Goal: Information Seeking & Learning: Learn about a topic

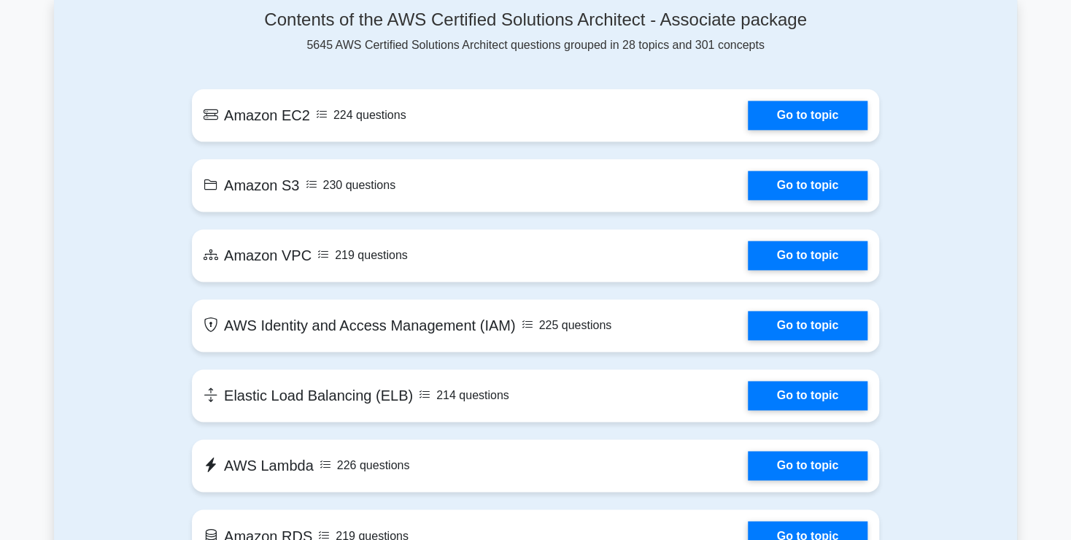
scroll to position [810, 0]
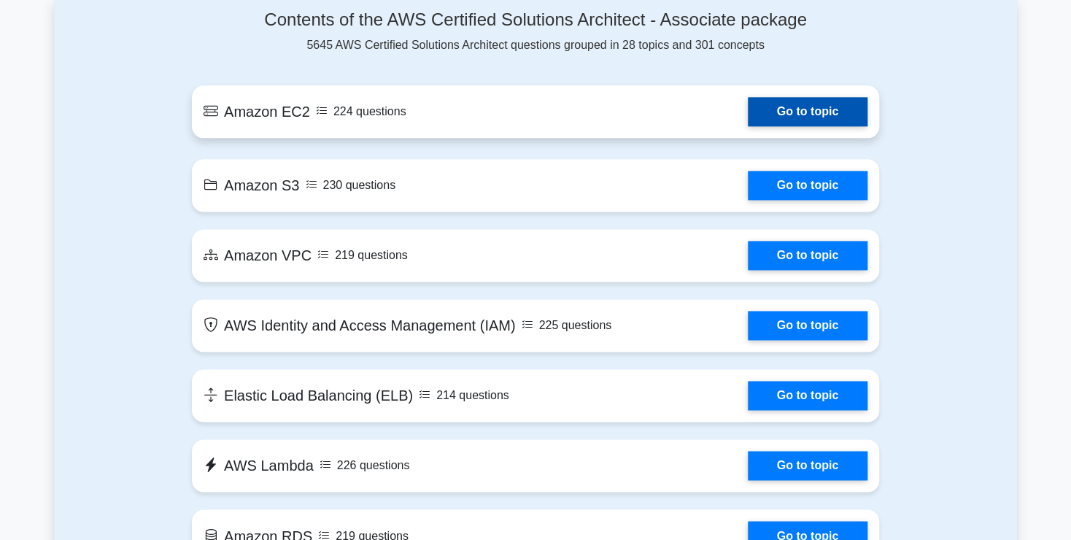
click at [772, 112] on link "Go to topic" at bounding box center [808, 111] width 120 height 29
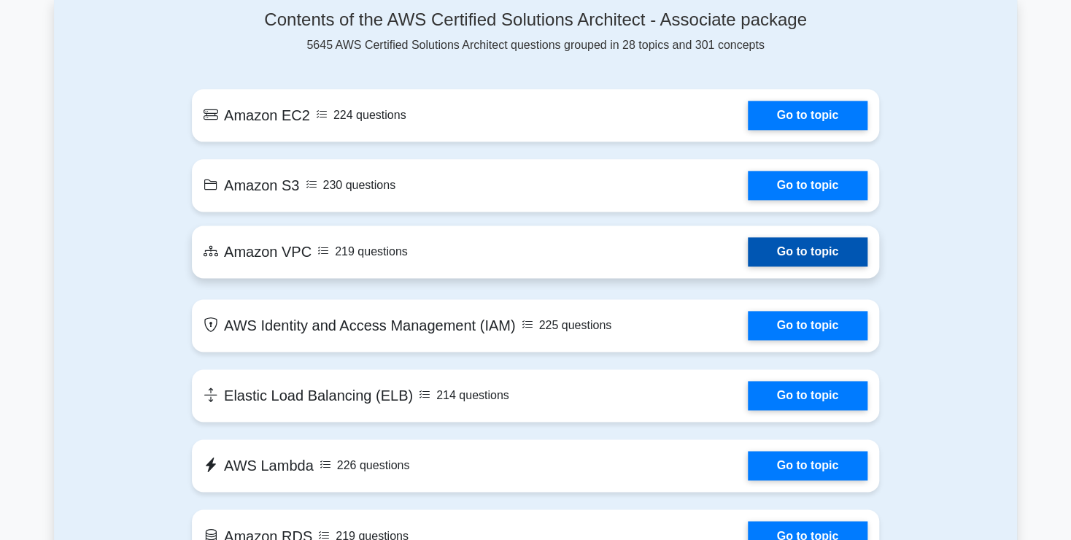
click at [821, 258] on link "Go to topic" at bounding box center [808, 251] width 120 height 29
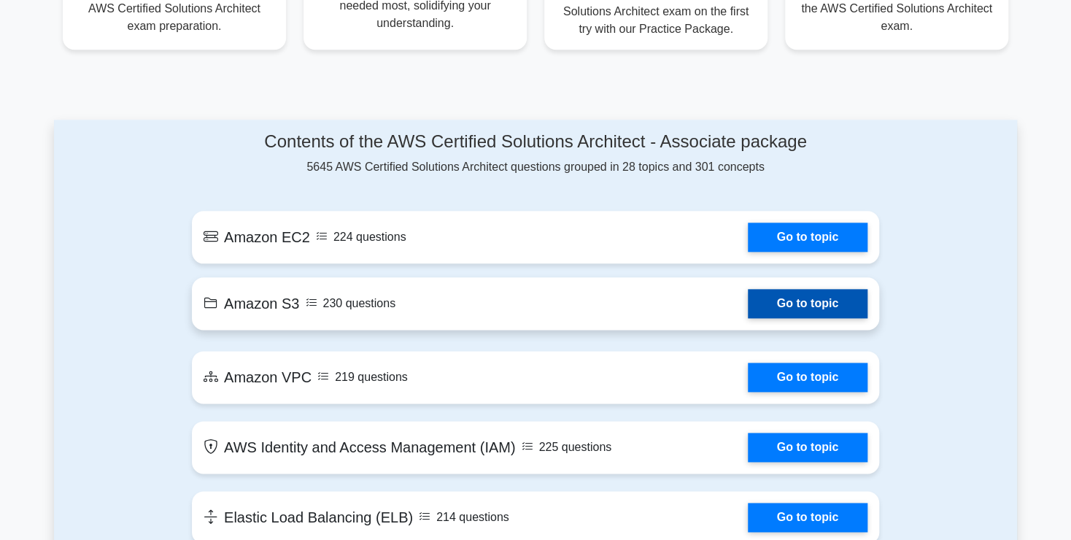
scroll to position [689, 0]
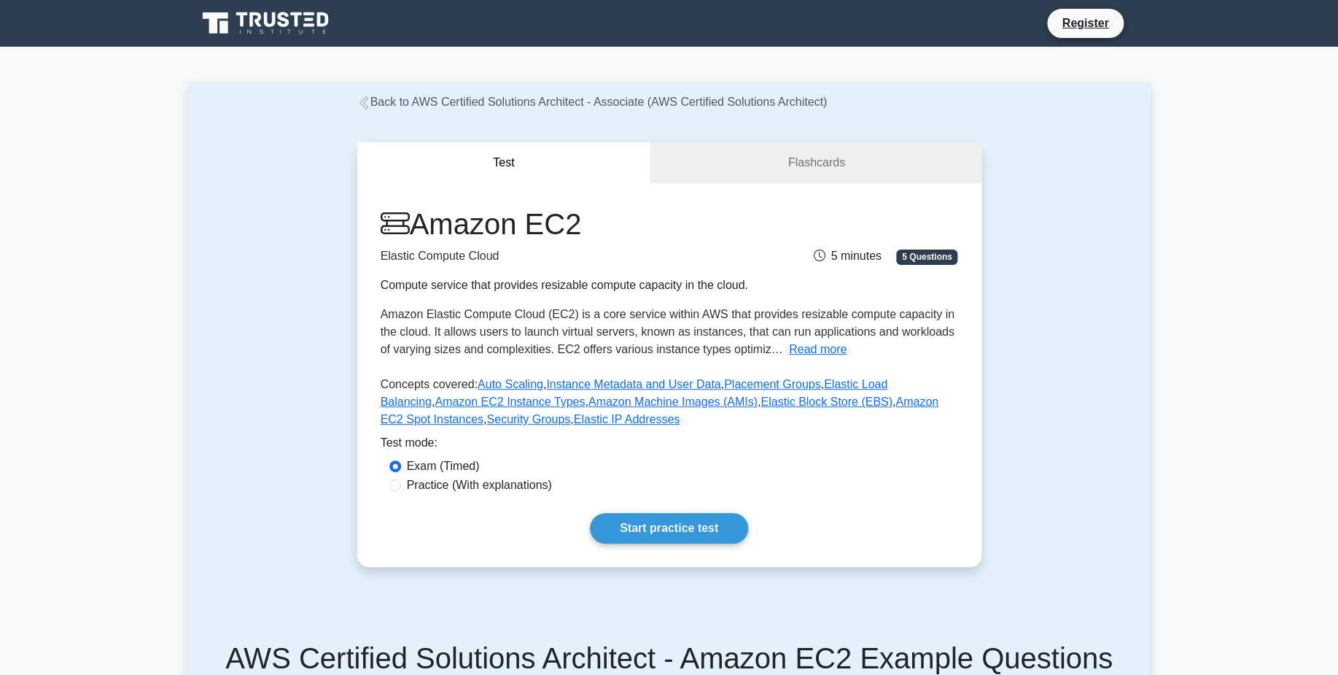
click at [503, 489] on label "Practice (With explanations)" at bounding box center [479, 485] width 145 height 18
click at [401, 489] on input "Practice (With explanations)" at bounding box center [396, 485] width 12 height 12
radio input "true"
click at [652, 528] on link "Start practice test" at bounding box center [669, 528] width 158 height 31
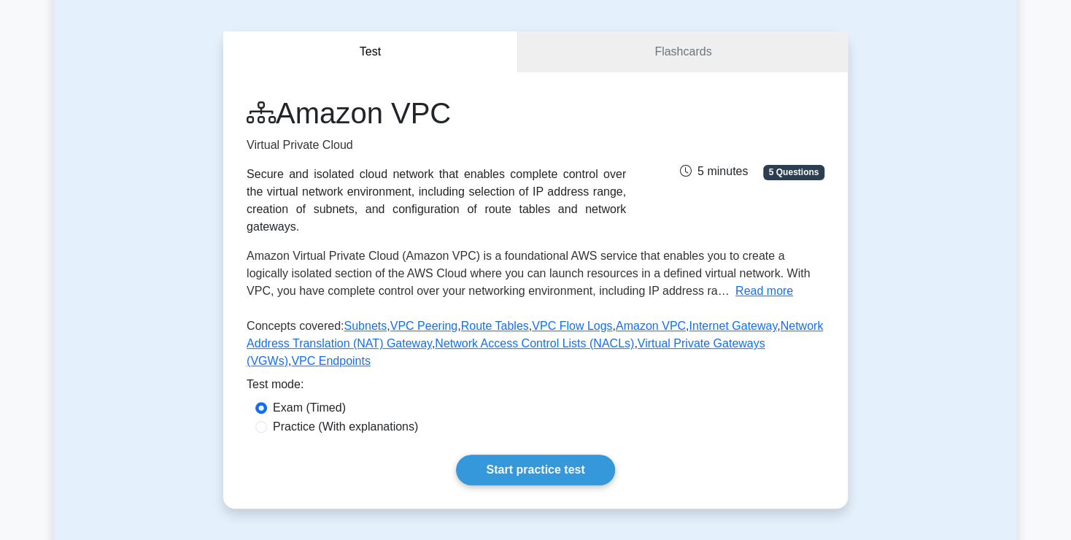
scroll to position [111, 0]
click at [519, 454] on link "Start practice test" at bounding box center [535, 469] width 158 height 31
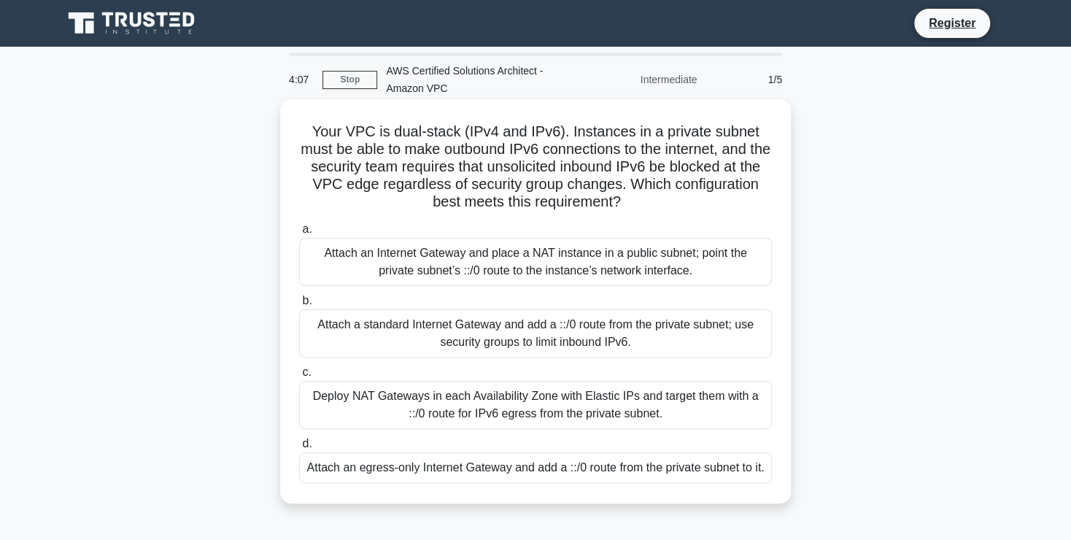
click at [539, 462] on div "Attach an egress-only Internet Gateway and add a ::/0 route from the private su…" at bounding box center [535, 467] width 473 height 31
click at [299, 449] on input "d. Attach an egress-only Internet Gateway and add a ::/0 route from the private…" at bounding box center [299, 443] width 0 height 9
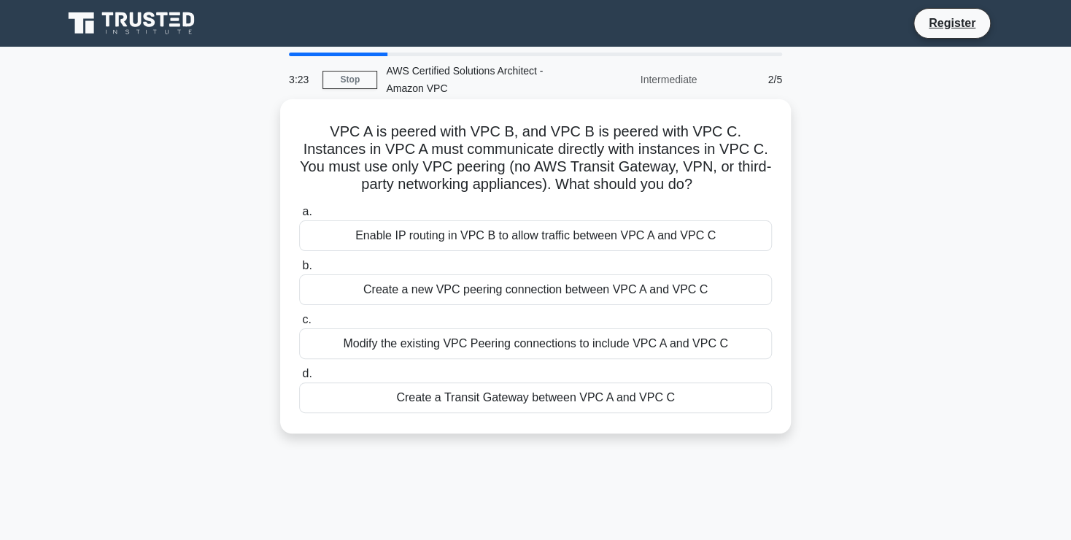
click at [656, 295] on div "Create a new VPC peering connection between VPC A and VPC C" at bounding box center [535, 289] width 473 height 31
click at [299, 271] on input "b. Create a new VPC peering connection between VPC A and VPC C" at bounding box center [299, 265] width 0 height 9
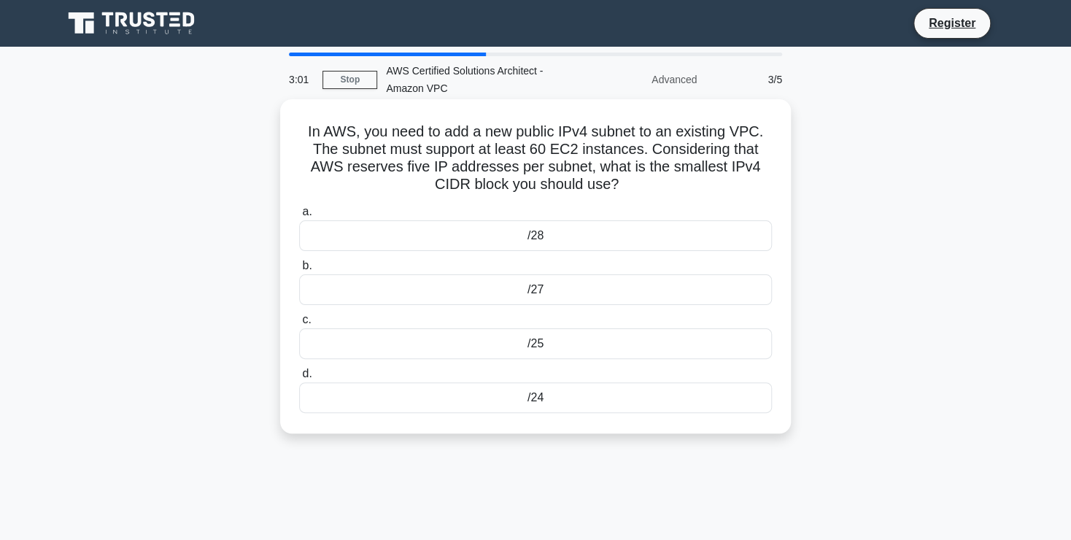
click at [562, 247] on div "/28" at bounding box center [535, 235] width 473 height 31
click at [299, 217] on input "a. /28" at bounding box center [299, 211] width 0 height 9
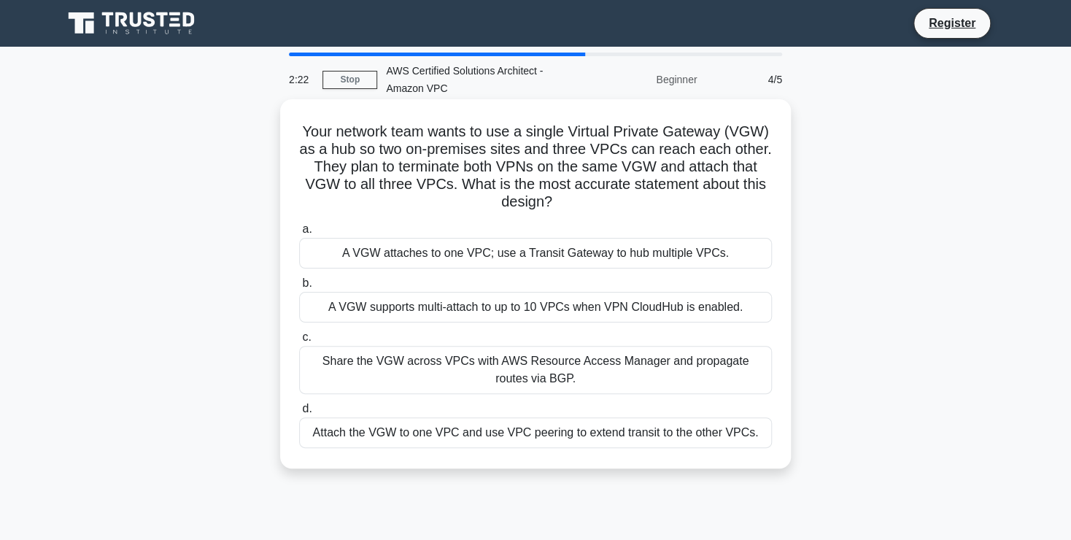
click at [559, 310] on div "A VGW supports multi‑attach to up to 10 VPCs when VPN CloudHub is enabled." at bounding box center [535, 307] width 473 height 31
click at [299, 288] on input "b. A VGW supports multi‑attach to up to 10 VPCs when VPN CloudHub is enabled." at bounding box center [299, 283] width 0 height 9
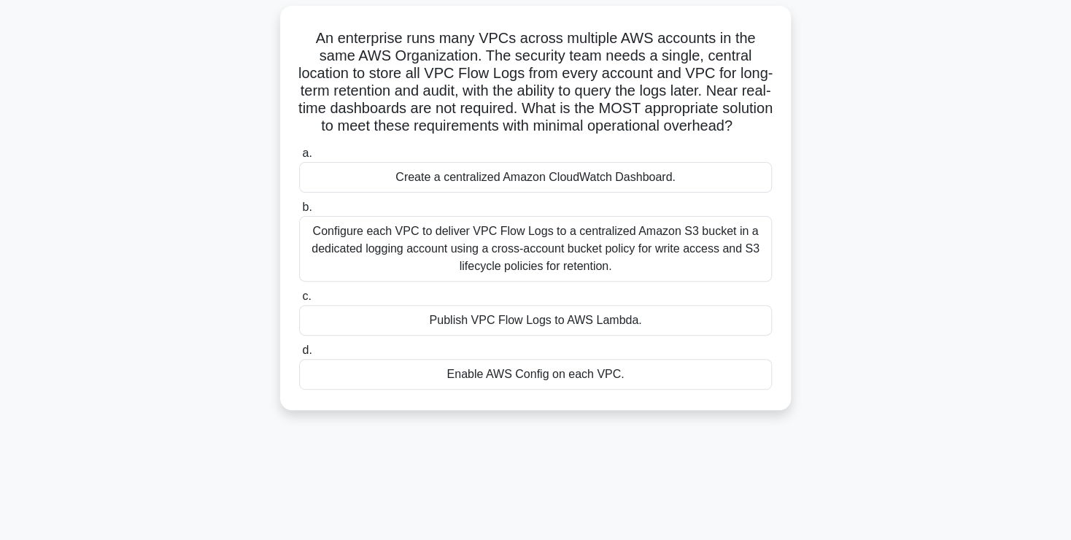
scroll to position [93, 0]
click at [576, 176] on div "Create a centralized Amazon CloudWatch Dashboard." at bounding box center [535, 177] width 473 height 31
click at [299, 158] on input "a. Create a centralized Amazon CloudWatch Dashboard." at bounding box center [299, 153] width 0 height 9
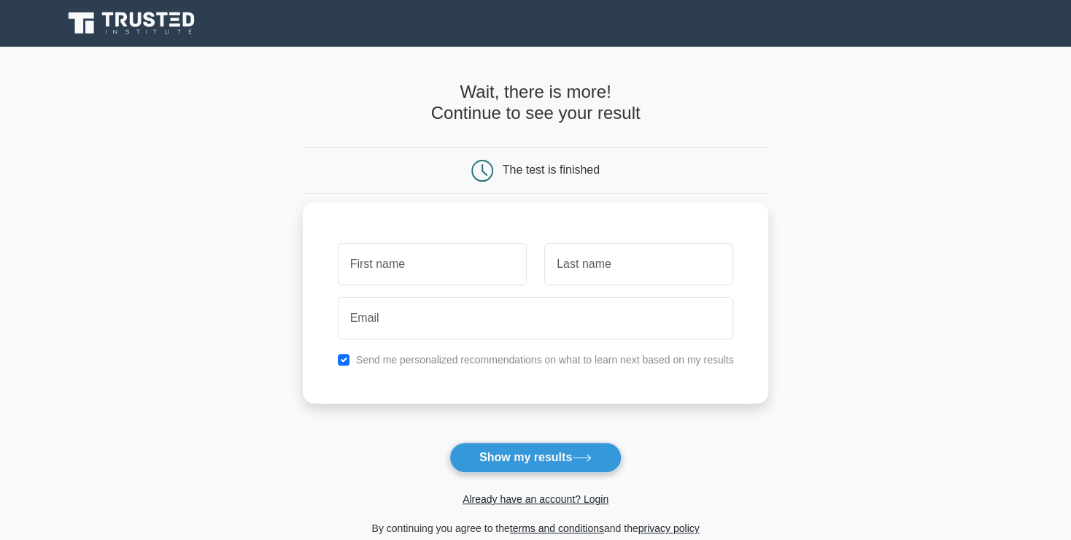
click at [463, 268] on input "text" at bounding box center [432, 264] width 189 height 42
click at [467, 262] on input "M" at bounding box center [432, 264] width 189 height 42
paste input "a"
type input "Mahendra"
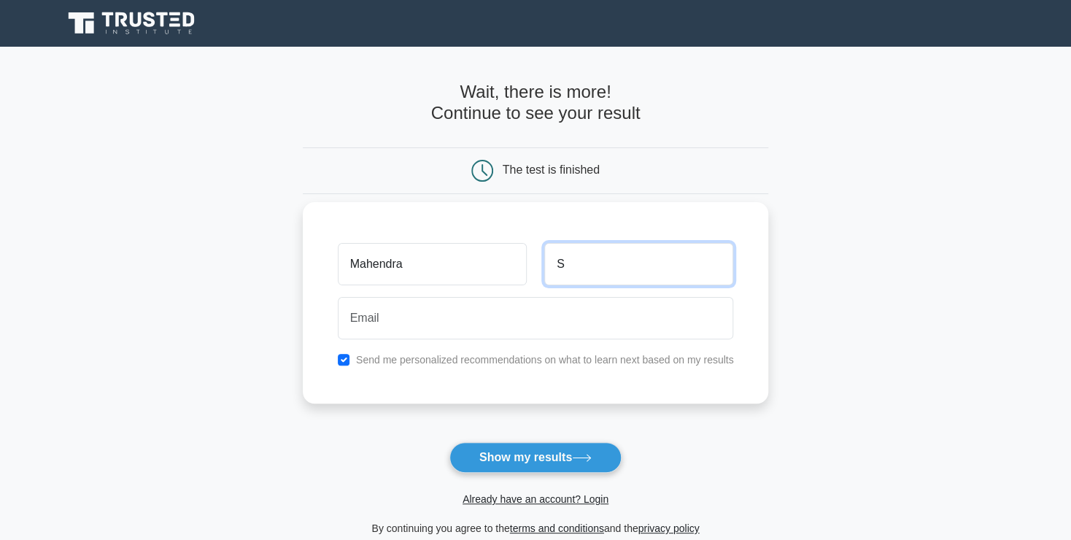
paste input "a"
type input "Sahu"
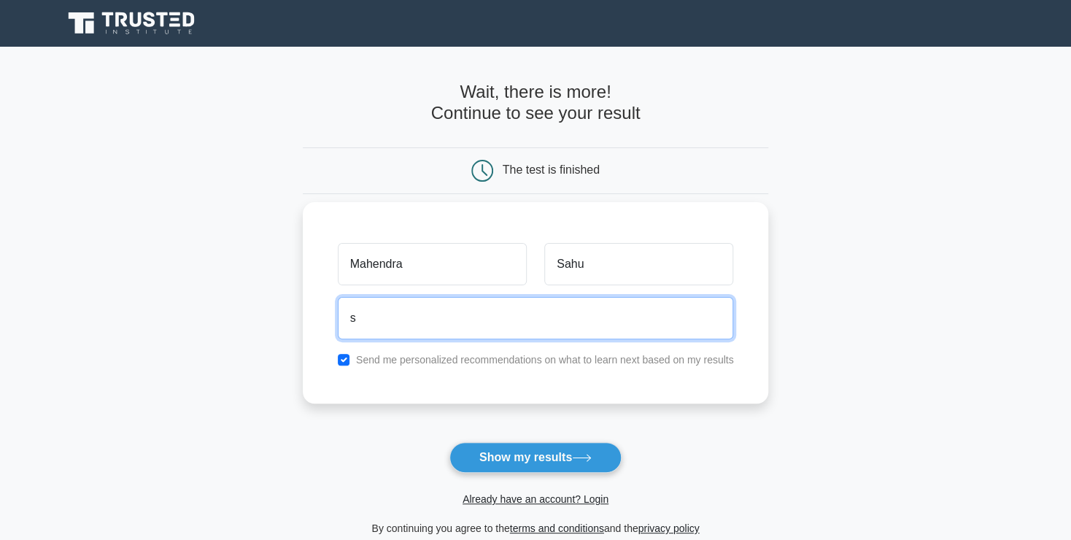
paste input "a"
type input "s"
paste input "a"
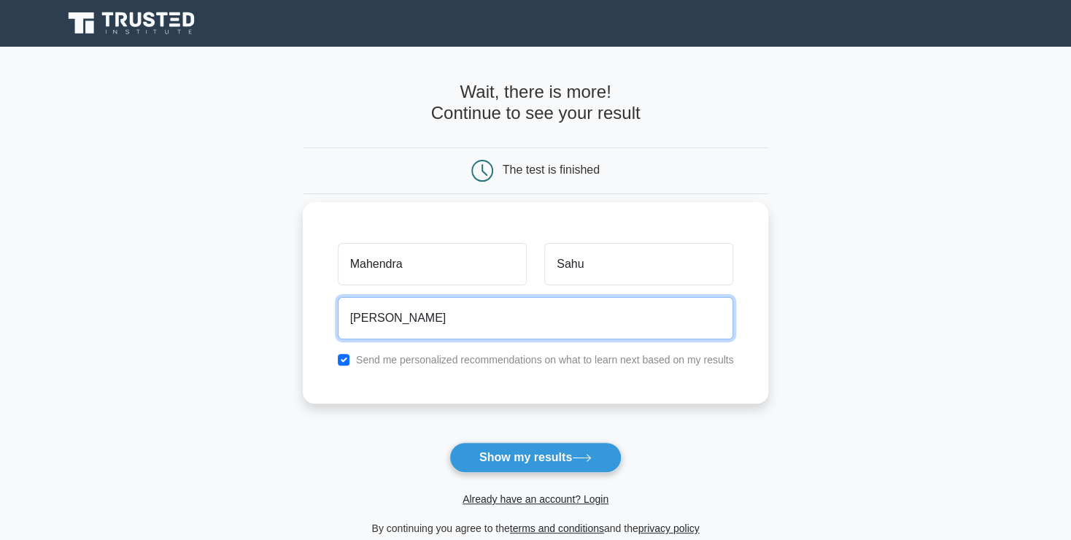
paste input "a"
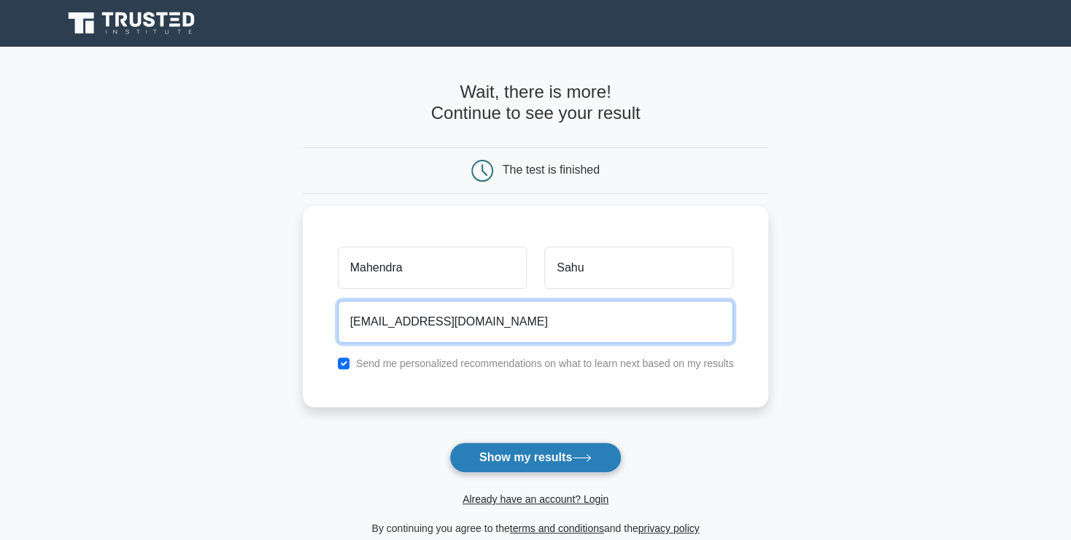
type input "mahendra945@gmail.com"
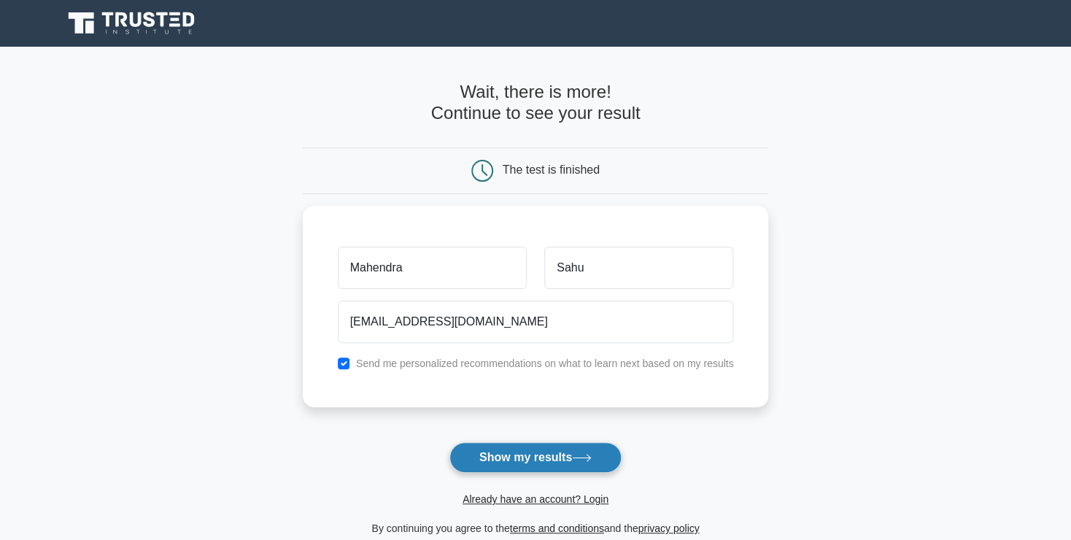
click at [532, 453] on button "Show my results" at bounding box center [535, 457] width 172 height 31
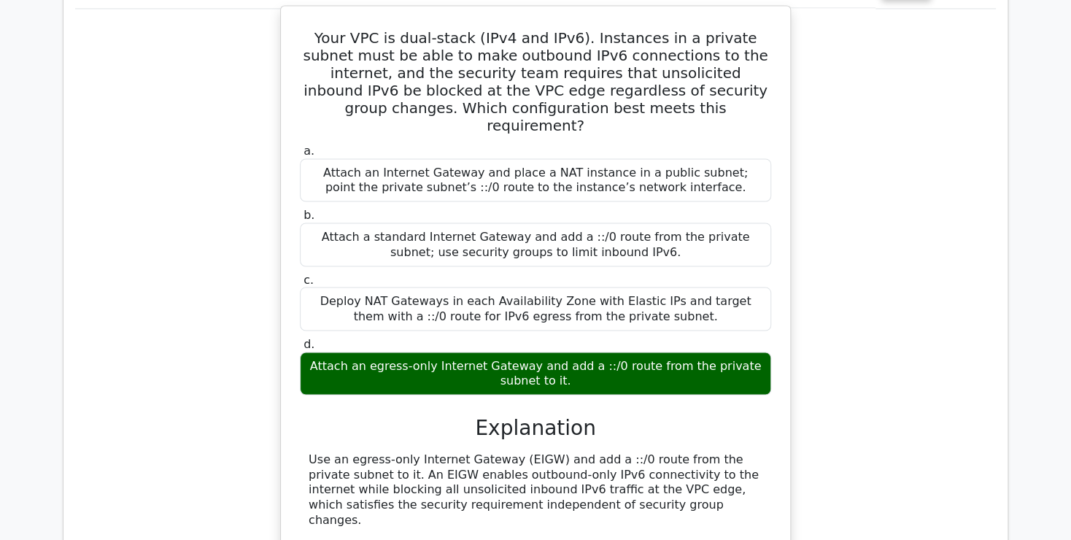
scroll to position [1196, 0]
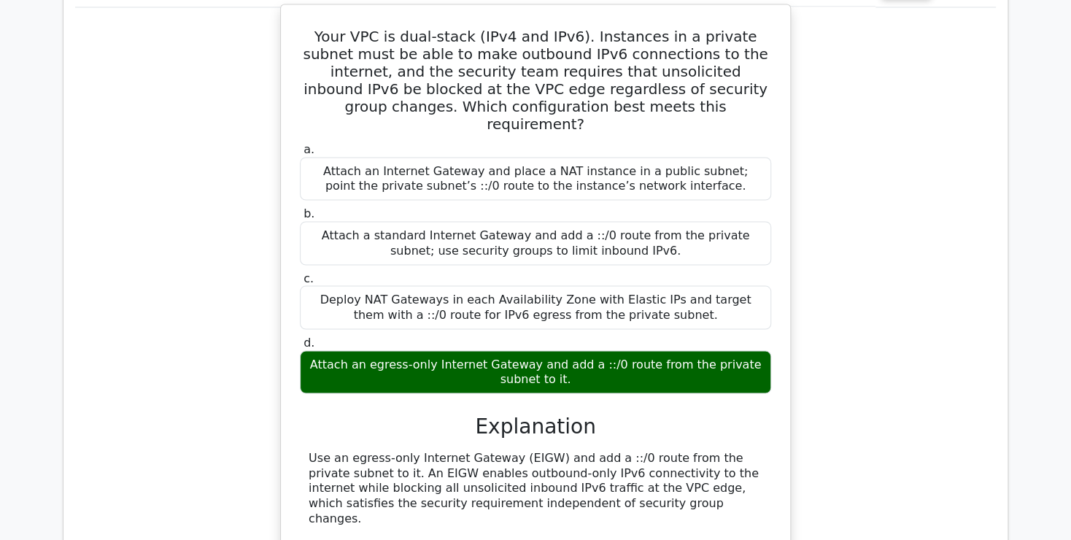
click at [543, 335] on label "d. Attach an egress-only Internet Gateway and add a ::/0 route from the private…" at bounding box center [535, 364] width 471 height 58
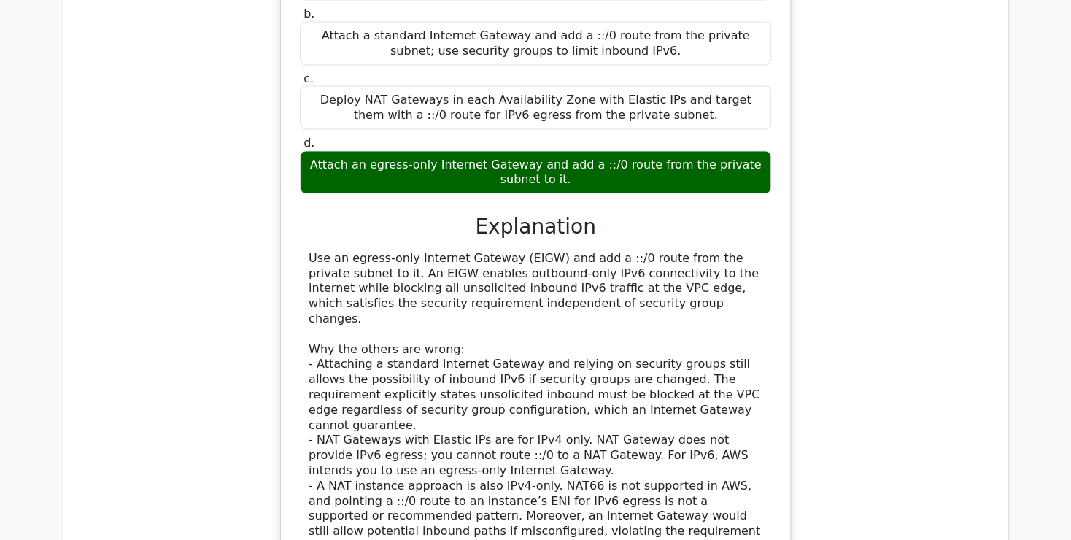
scroll to position [1398, 0]
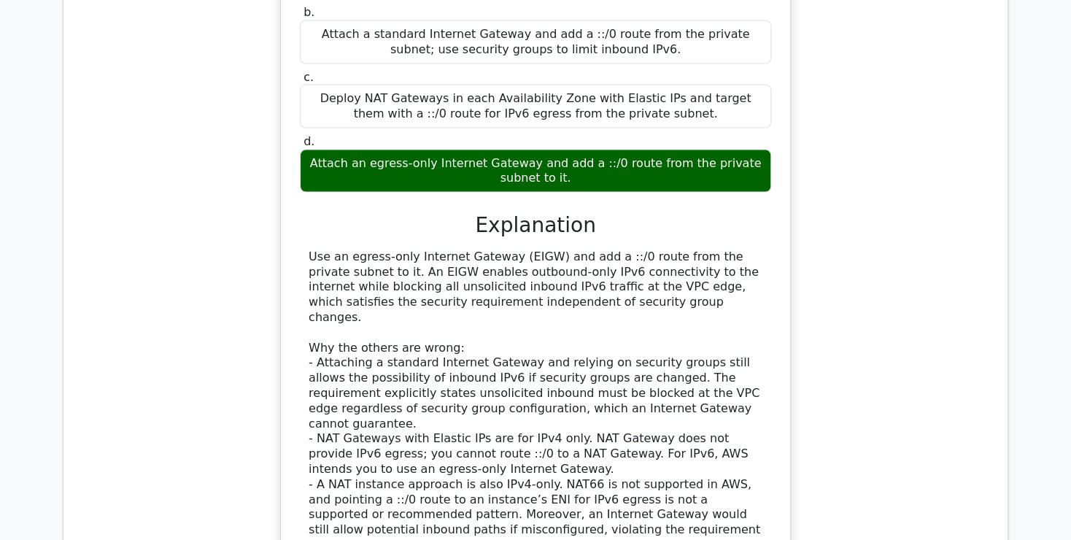
click at [460, 430] on div "Use an egress-only Internet Gateway (EIGW) and add a ::/0 route from the privat…" at bounding box center [536, 400] width 454 height 303
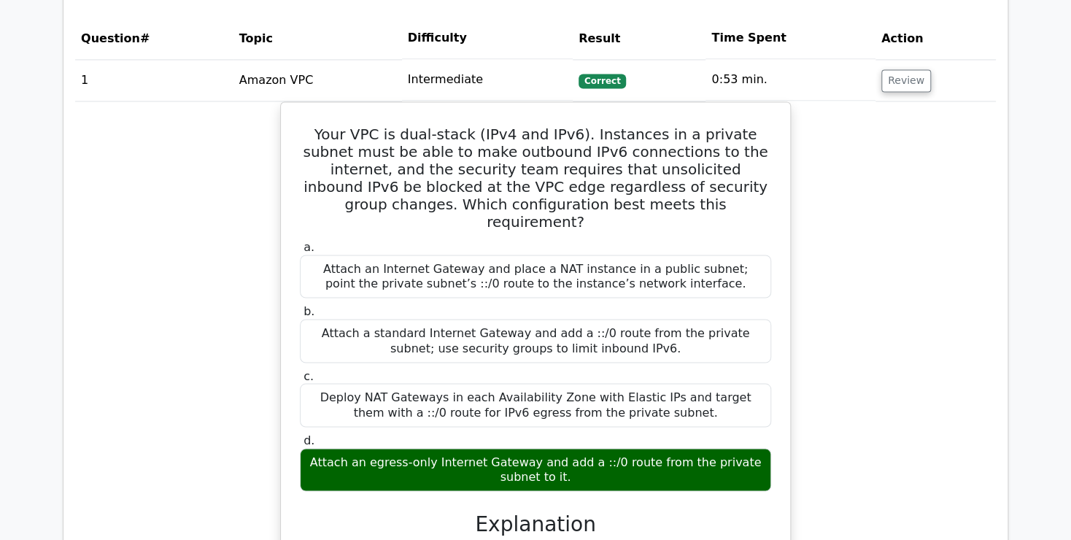
scroll to position [1101, 0]
click at [121, 234] on div "Your VPC is dual-stack (IPv4 and IPv6). Instances in a private subnet must be a…" at bounding box center [535, 516] width 921 height 828
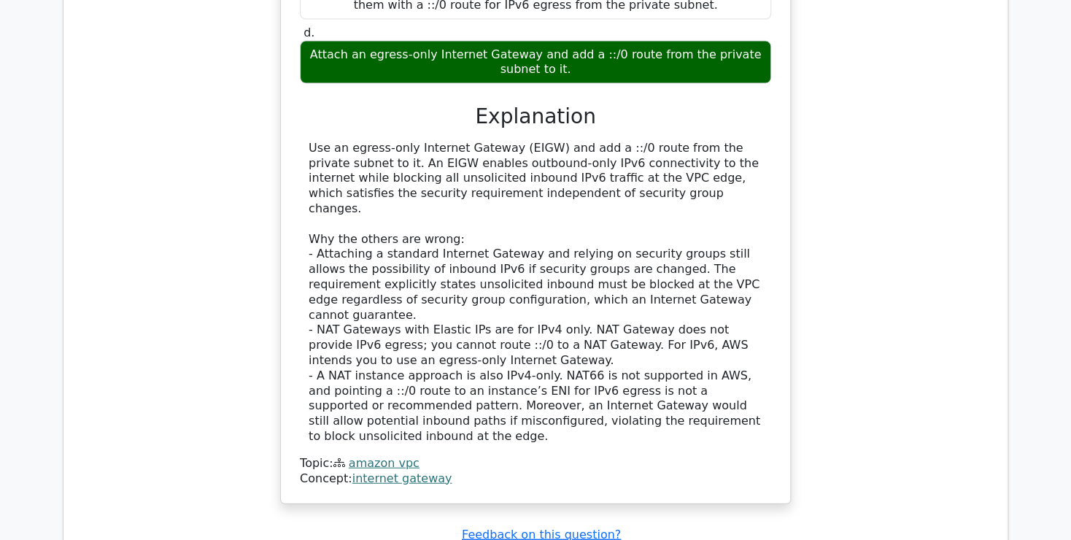
scroll to position [1502, 0]
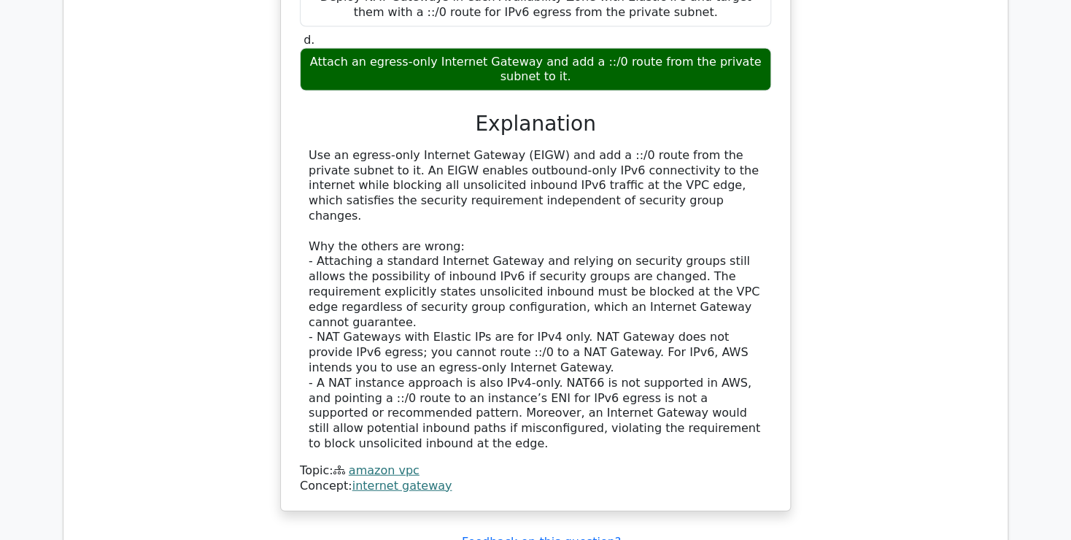
click at [211, 234] on div "Your VPC is dual-stack (IPv4 and IPv6). Instances in a private subnet must be a…" at bounding box center [535, 116] width 921 height 828
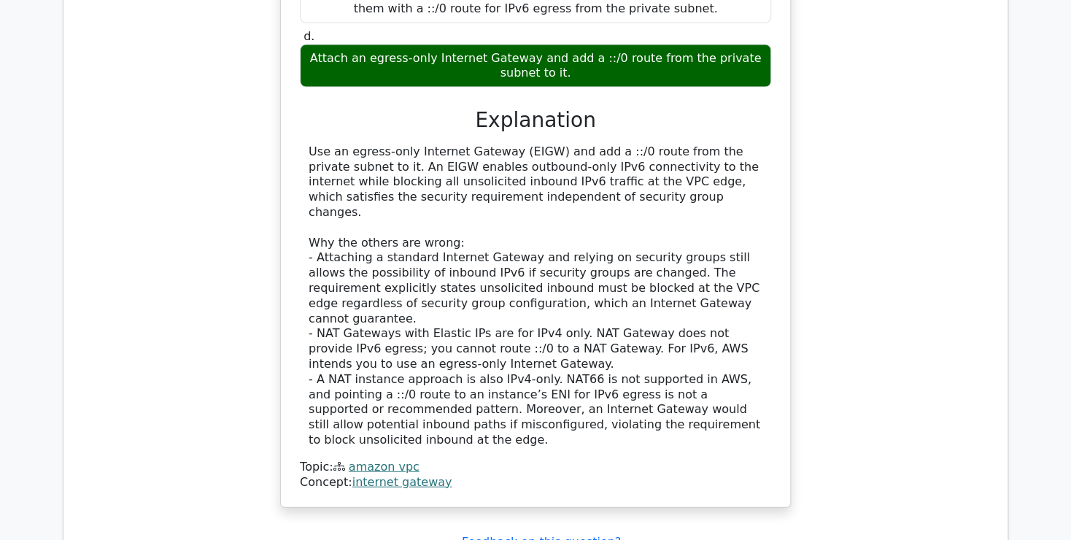
click at [376, 460] on link "amazon vpc" at bounding box center [384, 467] width 71 height 14
click at [403, 475] on link "internet gateway" at bounding box center [402, 482] width 100 height 14
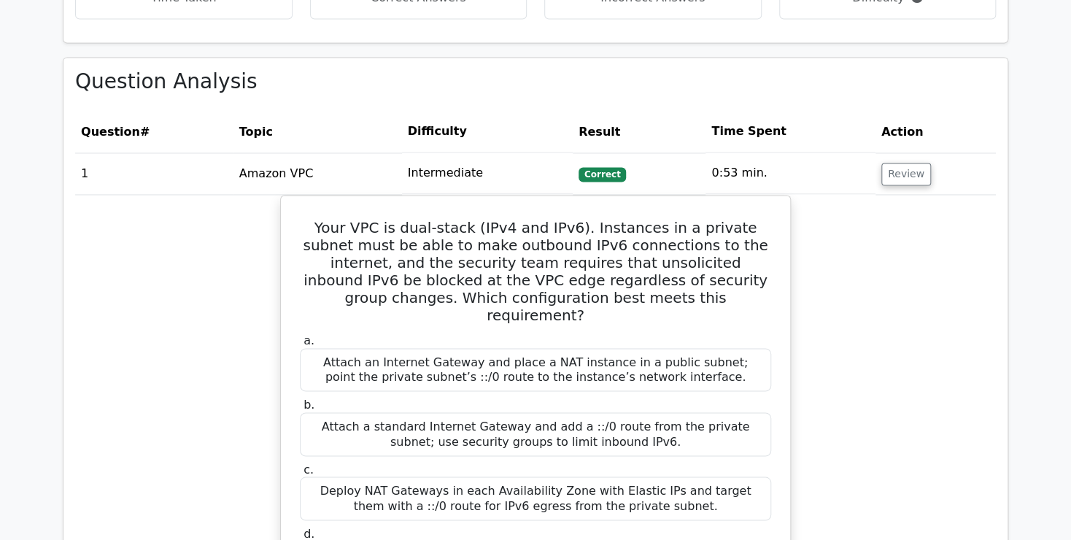
scroll to position [1009, 0]
click at [902, 163] on button "Review" at bounding box center [906, 174] width 50 height 23
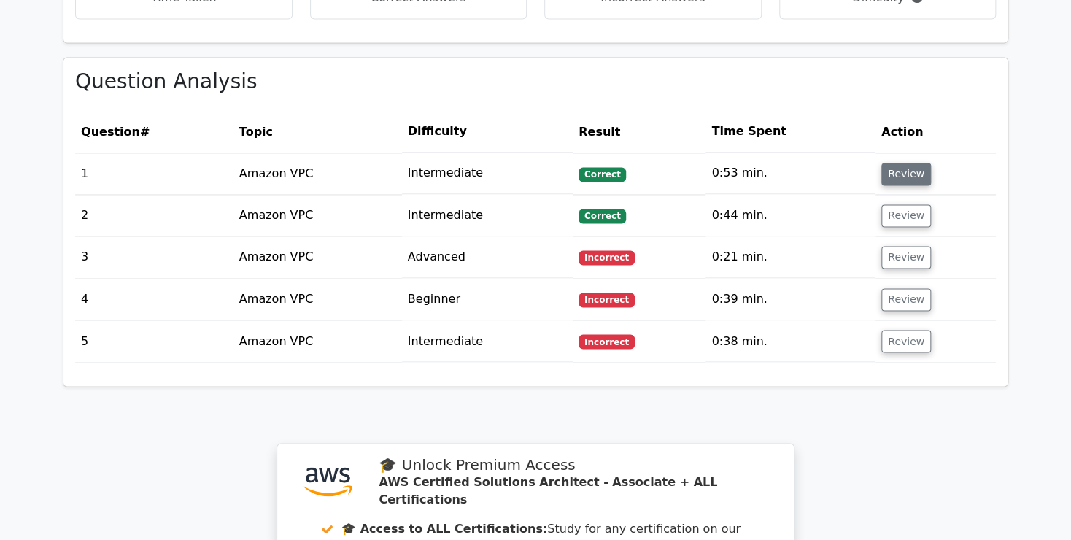
click at [902, 163] on button "Review" at bounding box center [906, 174] width 50 height 23
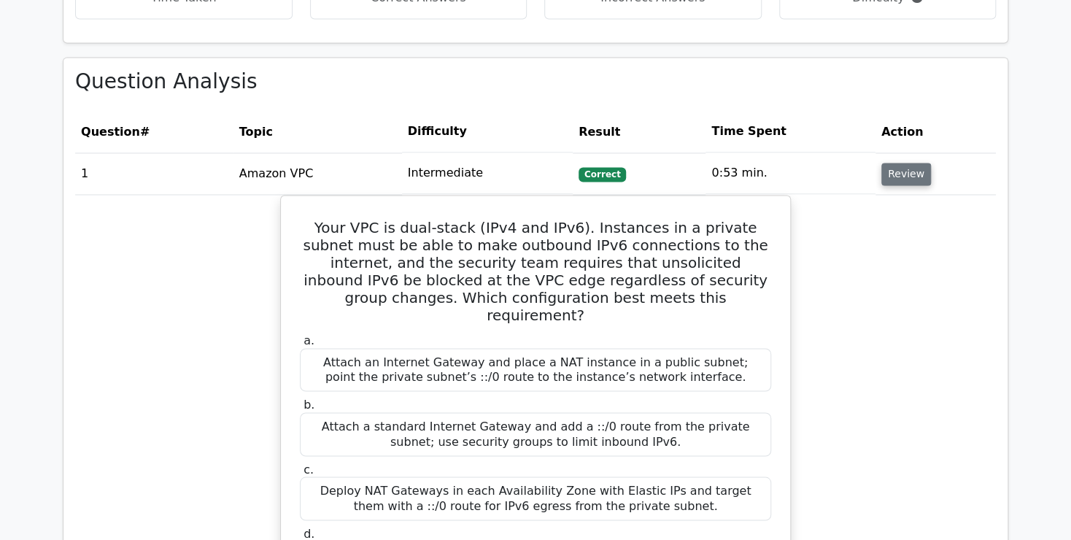
click at [902, 163] on button "Review" at bounding box center [906, 174] width 50 height 23
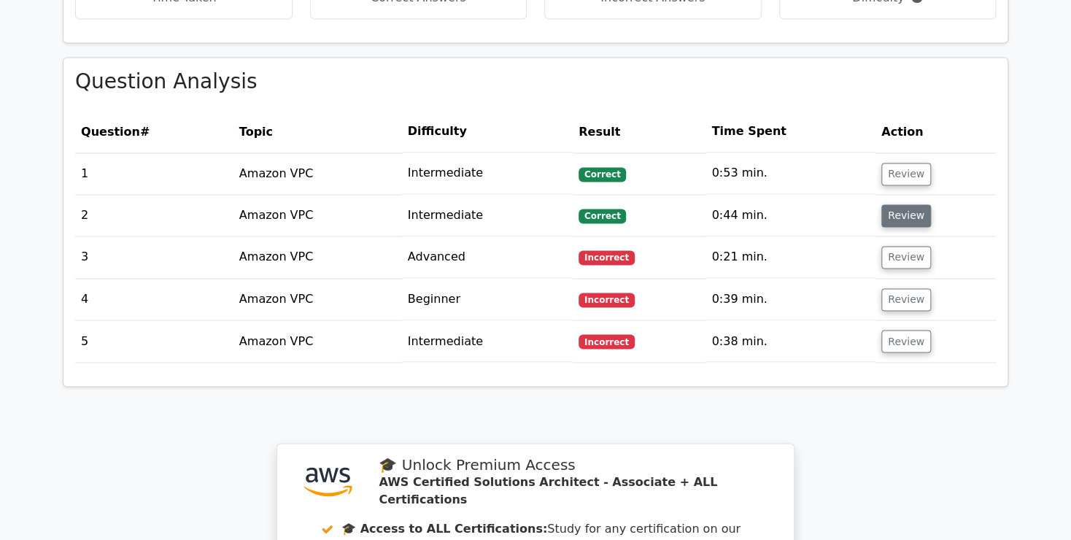
click at [905, 204] on button "Review" at bounding box center [906, 215] width 50 height 23
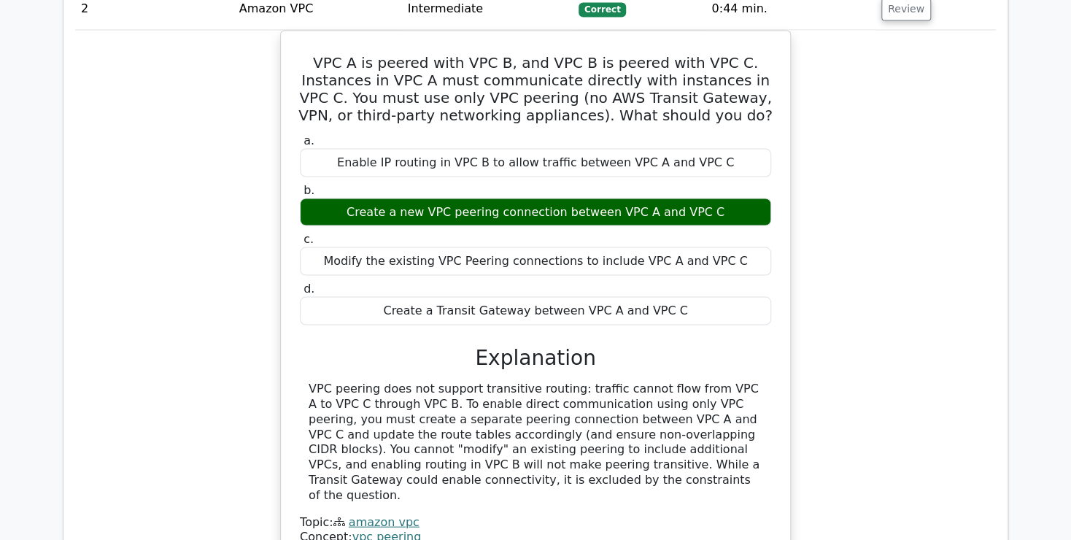
scroll to position [1218, 0]
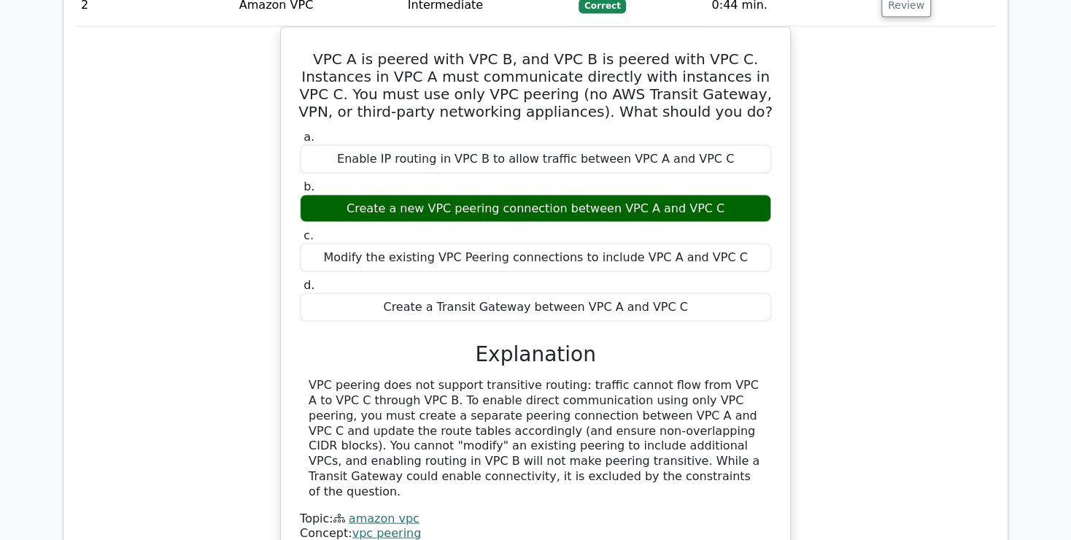
click at [166, 207] on div "VPC A is peered with VPC B, and VPC B is peered with VPC C. Instances in VPC A …" at bounding box center [535, 302] width 921 height 550
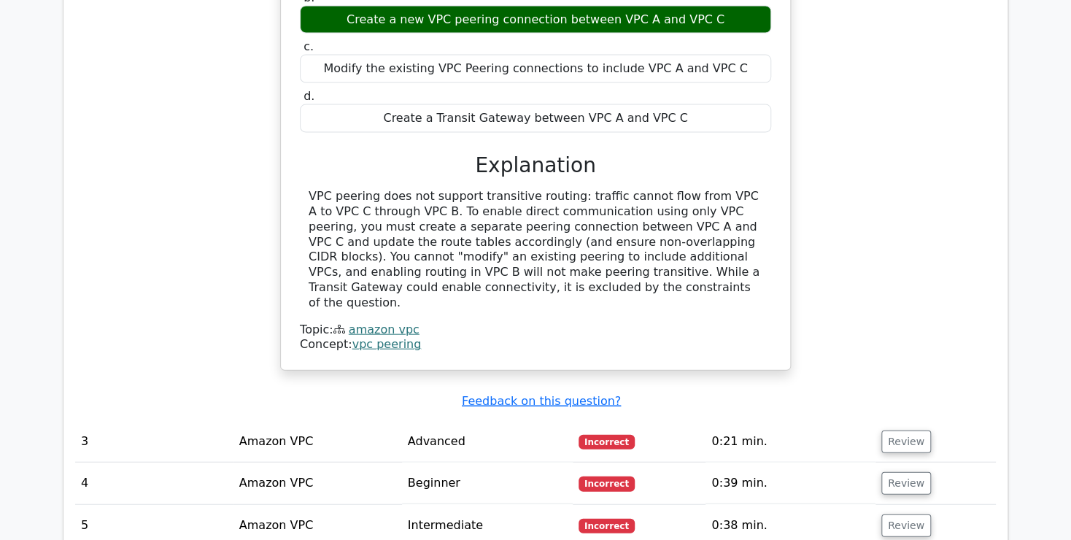
scroll to position [1412, 0]
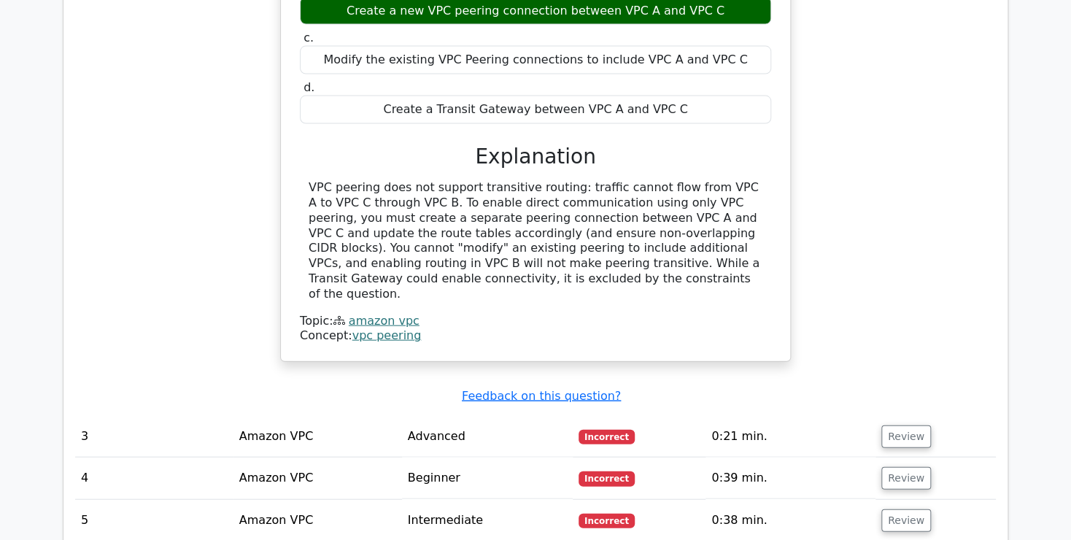
click at [391, 314] on link "amazon vpc" at bounding box center [384, 321] width 71 height 14
click at [398, 328] on link "vpc peering" at bounding box center [386, 335] width 69 height 14
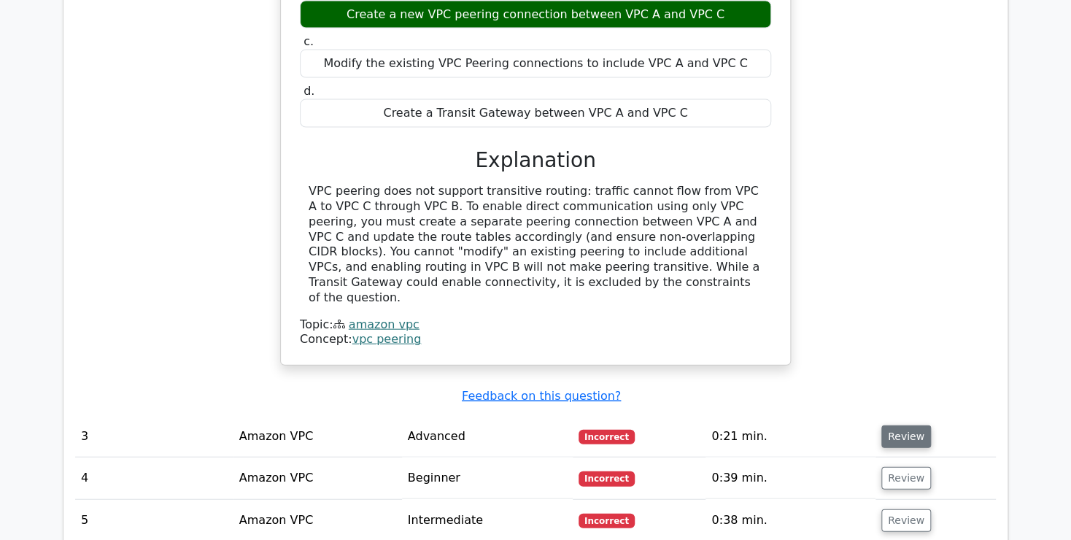
click at [896, 425] on button "Review" at bounding box center [906, 436] width 50 height 23
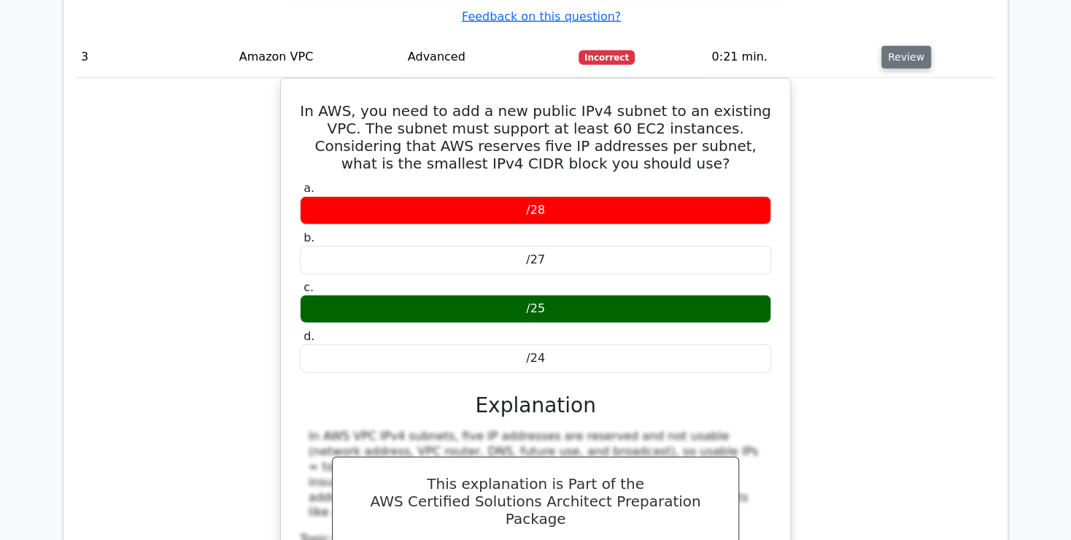
scroll to position [1791, 0]
click at [150, 265] on div "In AWS, you need to add a new public IPv4 subnet to an existing VPC. The subnet…" at bounding box center [535, 373] width 921 height 591
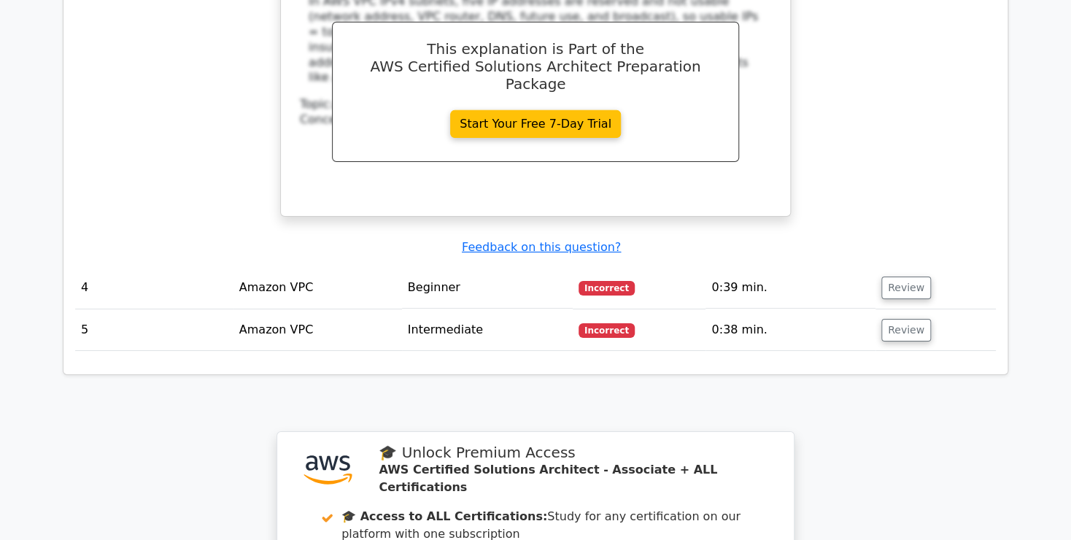
scroll to position [2228, 0]
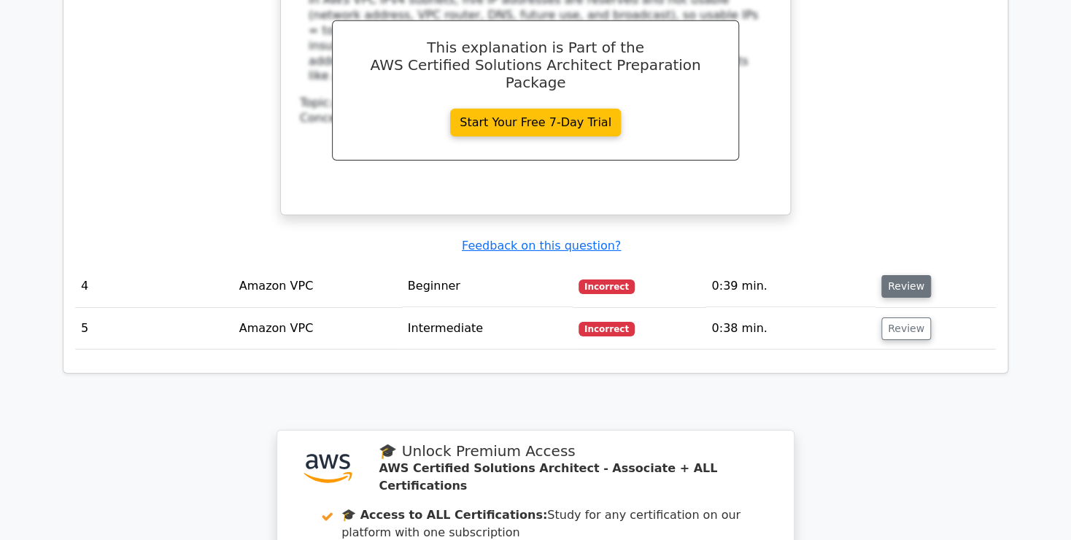
click at [905, 275] on button "Review" at bounding box center [906, 286] width 50 height 23
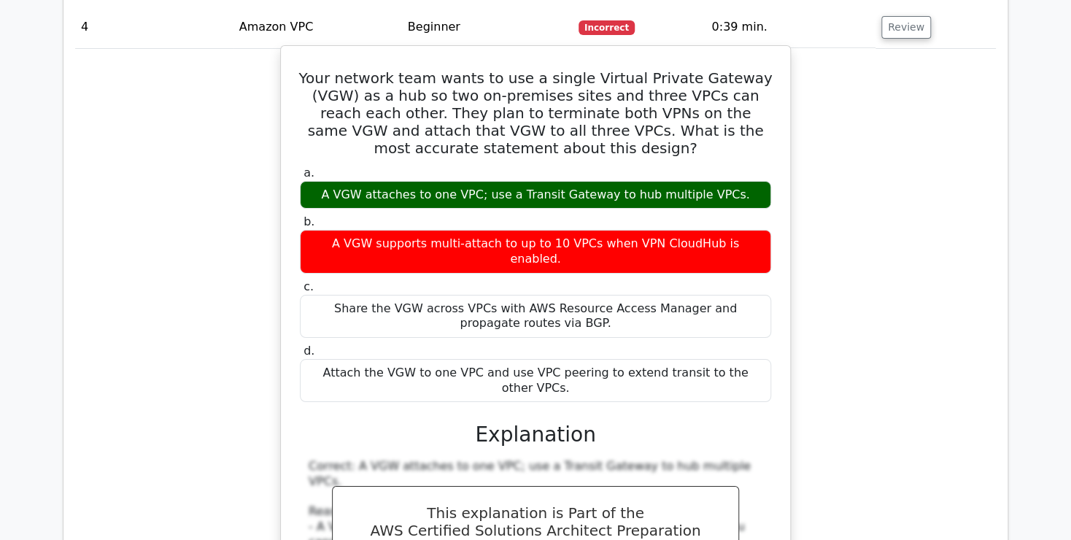
scroll to position [2488, 0]
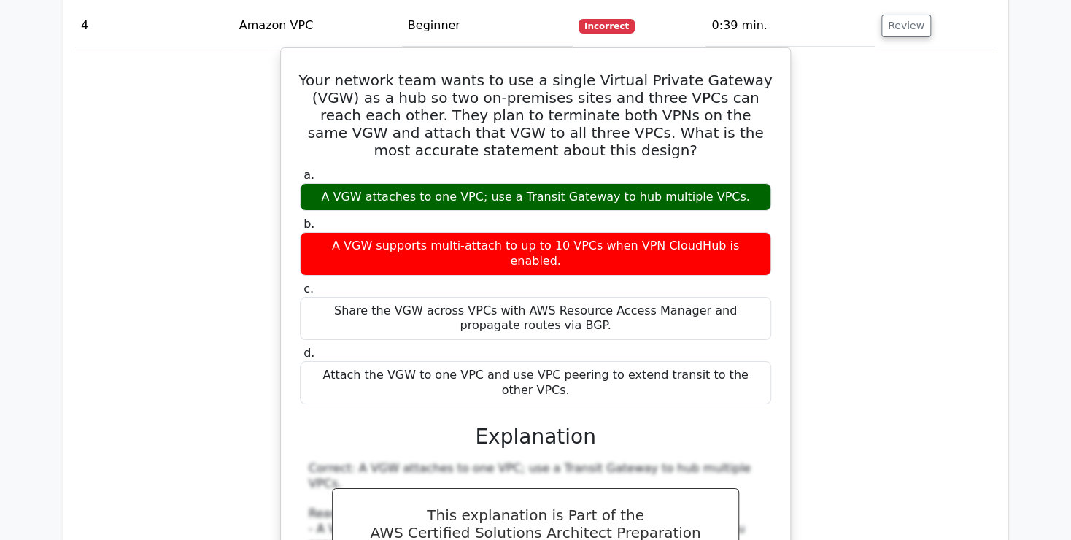
click at [201, 265] on div "Your network team wants to use a single Virtual Private Gateway (VGW) as a hub …" at bounding box center [535, 467] width 921 height 840
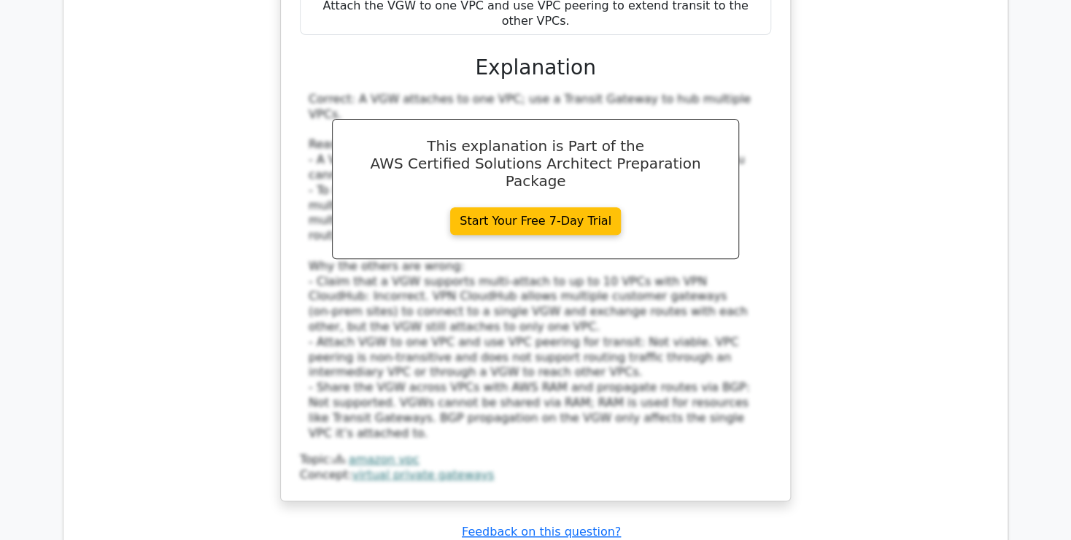
scroll to position [2862, 0]
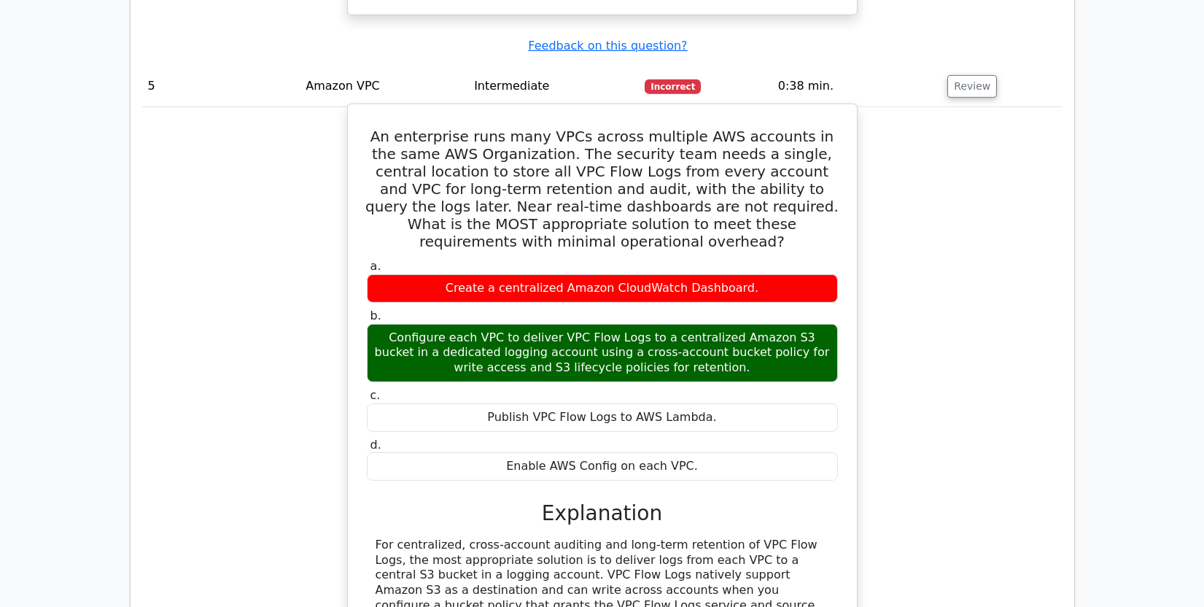
scroll to position [3343, 0]
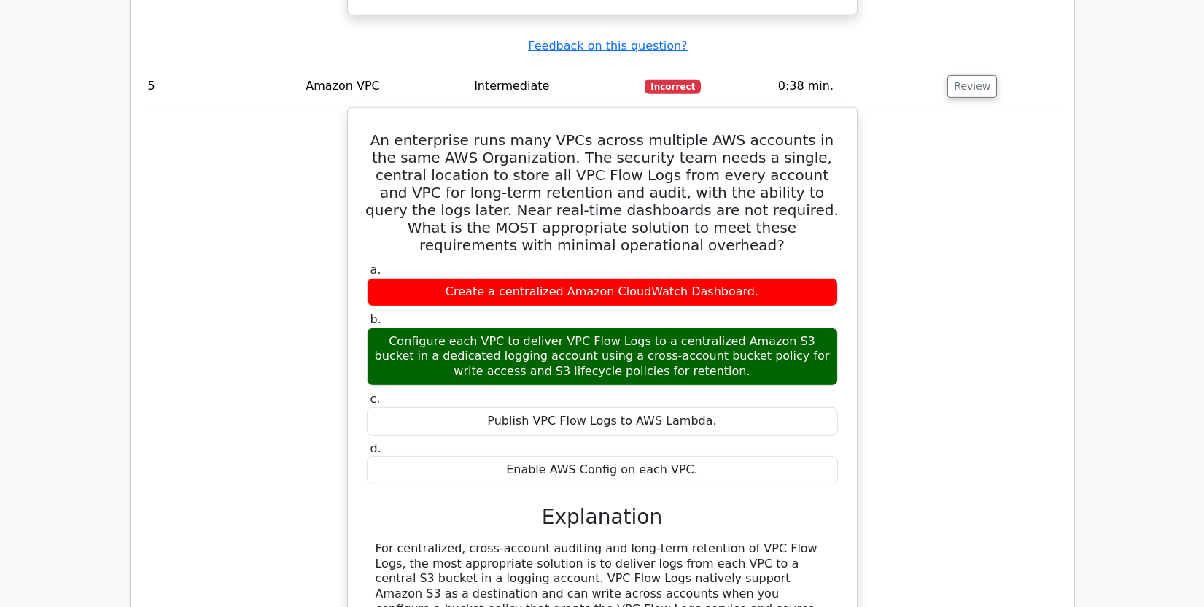
click at [230, 287] on div "An enterprise runs many VPCs across multiple AWS accounts in the same AWS Organ…" at bounding box center [602, 461] width 921 height 709
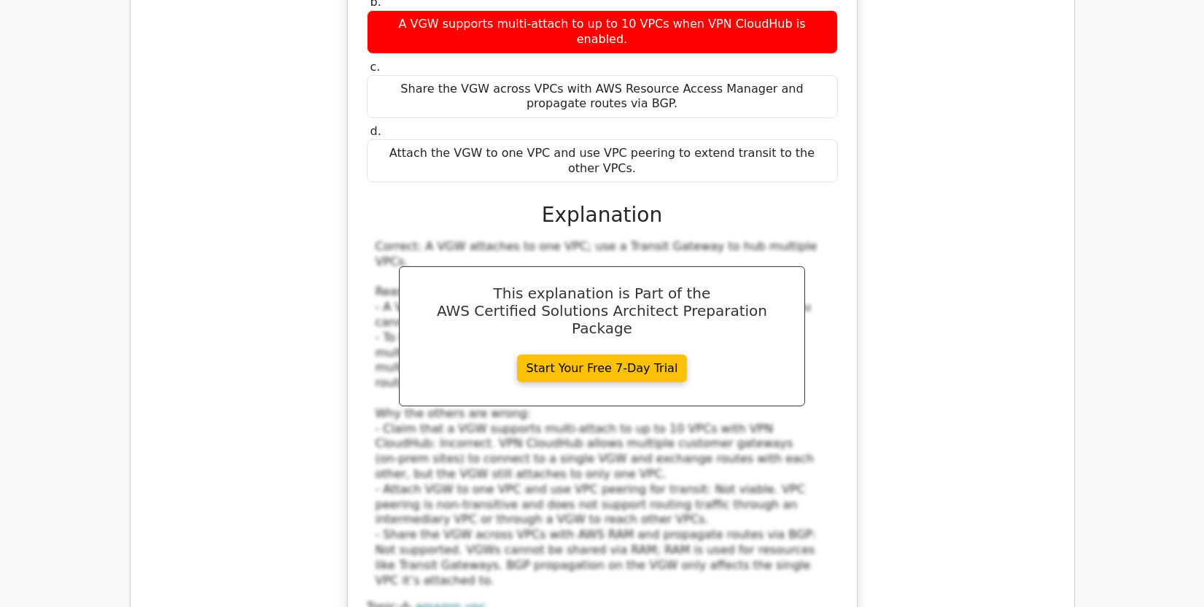
scroll to position [2702, 0]
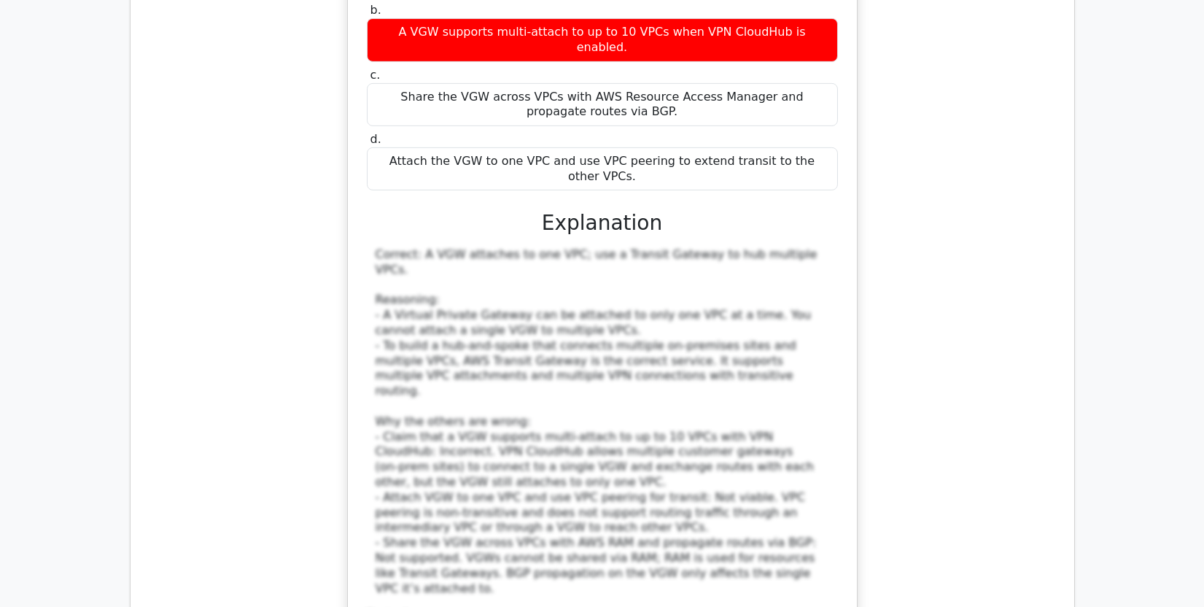
click at [288, 210] on div "Your network team wants to use a single Virtual Private Gateway (VGW) as a hub …" at bounding box center [602, 254] width 921 height 840
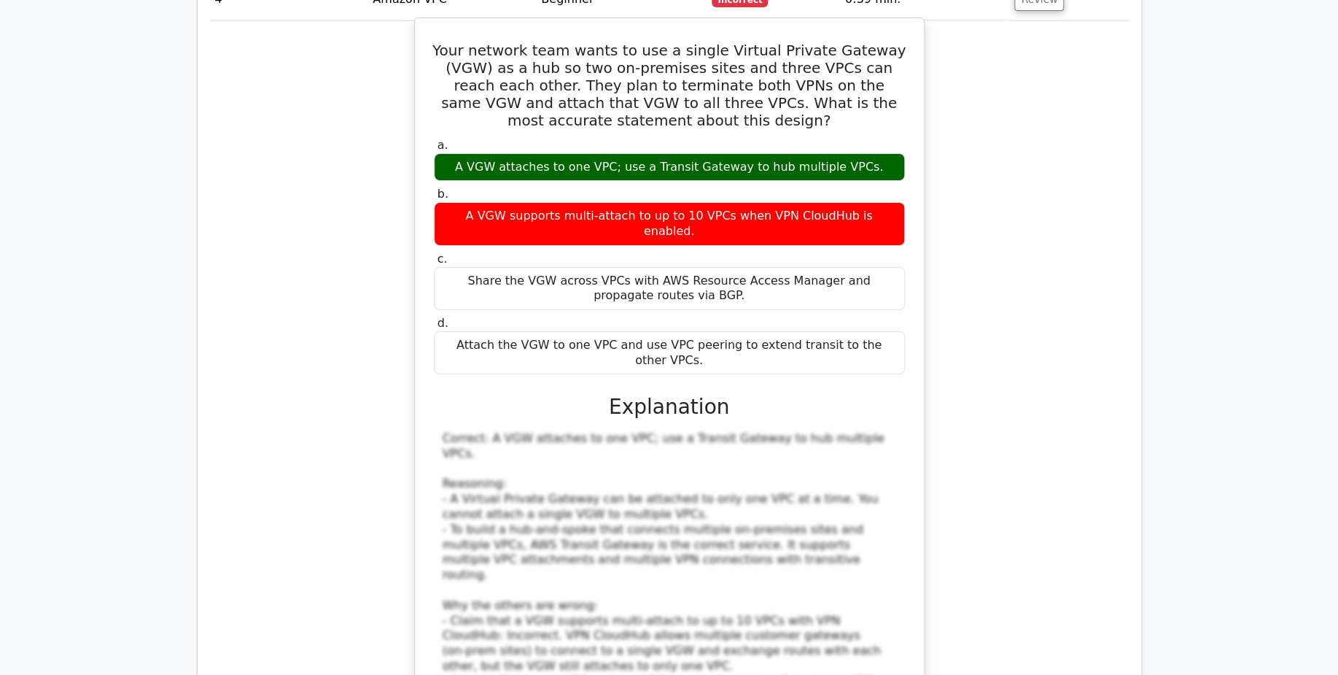
scroll to position [2514, 0]
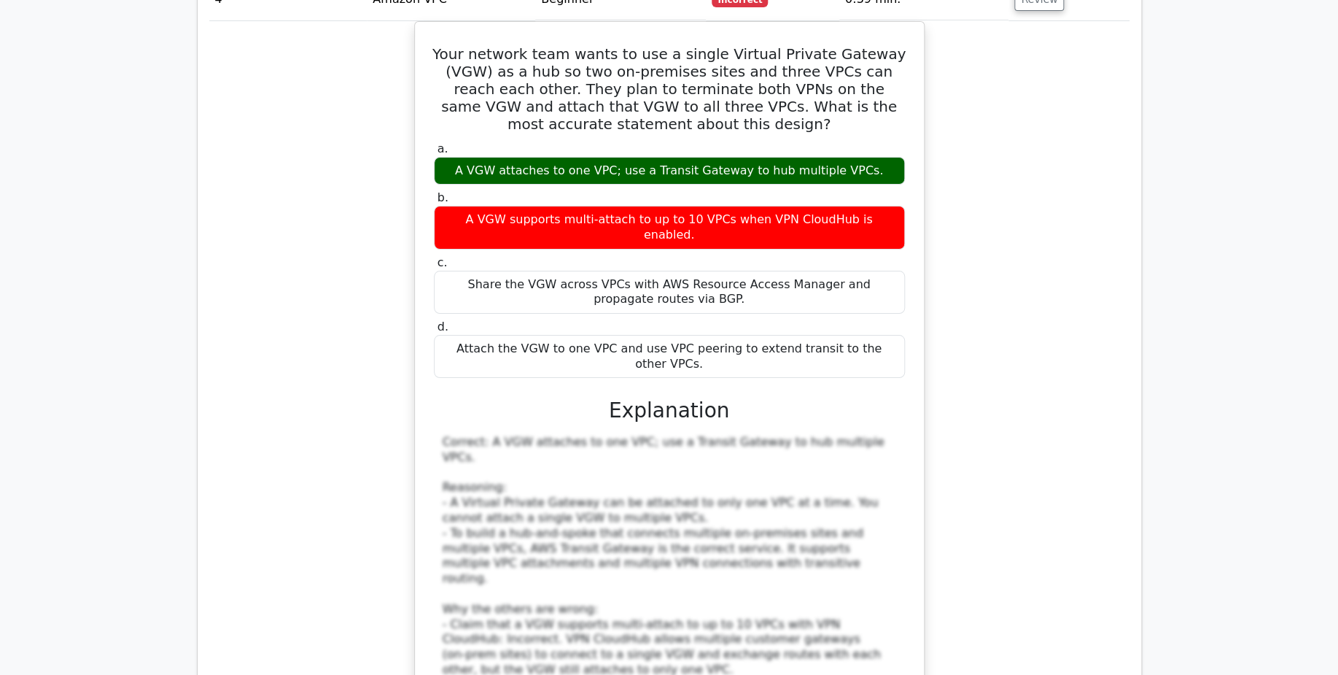
click at [277, 228] on div "Your network team wants to use a single Virtual Private Gateway (VGW) as a hub …" at bounding box center [669, 441] width 921 height 840
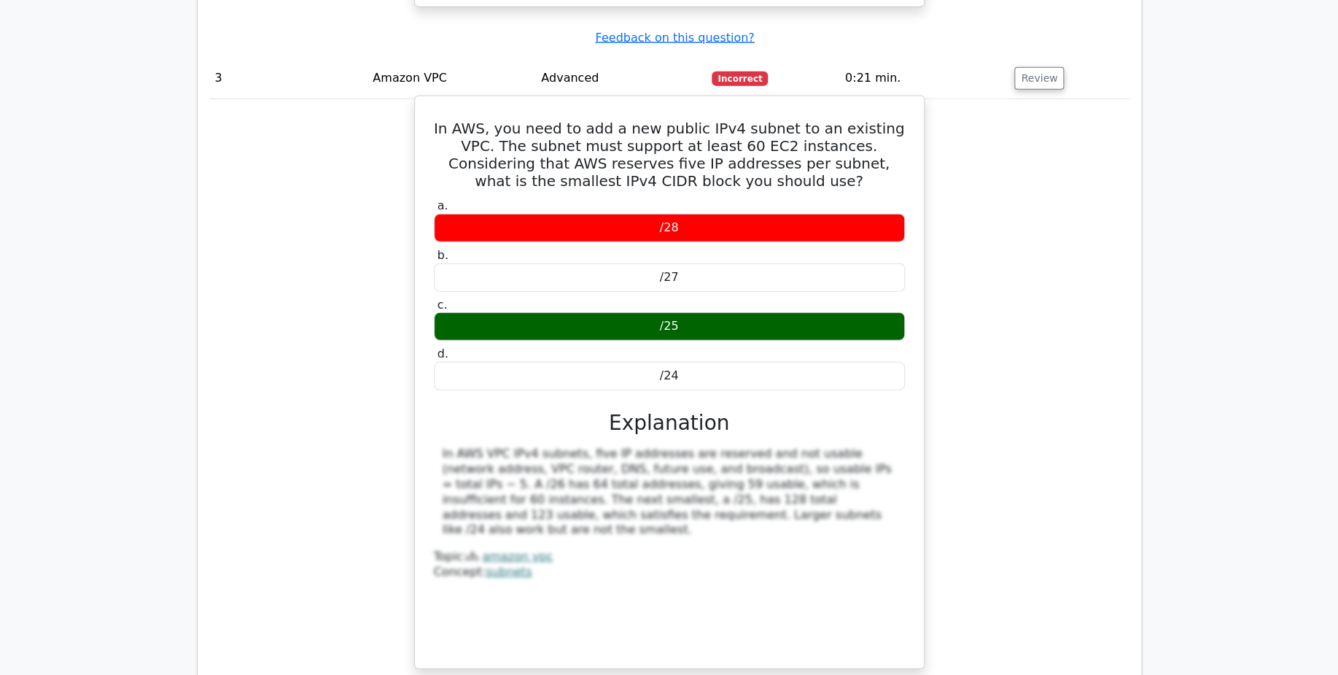
scroll to position [1769, 0]
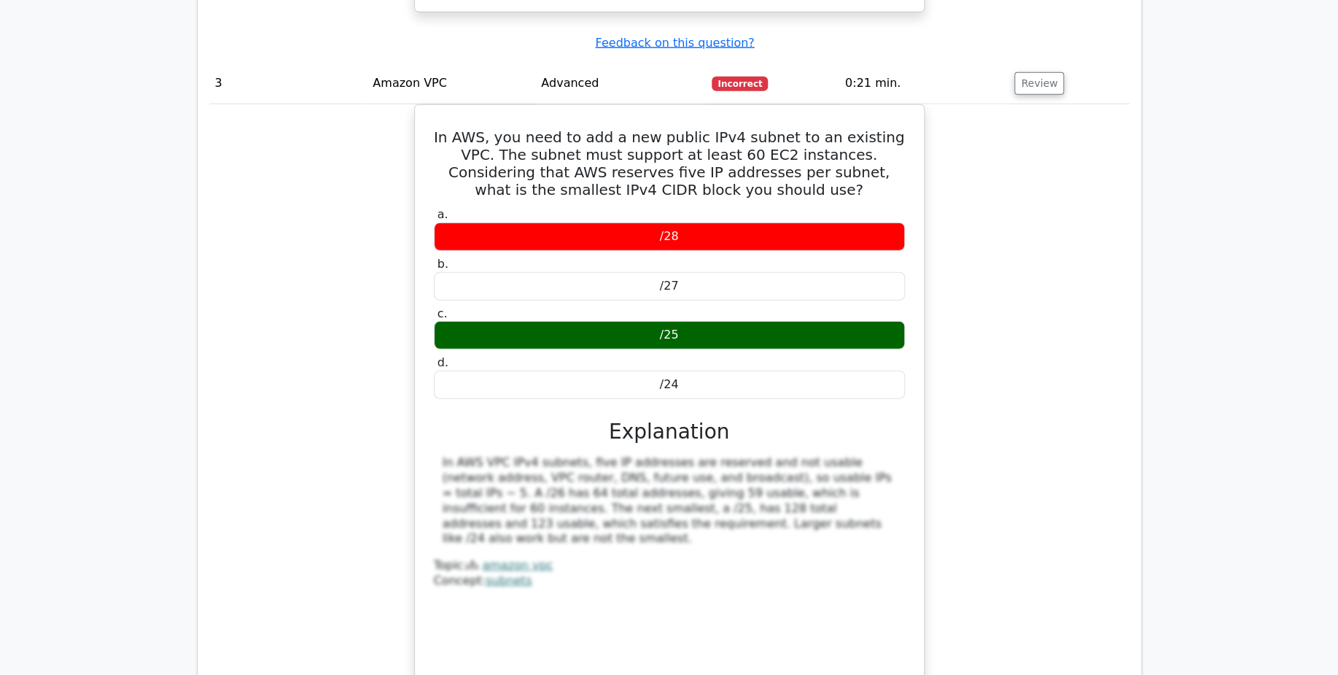
click at [286, 368] on div "In AWS, you need to add a new public IPv4 subnet to an existing VPC. The subnet…" at bounding box center [669, 399] width 921 height 591
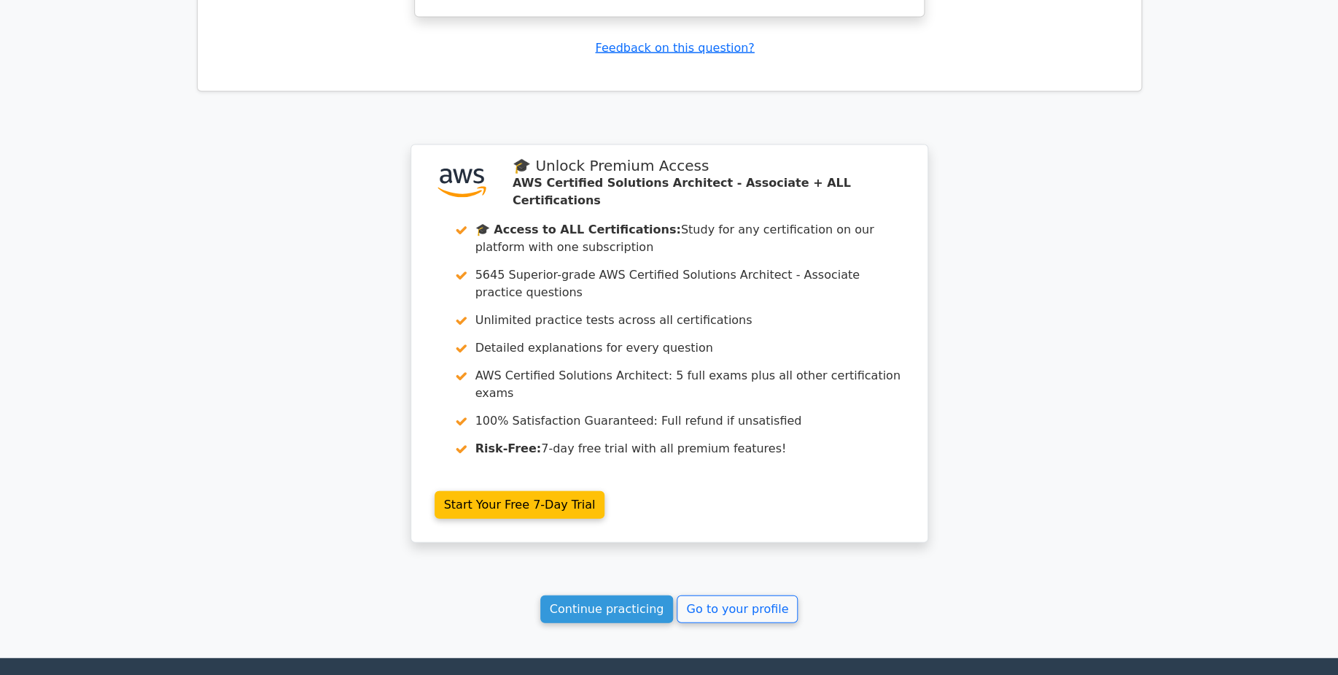
scroll to position [4112, 0]
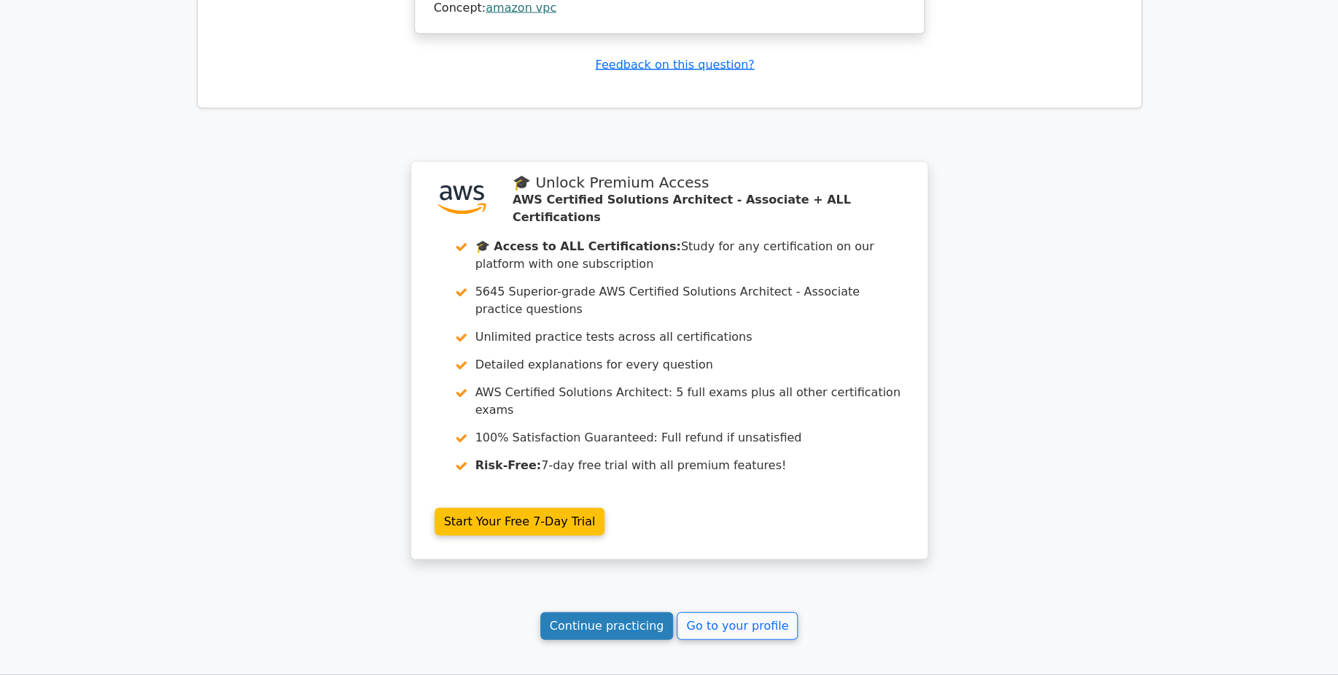
click at [621, 539] on link "Continue practicing" at bounding box center [607, 625] width 133 height 28
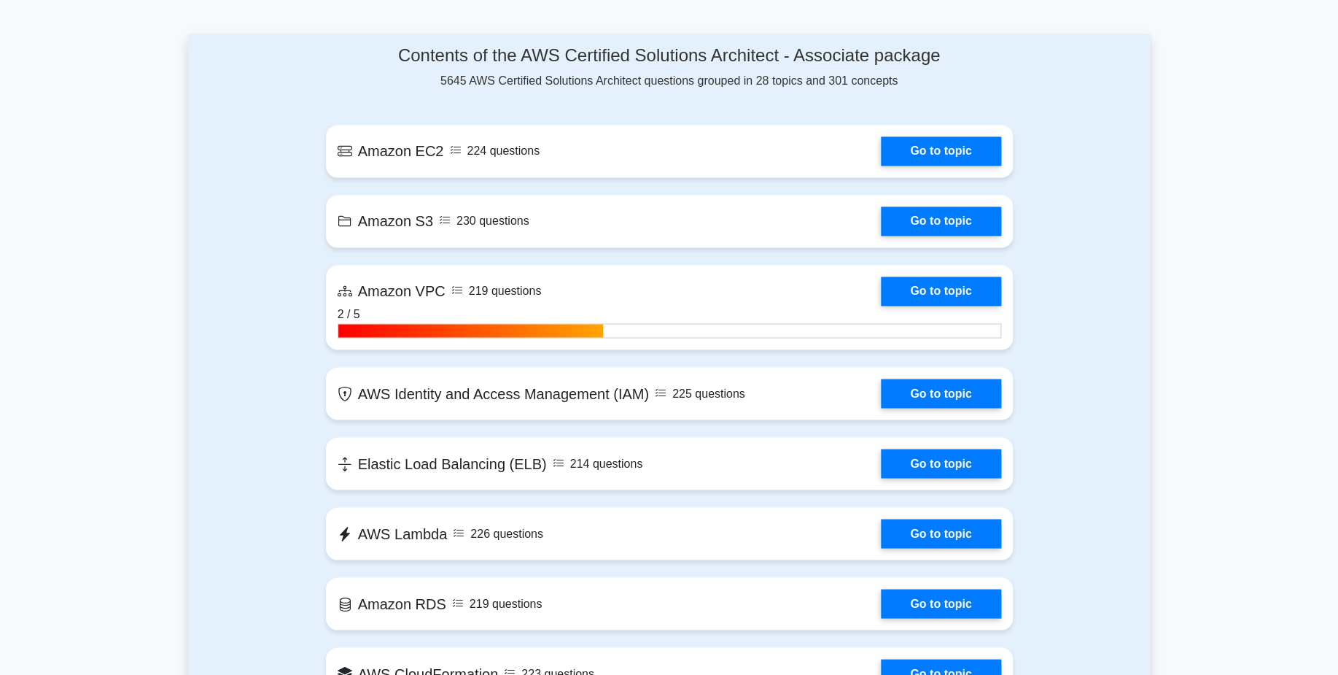
scroll to position [988, 0]
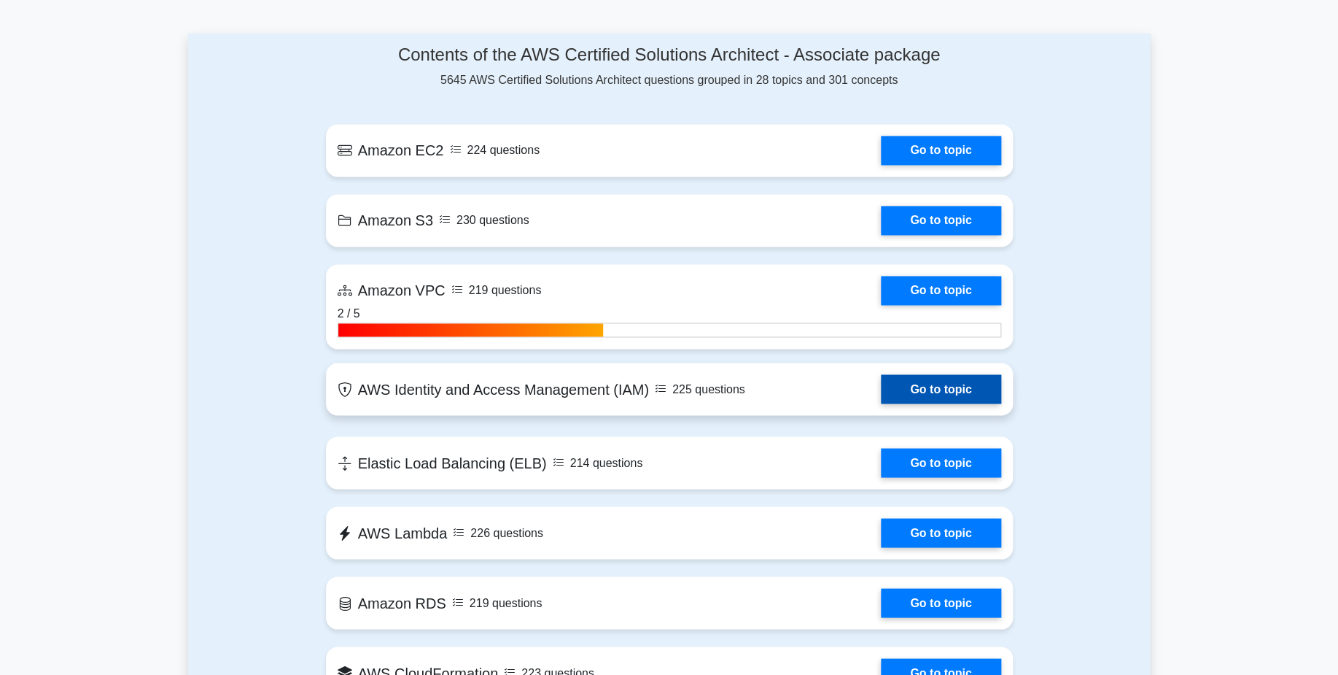
click at [881, 399] on link "Go to topic" at bounding box center [941, 388] width 120 height 29
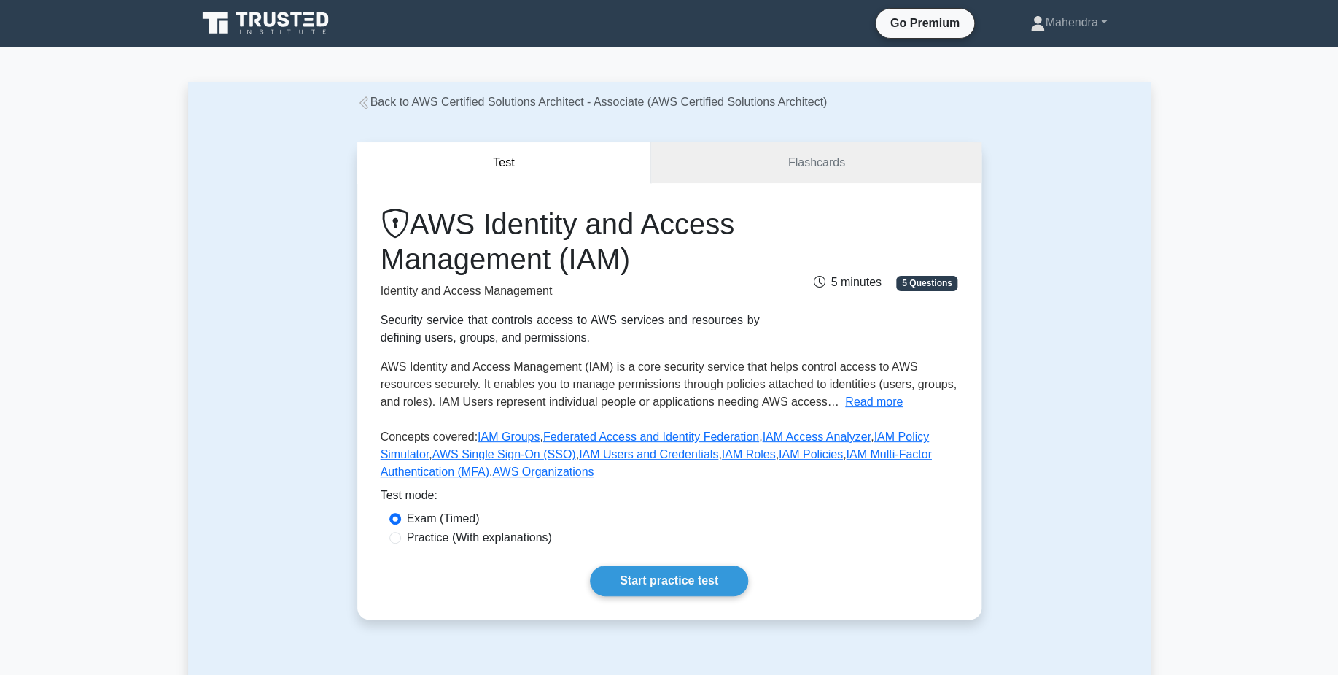
click at [630, 527] on div "Exam (Timed)" at bounding box center [670, 519] width 560 height 18
click at [805, 165] on link "Flashcards" at bounding box center [816, 163] width 330 height 42
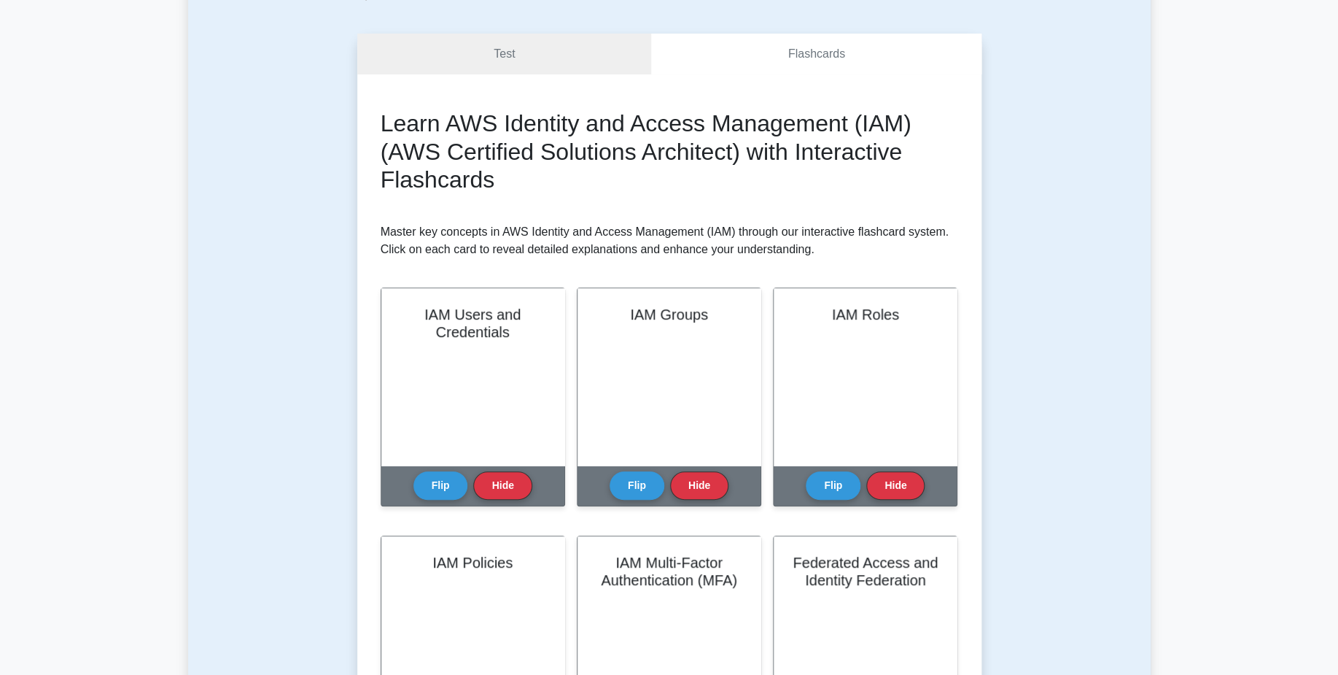
scroll to position [187, 0]
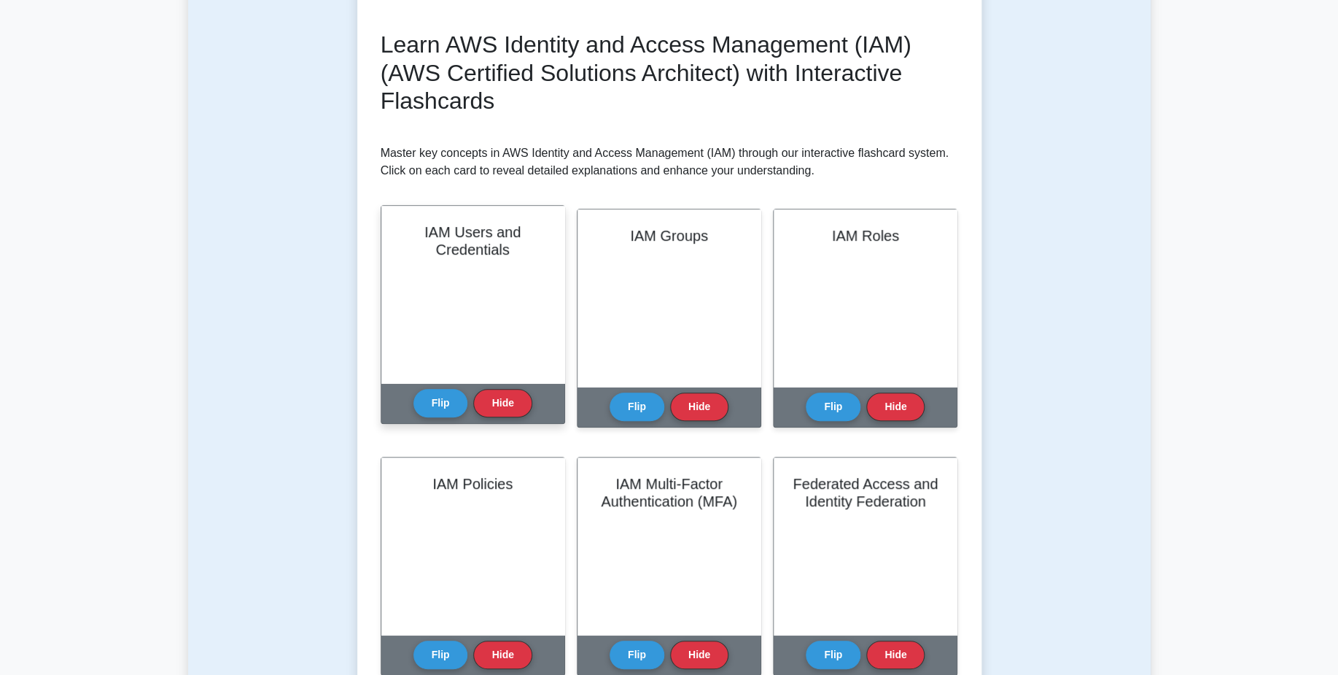
click at [455, 316] on div "IAM Users and Credentials" at bounding box center [472, 294] width 183 height 177
drag, startPoint x: 455, startPoint y: 316, endPoint x: 437, endPoint y: 390, distance: 75.9
click at [437, 390] on div "IAM Users and Credentials Flip Hide" at bounding box center [473, 314] width 185 height 219
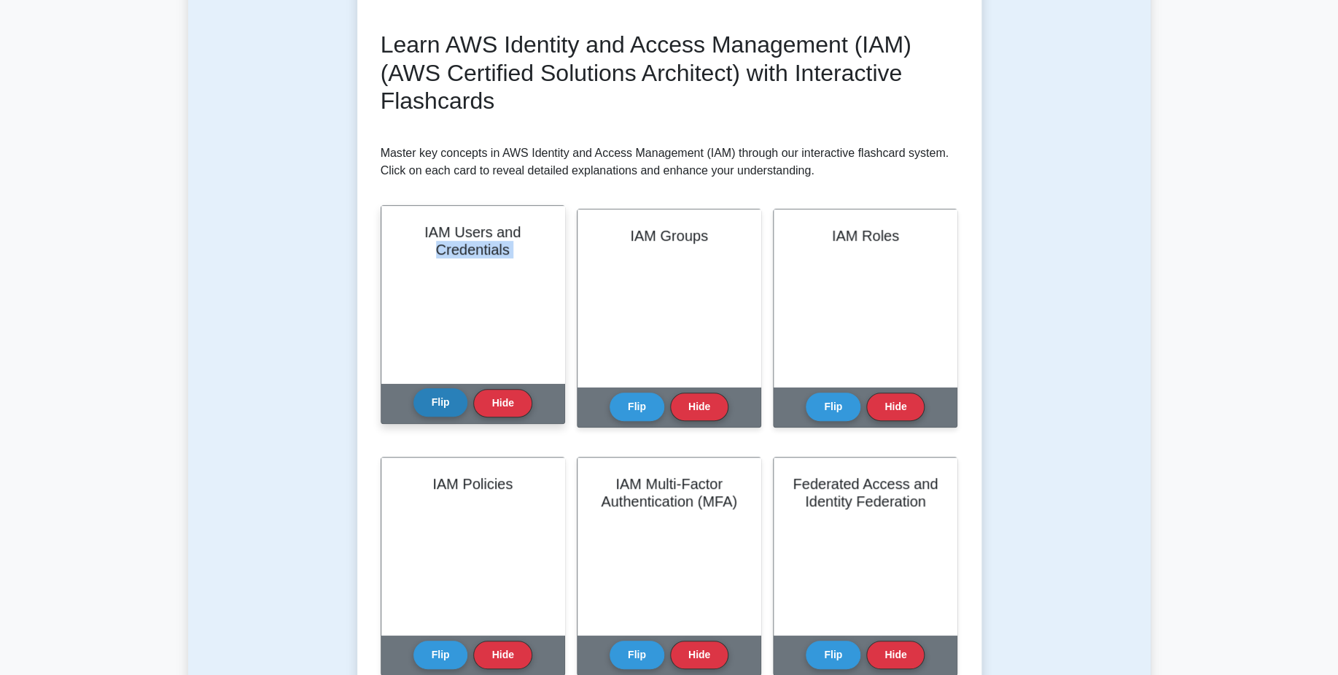
click at [437, 390] on button "Flip" at bounding box center [441, 402] width 55 height 28
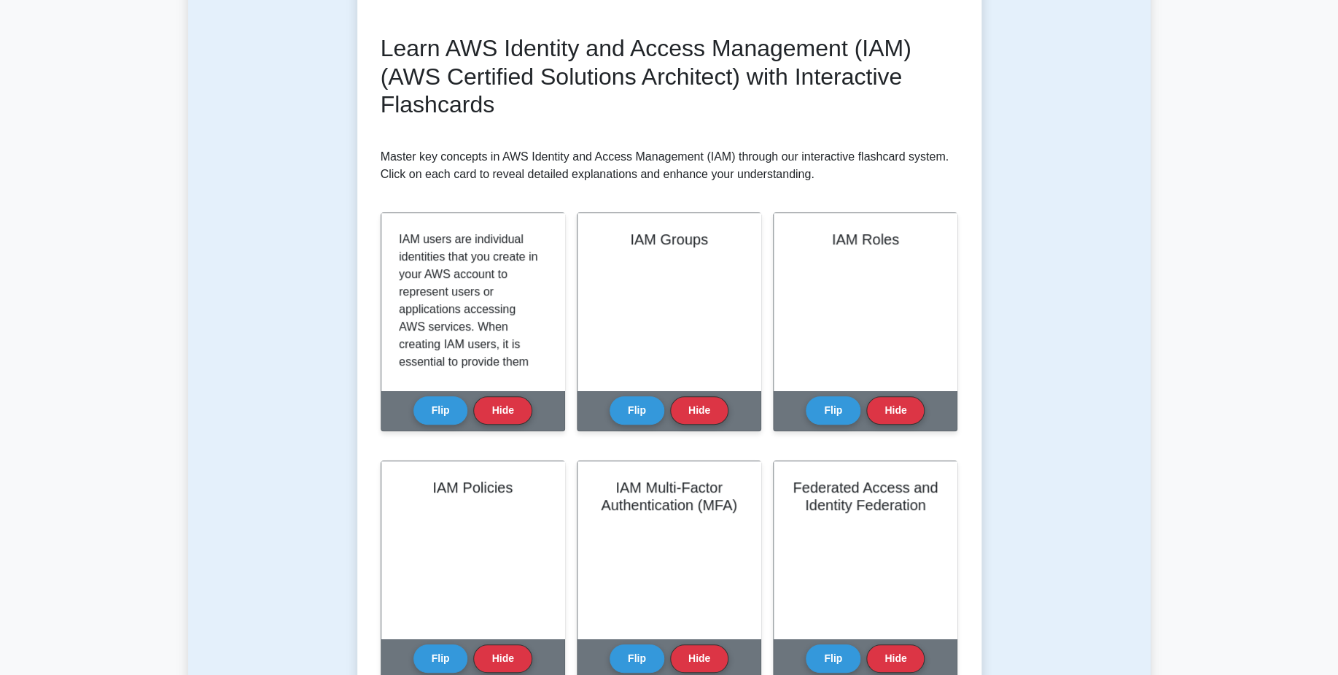
click at [309, 298] on div "Test Flashcards Learn AWS Identity and Access Management (IAM) (AWS Certified S…" at bounding box center [669, 592] width 963 height 1338
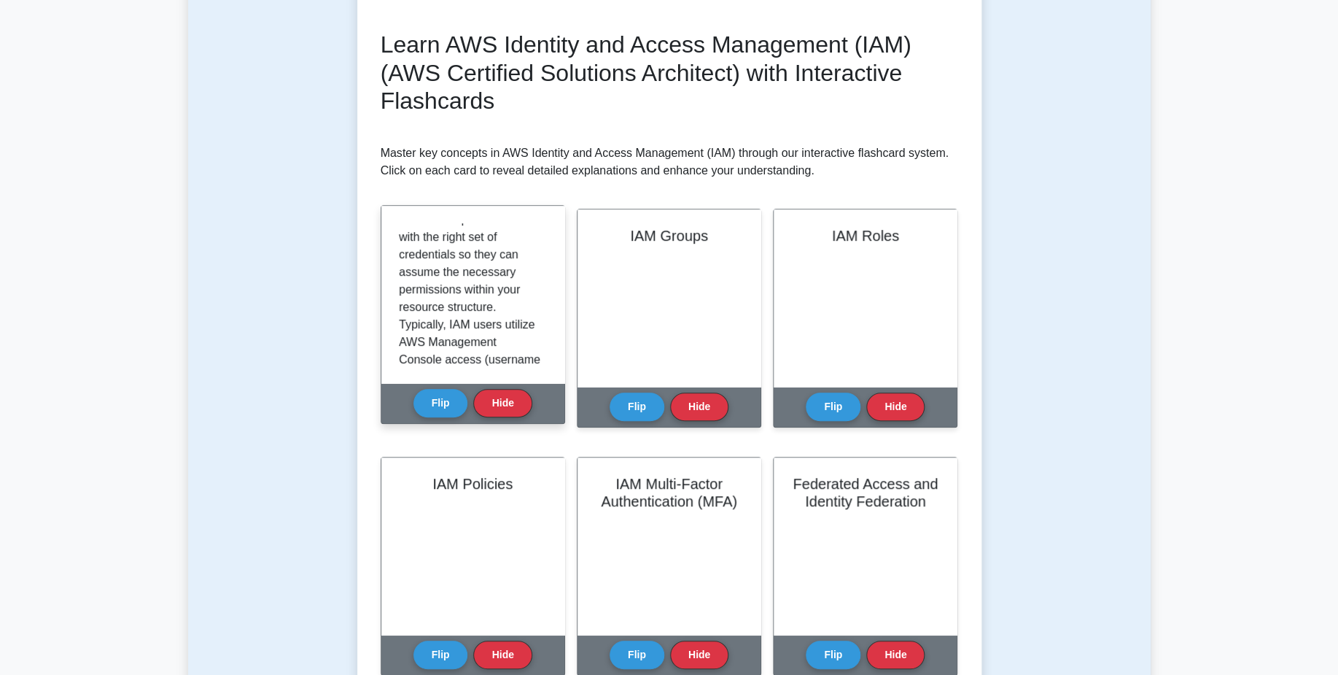
scroll to position [0, 0]
click at [505, 410] on button "Hide" at bounding box center [502, 402] width 58 height 28
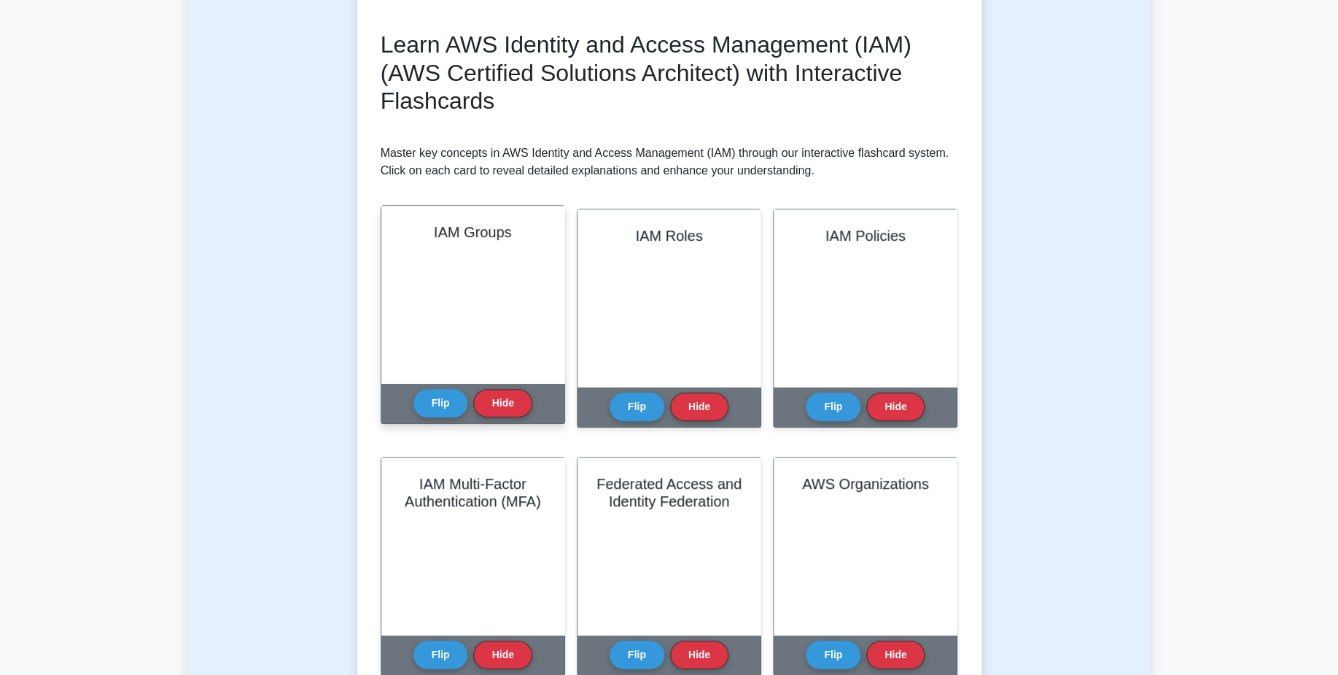
scroll to position [266, 0]
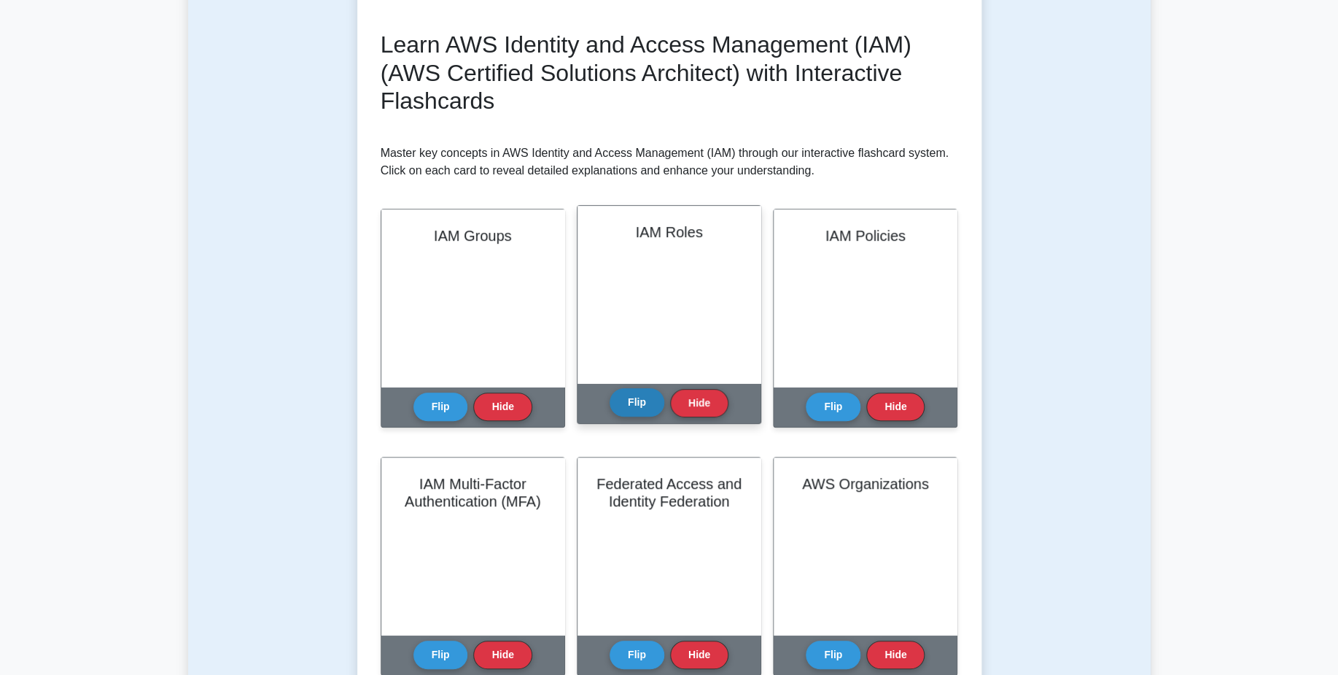
click at [625, 396] on button "Flip" at bounding box center [637, 402] width 55 height 28
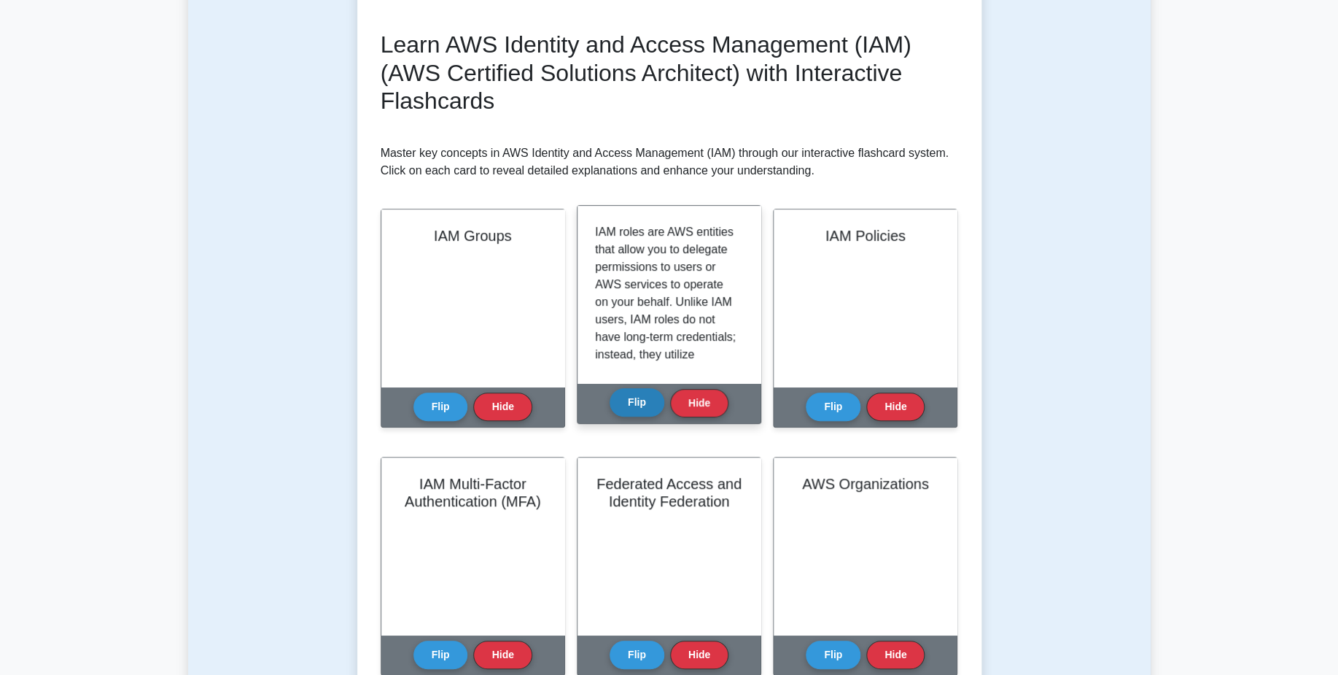
click at [635, 404] on button "Flip" at bounding box center [637, 402] width 55 height 28
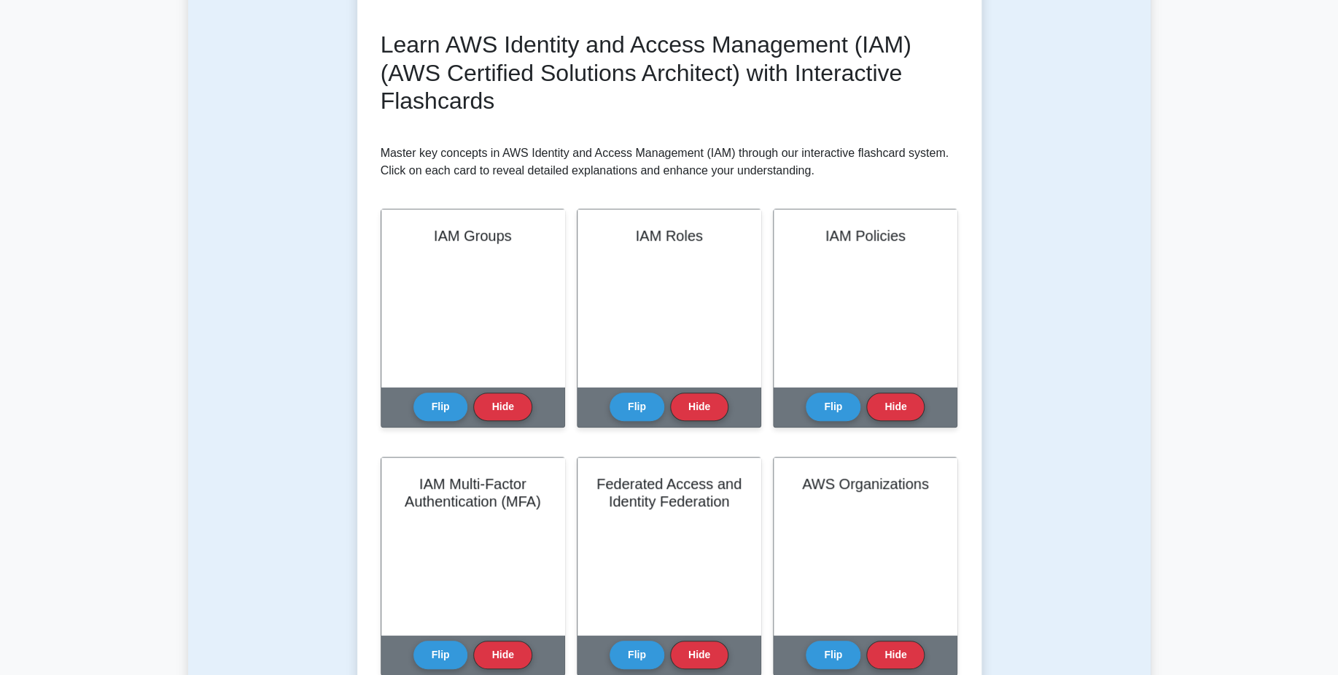
scroll to position [0, 0]
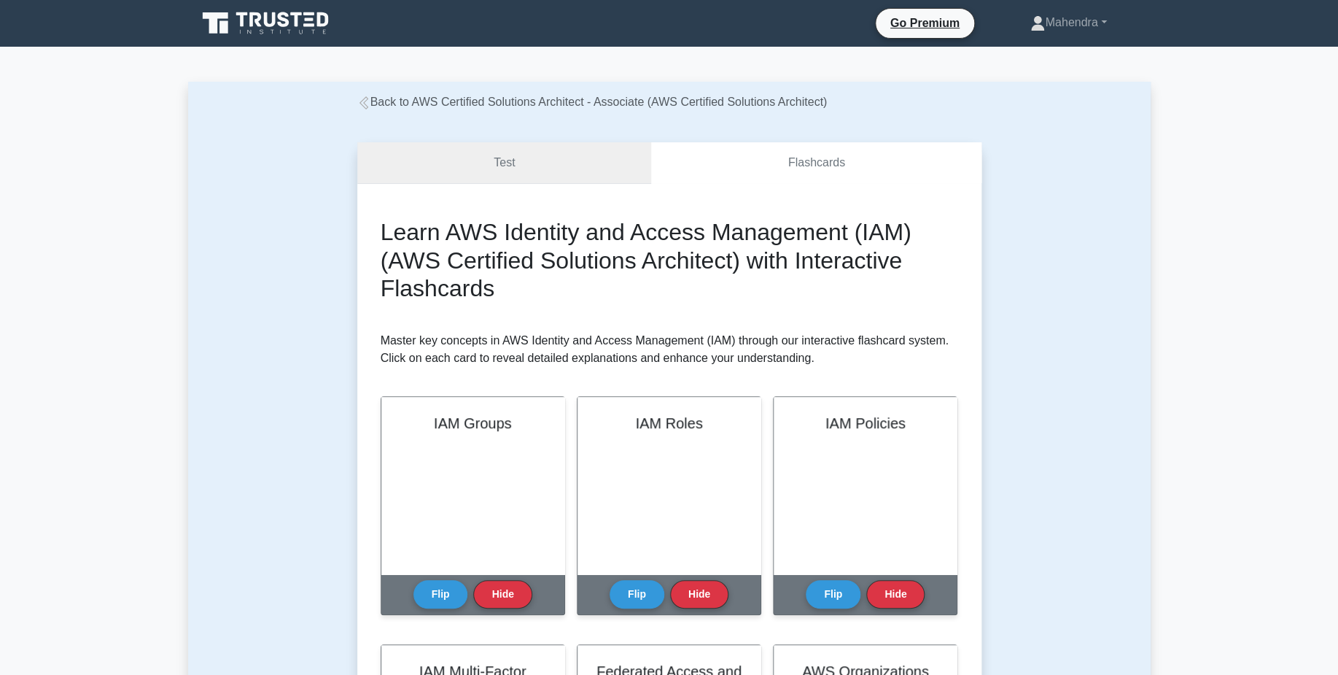
click at [449, 167] on link "Test" at bounding box center [504, 163] width 295 height 42
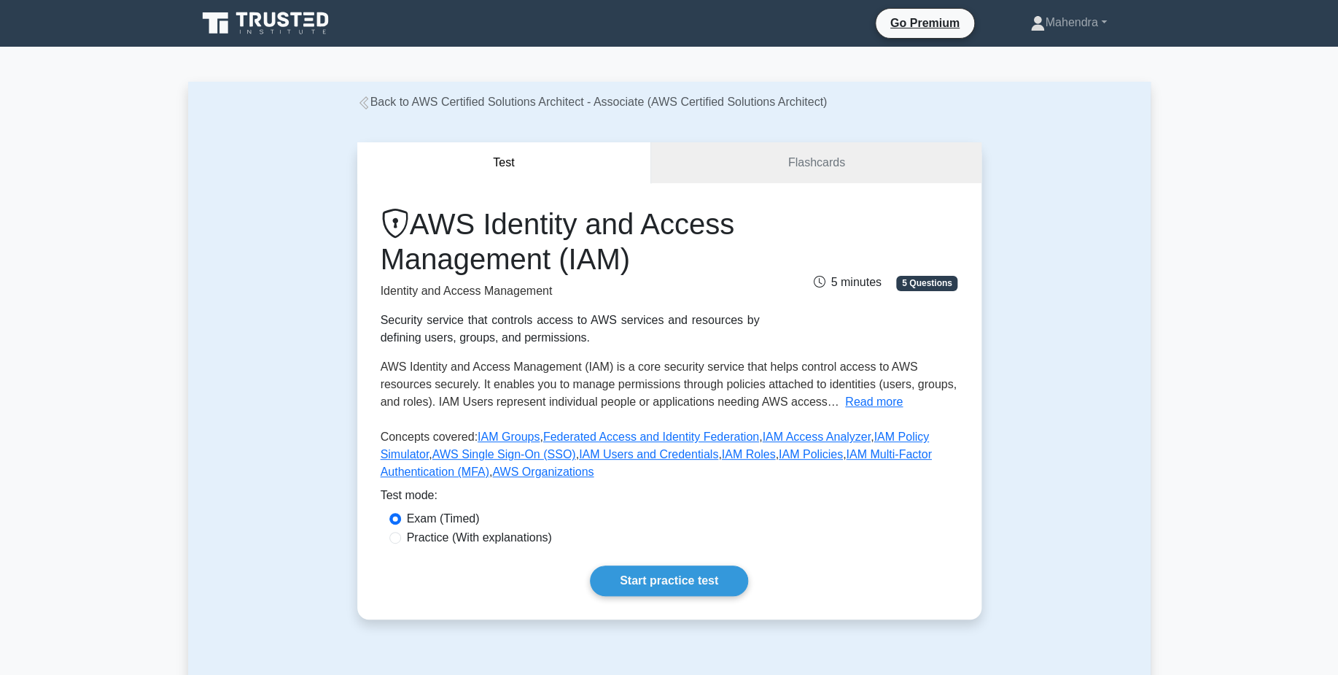
click at [512, 544] on label "Practice (With explanations)" at bounding box center [479, 538] width 145 height 18
click at [401, 543] on input "Practice (With explanations)" at bounding box center [396, 538] width 12 height 12
radio input "true"
click at [632, 578] on link "Start practice test" at bounding box center [669, 580] width 158 height 31
click at [675, 584] on link "Start practice test" at bounding box center [669, 580] width 158 height 31
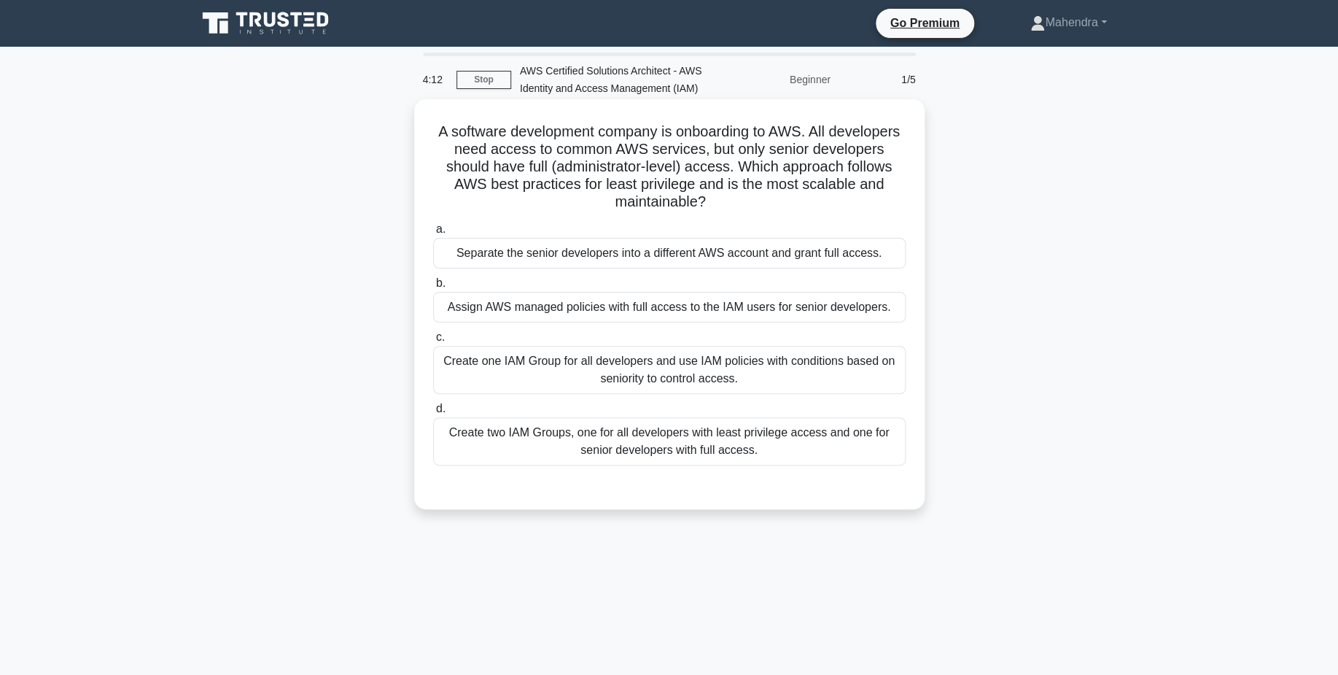
scroll to position [58, 0]
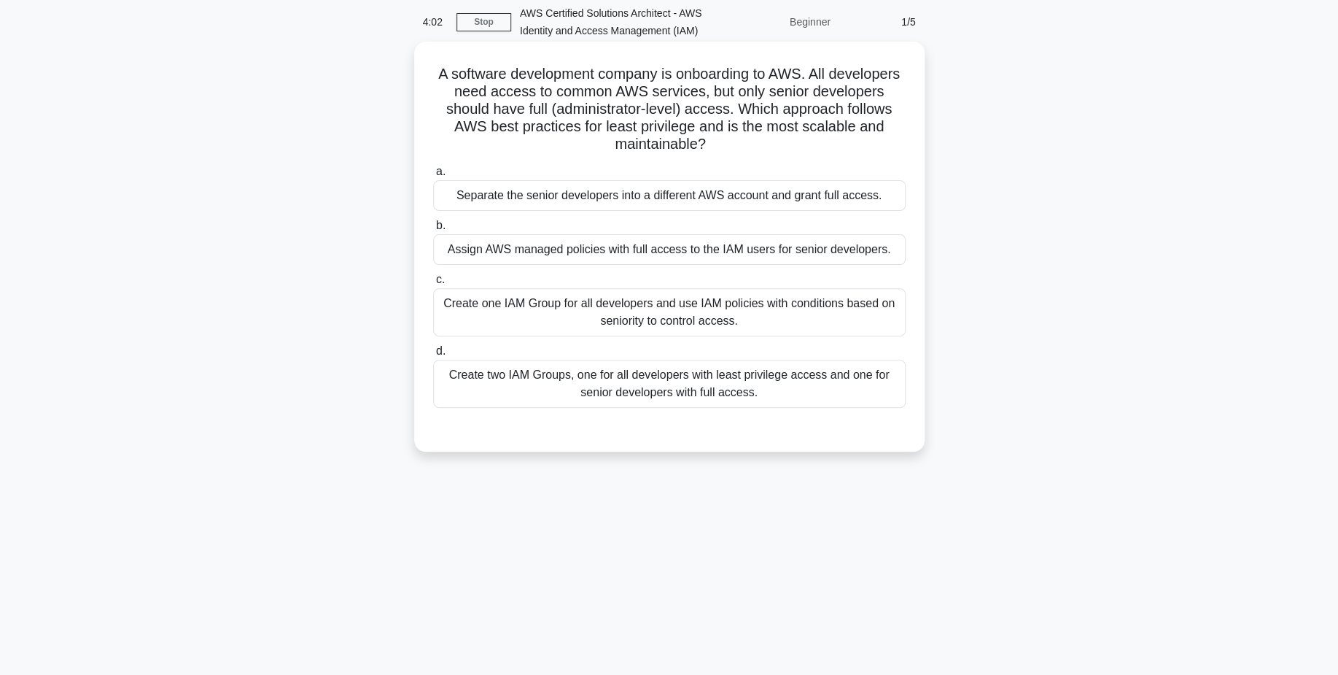
click at [700, 379] on div "Create two IAM Groups, one for all developers with least privilege access and o…" at bounding box center [669, 384] width 473 height 48
click at [433, 356] on input "d. Create two IAM Groups, one for all developers with least privilege access an…" at bounding box center [433, 350] width 0 height 9
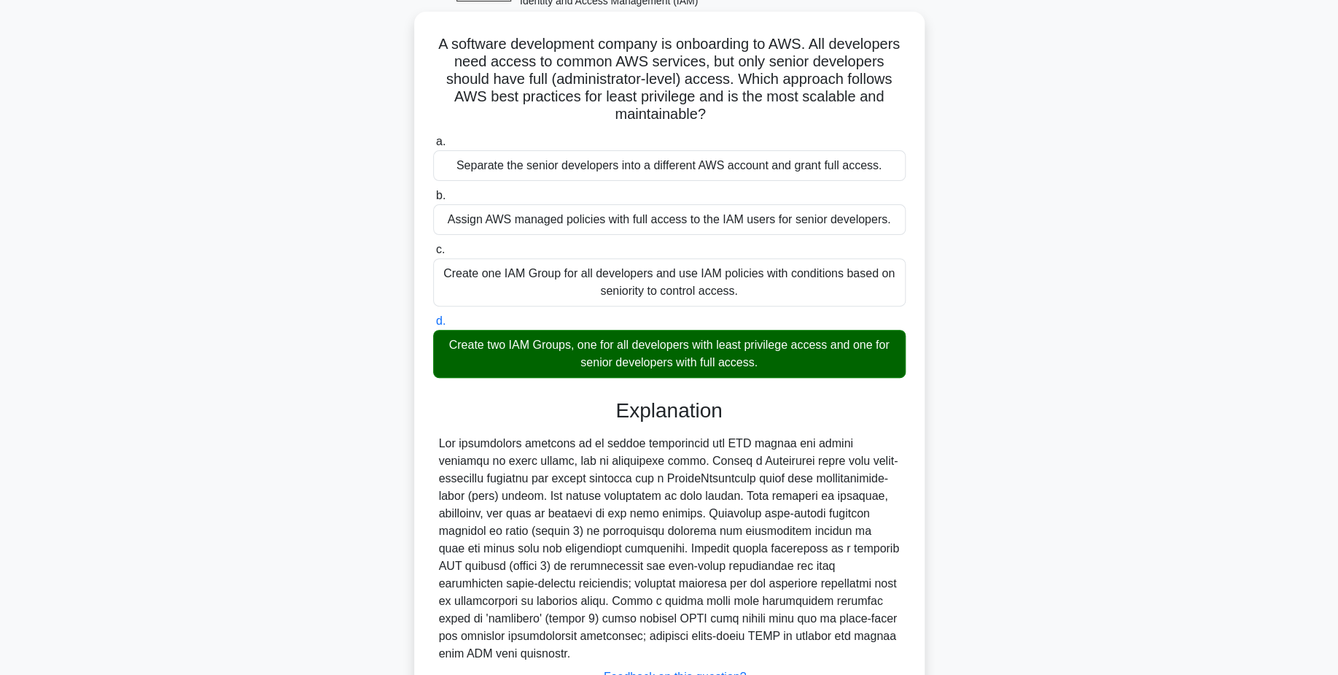
scroll to position [87, 0]
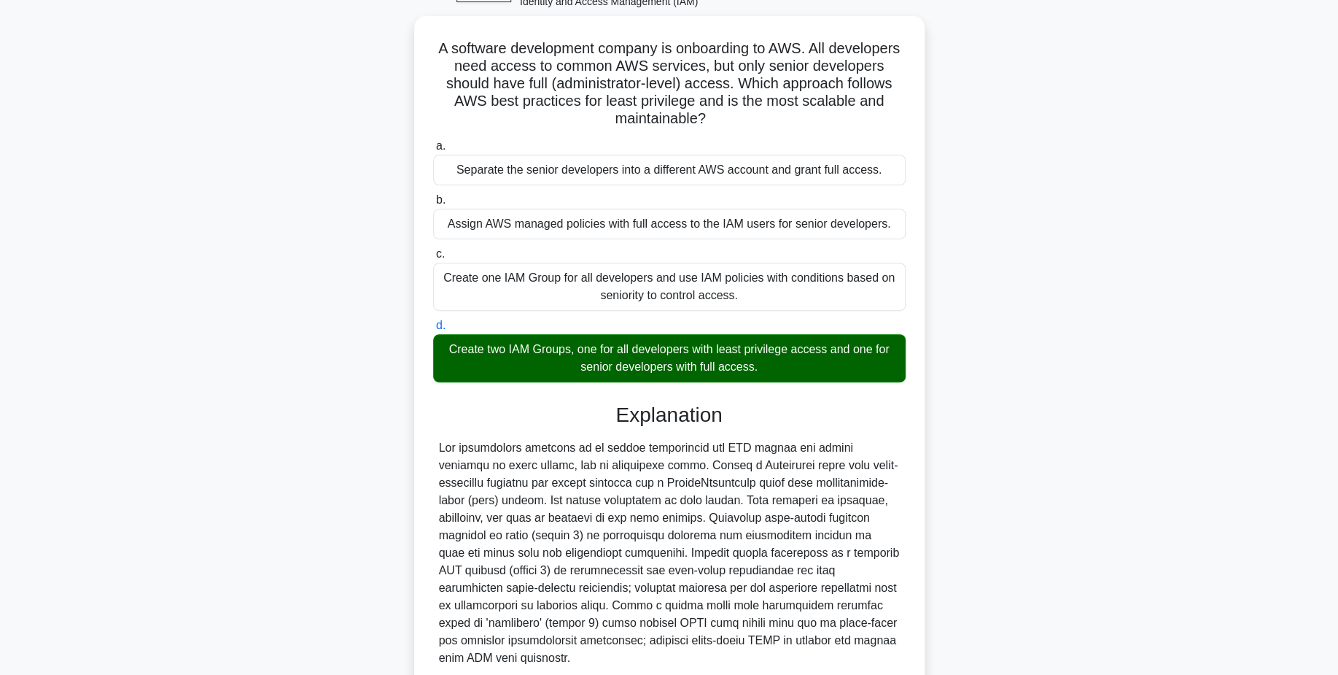
click at [279, 220] on div "A software development company is onboarding to AWS. All developers need access…" at bounding box center [669, 402] width 963 height 772
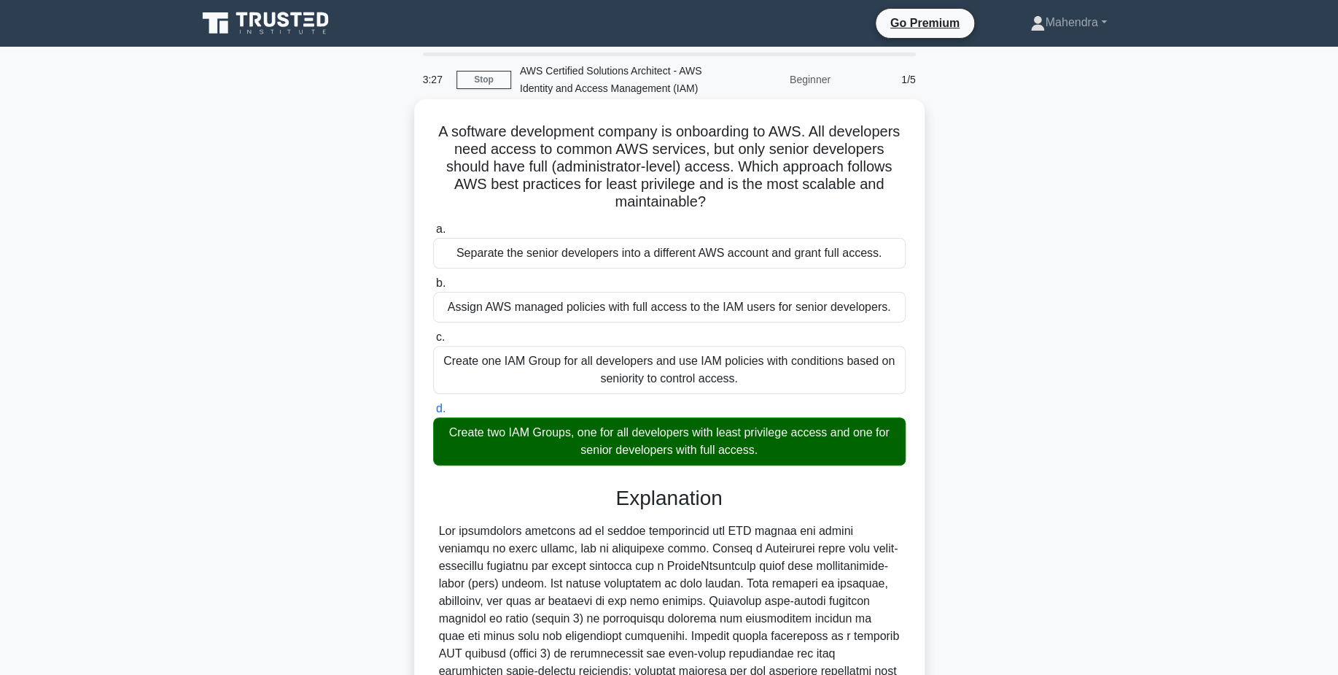
scroll to position [191, 0]
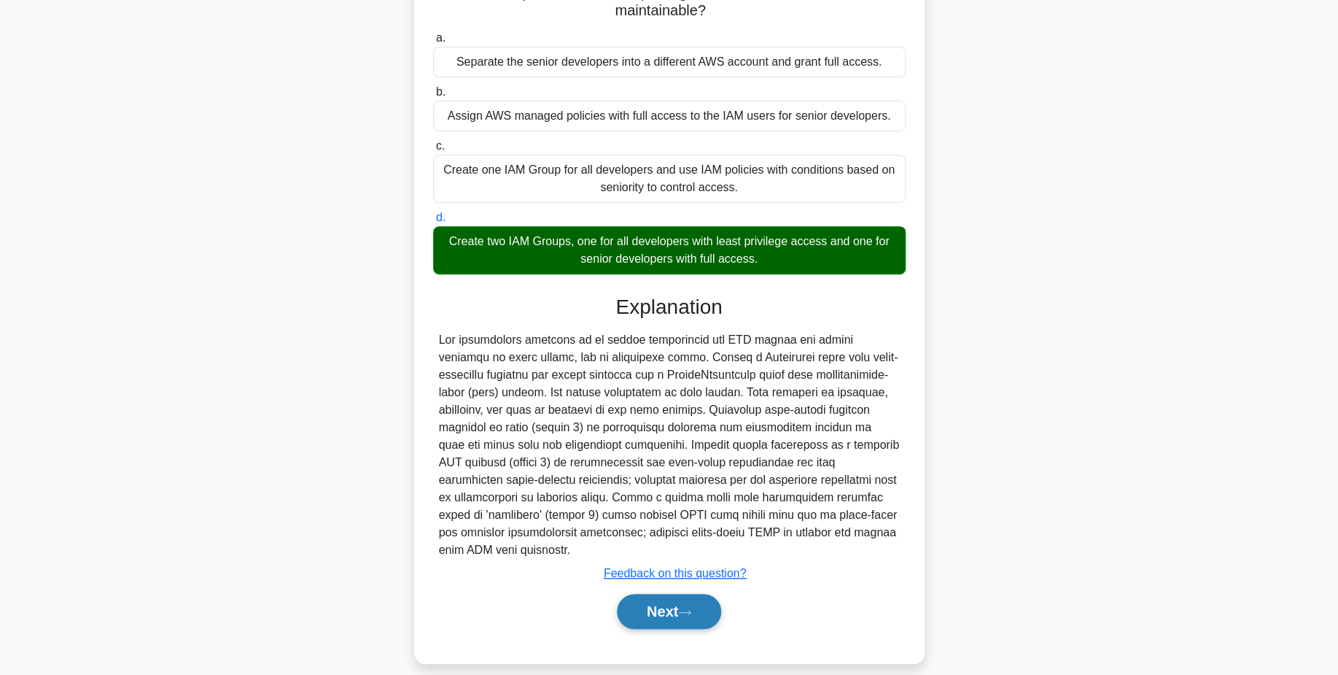
click at [664, 602] on button "Next" at bounding box center [669, 611] width 104 height 35
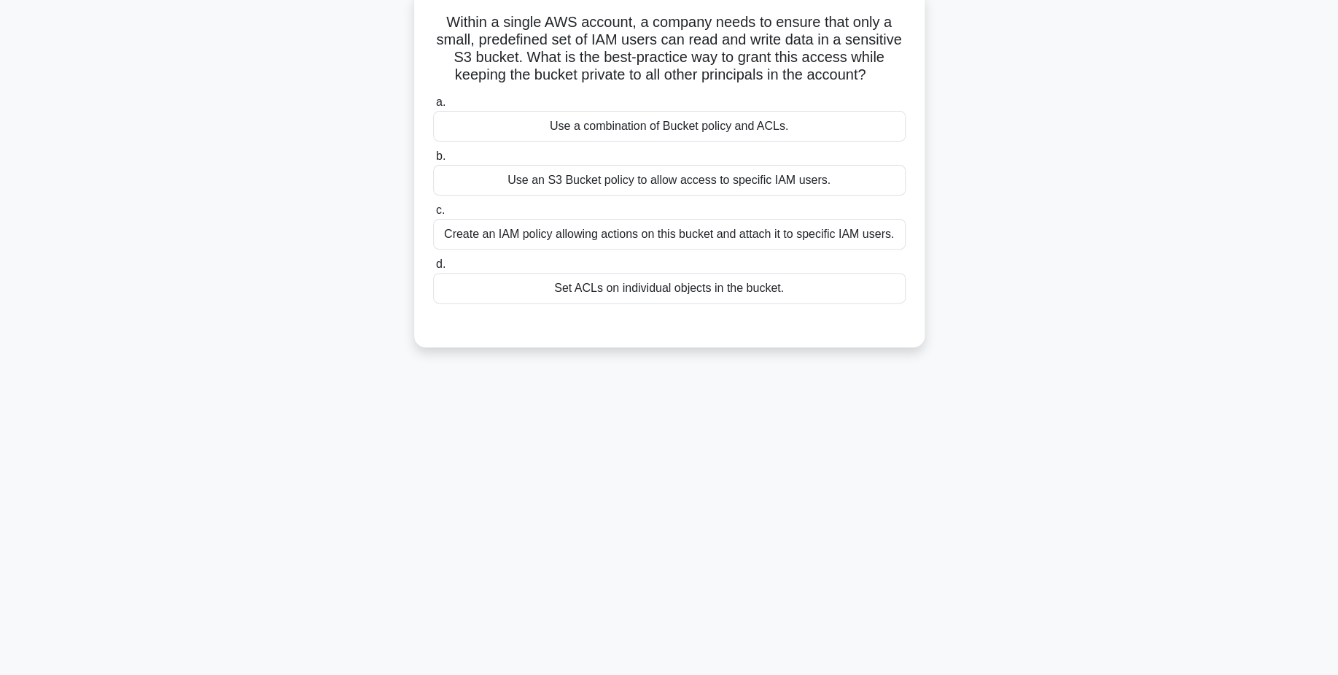
scroll to position [0, 0]
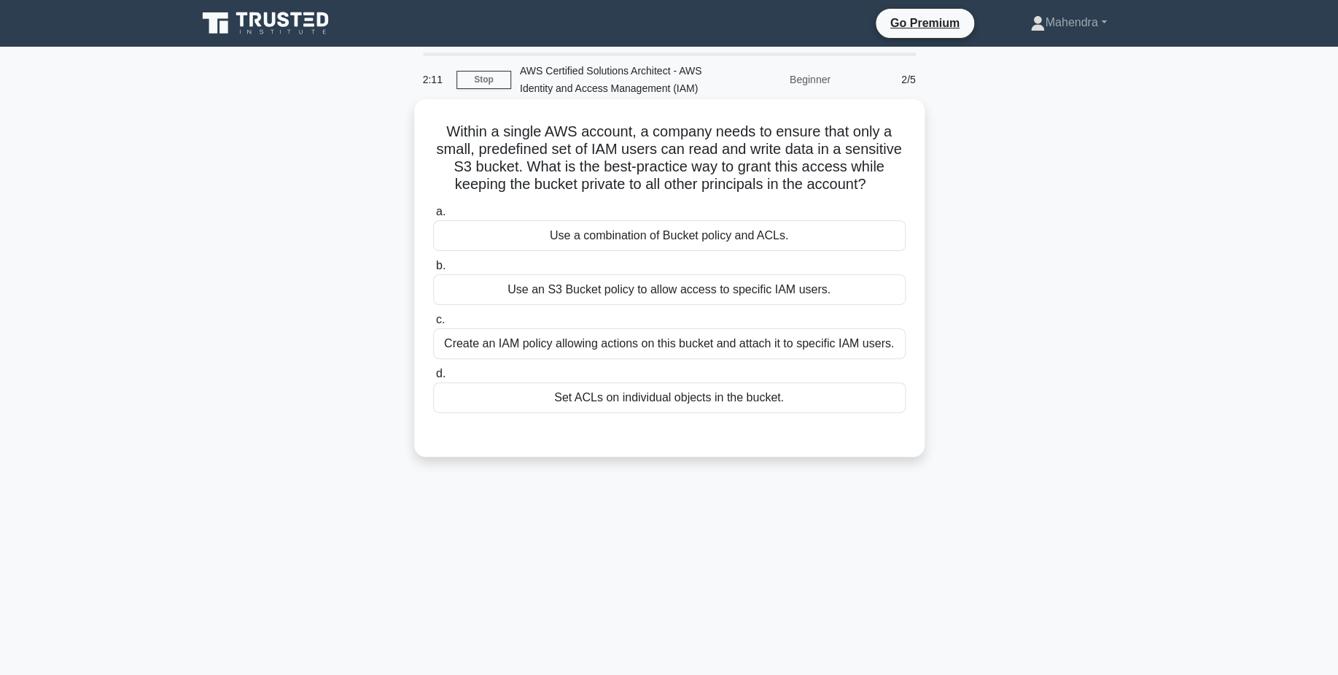
click at [802, 350] on div "Create an IAM policy allowing actions on this bucket and attach it to specific …" at bounding box center [669, 343] width 473 height 31
click at [433, 325] on input "c. Create an IAM policy allowing actions on this bucket and attach it to specif…" at bounding box center [433, 319] width 0 height 9
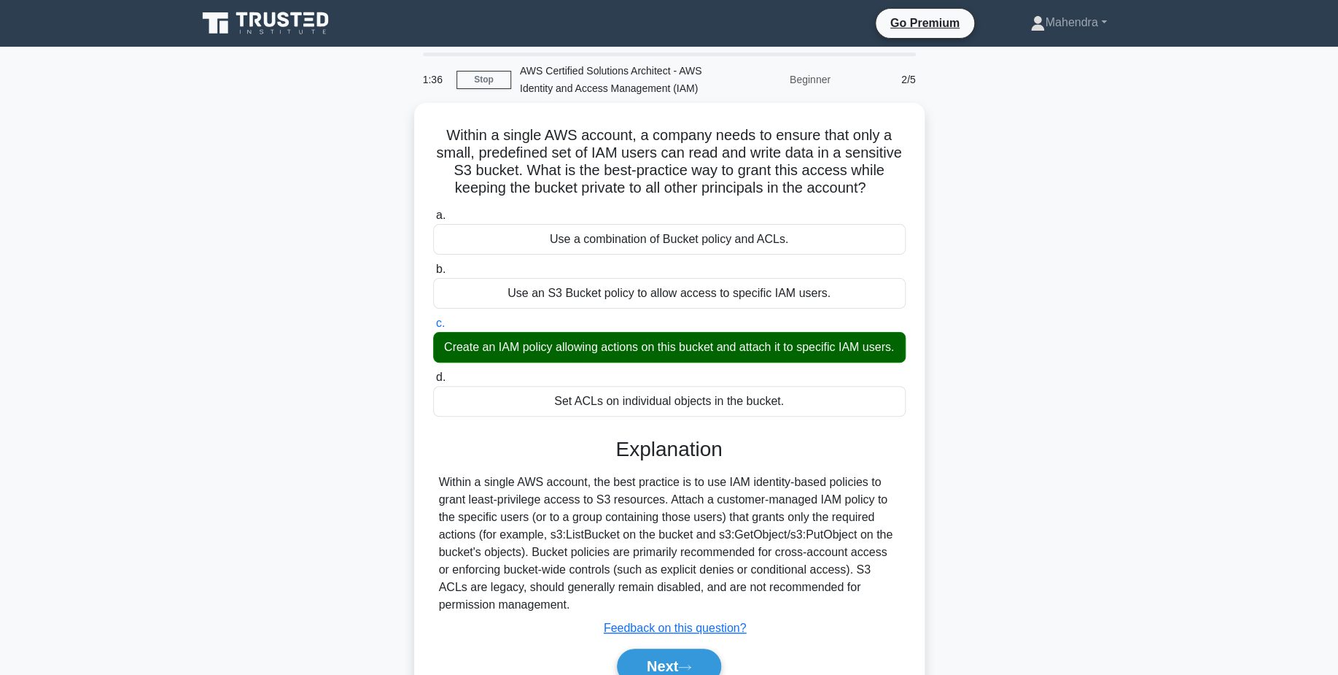
click at [222, 228] on div "Within a single AWS account, a company needs to ensure that only a small, prede…" at bounding box center [669, 419] width 963 height 632
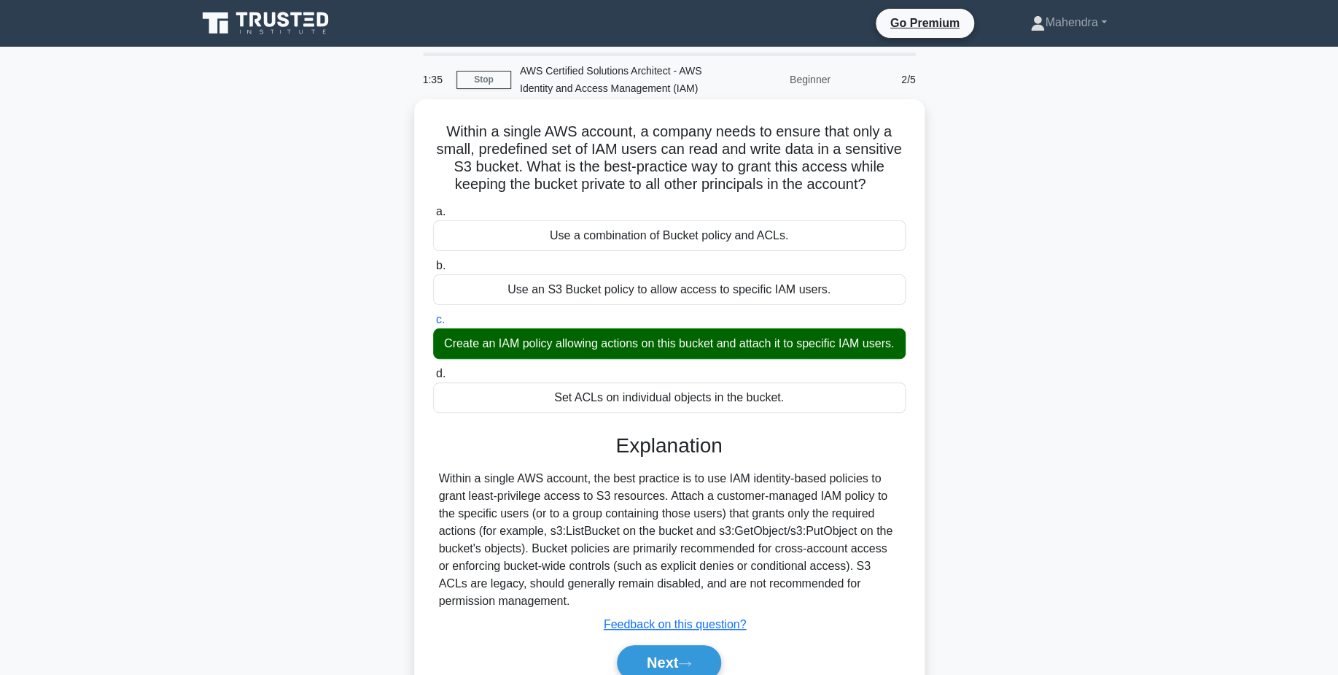
scroll to position [114, 0]
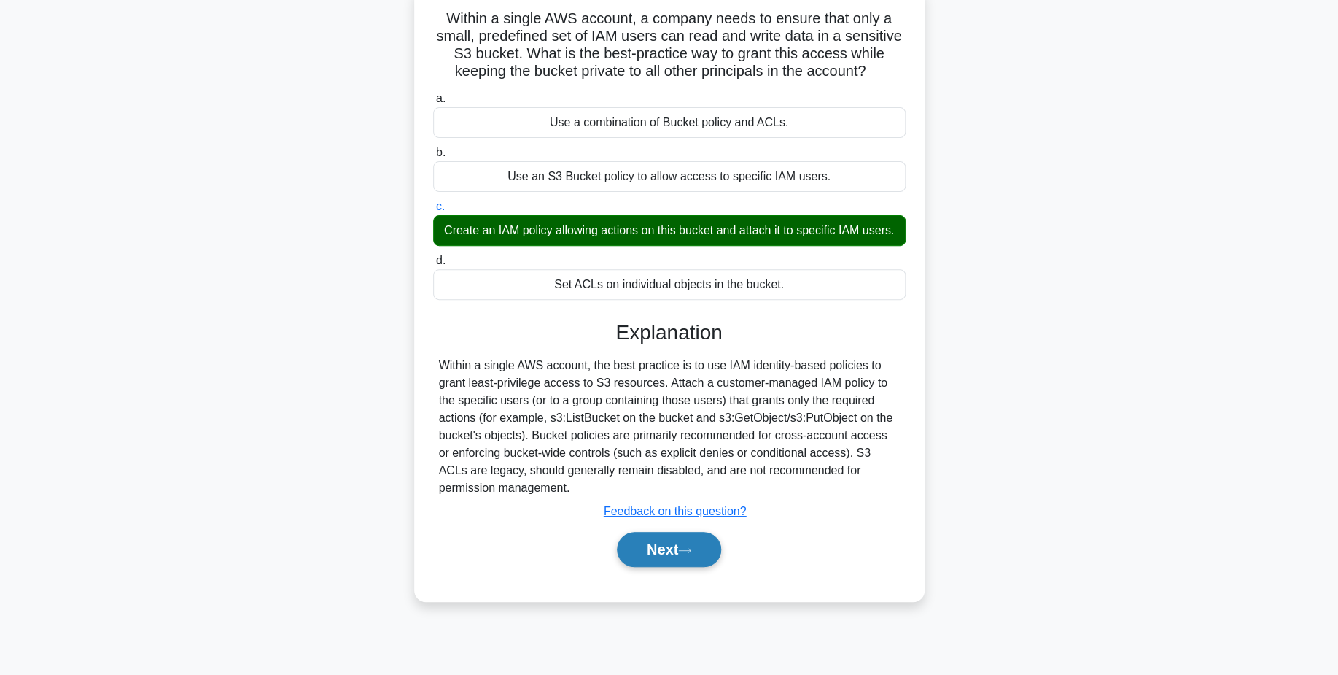
click at [681, 561] on button "Next" at bounding box center [669, 549] width 104 height 35
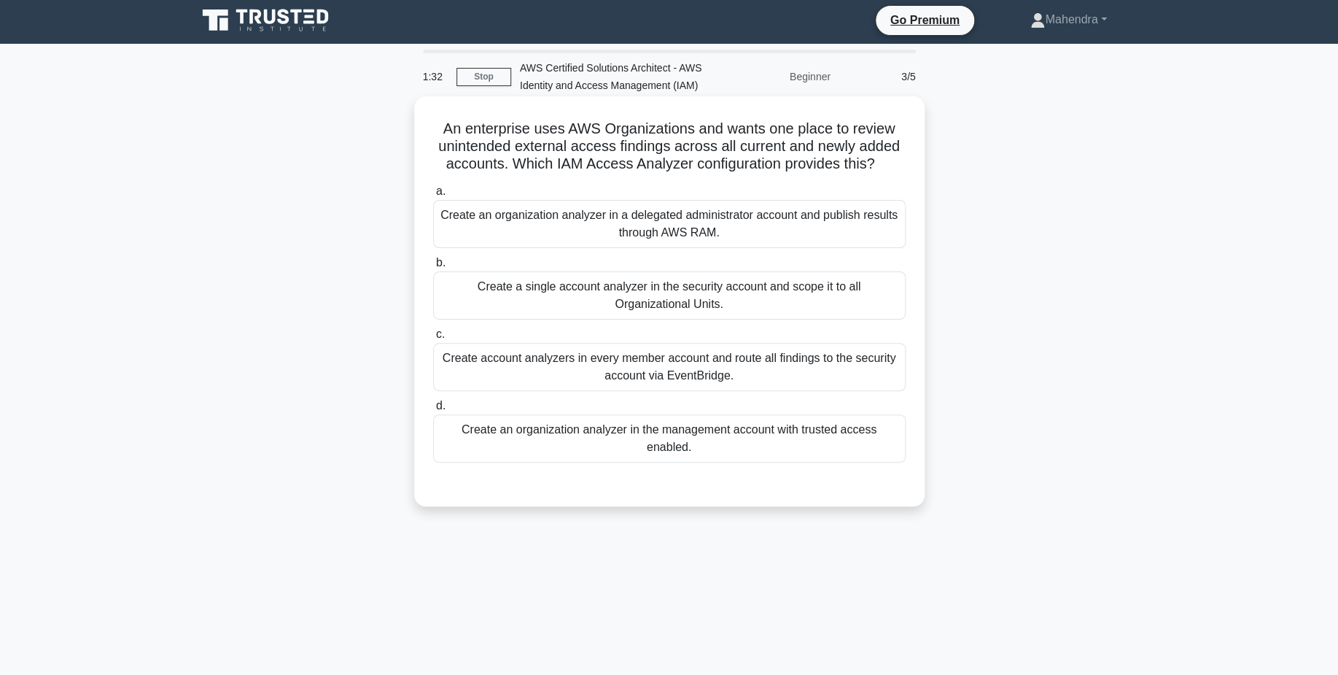
scroll to position [2, 0]
click at [891, 438] on div "Create an organization analyzer in the management account with trusted access e…" at bounding box center [669, 439] width 473 height 48
click at [433, 411] on input "d. Create an organization analyzer in the management account with trusted acces…" at bounding box center [433, 406] width 0 height 9
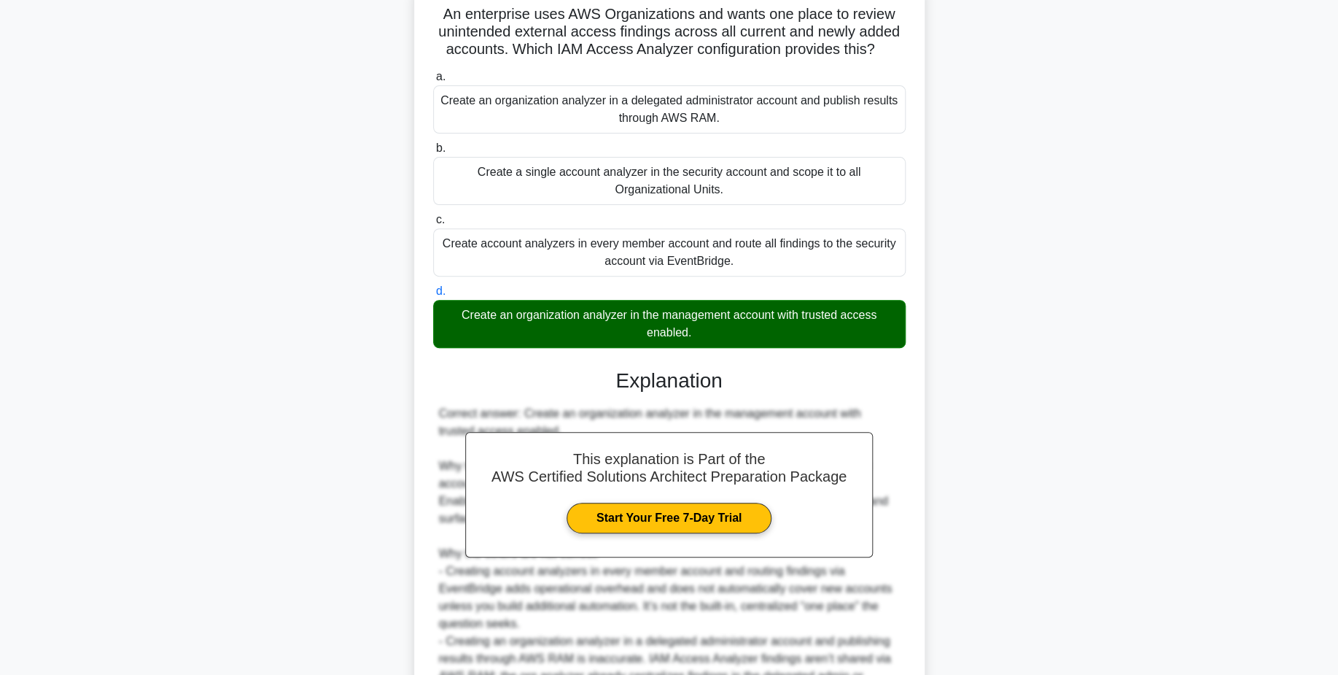
scroll to position [117, 0]
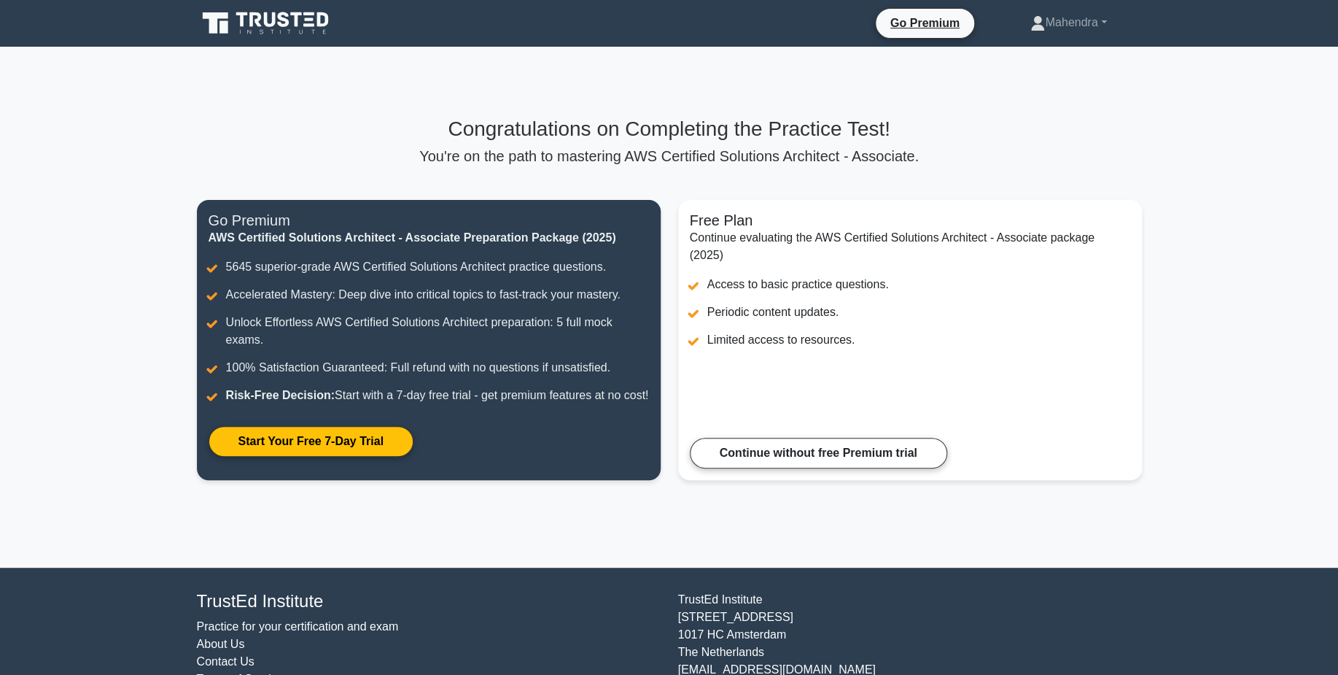
click at [589, 567] on div "Congratulations on Completing the Practice Test! You're on the path to masterin…" at bounding box center [669, 307] width 963 height 521
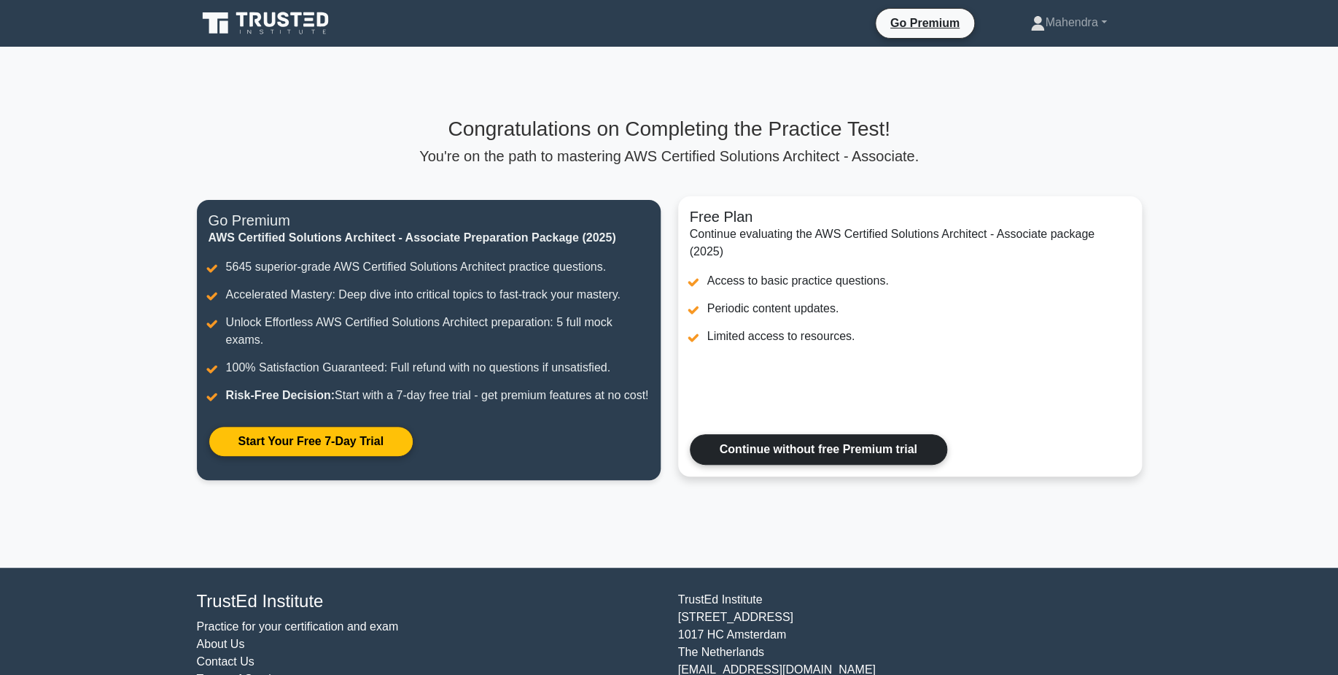
scroll to position [71, 0]
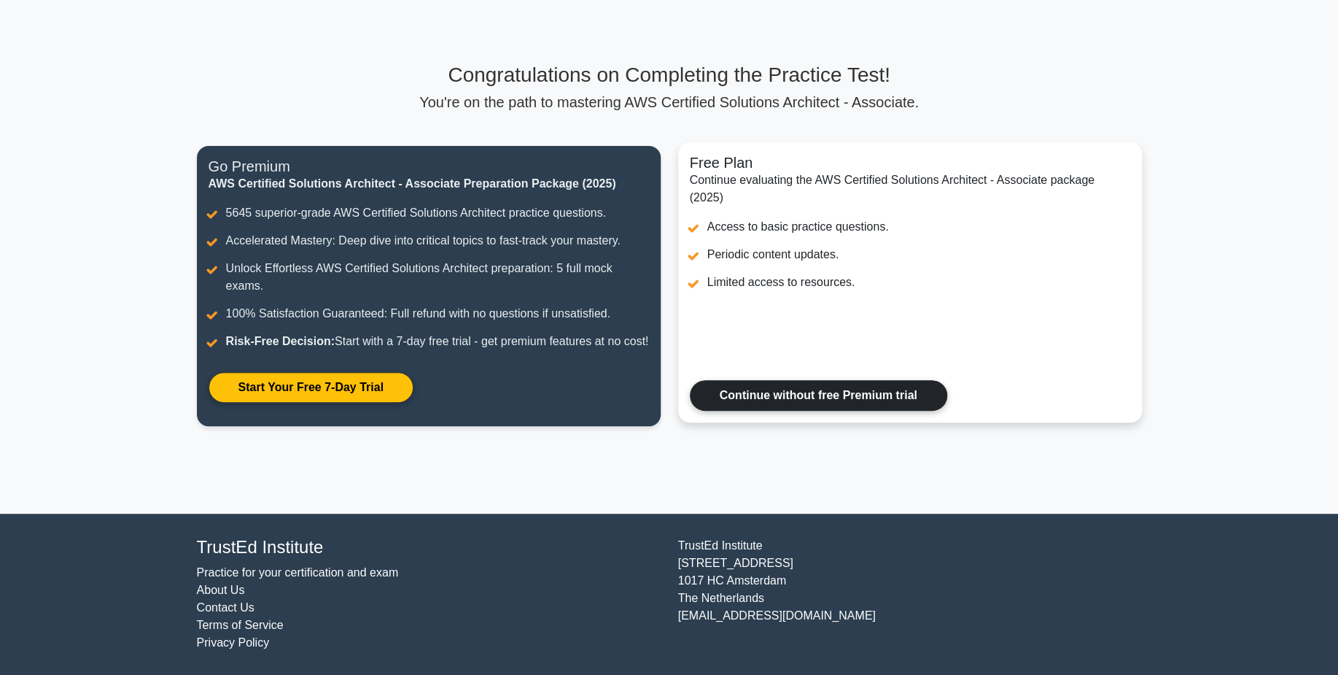
click at [732, 384] on link "Continue without free Premium trial" at bounding box center [818, 395] width 257 height 31
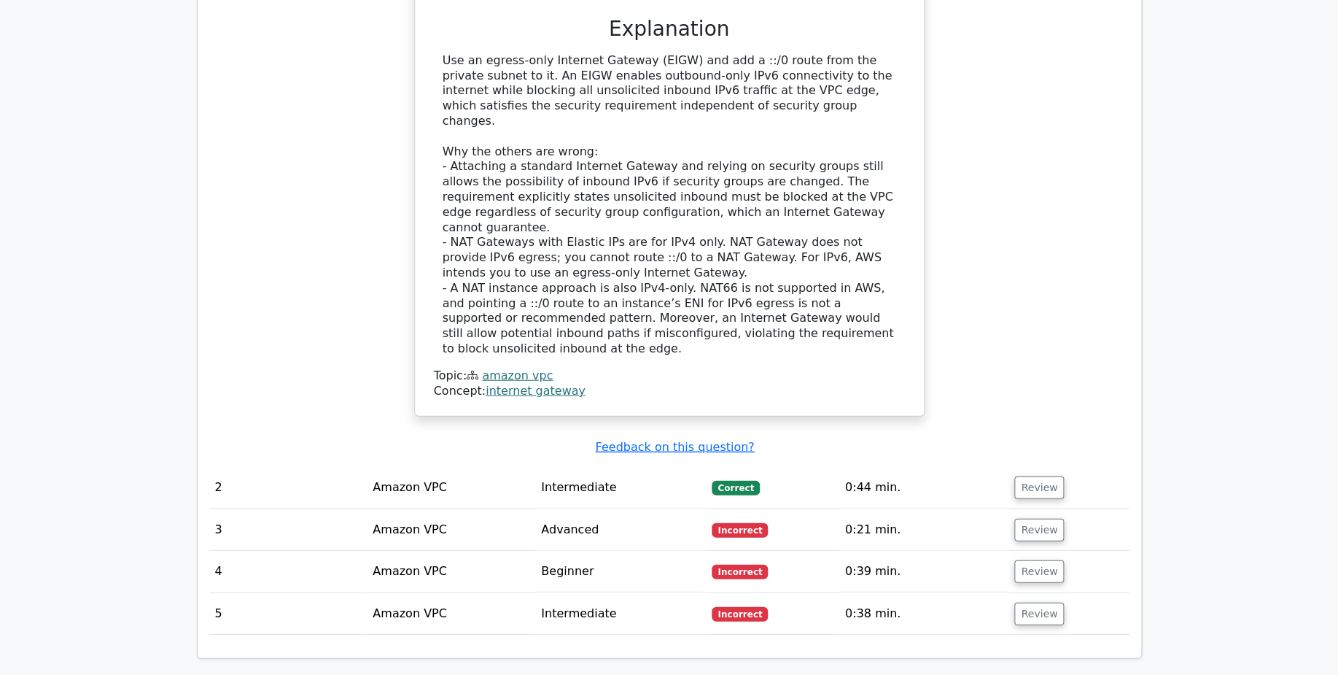
scroll to position [1622, 0]
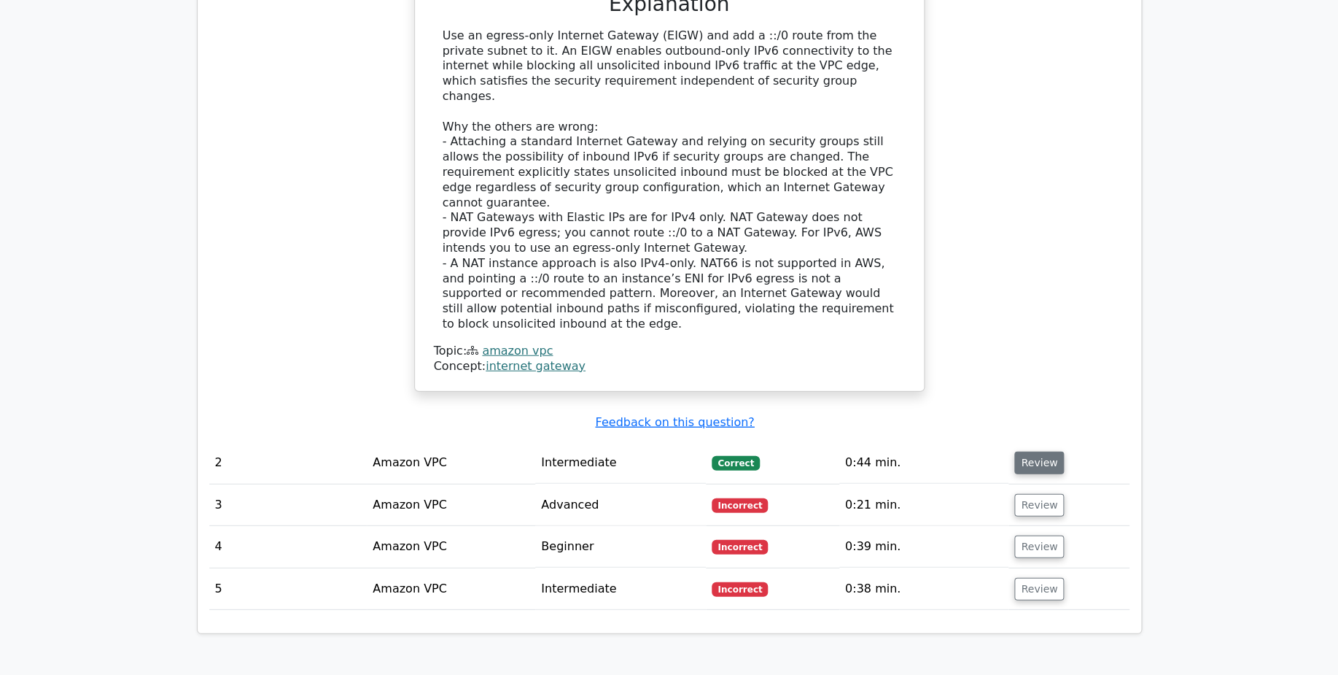
click at [1026, 452] on button "Review" at bounding box center [1040, 463] width 50 height 23
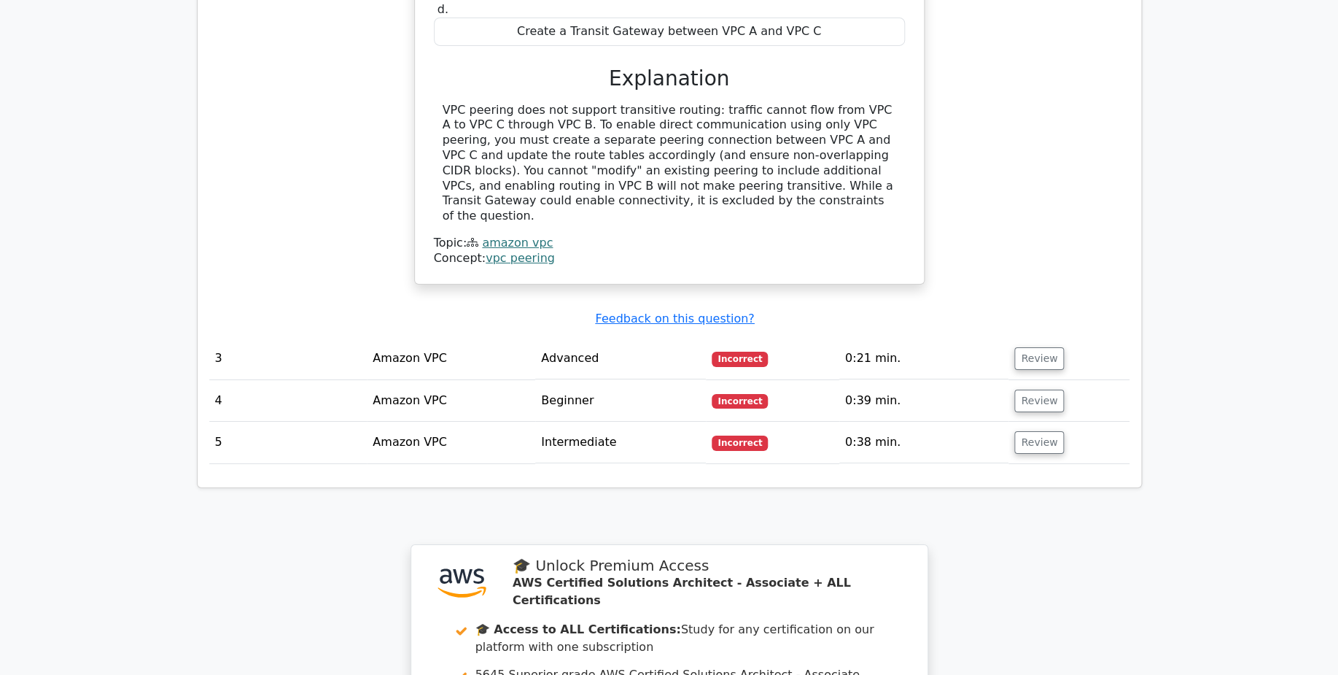
scroll to position [2349, 0]
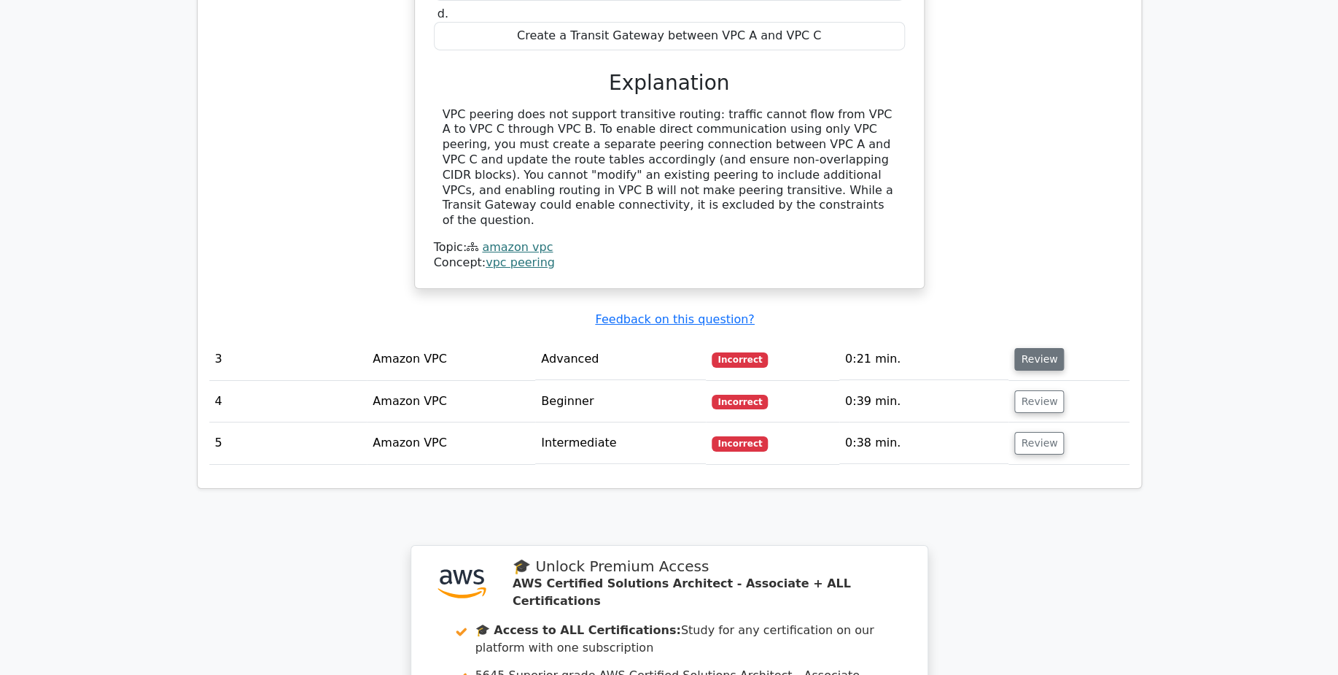
click at [1040, 348] on button "Review" at bounding box center [1040, 359] width 50 height 23
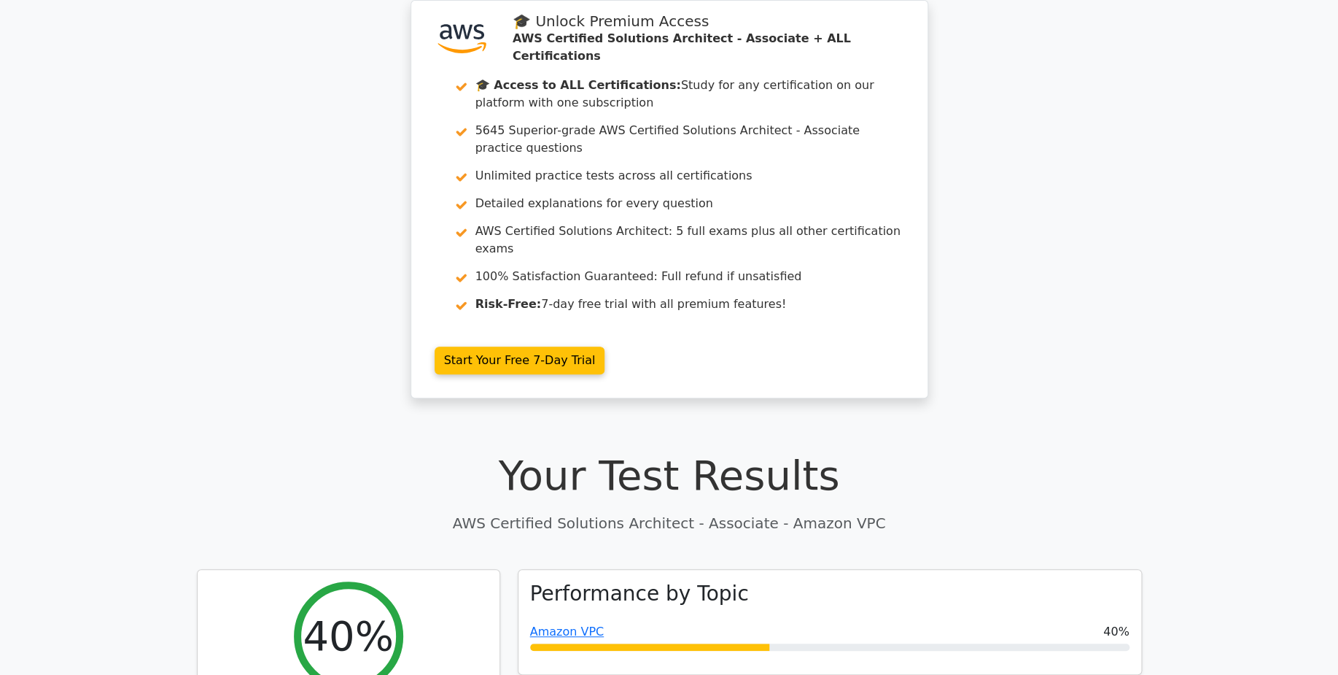
scroll to position [0, 0]
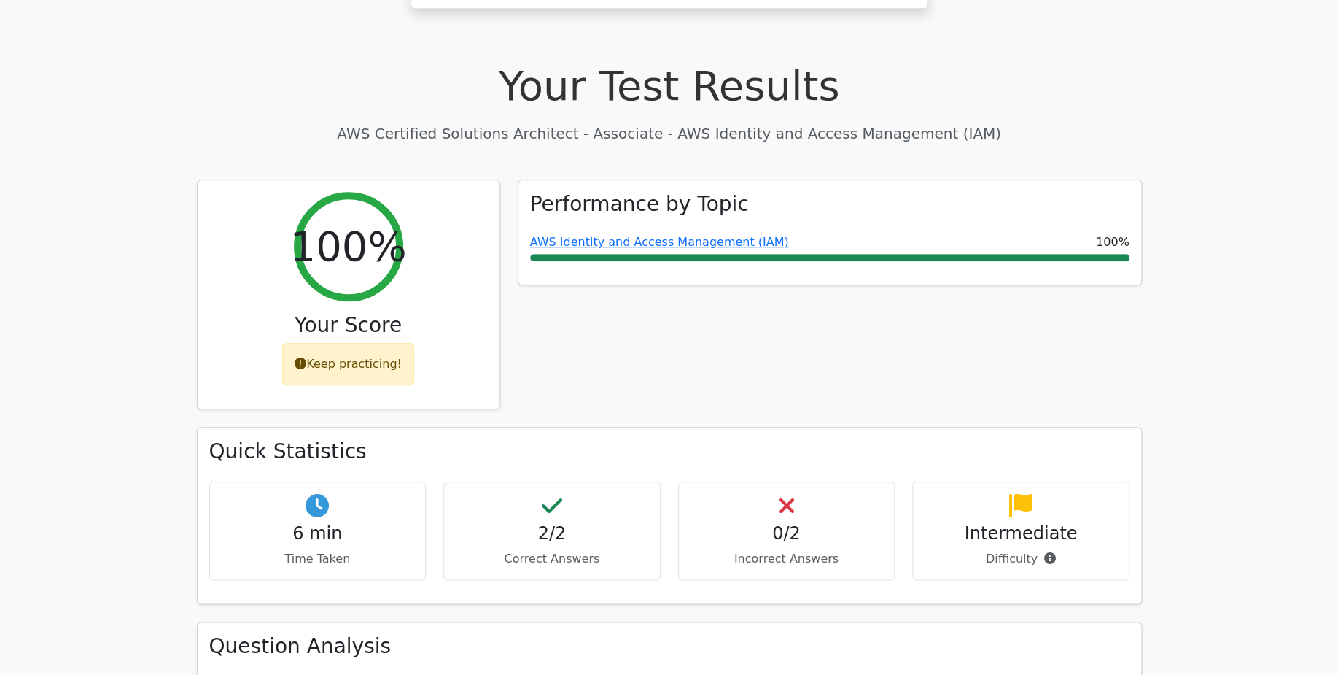
scroll to position [449, 0]
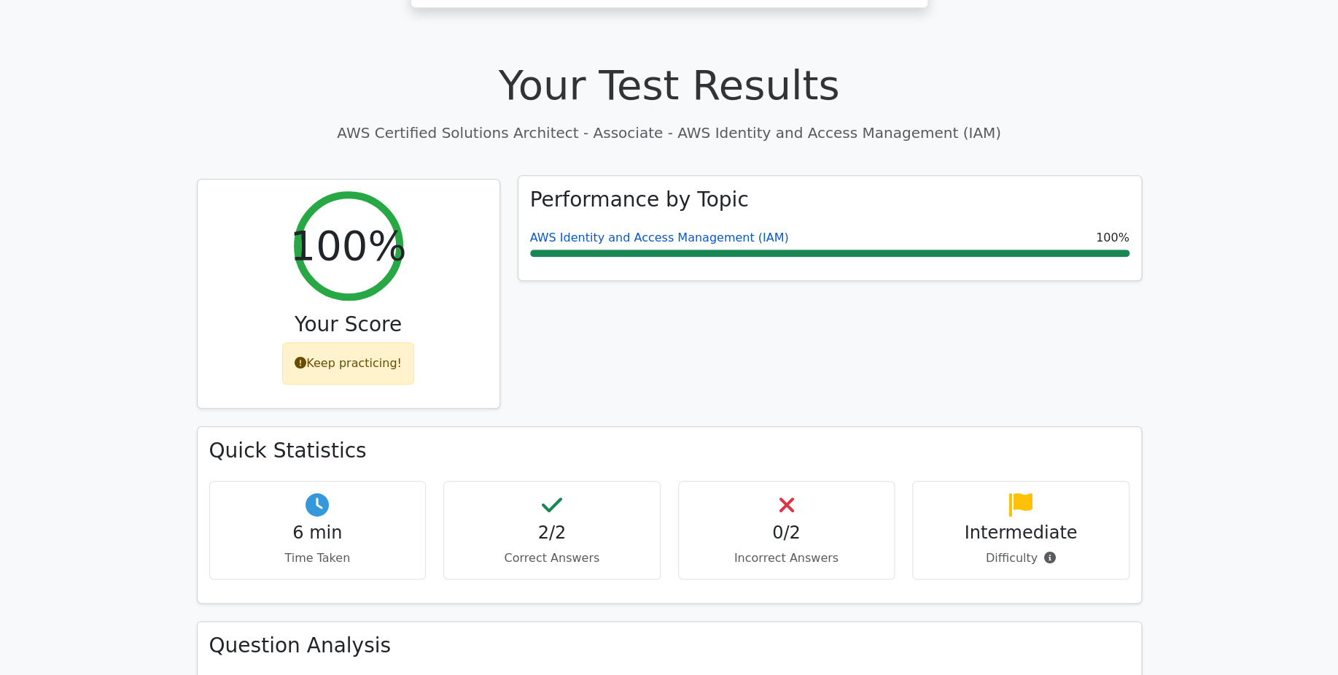
click at [740, 230] on link "AWS Identity and Access Management (IAM)" at bounding box center [659, 237] width 259 height 14
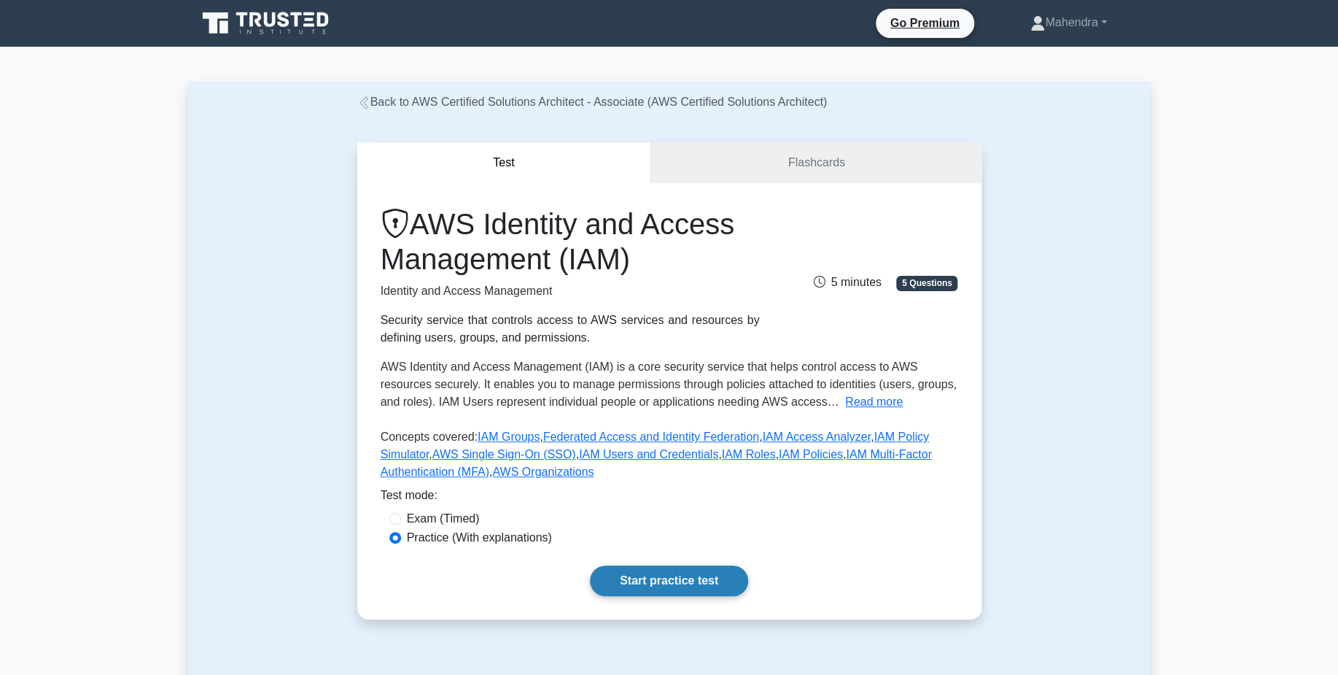
click at [732, 580] on link "Start practice test" at bounding box center [669, 580] width 158 height 31
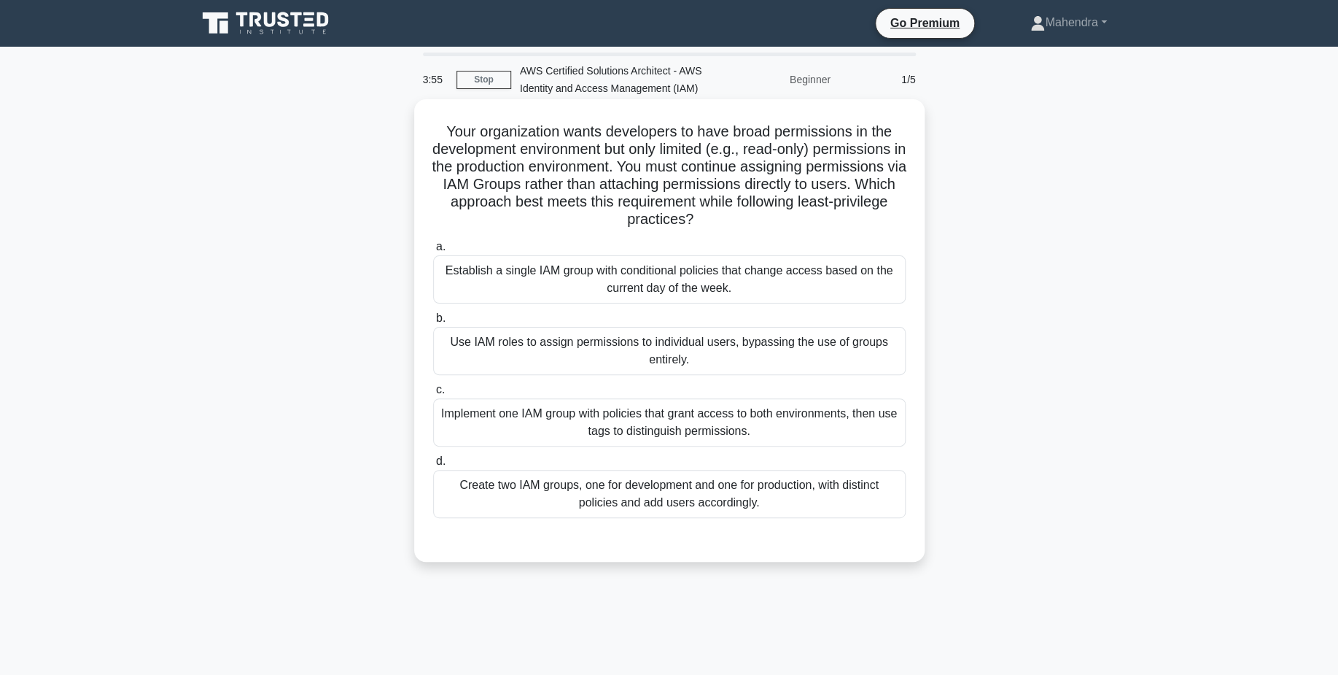
click at [849, 497] on div "Create two IAM groups, one for development and one for production, with distinc…" at bounding box center [669, 494] width 473 height 48
click at [433, 466] on input "d. Create two IAM groups, one for development and one for production, with dist…" at bounding box center [433, 461] width 0 height 9
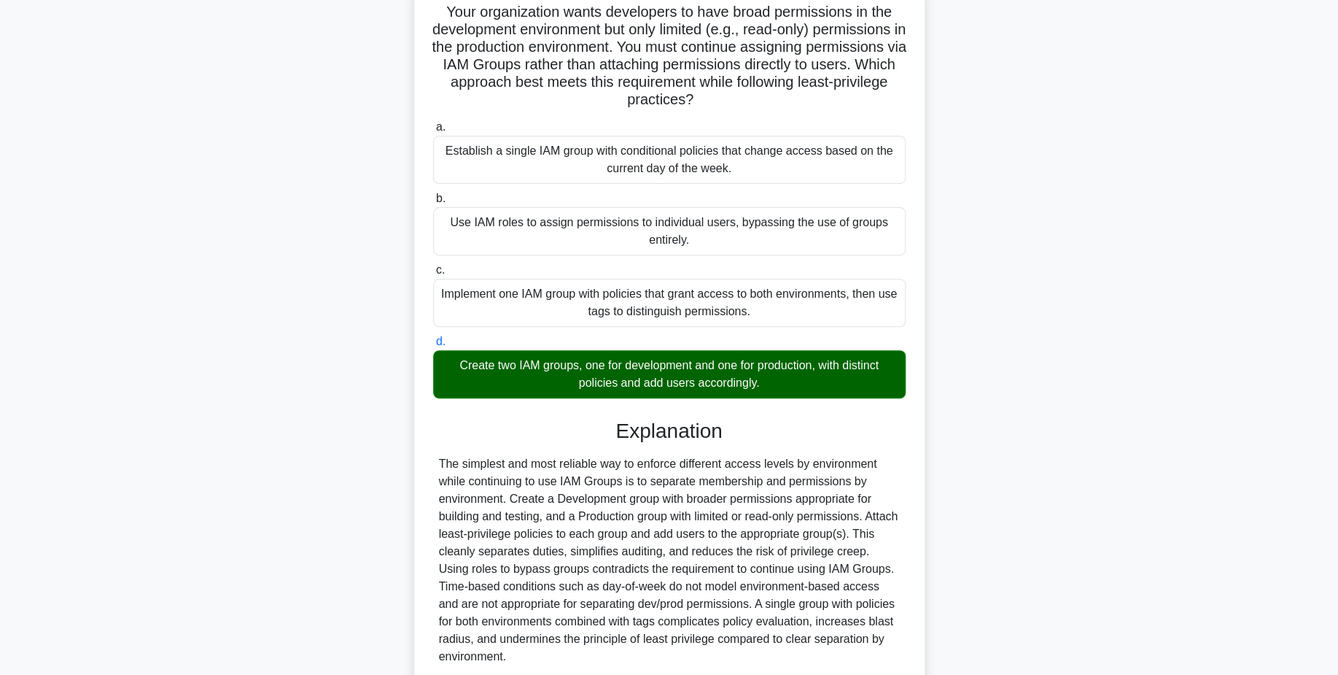
scroll to position [118, 0]
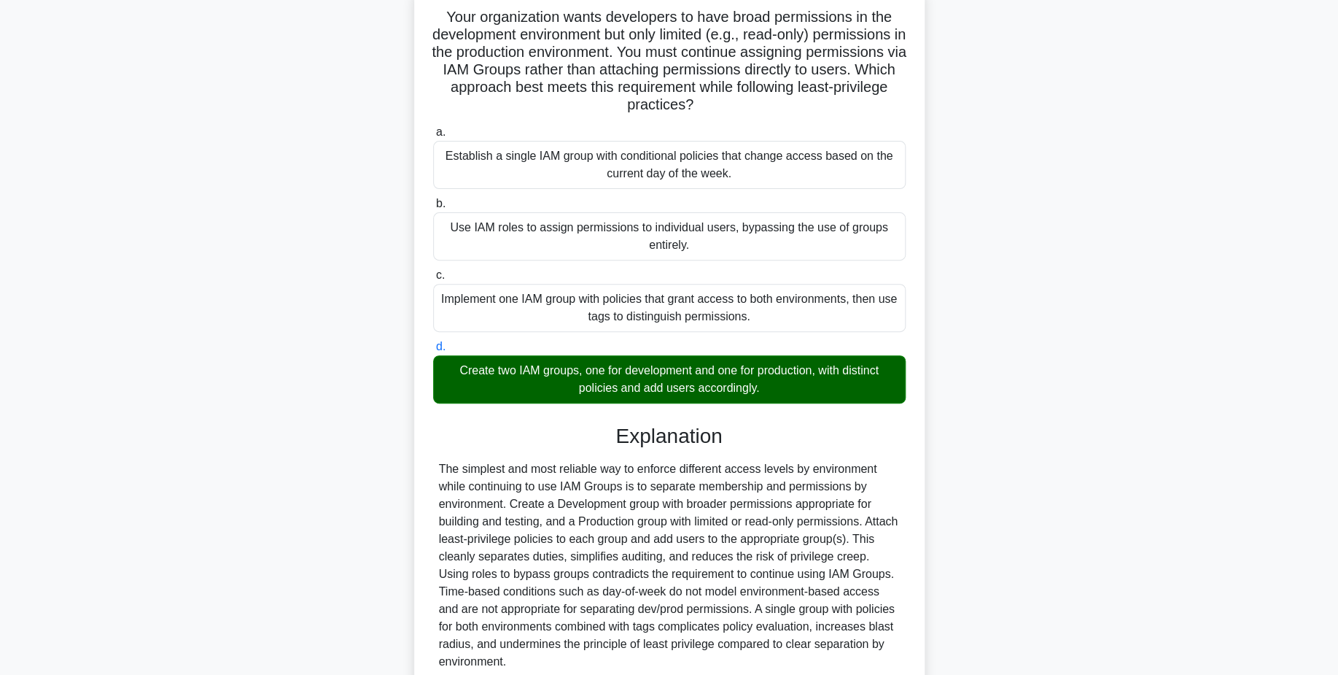
click at [233, 211] on div "Your organization wants developers to have broad permissions in the development…" at bounding box center [669, 388] width 963 height 807
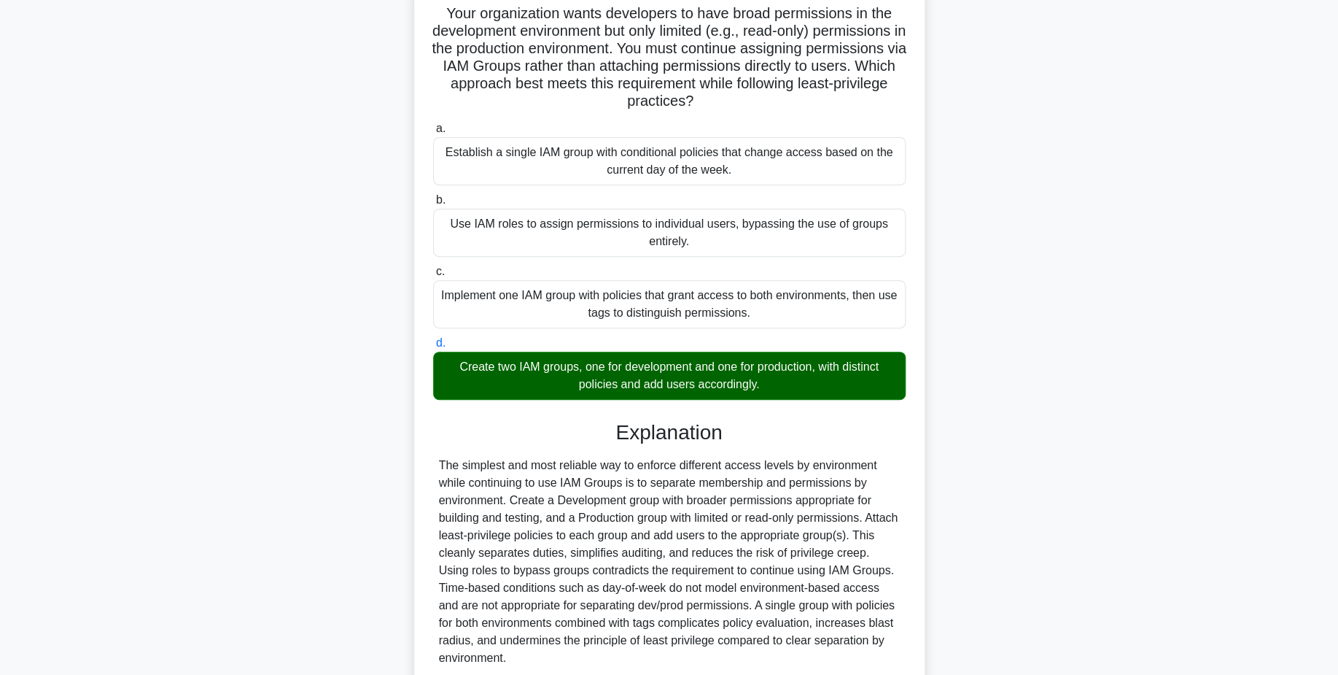
scroll to position [244, 0]
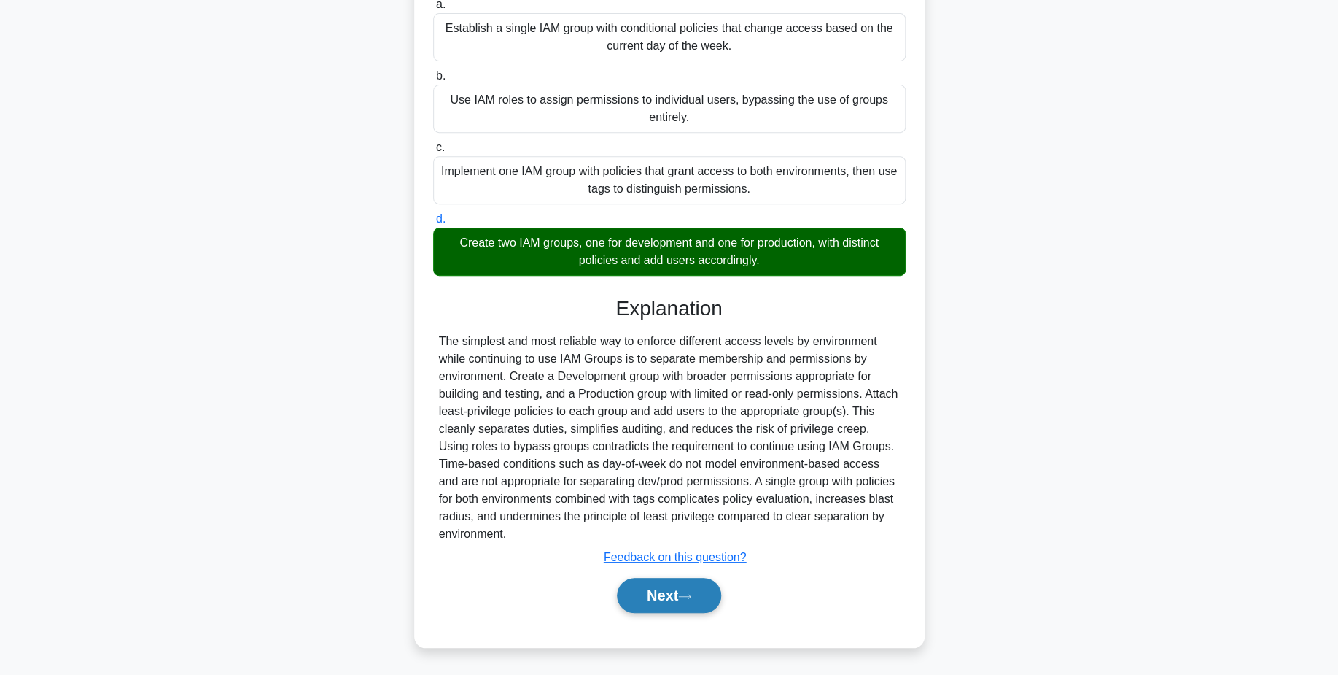
click at [700, 603] on button "Next" at bounding box center [669, 595] width 104 height 35
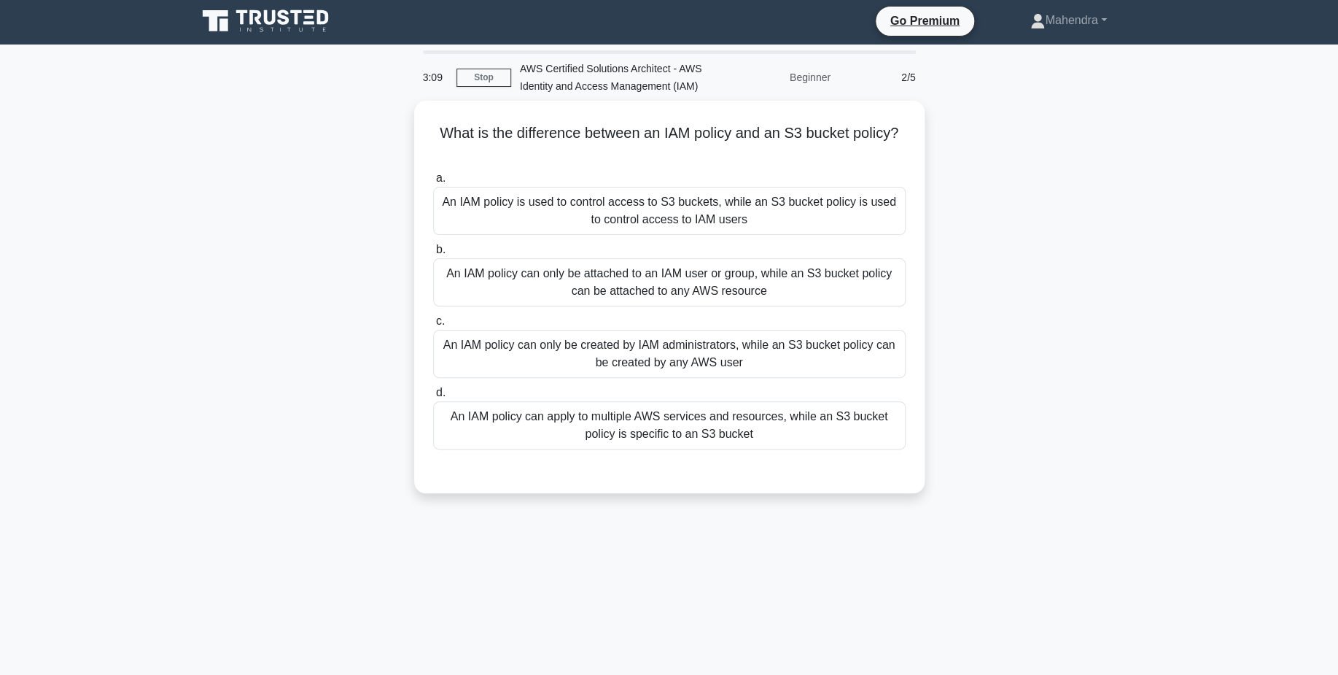
scroll to position [0, 0]
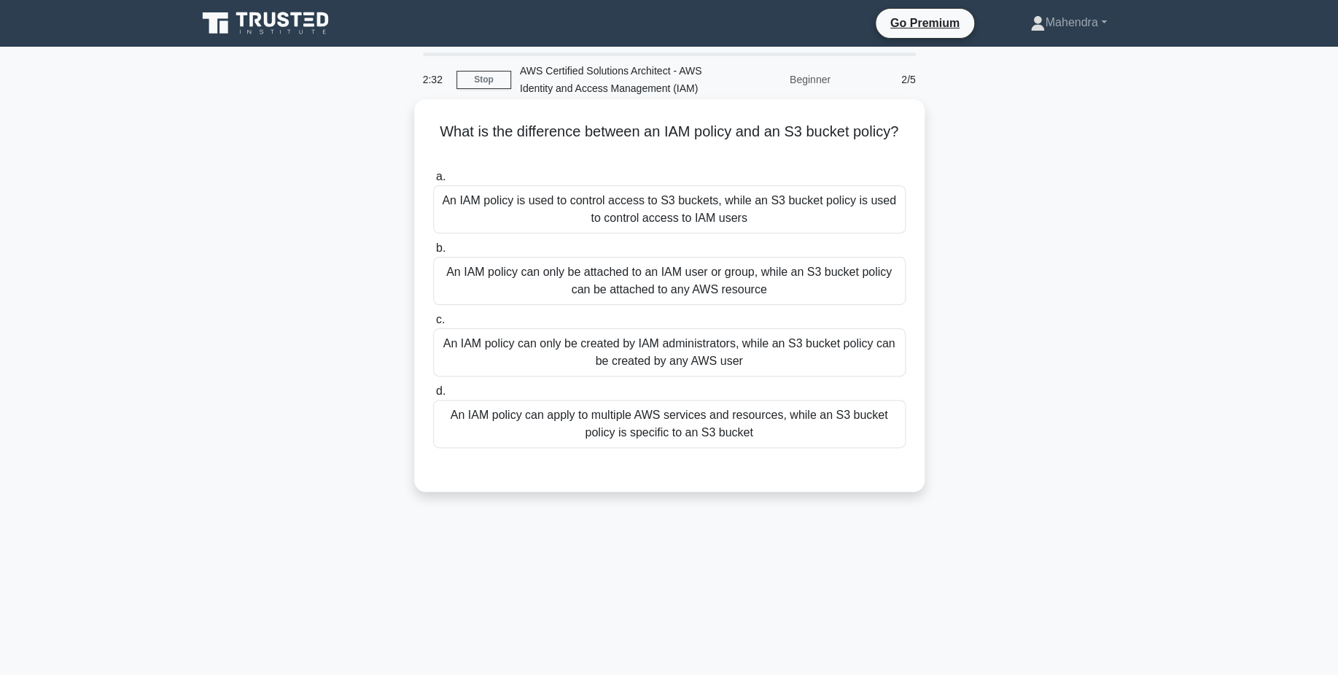
click at [748, 439] on div "An IAM policy can apply to multiple AWS services and resources, while an S3 buc…" at bounding box center [669, 424] width 473 height 48
click at [433, 396] on input "d. An IAM policy can apply to multiple AWS services and resources, while an S3 …" at bounding box center [433, 391] width 0 height 9
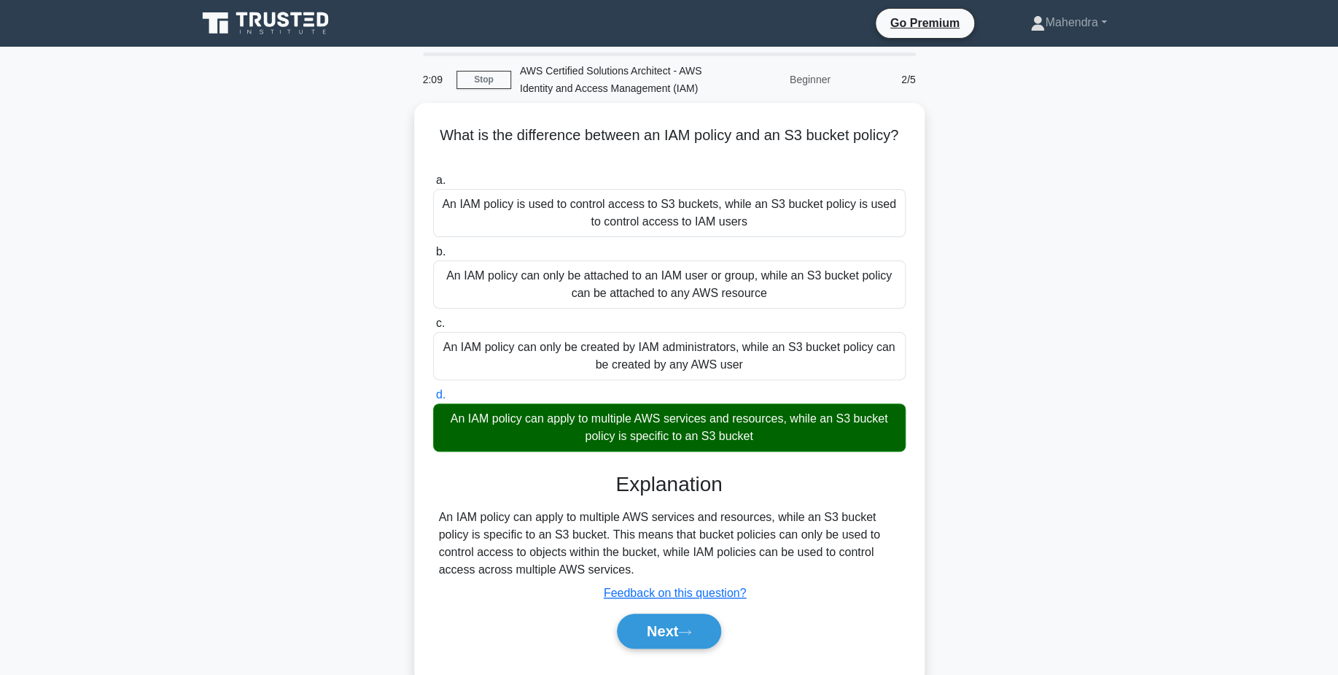
click at [251, 292] on div "What is the difference between an IAM policy and an S3 bucket policy? .spinner_…" at bounding box center [669, 401] width 963 height 597
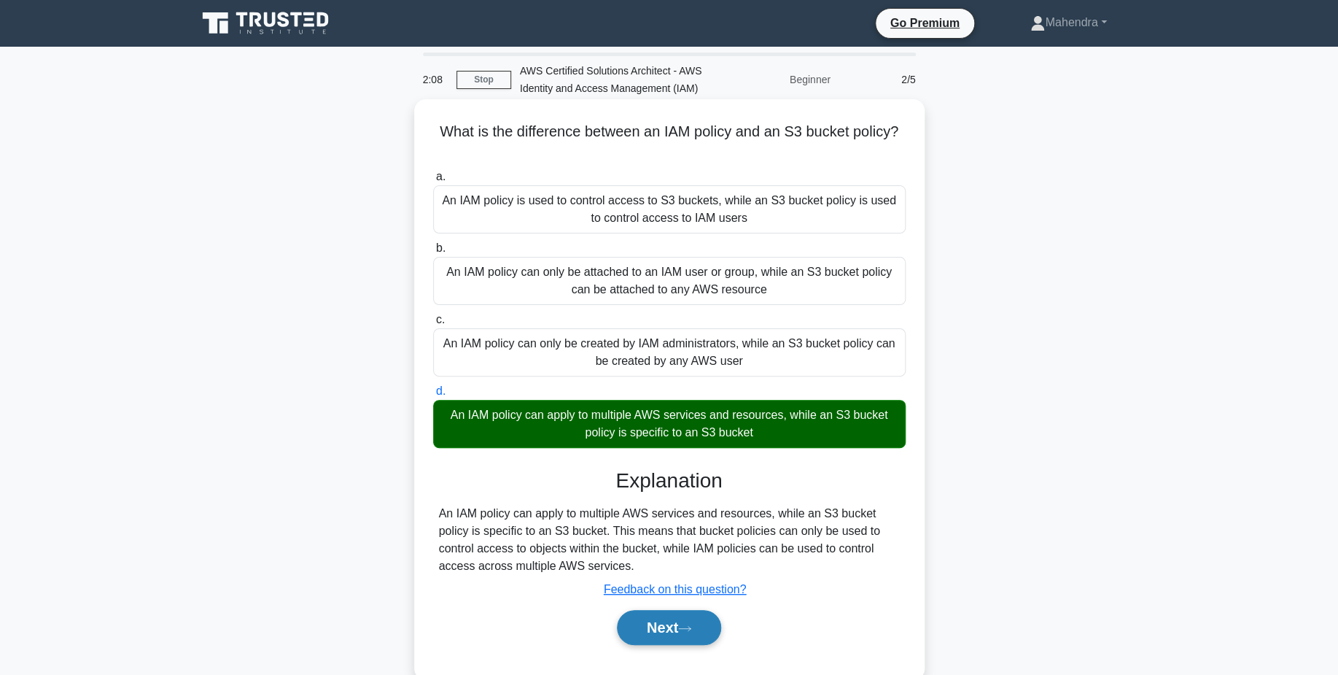
click at [673, 623] on button "Next" at bounding box center [669, 627] width 104 height 35
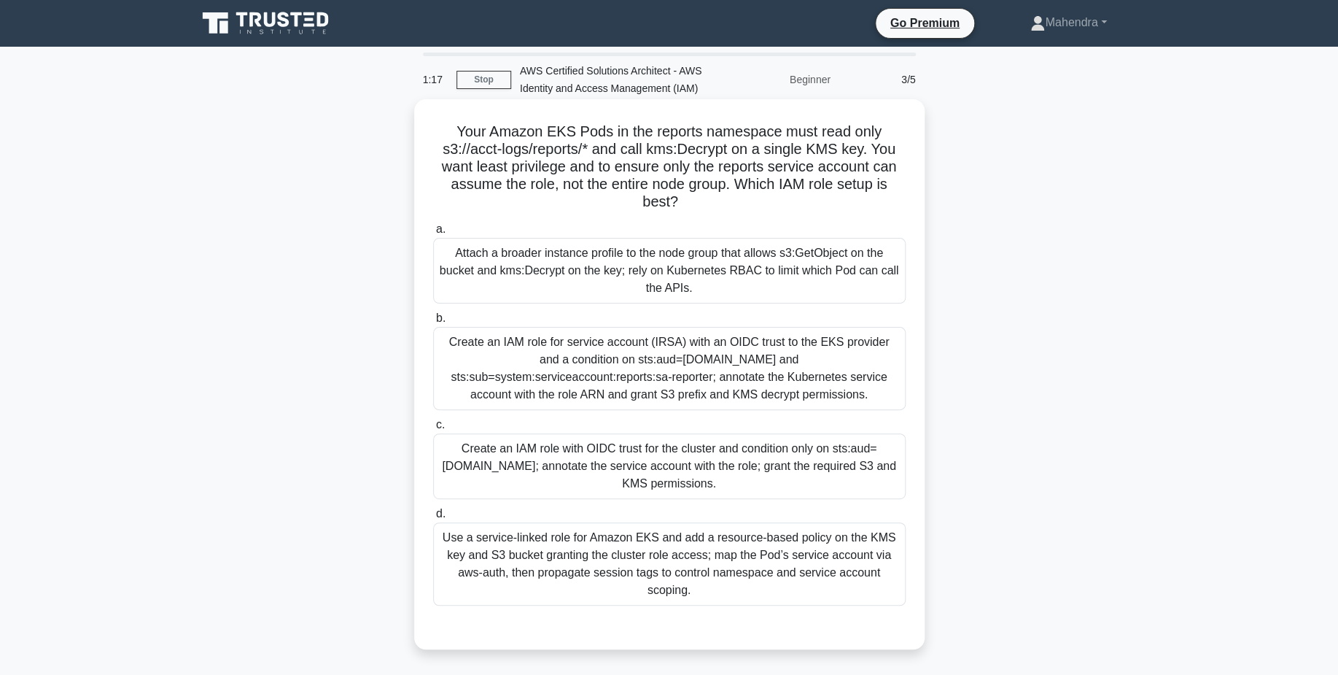
click at [749, 356] on div "Create an IAM role for service account (IRSA) with an OIDC trust to the EKS pro…" at bounding box center [669, 368] width 473 height 83
click at [433, 323] on input "b. Create an IAM role for service account (IRSA) with an OIDC trust to the EKS …" at bounding box center [433, 318] width 0 height 9
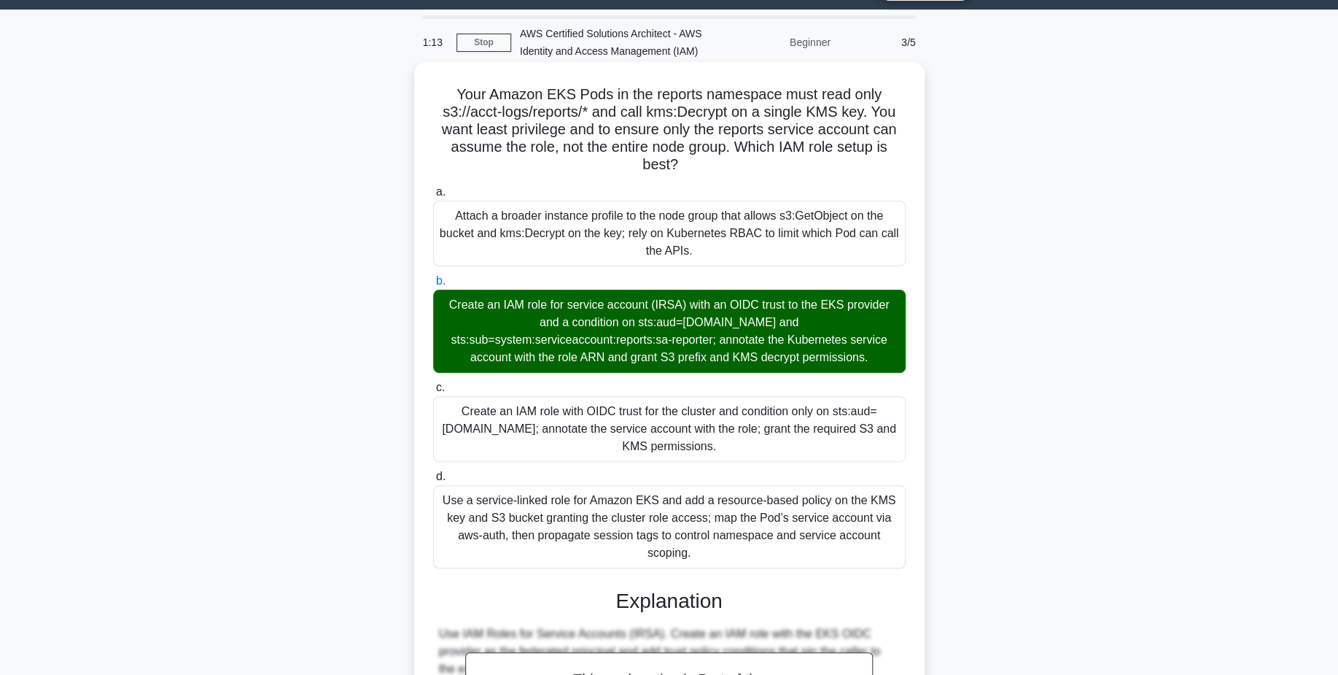
scroll to position [48, 0]
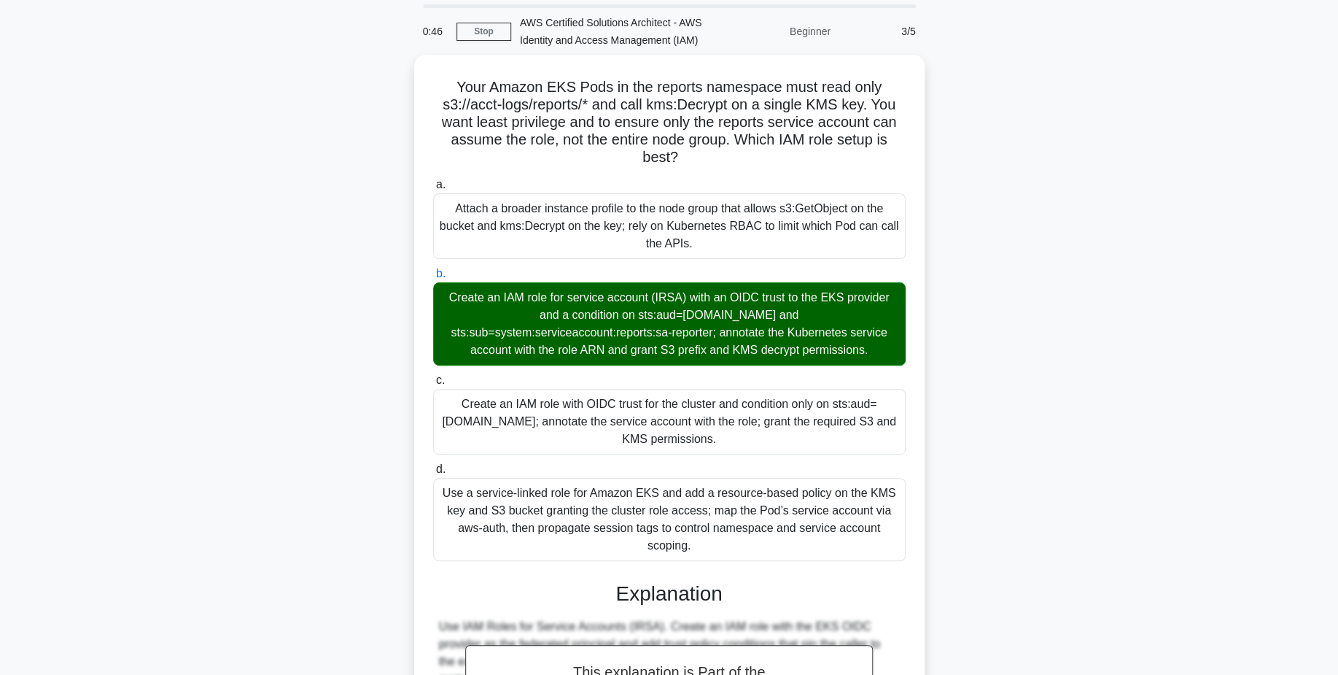
click at [208, 389] on div "Your Amazon EKS Pods in the reports namespace must read only s3://acct-logs/rep…" at bounding box center [669, 572] width 963 height 1035
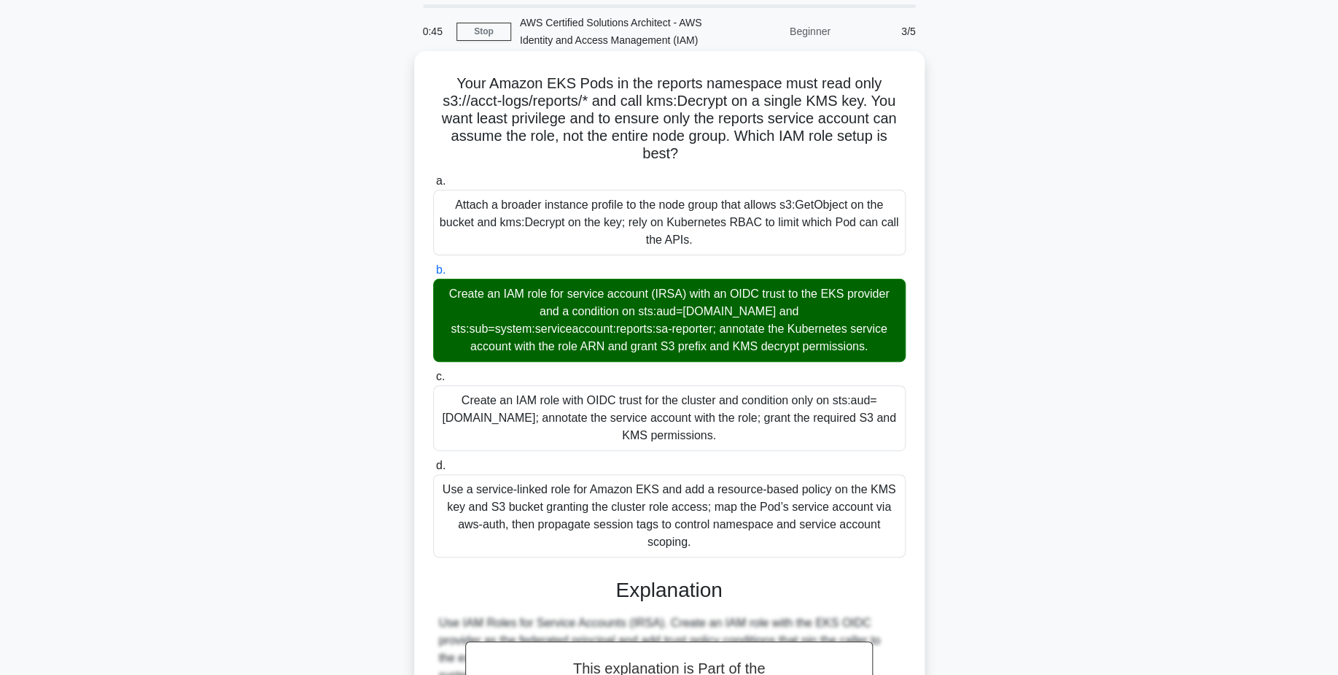
scroll to position [454, 0]
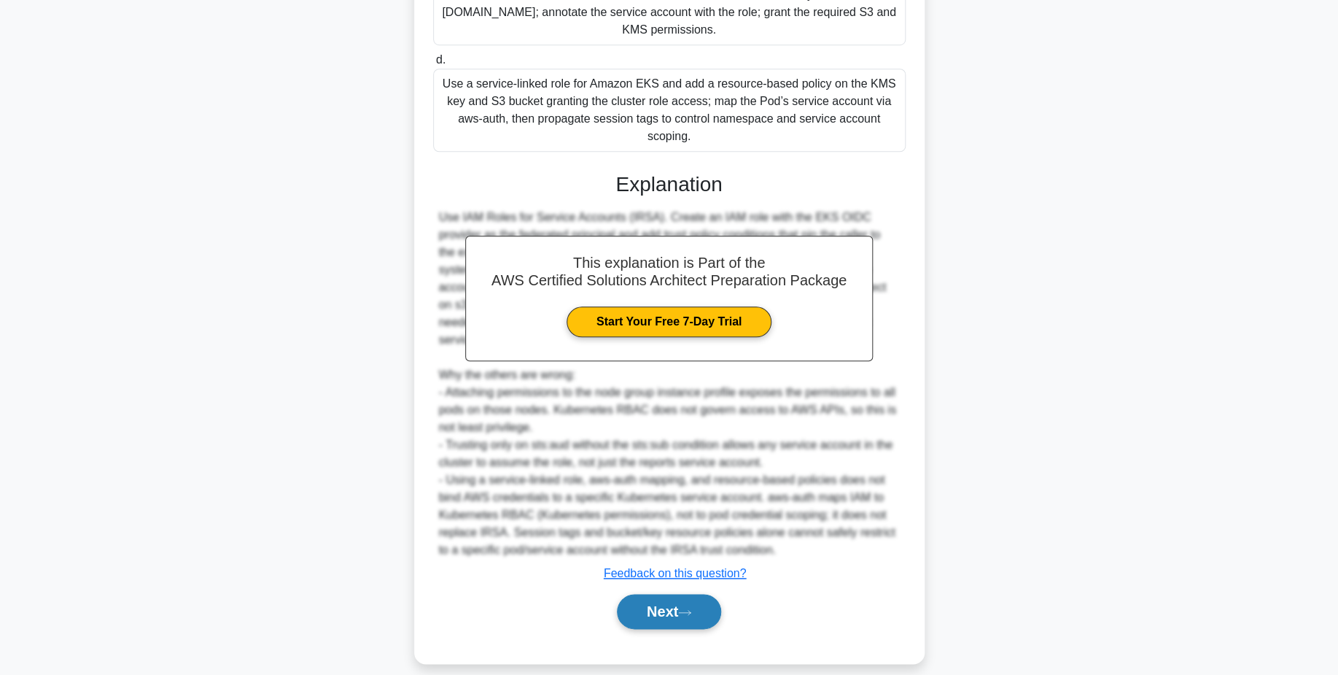
click at [698, 597] on button "Next" at bounding box center [669, 611] width 104 height 35
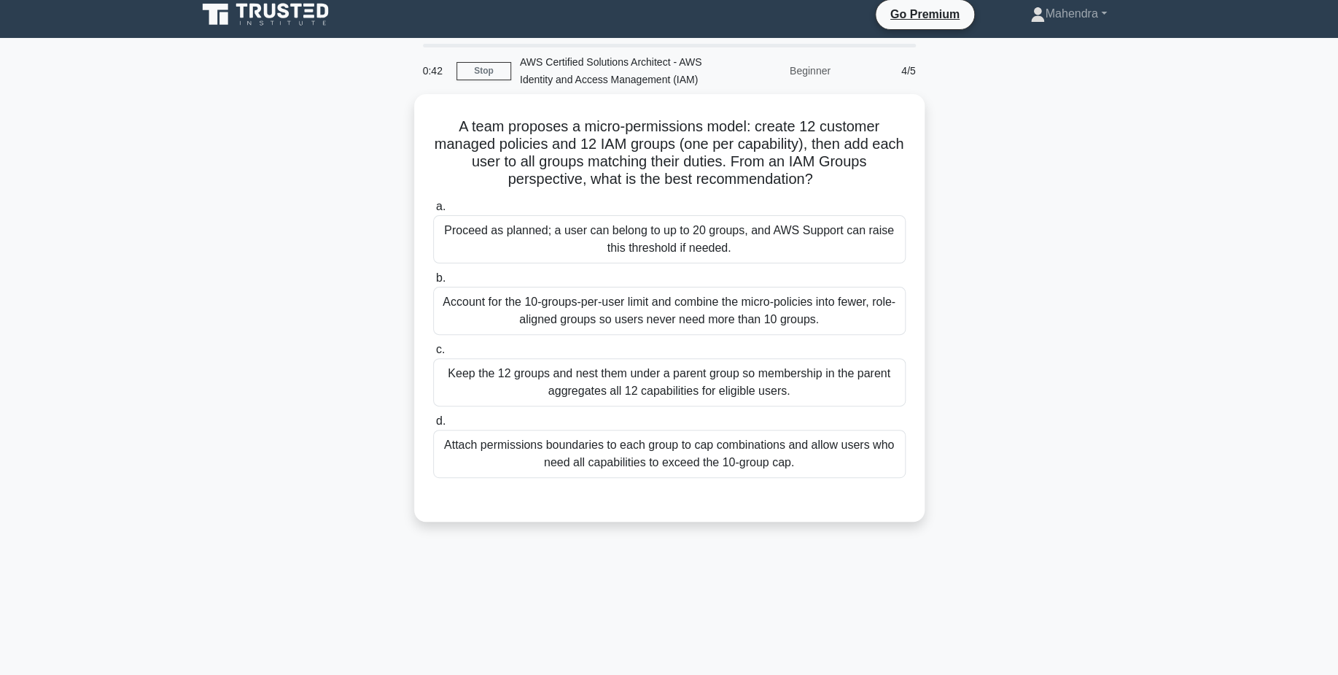
scroll to position [0, 0]
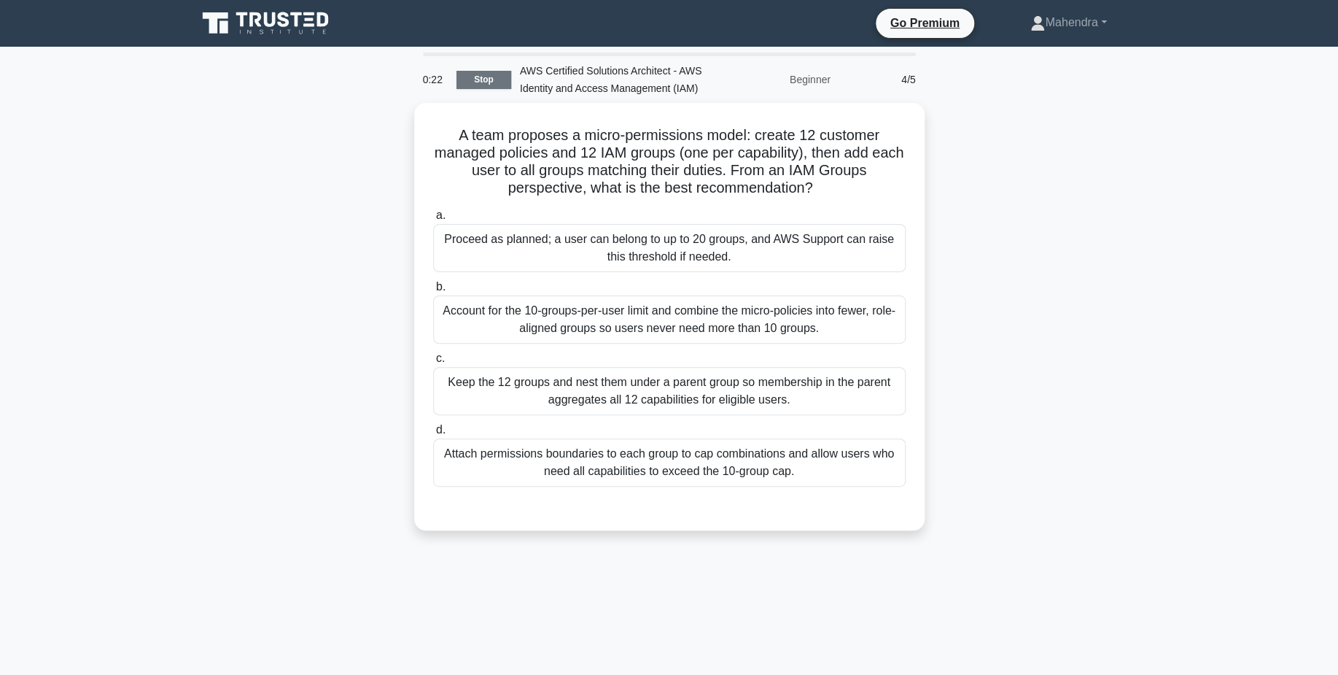
click at [485, 81] on link "Stop" at bounding box center [484, 80] width 55 height 18
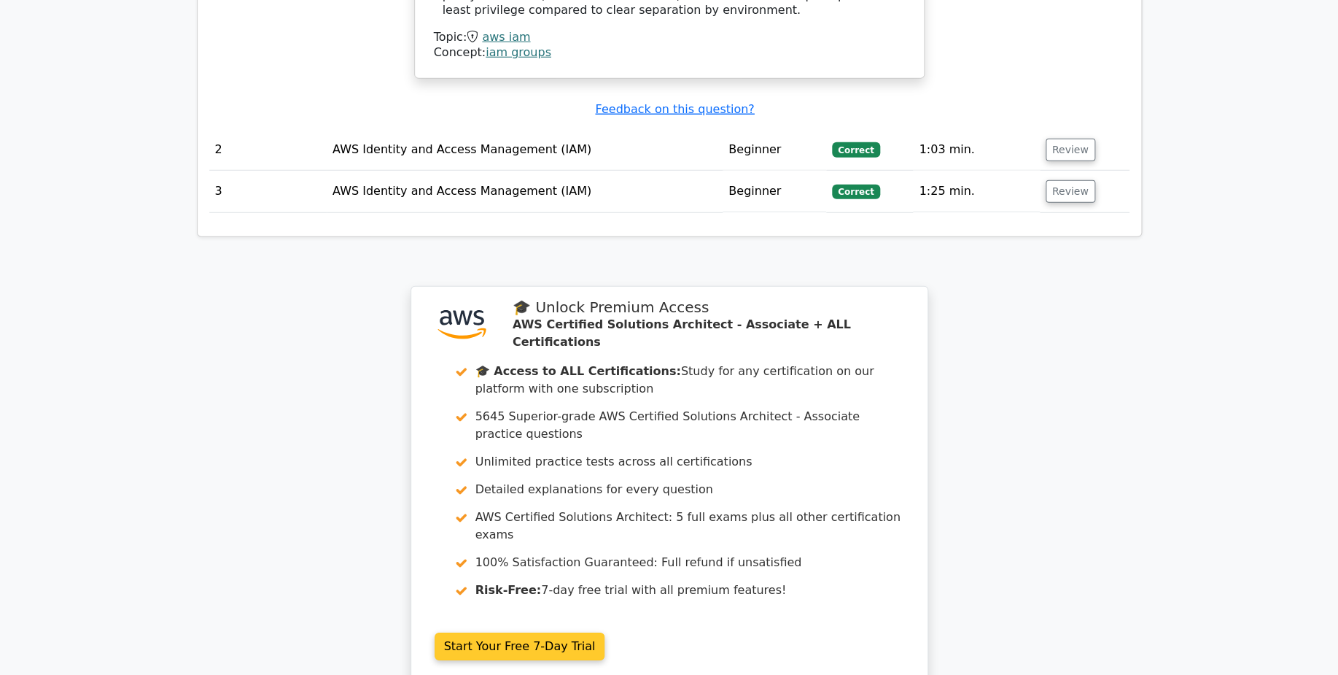
scroll to position [1837, 0]
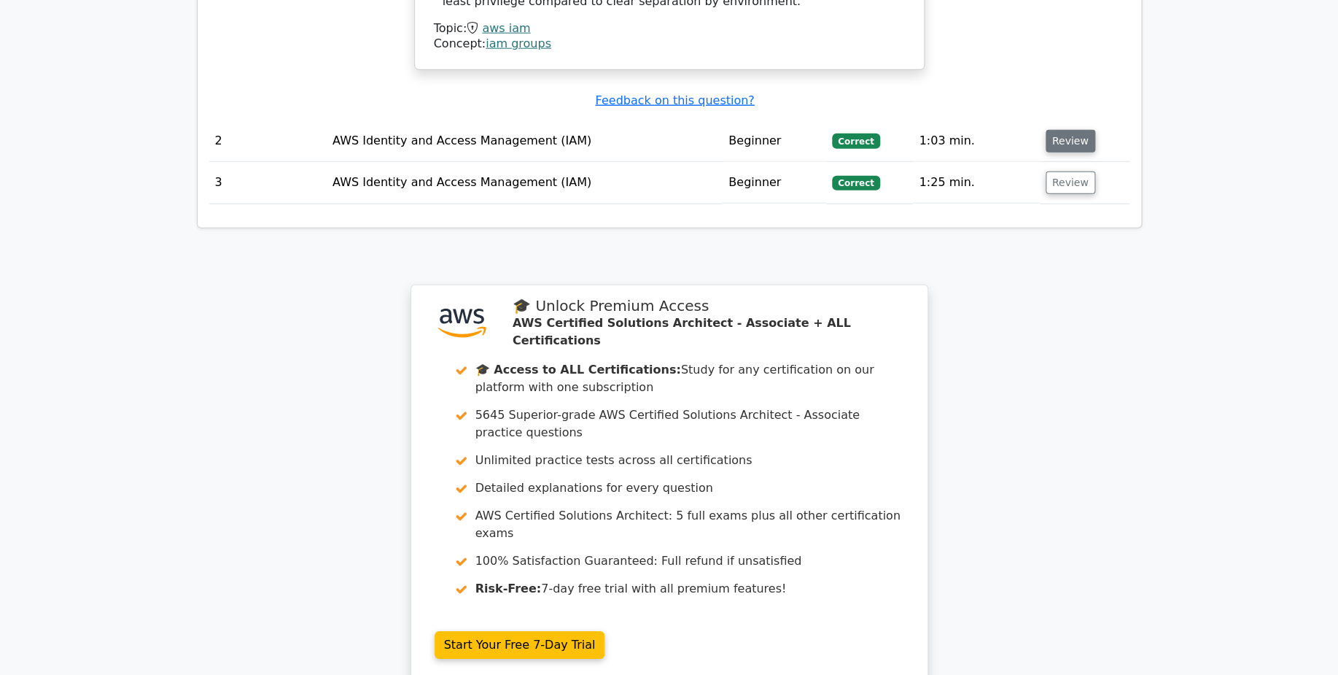
click at [1055, 130] on button "Review" at bounding box center [1071, 141] width 50 height 23
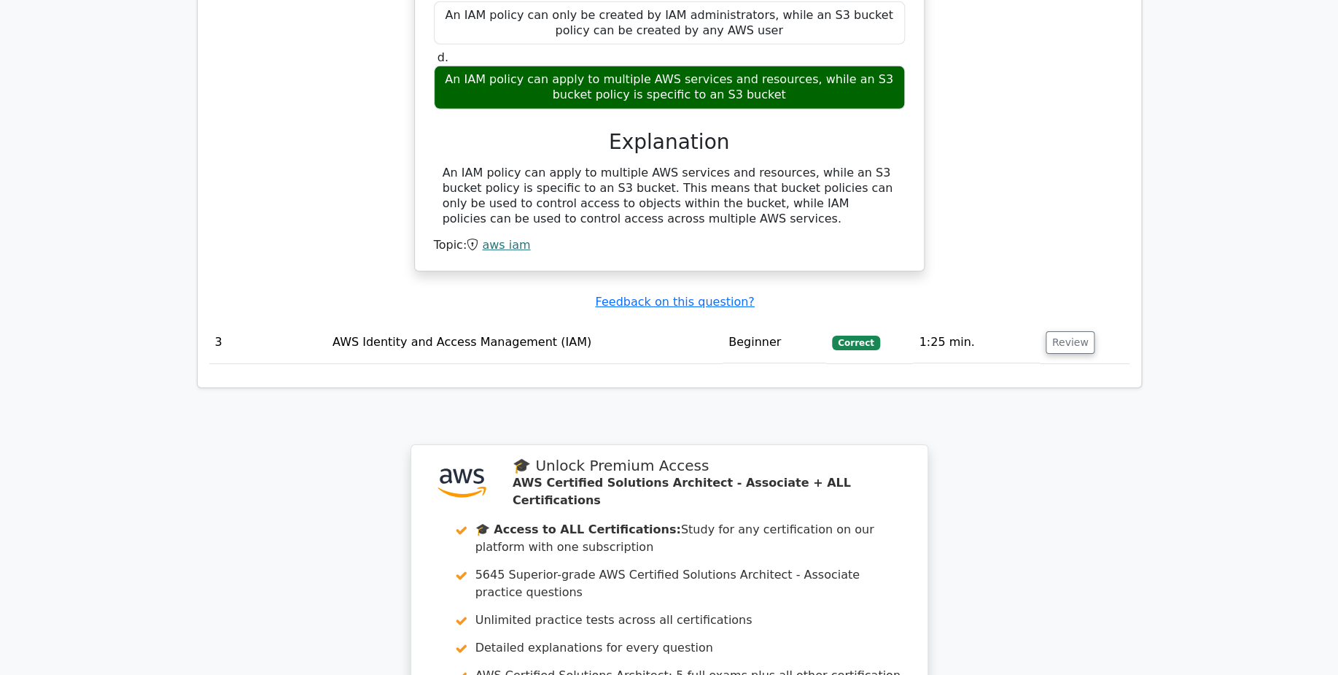
scroll to position [2211, 0]
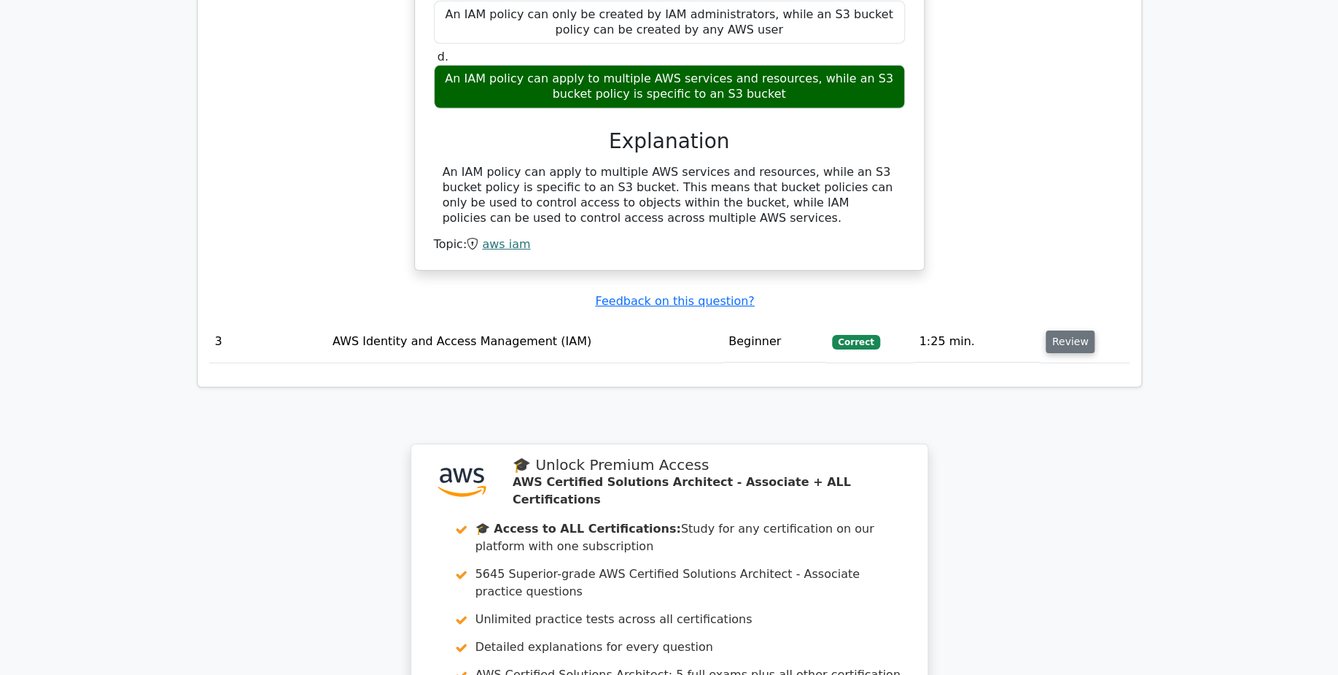
click at [1087, 330] on button "Review" at bounding box center [1071, 341] width 50 height 23
click at [1073, 330] on button "Review" at bounding box center [1071, 341] width 50 height 23
click at [1061, 330] on button "Review" at bounding box center [1071, 341] width 50 height 23
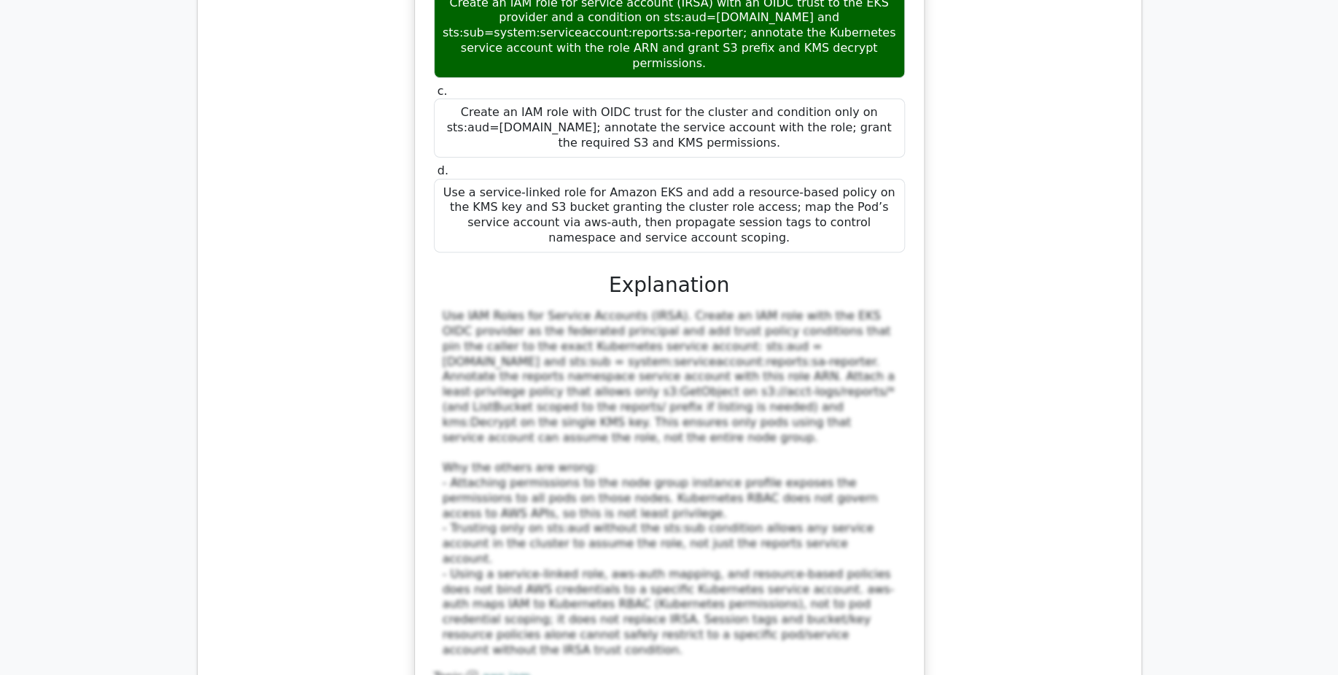
scroll to position [2798, 0]
click at [252, 225] on div "Your Amazon EKS Pods in the reports namespace must read only s3://acct-logs/rep…" at bounding box center [669, 257] width 921 height 962
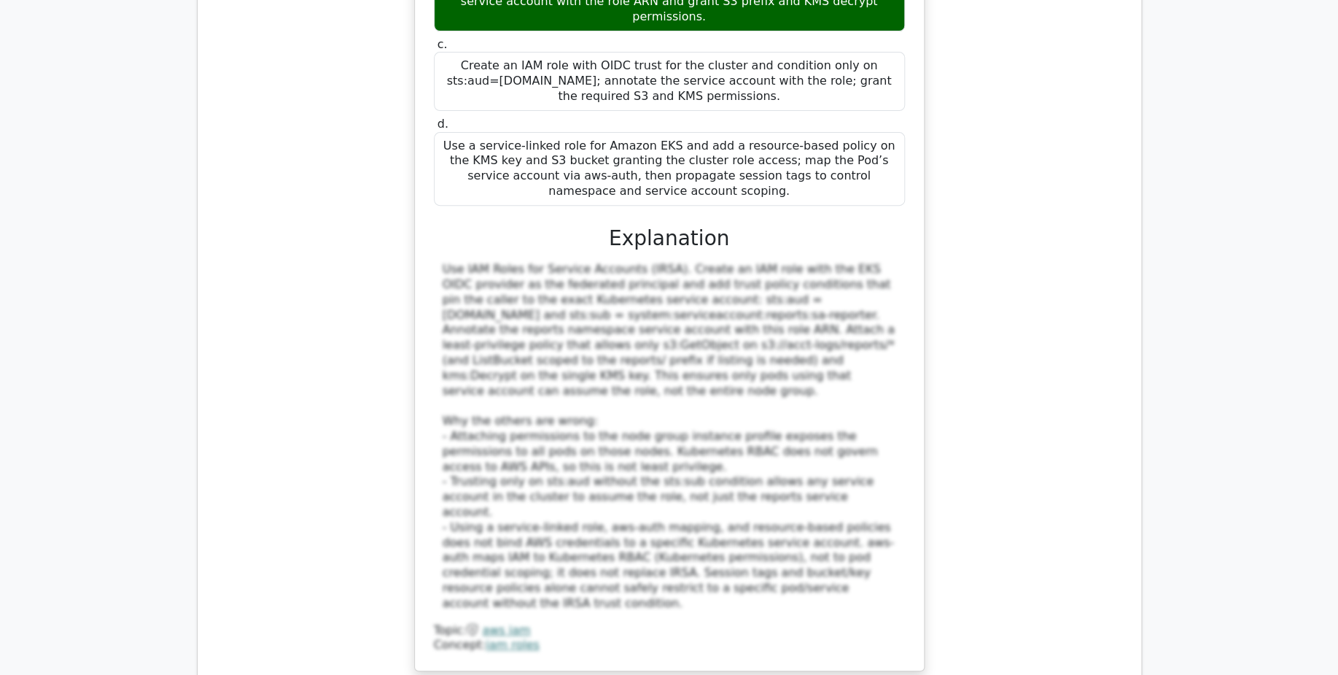
scroll to position [2844, 0]
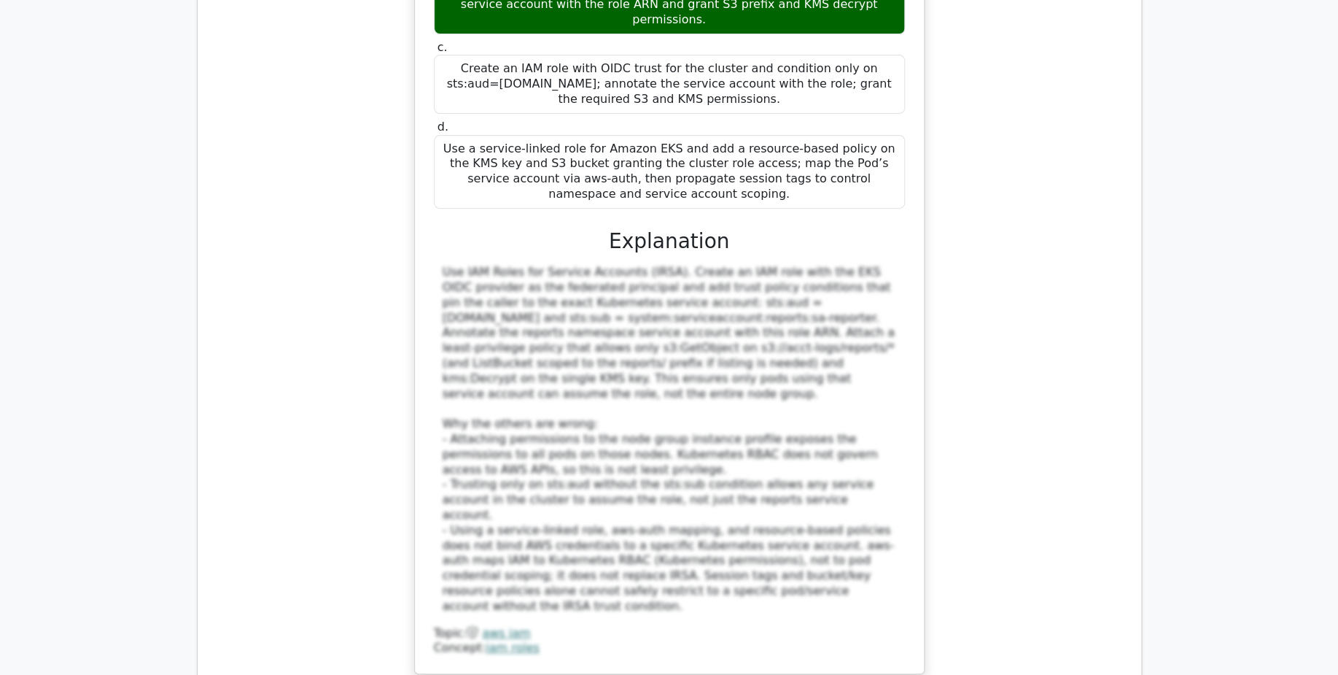
click at [282, 279] on div "Your Amazon EKS Pods in the reports namespace must read only s3://acct-logs/rep…" at bounding box center [669, 211] width 921 height 962
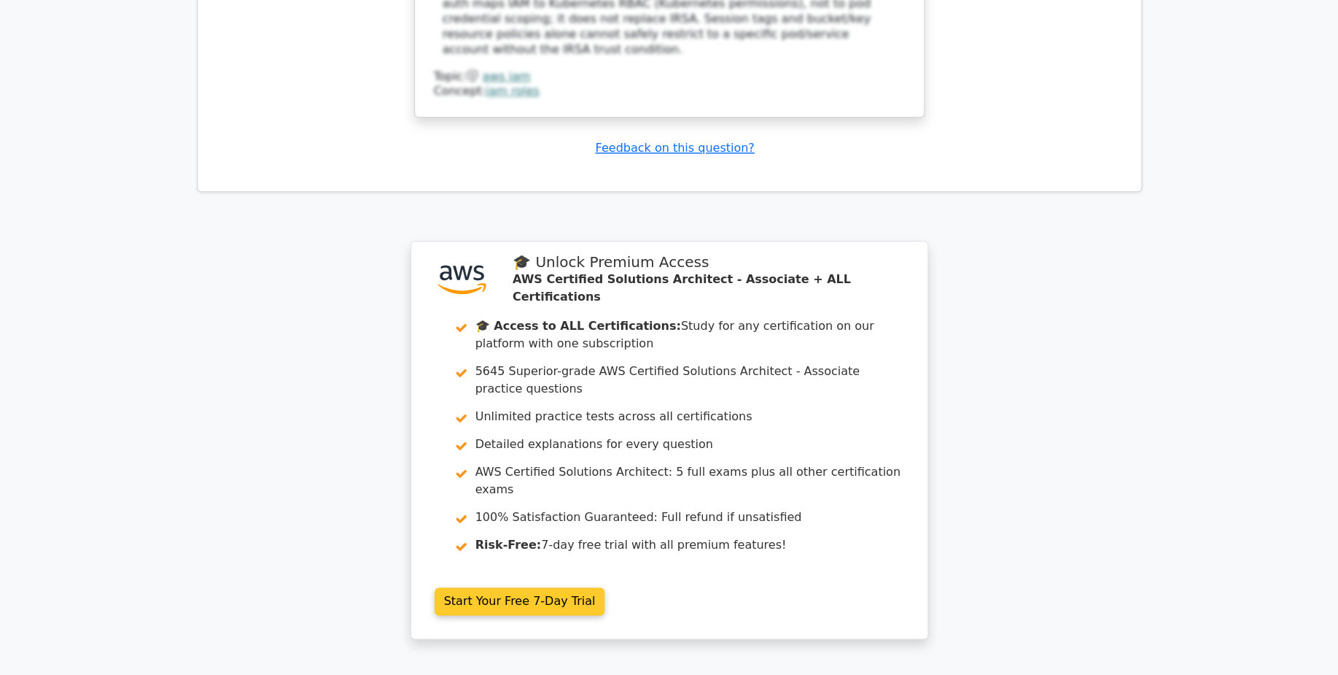
scroll to position [3518, 0]
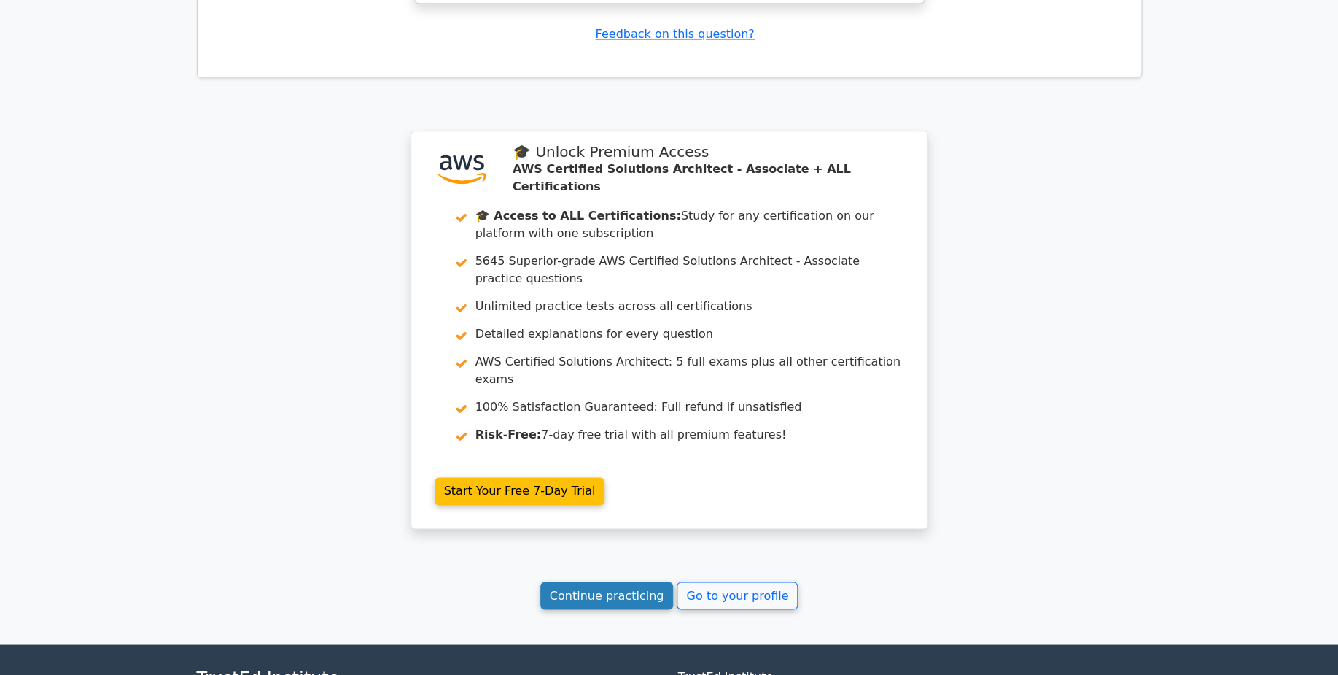
click at [569, 581] on link "Continue practicing" at bounding box center [607, 595] width 133 height 28
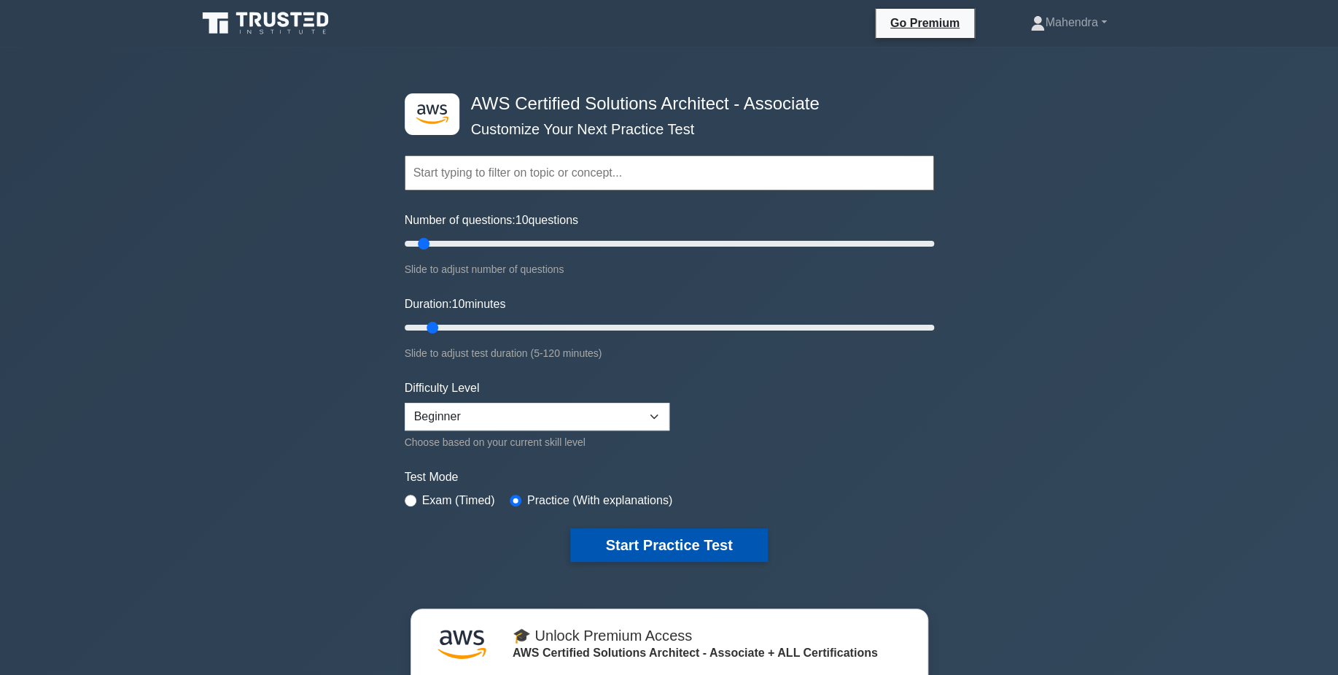
click at [664, 543] on button "Start Practice Test" at bounding box center [668, 545] width 197 height 34
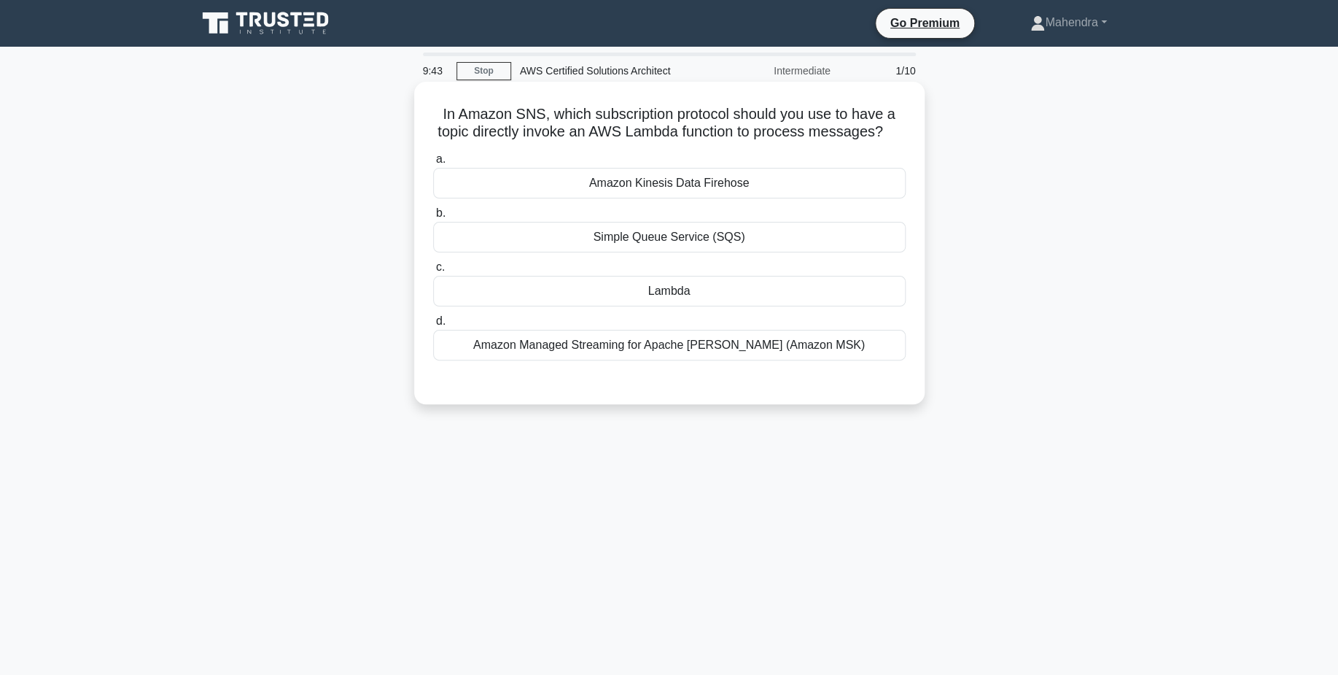
click at [749, 250] on div "Simple Queue Service (SQS)" at bounding box center [669, 237] width 473 height 31
click at [433, 218] on input "b. Simple Queue Service (SQS)" at bounding box center [433, 213] width 0 height 9
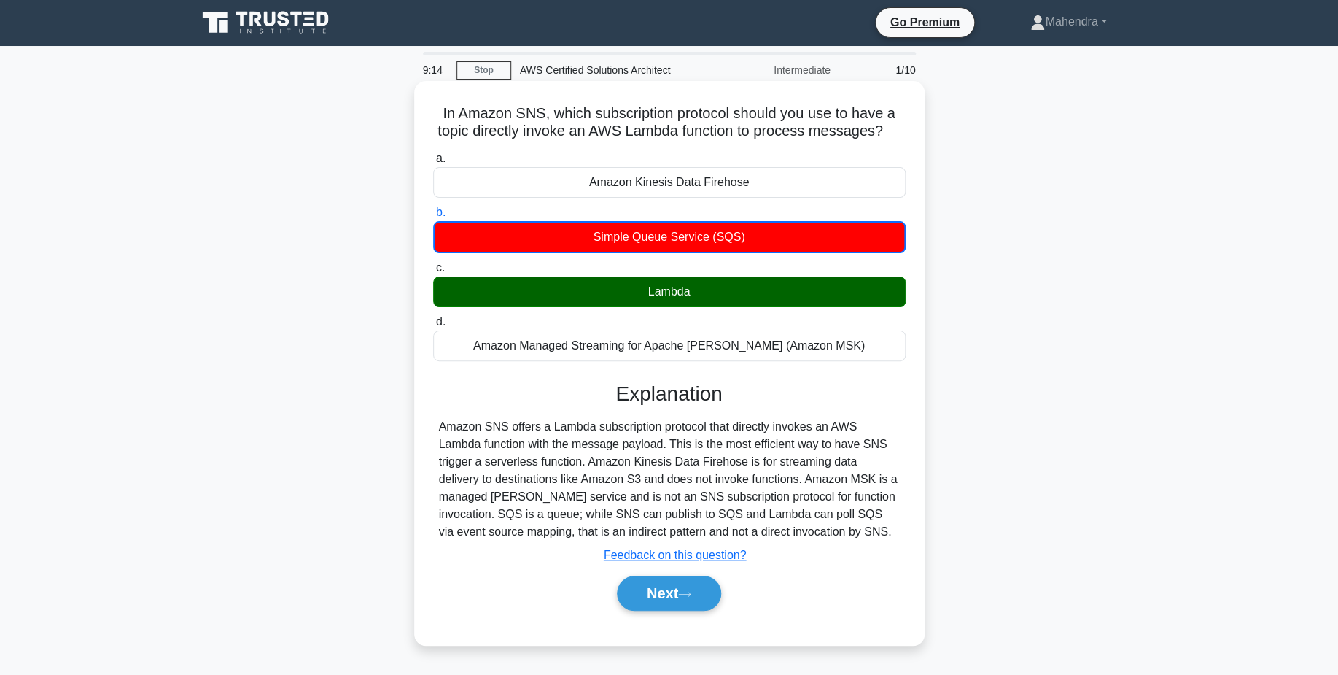
scroll to position [1, 0]
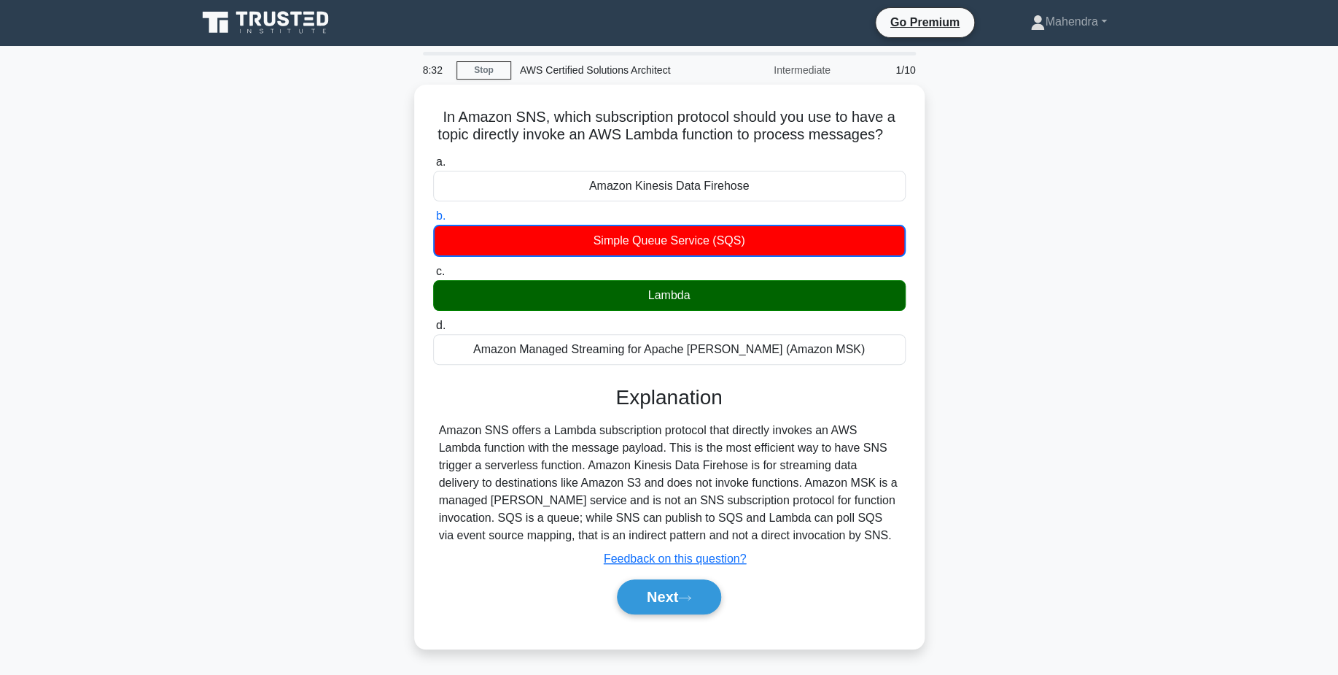
click at [206, 286] on div "In Amazon SNS, which subscription protocol should you use to have a topic direc…" at bounding box center [669, 375] width 963 height 581
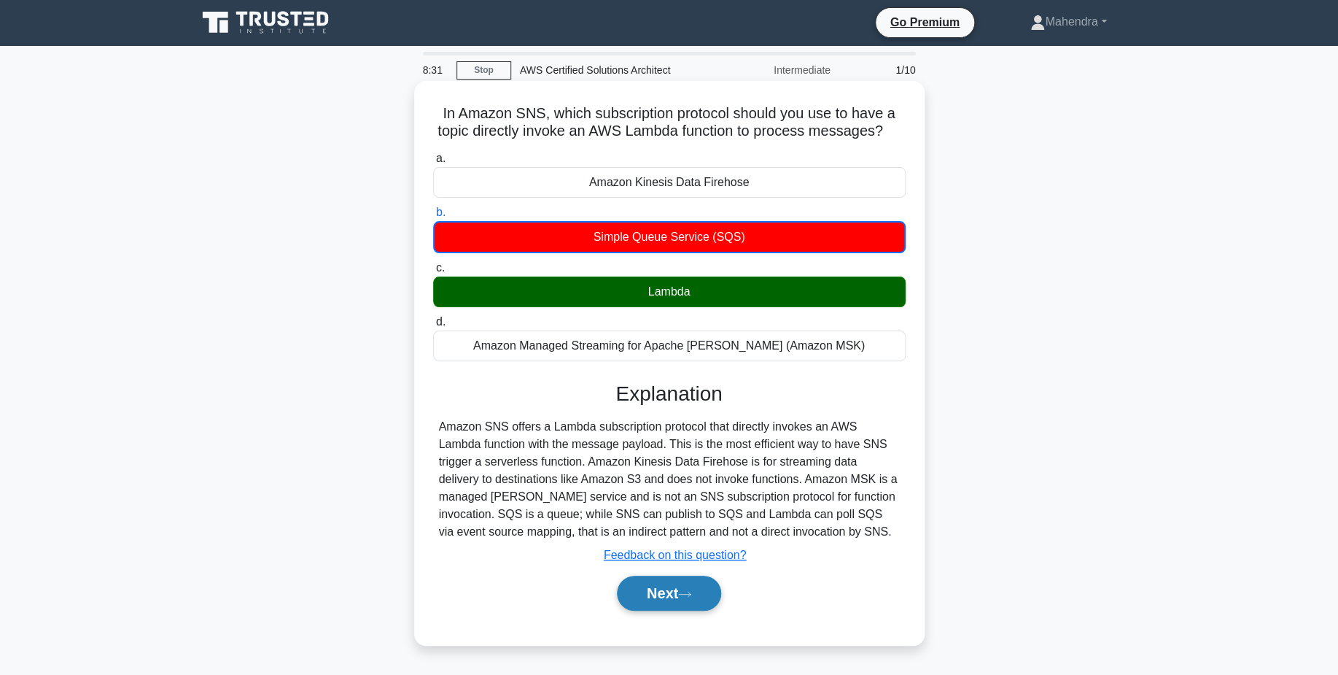
click at [652, 589] on button "Next" at bounding box center [669, 593] width 104 height 35
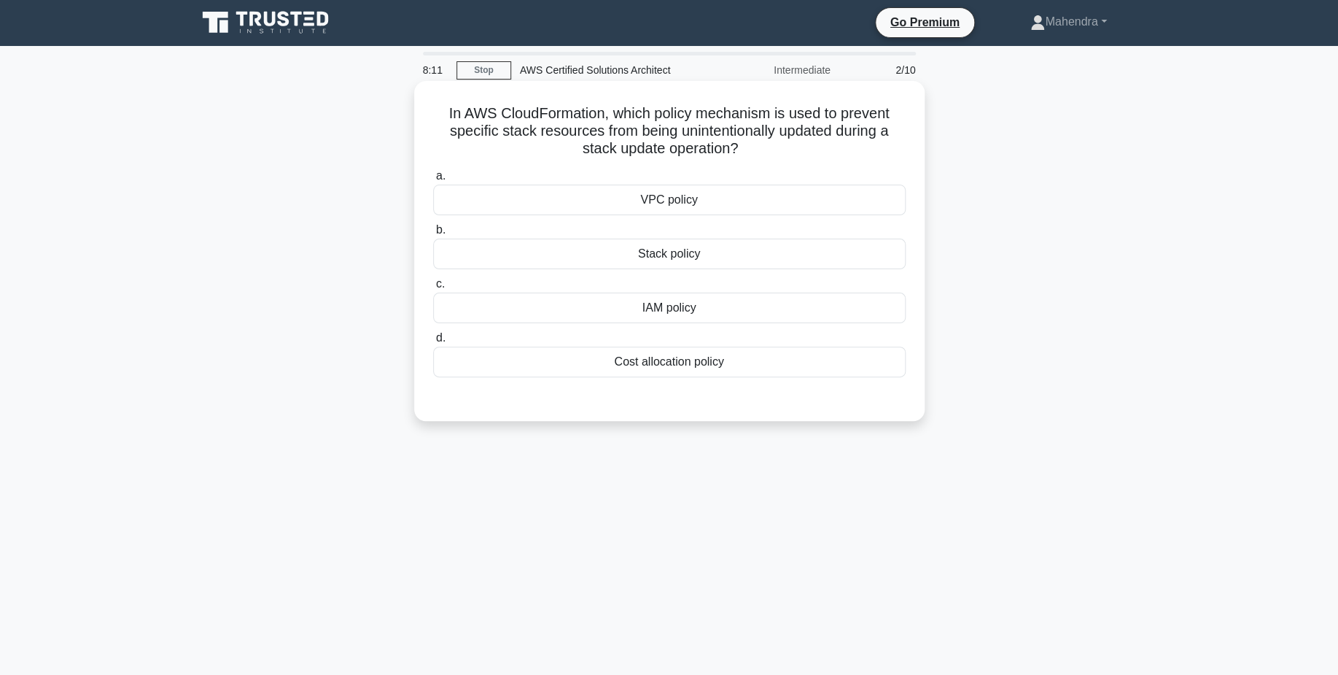
click at [737, 260] on div "Stack policy" at bounding box center [669, 254] width 473 height 31
click at [433, 235] on input "b. Stack policy" at bounding box center [433, 229] width 0 height 9
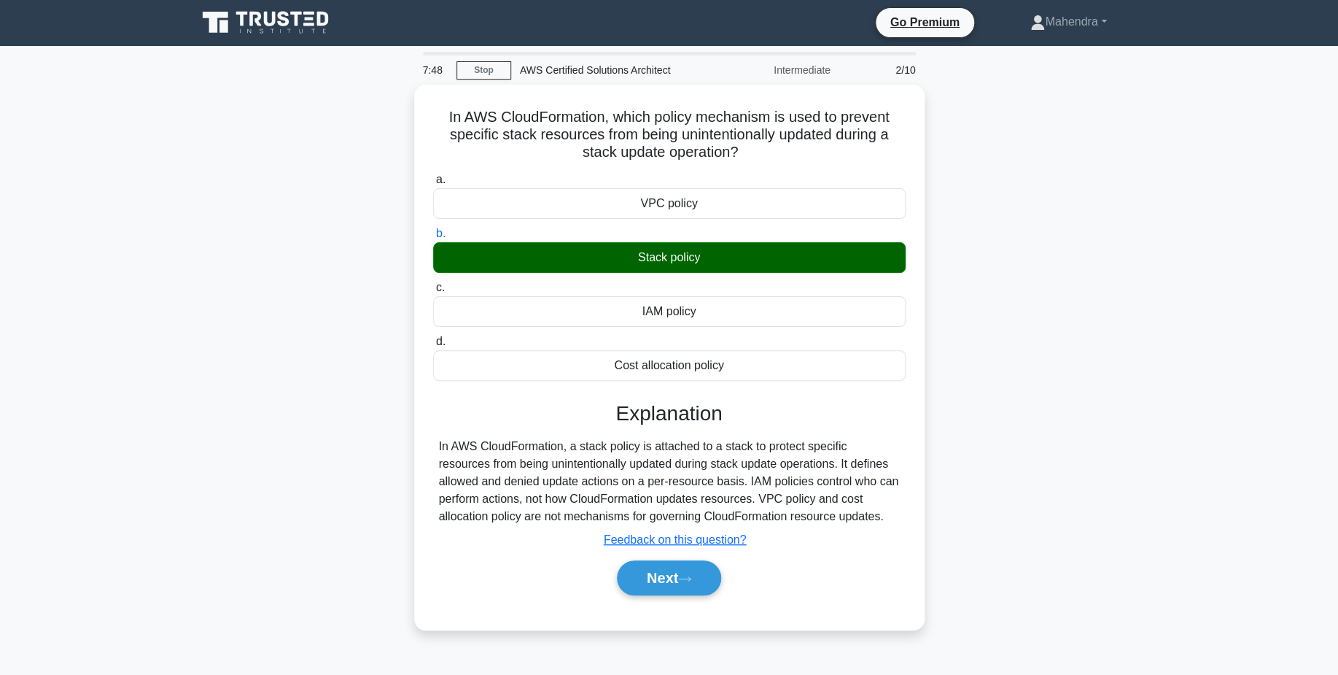
click at [126, 282] on main "7:48 Stop AWS Certified Solutions Architect Intermediate 2/10 In AWS CloudForma…" at bounding box center [669, 416] width 1338 height 741
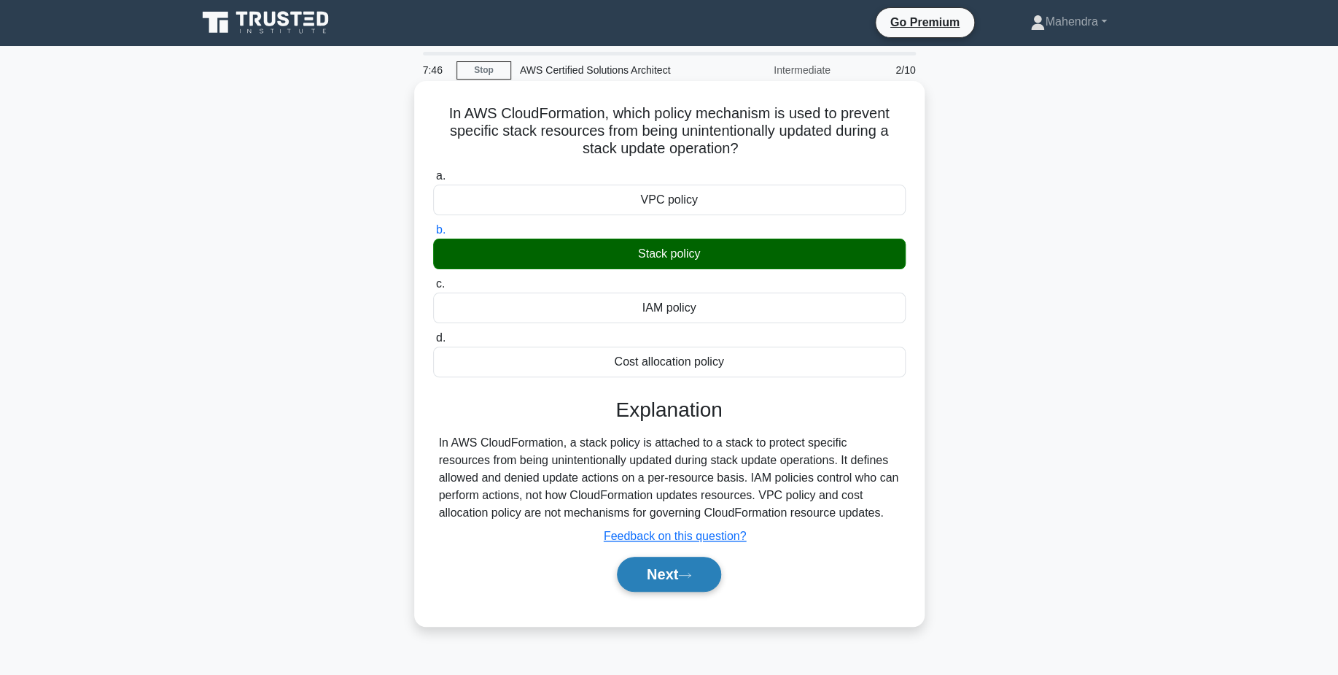
click at [689, 567] on button "Next" at bounding box center [669, 574] width 104 height 35
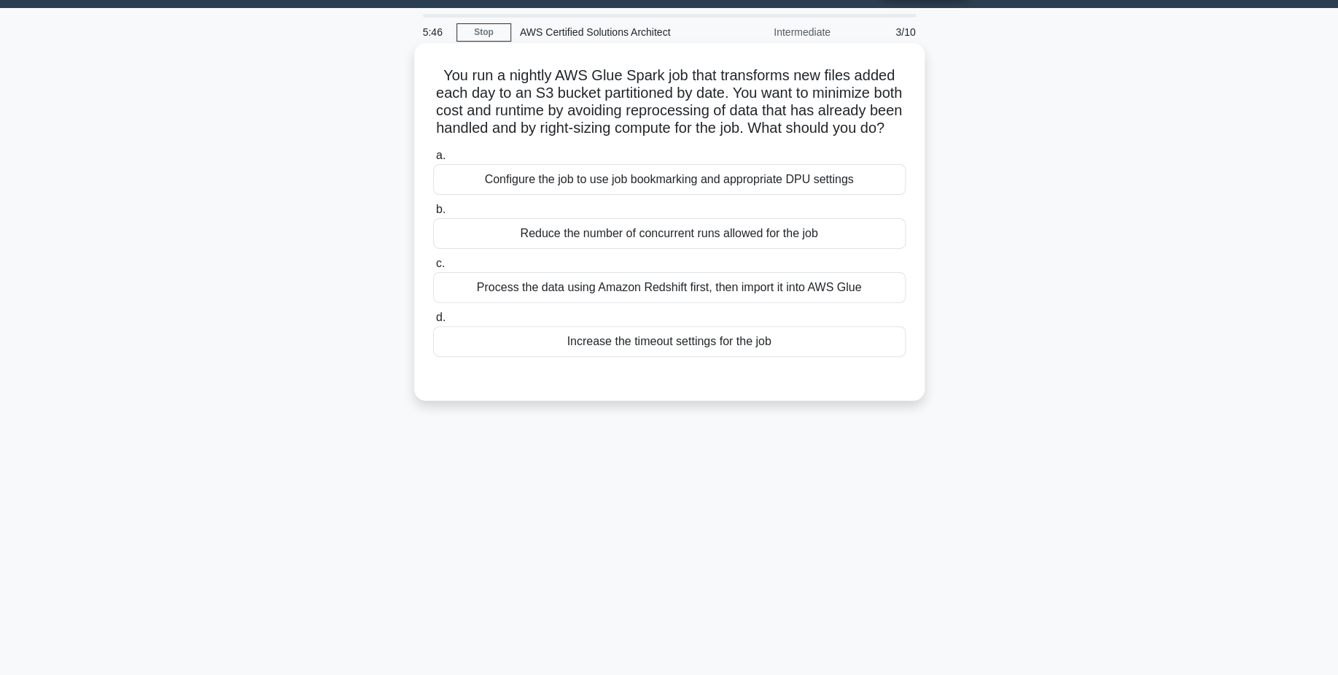
scroll to position [33, 0]
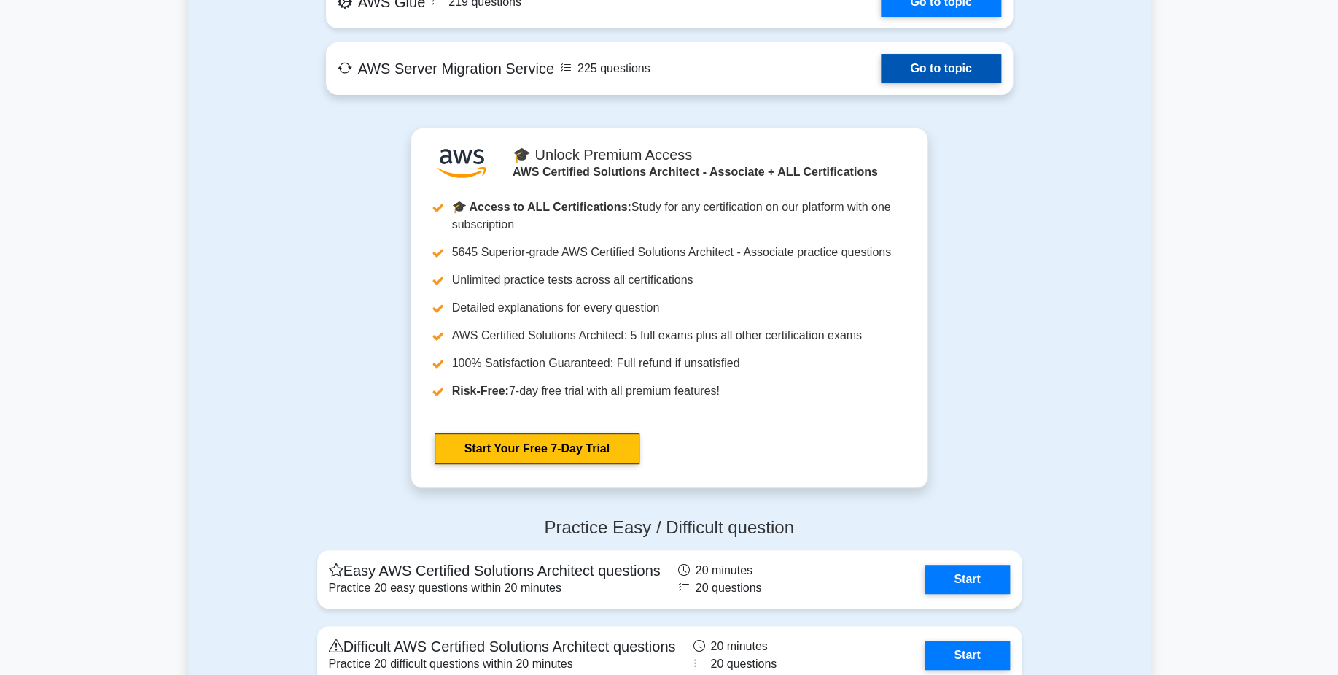
scroll to position [2745, 0]
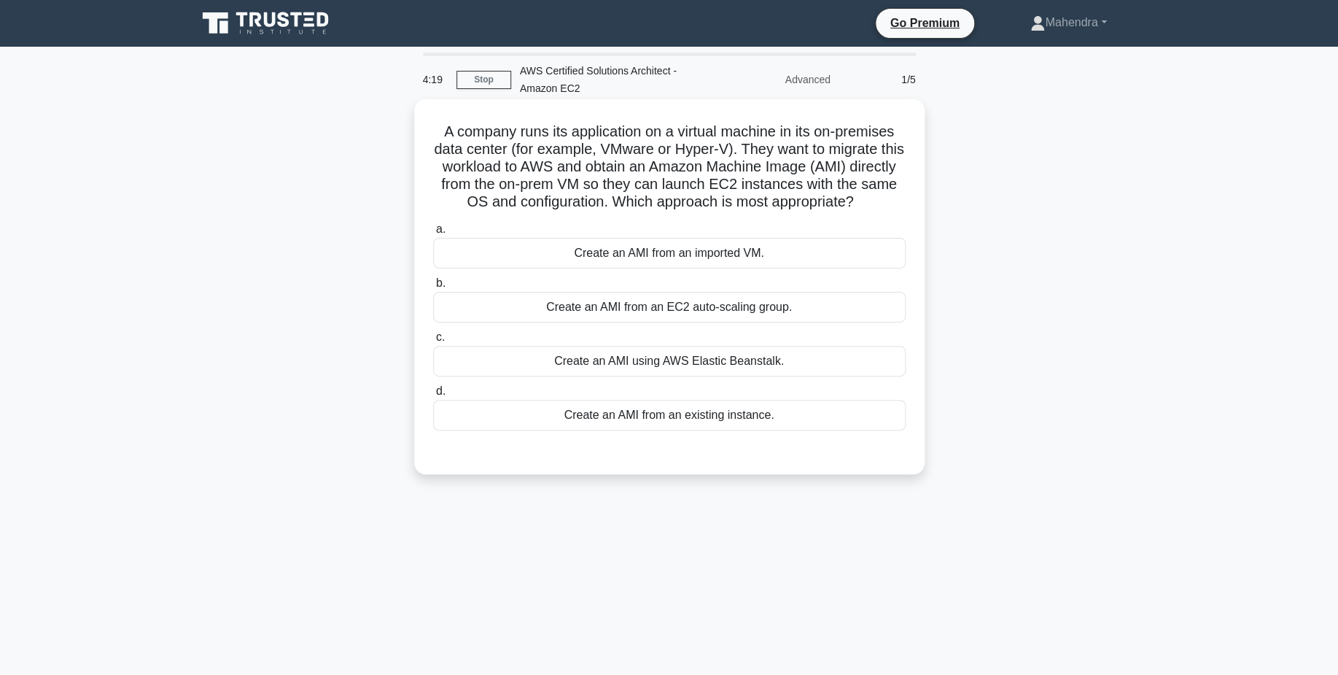
click at [767, 363] on div "Create an AMI using AWS Elastic Beanstalk." at bounding box center [669, 361] width 473 height 31
click at [433, 342] on input "c. Create an AMI using AWS Elastic Beanstalk." at bounding box center [433, 337] width 0 height 9
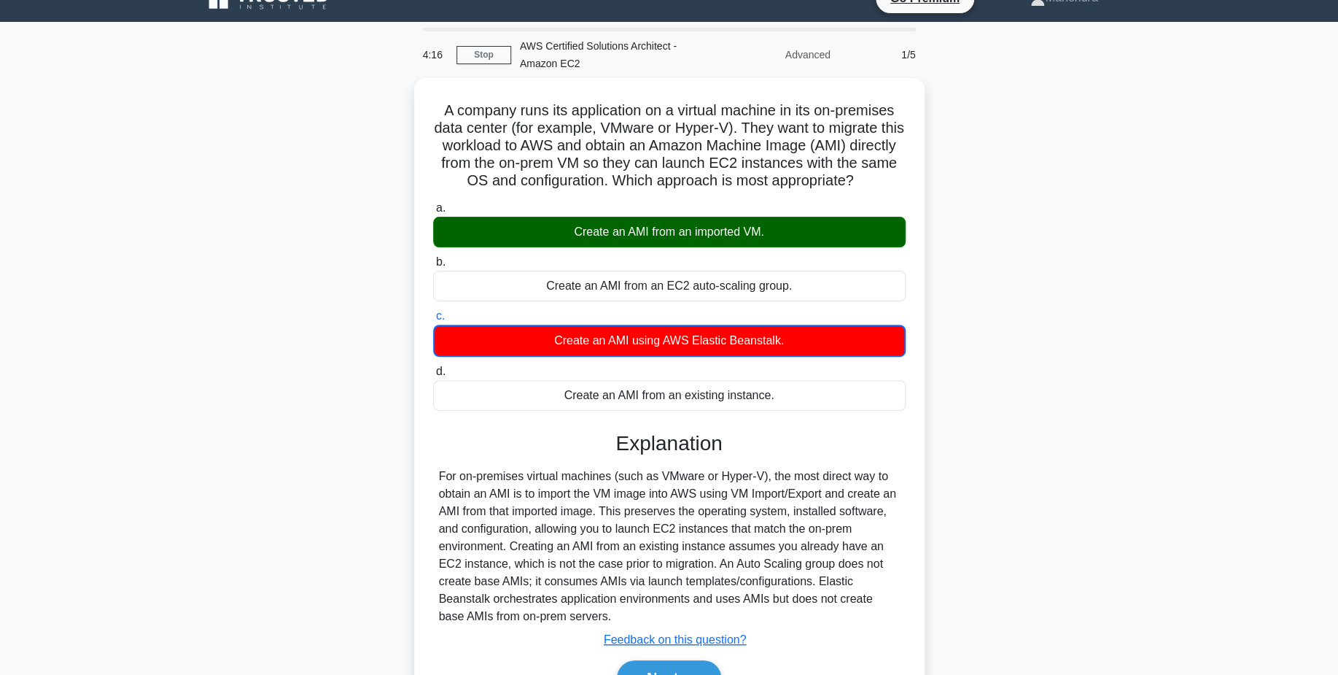
scroll to position [27, 0]
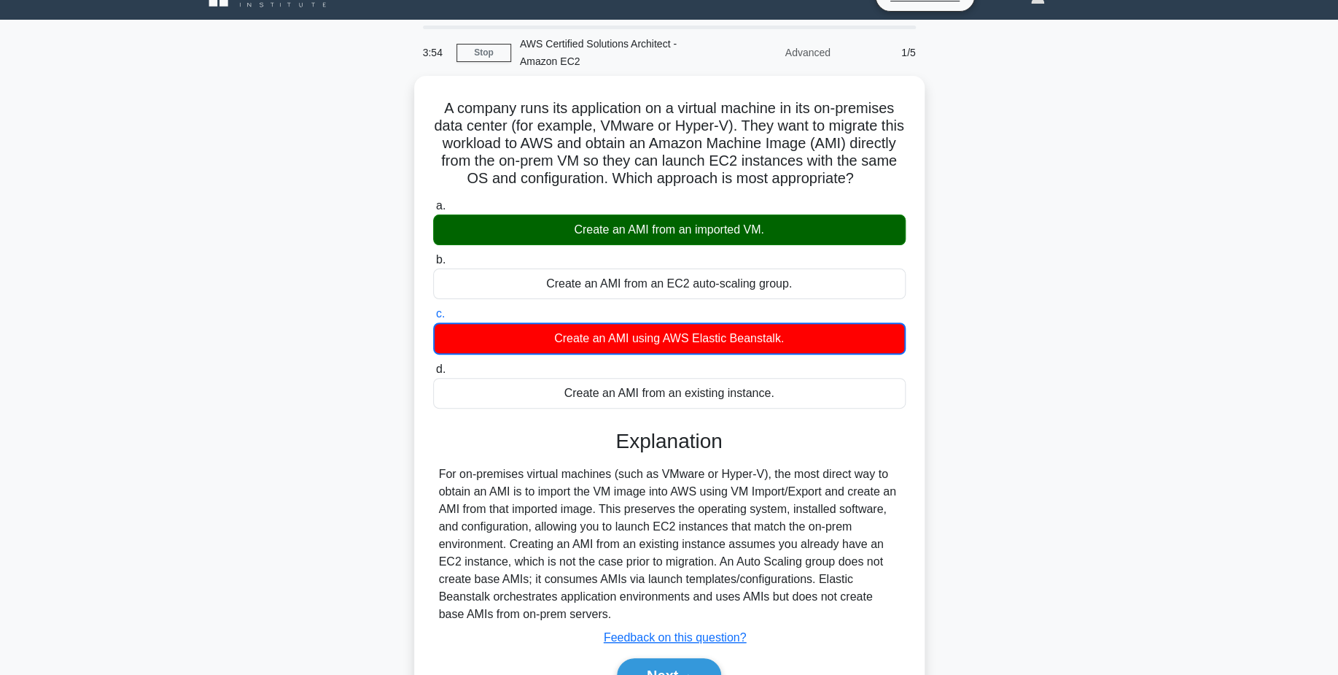
click at [229, 344] on div "A company runs its application on a virtual machine in its on-premises data cen…" at bounding box center [669, 410] width 963 height 669
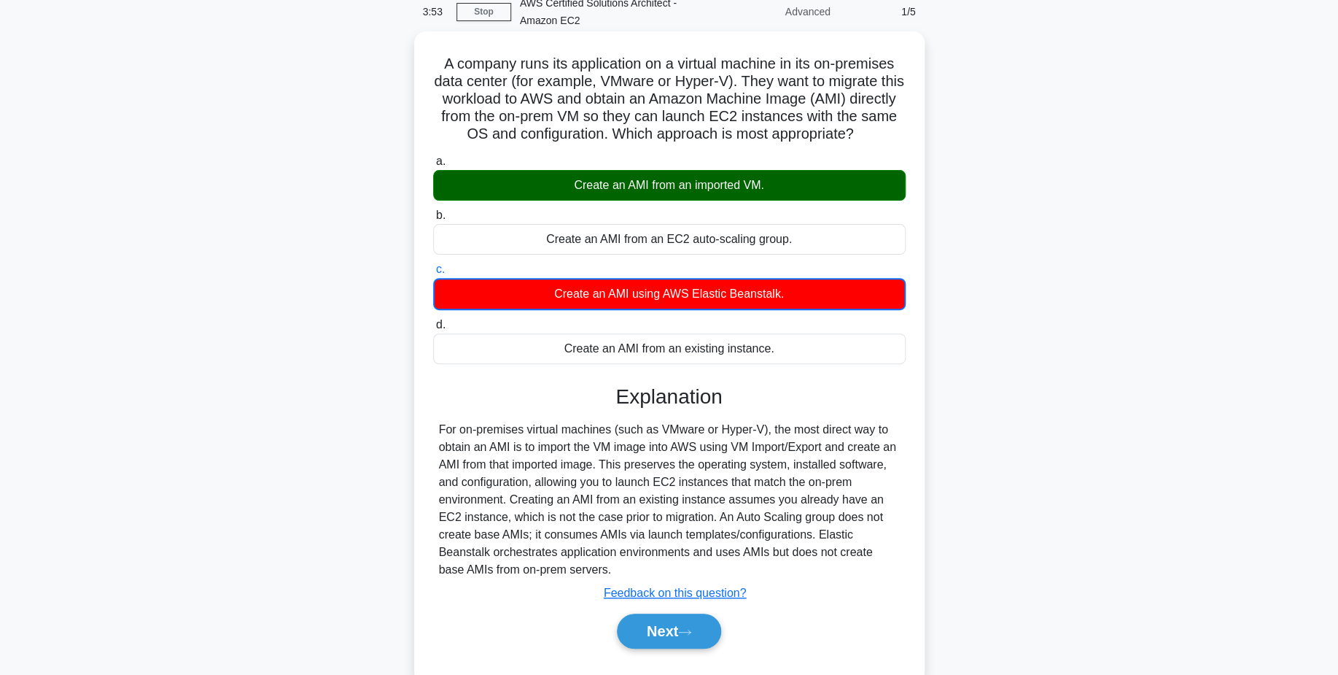
scroll to position [69, 0]
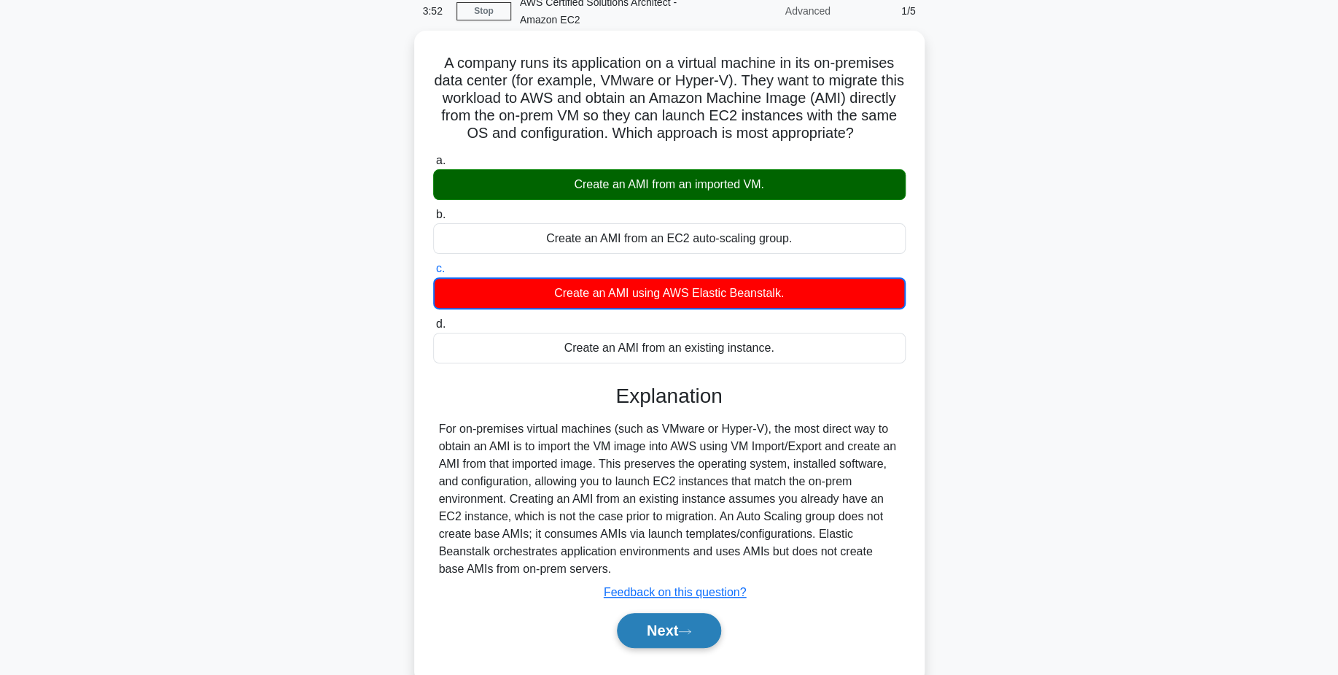
click at [654, 622] on button "Next" at bounding box center [669, 630] width 104 height 35
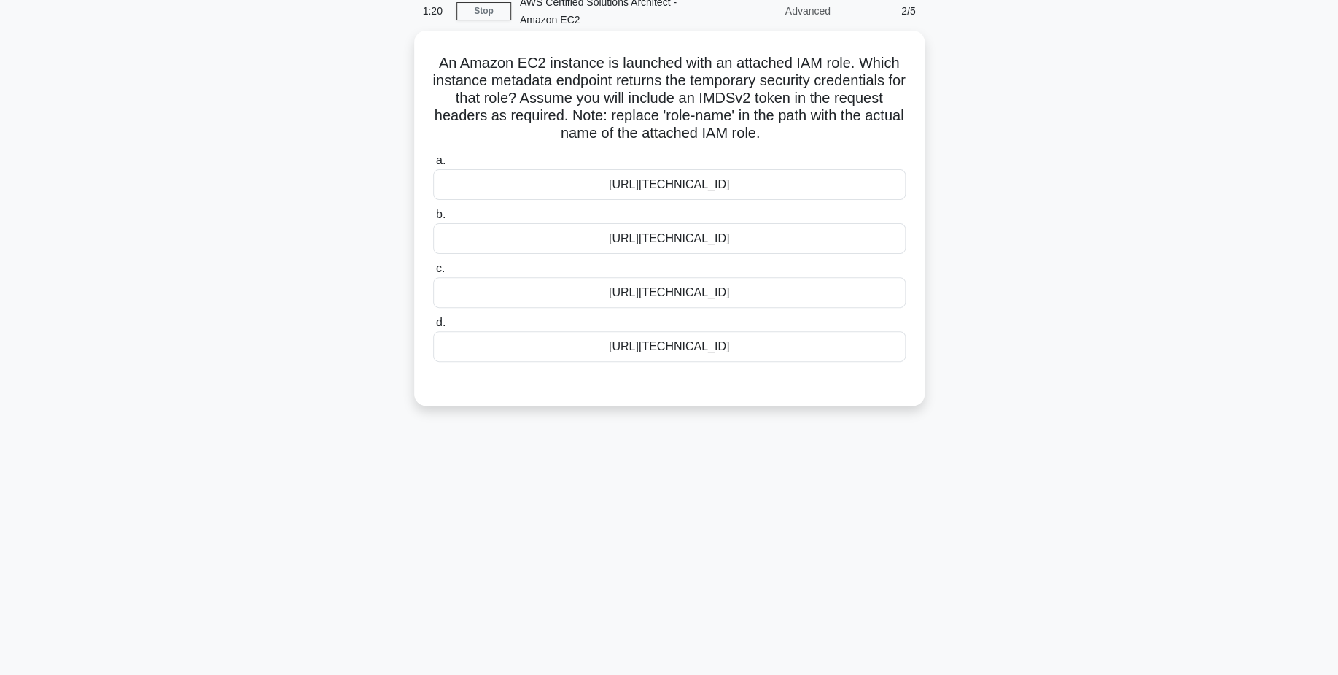
click at [764, 193] on div "http://169.254.169.254/latest/meta-data/iam/security-credentials/role-name" at bounding box center [669, 184] width 473 height 31
click at [433, 166] on input "a. http://169.254.169.254/latest/meta-data/iam/security-credentials/role-name" at bounding box center [433, 160] width 0 height 9
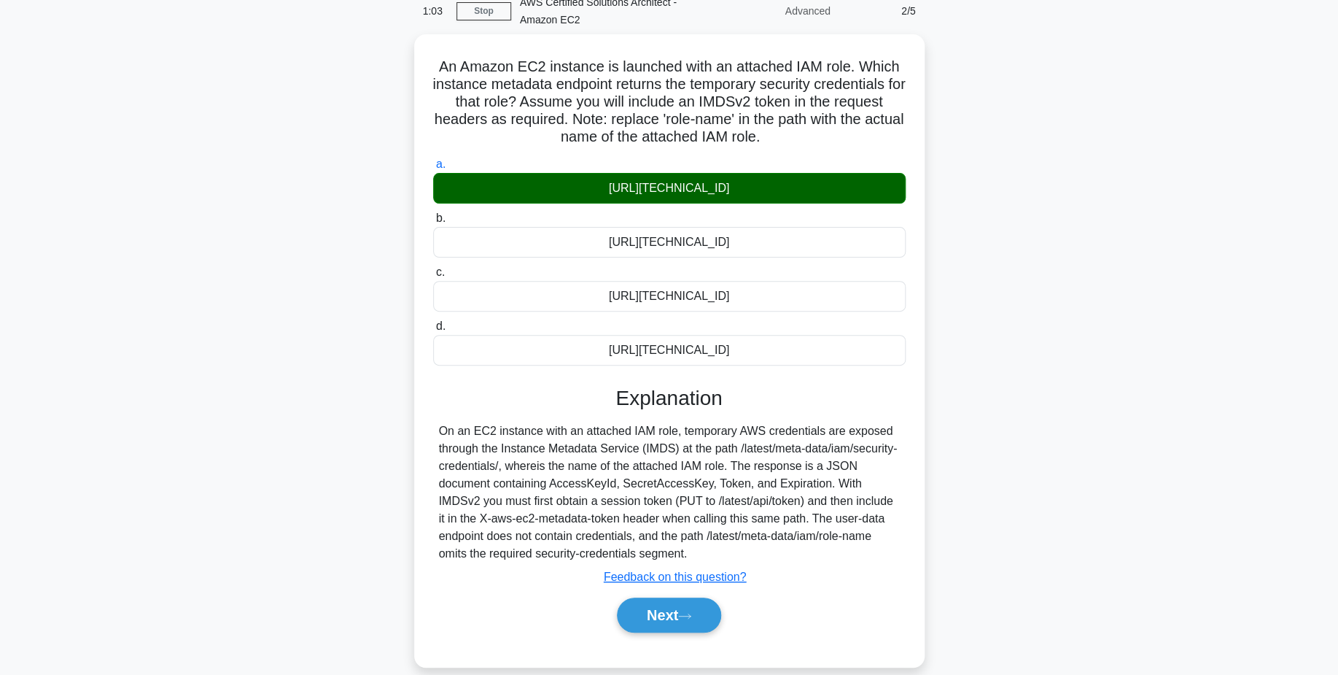
click at [304, 196] on div "An Amazon EC2 instance is launched with an attached IAM role. Which instance me…" at bounding box center [669, 359] width 963 height 650
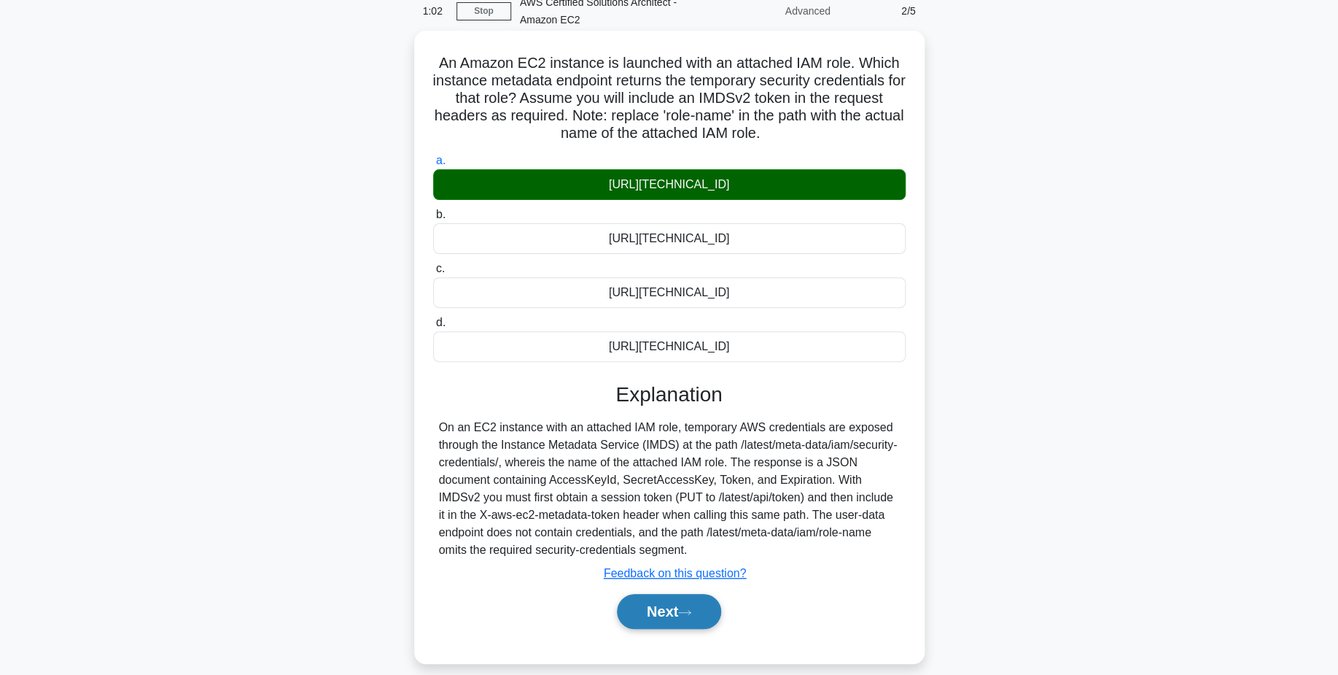
click at [689, 616] on icon at bounding box center [684, 612] width 13 height 8
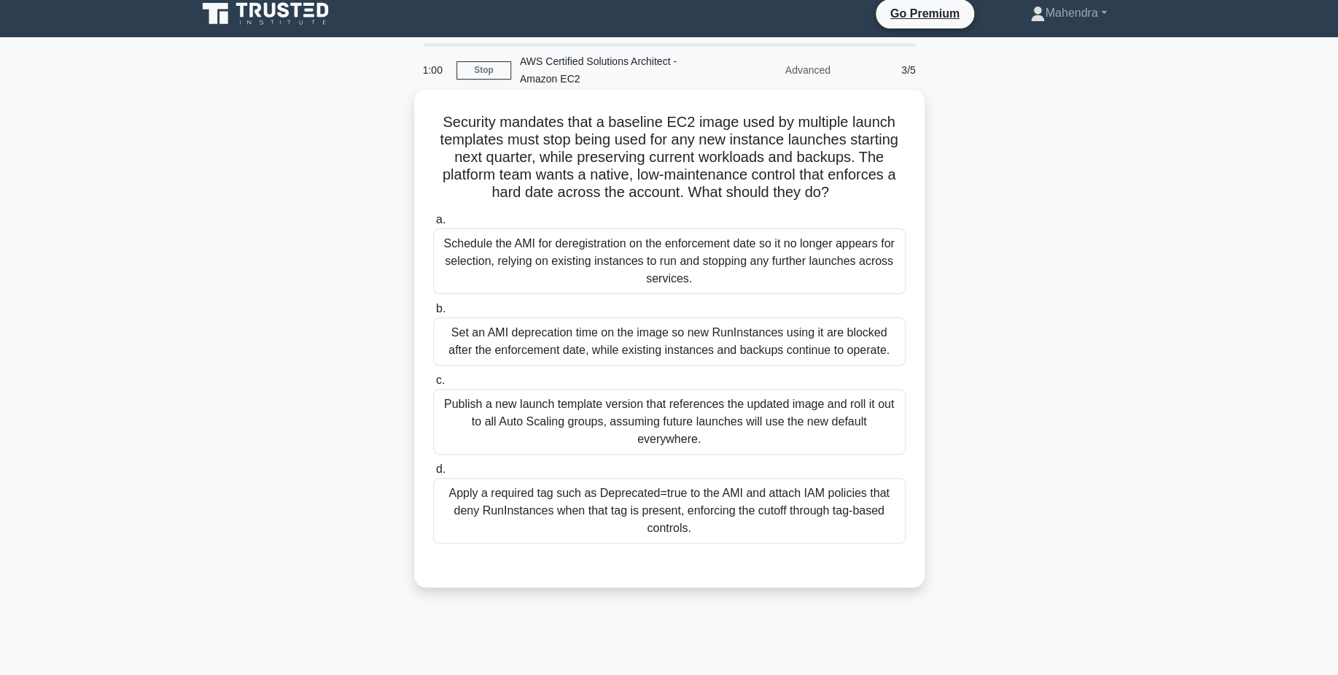
scroll to position [4, 0]
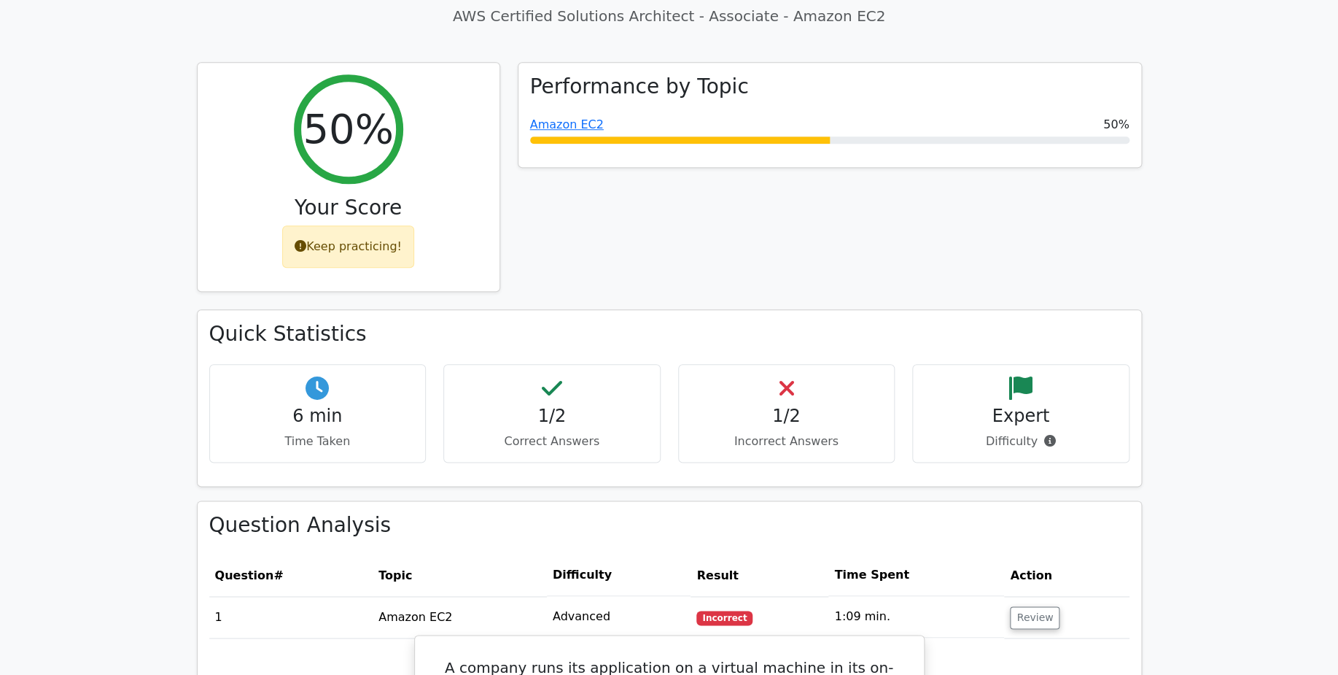
scroll to position [565, 0]
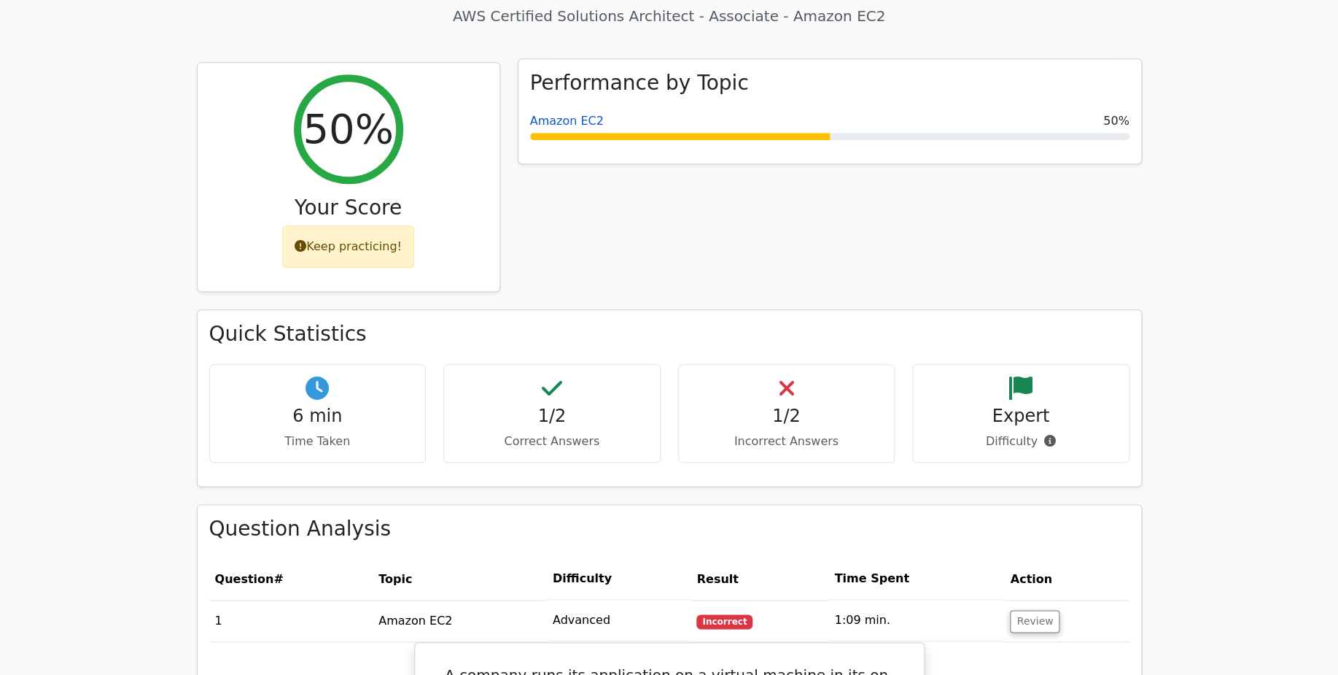
click at [554, 114] on link "Amazon EC2" at bounding box center [567, 121] width 74 height 14
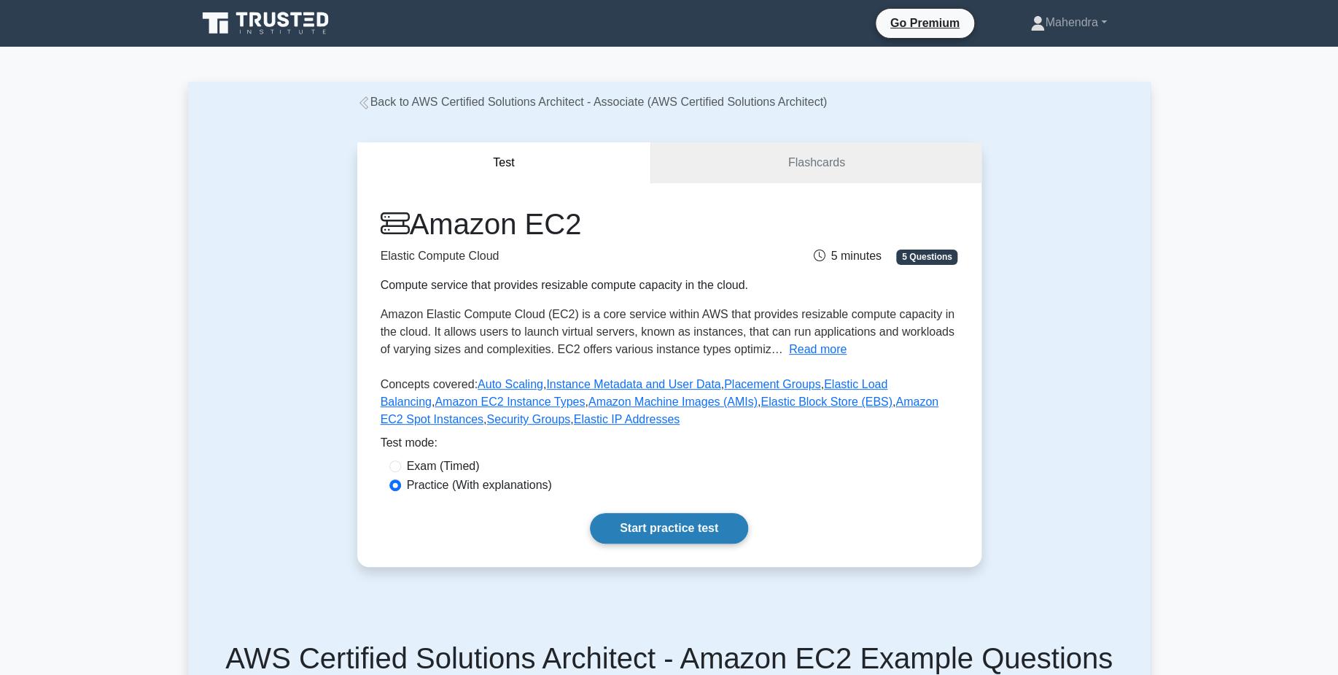
click at [663, 535] on link "Start practice test" at bounding box center [669, 528] width 158 height 31
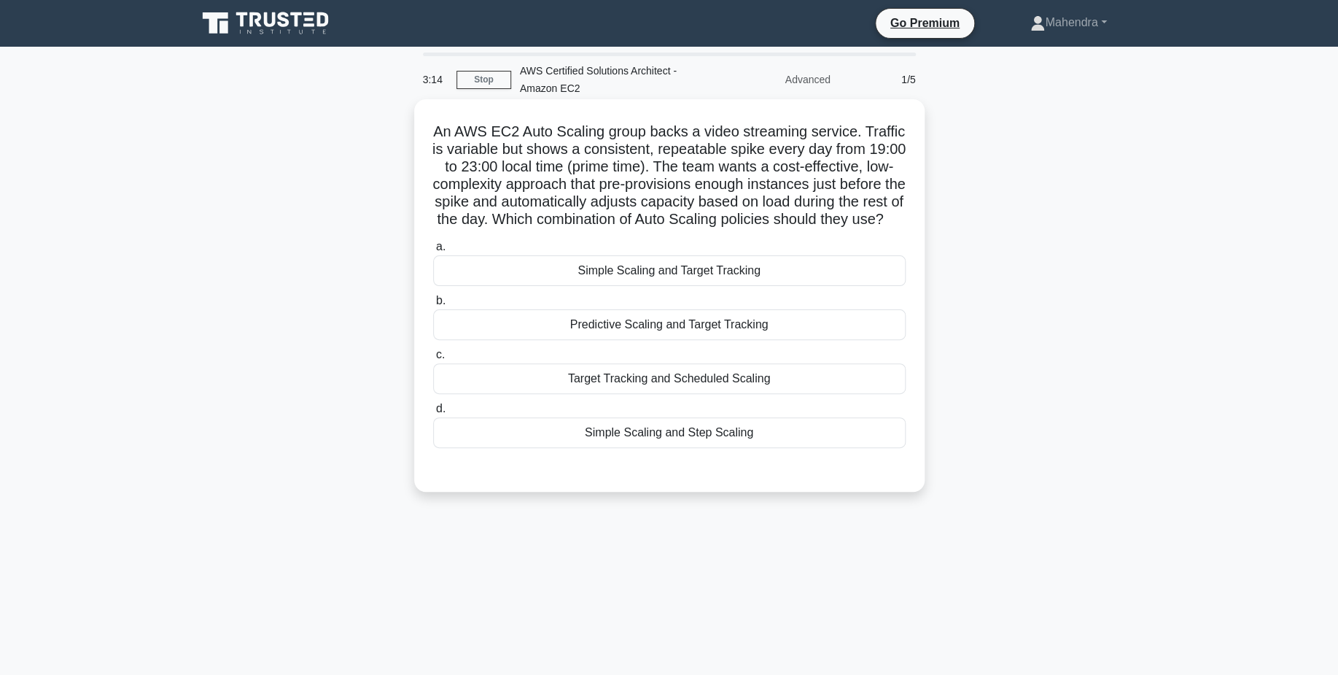
click at [741, 319] on div "Predictive Scaling and Target Tracking" at bounding box center [669, 324] width 473 height 31
click at [433, 306] on input "b. Predictive Scaling and Target Tracking" at bounding box center [433, 300] width 0 height 9
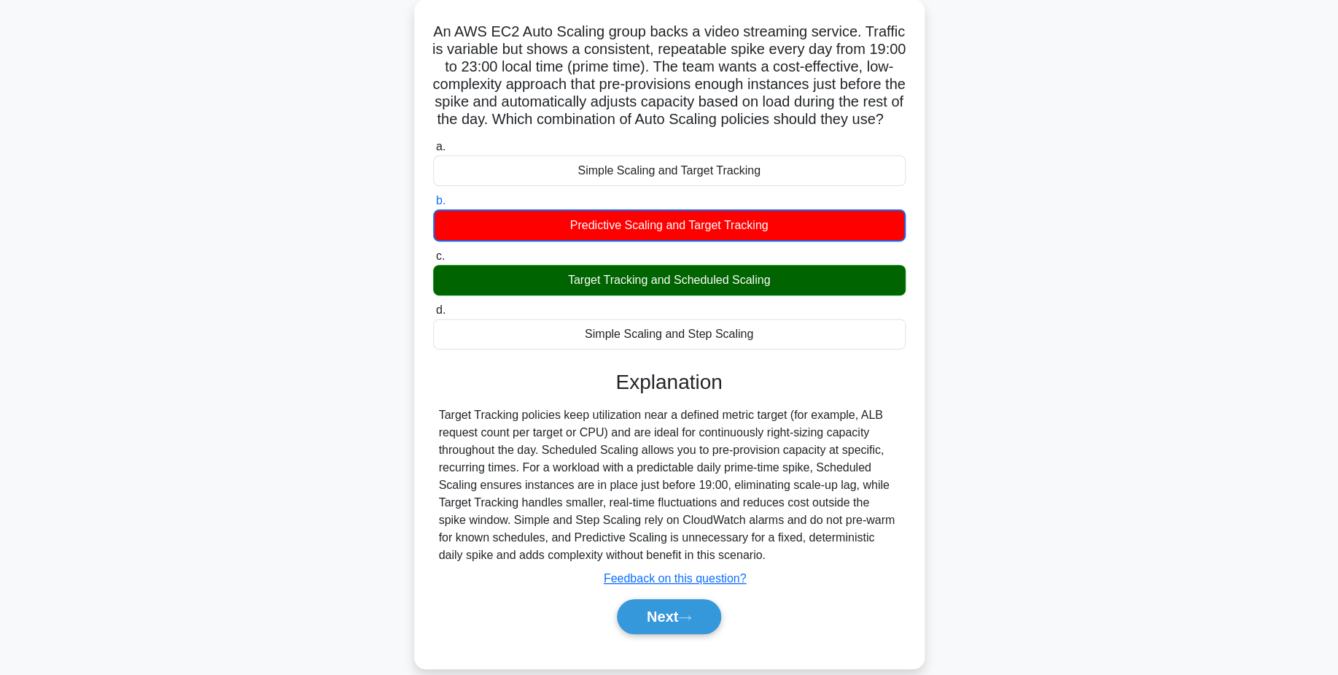
scroll to position [99, 0]
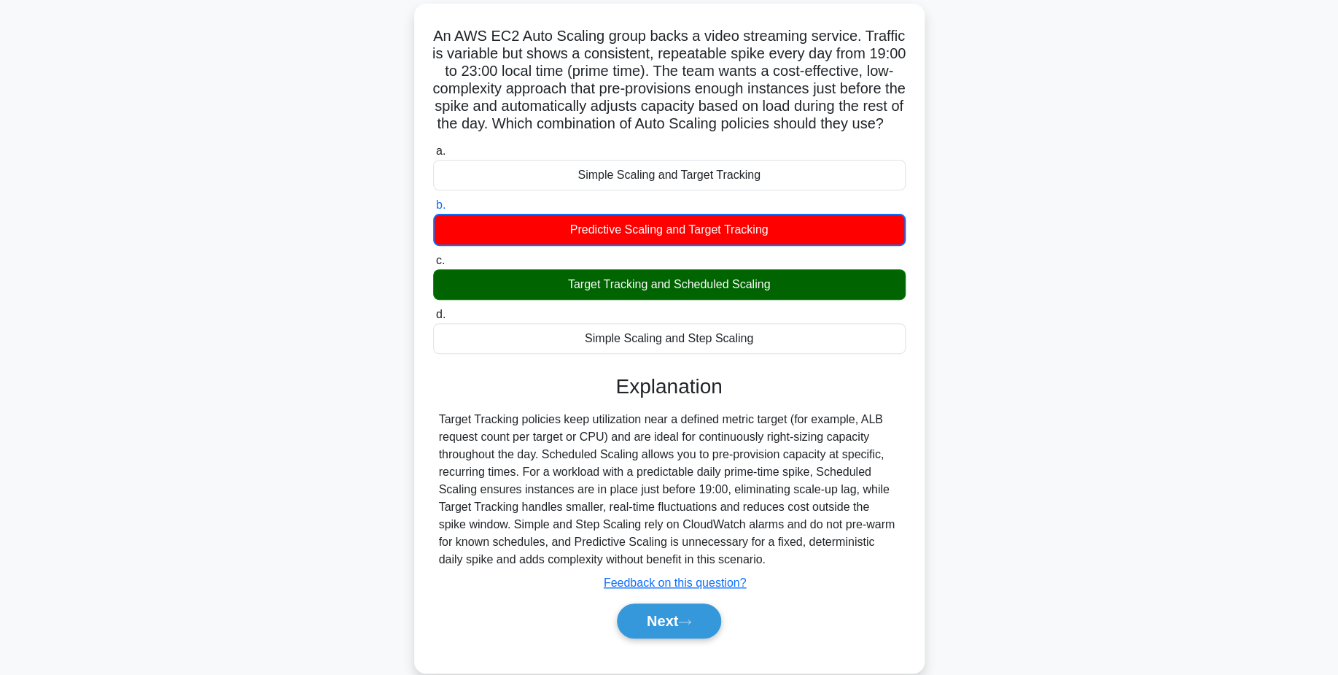
click at [275, 197] on div "An AWS EC2 Auto Scaling group backs a video streaming service. Traffic is varia…" at bounding box center [669, 347] width 963 height 686
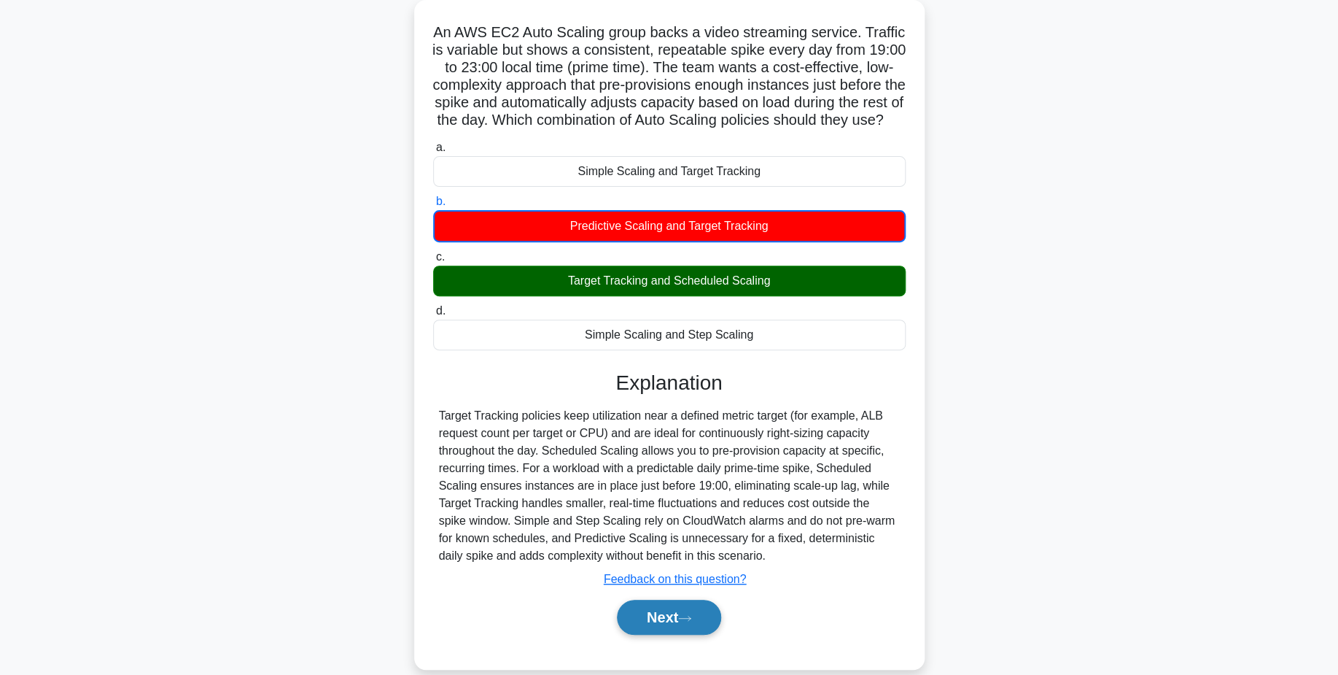
click at [640, 622] on button "Next" at bounding box center [669, 617] width 104 height 35
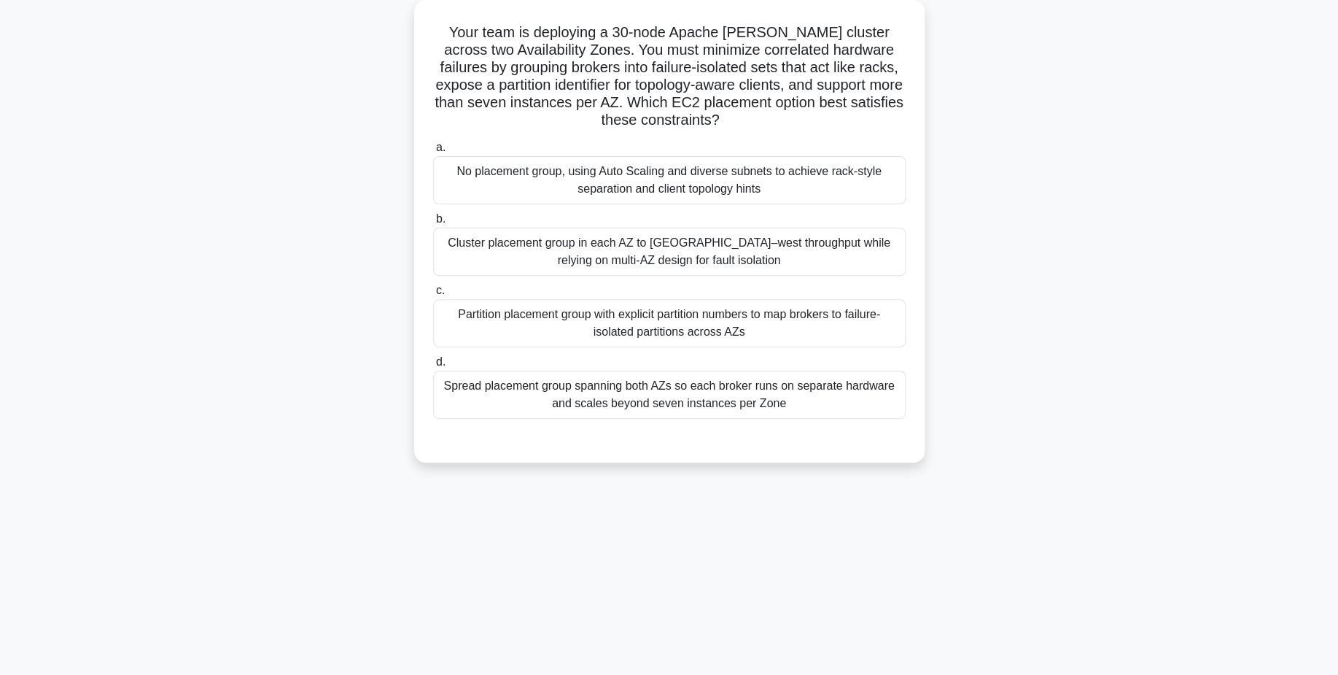
click at [667, 259] on div "Cluster placement group in each AZ to maximize east–west throughput while relyi…" at bounding box center [669, 252] width 473 height 48
click at [433, 224] on input "b. Cluster placement group in each AZ to maximize east–west throughput while re…" at bounding box center [433, 218] width 0 height 9
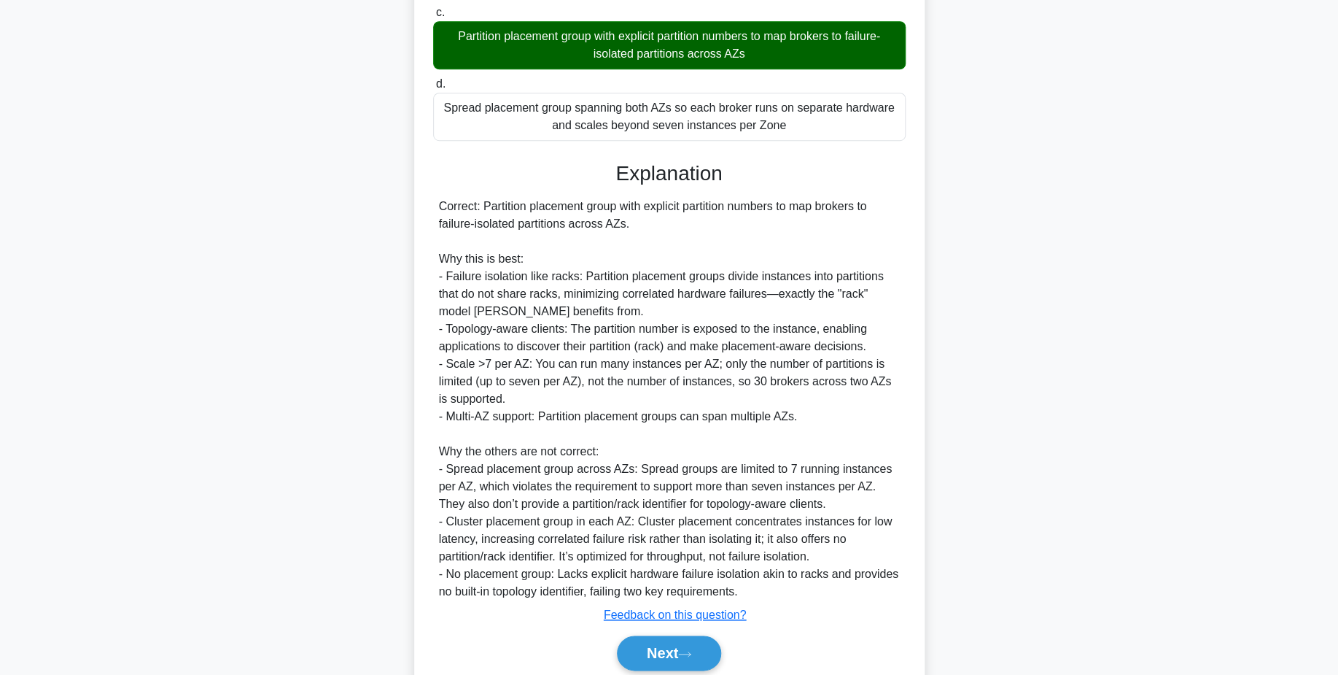
scroll to position [438, 0]
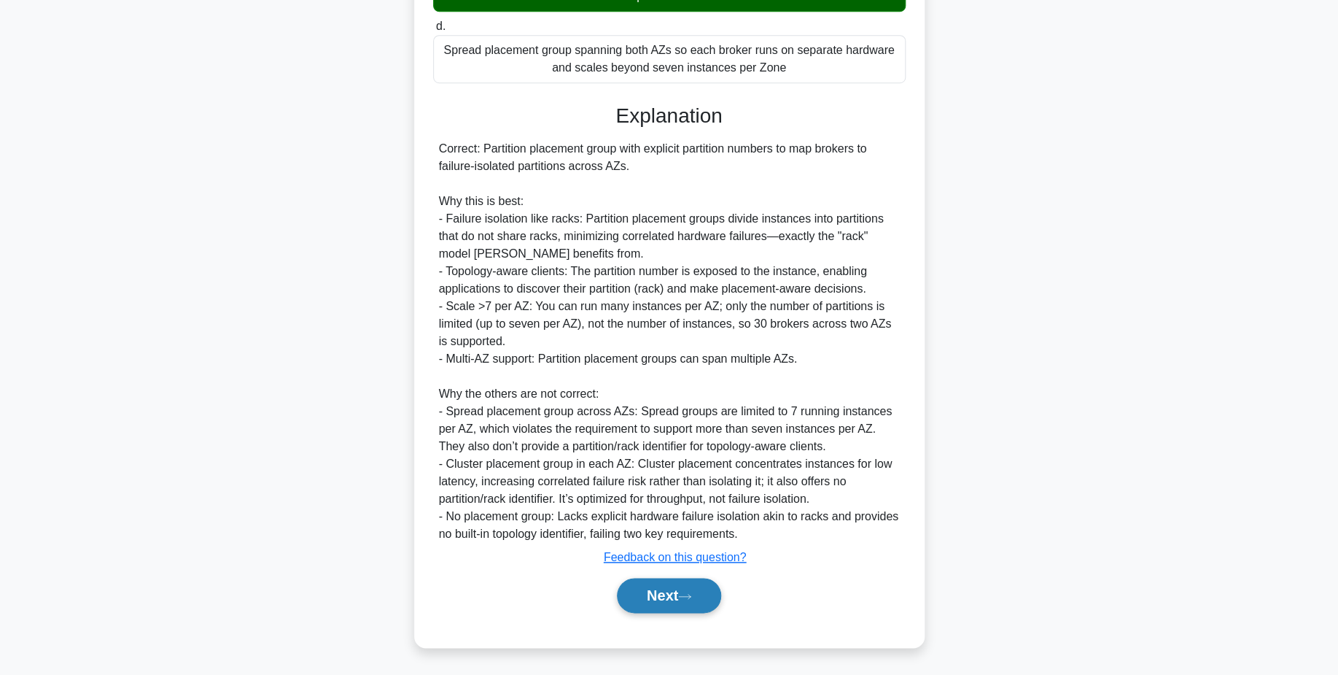
click at [690, 593] on icon at bounding box center [684, 596] width 13 height 8
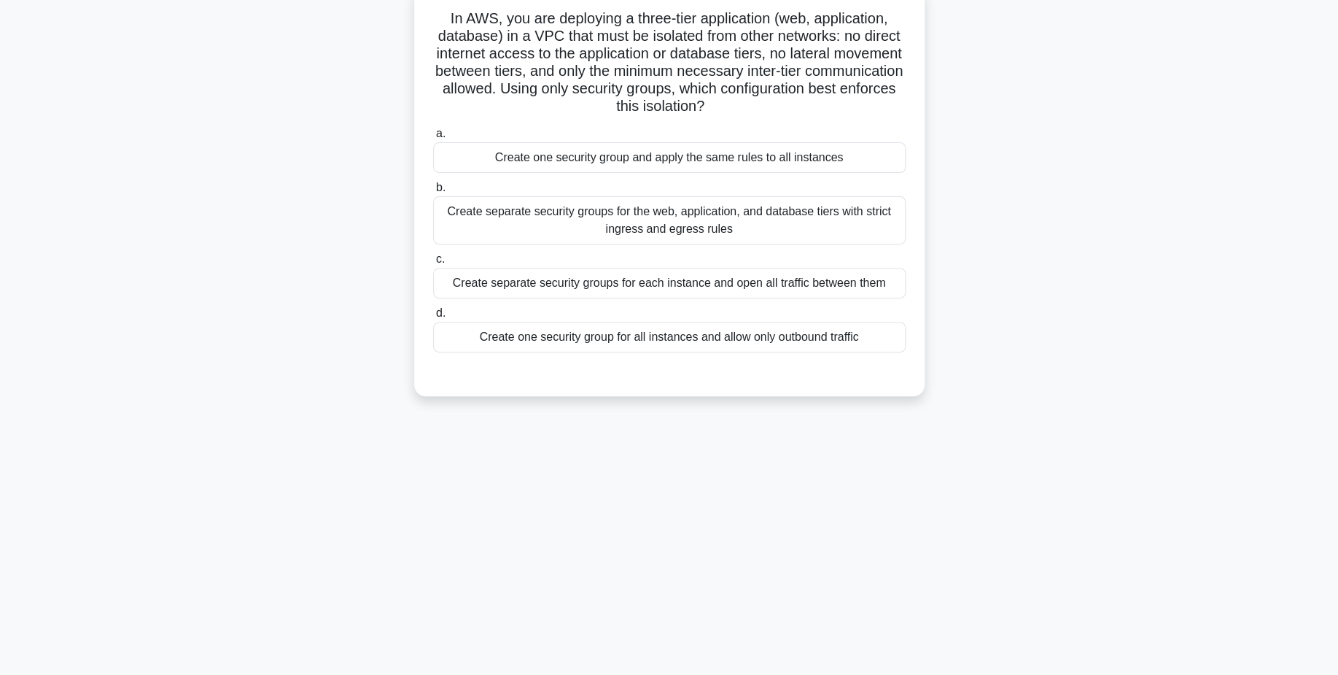
click at [702, 171] on div "Create one security group and apply the same rules to all instances" at bounding box center [669, 157] width 473 height 31
click at [433, 139] on input "a. Create one security group and apply the same rules to all instances" at bounding box center [433, 133] width 0 height 9
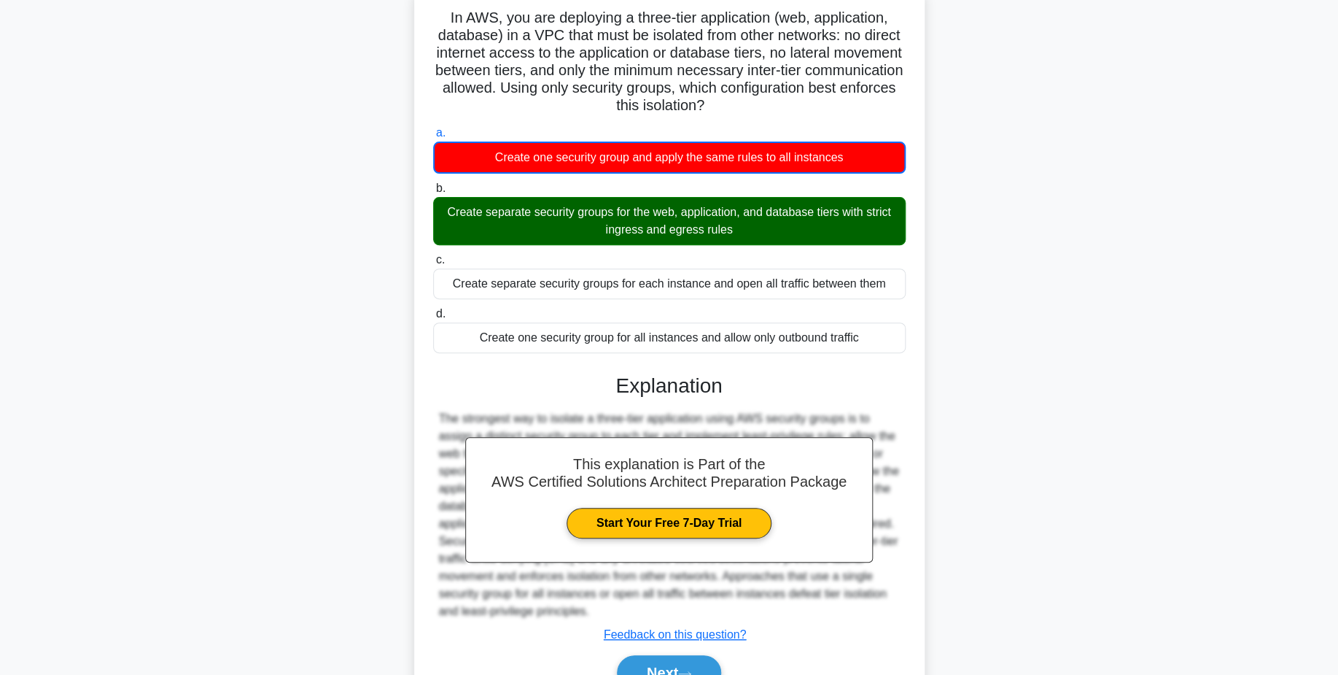
scroll to position [193, 0]
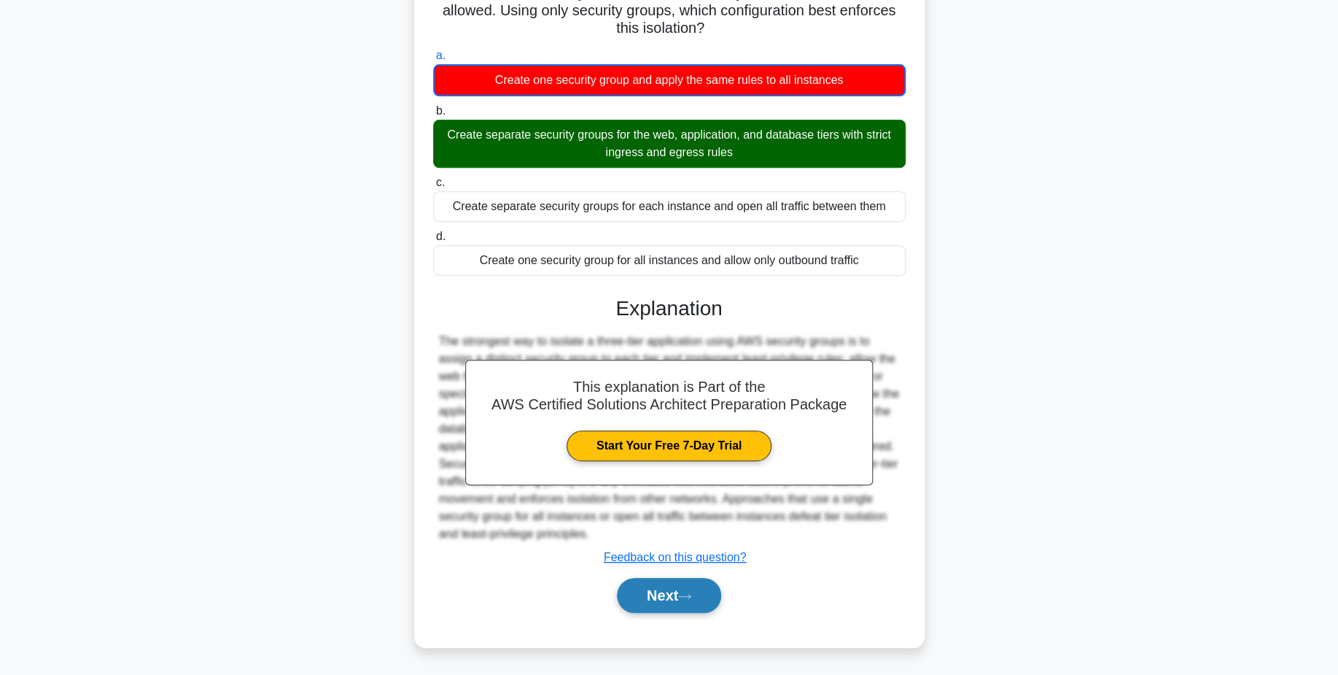
click at [665, 596] on button "Next" at bounding box center [669, 595] width 104 height 35
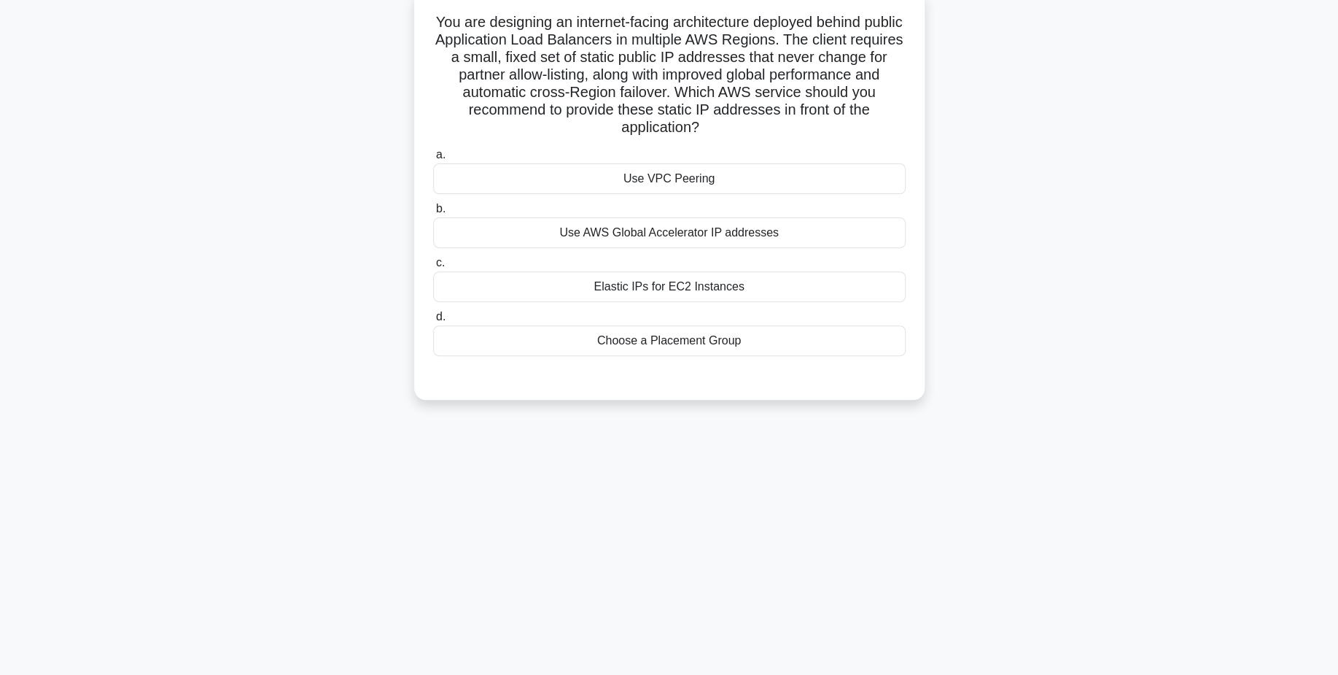
scroll to position [114, 0]
click at [651, 268] on div "Elastic IPs for EC2 Instances" at bounding box center [669, 283] width 473 height 31
click at [433, 264] on input "c. Elastic IPs for EC2 Instances" at bounding box center [433, 259] width 0 height 9
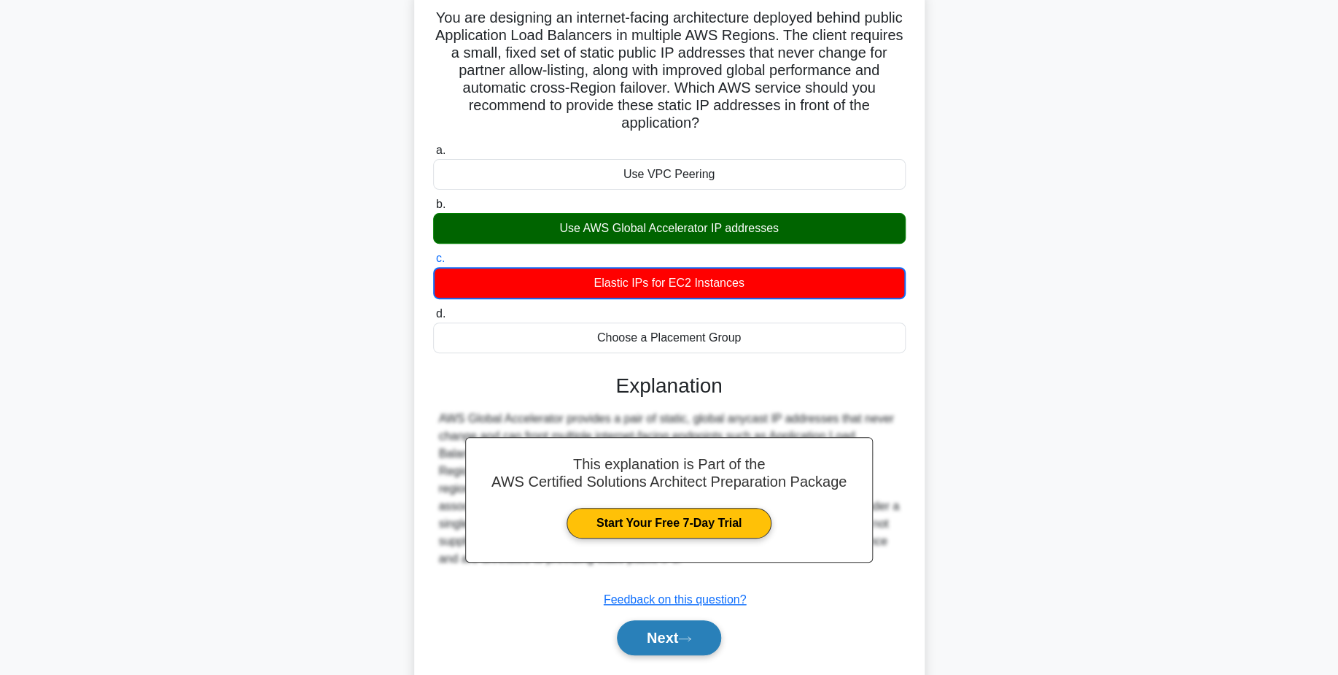
click at [691, 635] on icon at bounding box center [684, 639] width 13 height 8
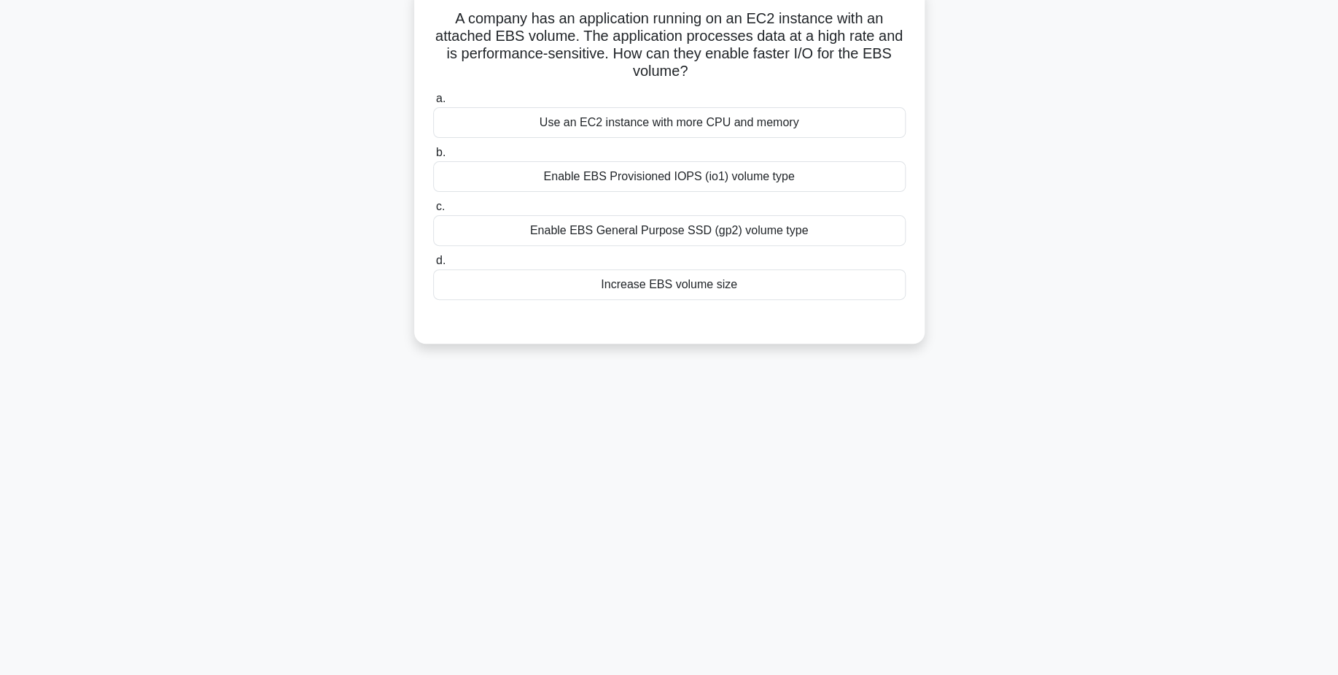
click at [773, 278] on div "Increase EBS volume size" at bounding box center [669, 284] width 473 height 31
click at [433, 266] on input "d. Increase EBS volume size" at bounding box center [433, 260] width 0 height 9
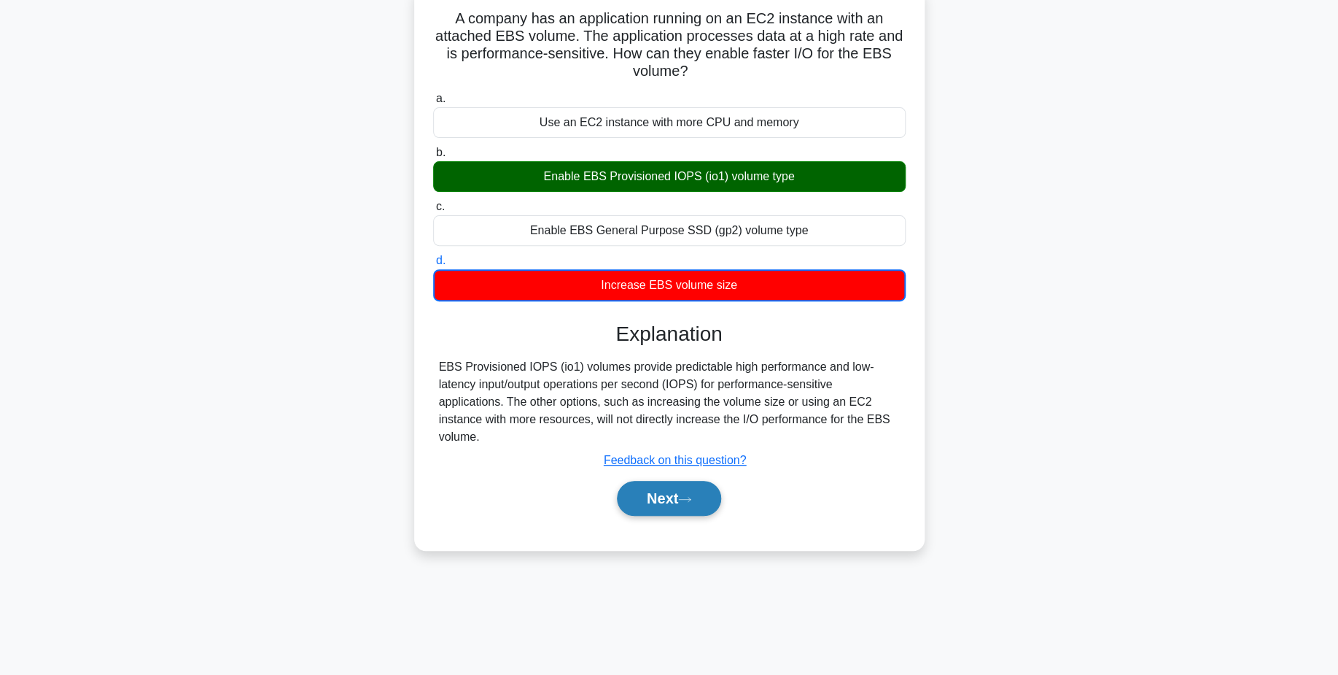
click at [670, 489] on button "Next" at bounding box center [669, 498] width 104 height 35
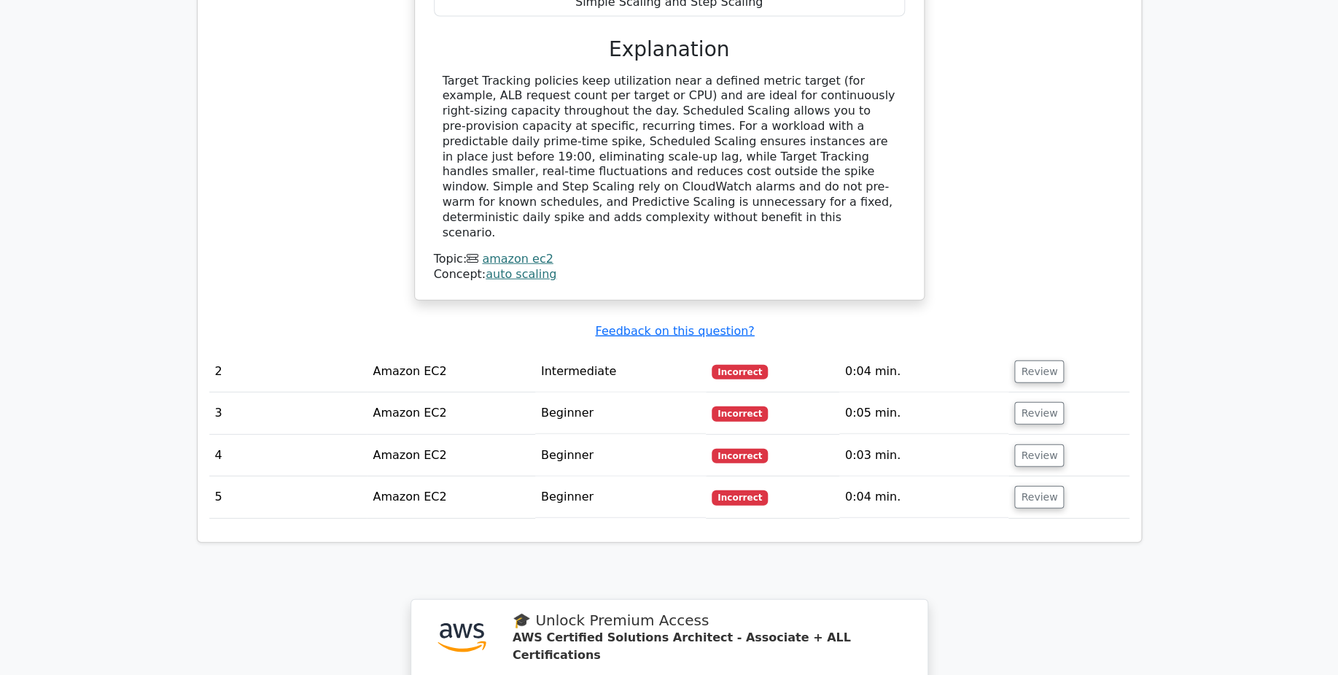
scroll to position [1552, 0]
click at [1048, 359] on button "Review" at bounding box center [1040, 370] width 50 height 23
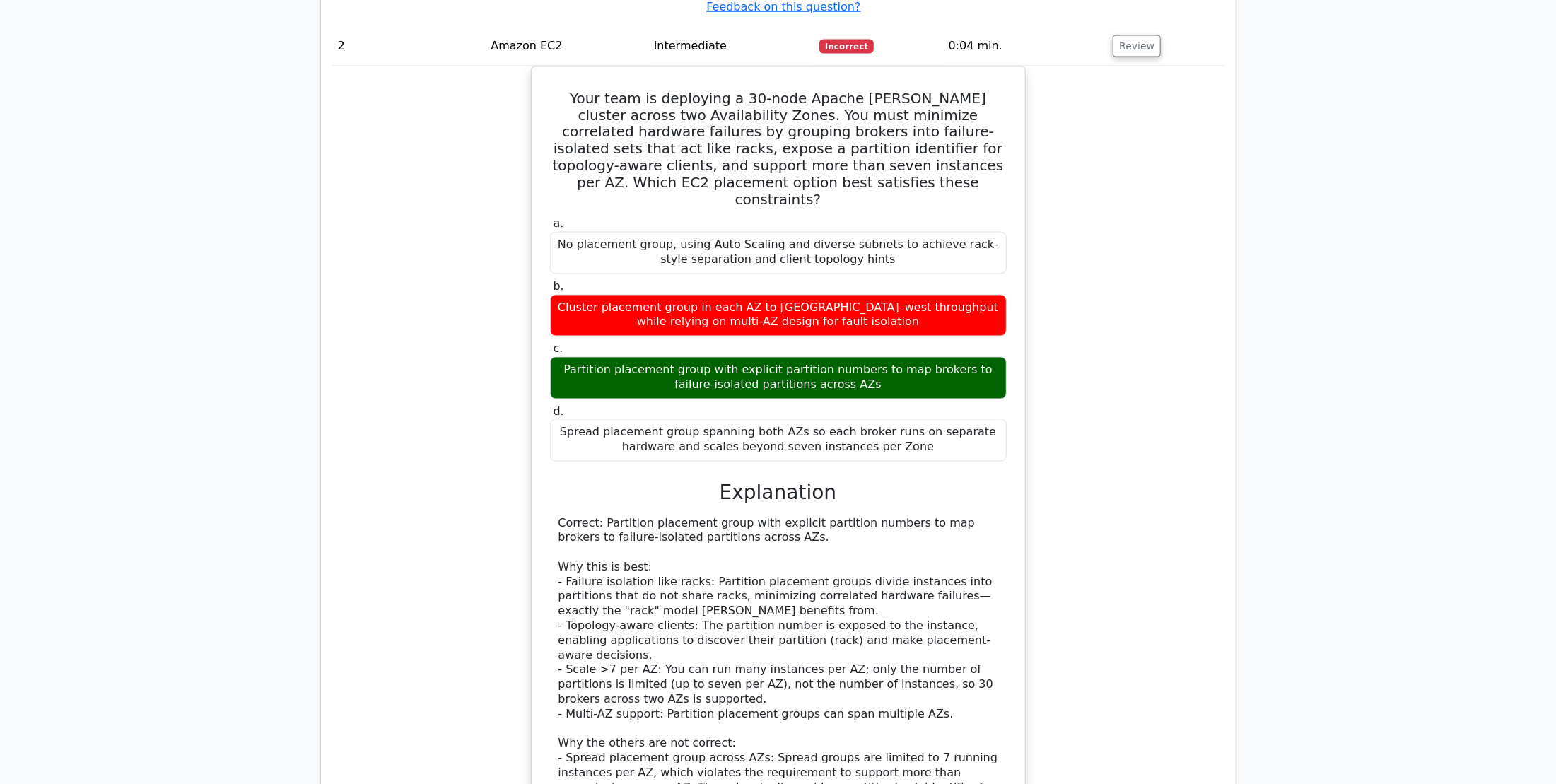
scroll to position [1817, 0]
click at [357, 294] on div "Your team is deploying a 30-node Apache Kafka cluster across two Availability Z…" at bounding box center [778, 520] width 893 height 907
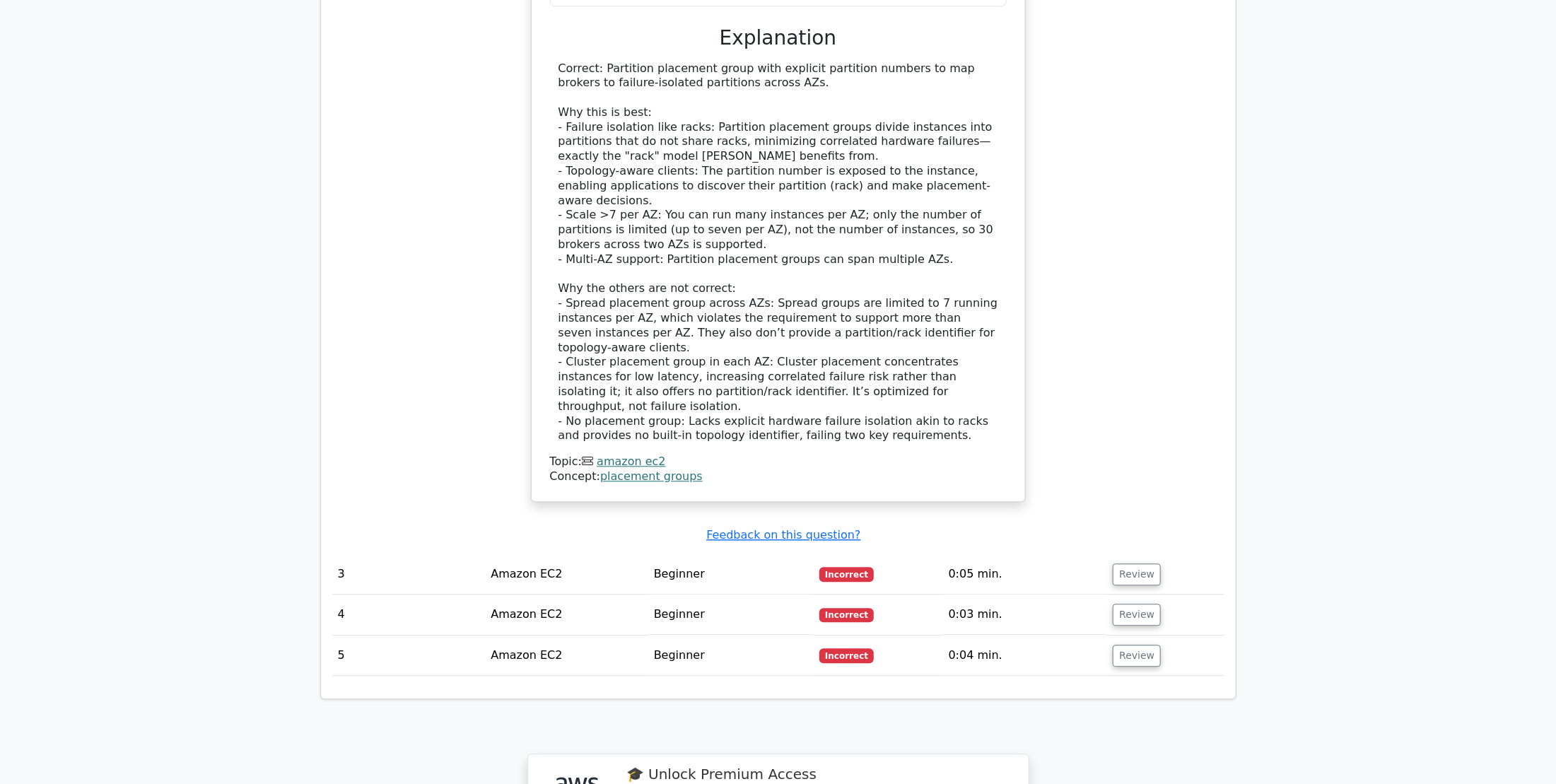
scroll to position [2270, 0]
click at [1122, 562] on button "Review" at bounding box center [1137, 573] width 48 height 22
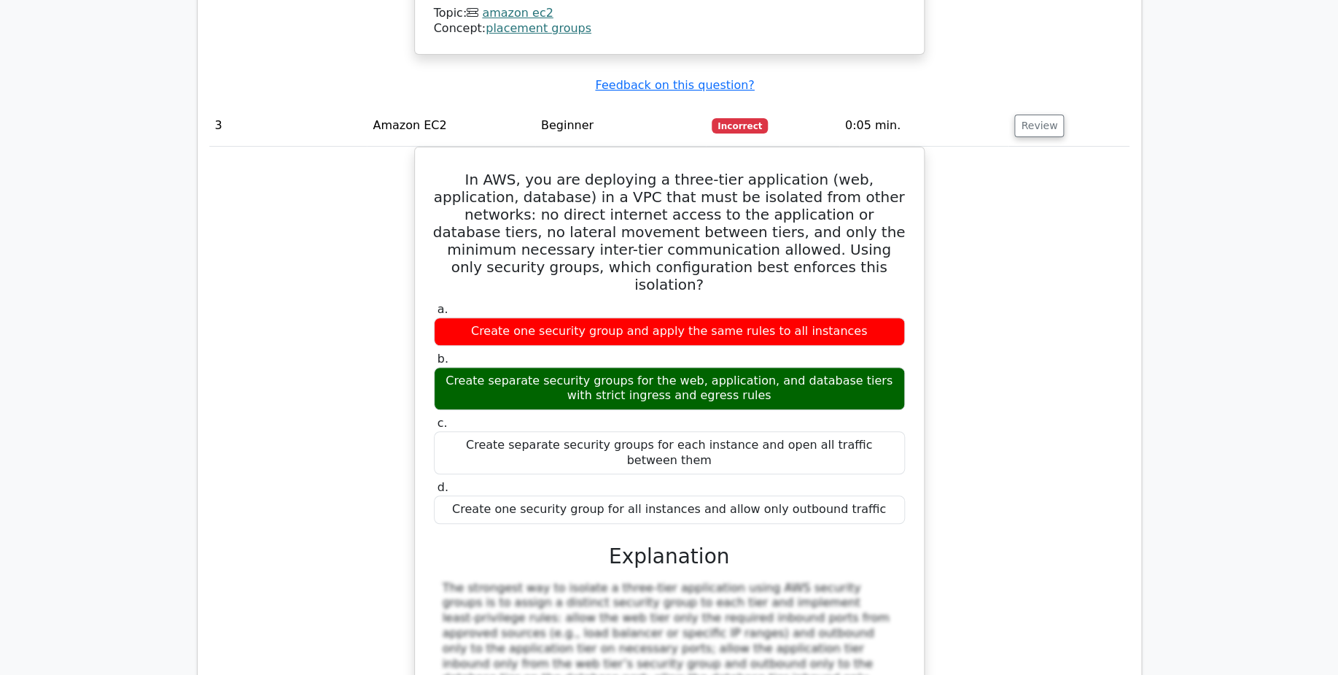
scroll to position [2810, 0]
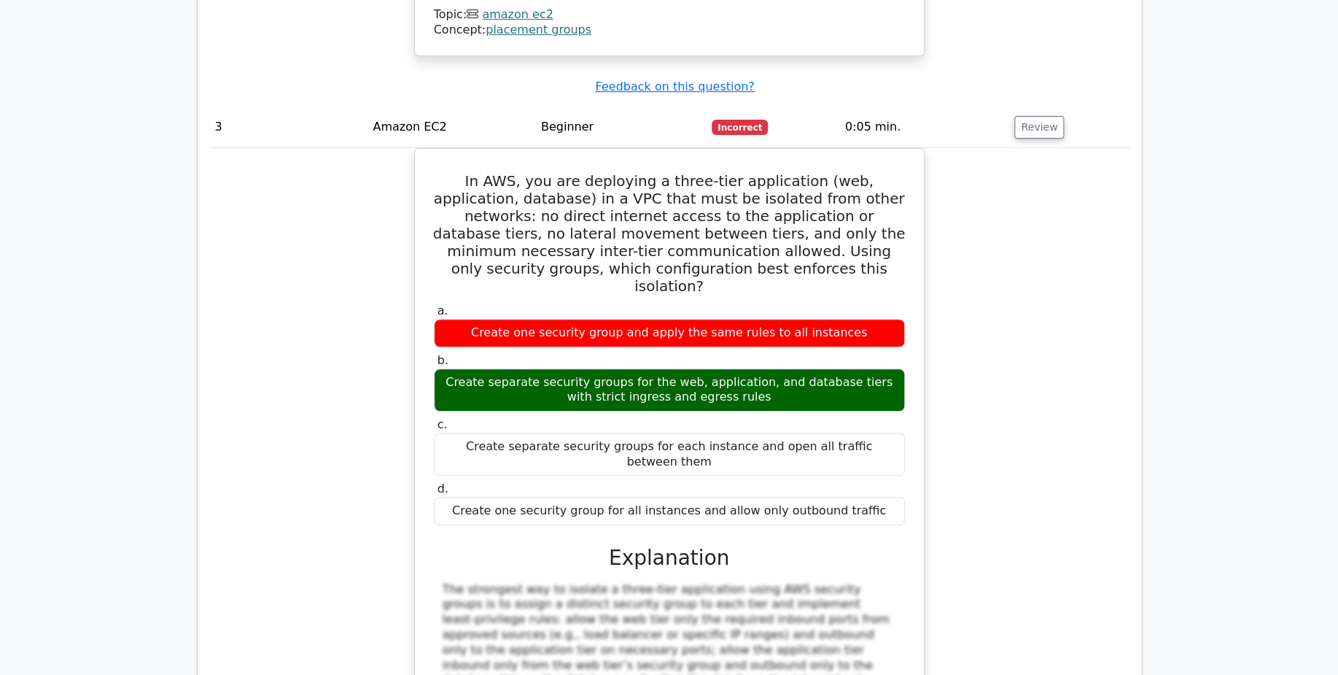
click at [263, 248] on div "In AWS, you are deploying a three-tier application (web, application, database)…" at bounding box center [669, 510] width 921 height 724
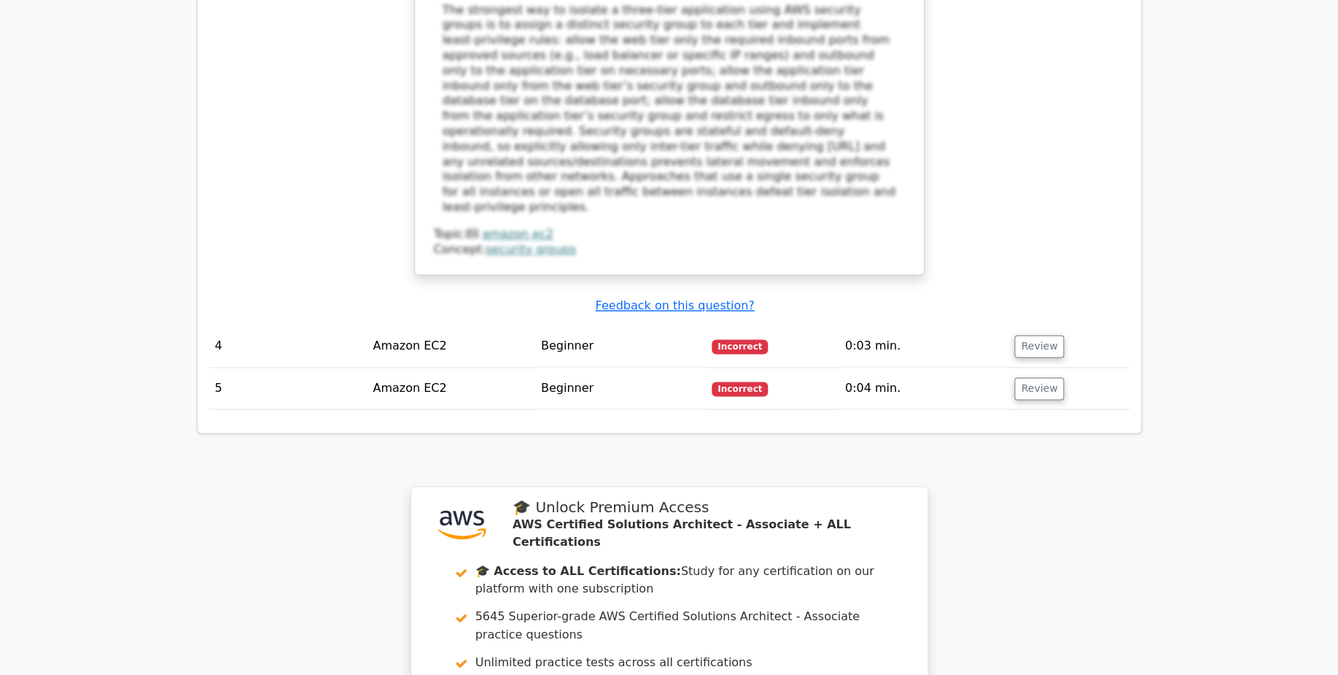
scroll to position [3390, 0]
click at [1055, 330] on button "Review" at bounding box center [1040, 341] width 50 height 23
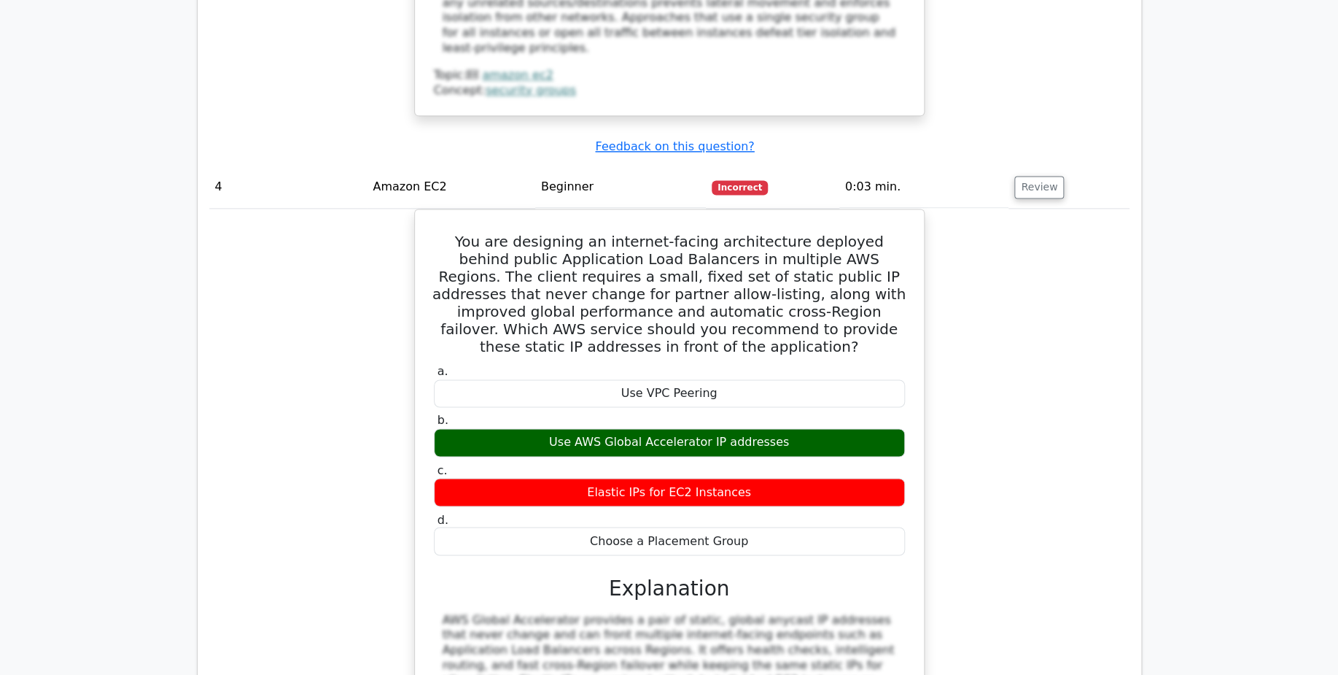
scroll to position [3545, 0]
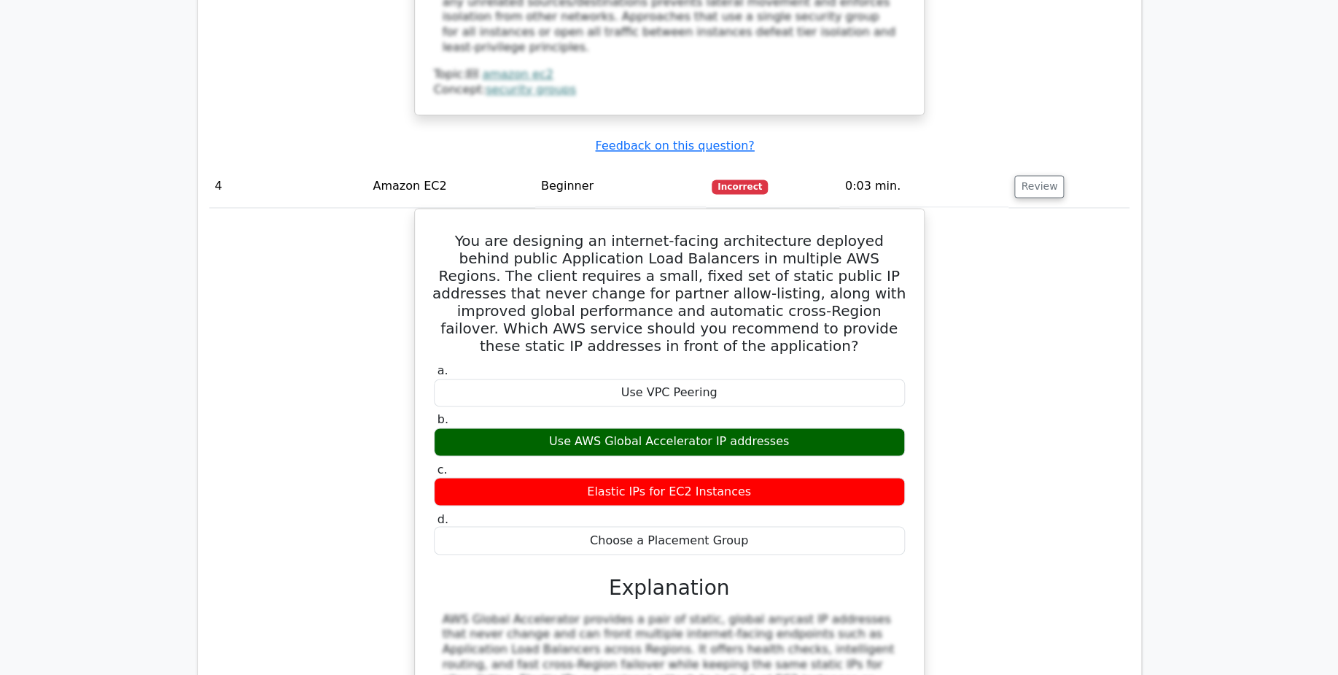
click at [272, 208] on div "You are designing an internet-facing architecture deployed behind public Applic…" at bounding box center [669, 529] width 921 height 643
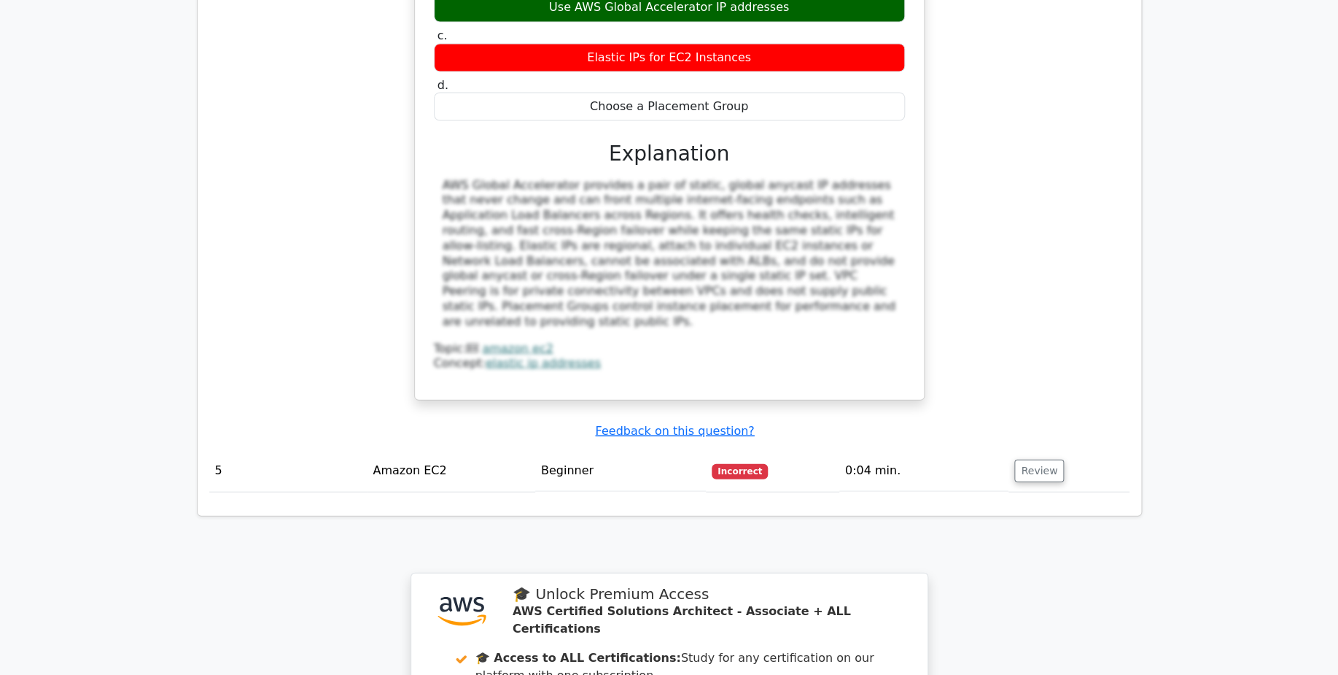
scroll to position [3979, 0]
click at [1021, 459] on button "Review" at bounding box center [1040, 470] width 50 height 23
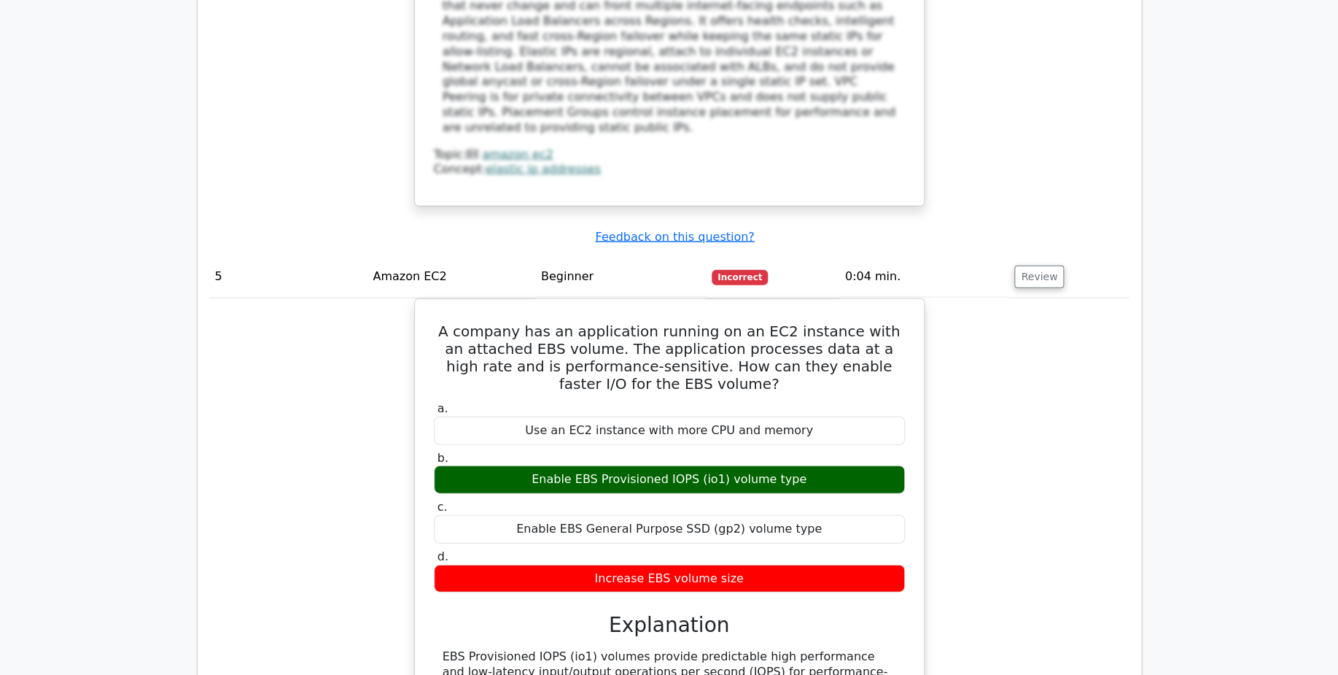
scroll to position [4180, 0]
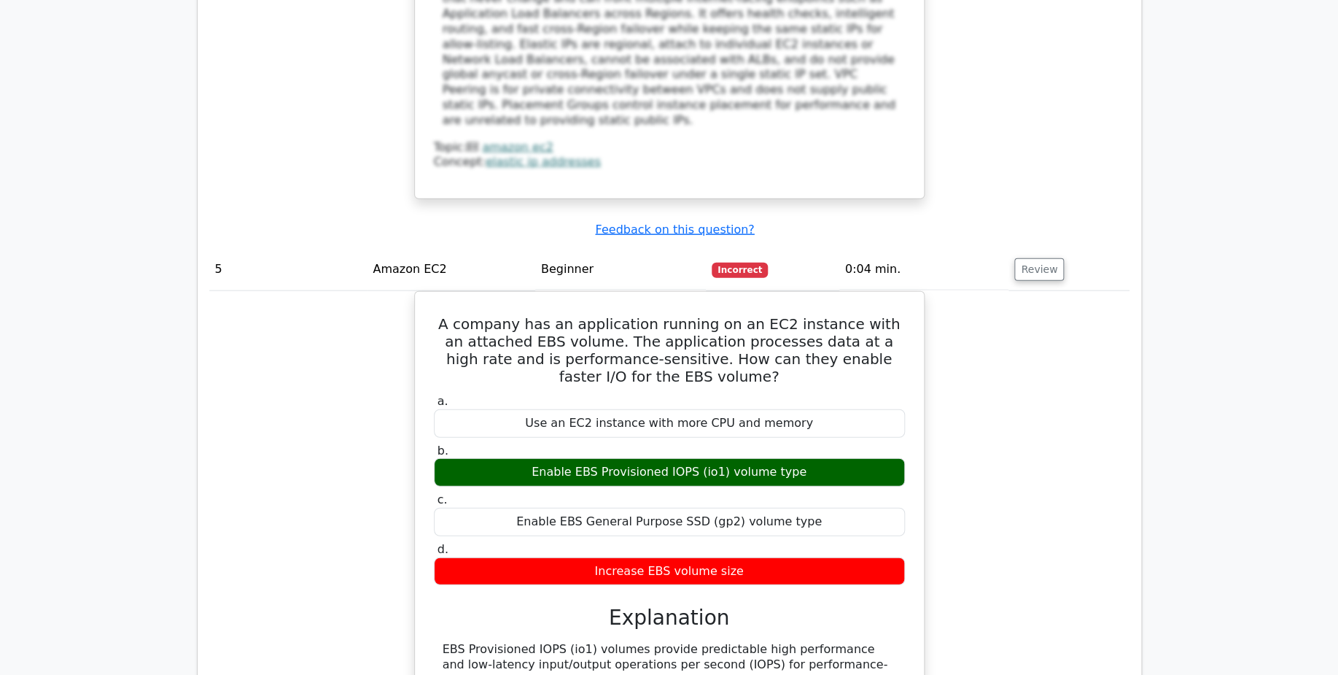
click at [268, 291] on div "A company has an application running on an EC2 instance with an attached EBS vo…" at bounding box center [669, 543] width 921 height 505
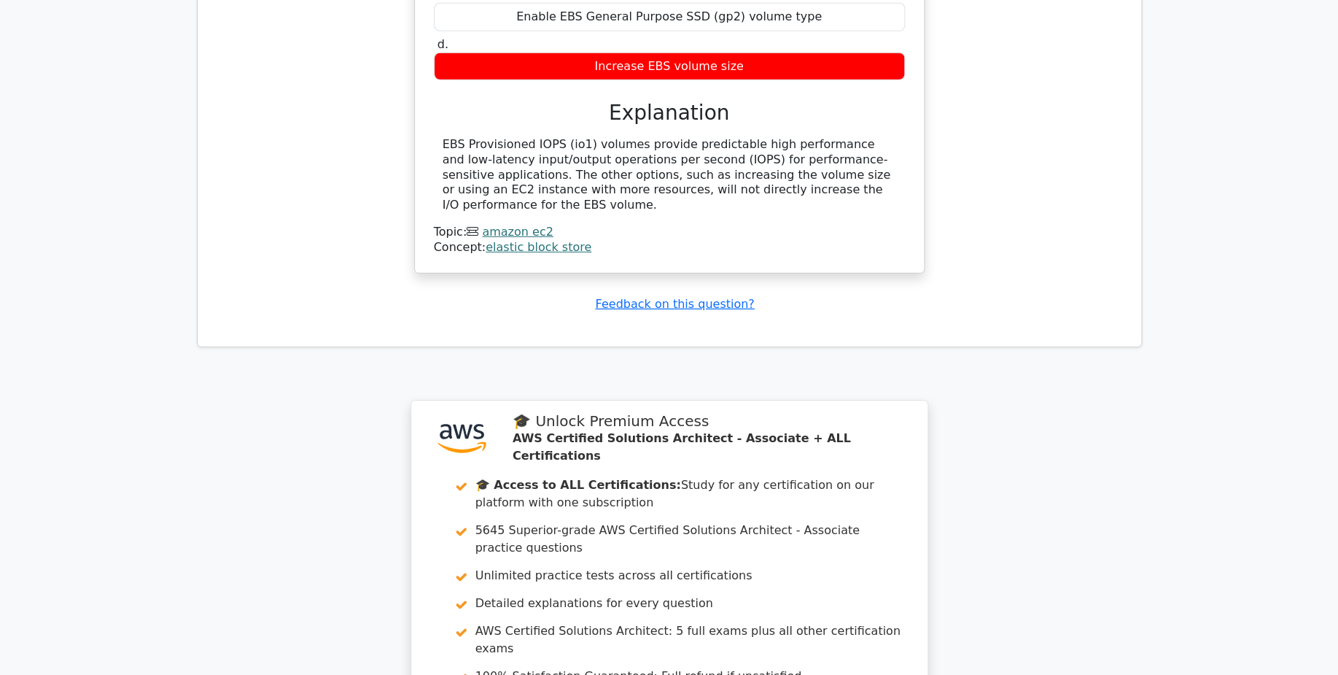
scroll to position [4691, 0]
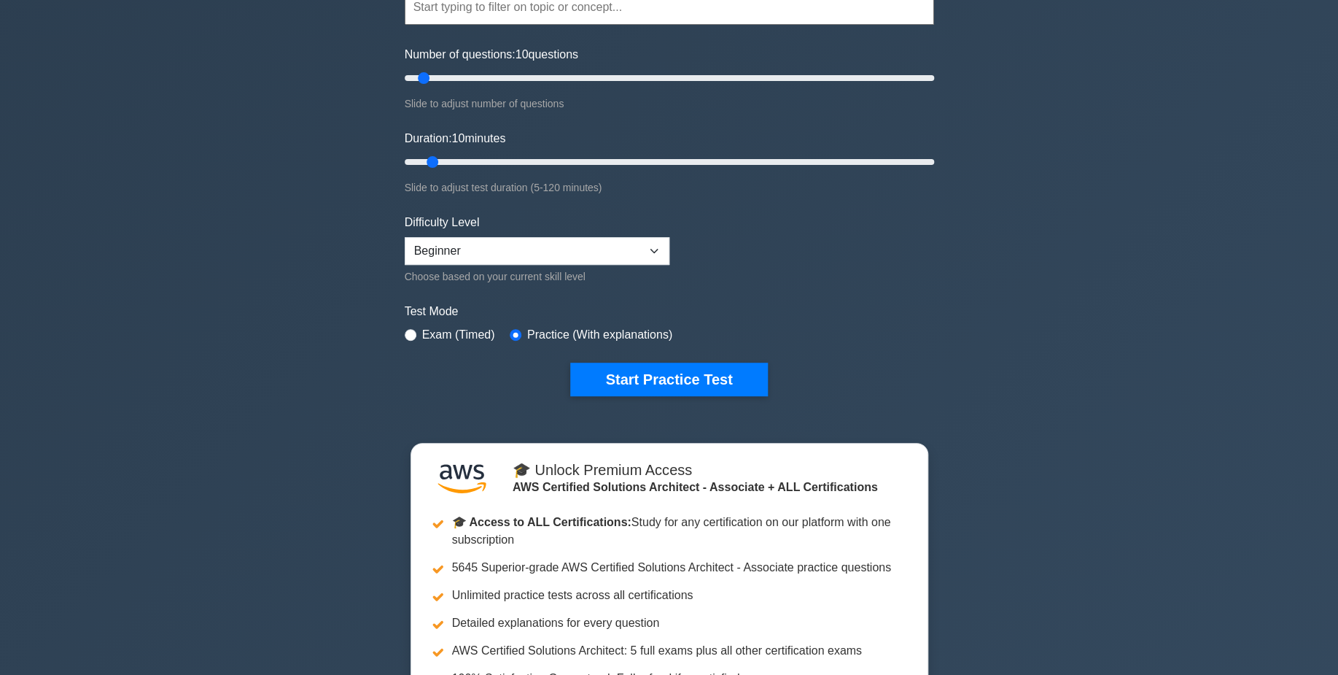
scroll to position [173, 0]
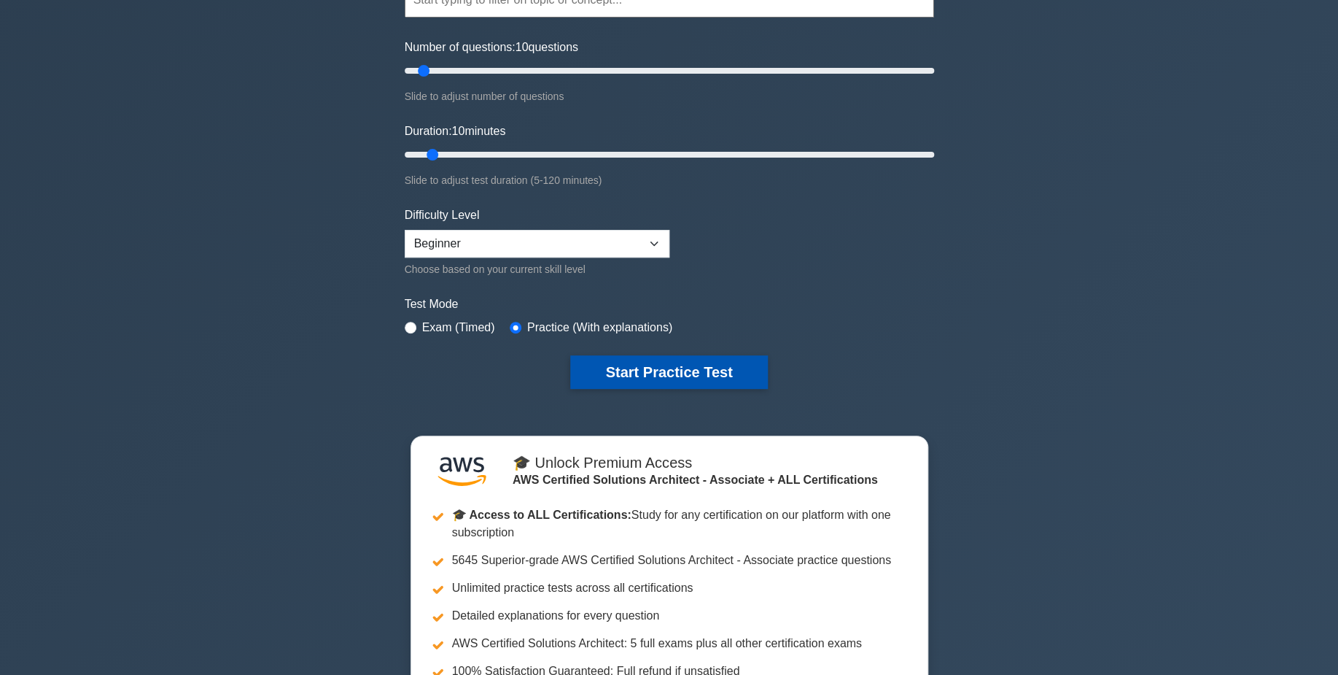
click at [671, 373] on button "Start Practice Test" at bounding box center [668, 372] width 197 height 34
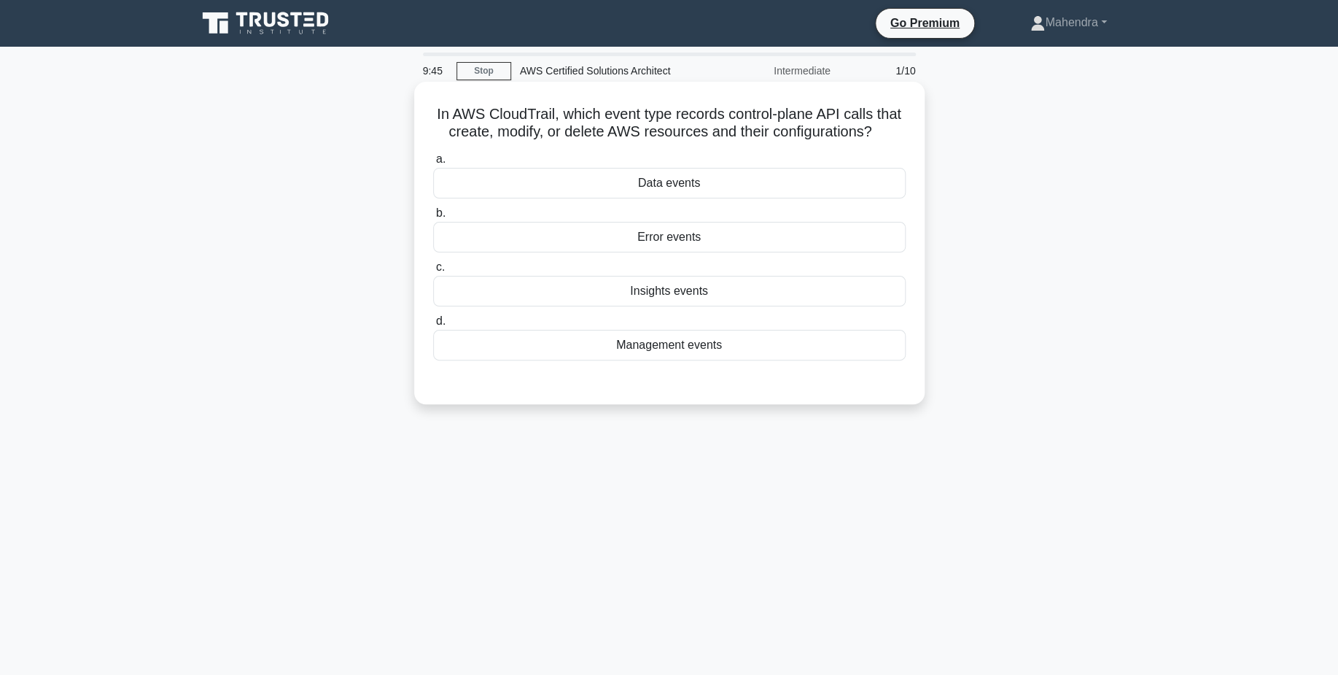
click at [692, 351] on div "Management events" at bounding box center [669, 345] width 473 height 31
click at [433, 326] on input "d. Management events" at bounding box center [433, 321] width 0 height 9
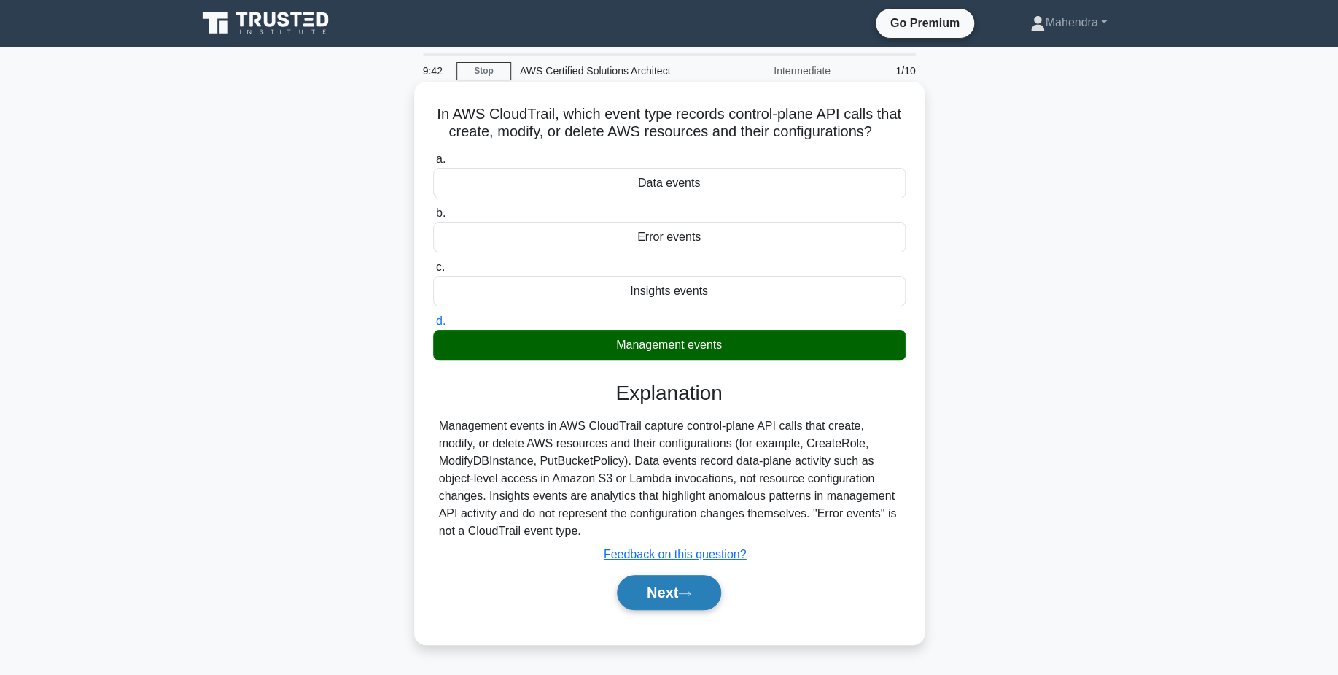
click at [652, 591] on button "Next" at bounding box center [669, 592] width 104 height 35
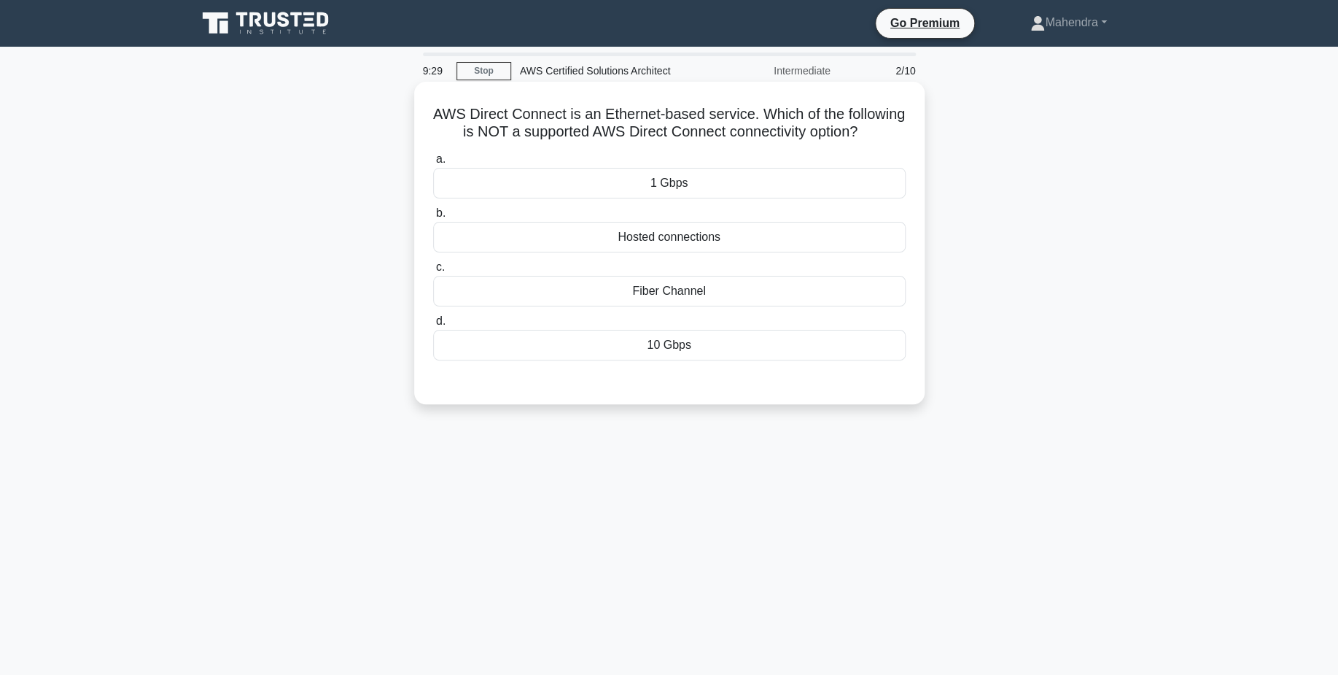
click at [770, 191] on div "1 Gbps" at bounding box center [669, 183] width 473 height 31
click at [433, 164] on input "a. 1 Gbps" at bounding box center [433, 159] width 0 height 9
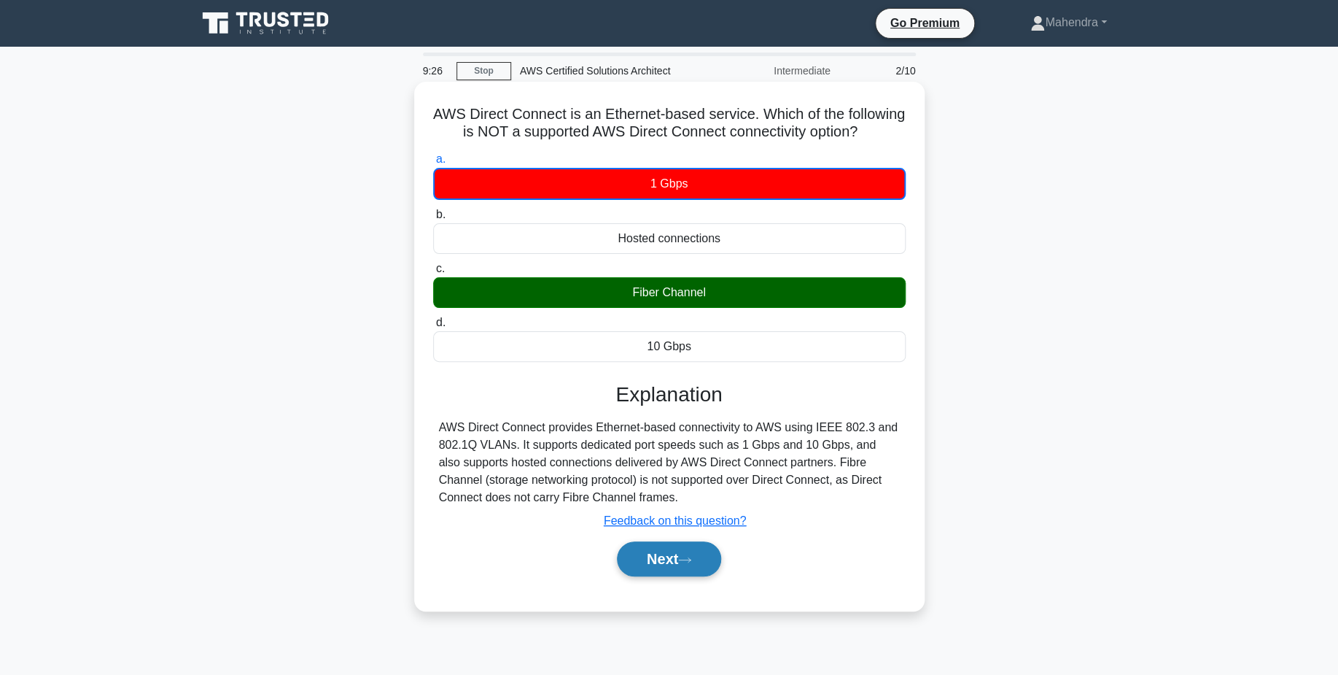
click at [679, 573] on button "Next" at bounding box center [669, 558] width 104 height 35
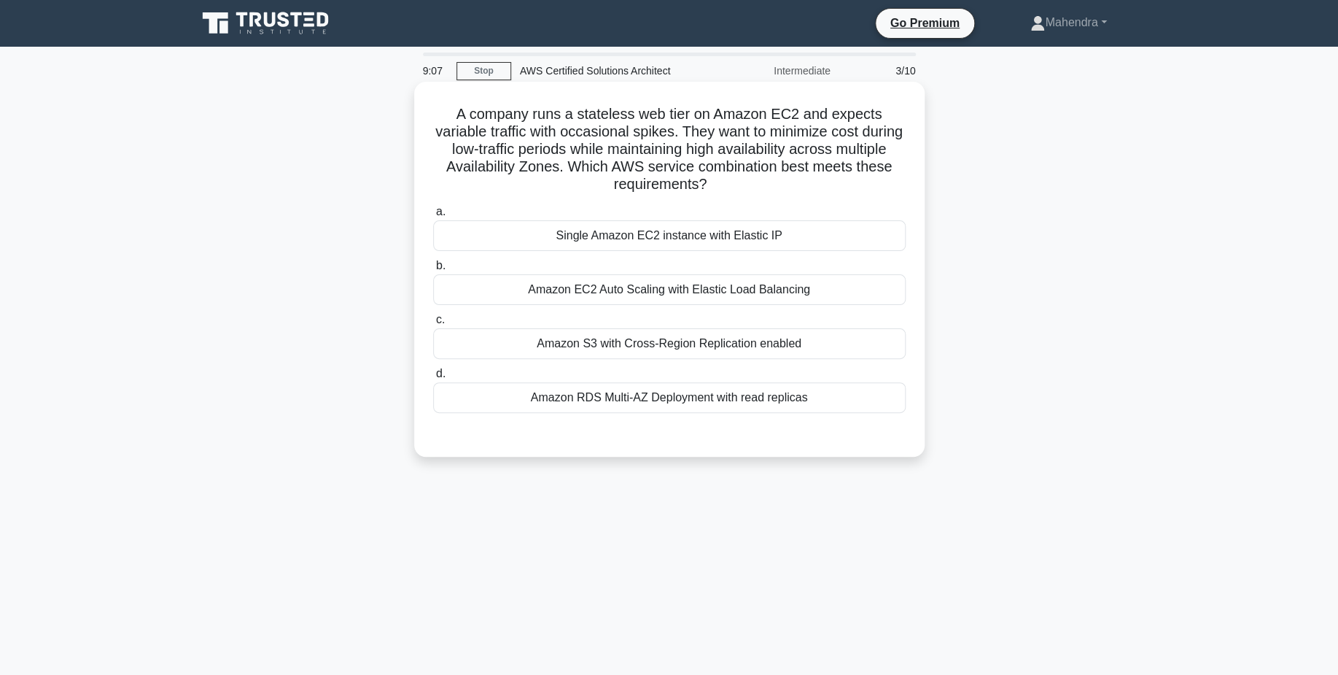
click at [758, 298] on div "Amazon EC2 Auto Scaling with Elastic Load Balancing" at bounding box center [669, 289] width 473 height 31
click at [433, 271] on input "b. Amazon EC2 Auto Scaling with Elastic Load Balancing" at bounding box center [433, 265] width 0 height 9
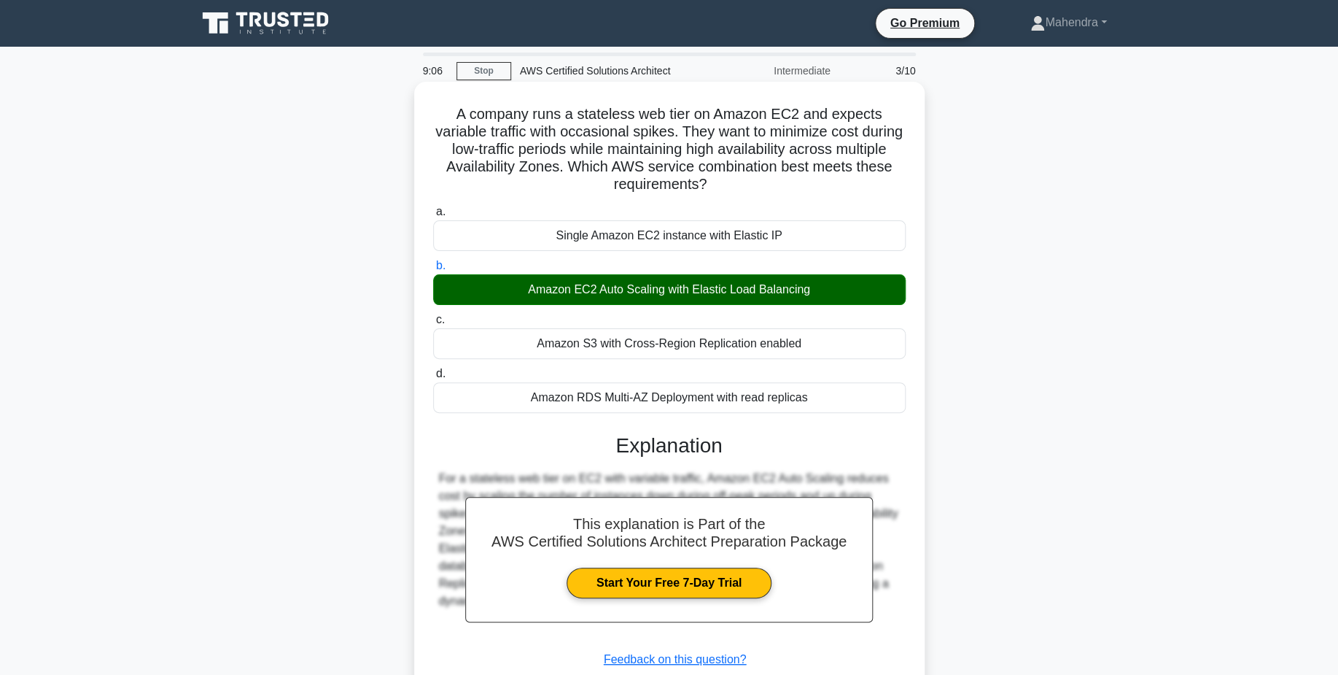
scroll to position [114, 0]
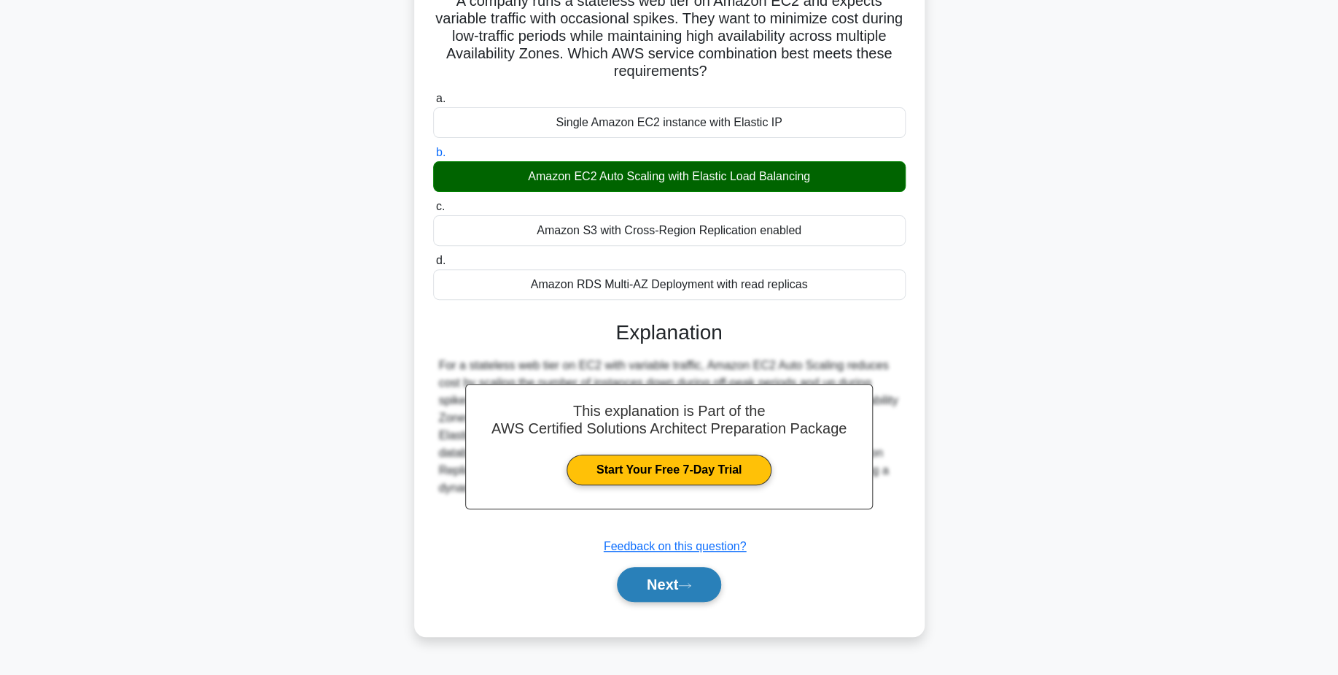
click at [699, 573] on button "Next" at bounding box center [669, 584] width 104 height 35
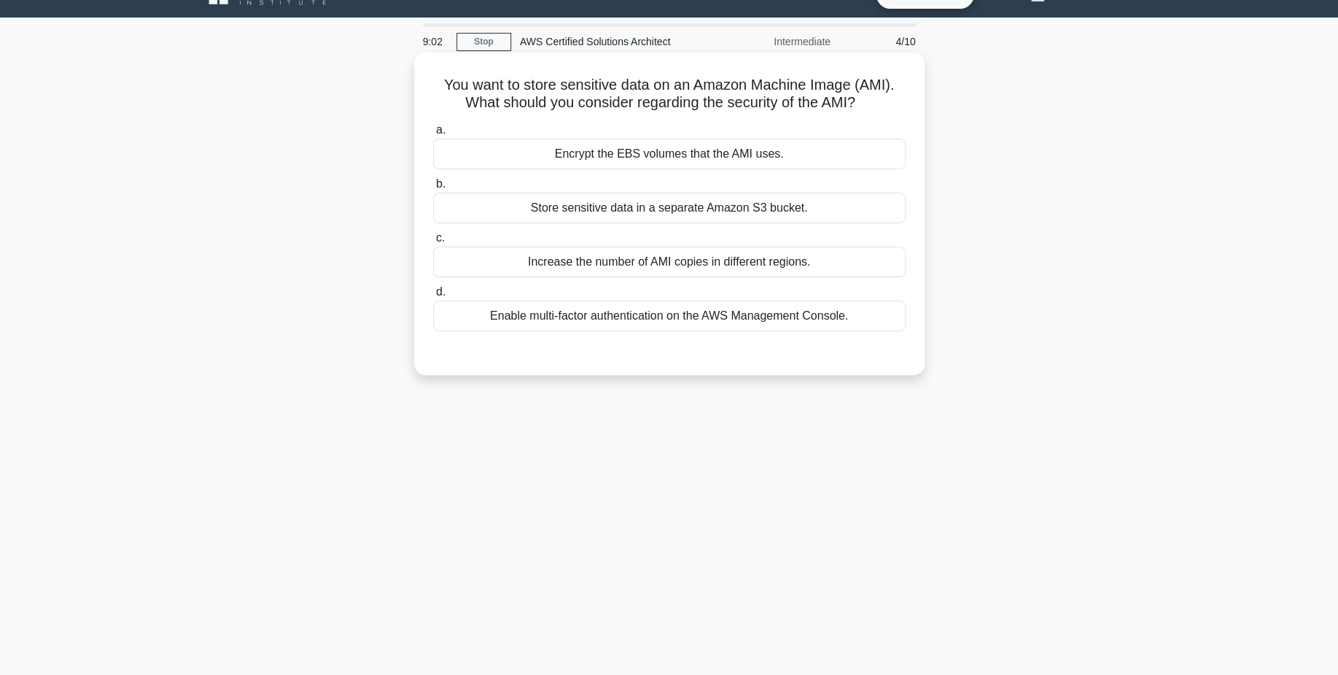
scroll to position [28, 0]
click at [786, 212] on div "Store sensitive data in a separate Amazon S3 bucket." at bounding box center [669, 208] width 473 height 31
click at [433, 190] on input "b. Store sensitive data in a separate Amazon S3 bucket." at bounding box center [433, 184] width 0 height 9
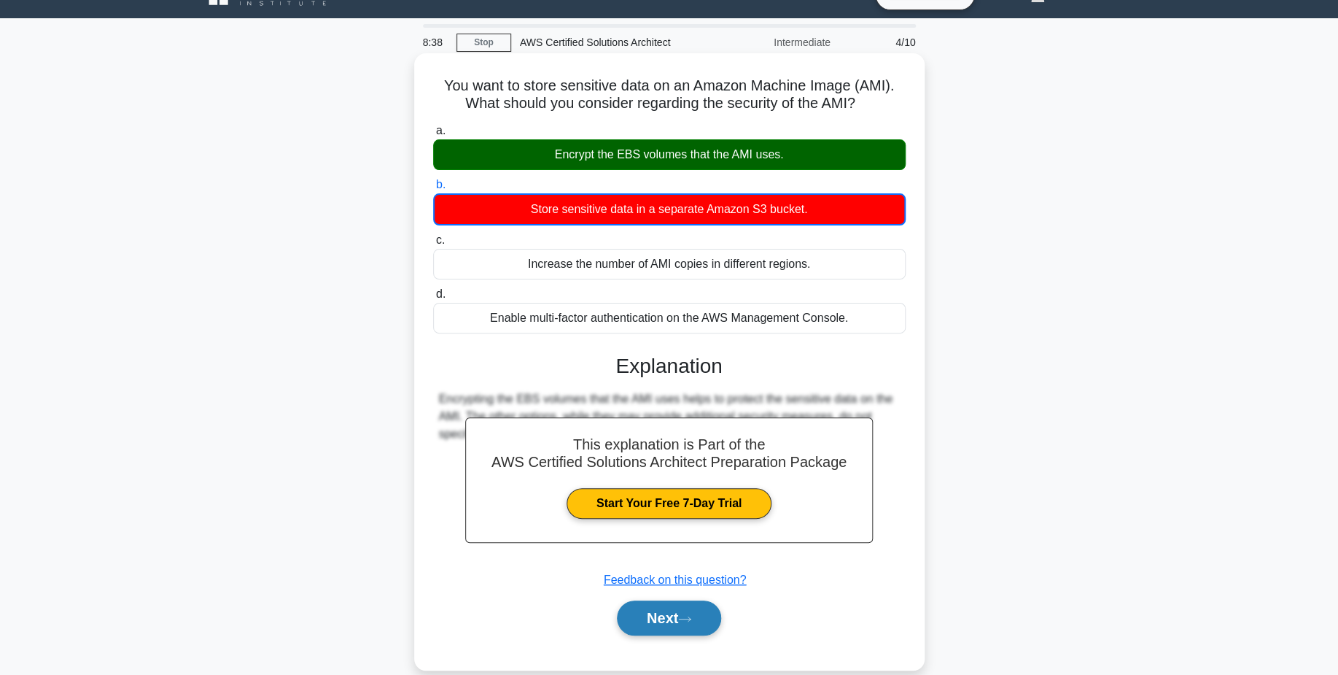
click at [670, 629] on button "Next" at bounding box center [669, 617] width 104 height 35
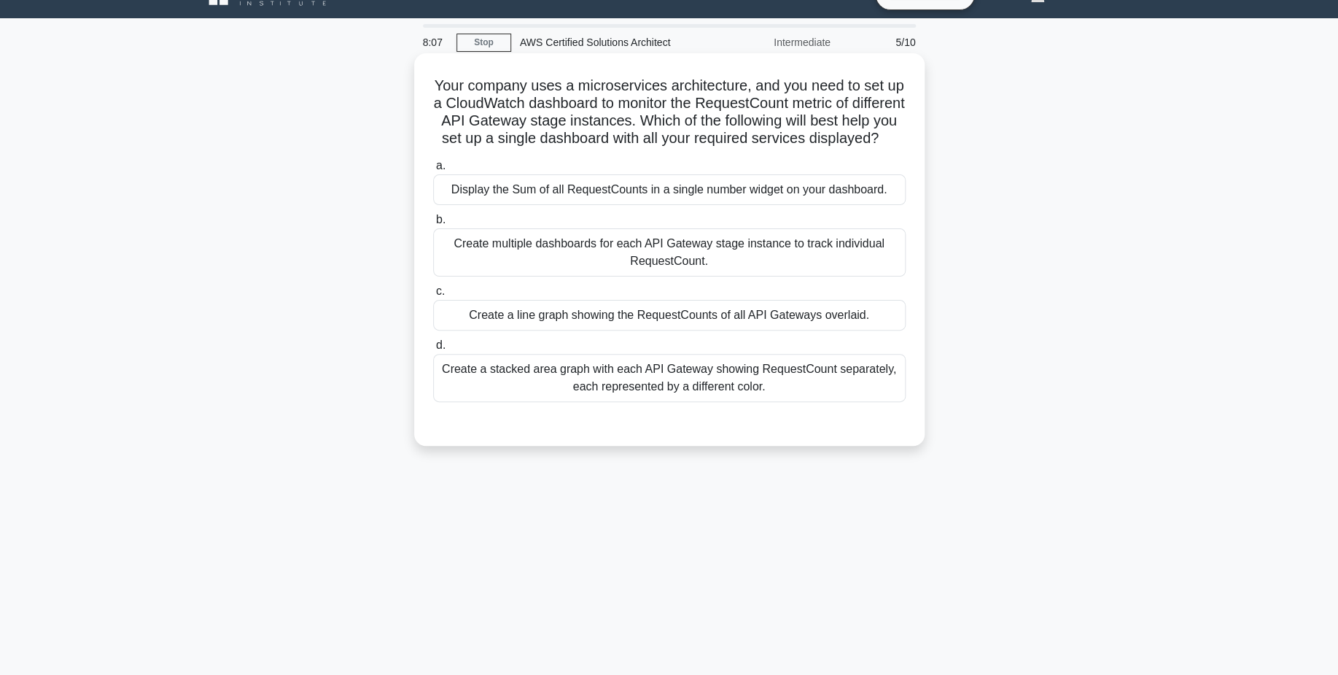
click at [755, 260] on div "Create multiple dashboards for each API Gateway stage instance to track individ…" at bounding box center [669, 252] width 473 height 48
click at [433, 225] on input "b. Create multiple dashboards for each API Gateway stage instance to track indi…" at bounding box center [433, 219] width 0 height 9
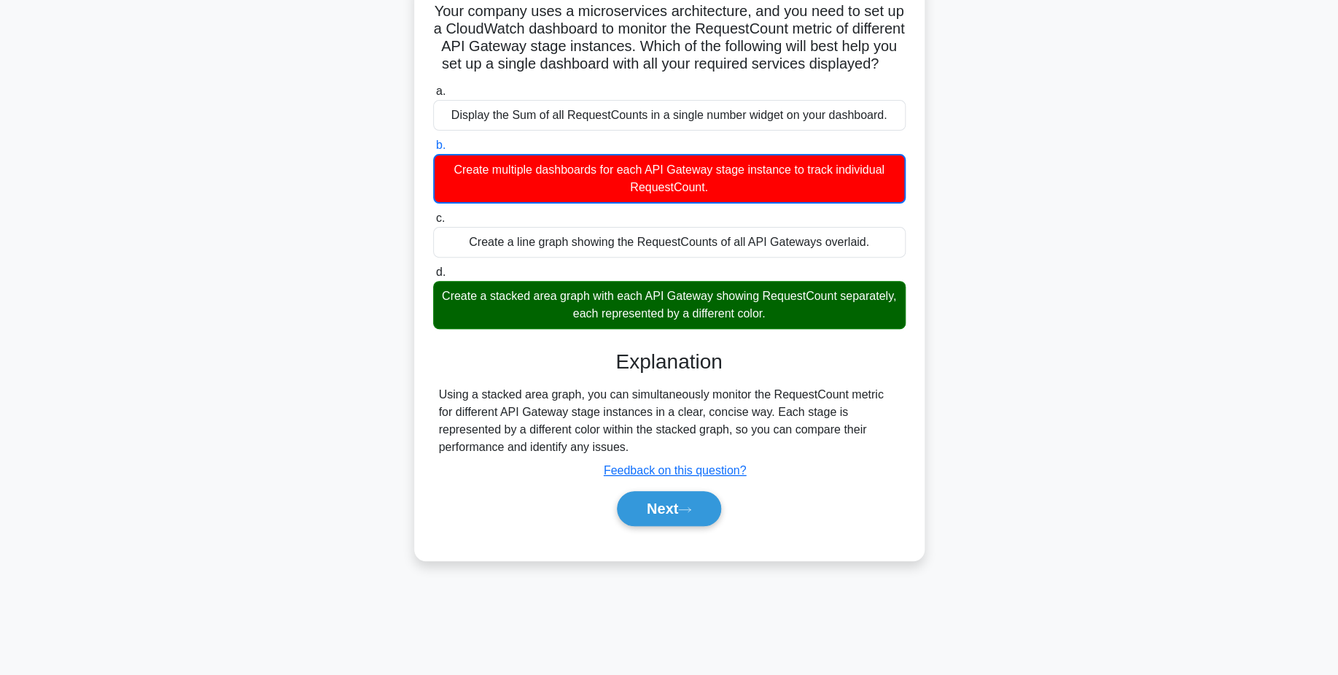
scroll to position [106, 0]
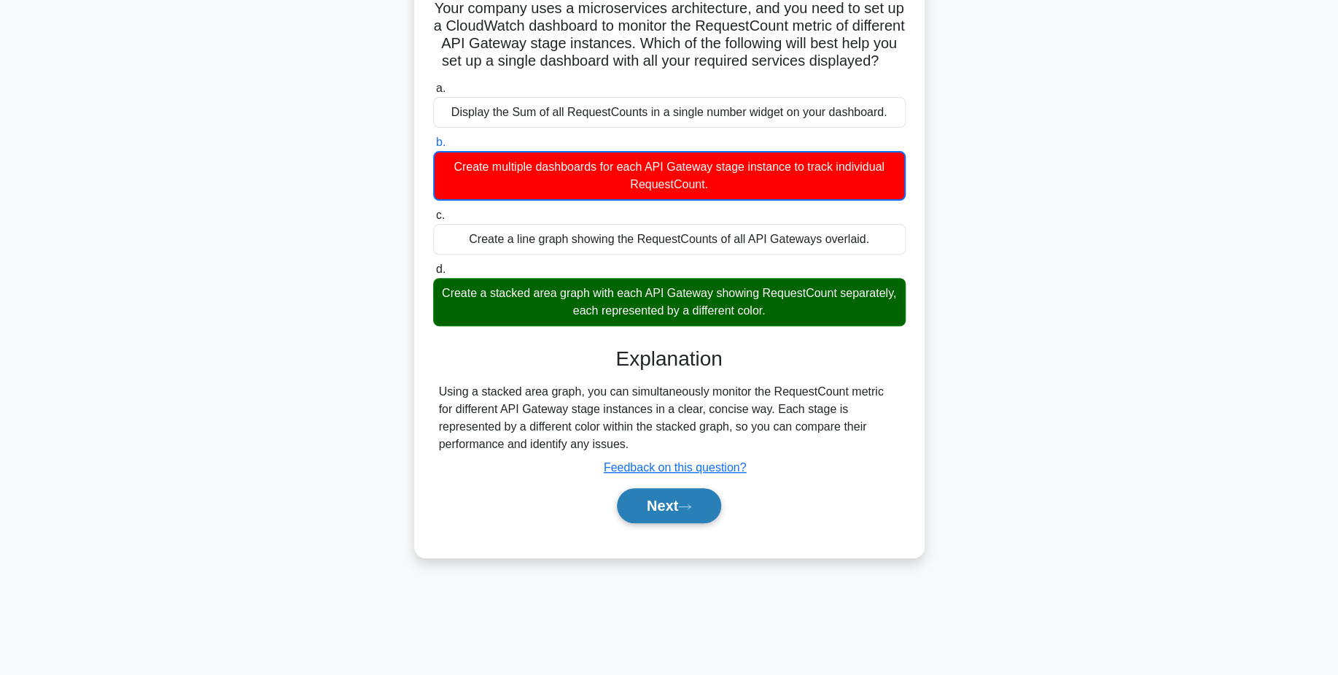
click at [659, 504] on button "Next" at bounding box center [669, 505] width 104 height 35
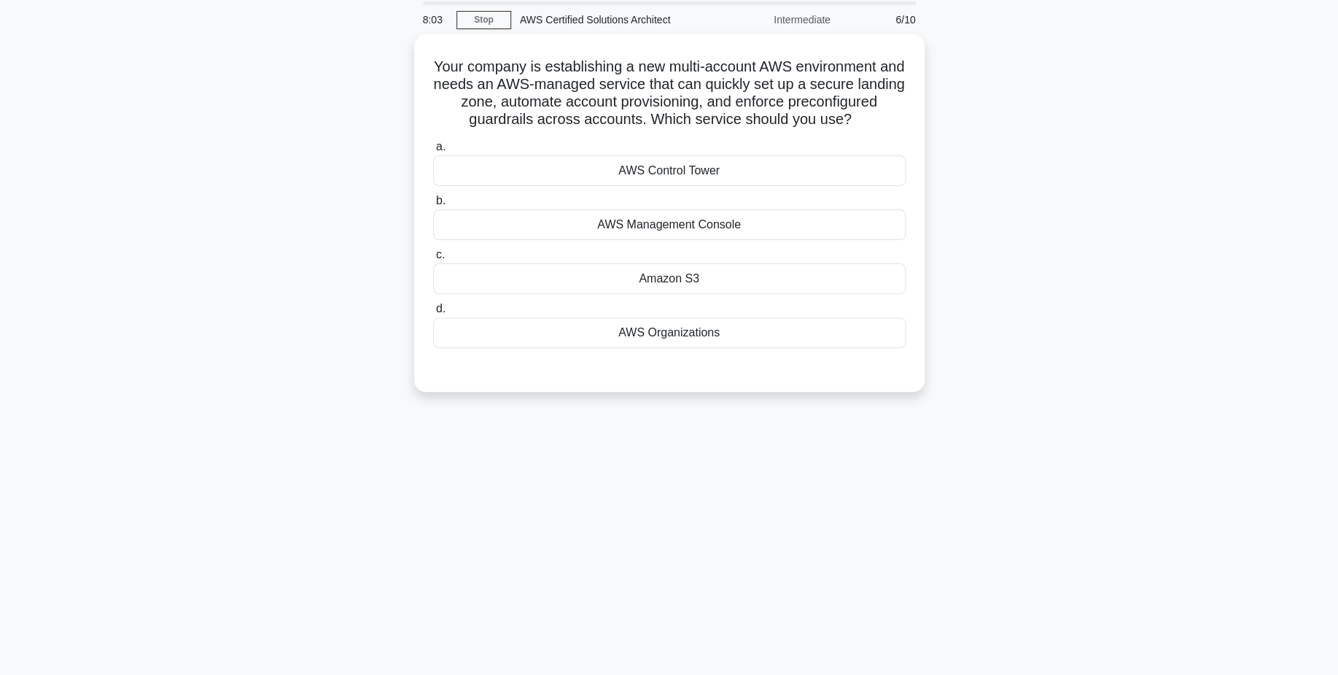
scroll to position [50, 0]
click at [704, 174] on div "AWS Control Tower" at bounding box center [669, 168] width 473 height 31
click at [433, 150] on input "a. AWS Control Tower" at bounding box center [433, 144] width 0 height 9
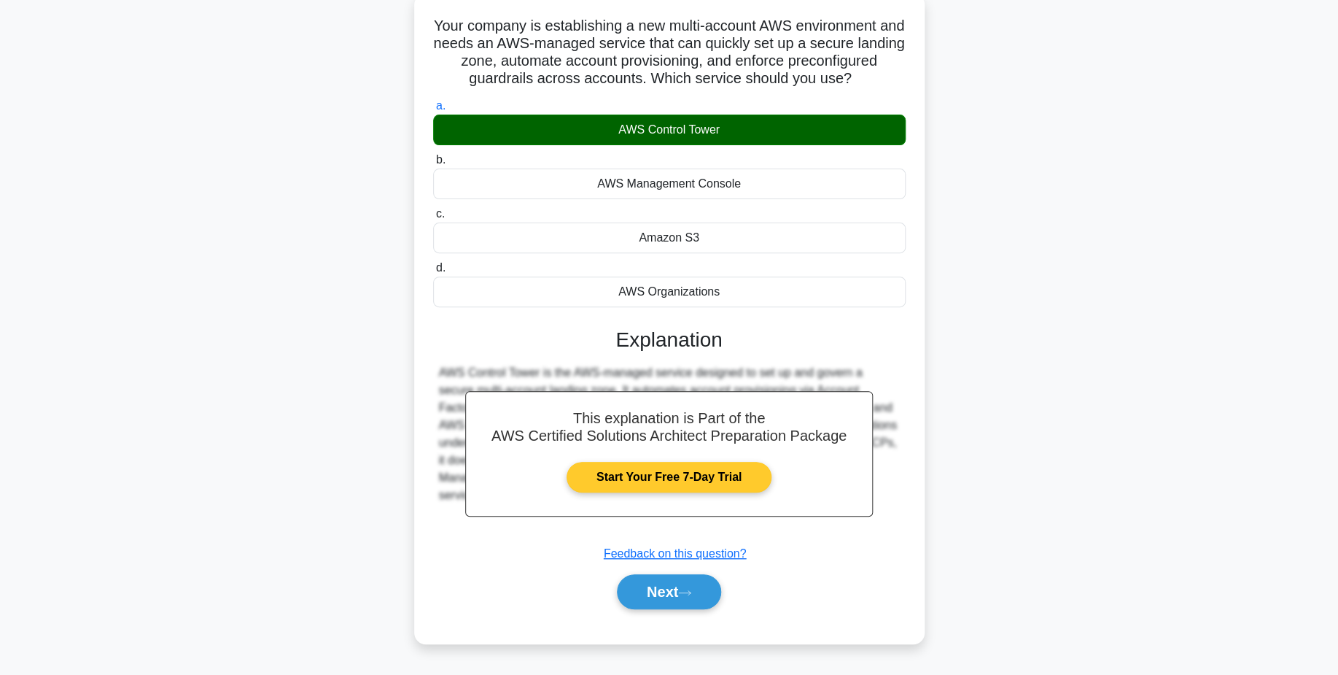
scroll to position [89, 0]
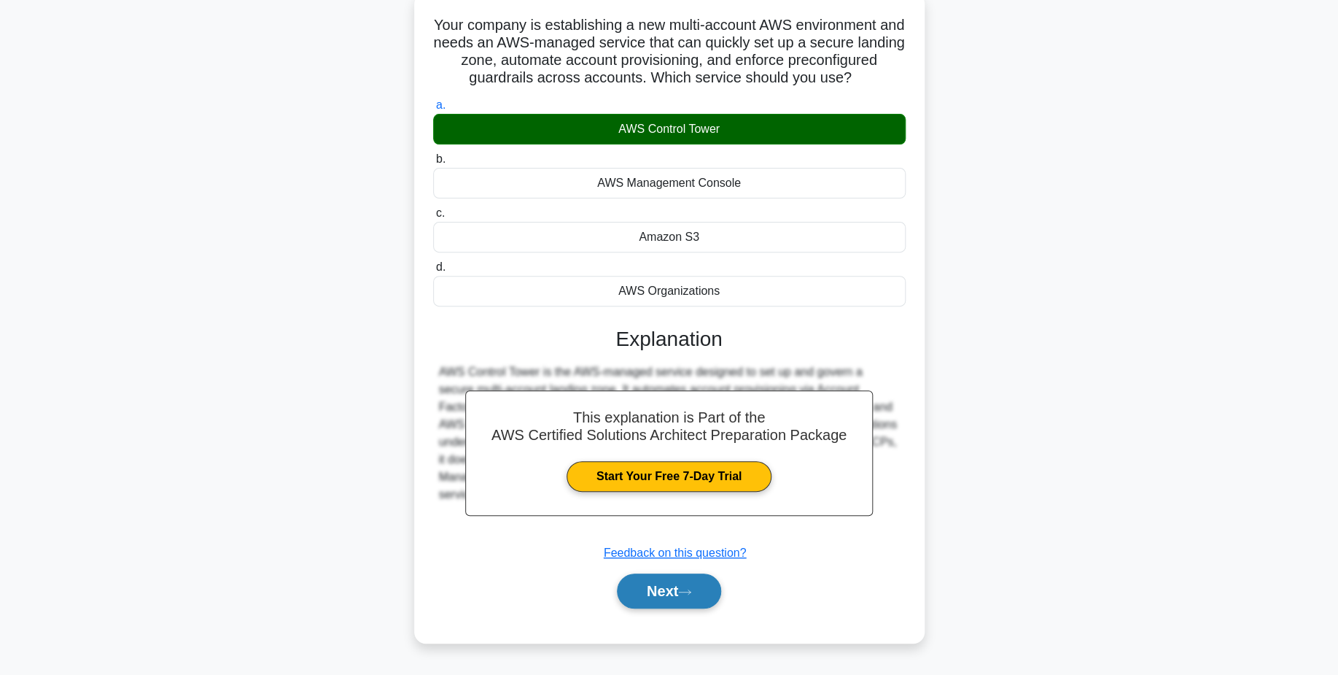
click at [693, 583] on button "Next" at bounding box center [669, 590] width 104 height 35
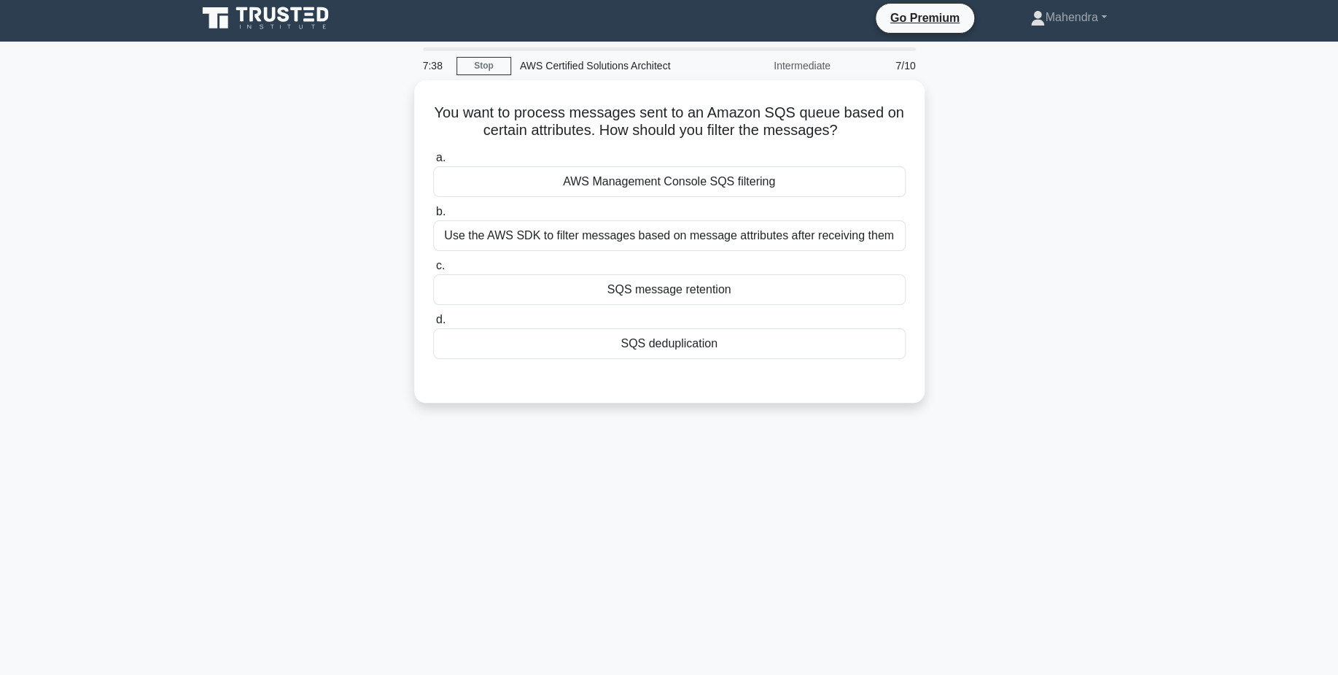
scroll to position [3, 0]
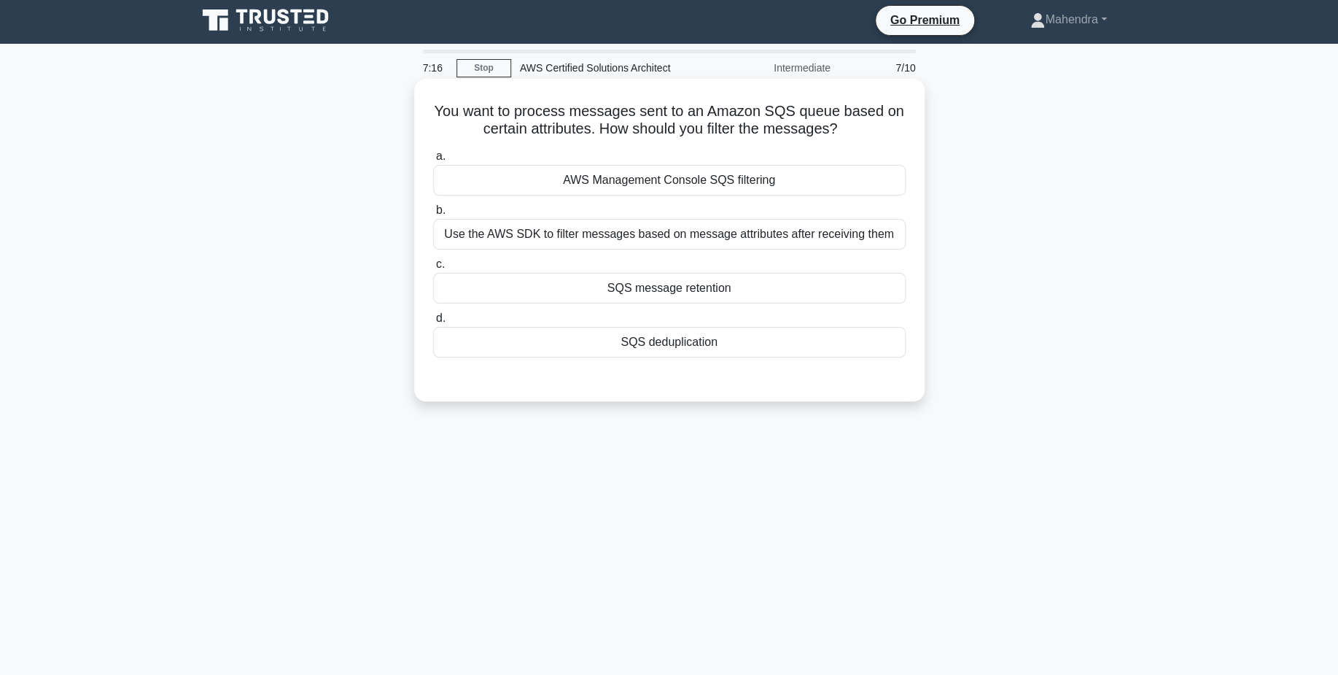
click at [754, 174] on div "AWS Management Console SQS filtering" at bounding box center [669, 180] width 473 height 31
click at [433, 161] on input "a. AWS Management Console SQS filtering" at bounding box center [433, 156] width 0 height 9
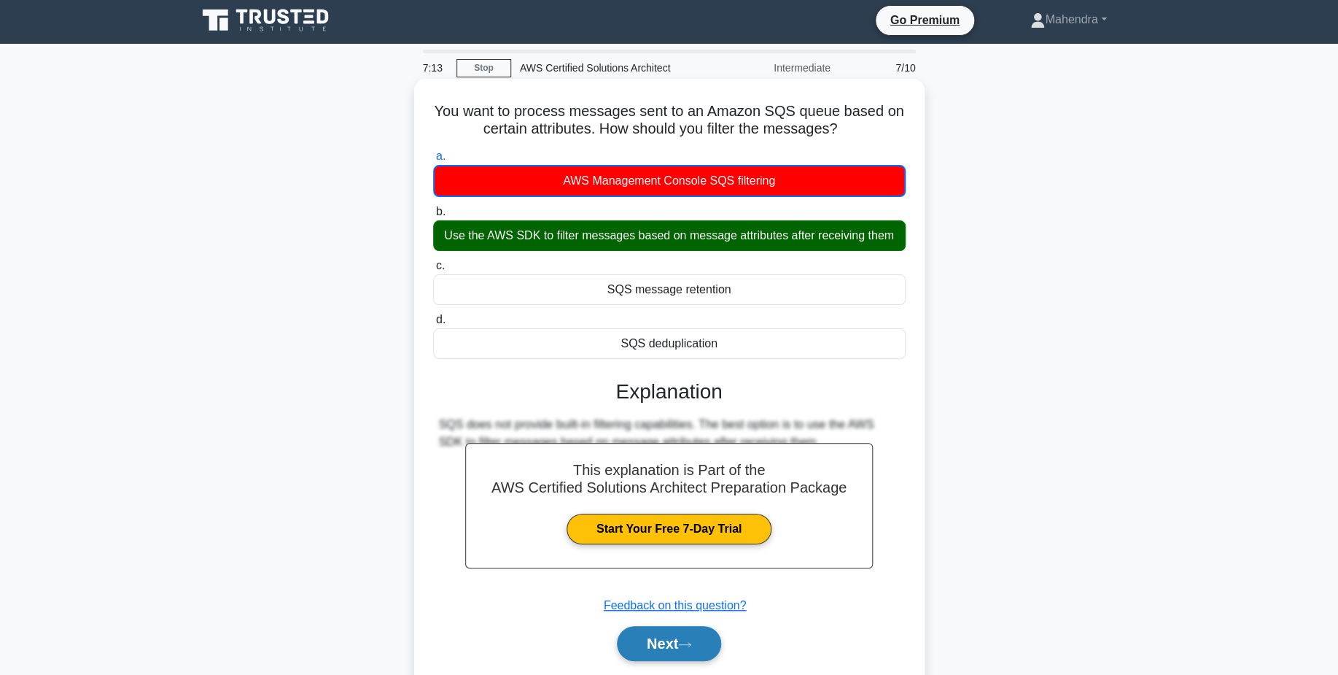
click at [711, 636] on button "Next" at bounding box center [669, 643] width 104 height 35
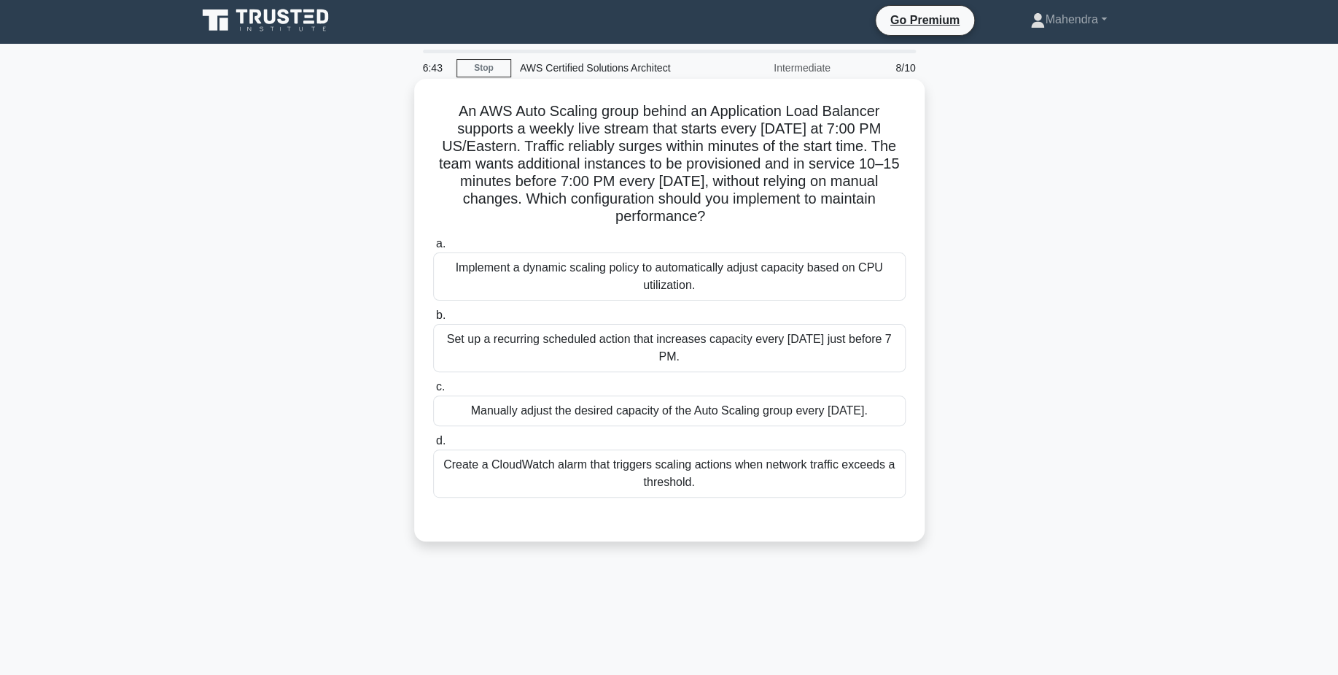
click at [793, 356] on div "Set up a recurring scheduled action that increases capacity every Sunday just b…" at bounding box center [669, 348] width 473 height 48
click at [433, 320] on input "b. Set up a recurring scheduled action that increases capacity every Sunday jus…" at bounding box center [433, 315] width 0 height 9
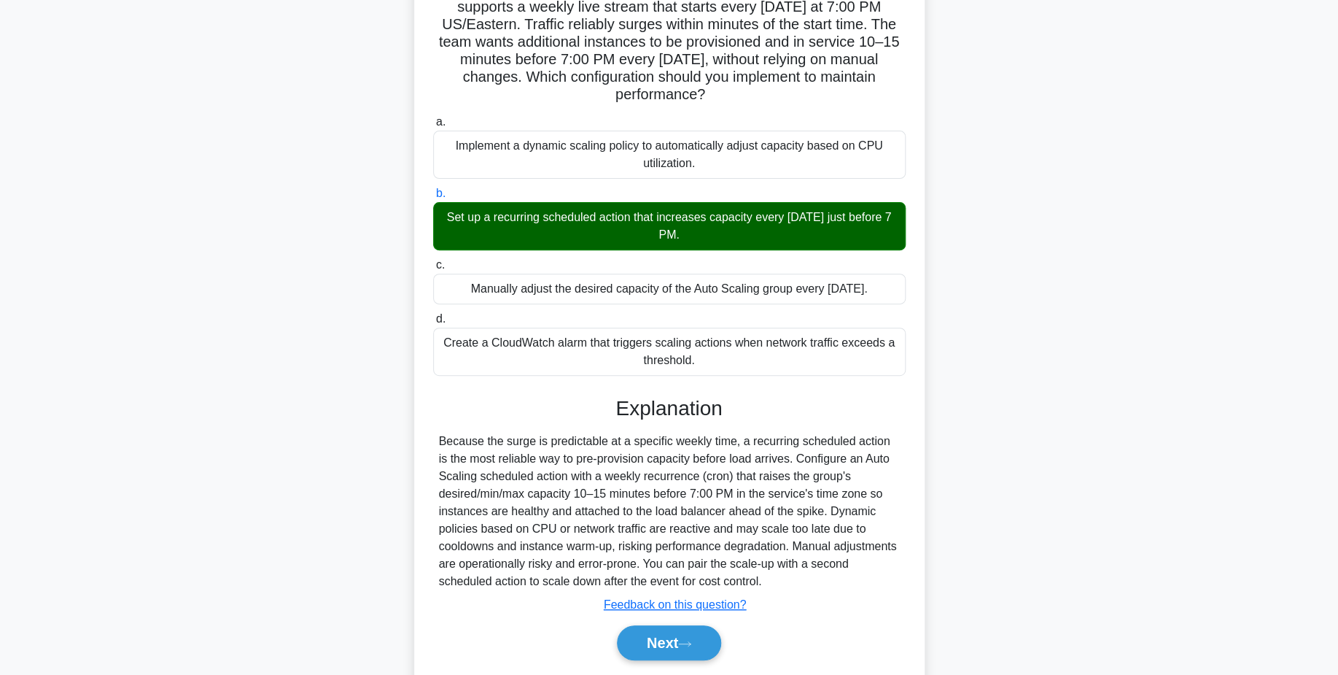
scroll to position [174, 0]
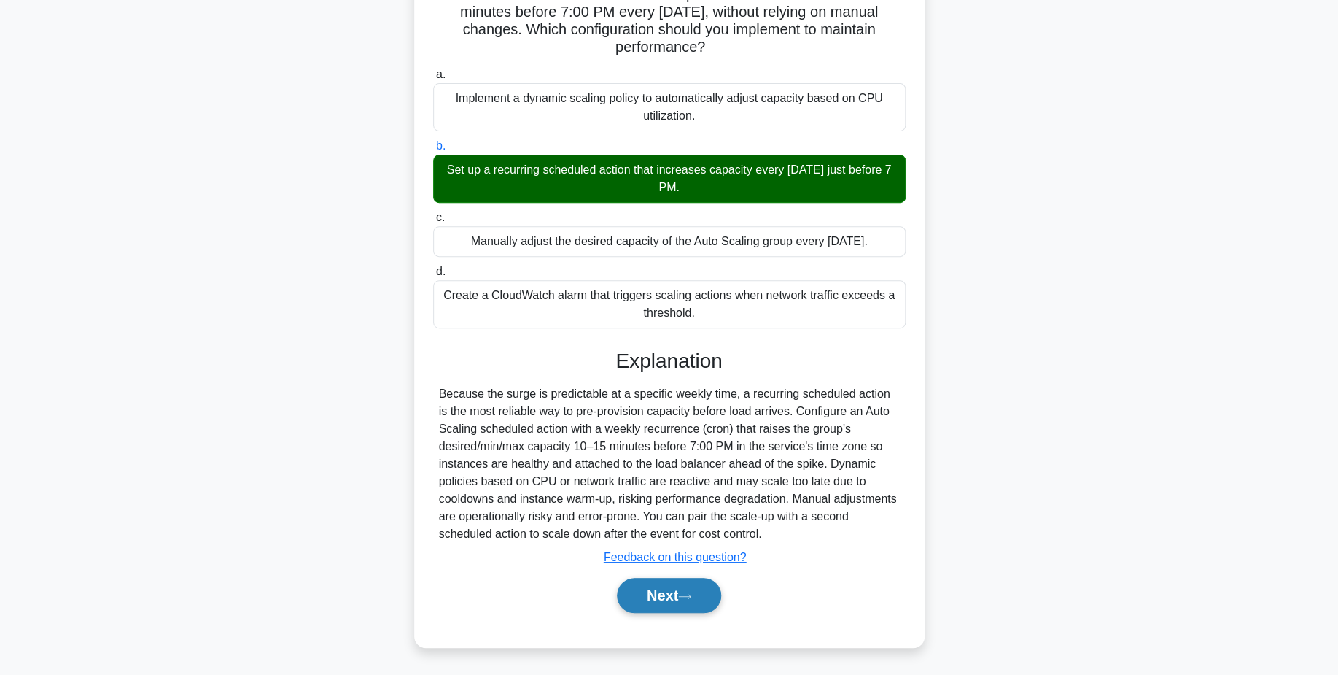
click at [669, 584] on button "Next" at bounding box center [669, 595] width 104 height 35
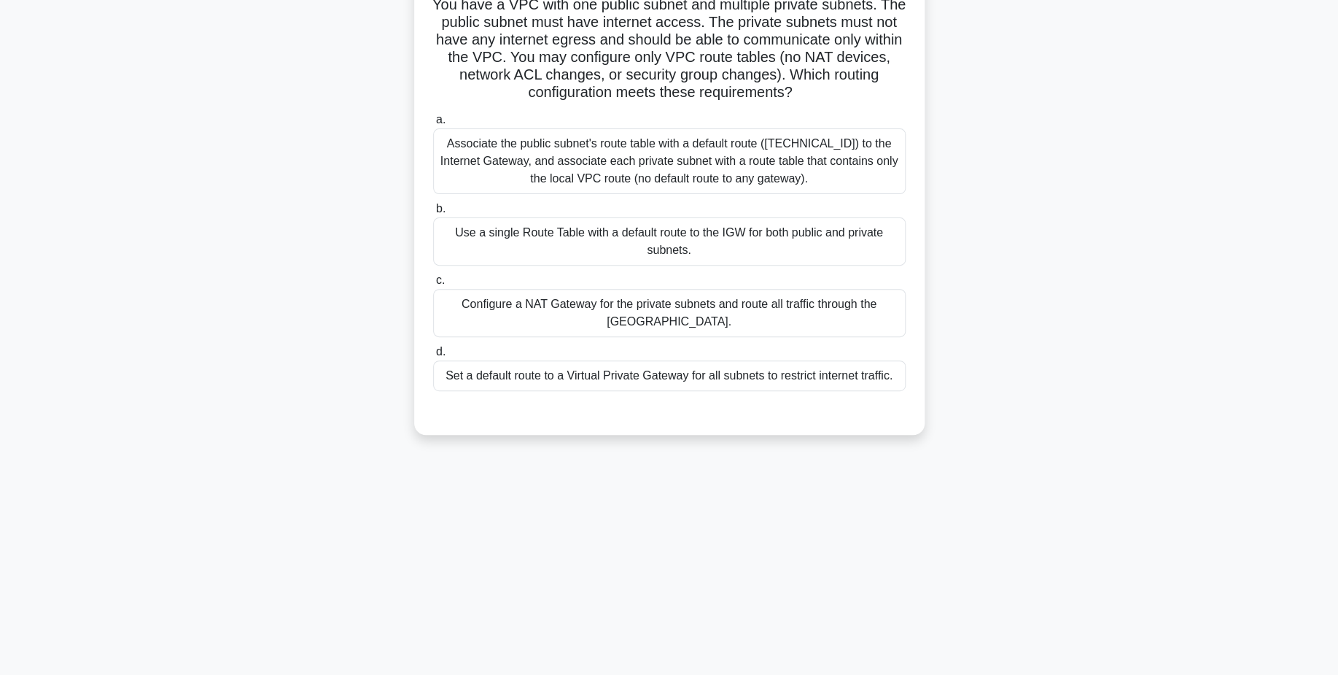
scroll to position [0, 0]
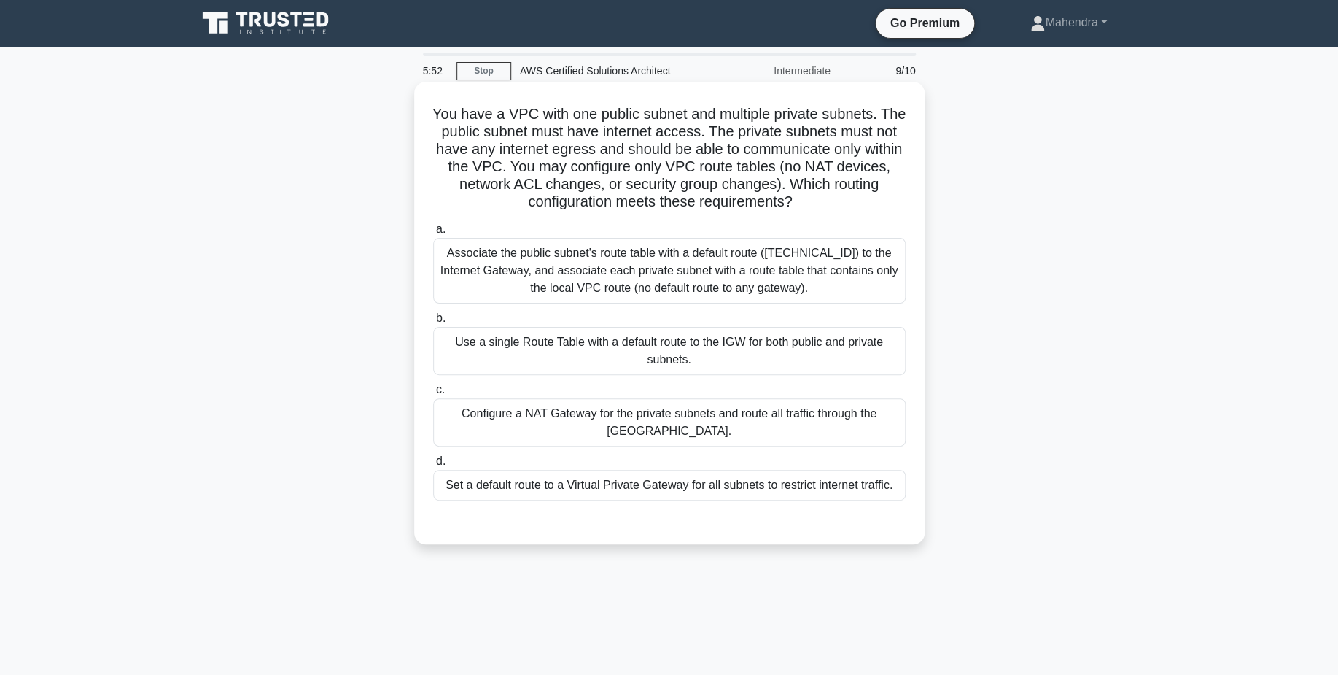
click at [801, 497] on div "Set a default route to a Virtual Private Gateway for all subnets to restrict in…" at bounding box center [669, 485] width 473 height 31
click at [433, 466] on input "d. Set a default route to a Virtual Private Gateway for all subnets to restrict…" at bounding box center [433, 461] width 0 height 9
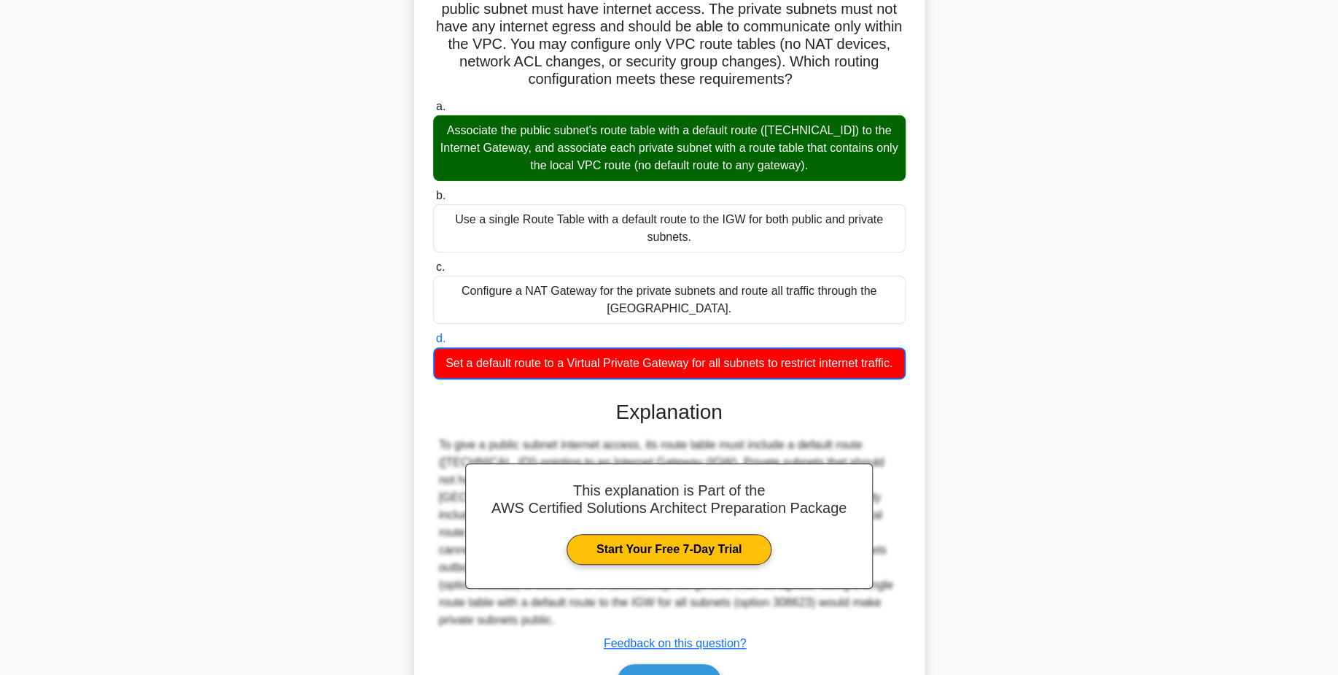
scroll to position [193, 0]
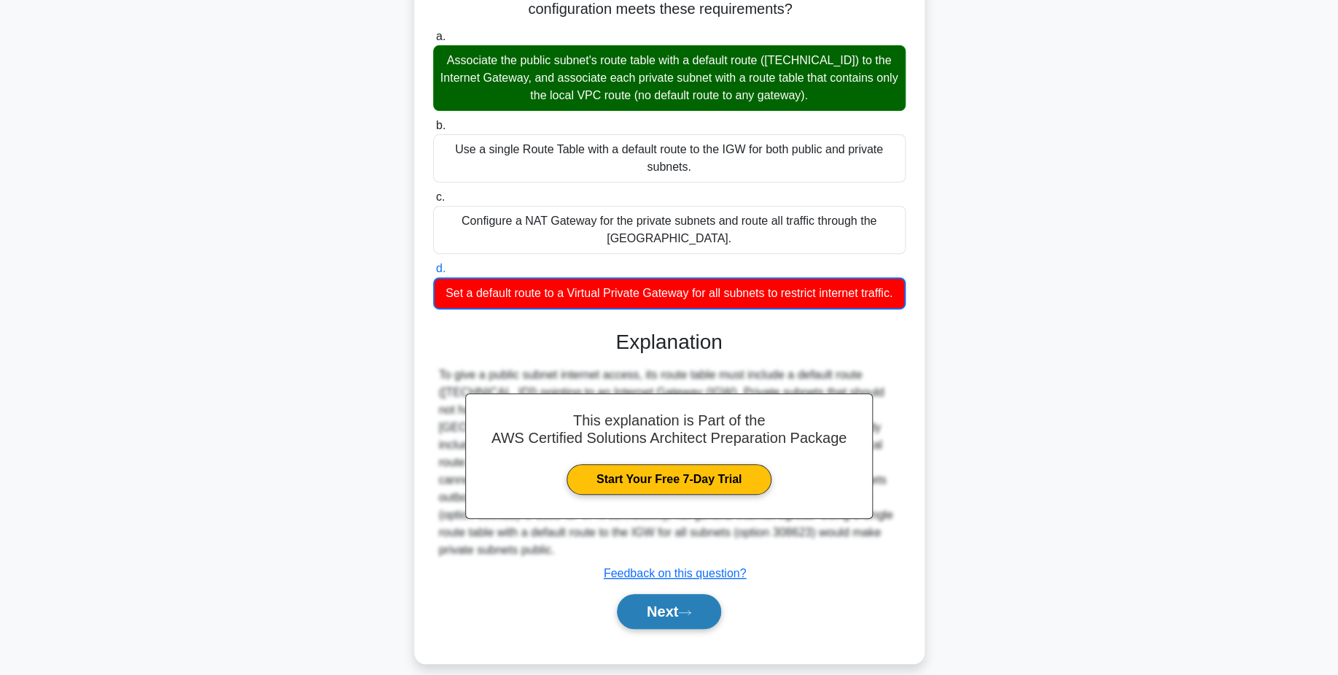
click at [691, 608] on icon at bounding box center [684, 612] width 13 height 8
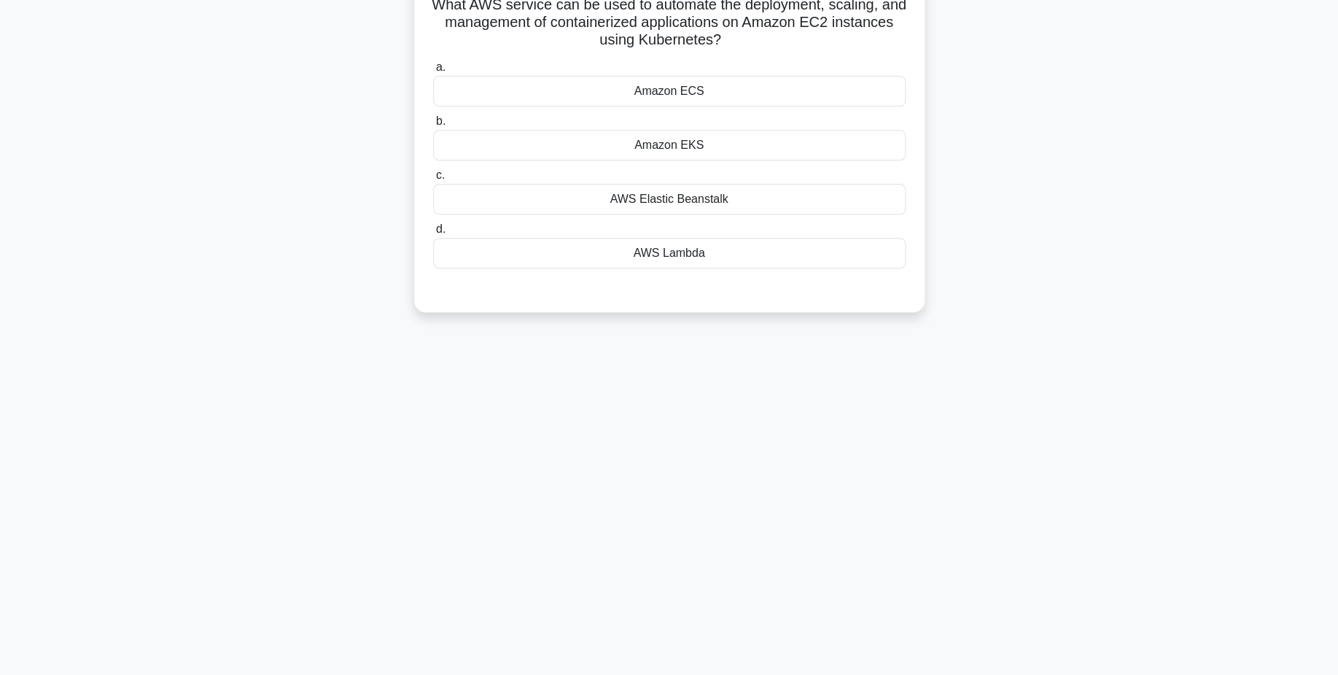
scroll to position [0, 0]
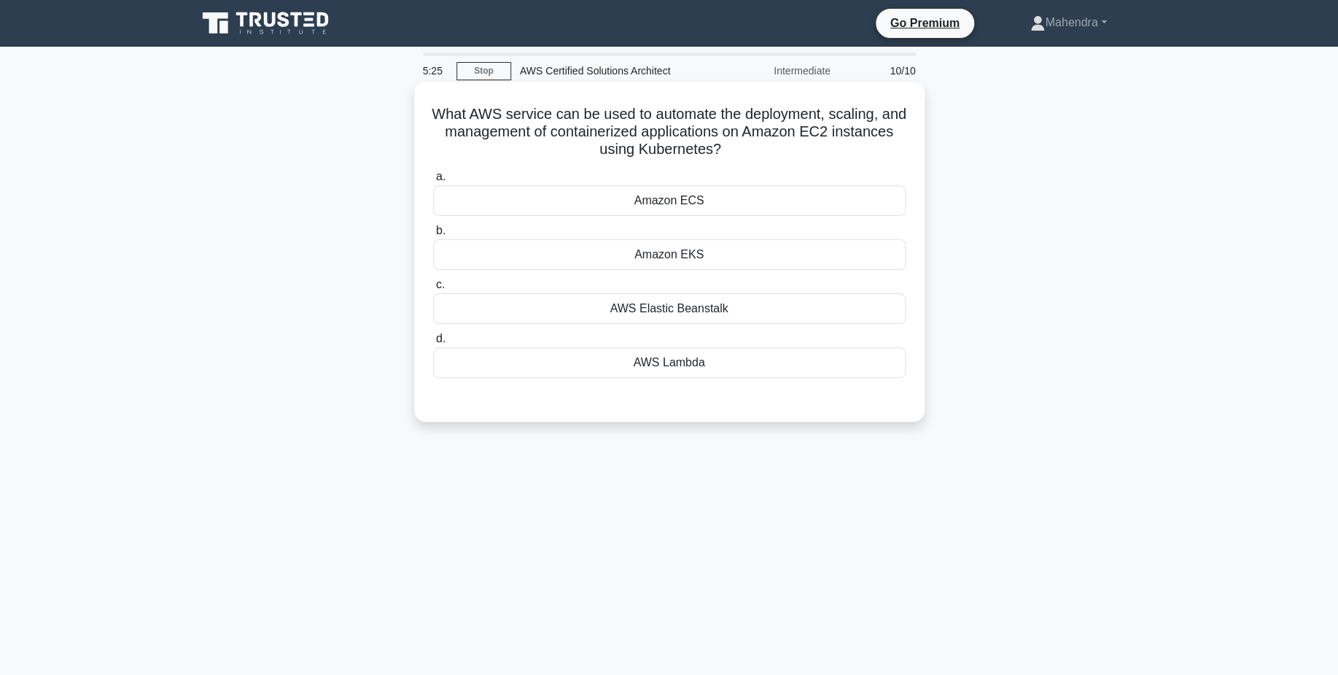
click at [702, 257] on div "Amazon EKS" at bounding box center [669, 254] width 473 height 31
click at [433, 236] on input "b. Amazon EKS" at bounding box center [433, 230] width 0 height 9
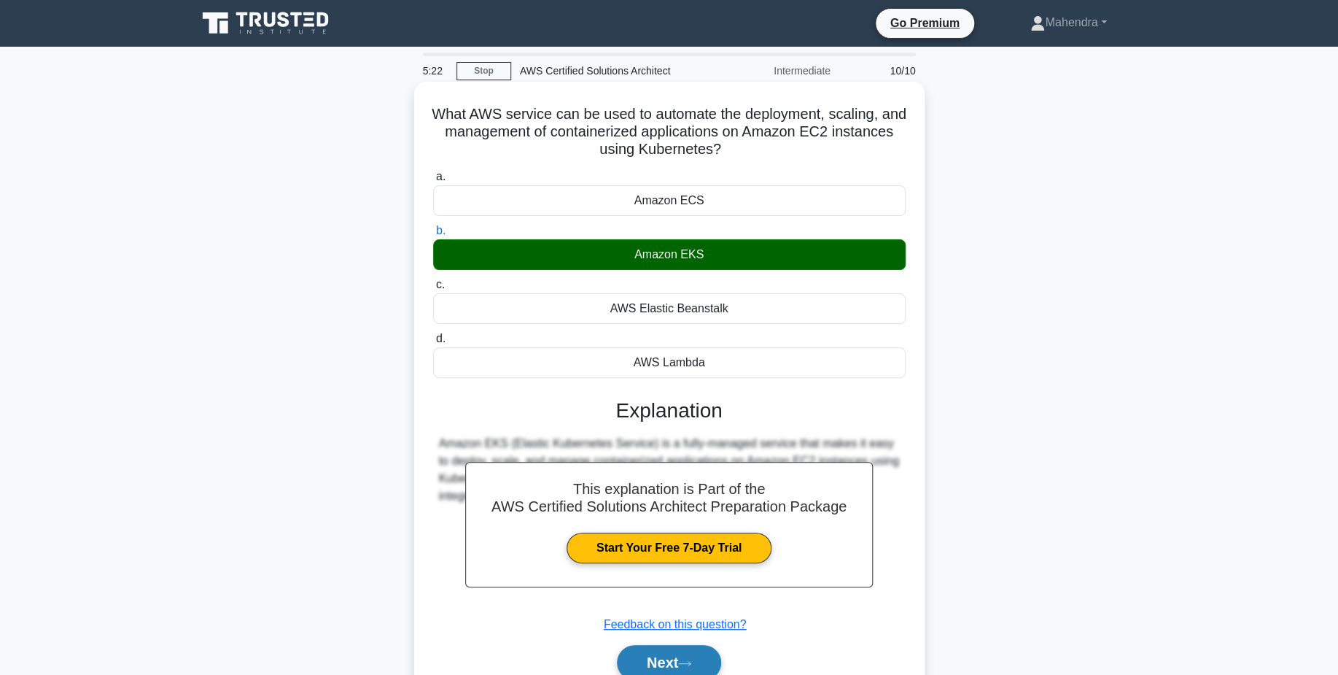
click at [700, 662] on button "Next" at bounding box center [669, 662] width 104 height 35
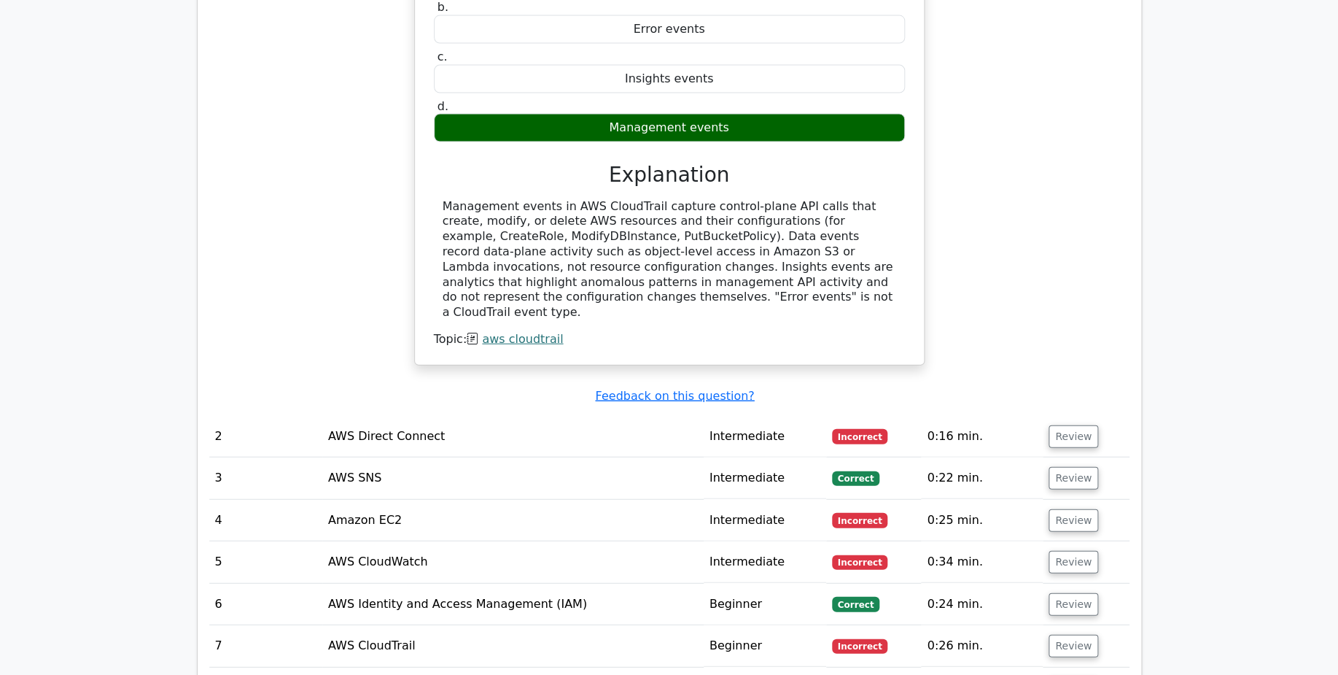
scroll to position [1490, 0]
click at [1062, 425] on button "Review" at bounding box center [1074, 436] width 50 height 23
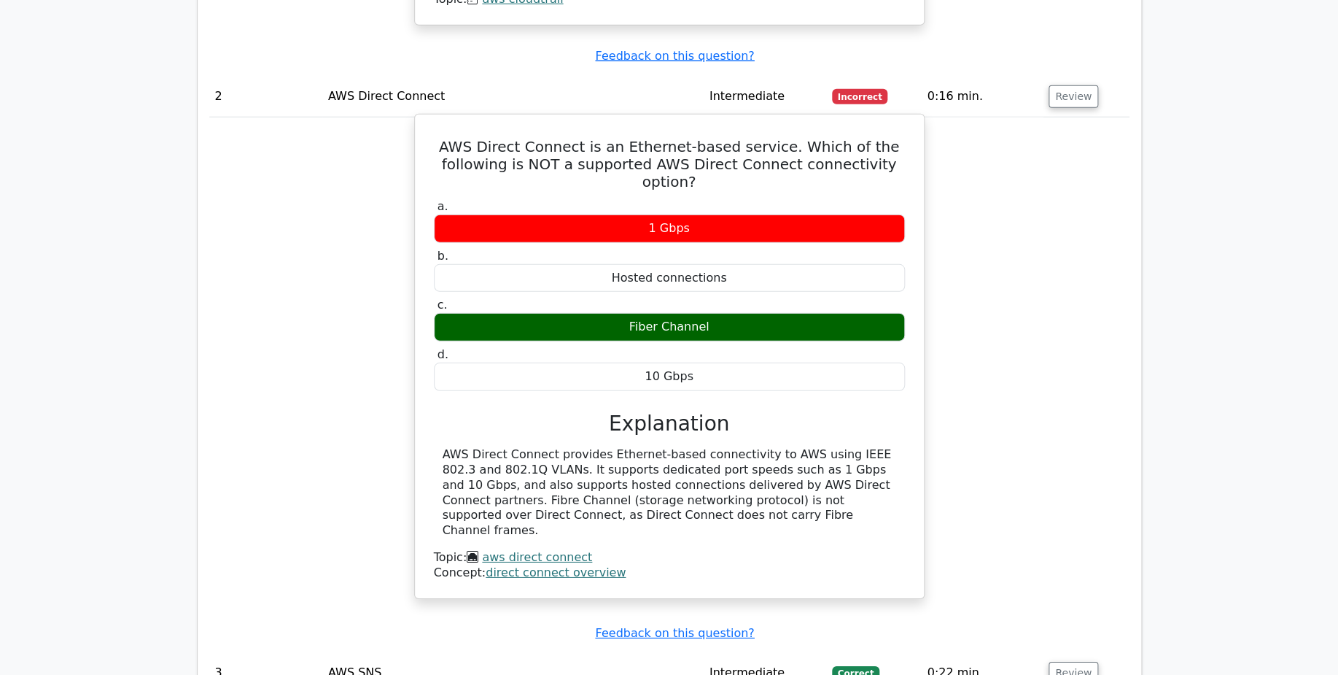
scroll to position [1830, 0]
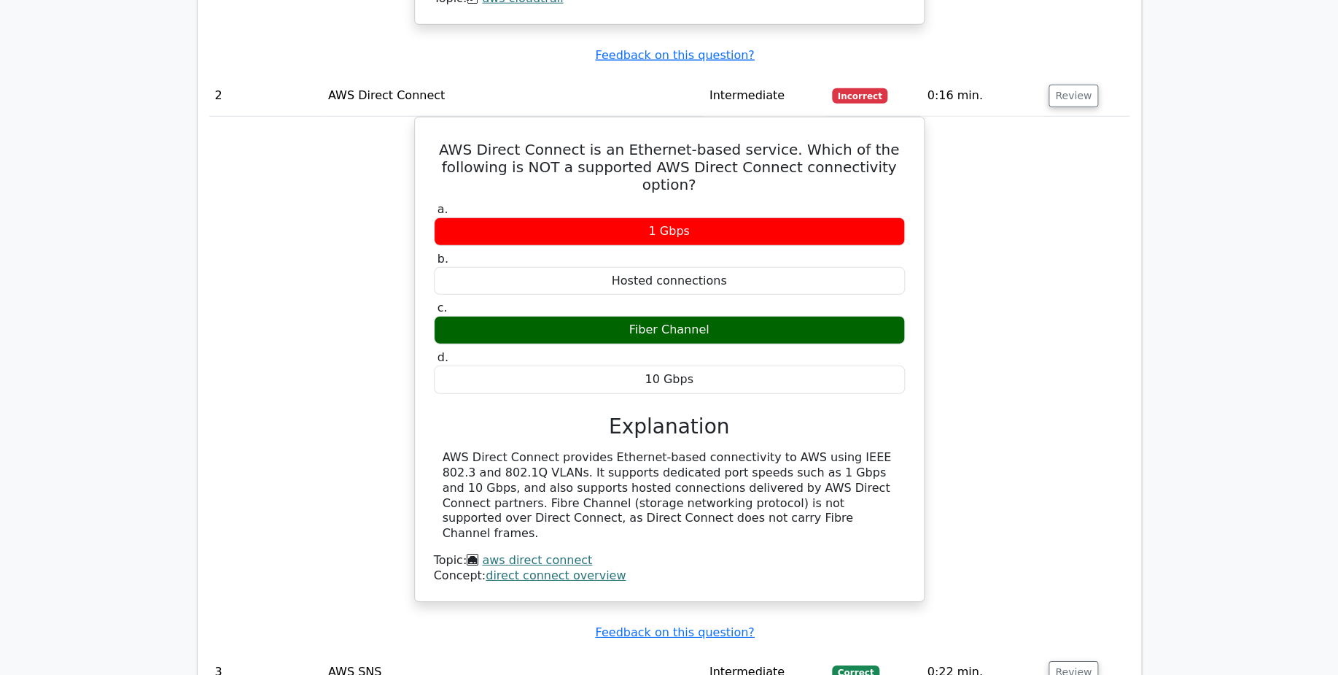
click at [237, 158] on div "AWS Direct Connect is an Ethernet-based service. Which of the following is NOT …" at bounding box center [669, 368] width 921 height 502
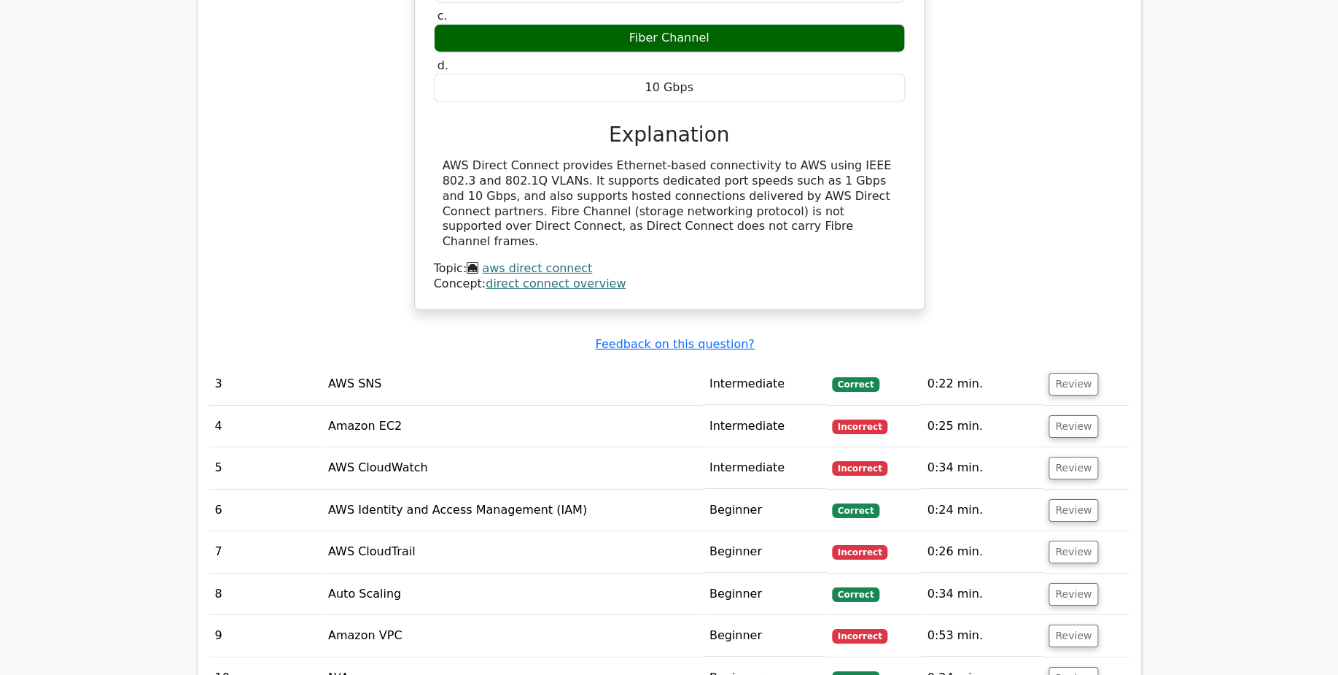
scroll to position [2143, 0]
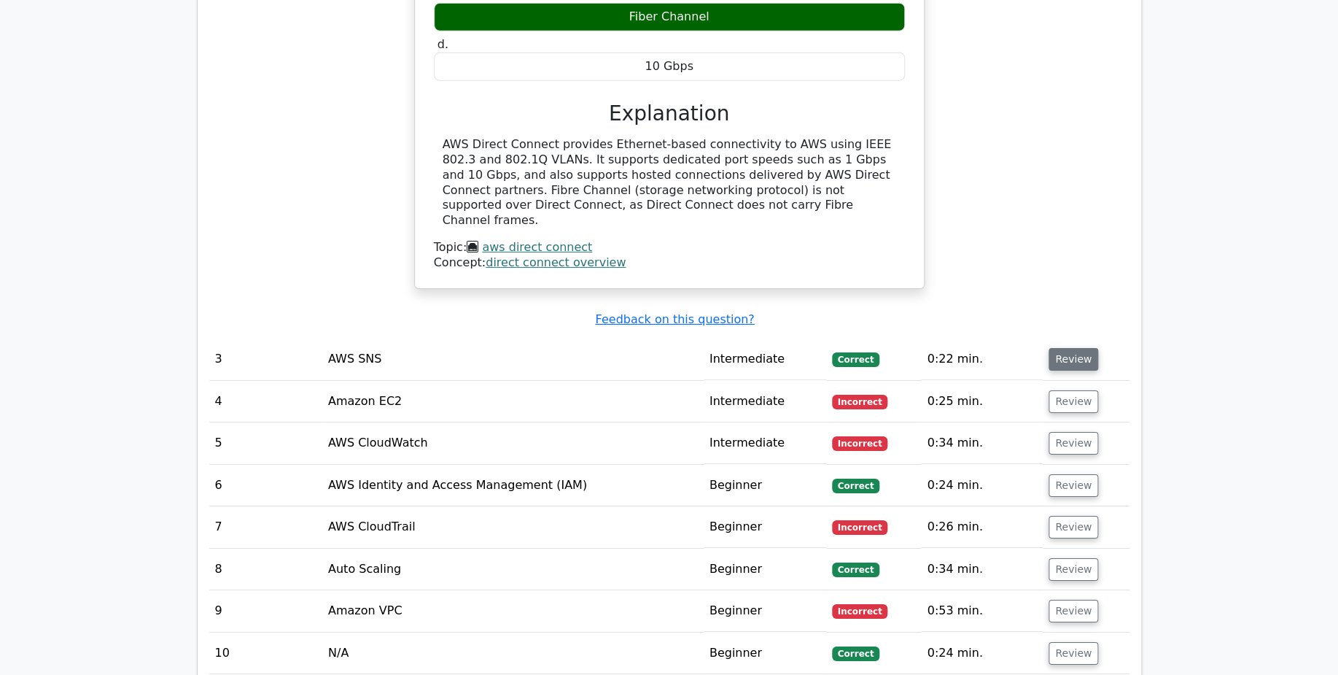
click at [1055, 348] on button "Review" at bounding box center [1074, 359] width 50 height 23
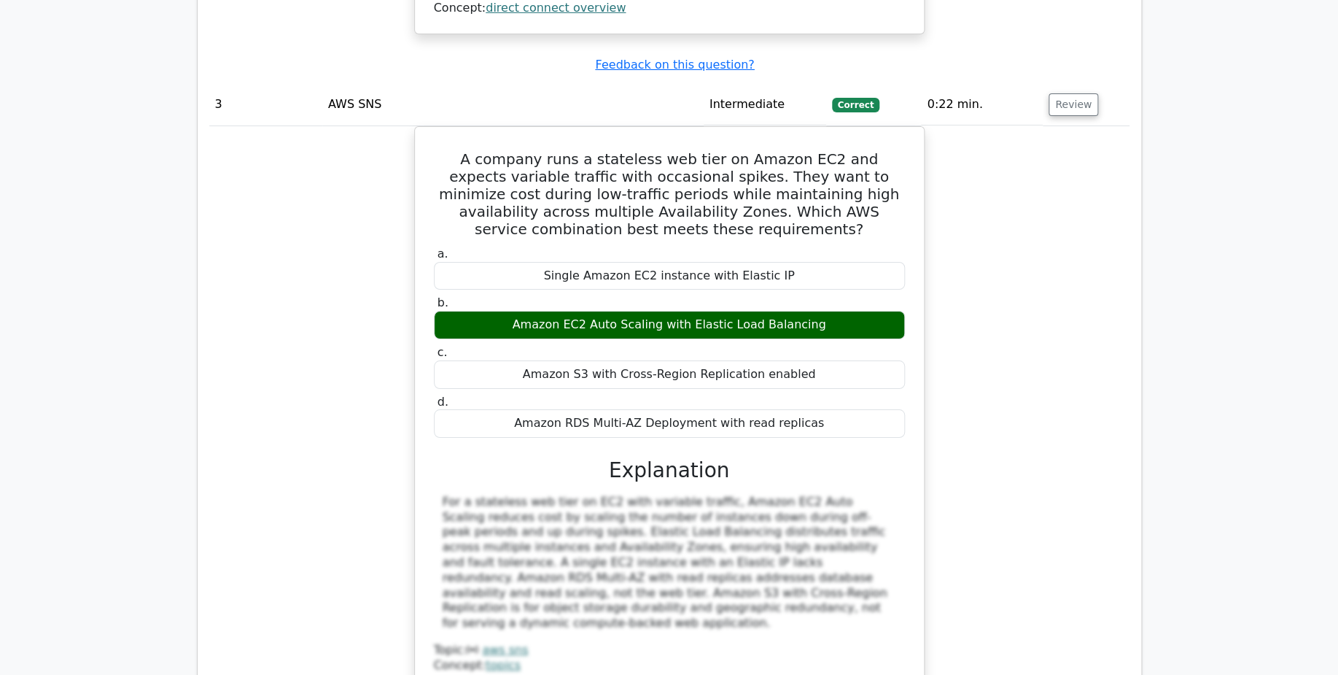
scroll to position [2396, 0]
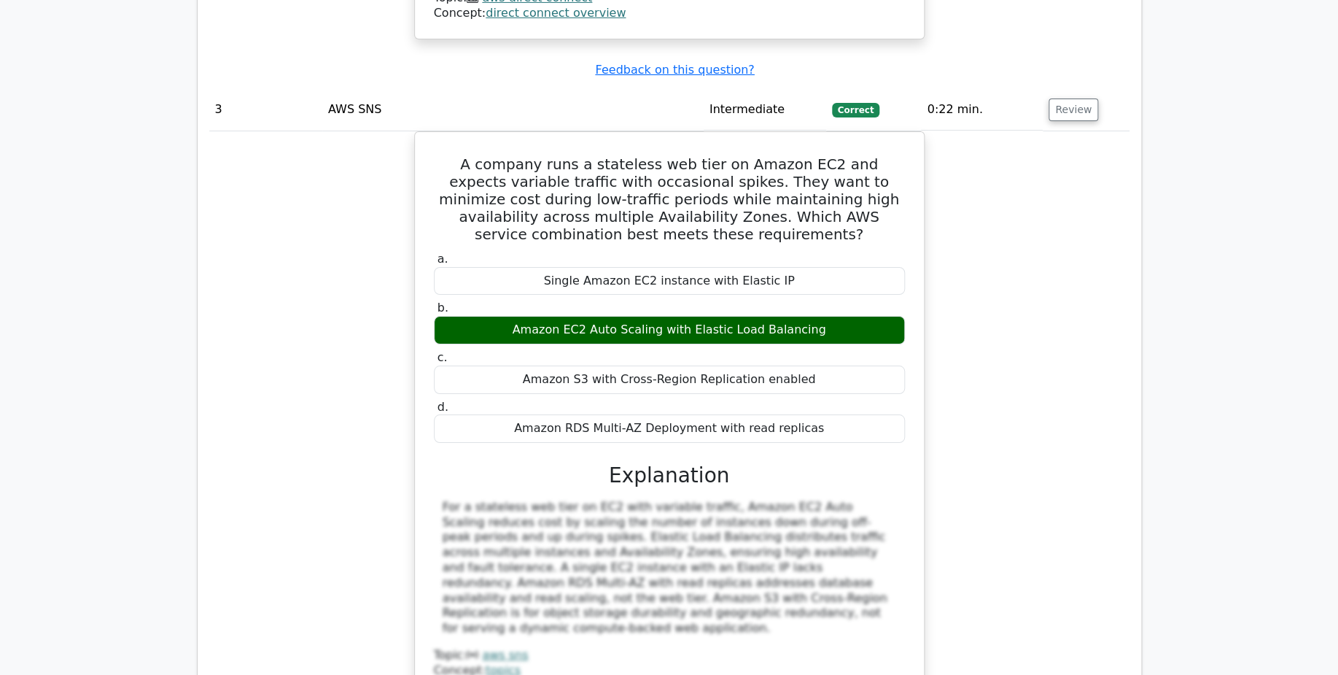
click at [228, 260] on div "A company runs a stateless web tier on Amazon EC2 and expects variable traffic …" at bounding box center [669, 435] width 921 height 608
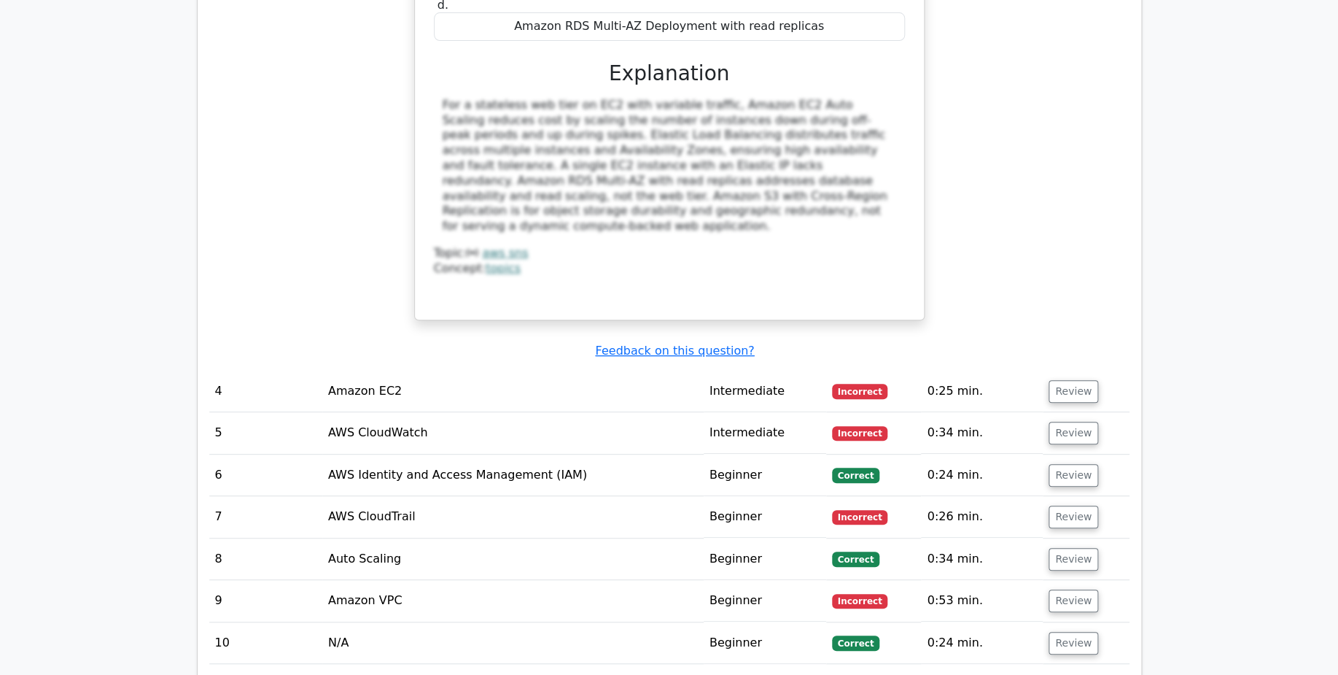
scroll to position [2799, 0]
click at [1071, 379] on button "Review" at bounding box center [1074, 390] width 50 height 23
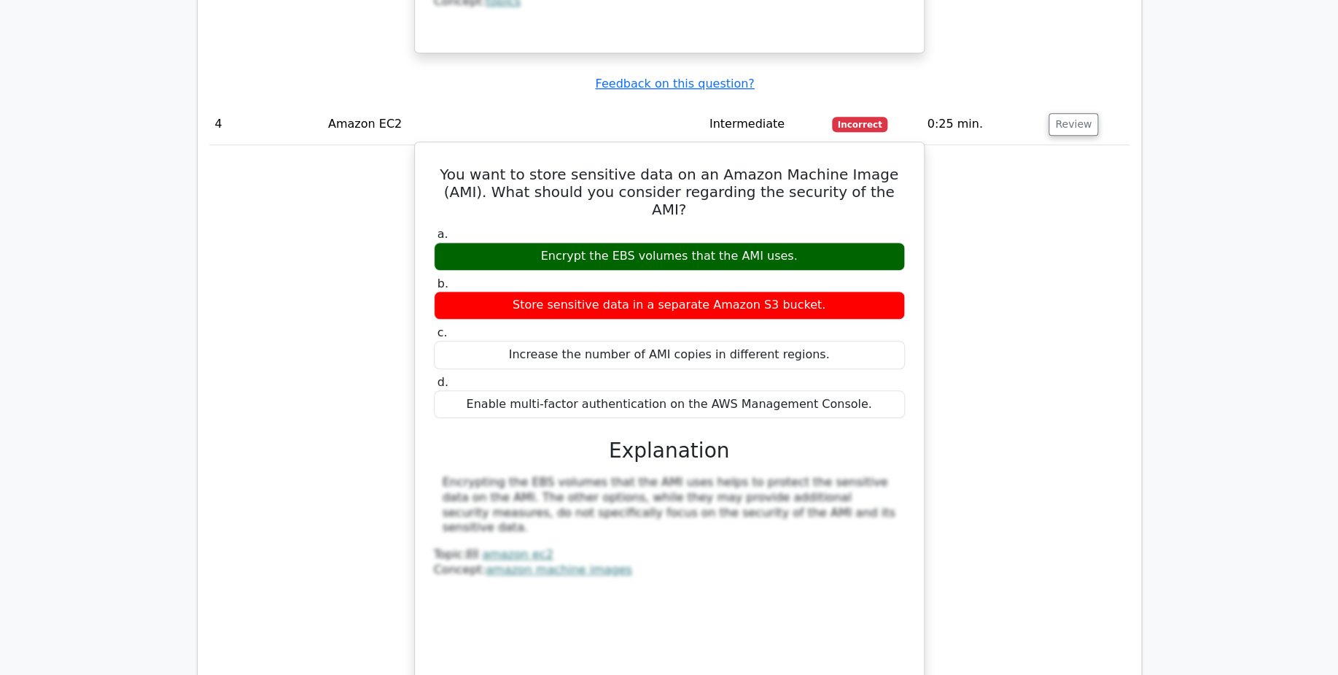
scroll to position [3070, 0]
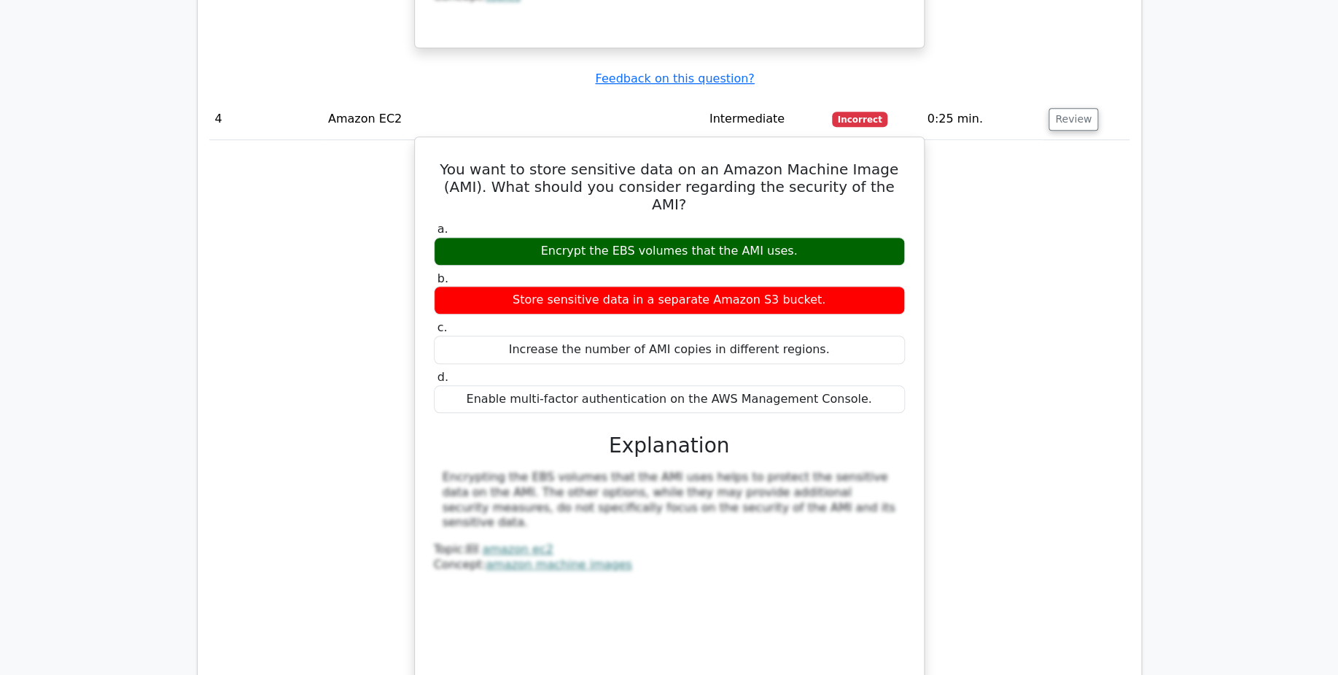
click at [1050, 503] on div "You want to store sensitive data on an Amazon Machine Image (AMI). What should …" at bounding box center [669, 426] width 921 height 573
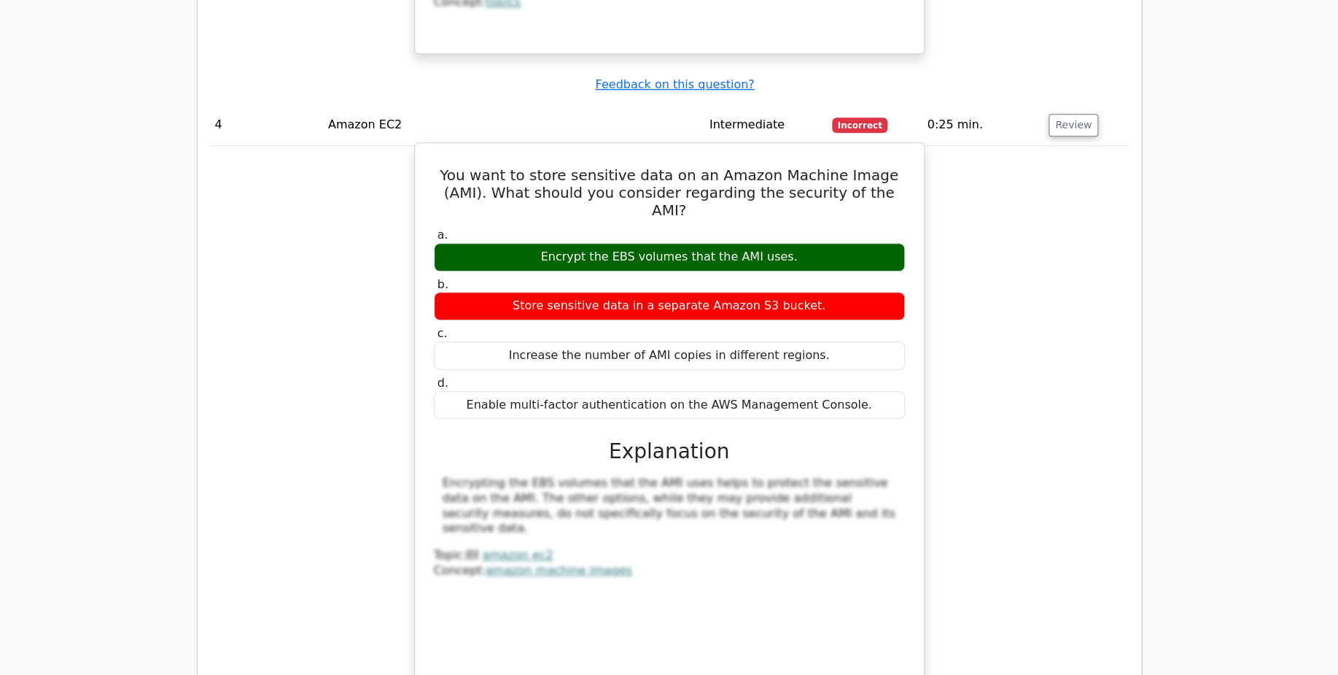
scroll to position [3065, 0]
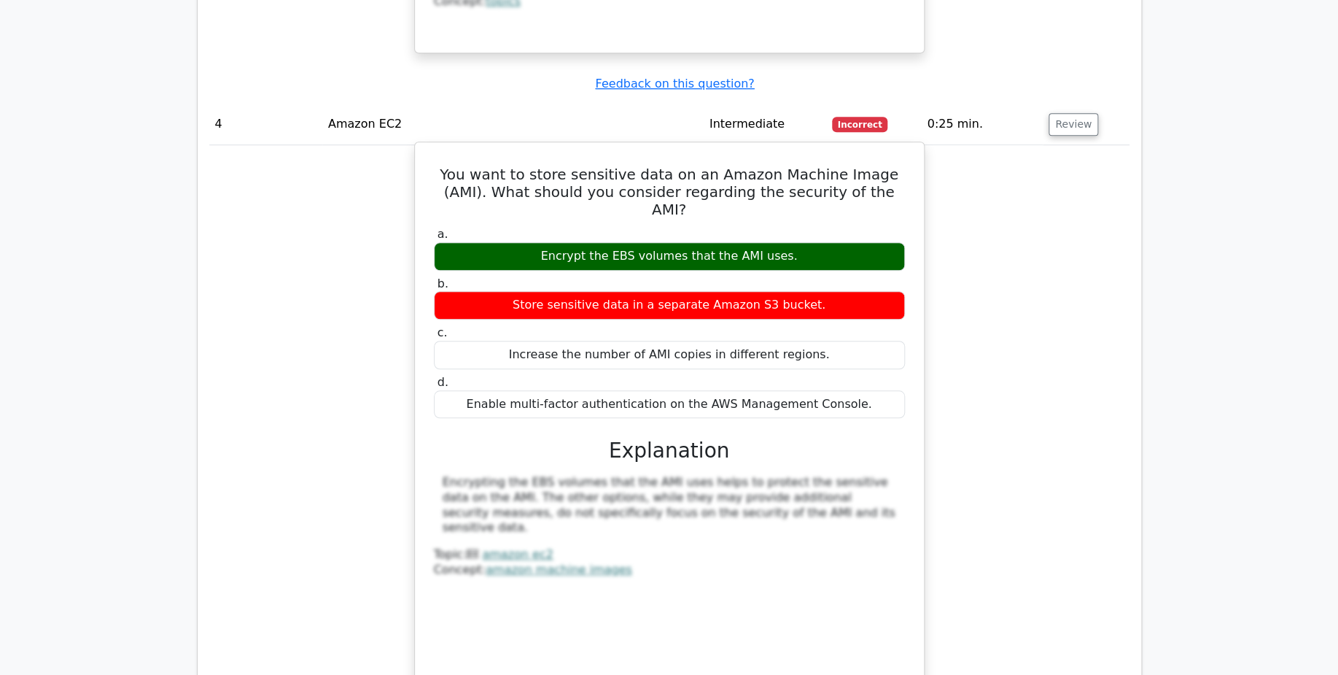
click at [273, 225] on div "You want to store sensitive data on an Amazon Machine Image (AMI). What should …" at bounding box center [669, 431] width 921 height 573
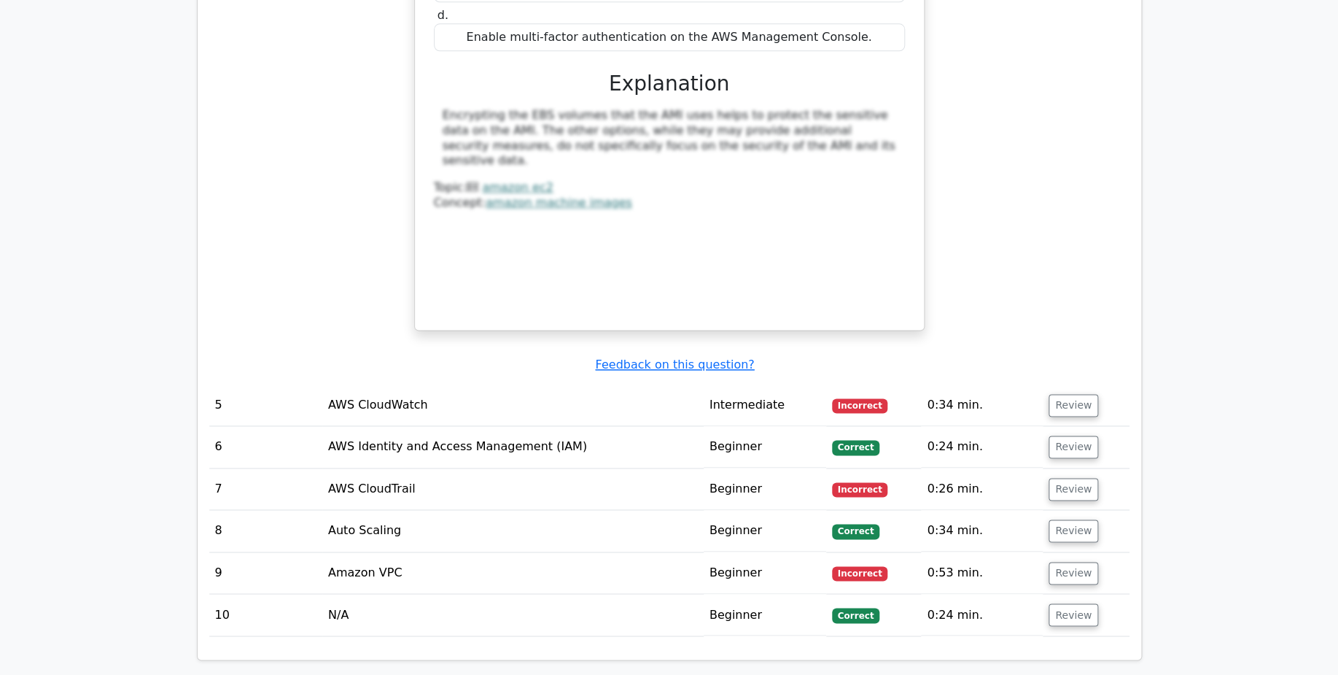
scroll to position [3433, 0]
click at [1062, 393] on button "Review" at bounding box center [1074, 404] width 50 height 23
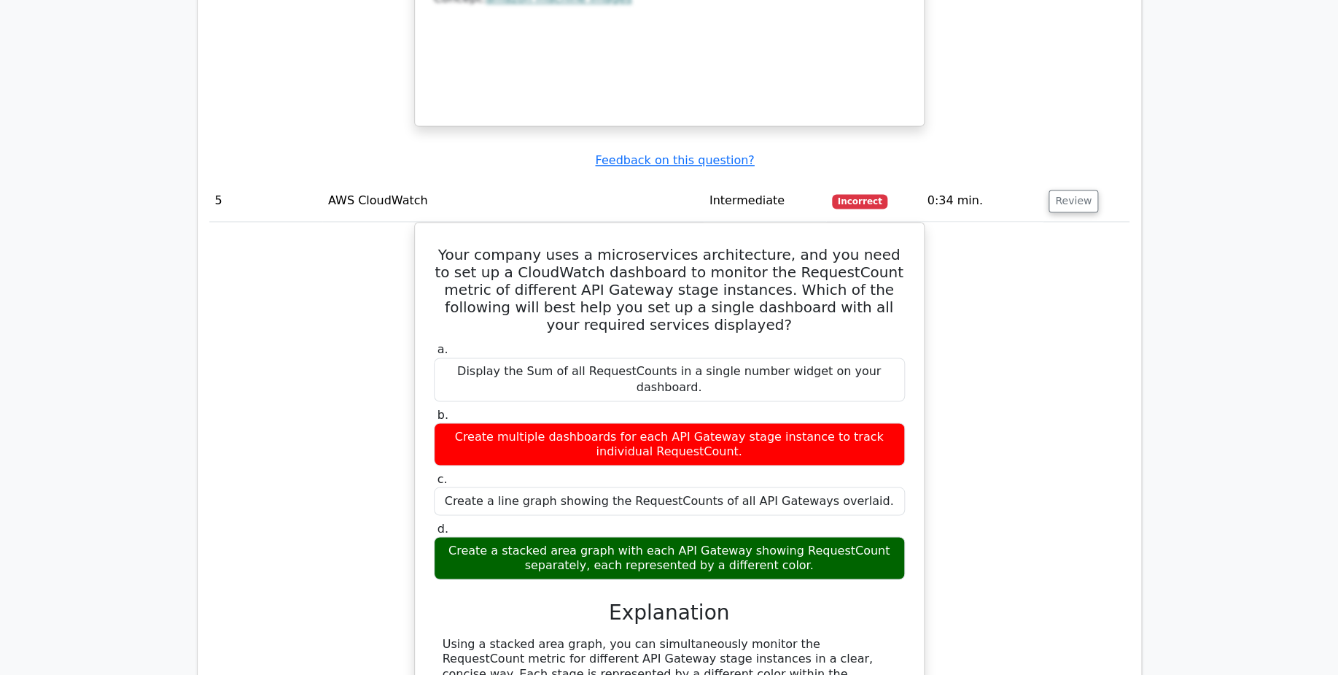
scroll to position [3642, 0]
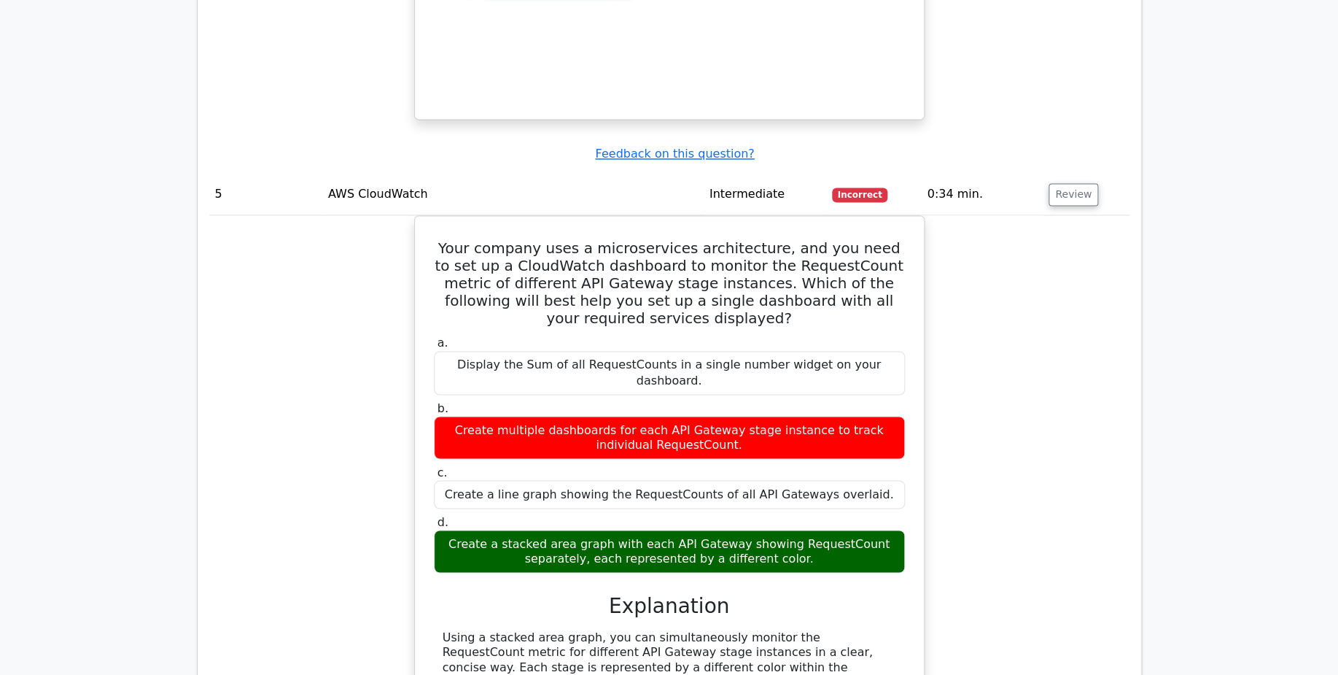
click at [290, 274] on div "Your company uses a microservices architecture, and you need to set up a CloudW…" at bounding box center [669, 499] width 921 height 567
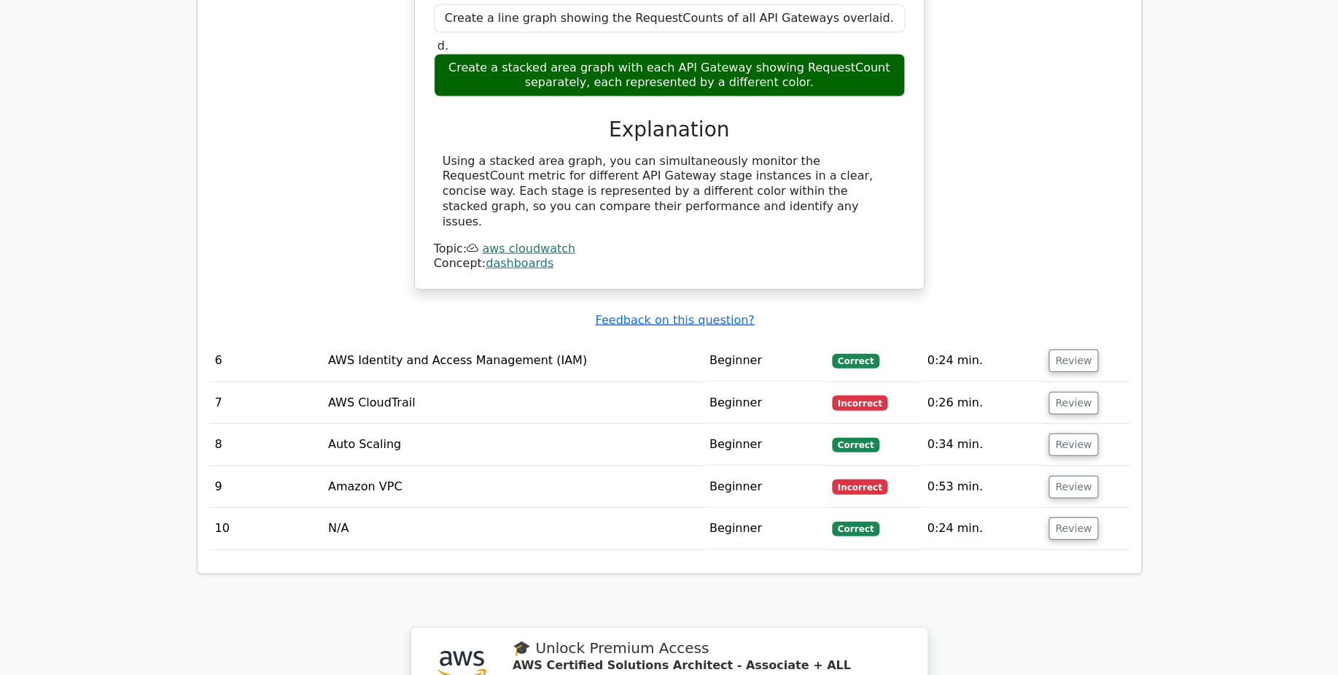
scroll to position [4121, 0]
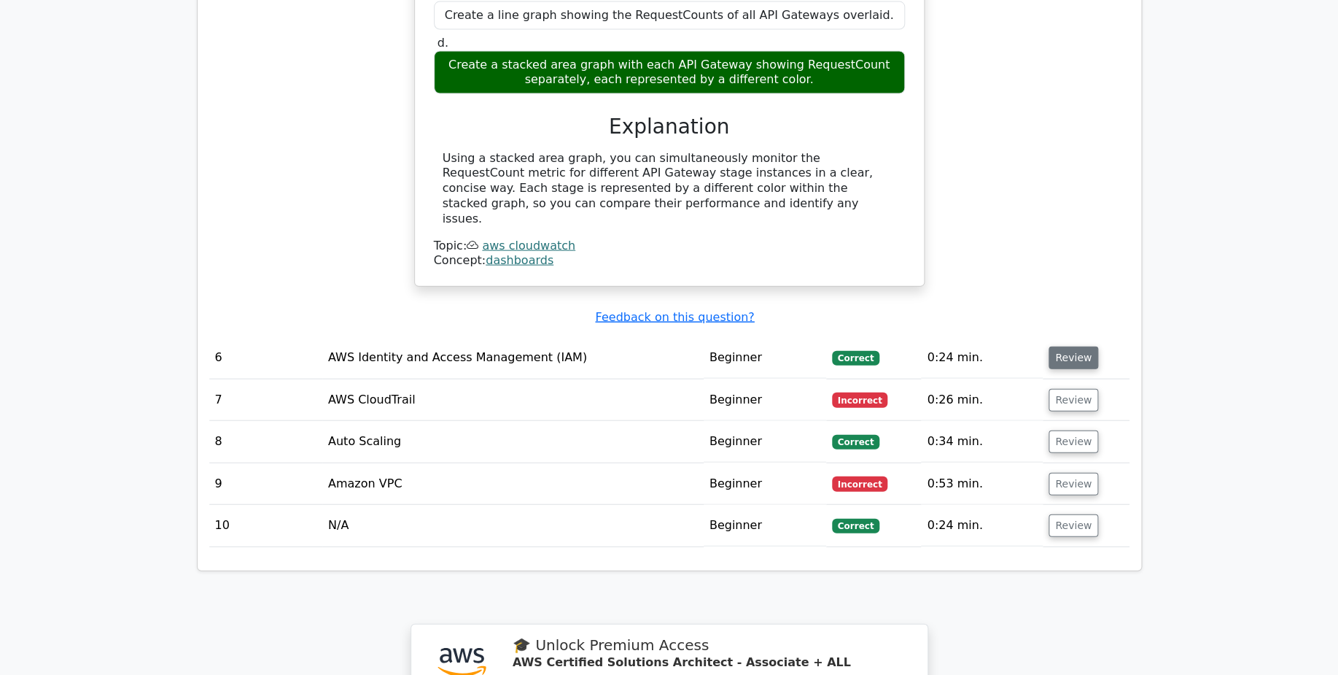
click at [1055, 346] on button "Review" at bounding box center [1074, 357] width 50 height 23
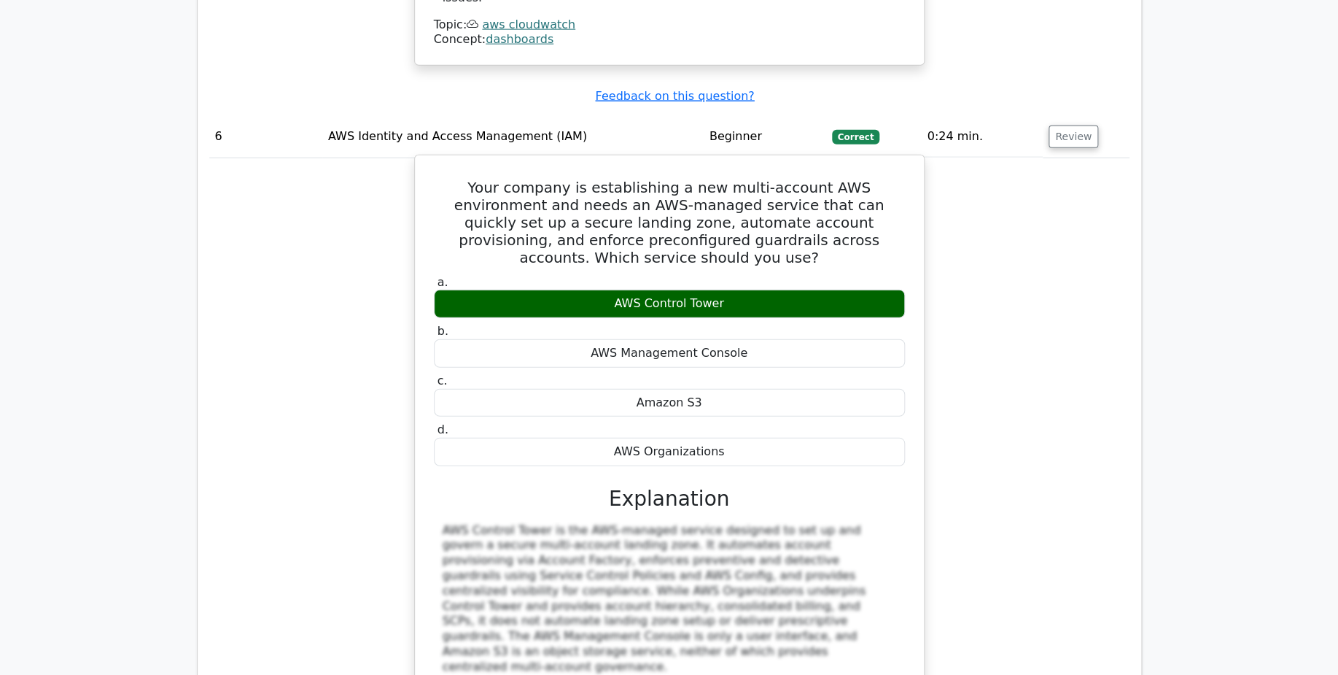
scroll to position [4320, 0]
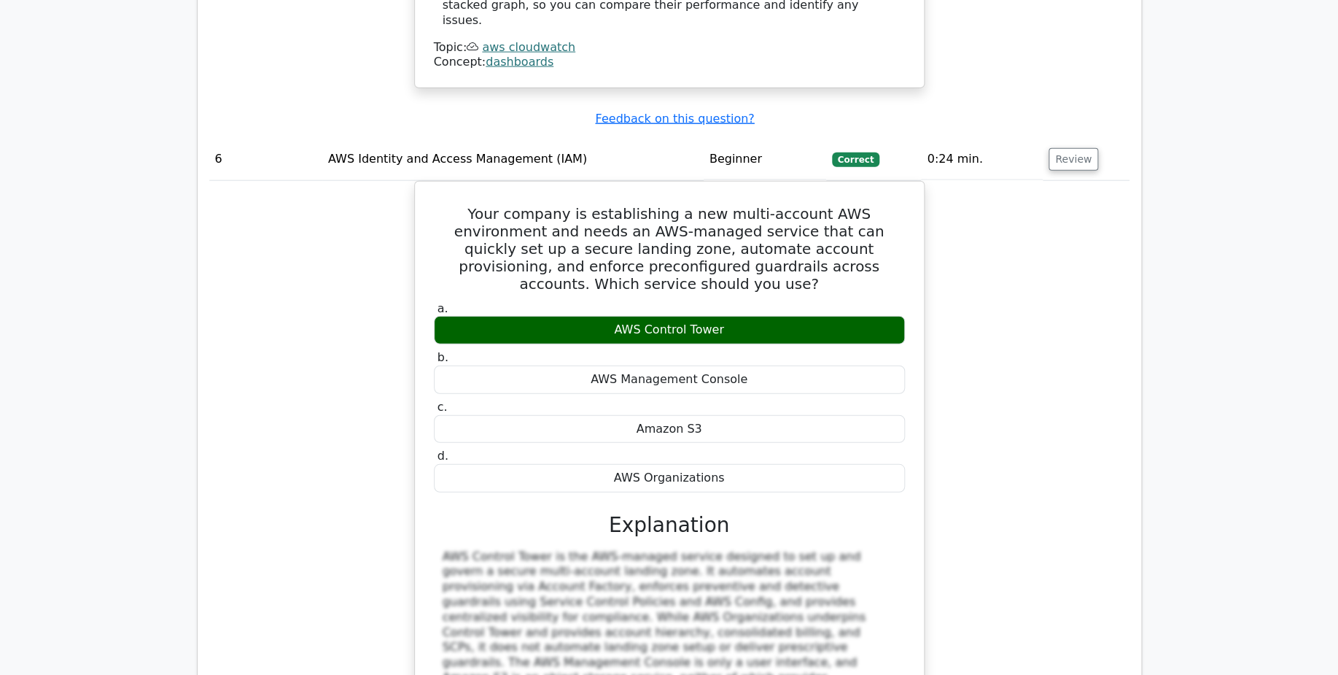
click at [271, 248] on div "Your company is establishing a new multi-account AWS environment and needs an A…" at bounding box center [669, 484] width 921 height 608
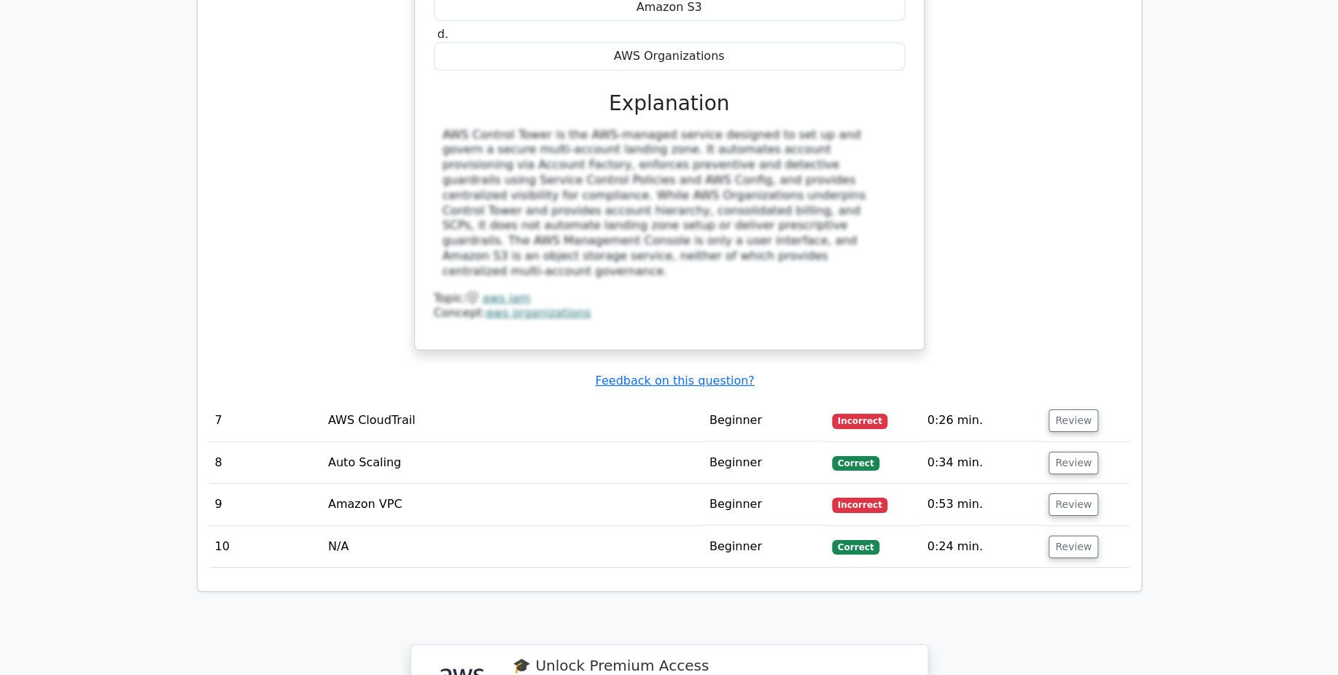
scroll to position [4742, 0]
click at [1073, 408] on button "Review" at bounding box center [1074, 419] width 50 height 23
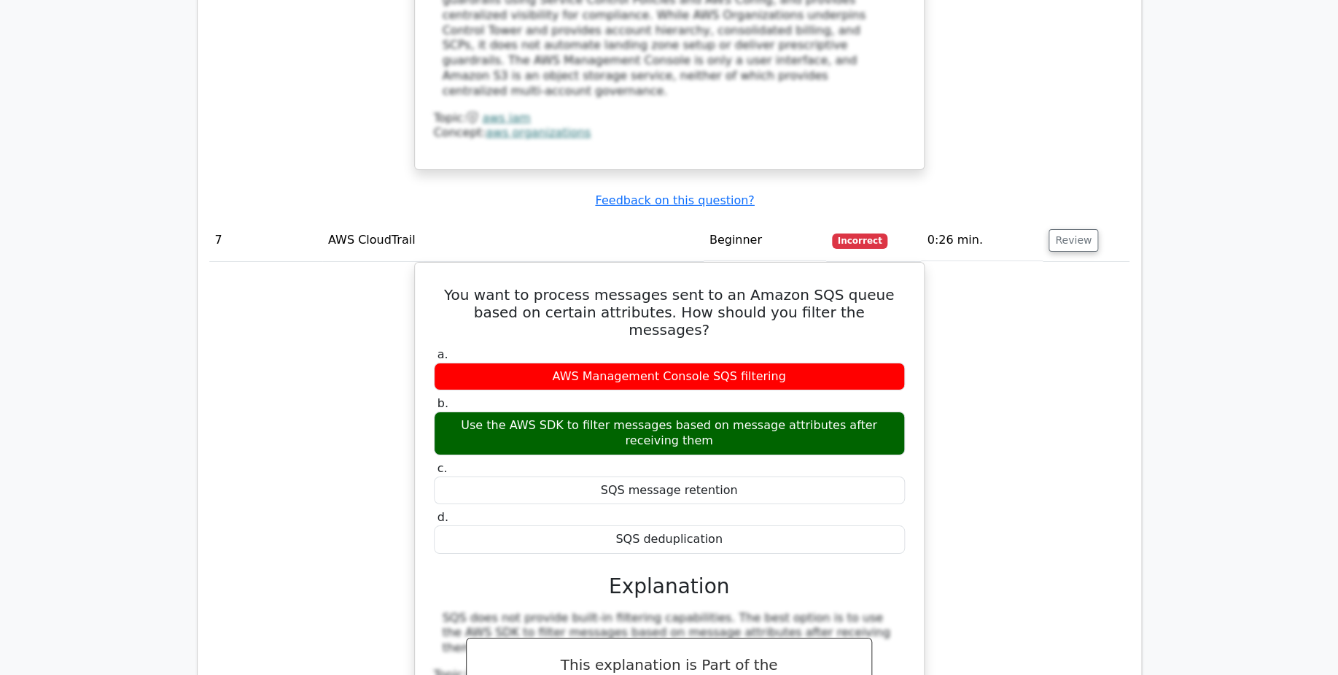
scroll to position [4929, 0]
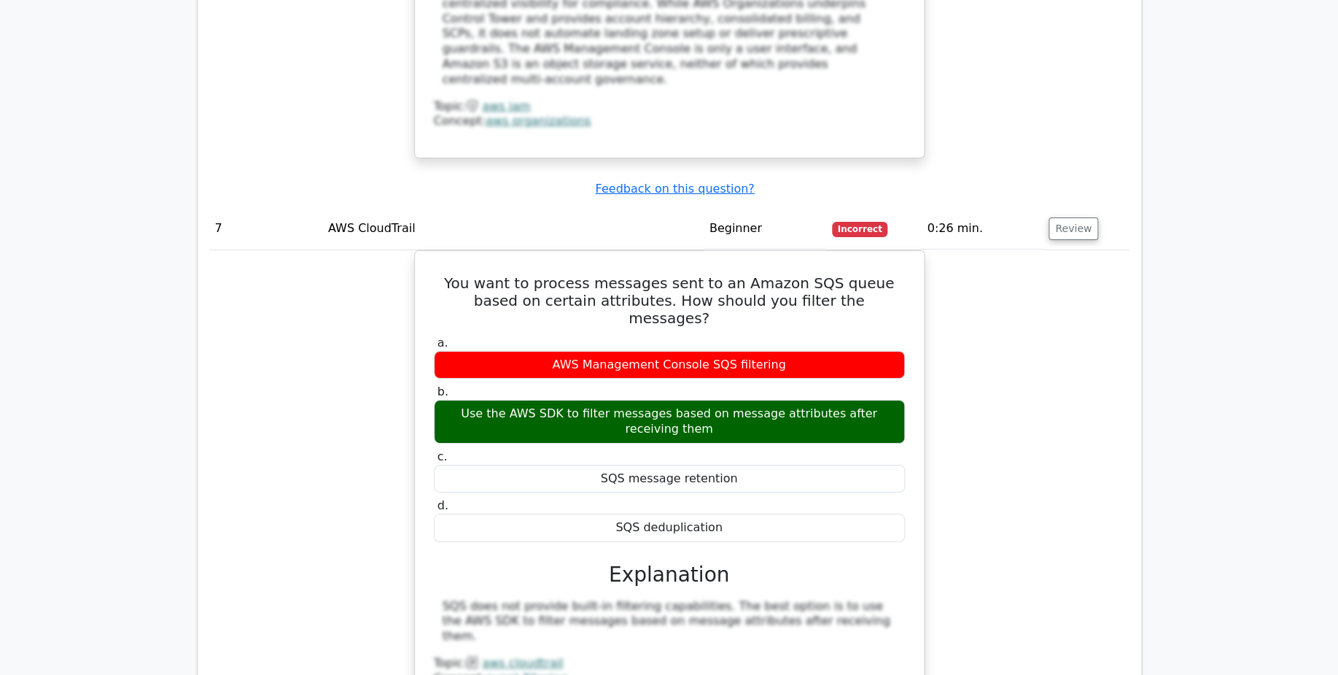
click at [261, 299] on div "You want to process messages sent to an Amazon SQS queue based on certain attri…" at bounding box center [669, 544] width 921 height 589
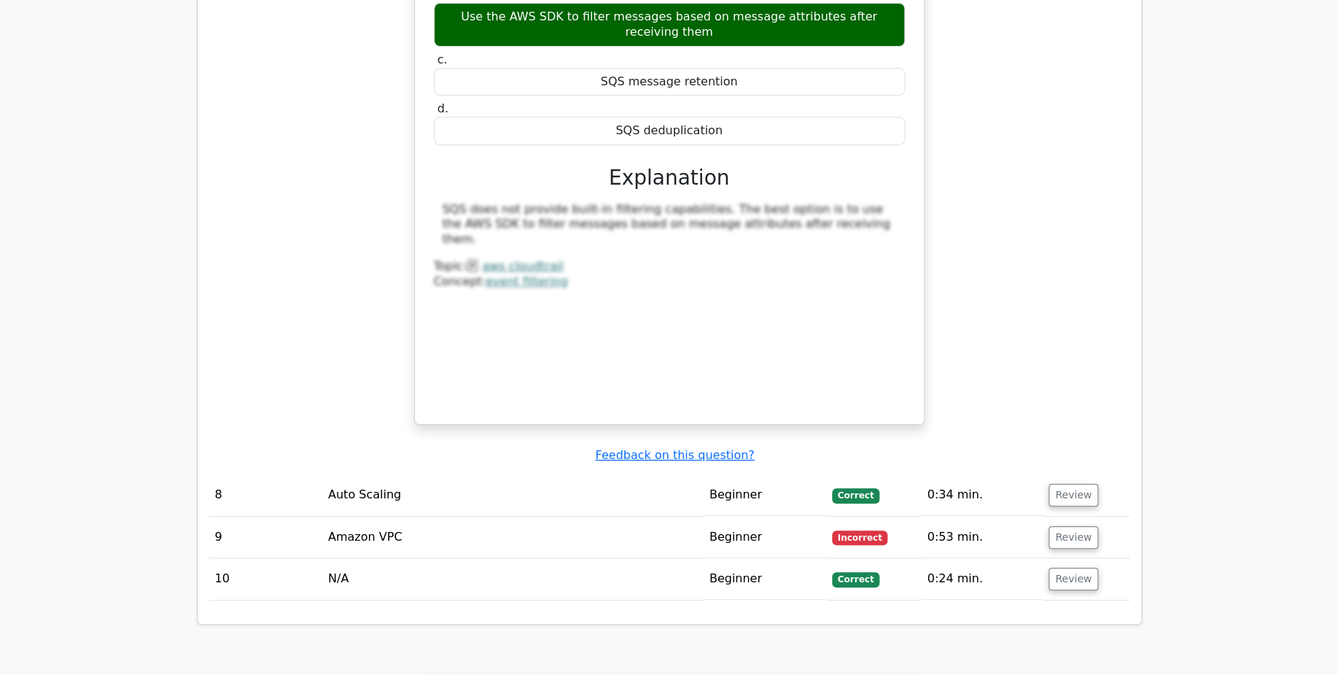
scroll to position [5336, 0]
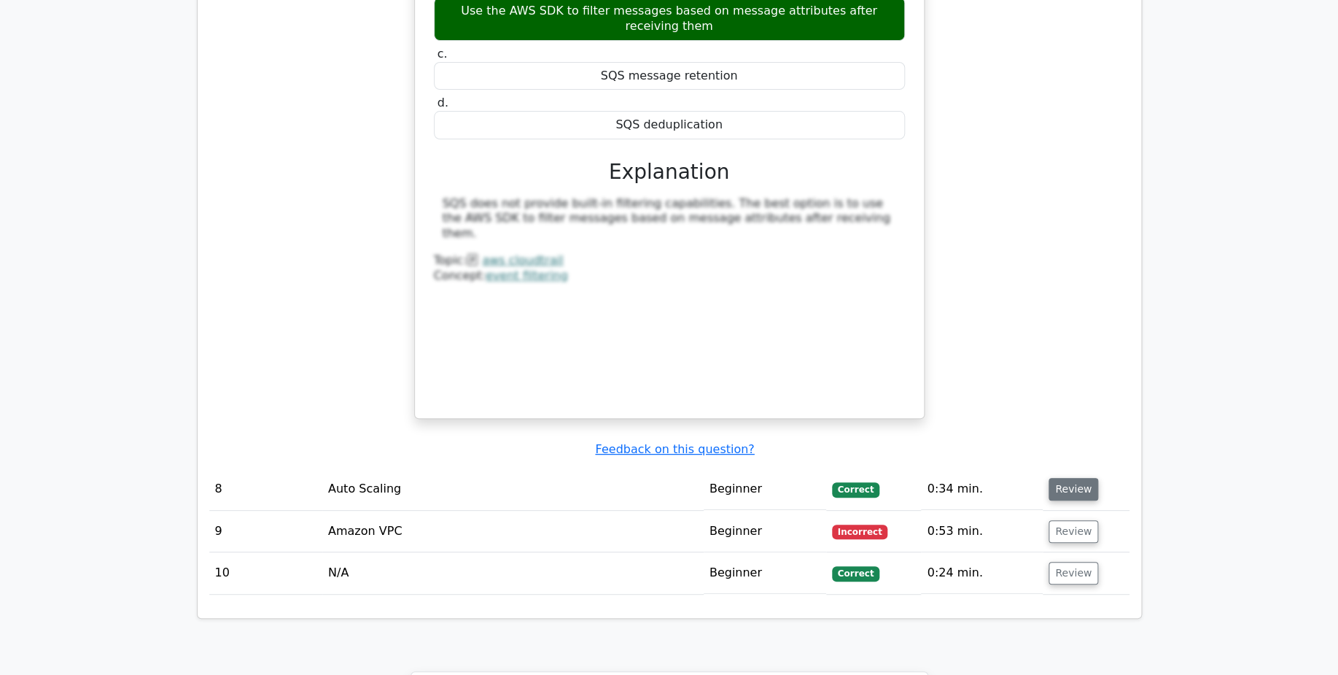
click at [1077, 478] on button "Review" at bounding box center [1074, 489] width 50 height 23
click at [1060, 478] on button "Review" at bounding box center [1074, 489] width 50 height 23
click at [1066, 478] on button "Review" at bounding box center [1074, 489] width 50 height 23
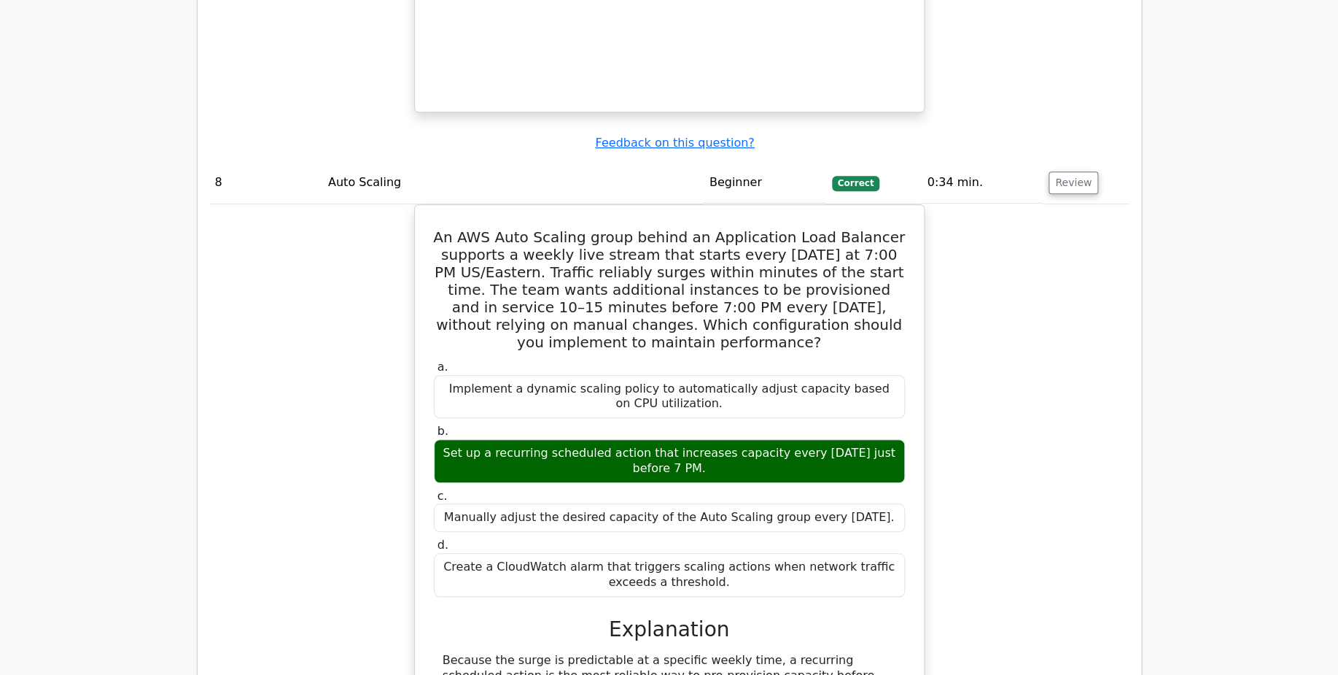
scroll to position [5644, 0]
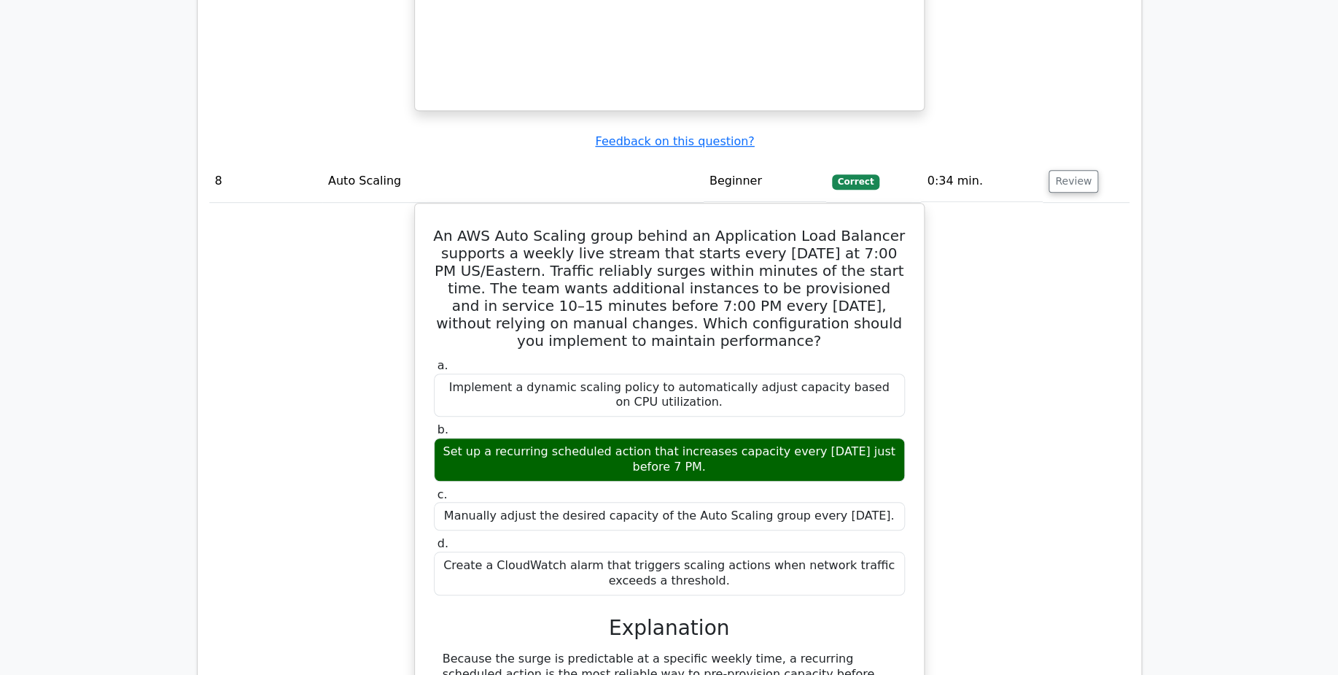
click at [314, 289] on div "An AWS Auto Scaling group behind an Application Load Balancer supports a weekly…" at bounding box center [669, 550] width 921 height 694
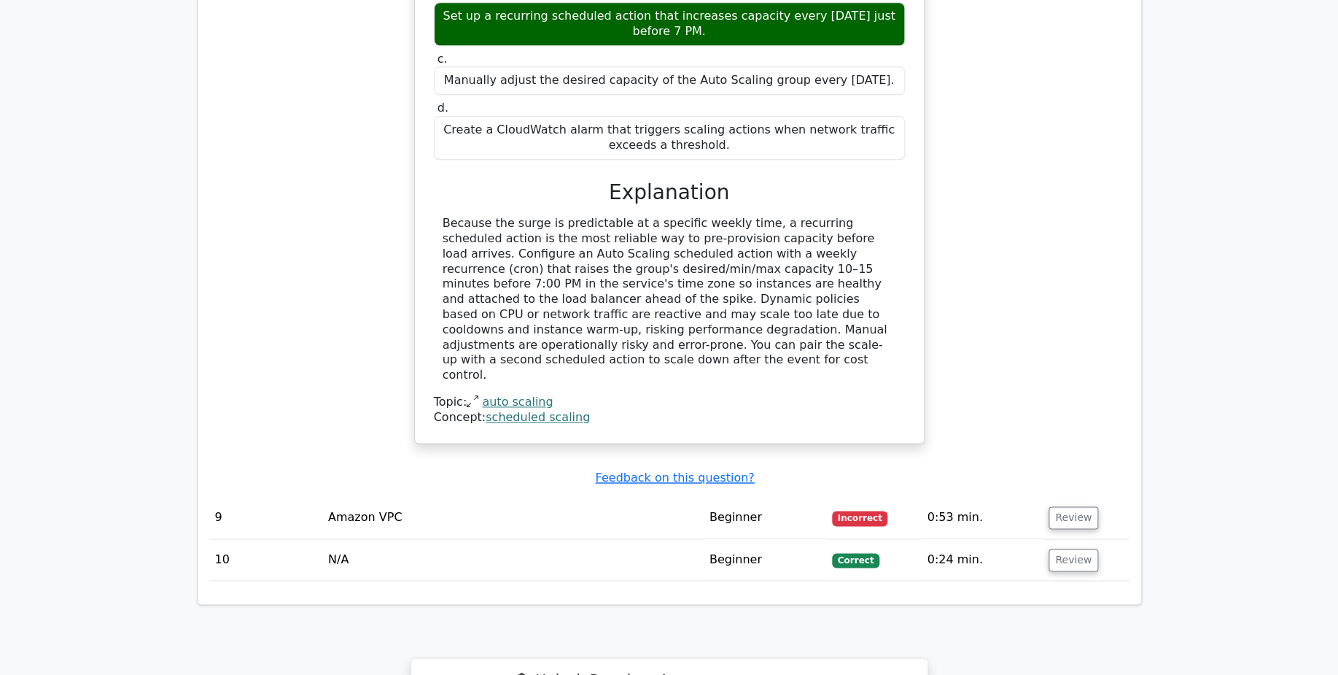
scroll to position [6078, 0]
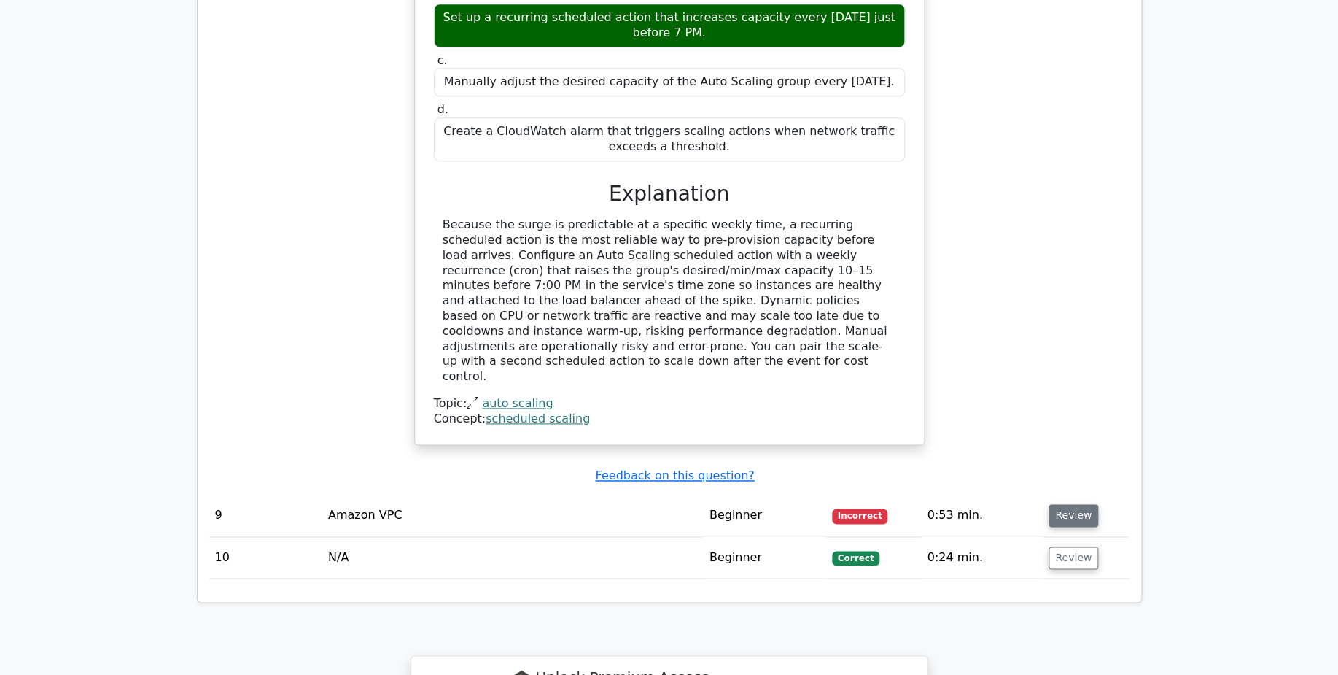
click at [1074, 504] on button "Review" at bounding box center [1074, 515] width 50 height 23
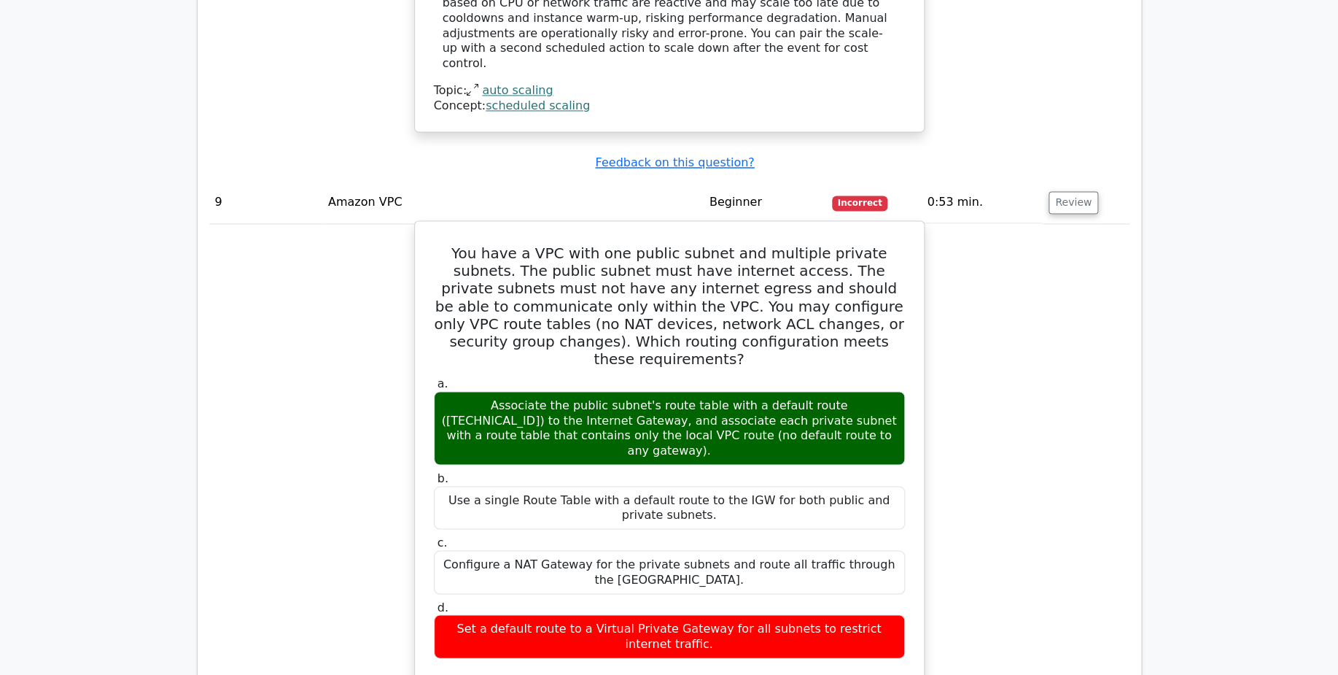
scroll to position [6399, 0]
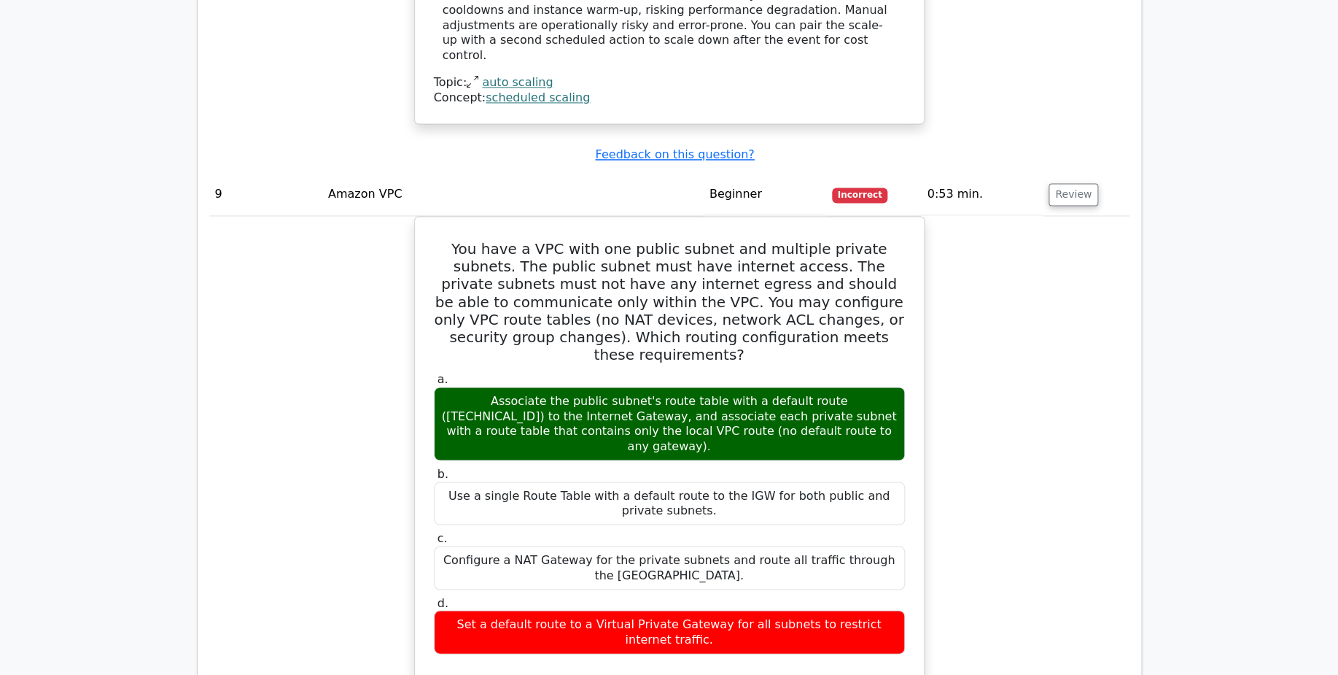
click at [287, 244] on div "You have a VPC with one public subnet and multiple private subnets. The public …" at bounding box center [669, 593] width 921 height 754
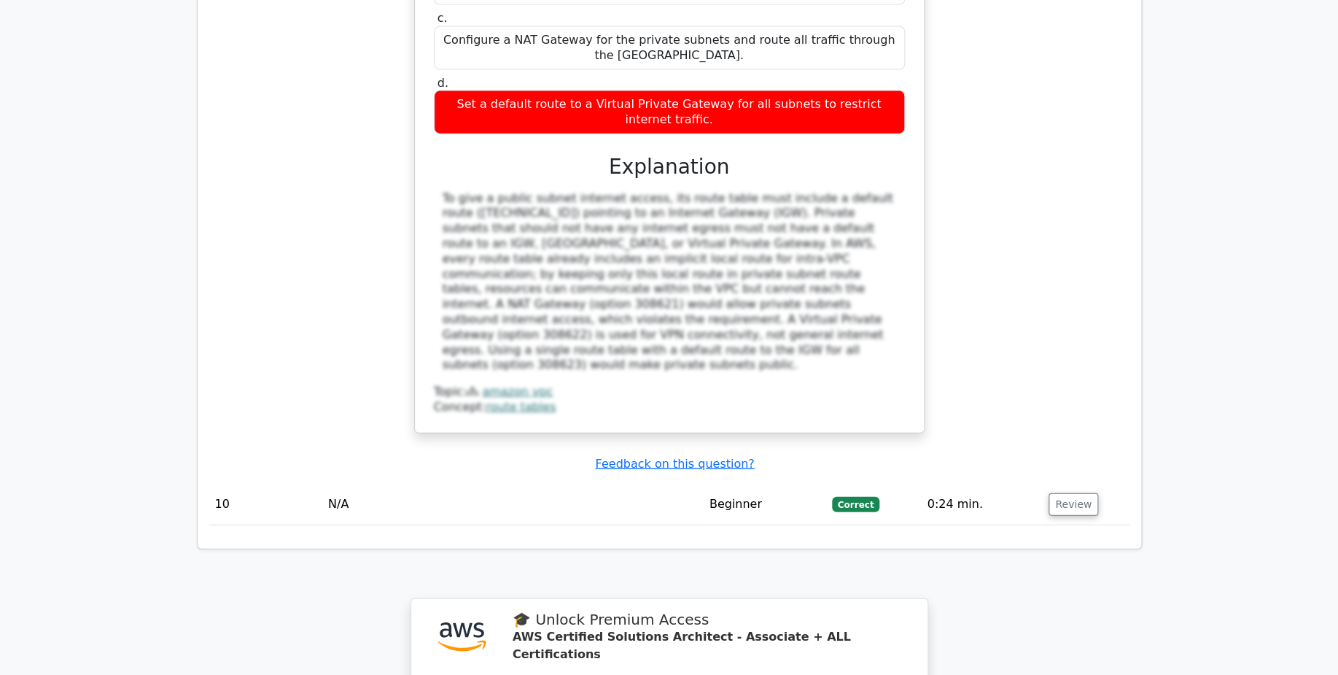
scroll to position [6929, 0]
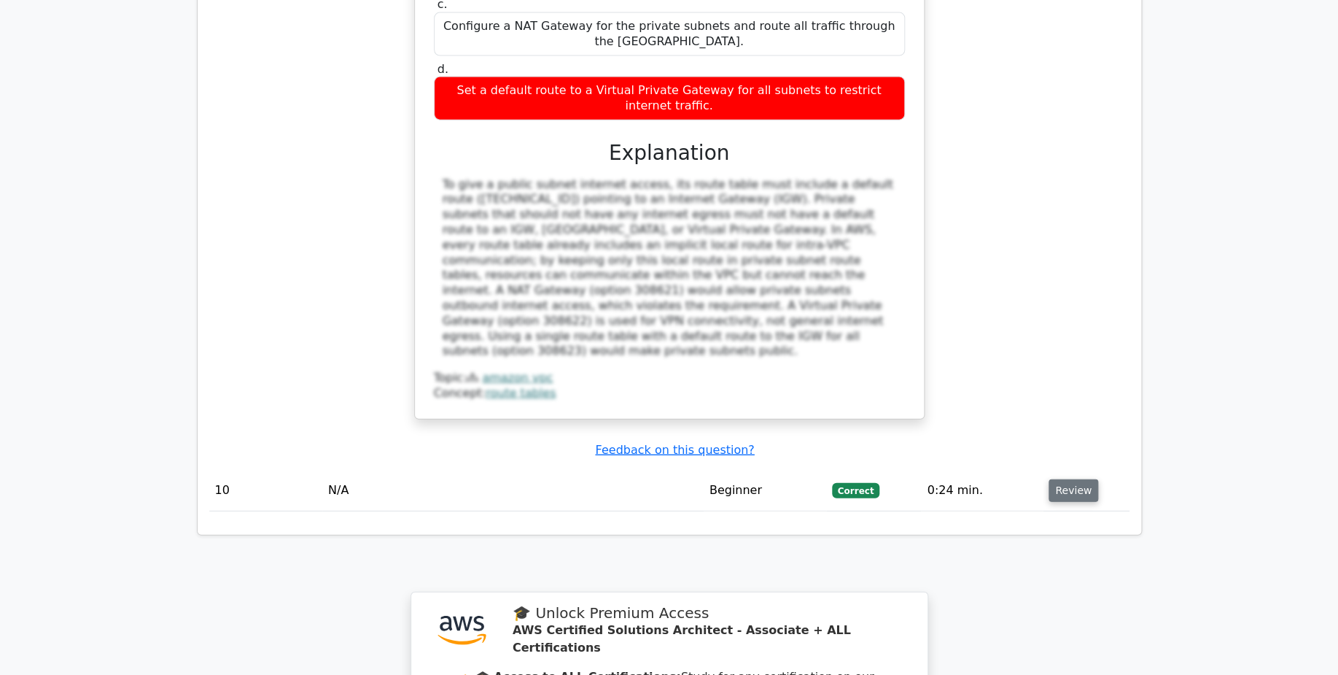
click at [1072, 479] on button "Review" at bounding box center [1074, 490] width 50 height 23
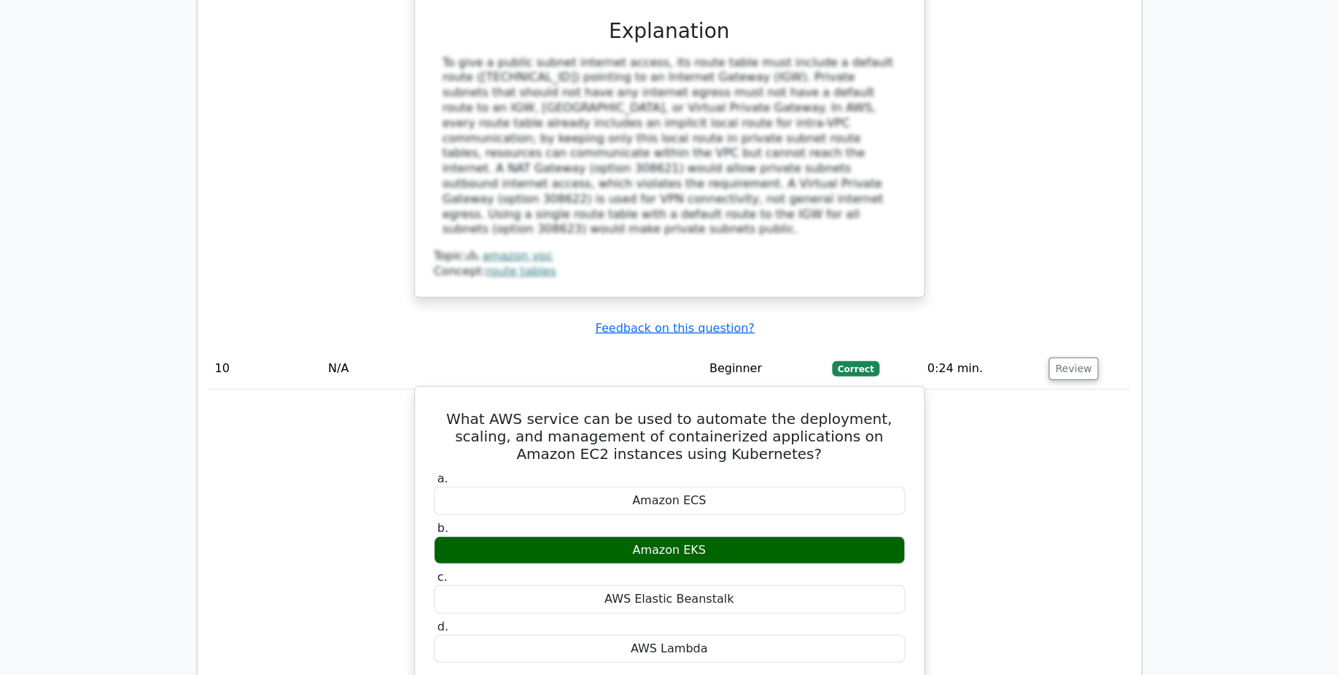
scroll to position [7067, 0]
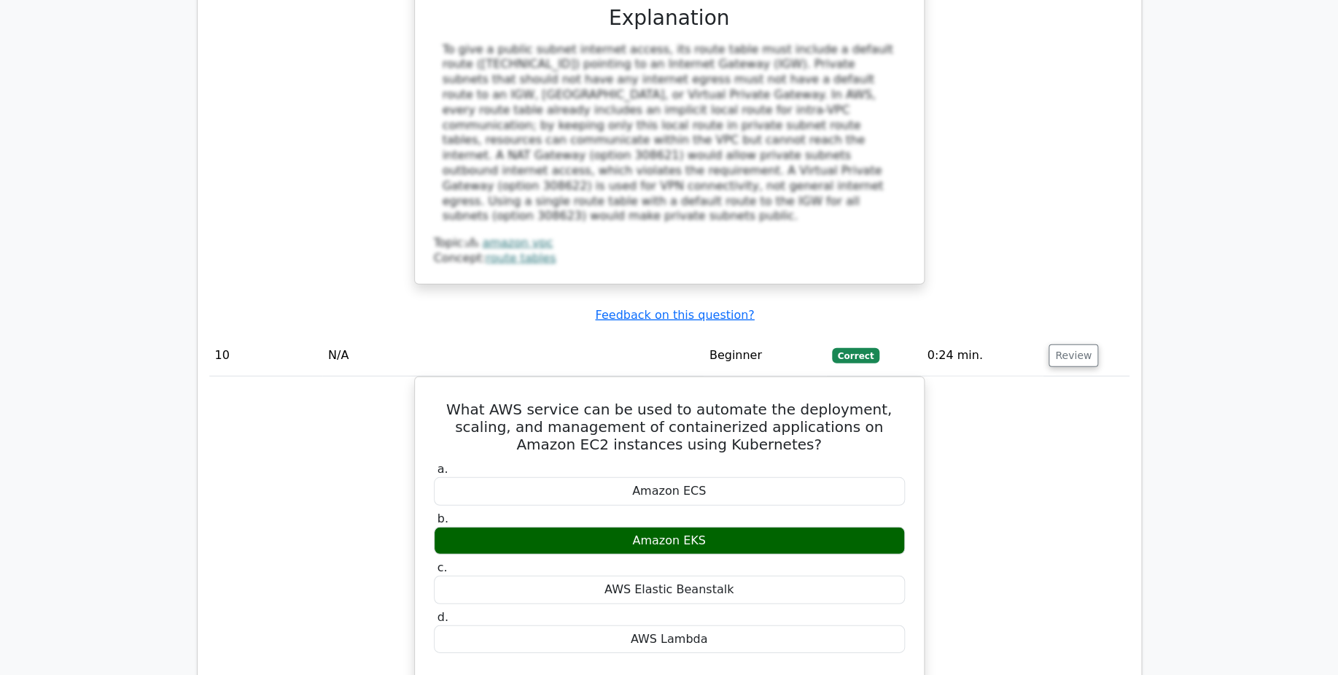
click at [261, 376] on div "What AWS service can be used to automate the deployment, scaling, and managemen…" at bounding box center [669, 662] width 921 height 573
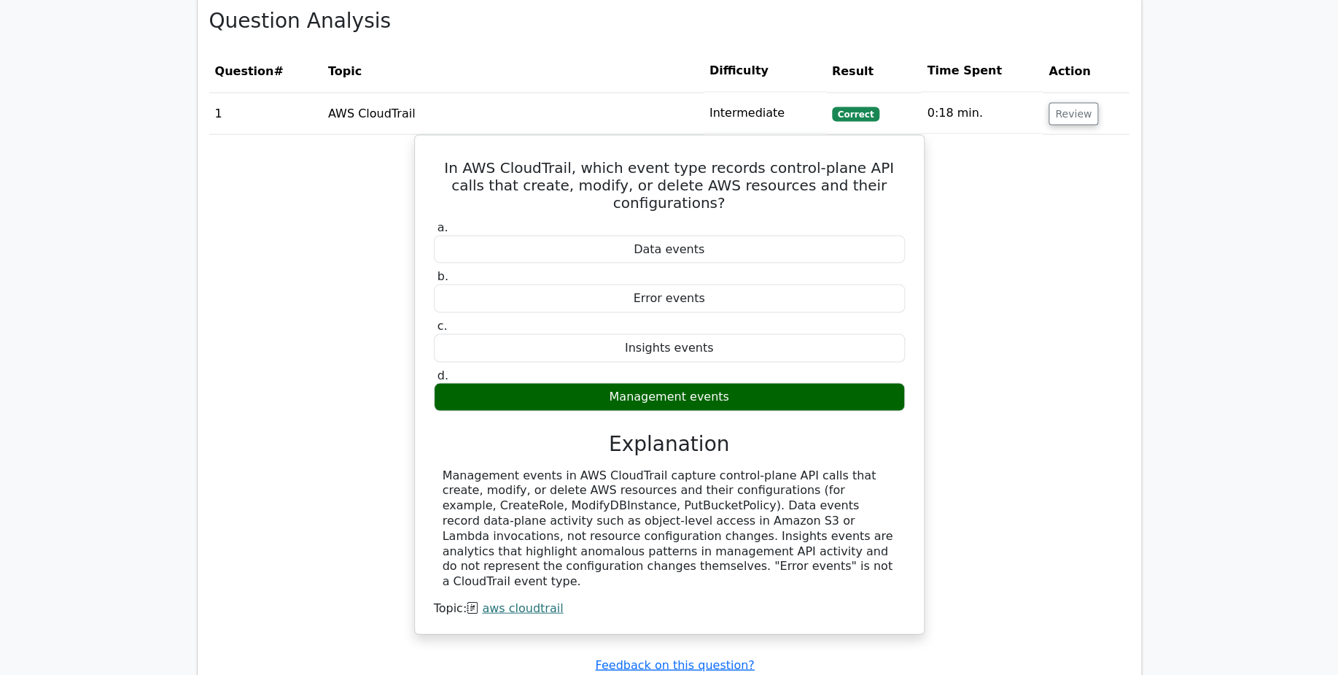
scroll to position [1225, 0]
click at [280, 329] on div "In AWS CloudTrail, which event type records control-plane API calls that create…" at bounding box center [669, 392] width 921 height 517
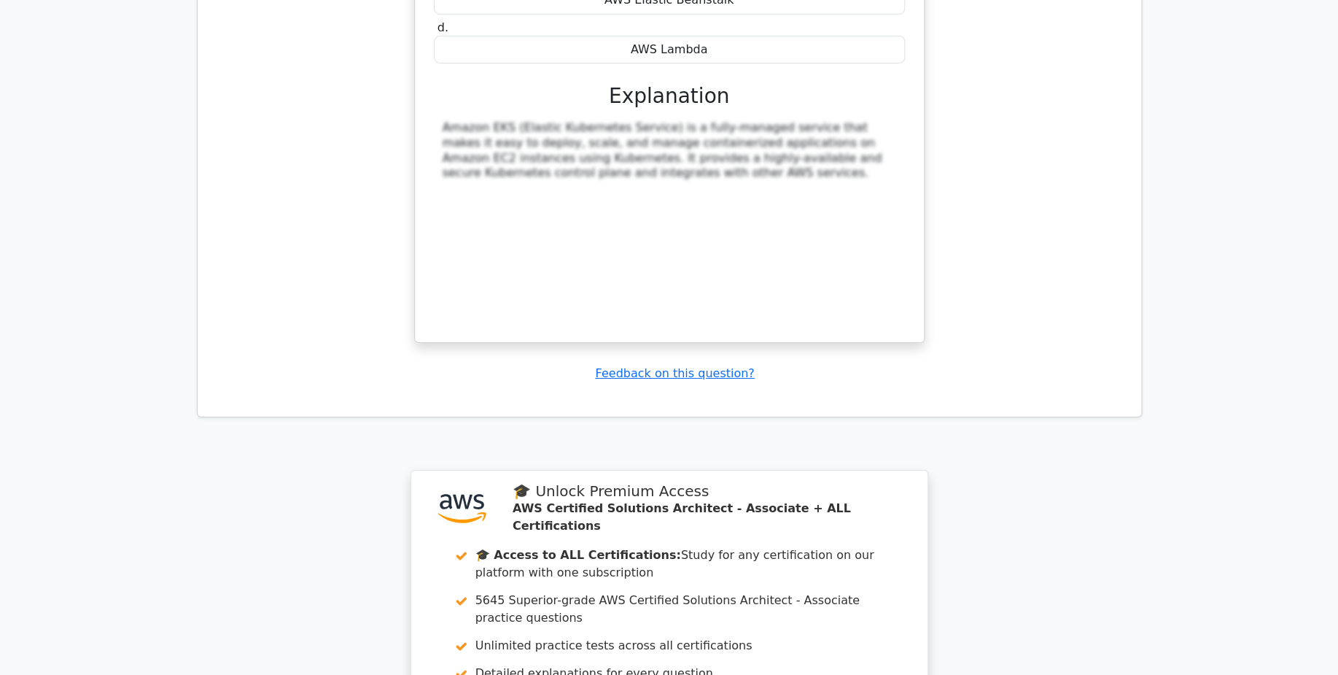
scroll to position [7842, 0]
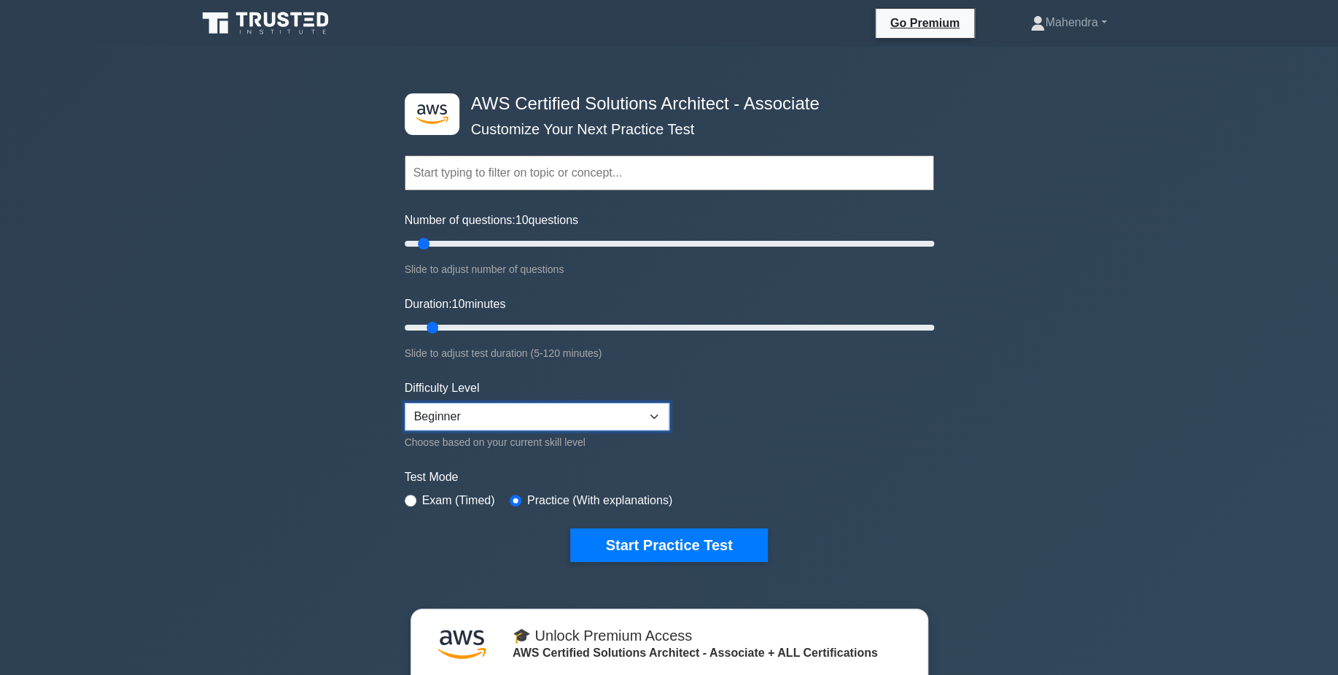
click at [405, 403] on select "Beginner Intermediate Expert" at bounding box center [537, 417] width 265 height 28
click at [769, 421] on form "Topics Amazon EC2 Amazon S3 Amazon VPC AWS Identity and Access Management (IAM)…" at bounding box center [670, 336] width 530 height 451
click at [781, 437] on form "Topics Amazon EC2 Amazon S3 Amazon VPC AWS Identity and Access Management (IAM)…" at bounding box center [670, 336] width 530 height 451
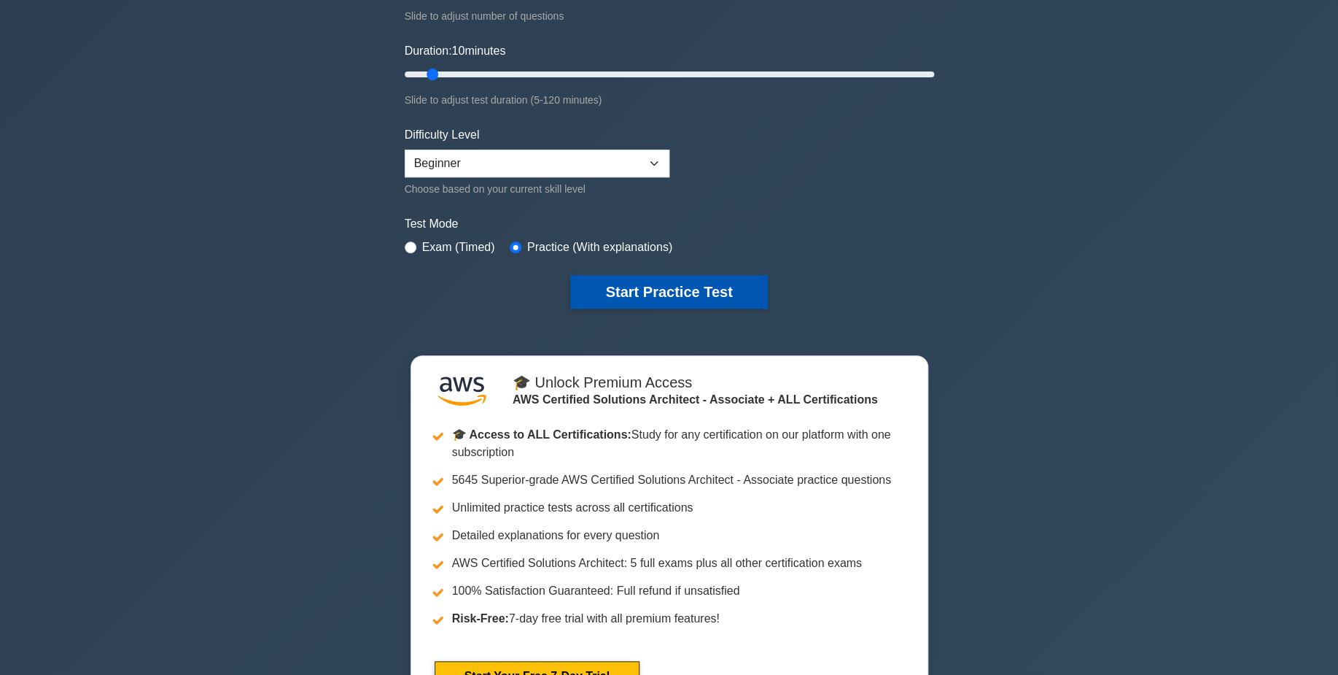
scroll to position [248, 0]
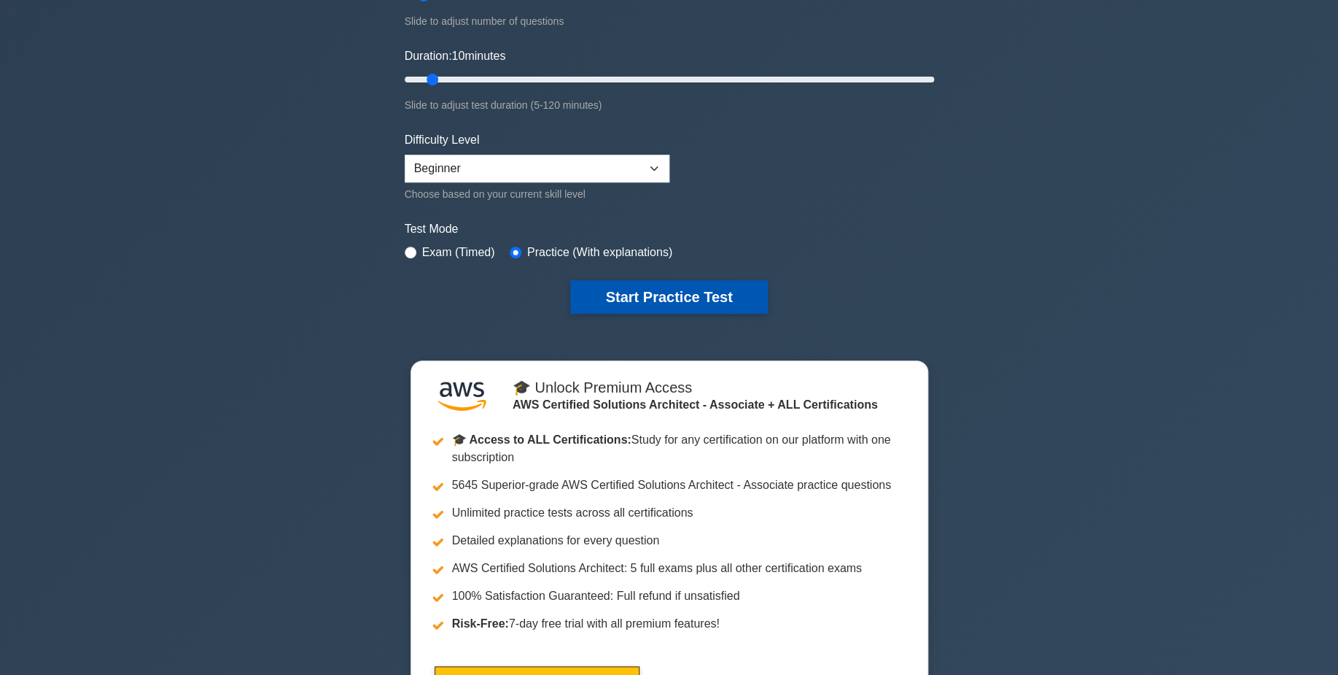
click at [726, 295] on button "Start Practice Test" at bounding box center [668, 297] width 197 height 34
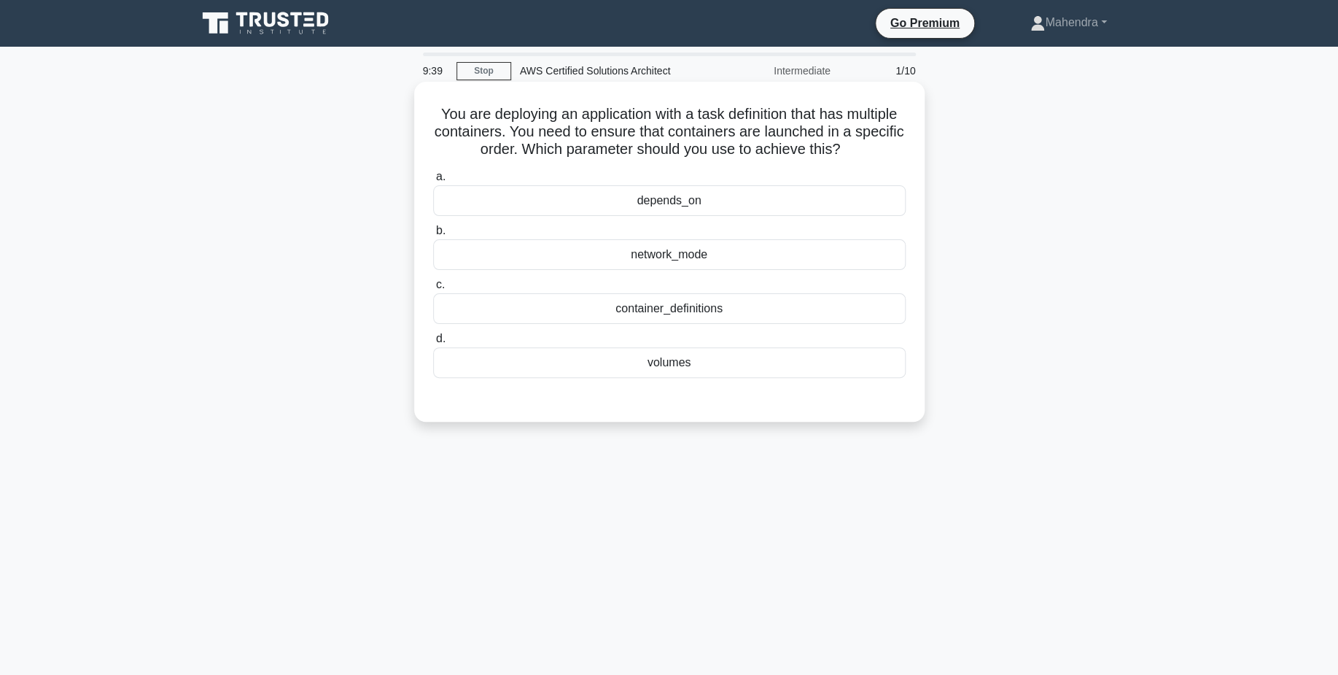
click at [800, 309] on div "container_definitions" at bounding box center [669, 308] width 473 height 31
click at [433, 290] on input "c. container_definitions" at bounding box center [433, 284] width 0 height 9
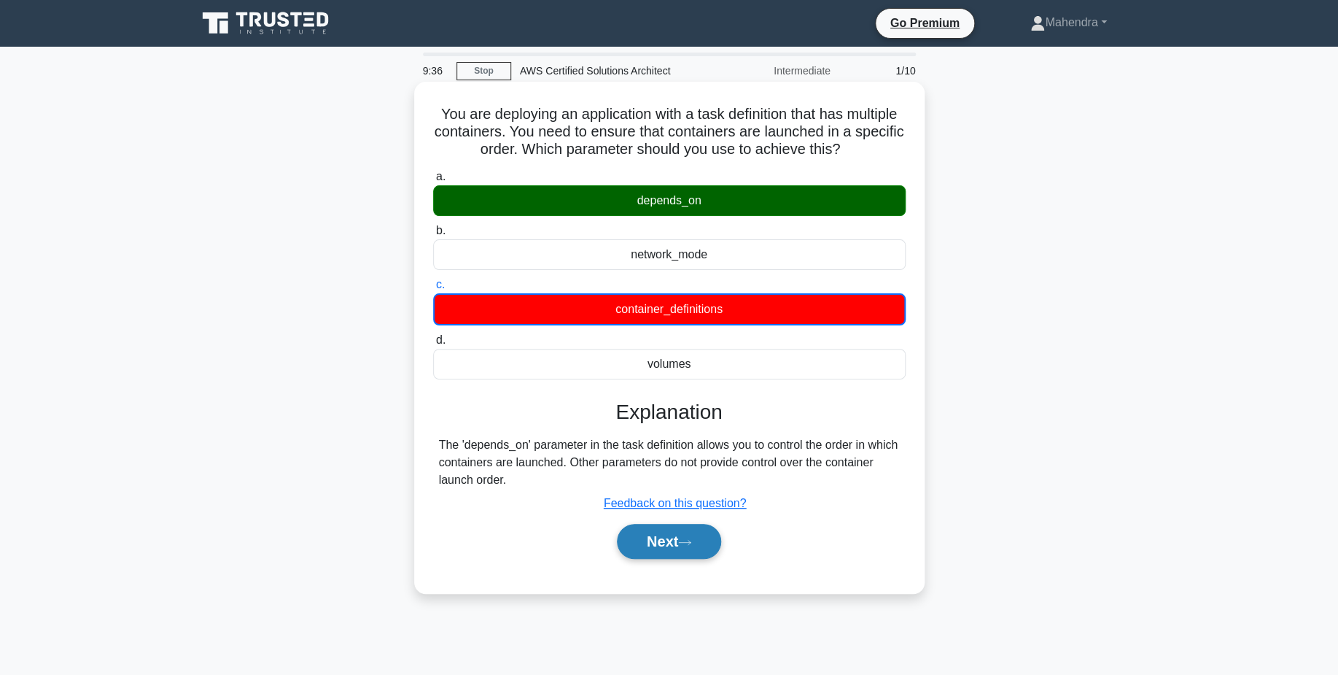
click at [691, 551] on button "Next" at bounding box center [669, 541] width 104 height 35
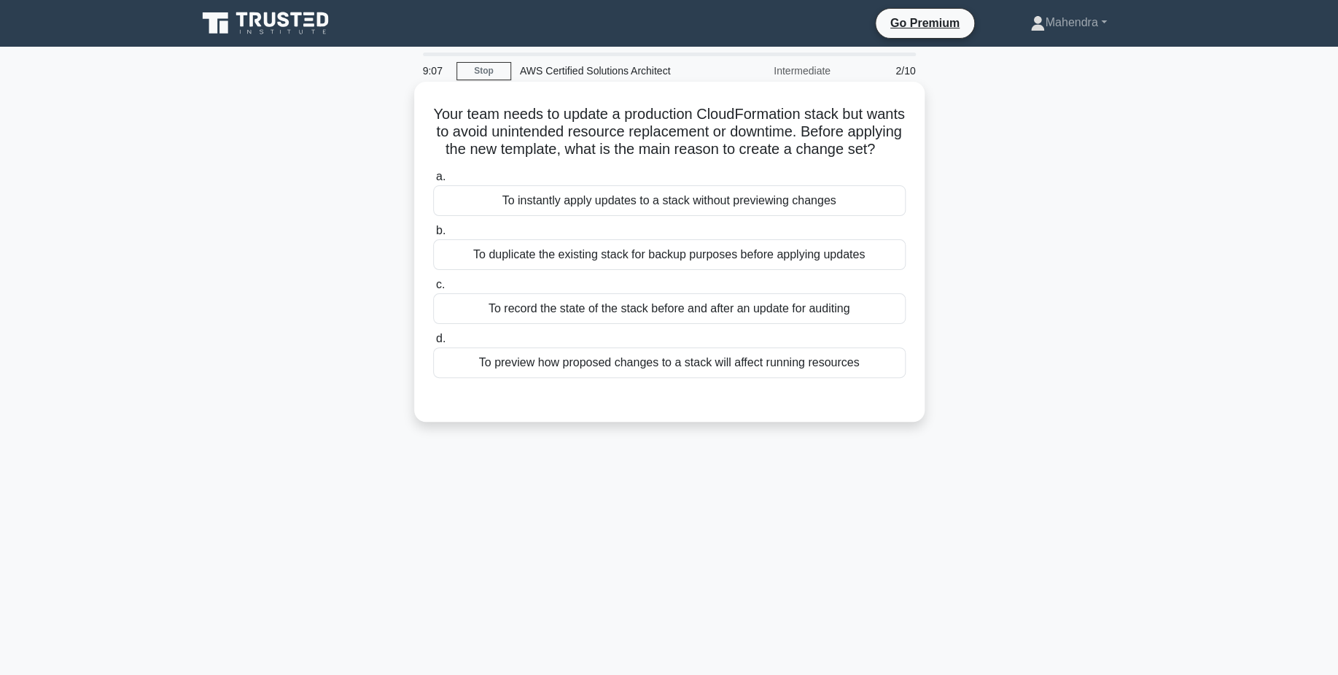
click at [740, 260] on div "To duplicate the existing stack for backup purposes before applying updates" at bounding box center [669, 254] width 473 height 31
click at [433, 236] on input "b. To duplicate the existing stack for backup purposes before applying updates" at bounding box center [433, 230] width 0 height 9
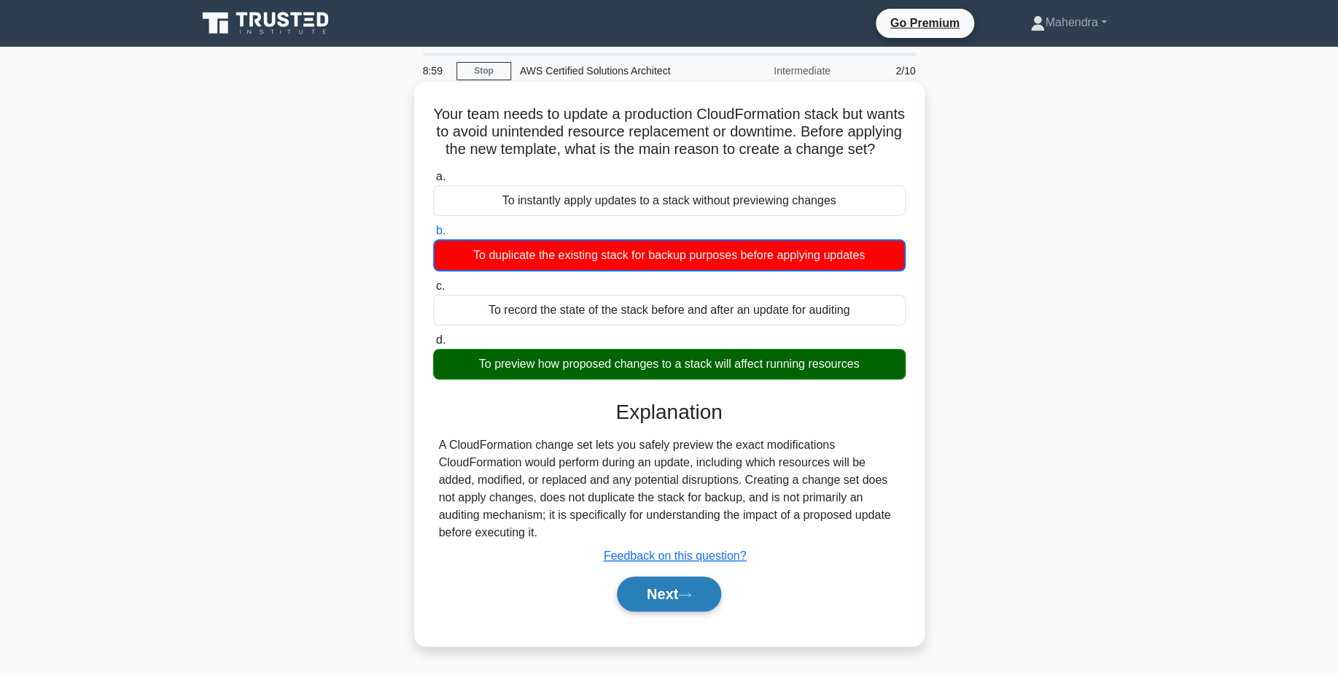
click at [691, 596] on icon at bounding box center [684, 595] width 13 height 8
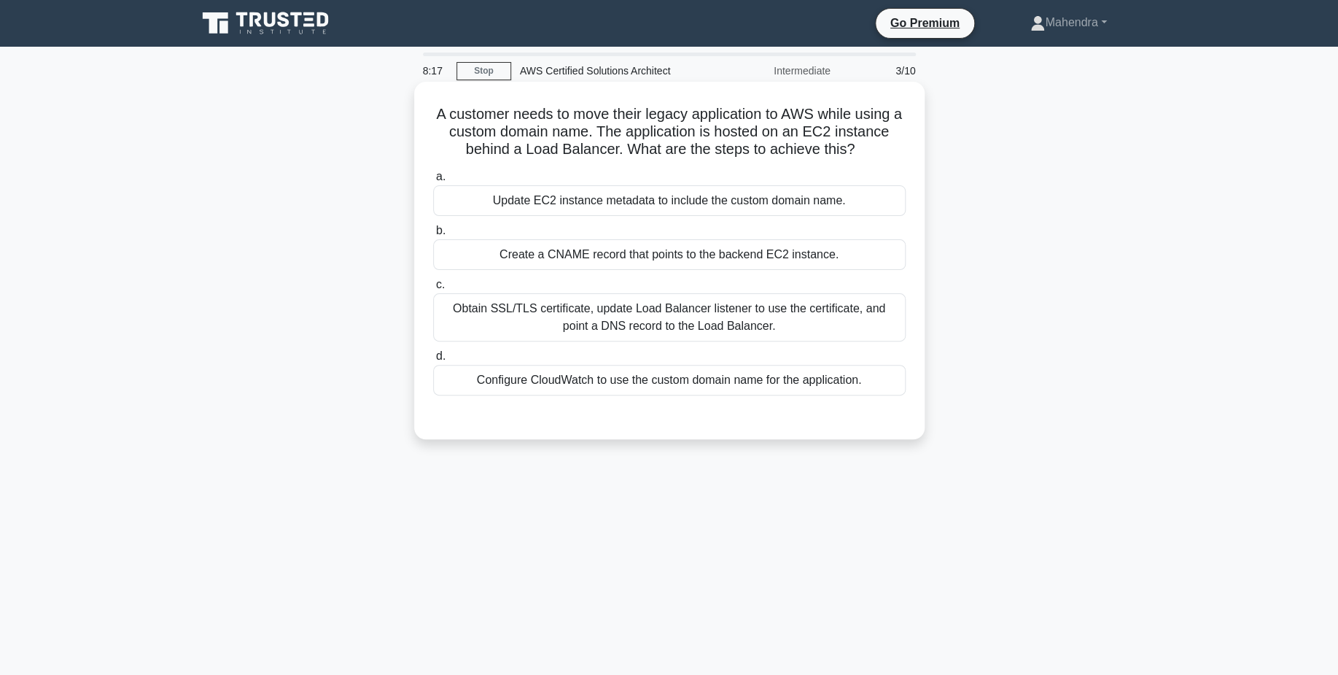
click at [751, 262] on div "Create a CNAME record that points to the backend EC2 instance." at bounding box center [669, 254] width 473 height 31
click at [433, 236] on input "b. Create a CNAME record that points to the backend EC2 instance." at bounding box center [433, 230] width 0 height 9
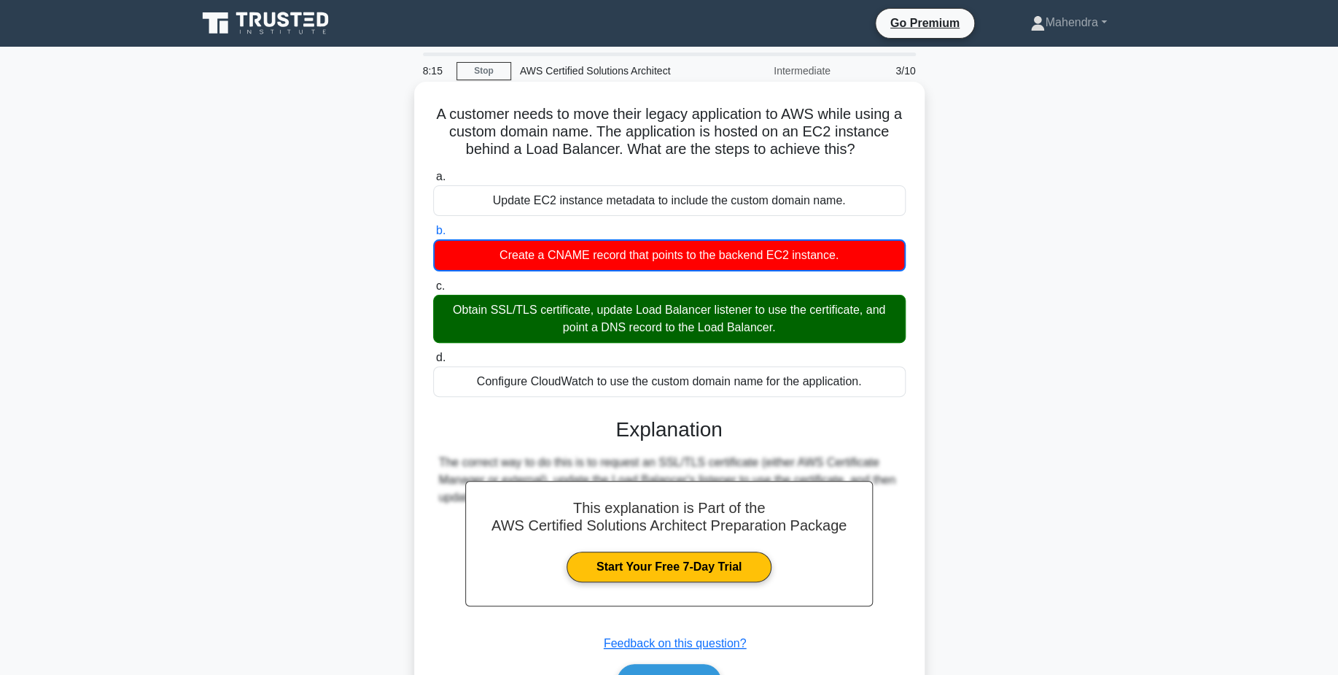
scroll to position [114, 0]
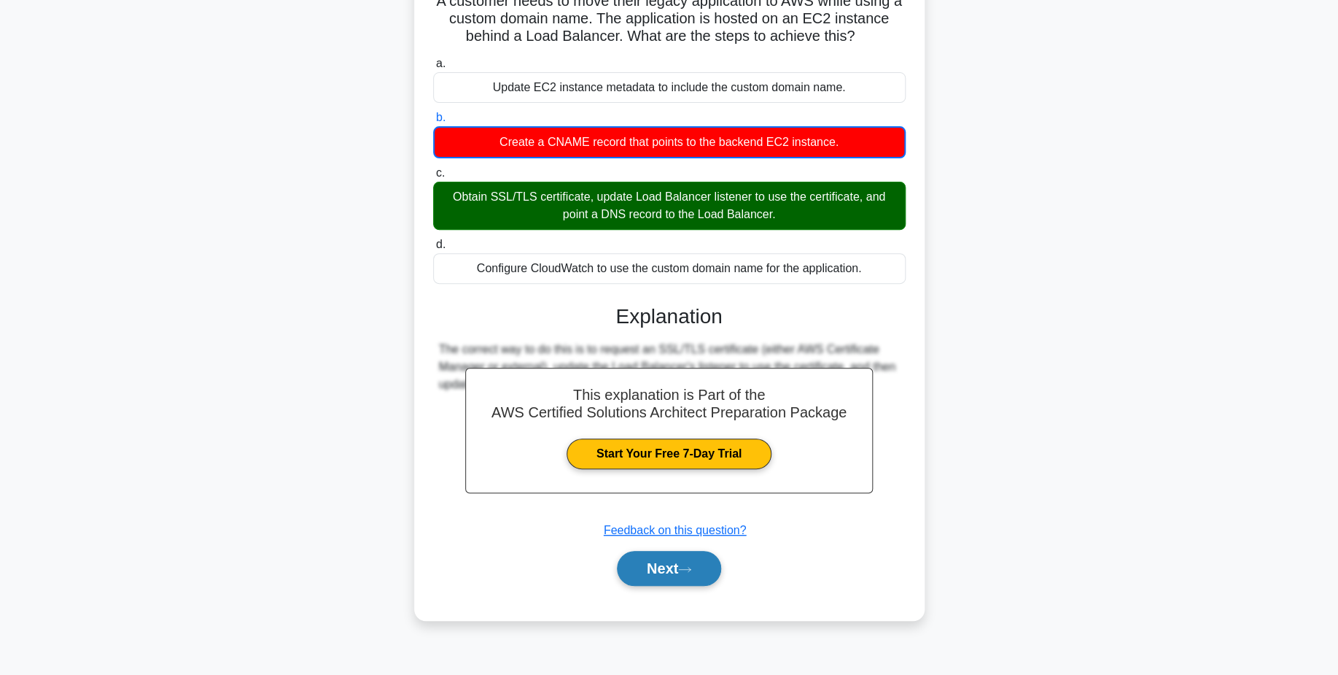
click at [685, 559] on button "Next" at bounding box center [669, 568] width 104 height 35
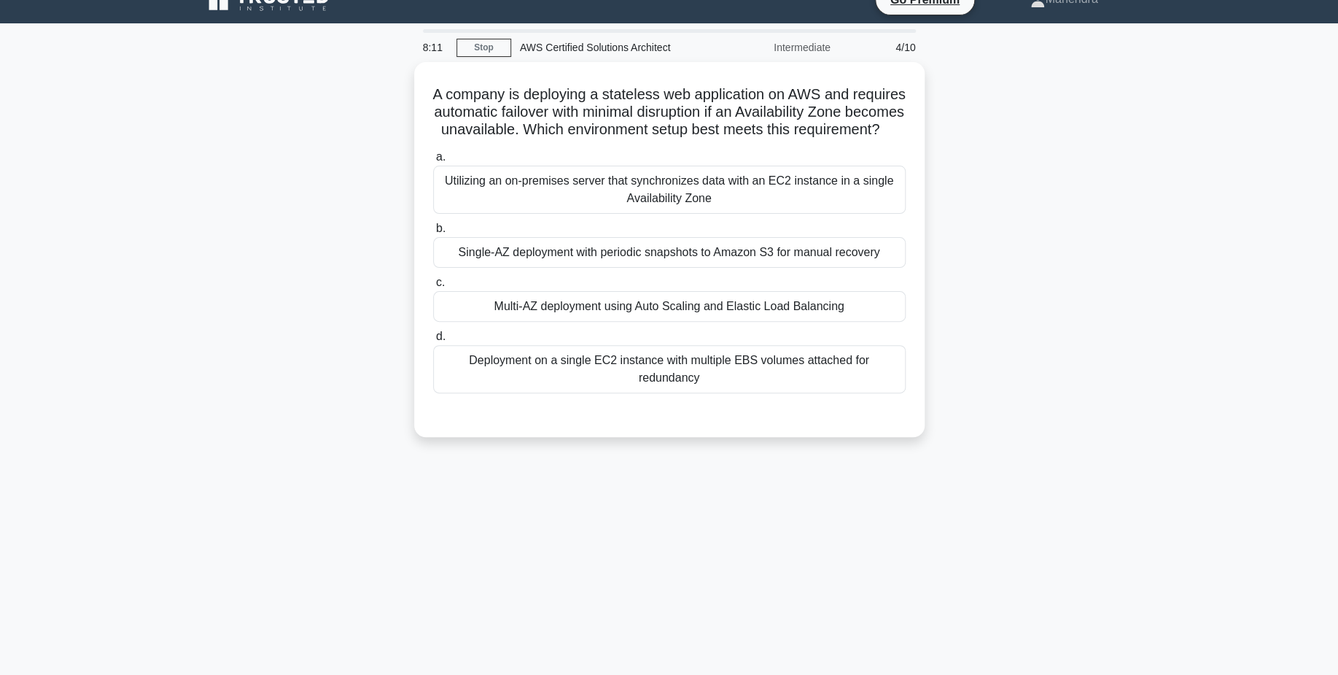
scroll to position [23, 0]
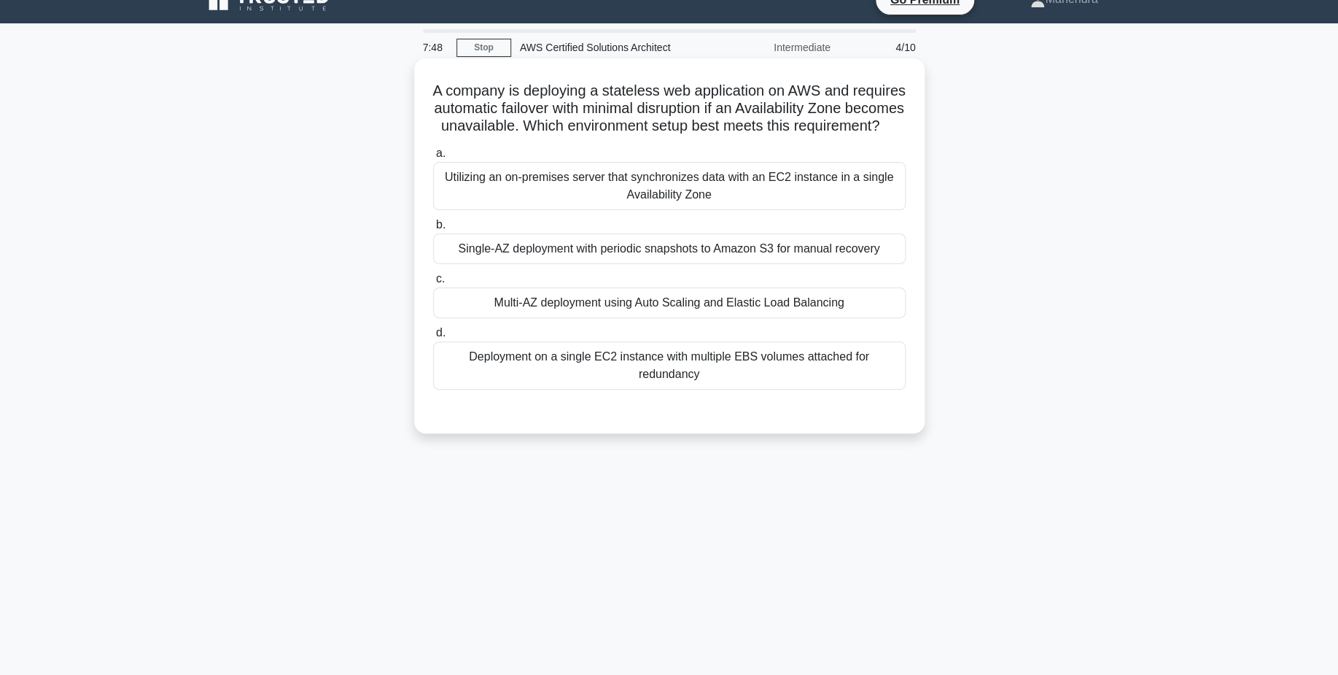
click at [710, 318] on div "Multi-AZ deployment using Auto Scaling and Elastic Load Balancing" at bounding box center [669, 302] width 473 height 31
click at [433, 284] on input "c. Multi-AZ deployment using Auto Scaling and Elastic Load Balancing" at bounding box center [433, 278] width 0 height 9
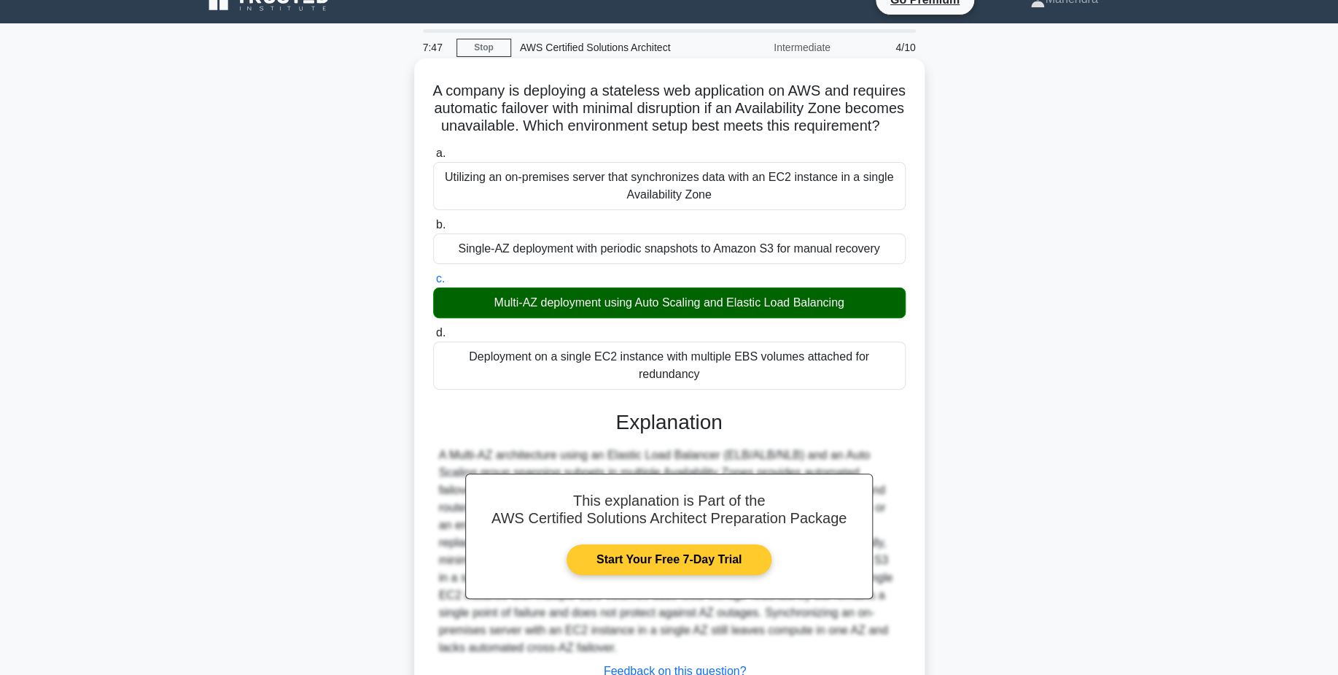
scroll to position [139, 0]
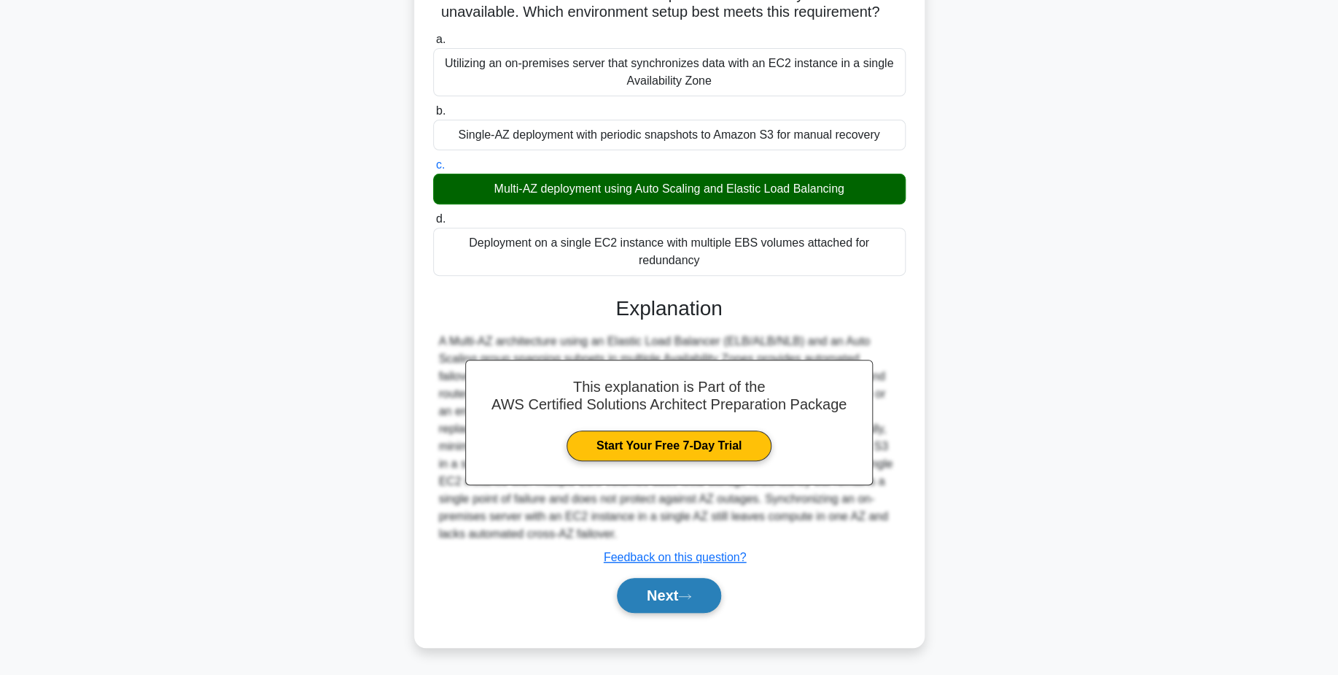
click at [672, 585] on button "Next" at bounding box center [669, 595] width 104 height 35
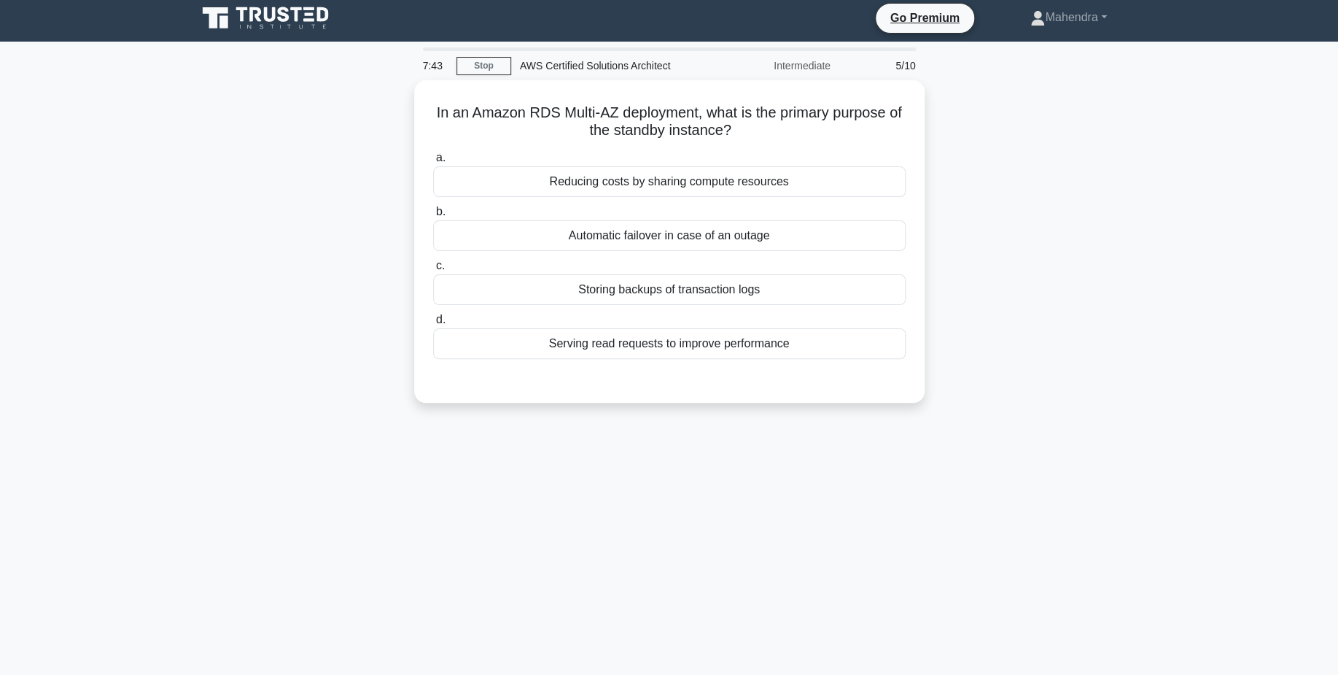
scroll to position [0, 0]
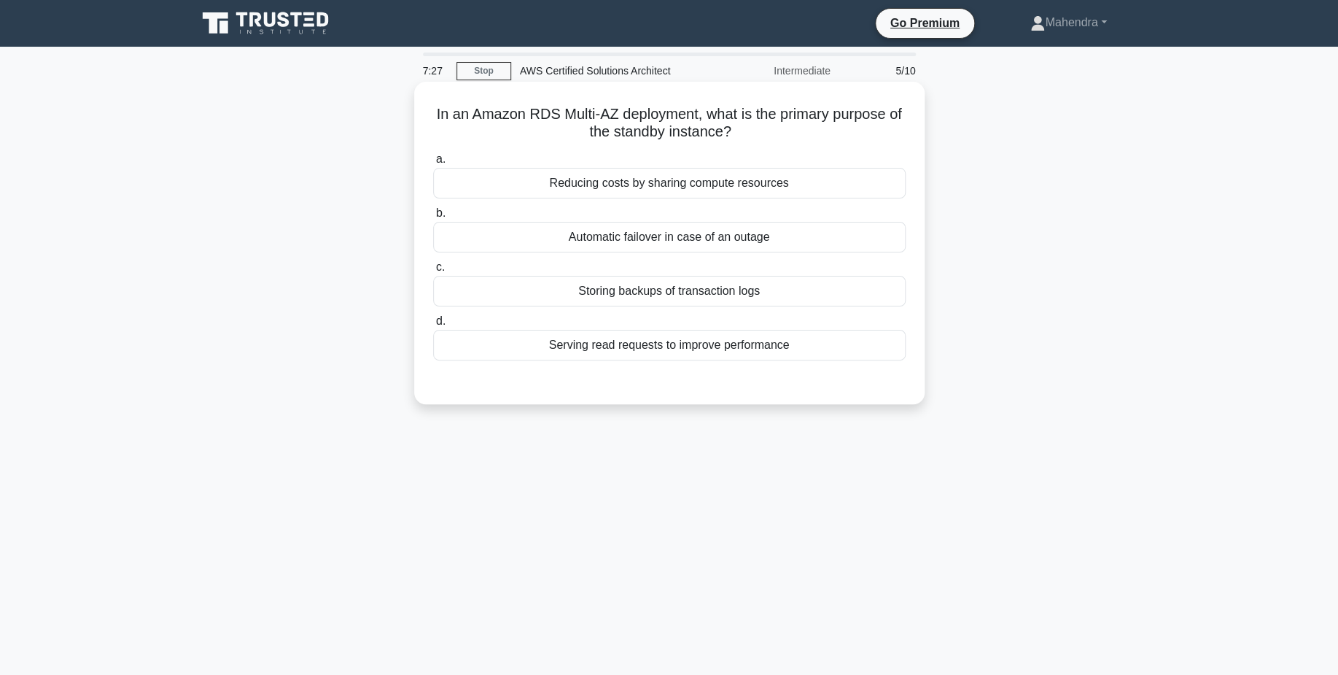
click at [805, 245] on div "Automatic failover in case of an outage" at bounding box center [669, 237] width 473 height 31
click at [433, 218] on input "b. Automatic failover in case of an outage" at bounding box center [433, 213] width 0 height 9
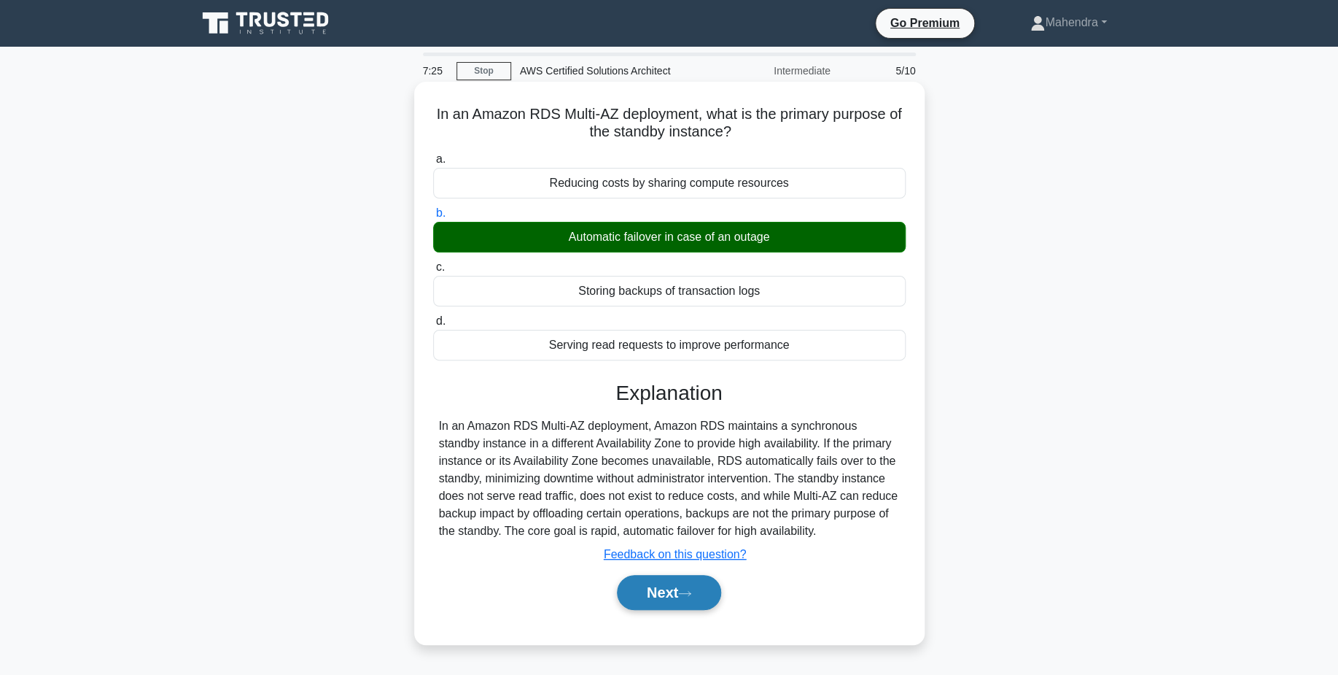
click at [691, 594] on icon at bounding box center [684, 593] width 13 height 8
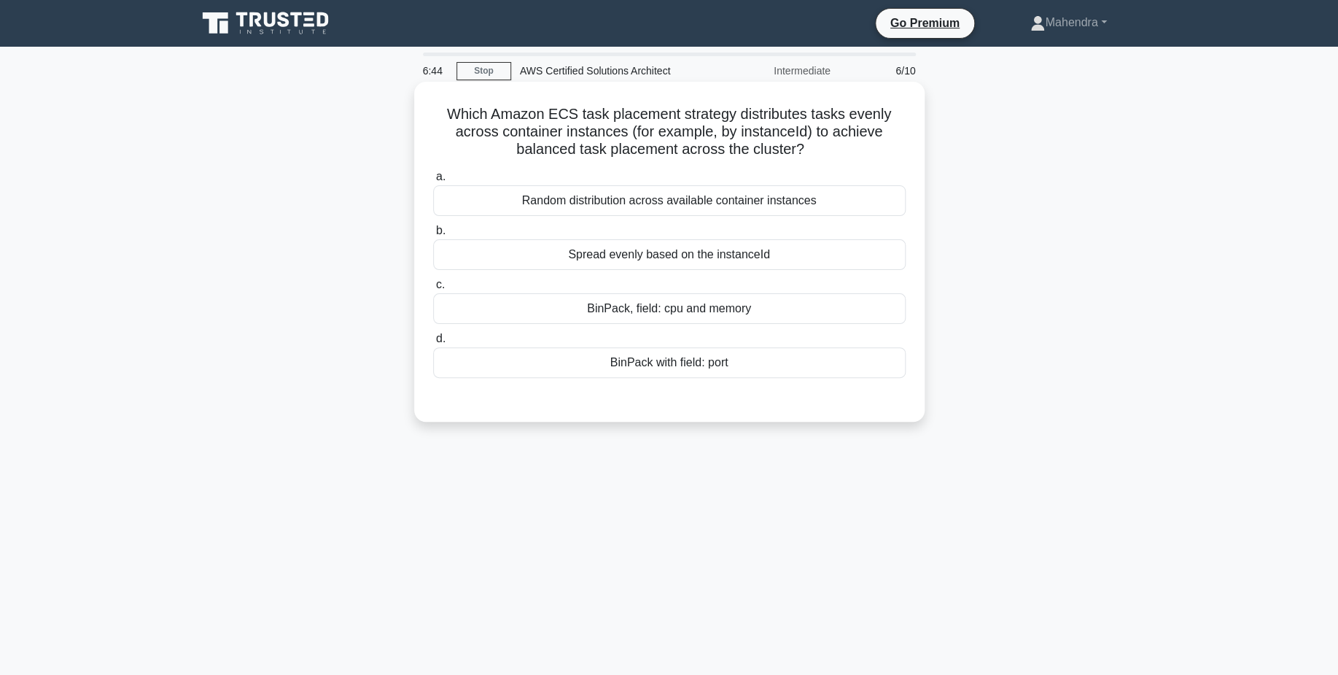
click at [723, 208] on div "Random distribution across available container instances" at bounding box center [669, 200] width 473 height 31
click at [433, 182] on input "a. Random distribution across available container instances" at bounding box center [433, 176] width 0 height 9
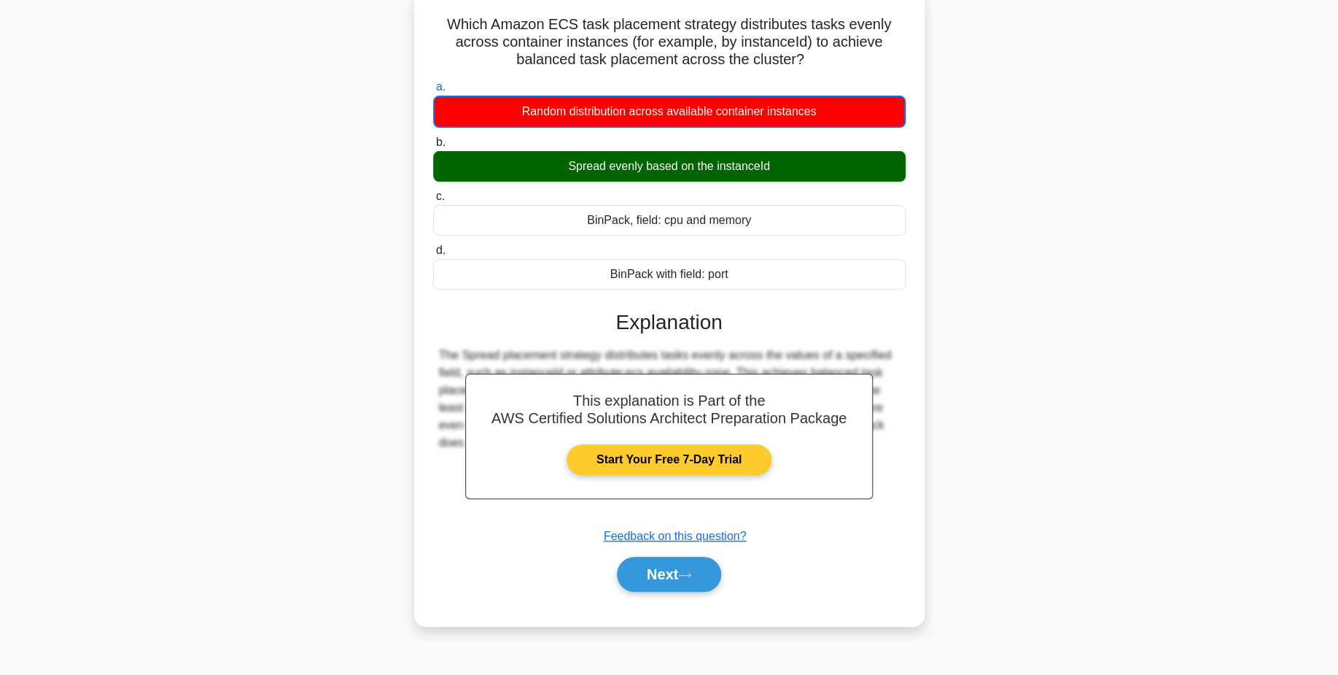
scroll to position [91, 0]
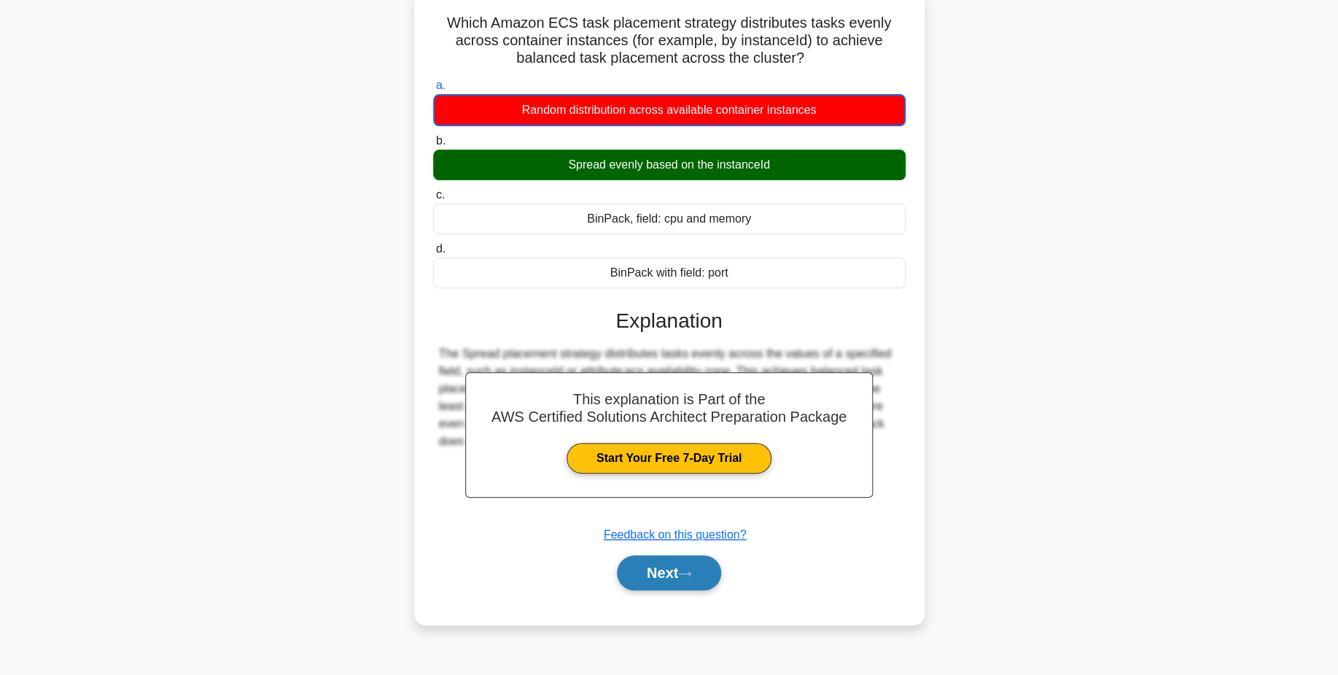
click at [671, 580] on button "Next" at bounding box center [669, 572] width 104 height 35
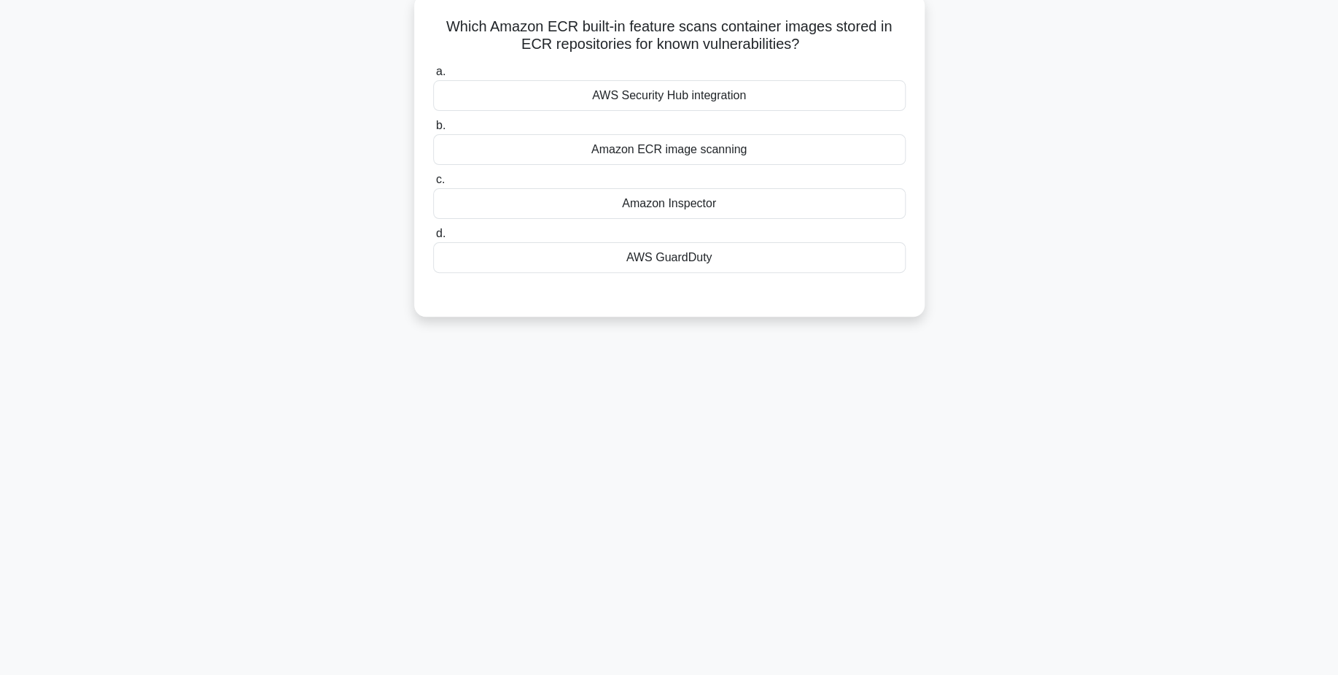
click at [584, 387] on div "6:38 Stop AWS Certified Solutions Architect Intermediate 7/10 Which Amazon ECR …" at bounding box center [669, 325] width 963 height 729
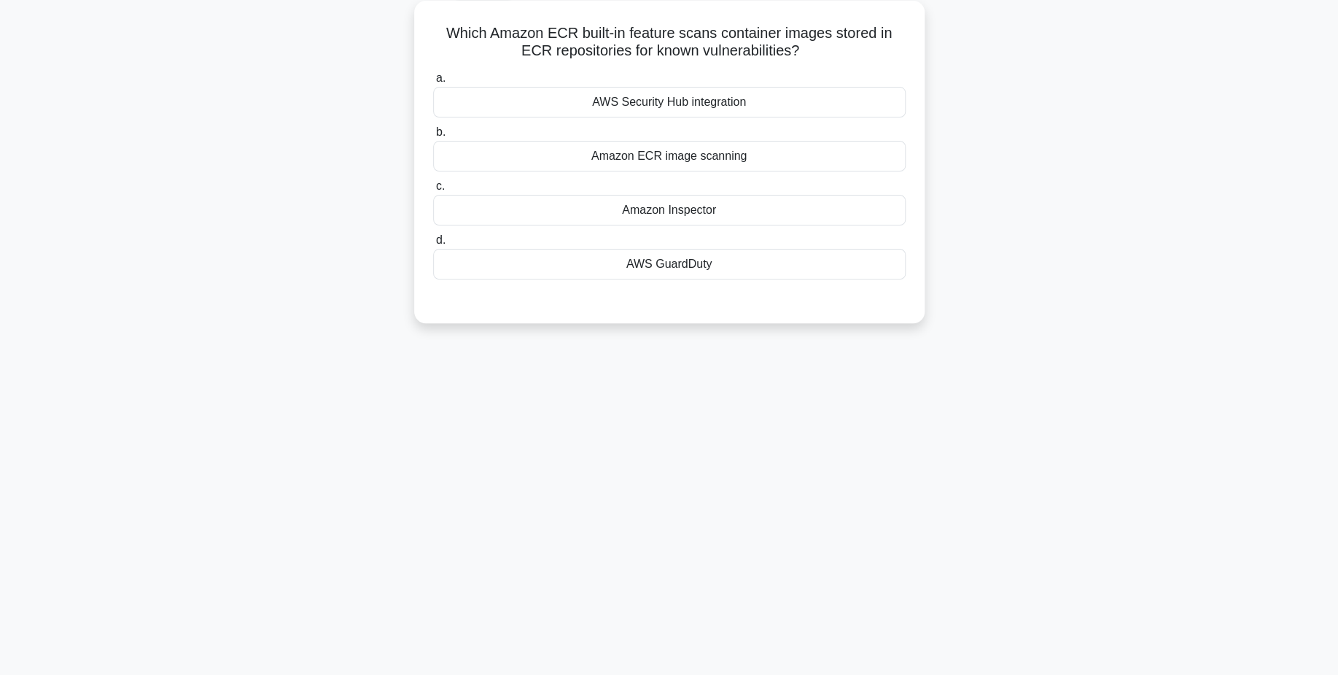
scroll to position [80, 0]
click at [665, 160] on div "Amazon ECR image scanning" at bounding box center [669, 157] width 473 height 31
click at [433, 138] on input "b. Amazon ECR image scanning" at bounding box center [433, 132] width 0 height 9
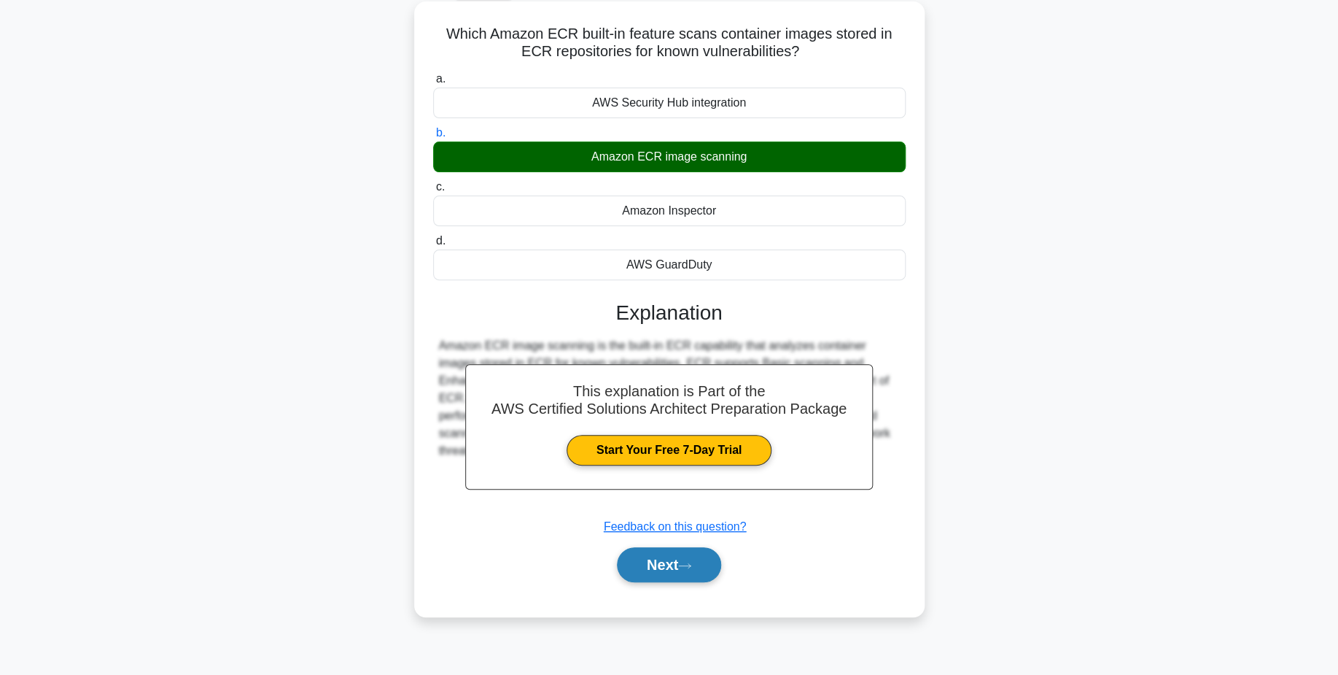
click at [667, 562] on button "Next" at bounding box center [669, 564] width 104 height 35
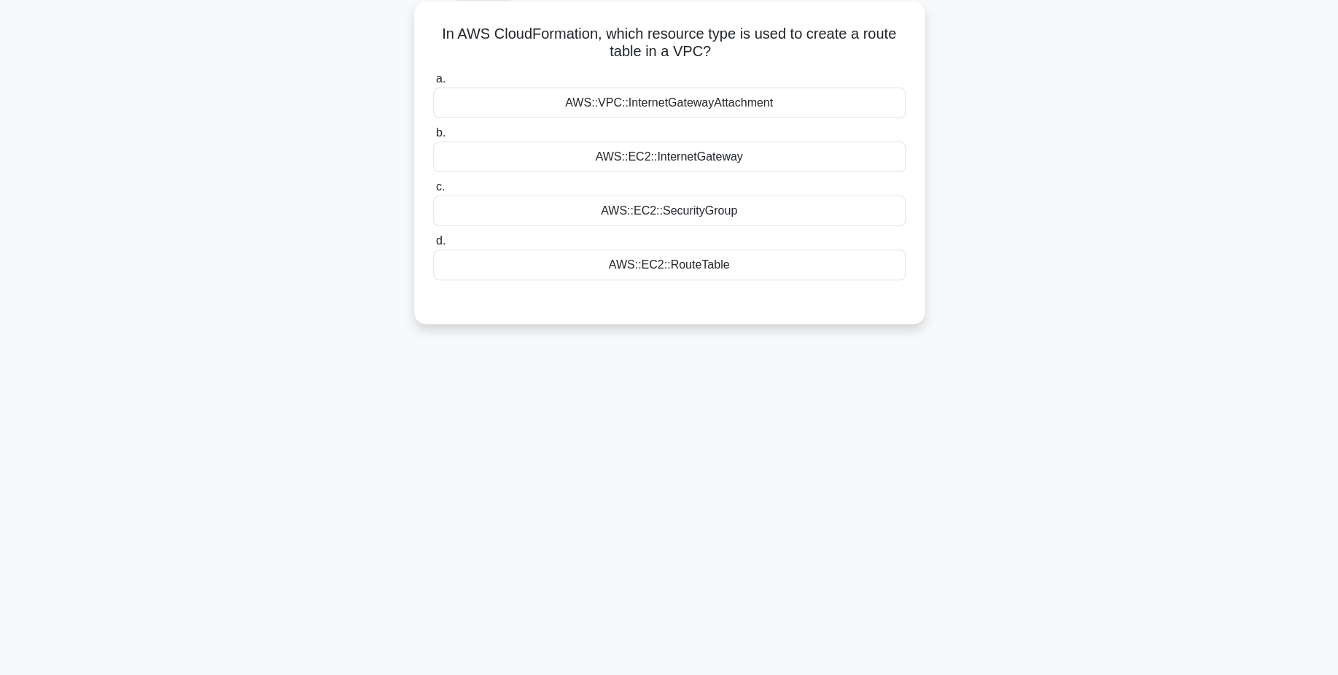
click at [707, 165] on div "AWS::EC2::InternetGateway" at bounding box center [669, 157] width 473 height 31
click at [433, 138] on input "b. AWS::EC2::InternetGateway" at bounding box center [433, 132] width 0 height 9
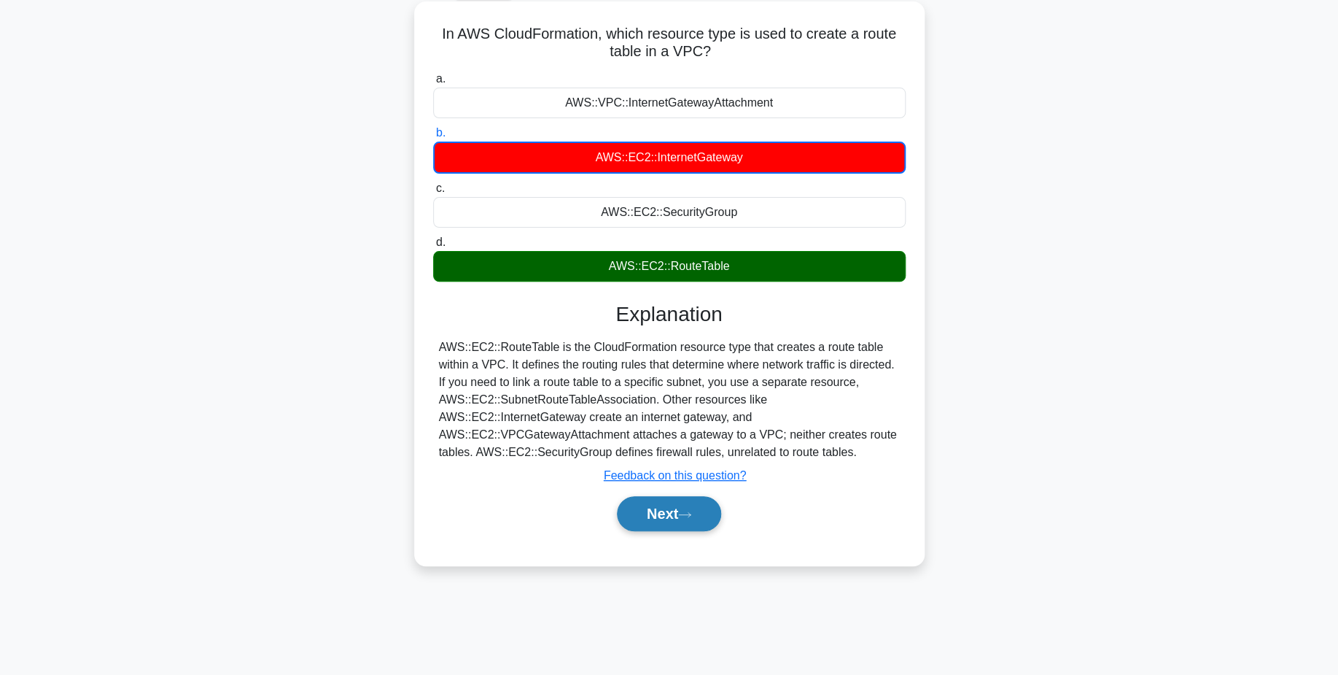
click at [708, 519] on button "Next" at bounding box center [669, 513] width 104 height 35
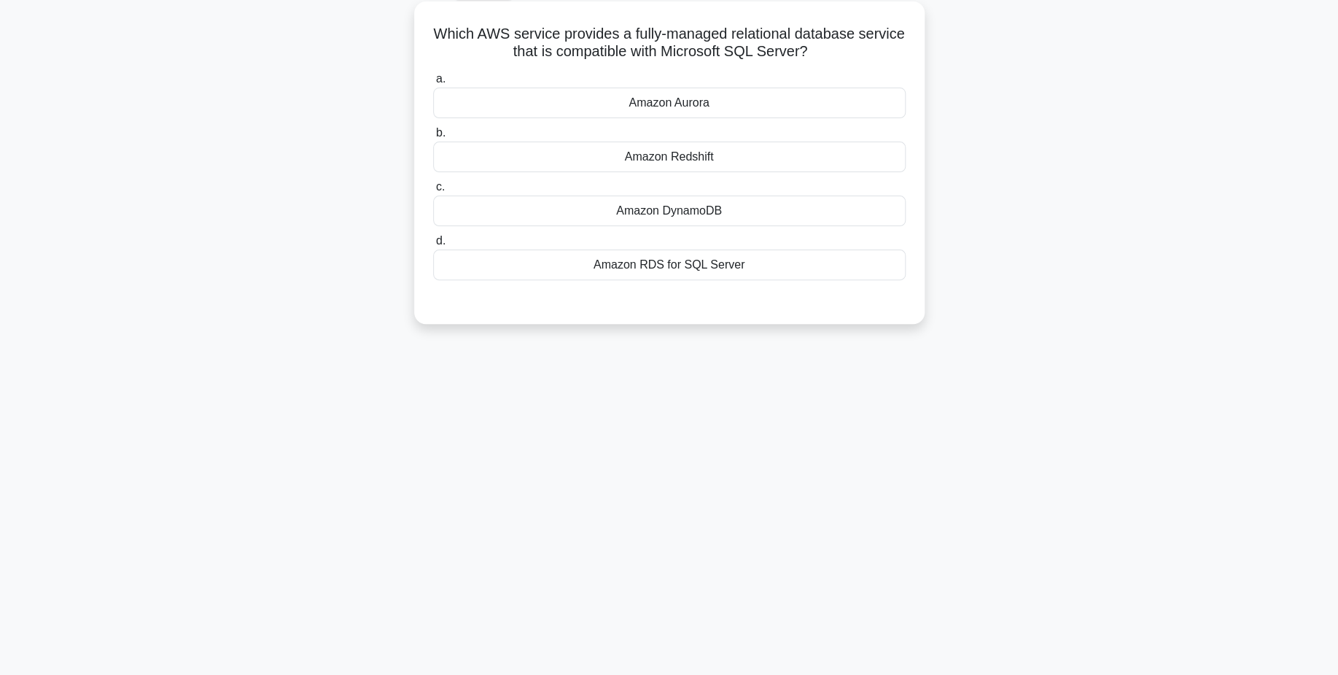
click at [719, 269] on div "Amazon RDS for SQL Server" at bounding box center [669, 264] width 473 height 31
click at [433, 246] on input "d. Amazon RDS for SQL Server" at bounding box center [433, 240] width 0 height 9
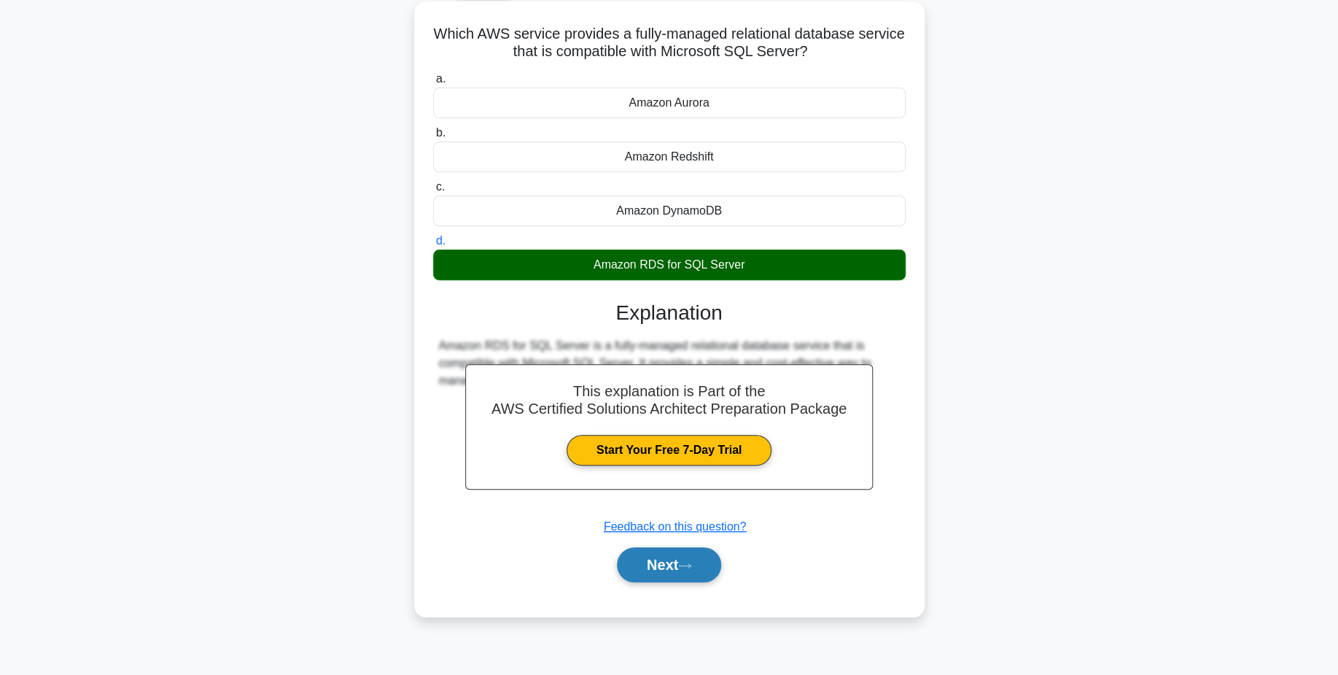
click at [691, 571] on button "Next" at bounding box center [669, 564] width 104 height 35
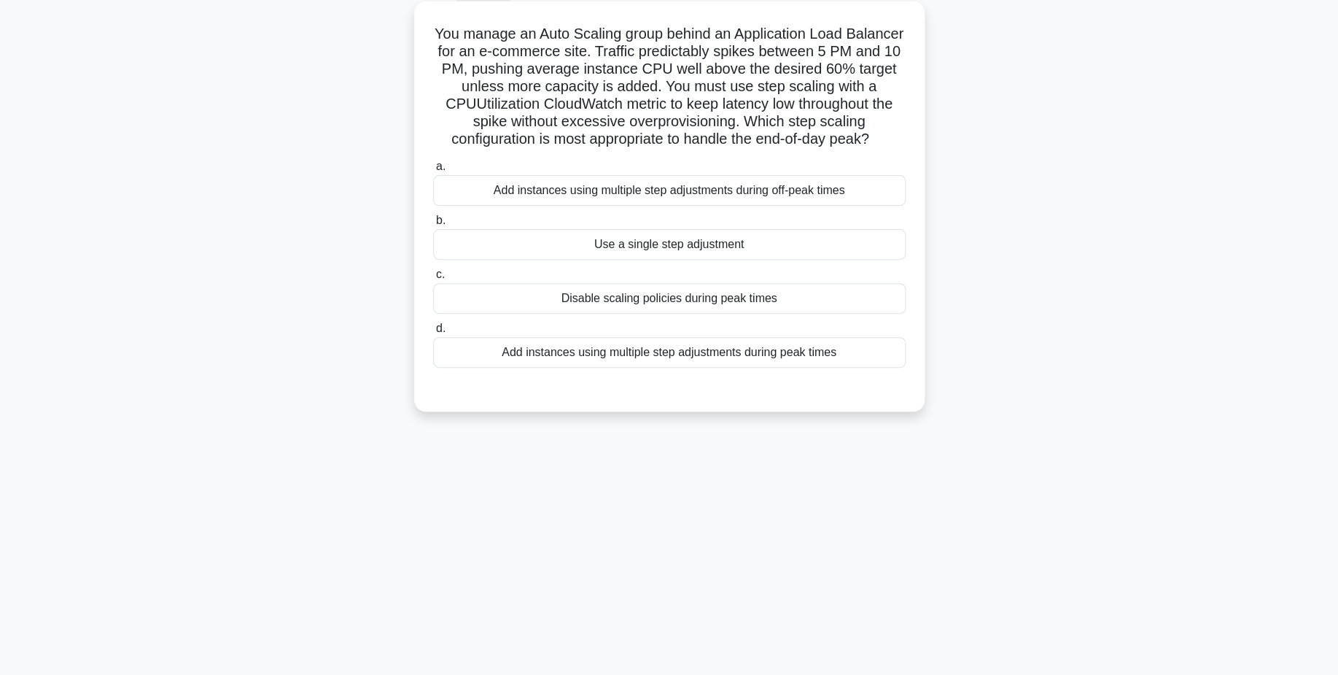
click at [516, 168] on label "a. Add instances using multiple step adjustments during off-peak times" at bounding box center [669, 182] width 473 height 48
click at [433, 168] on input "a. Add instances using multiple step adjustments during off-peak times" at bounding box center [433, 166] width 0 height 9
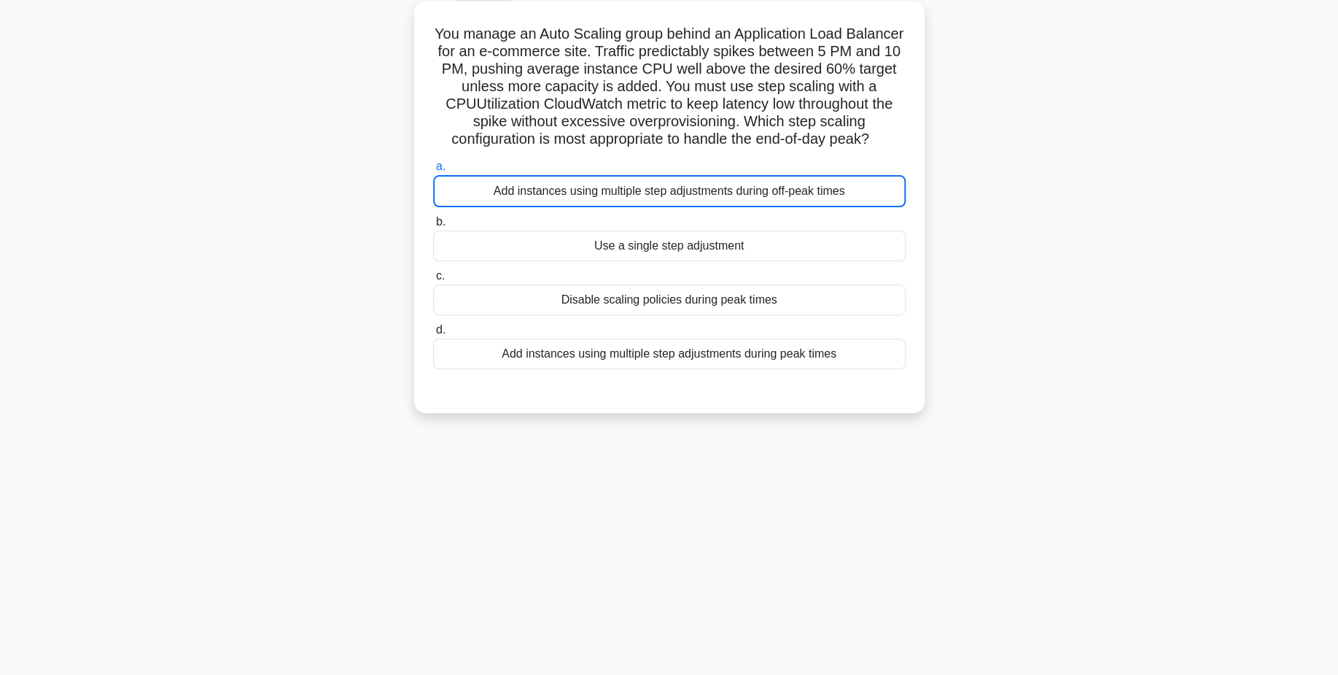
click at [516, 168] on label "a. Add instances using multiple step adjustments during off-peak times" at bounding box center [669, 183] width 473 height 50
click at [433, 168] on input "a. Add instances using multiple step adjustments during off-peak times" at bounding box center [433, 166] width 0 height 9
click at [532, 210] on div "a. Add instances using multiple step adjustments during off-peak times b. Use a…" at bounding box center [670, 263] width 490 height 217
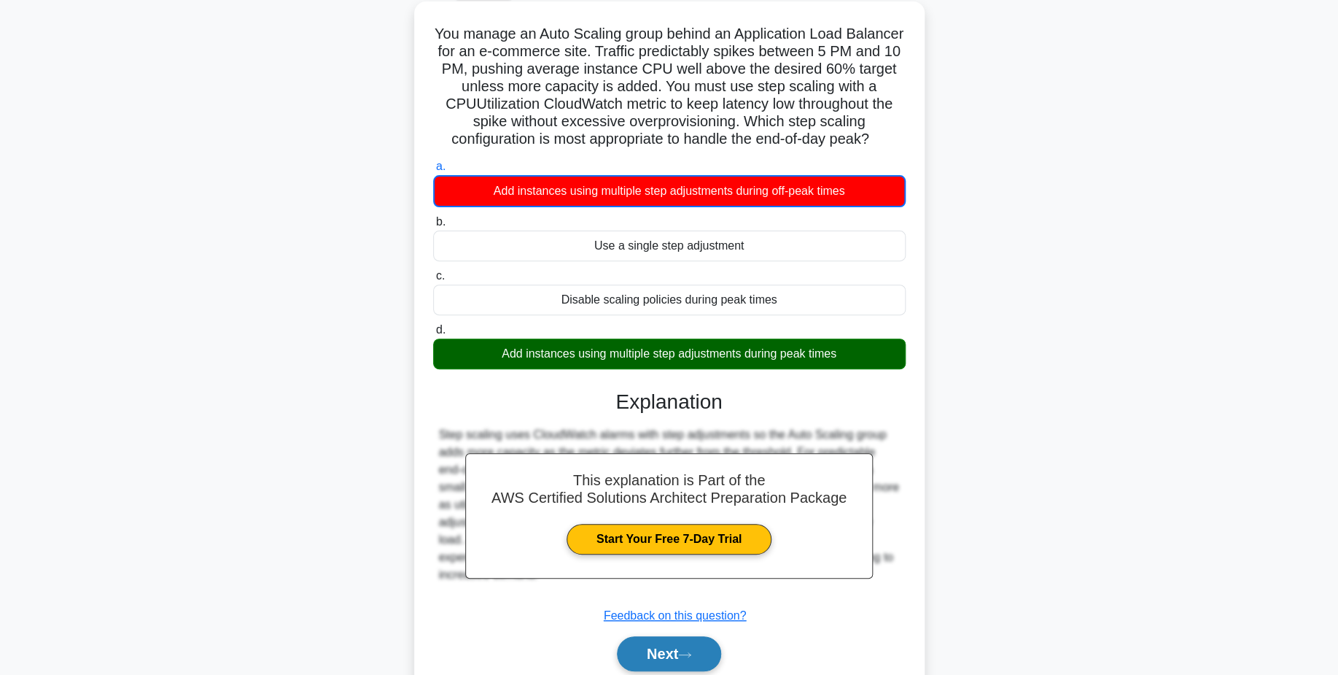
scroll to position [81, 0]
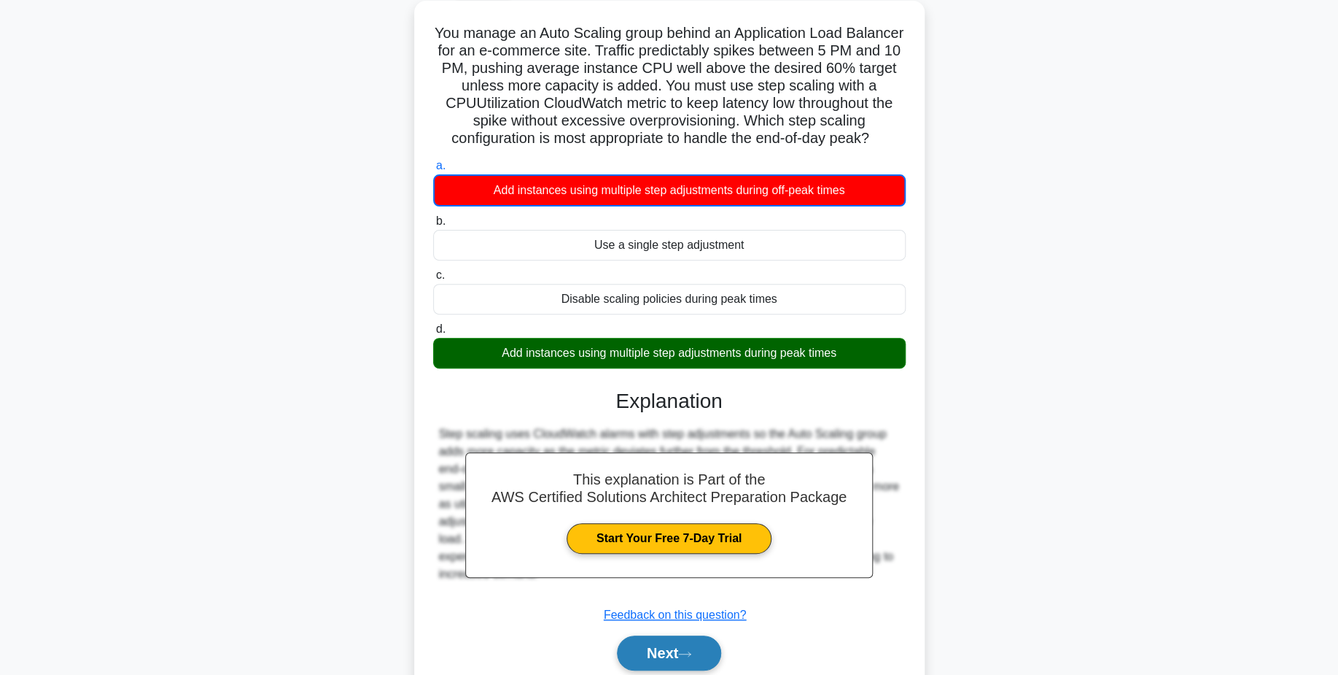
click at [659, 661] on button "Next" at bounding box center [669, 652] width 104 height 35
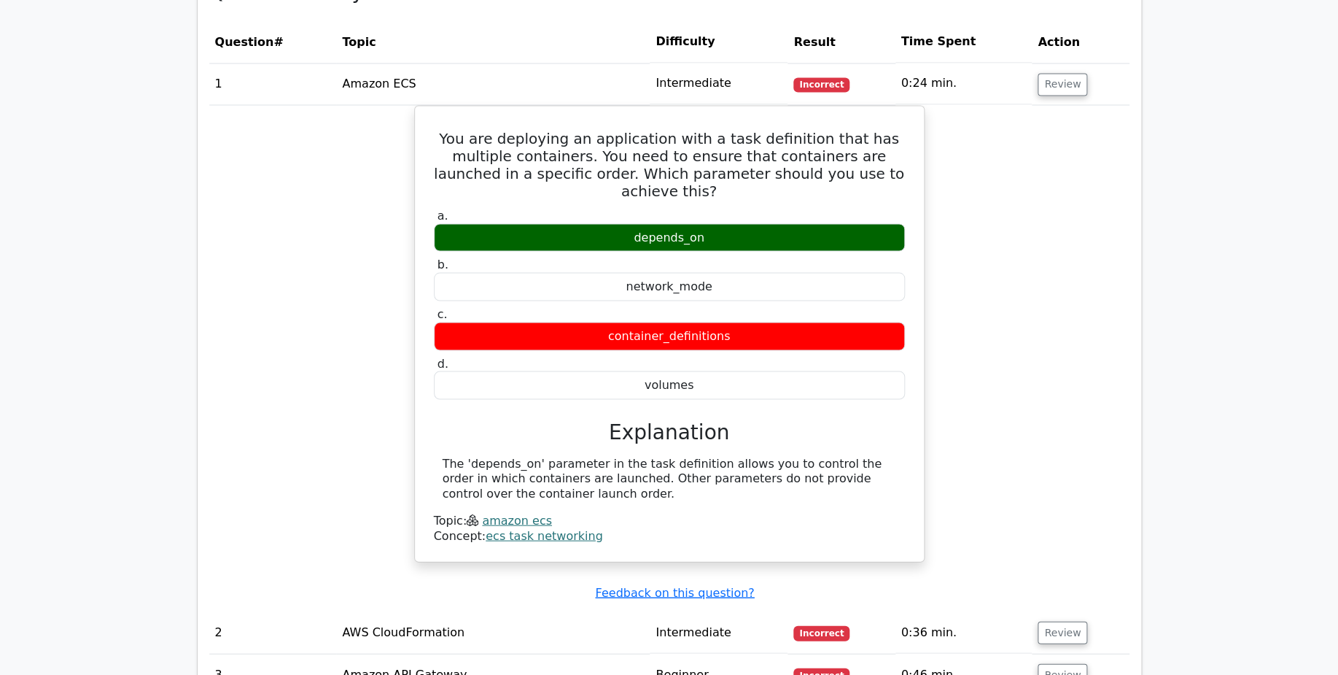
scroll to position [1214, 0]
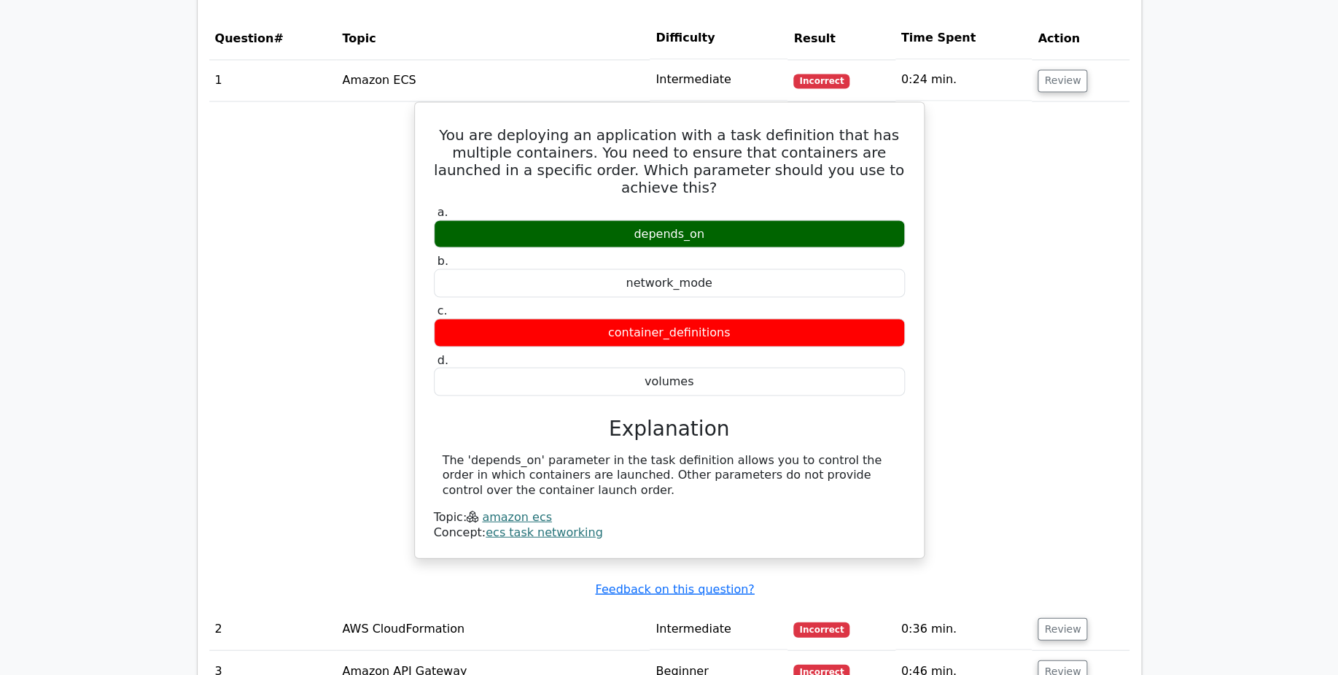
click at [273, 290] on div "You are deploying an application with a task definition that has multiple conta…" at bounding box center [669, 338] width 921 height 474
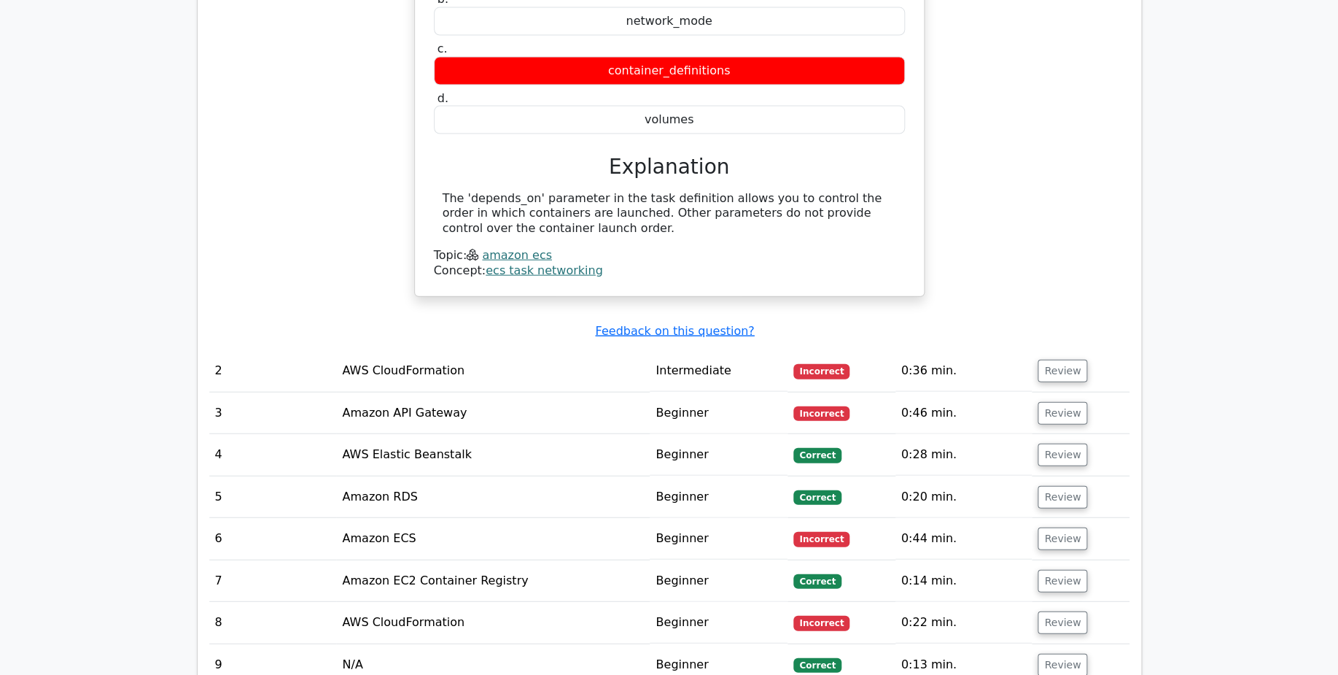
scroll to position [1473, 0]
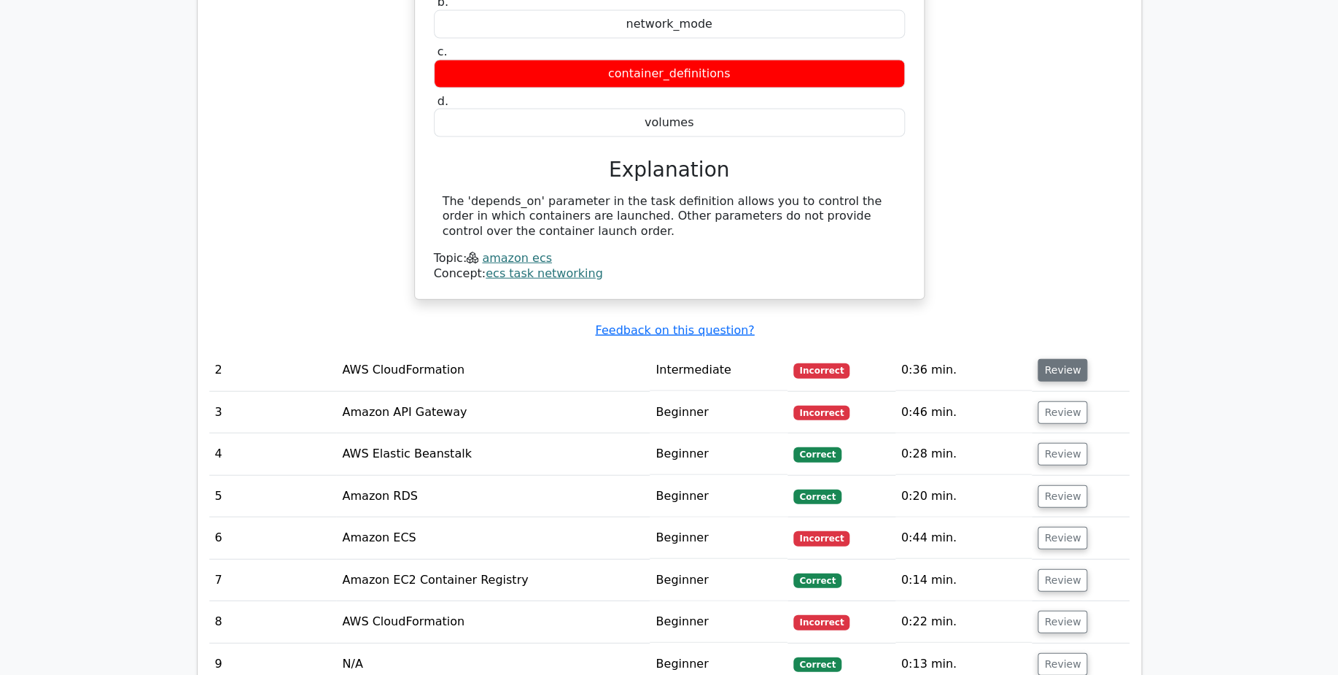
click at [1063, 359] on button "Review" at bounding box center [1063, 370] width 50 height 23
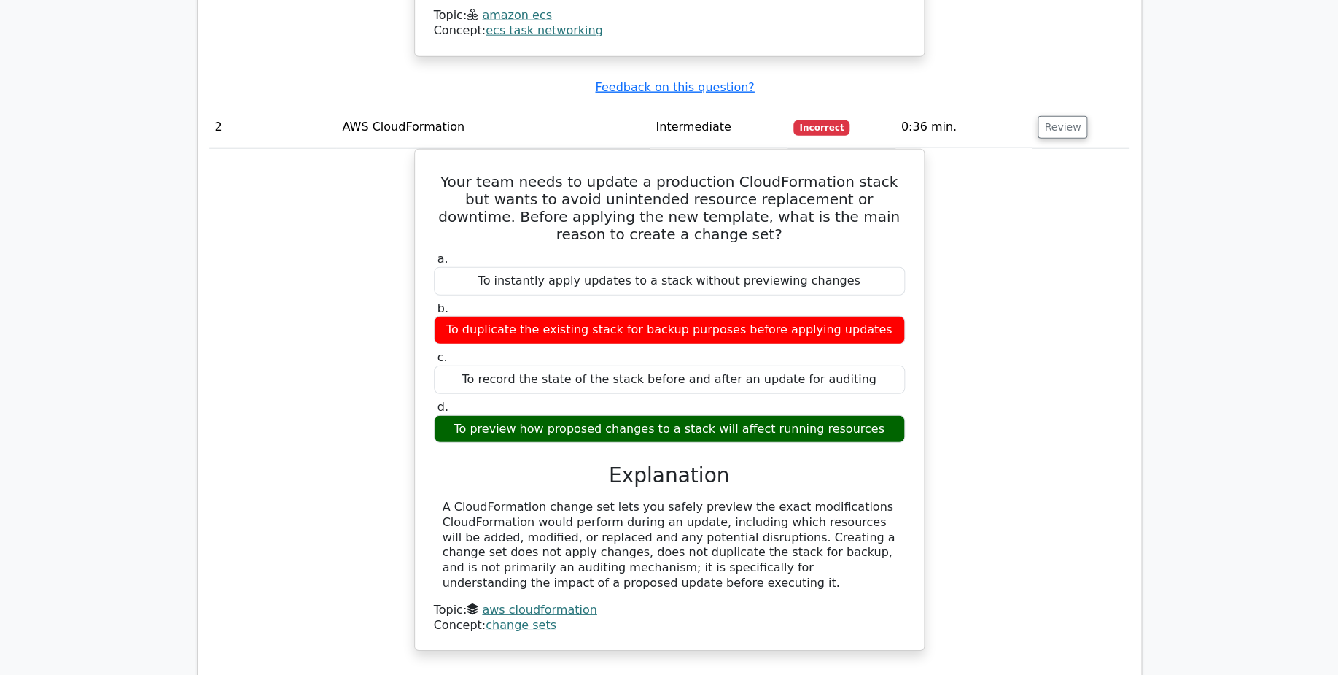
scroll to position [1716, 0]
click at [306, 309] on div "Your team needs to update a production CloudFormation stack but wants to avoid …" at bounding box center [669, 408] width 921 height 519
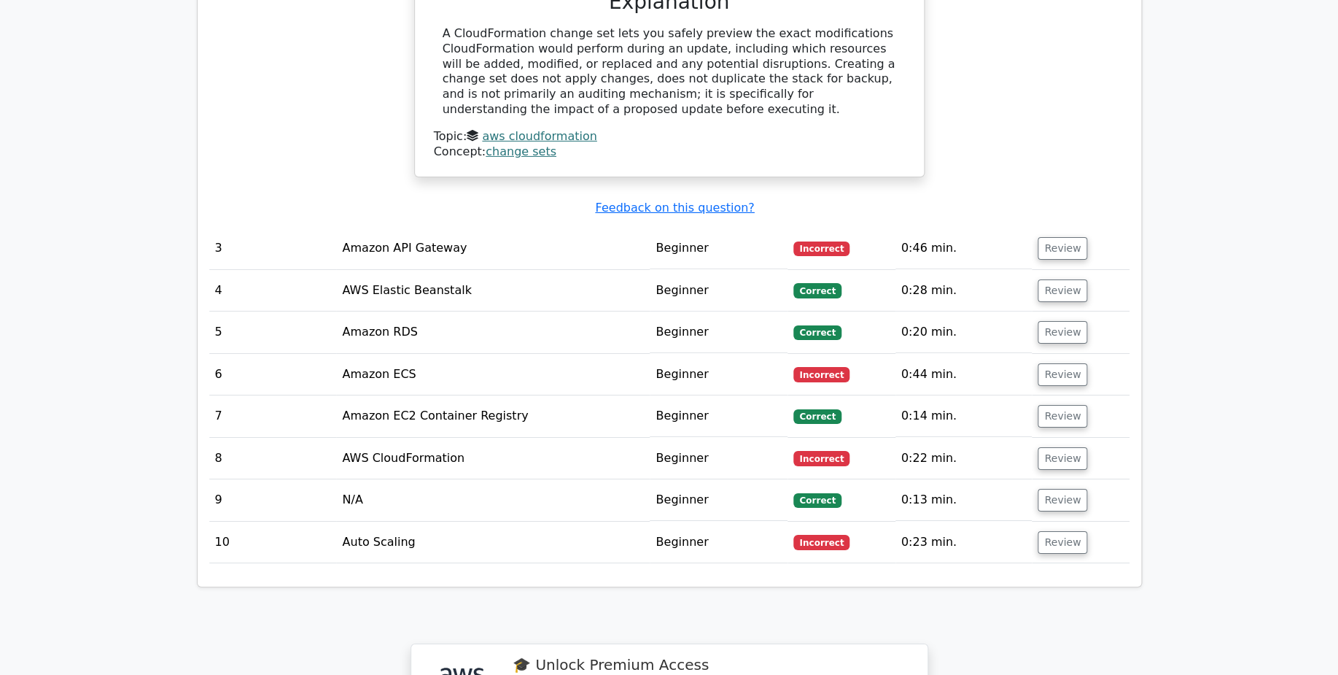
scroll to position [2190, 0]
click at [1061, 236] on button "Review" at bounding box center [1063, 247] width 50 height 23
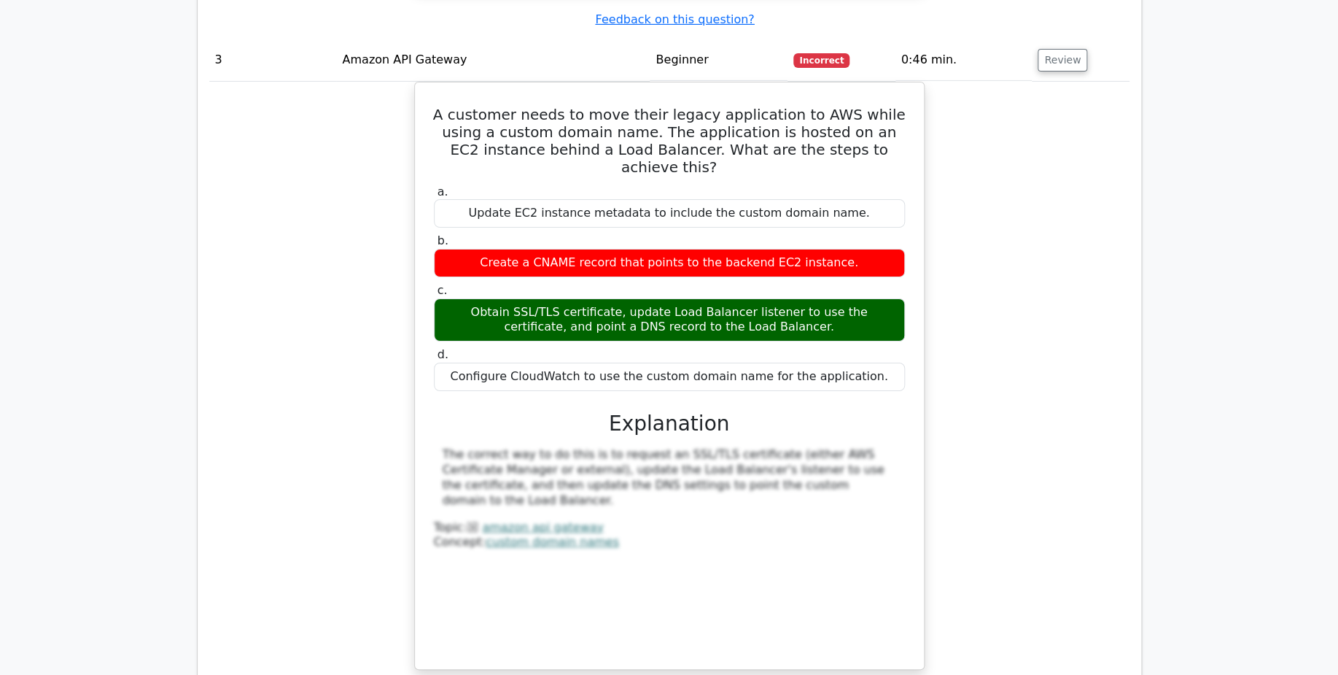
scroll to position [2375, 0]
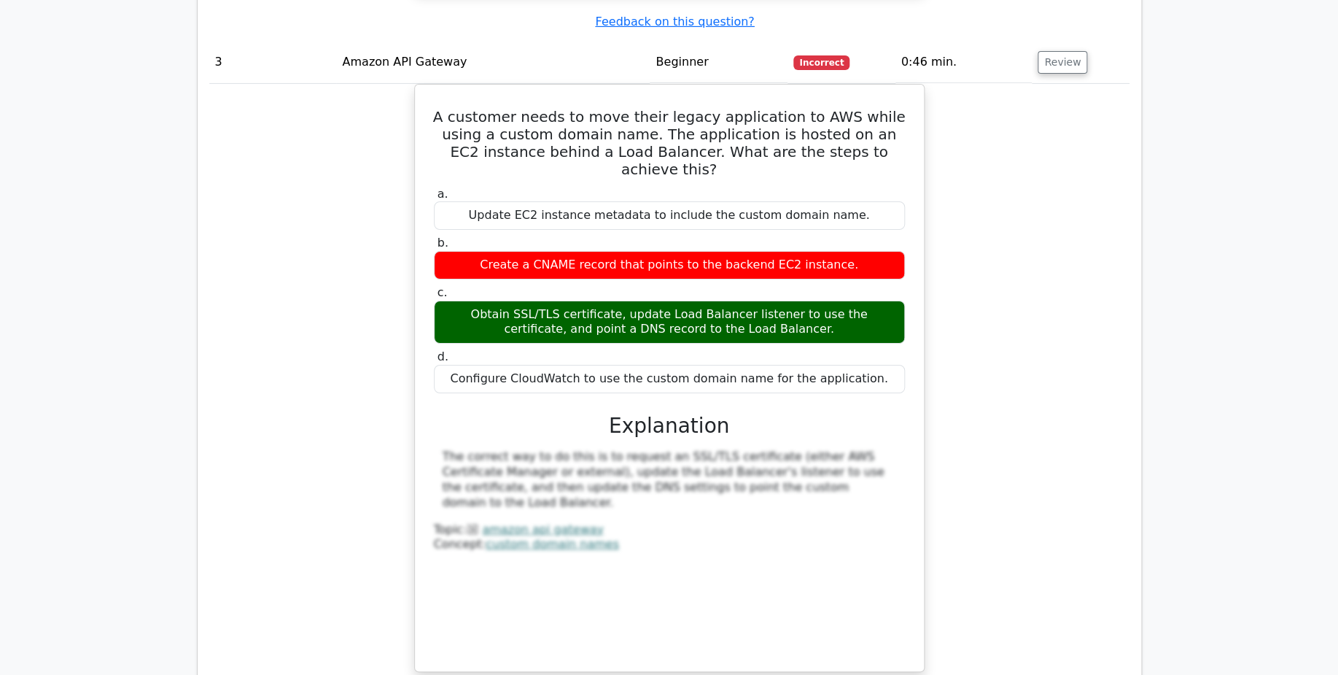
click at [319, 363] on div "A customer needs to move their legacy application to AWS while using a custom d…" at bounding box center [669, 387] width 921 height 606
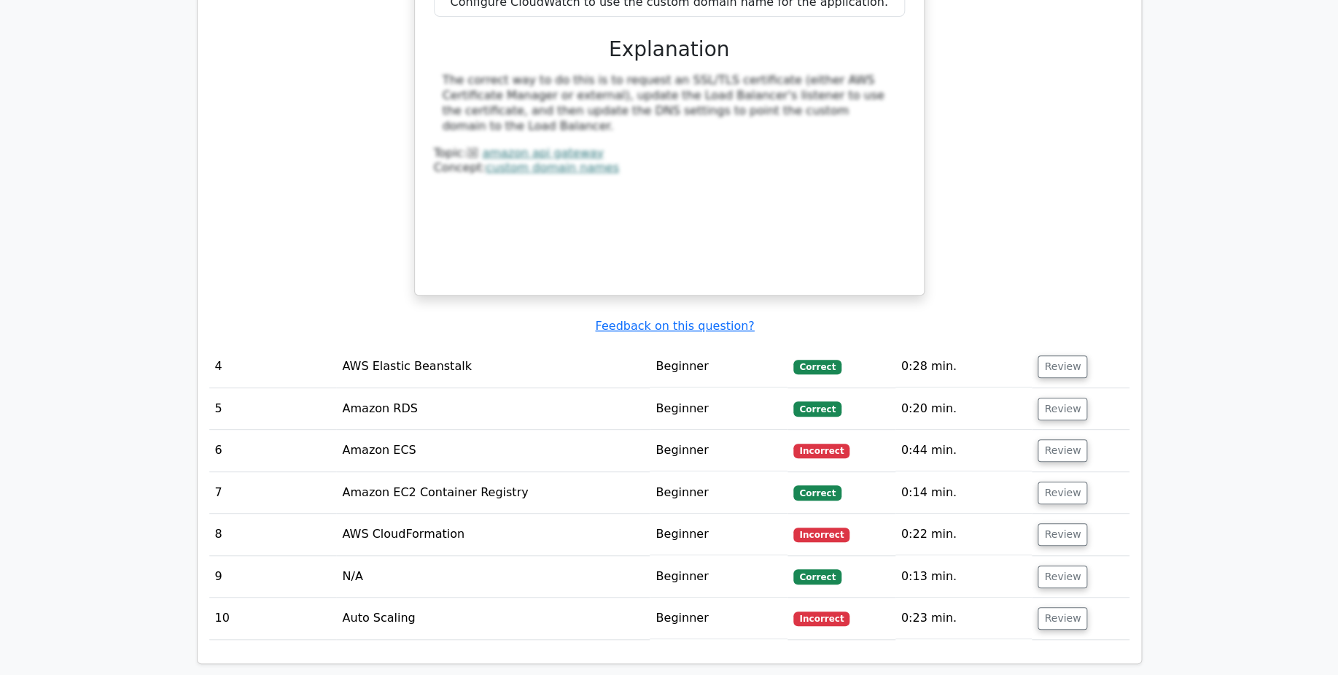
scroll to position [2759, 0]
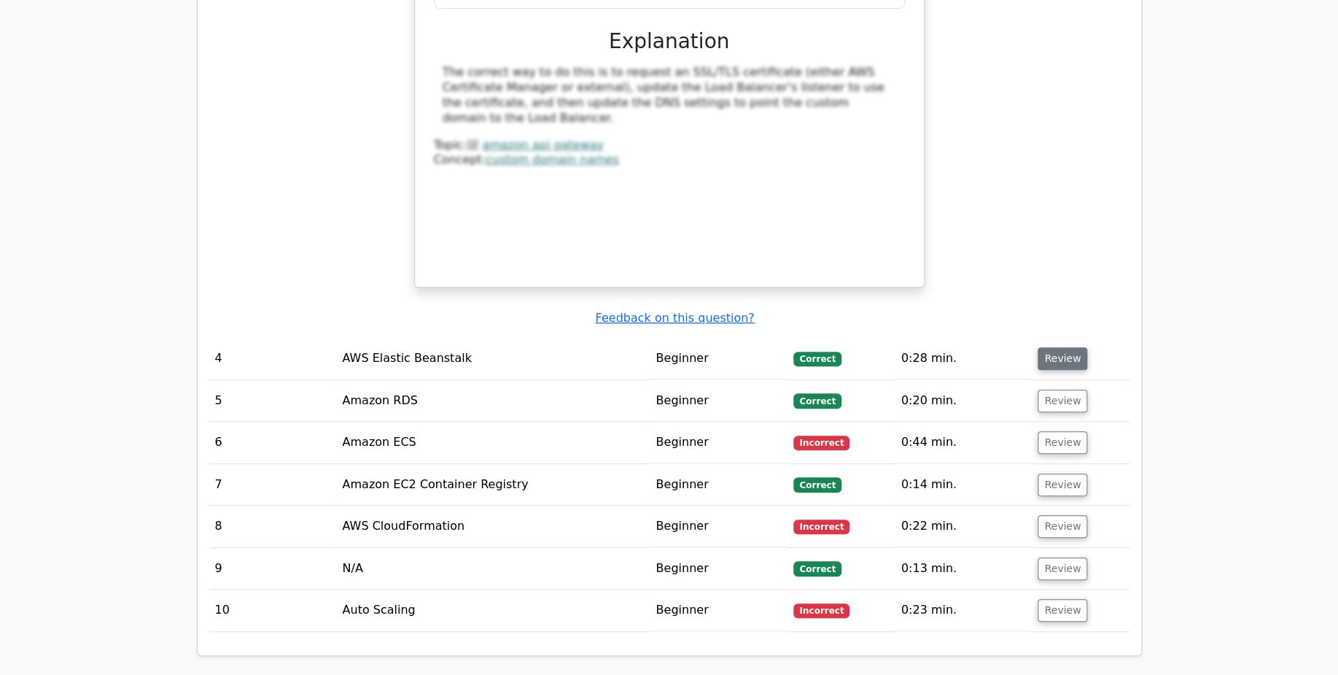
click at [1057, 347] on button "Review" at bounding box center [1063, 358] width 50 height 23
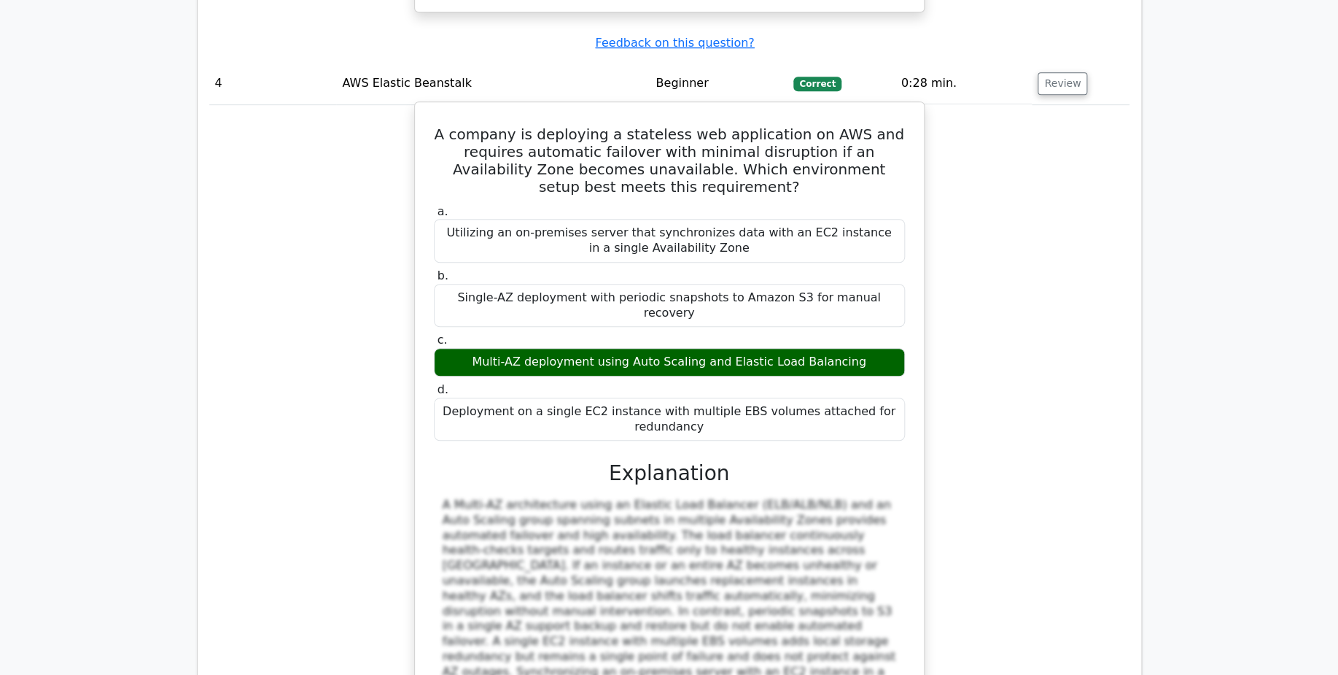
scroll to position [3034, 0]
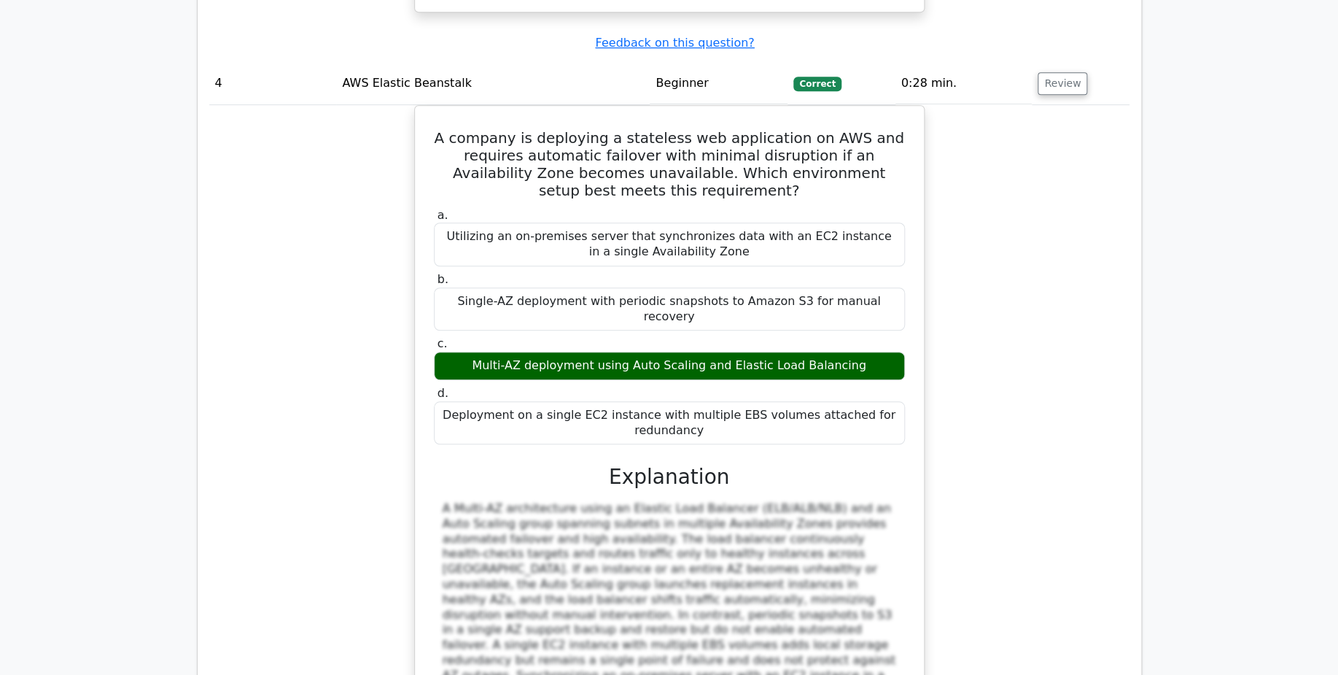
click at [284, 324] on div "A company is deploying a stateless web application on AWS and requires automati…" at bounding box center [669, 448] width 921 height 686
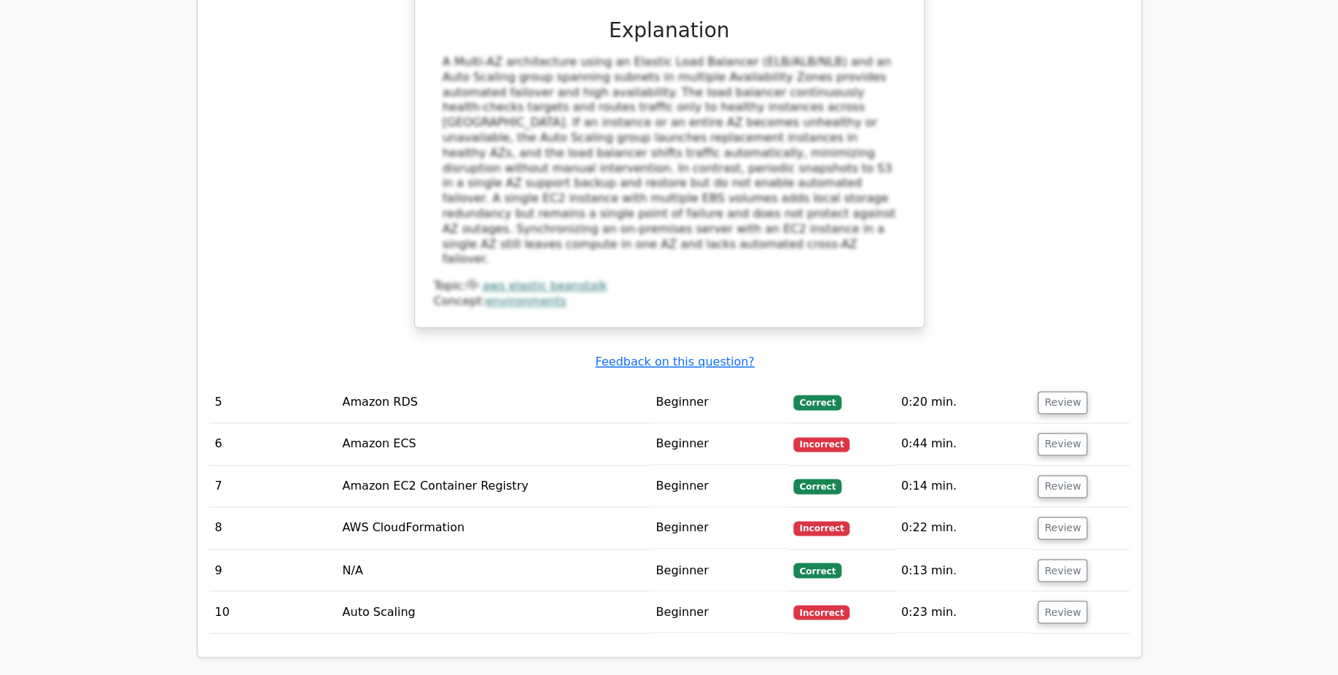
scroll to position [3477, 0]
click at [1062, 391] on button "Review" at bounding box center [1063, 402] width 50 height 23
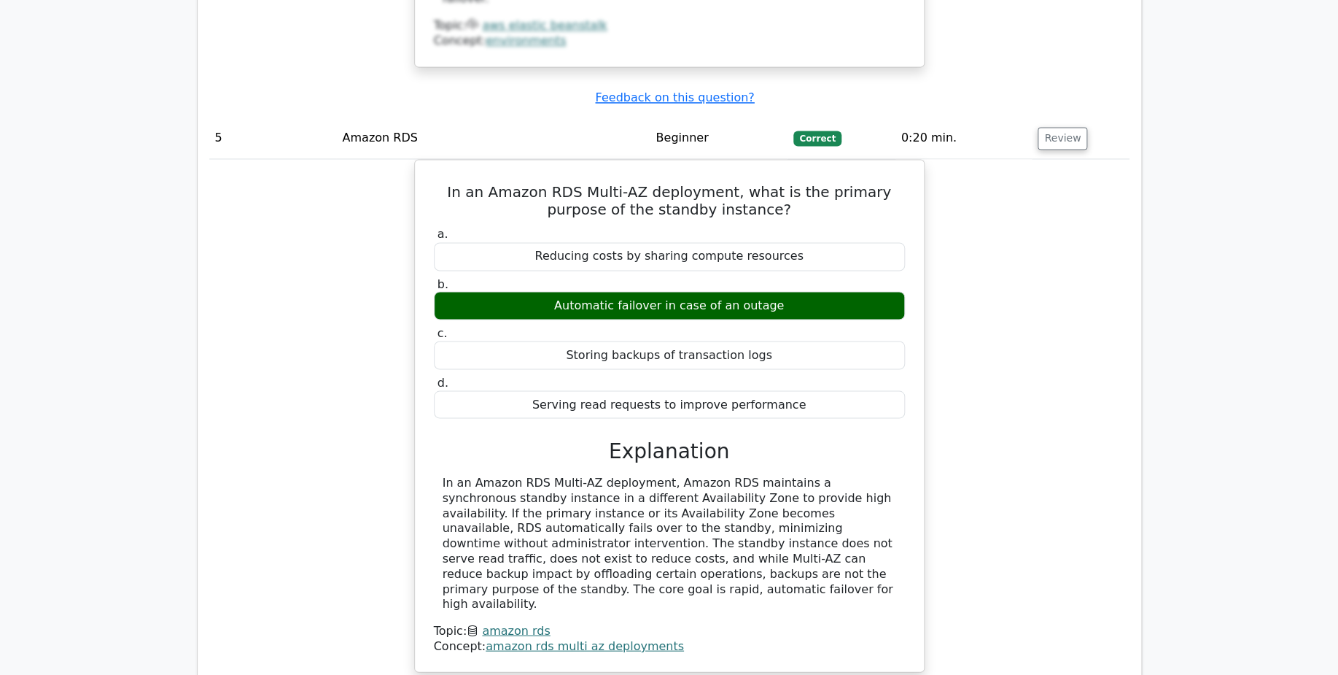
scroll to position [3738, 0]
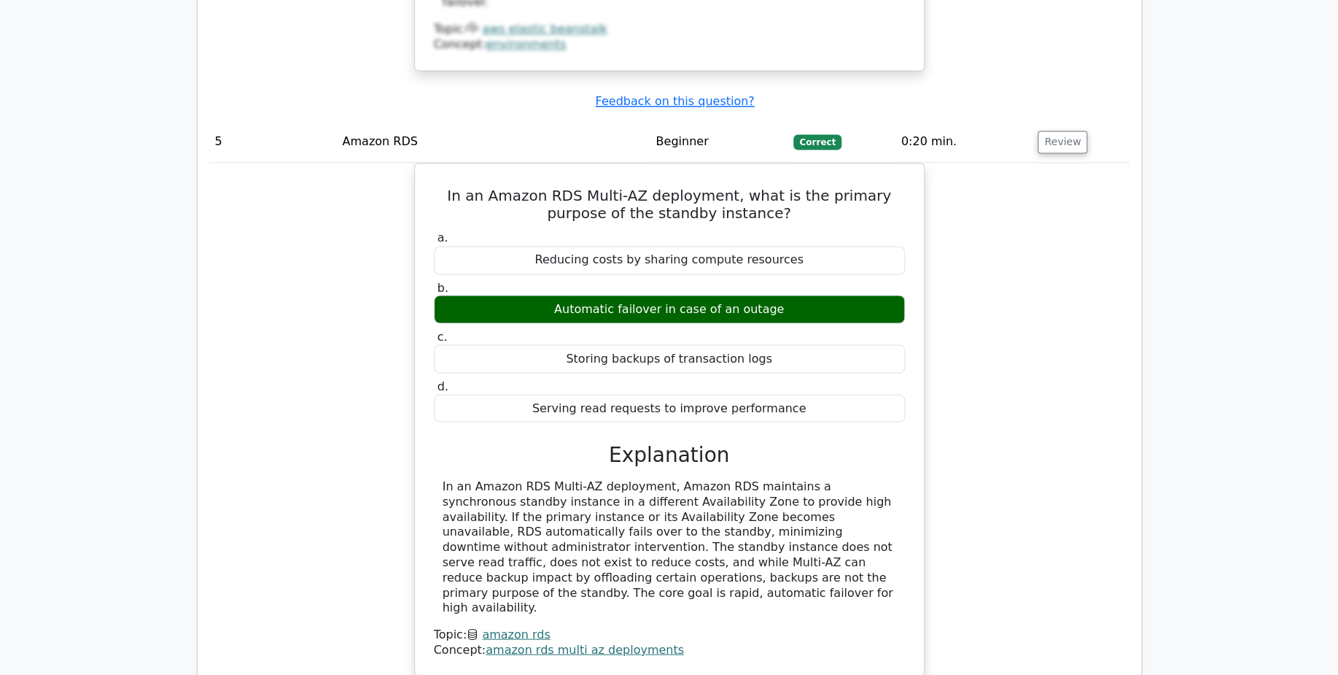
click at [290, 346] on div "In an Amazon RDS Multi-AZ deployment, what is the primary purpose of the standb…" at bounding box center [669, 428] width 921 height 530
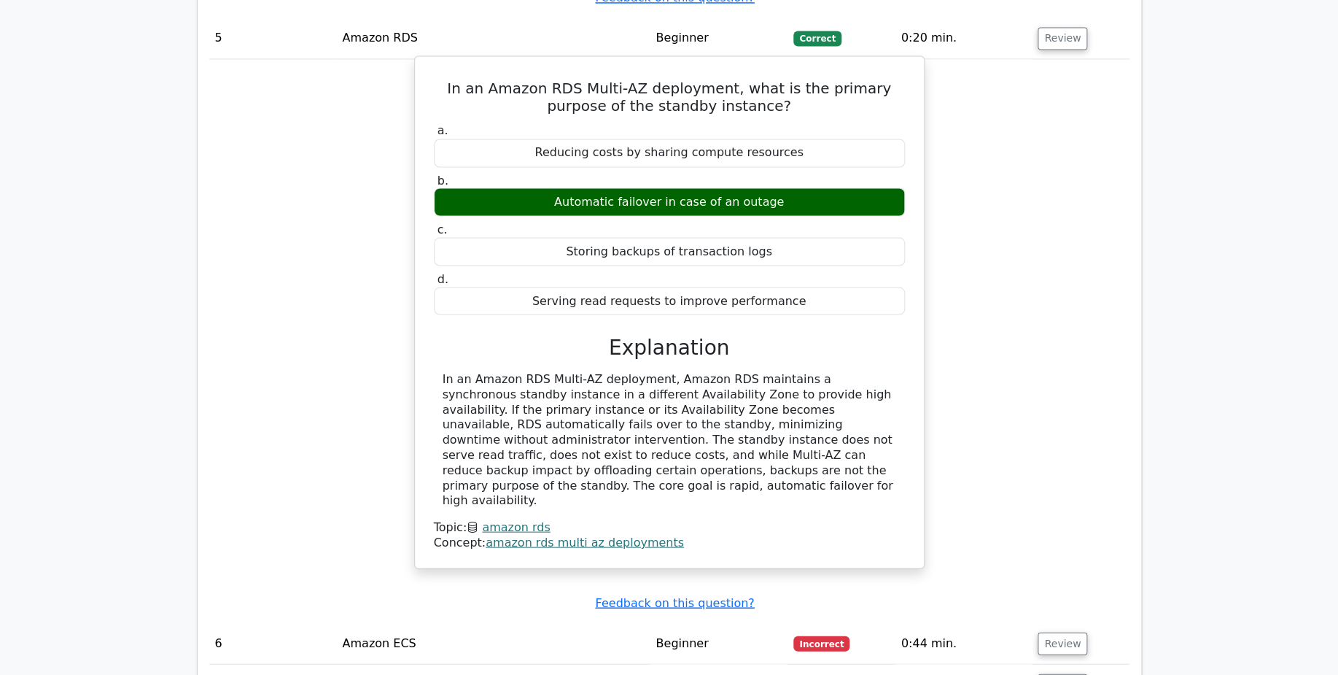
scroll to position [3848, 0]
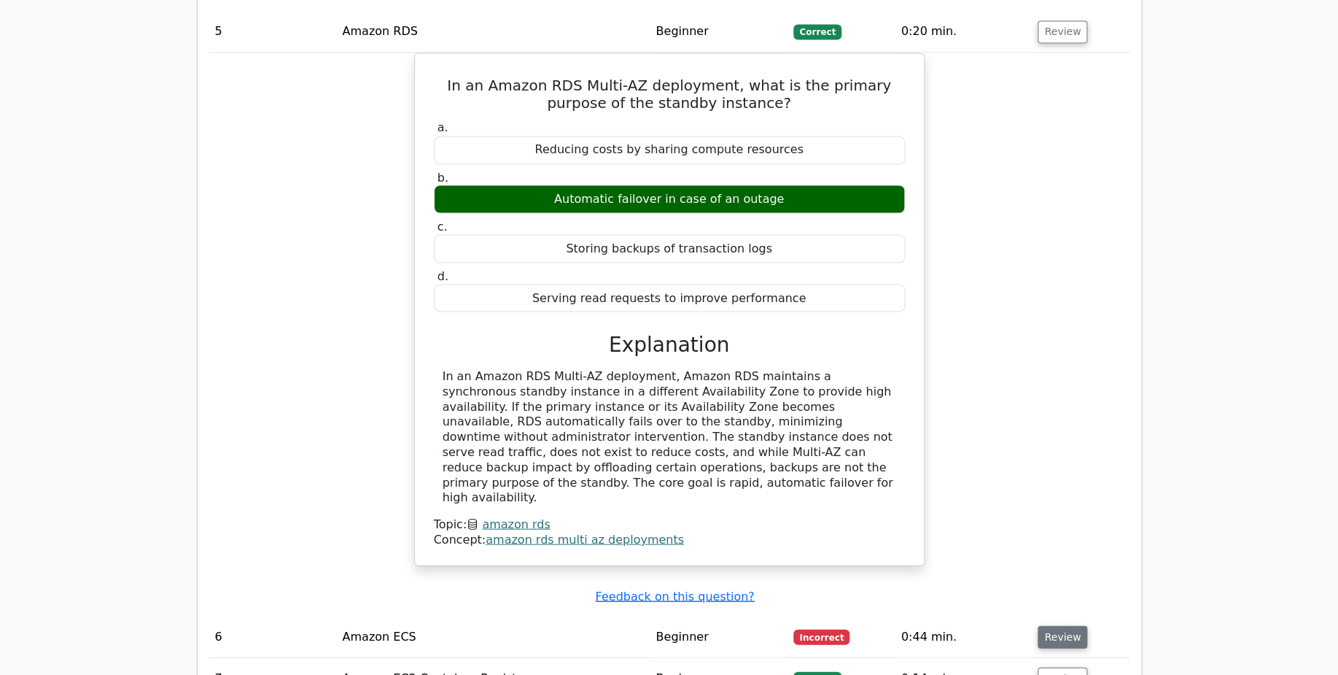
click at [1066, 625] on button "Review" at bounding box center [1063, 636] width 50 height 23
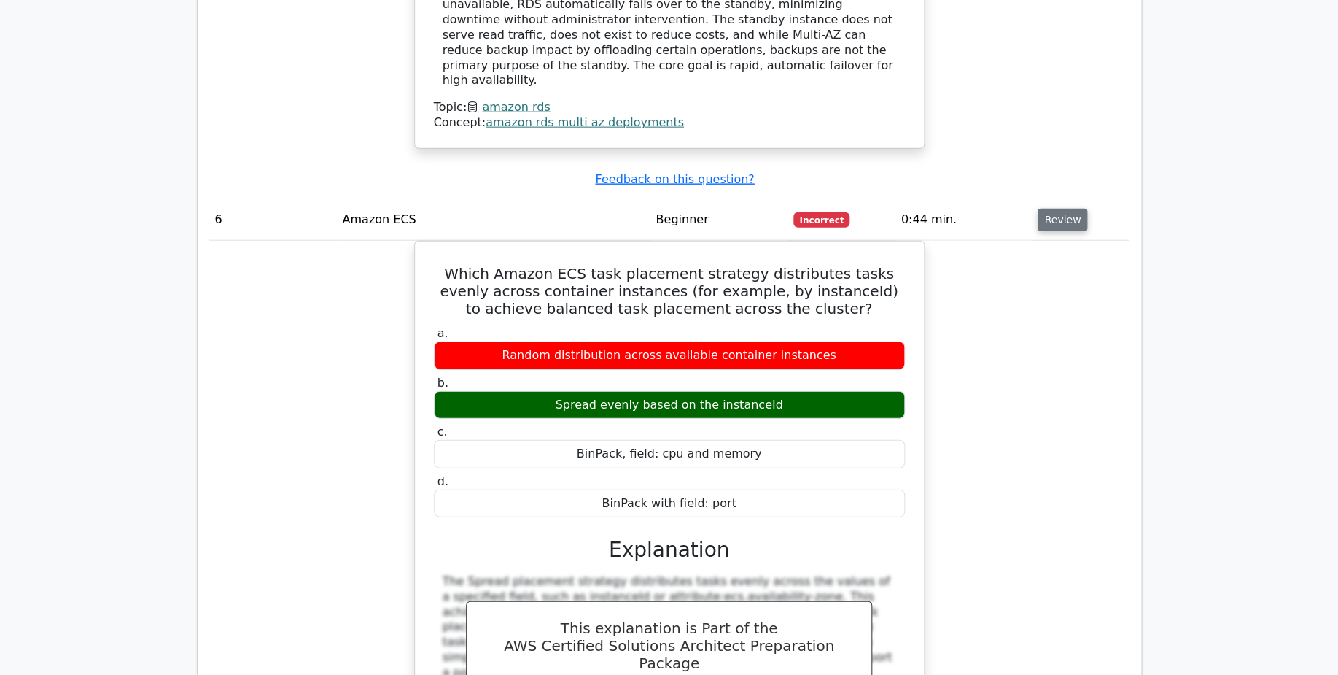
scroll to position [4326, 0]
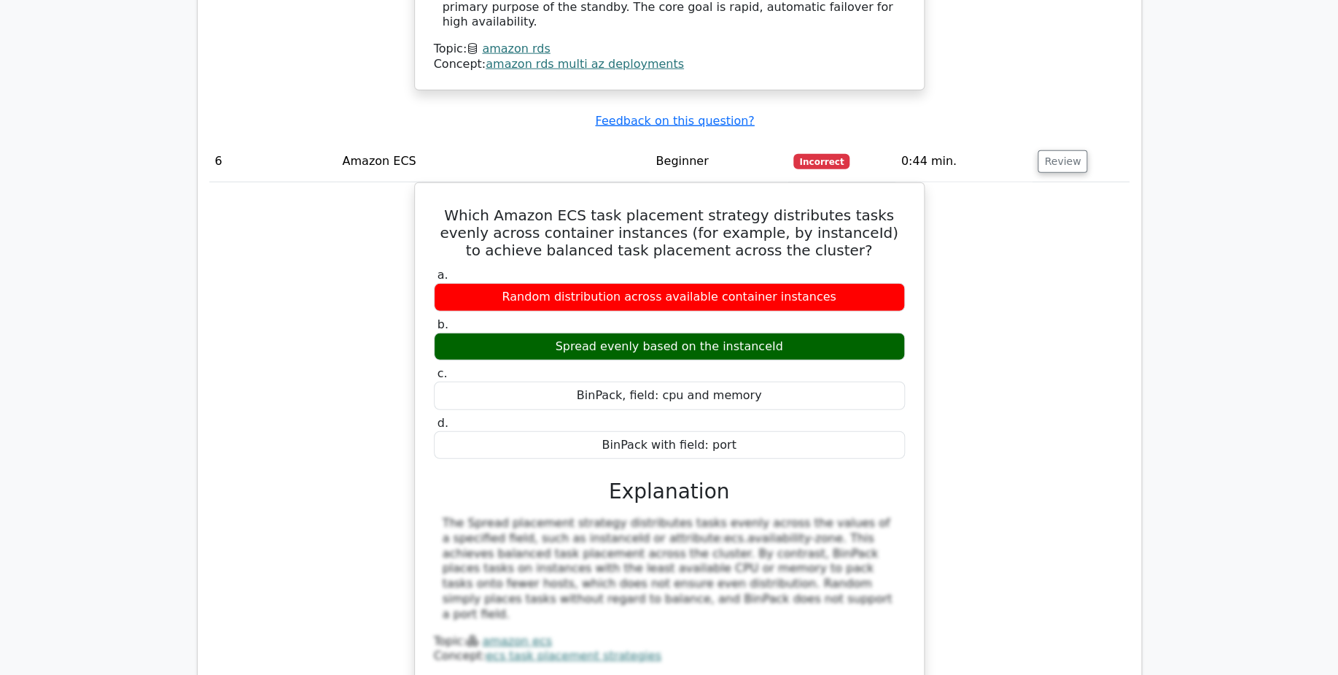
click at [290, 296] on div "Which Amazon ECS task placement strategy distributes tasks evenly across contai…" at bounding box center [669, 468] width 921 height 573
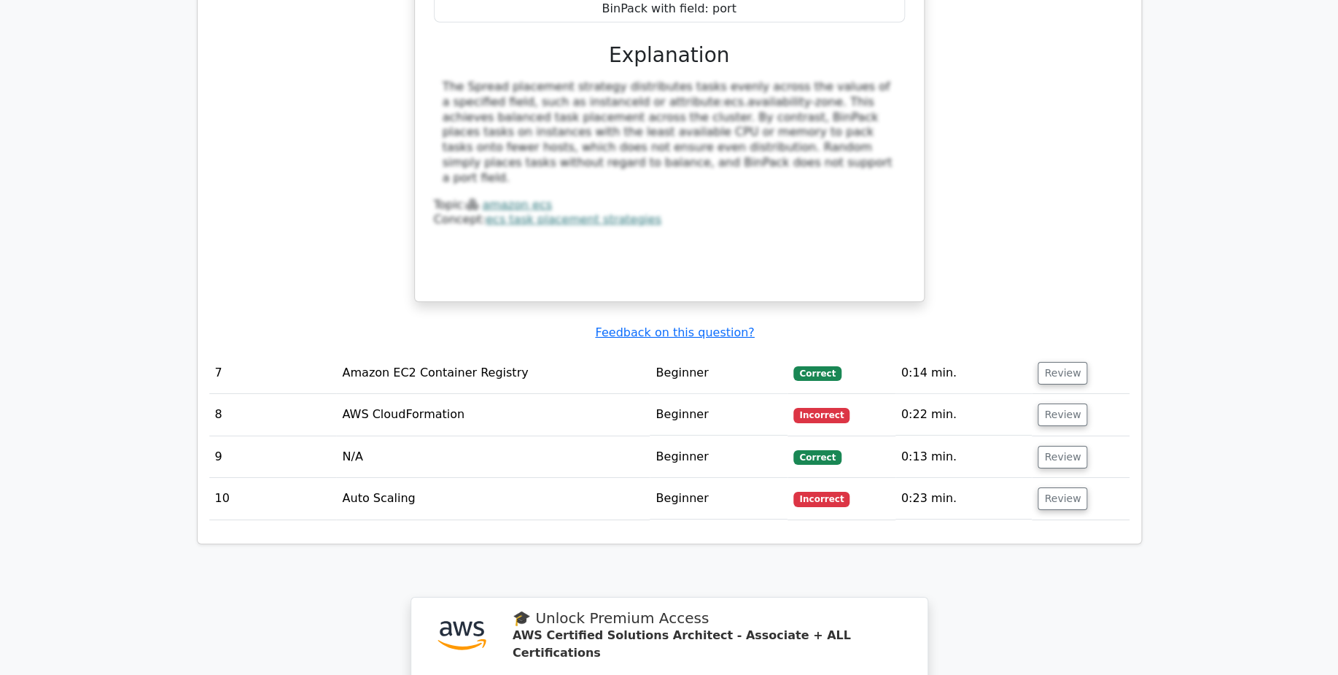
scroll to position [4763, 0]
click at [1061, 361] on button "Review" at bounding box center [1063, 372] width 50 height 23
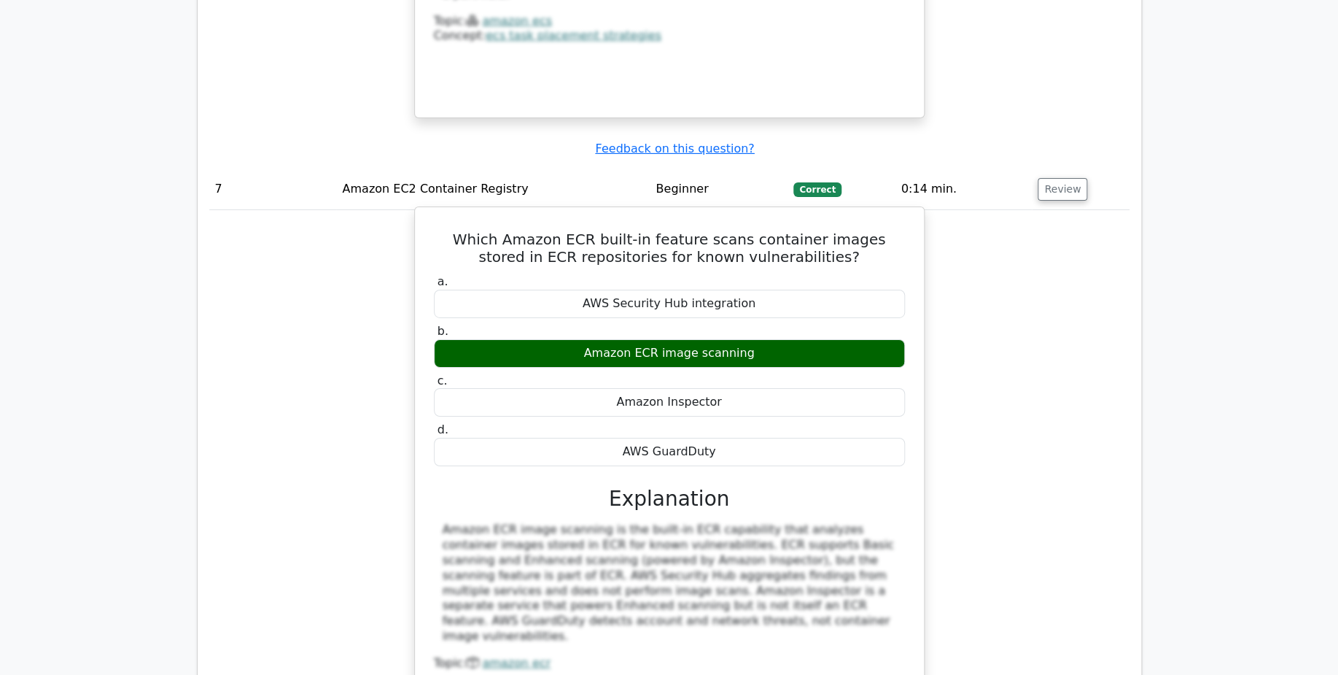
scroll to position [4950, 0]
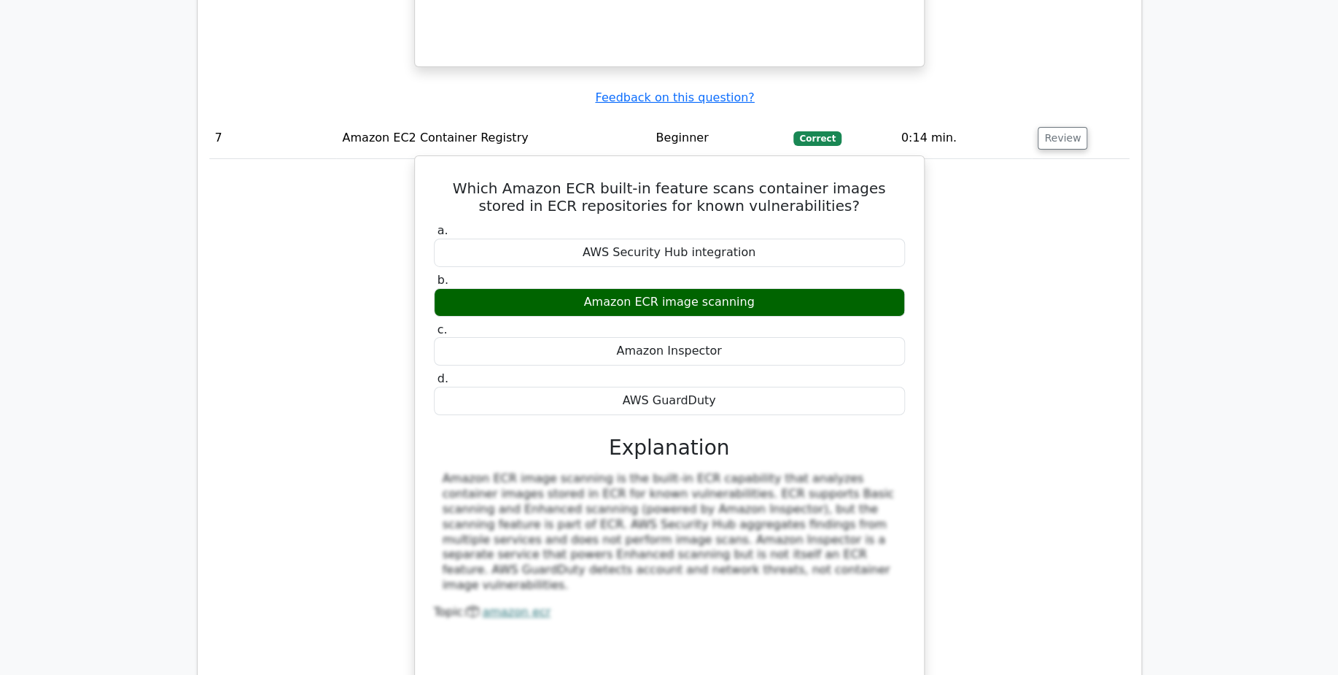
scroll to position [4995, 0]
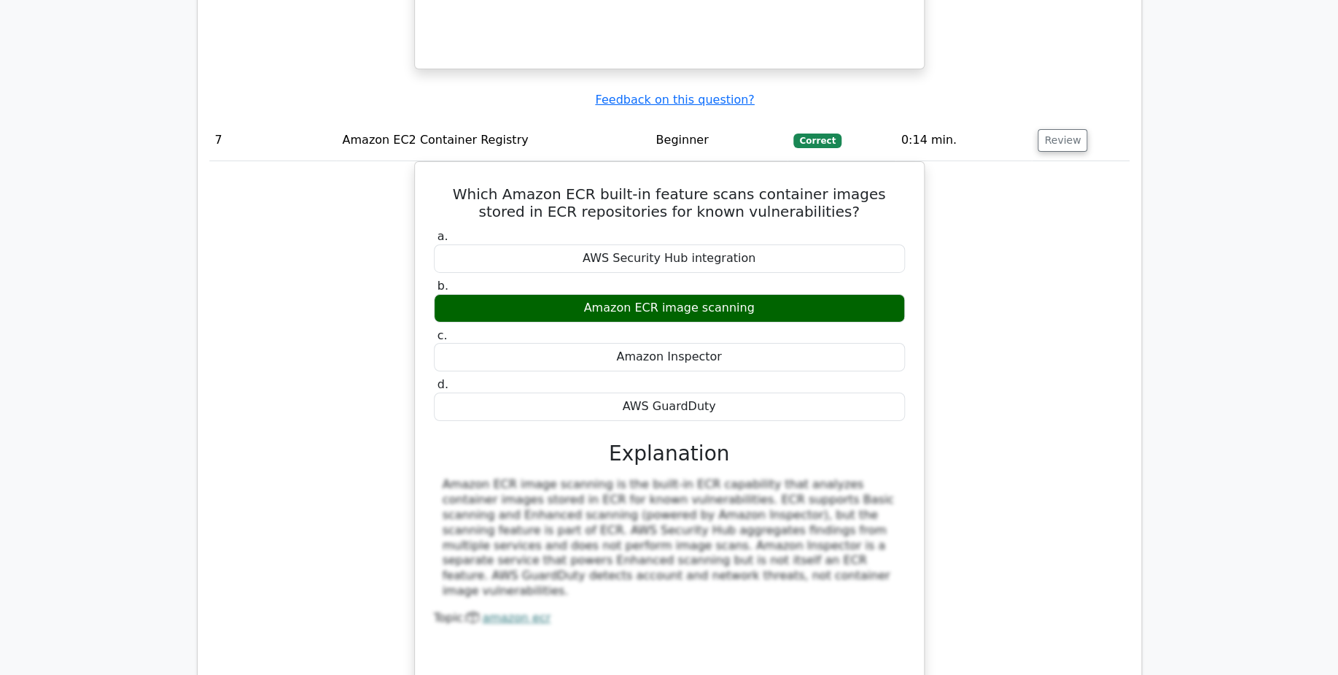
click at [250, 317] on div "Which Amazon ECR built-in feature scans container images stored in ECR reposito…" at bounding box center [669, 439] width 921 height 556
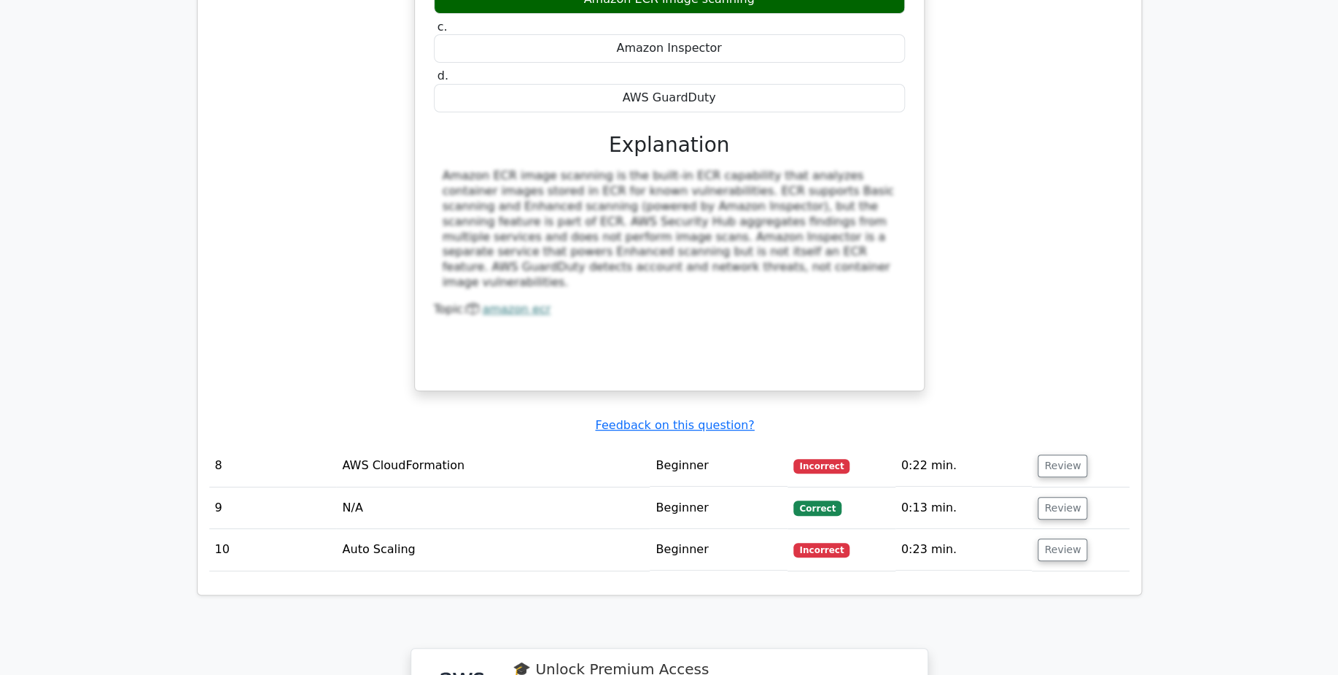
scroll to position [5301, 0]
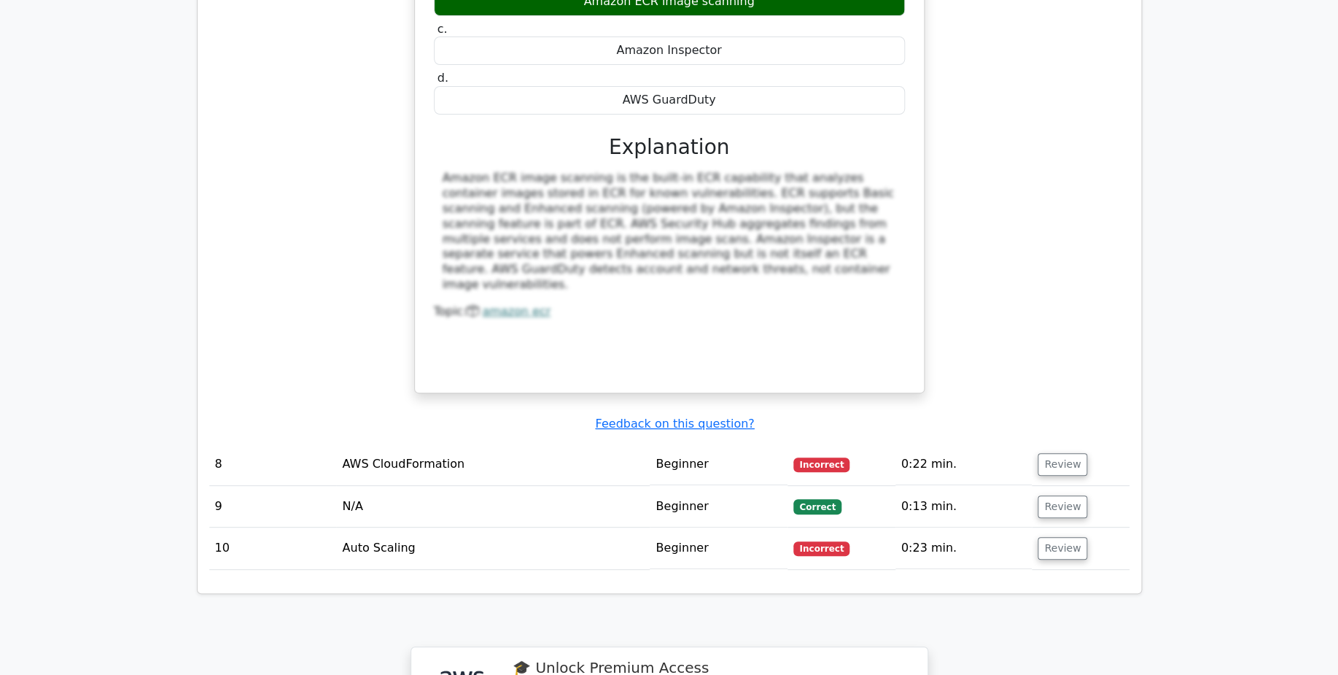
click at [1076, 443] on td "Review" at bounding box center [1080, 464] width 97 height 42
click at [1074, 453] on button "Review" at bounding box center [1063, 464] width 50 height 23
click at [1050, 453] on button "Review" at bounding box center [1063, 464] width 50 height 23
click at [1056, 443] on td "Review" at bounding box center [1080, 464] width 97 height 42
click at [1064, 453] on button "Review" at bounding box center [1063, 464] width 50 height 23
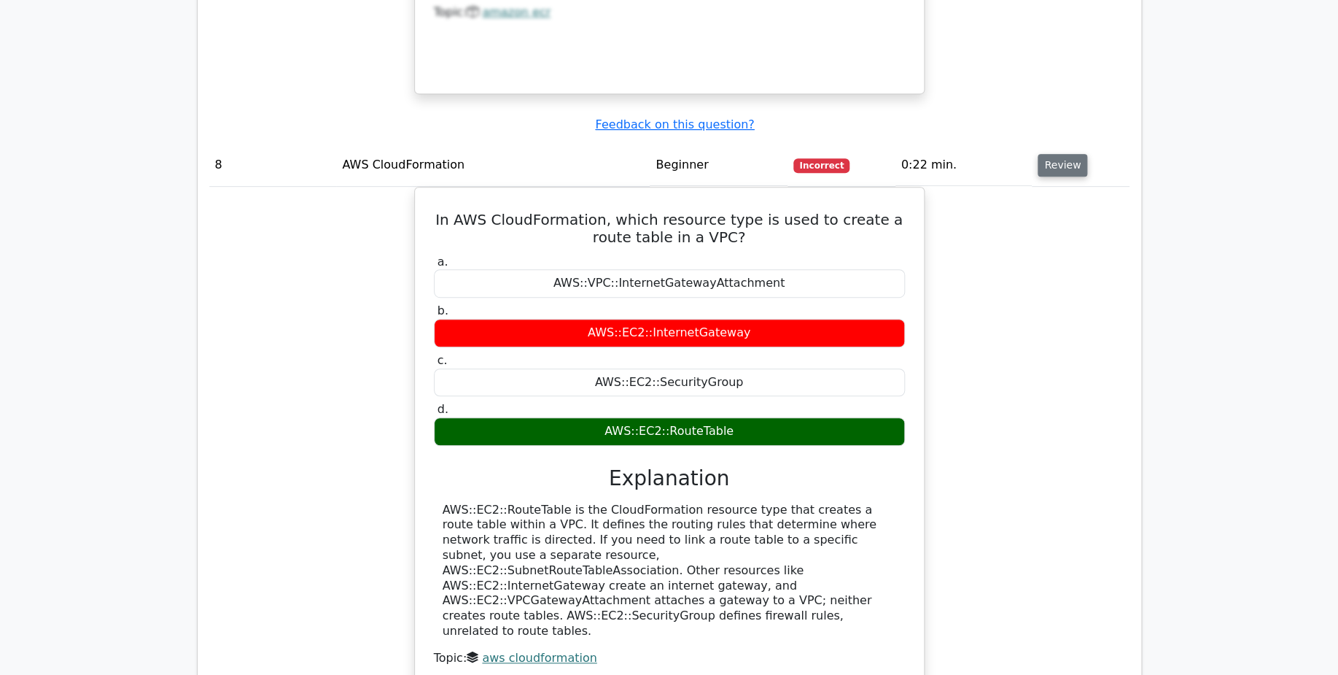
scroll to position [5601, 0]
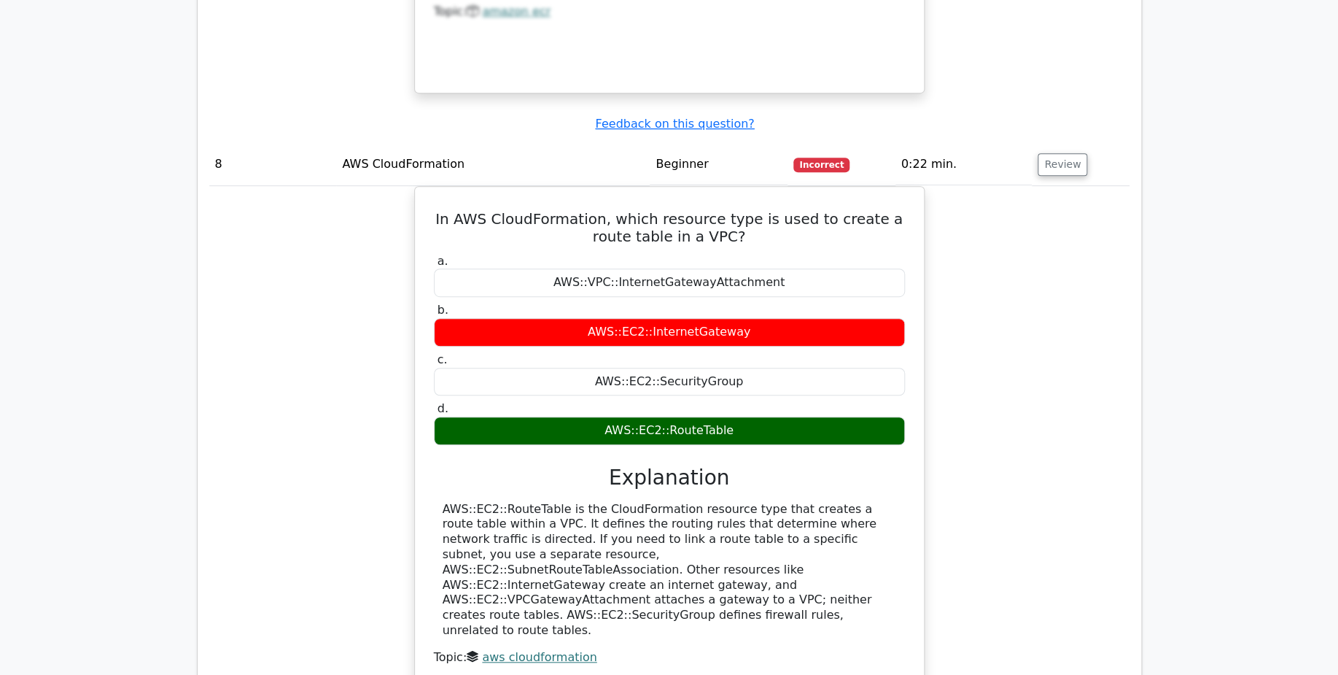
click at [286, 252] on div "In AWS CloudFormation, which resource type is used to create a route table in a…" at bounding box center [669, 443] width 921 height 515
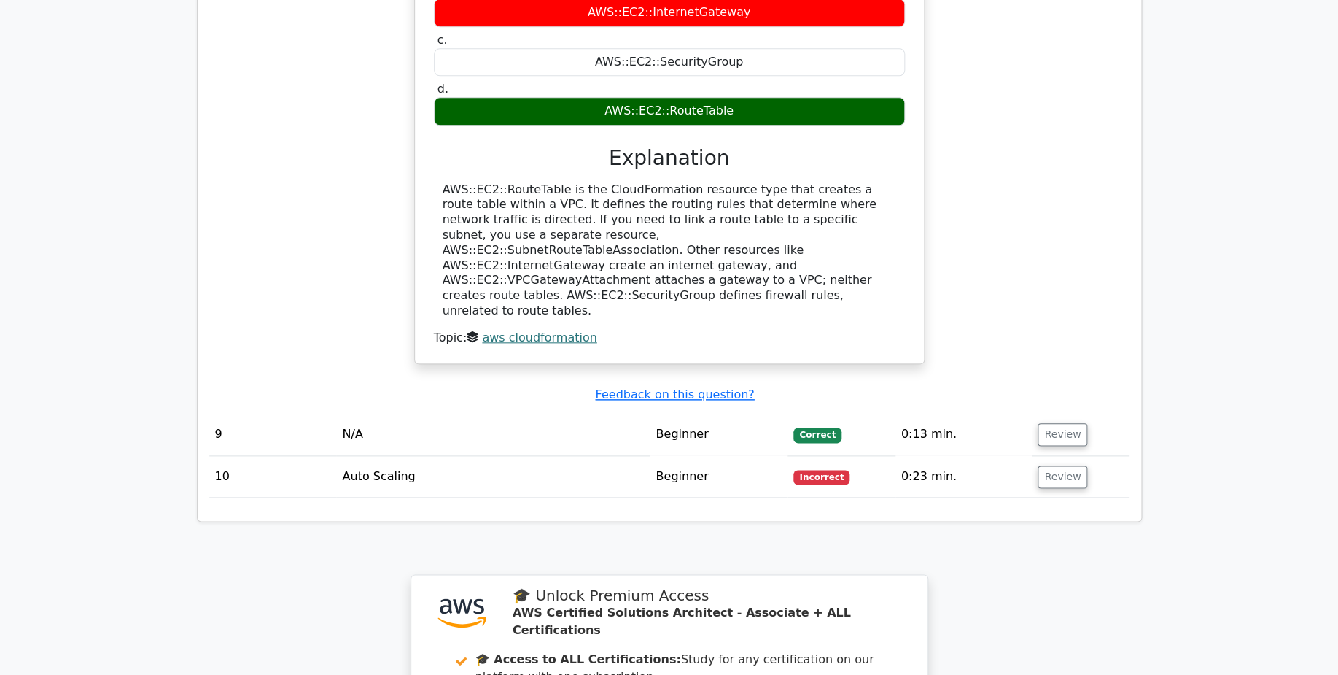
scroll to position [5921, 0]
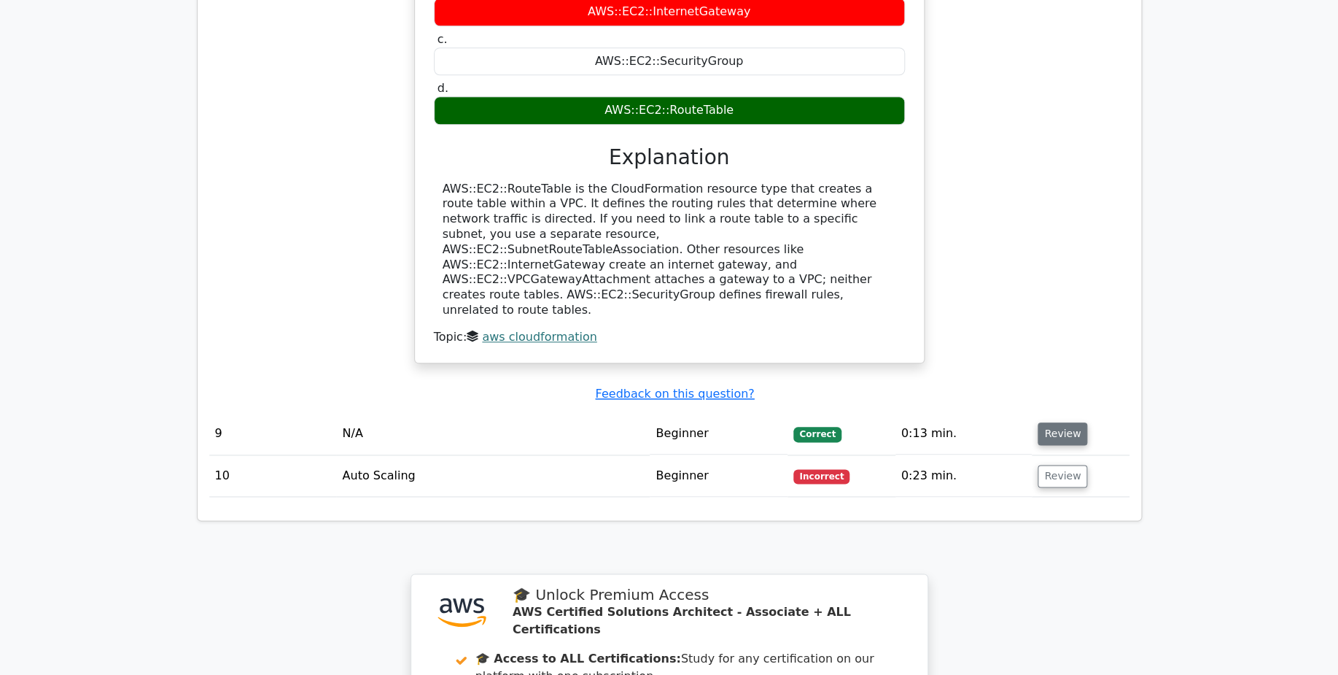
click at [1053, 422] on button "Review" at bounding box center [1063, 433] width 50 height 23
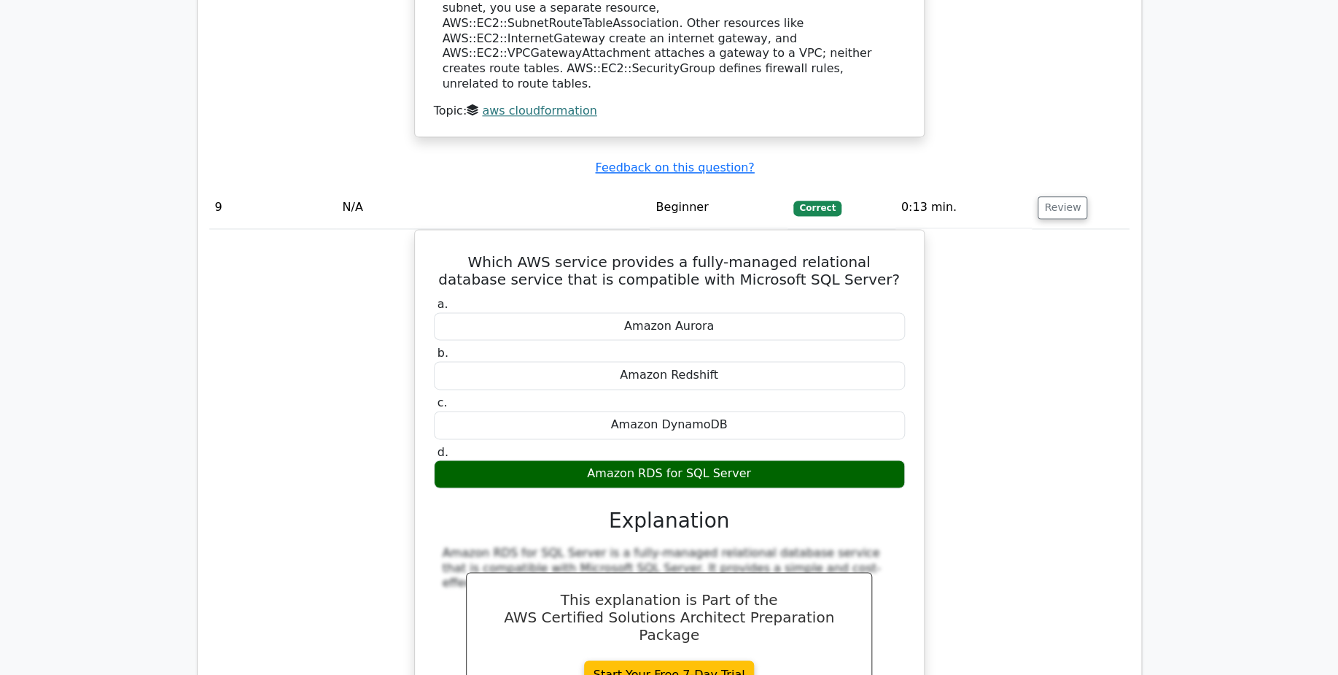
scroll to position [6154, 0]
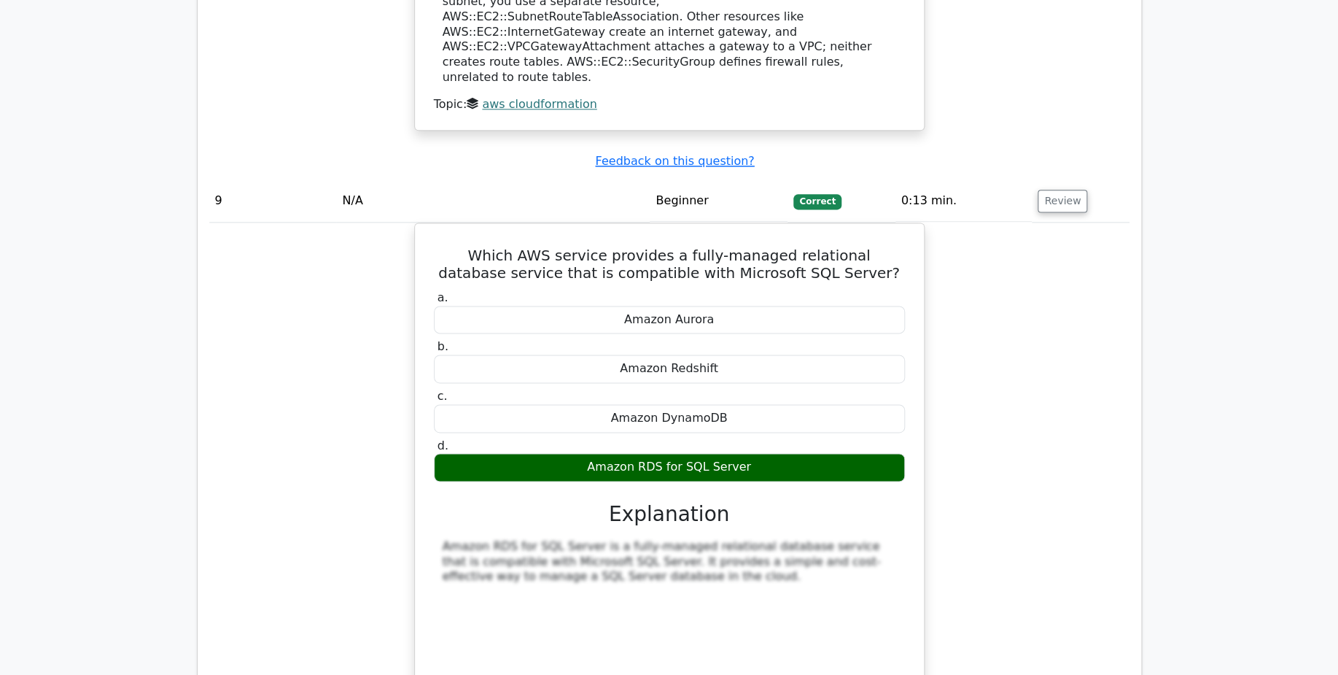
click at [333, 334] on div "Which AWS service provides a fully-managed relational database service that is …" at bounding box center [669, 500] width 921 height 556
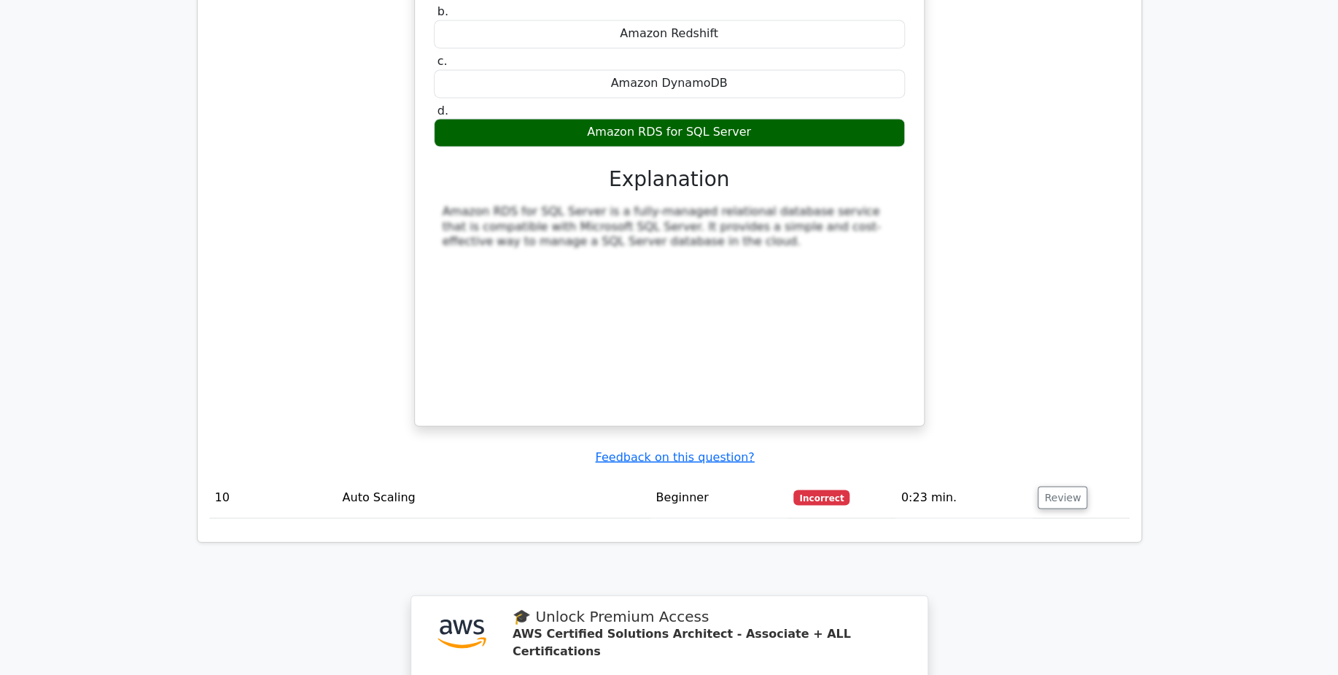
scroll to position [6490, 0]
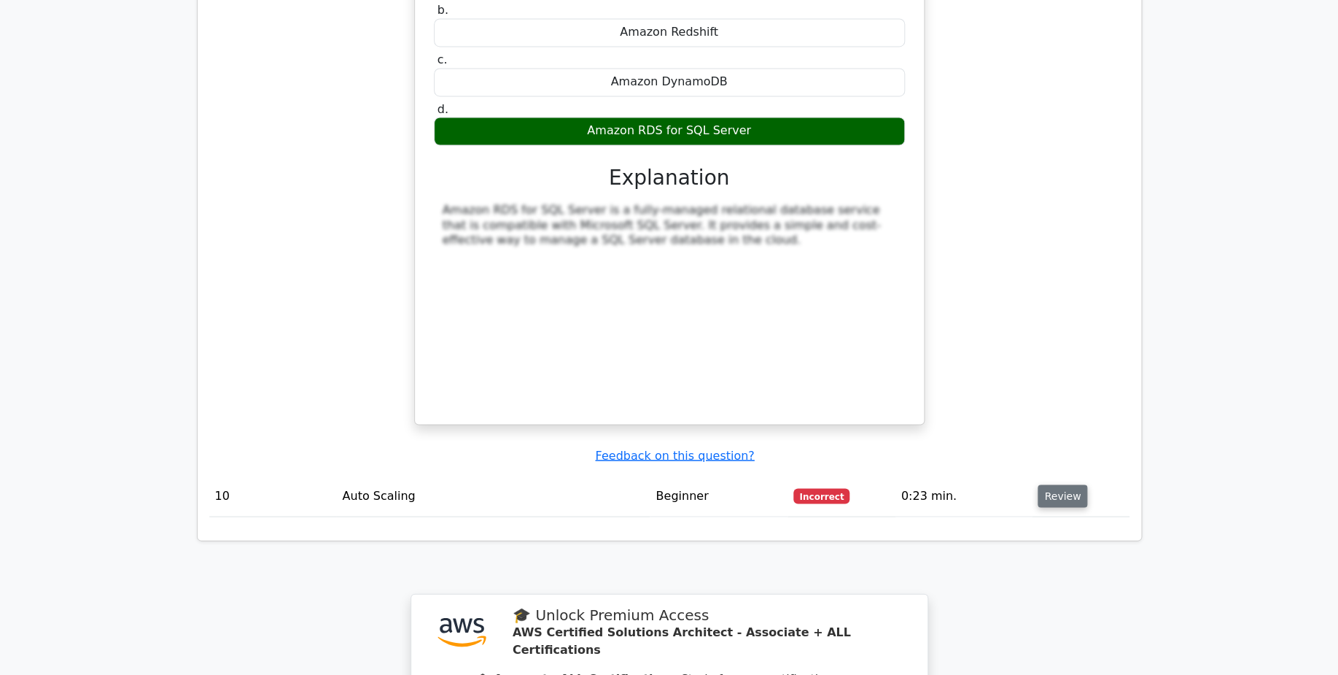
click at [1050, 485] on button "Review" at bounding box center [1063, 496] width 50 height 23
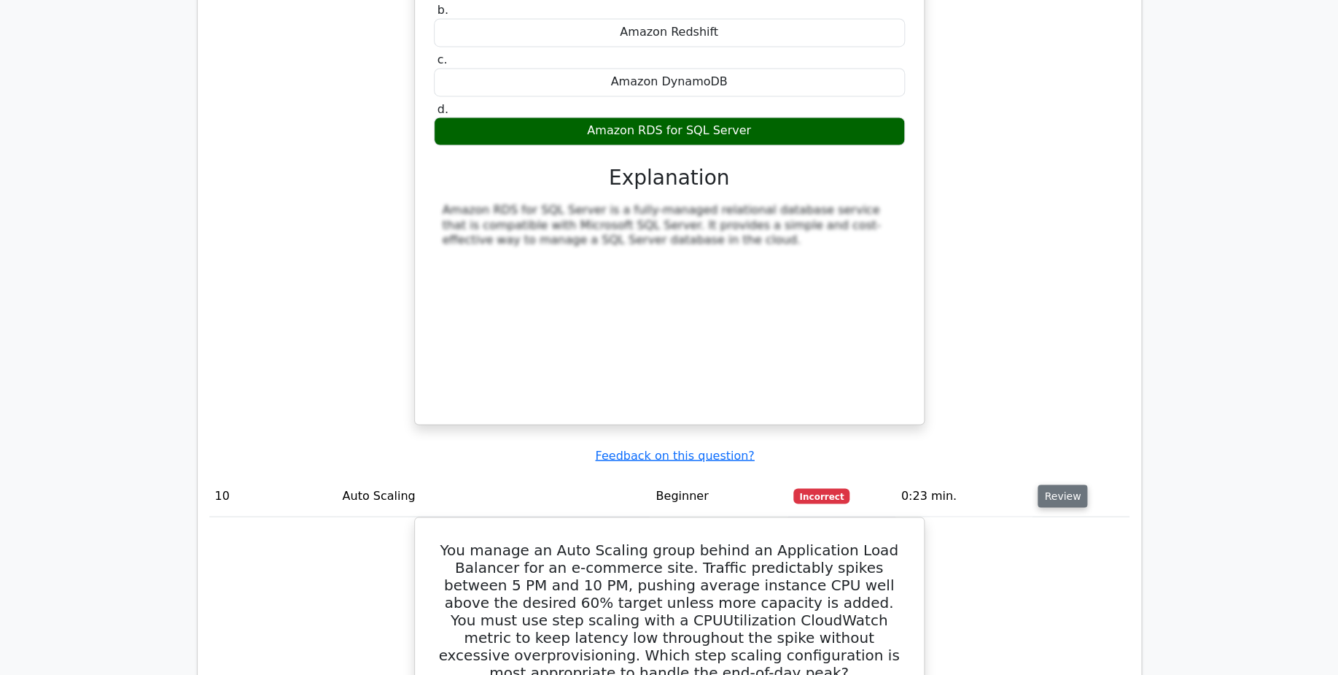
click at [1053, 485] on button "Review" at bounding box center [1063, 496] width 50 height 23
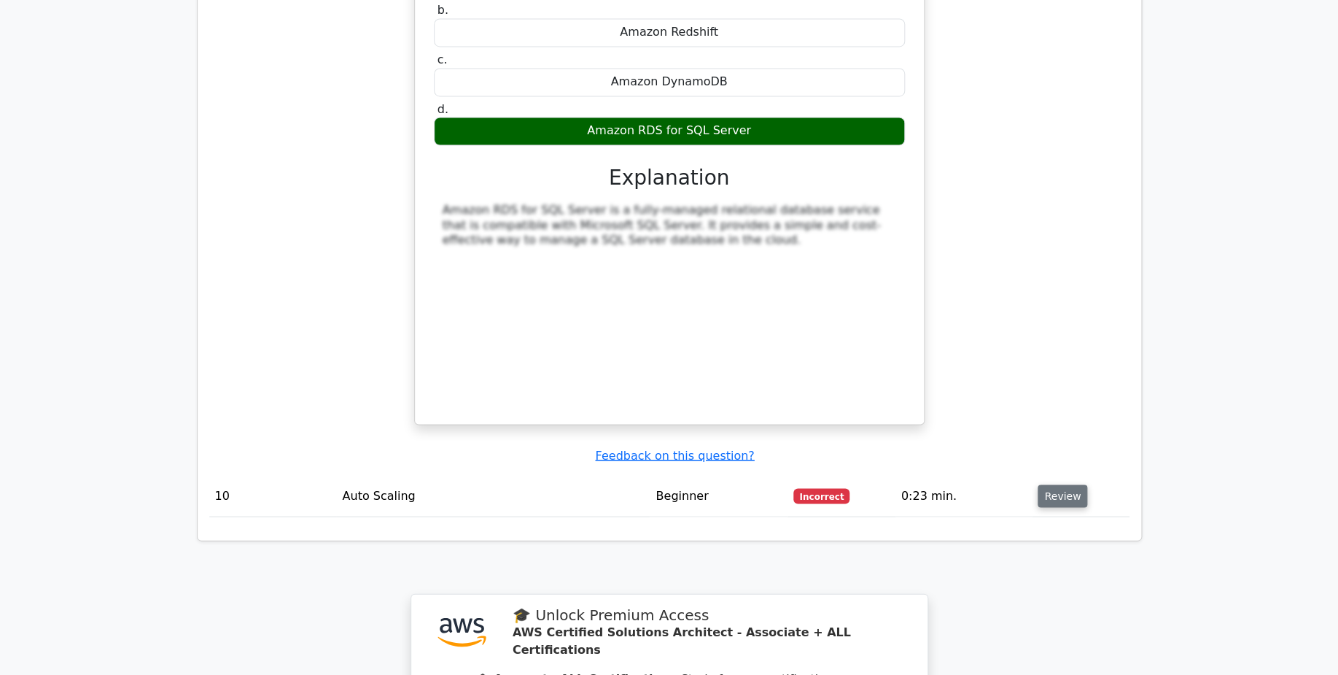
click at [1053, 485] on button "Review" at bounding box center [1063, 496] width 50 height 23
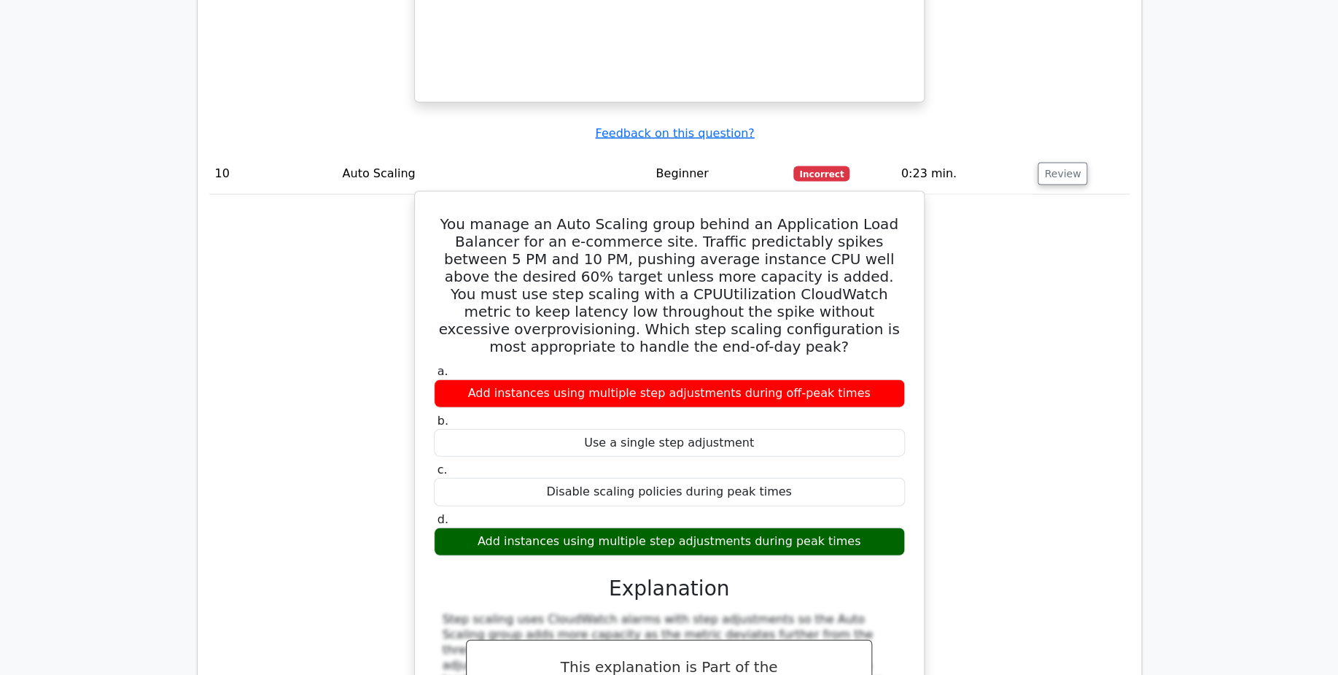
scroll to position [6814, 0]
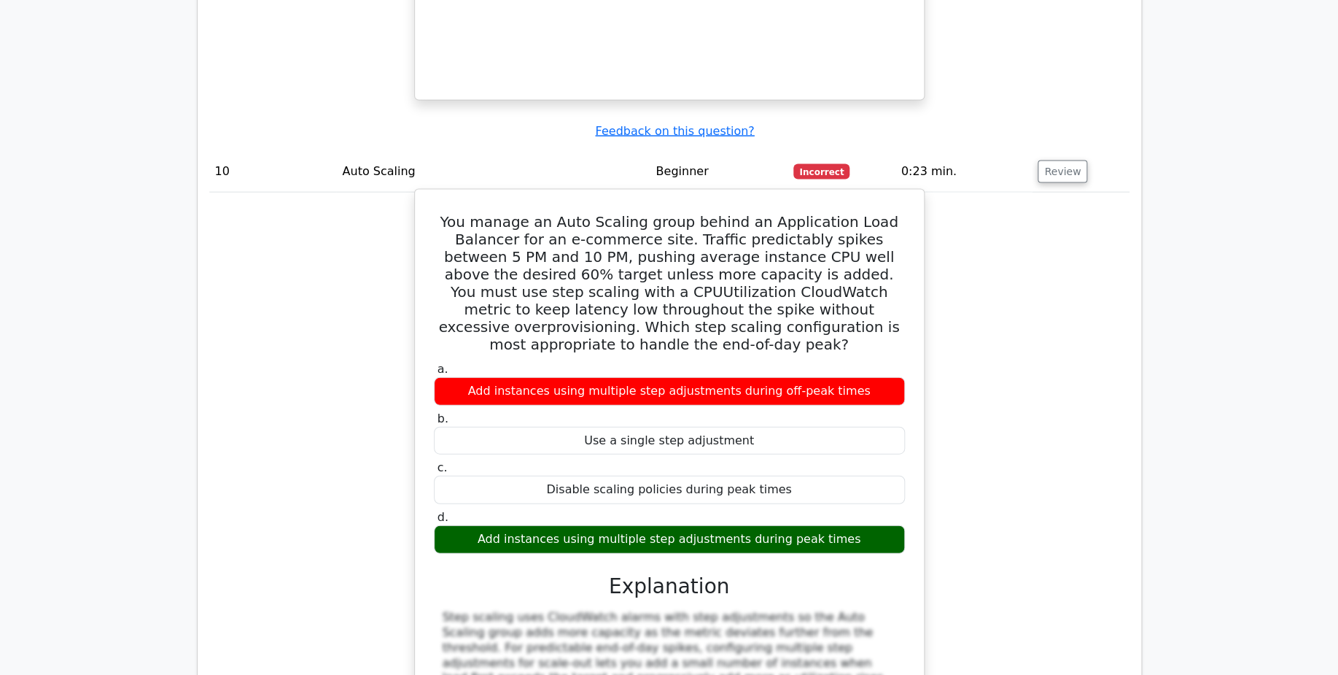
click at [910, 195] on div "You manage an Auto Scaling group behind an Application Load Balancer for an e-c…" at bounding box center [669, 510] width 497 height 630
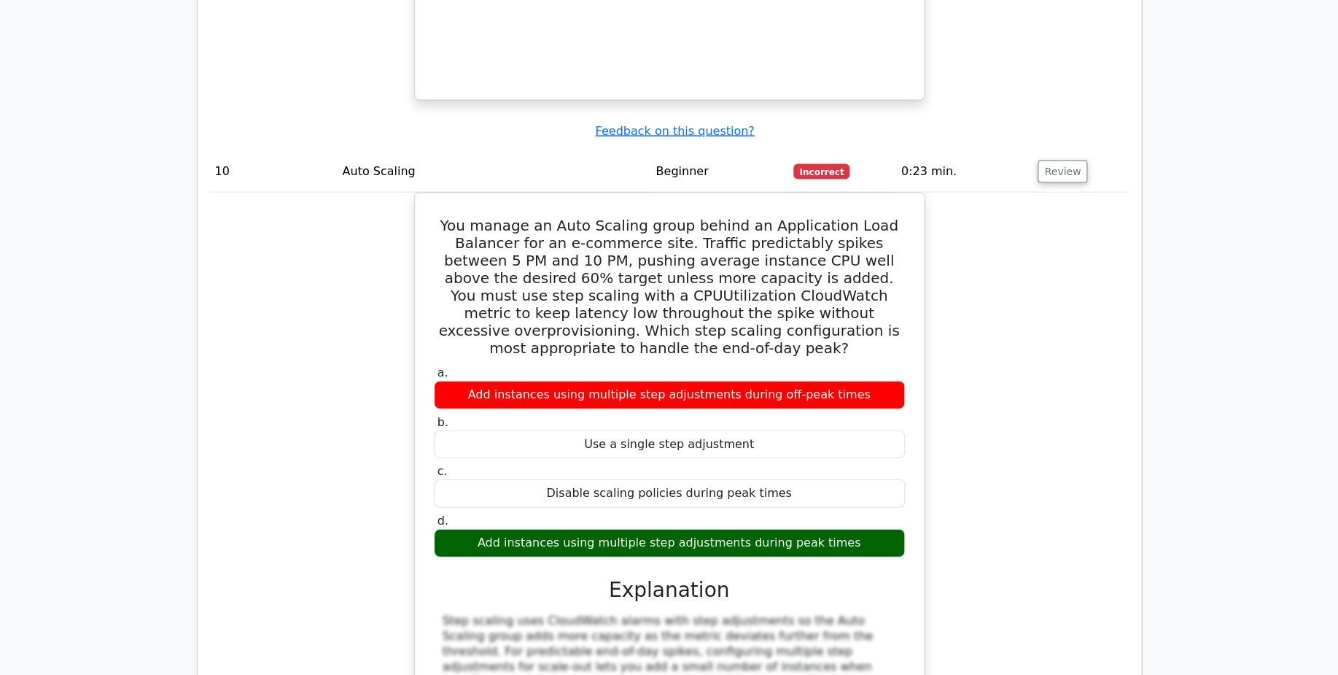
click at [277, 277] on div "You manage an Auto Scaling group behind an Application Load Balancer for an e-c…" at bounding box center [669, 523] width 921 height 661
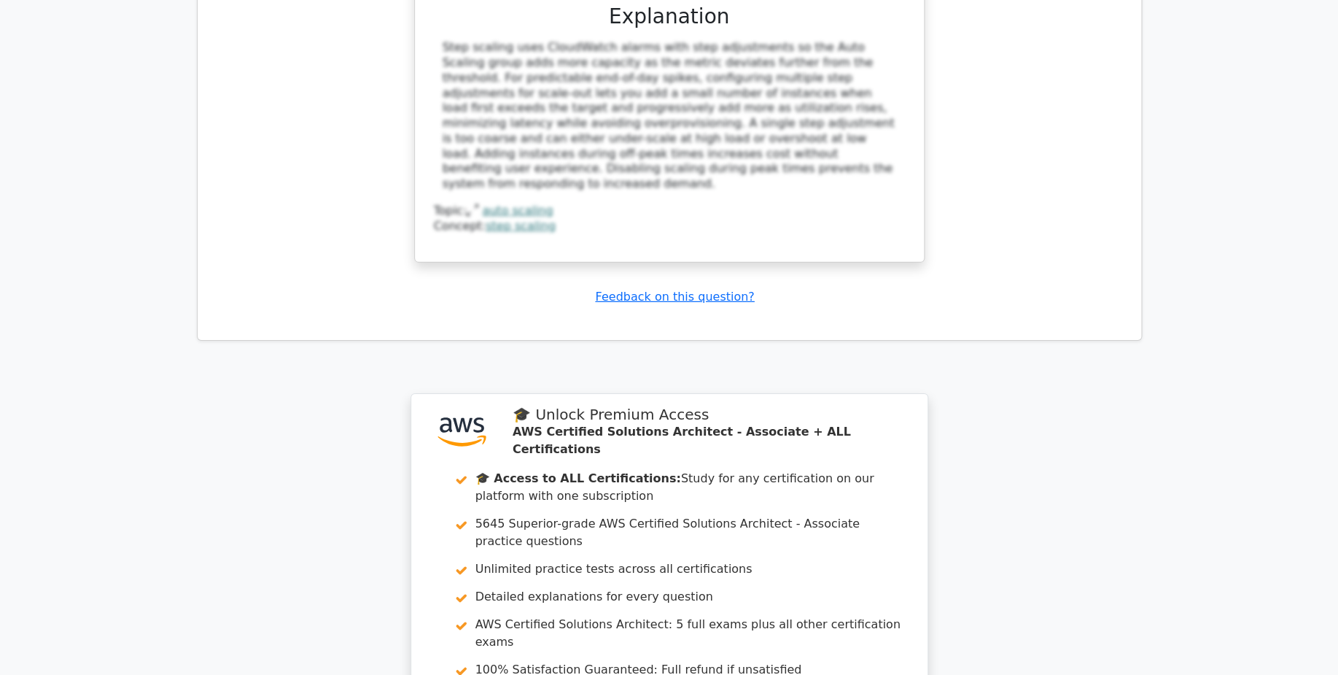
scroll to position [7593, 0]
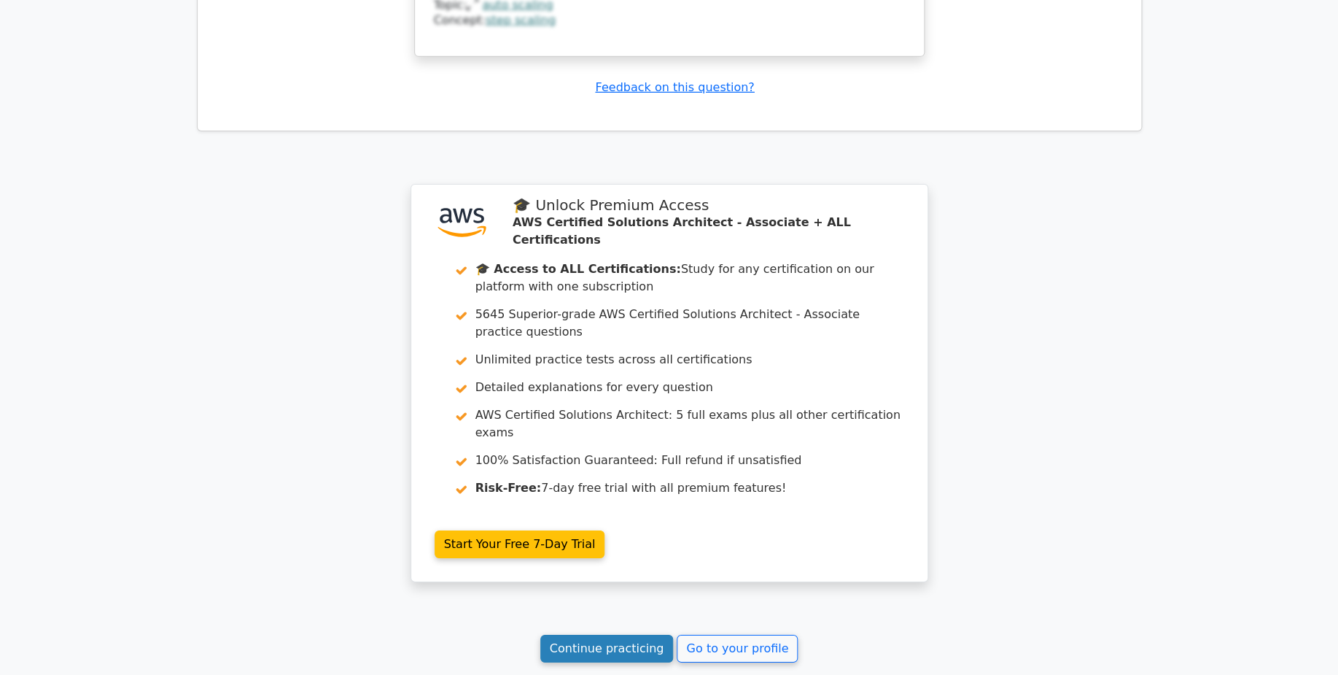
click at [620, 635] on link "Continue practicing" at bounding box center [607, 649] width 133 height 28
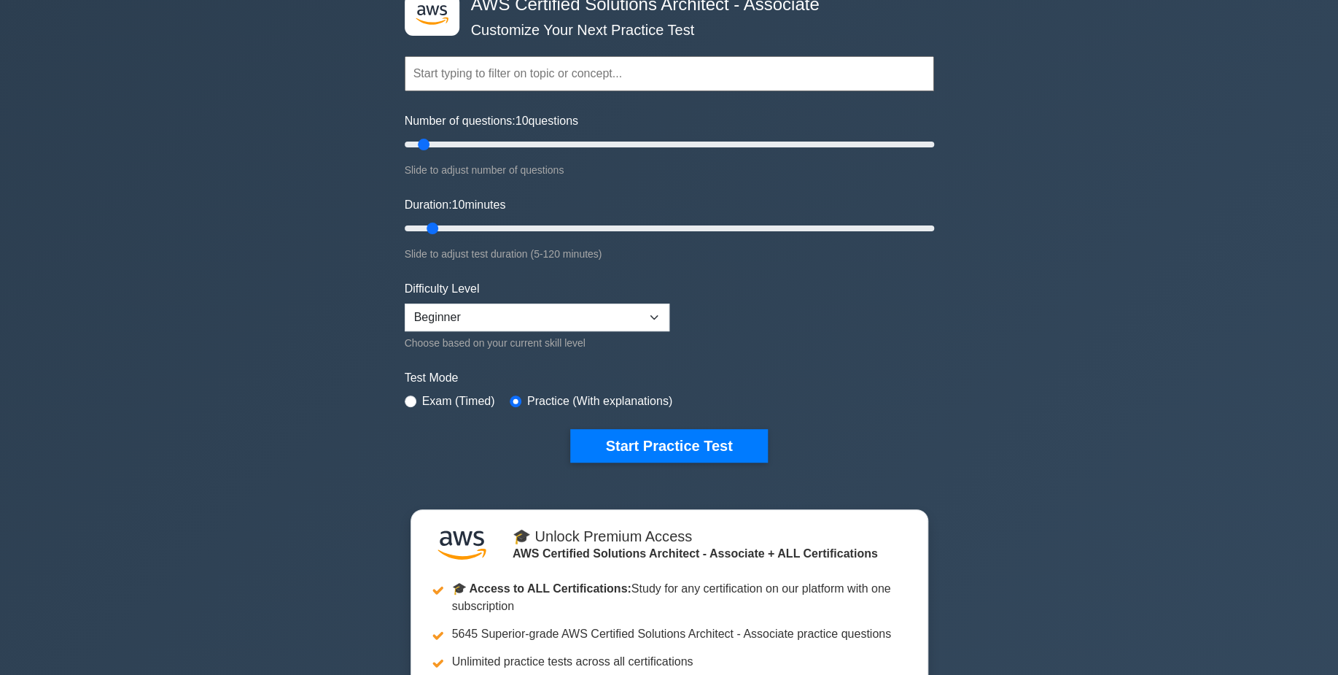
scroll to position [99, 0]
drag, startPoint x: 433, startPoint y: 228, endPoint x: 1005, endPoint y: 257, distance: 573.3
type input "120"
click at [934, 237] on input "Duration: 120 minutes" at bounding box center [670, 229] width 530 height 18
drag, startPoint x: 423, startPoint y: 144, endPoint x: 1027, endPoint y: 157, distance: 604.1
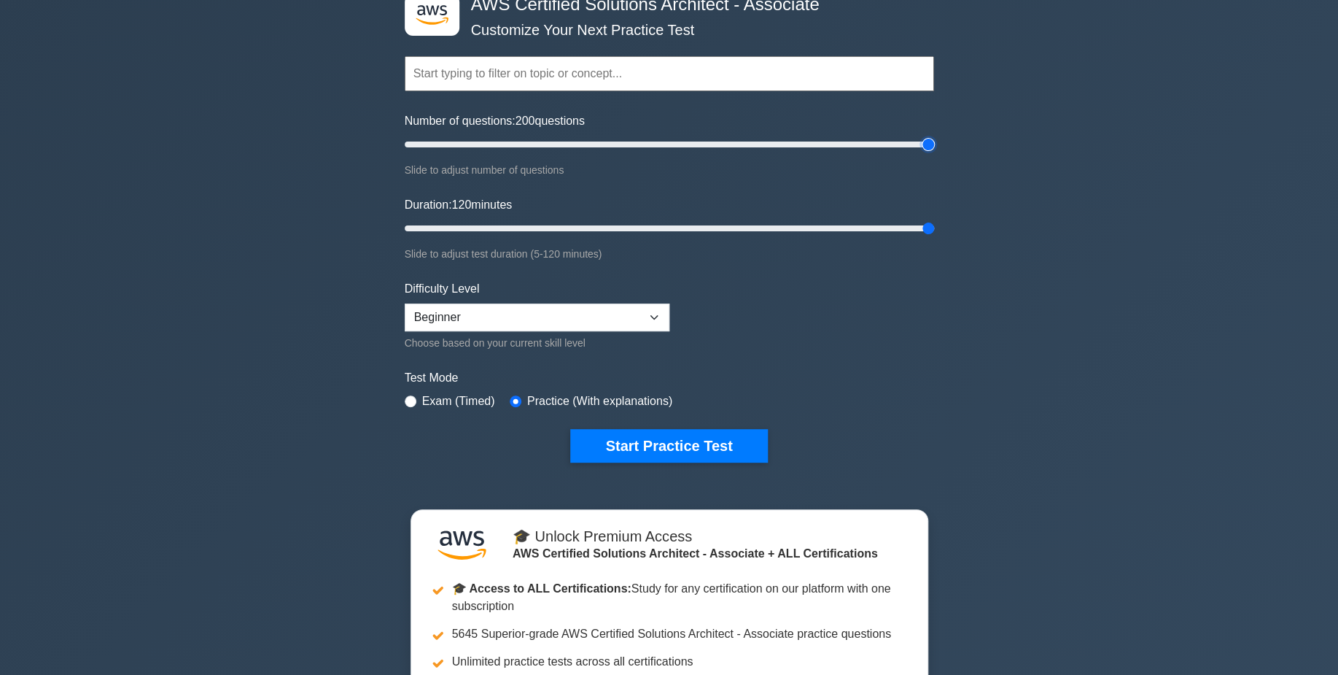
type input "200"
click at [934, 153] on input "Number of questions: 200 questions" at bounding box center [670, 145] width 530 height 18
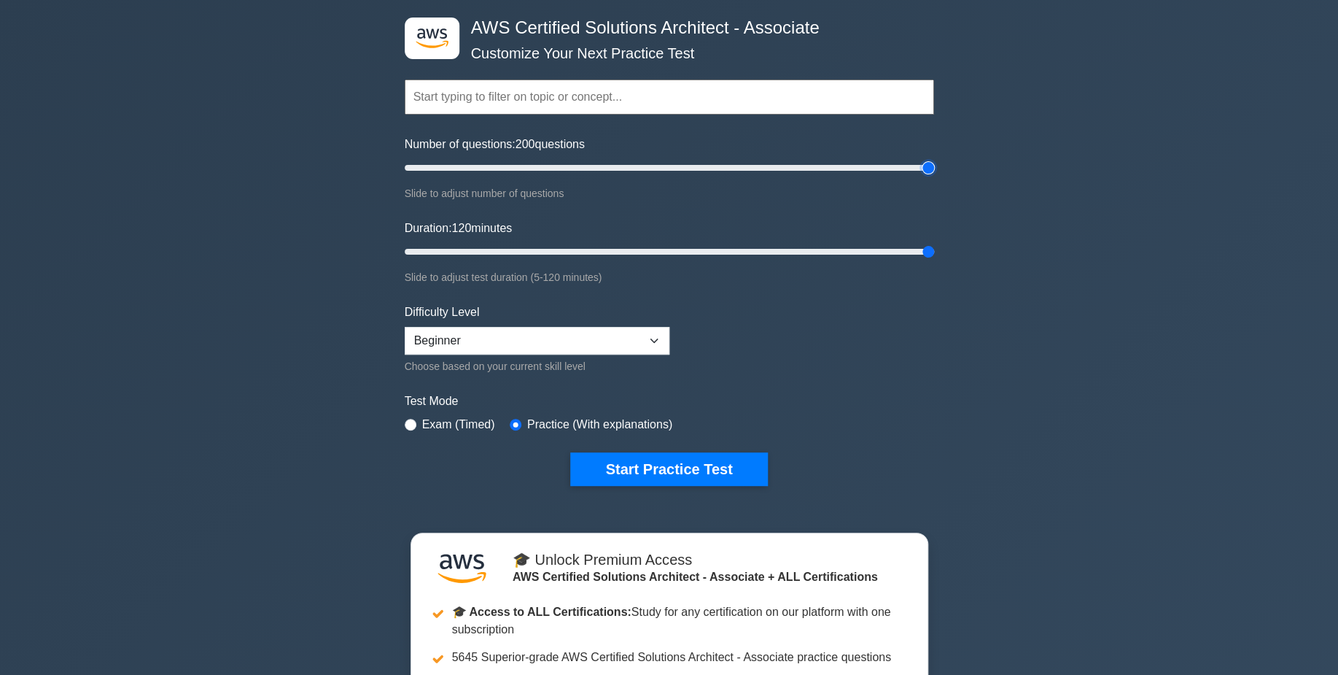
scroll to position [77, 0]
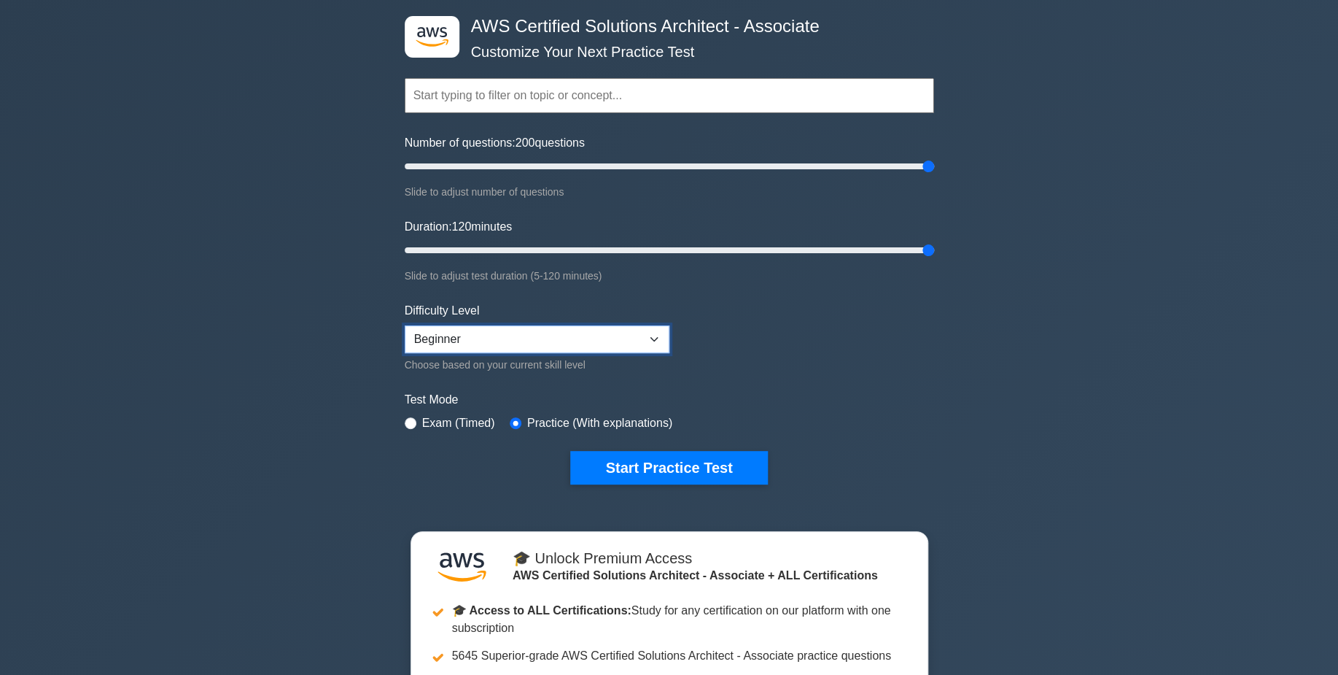
click at [405, 325] on select "Beginner Intermediate Expert" at bounding box center [537, 339] width 265 height 28
select select "intermediate"
click option "Intermediate" at bounding box center [0, 0] width 0 height 0
click at [652, 470] on button "Start Practice Test" at bounding box center [668, 468] width 197 height 34
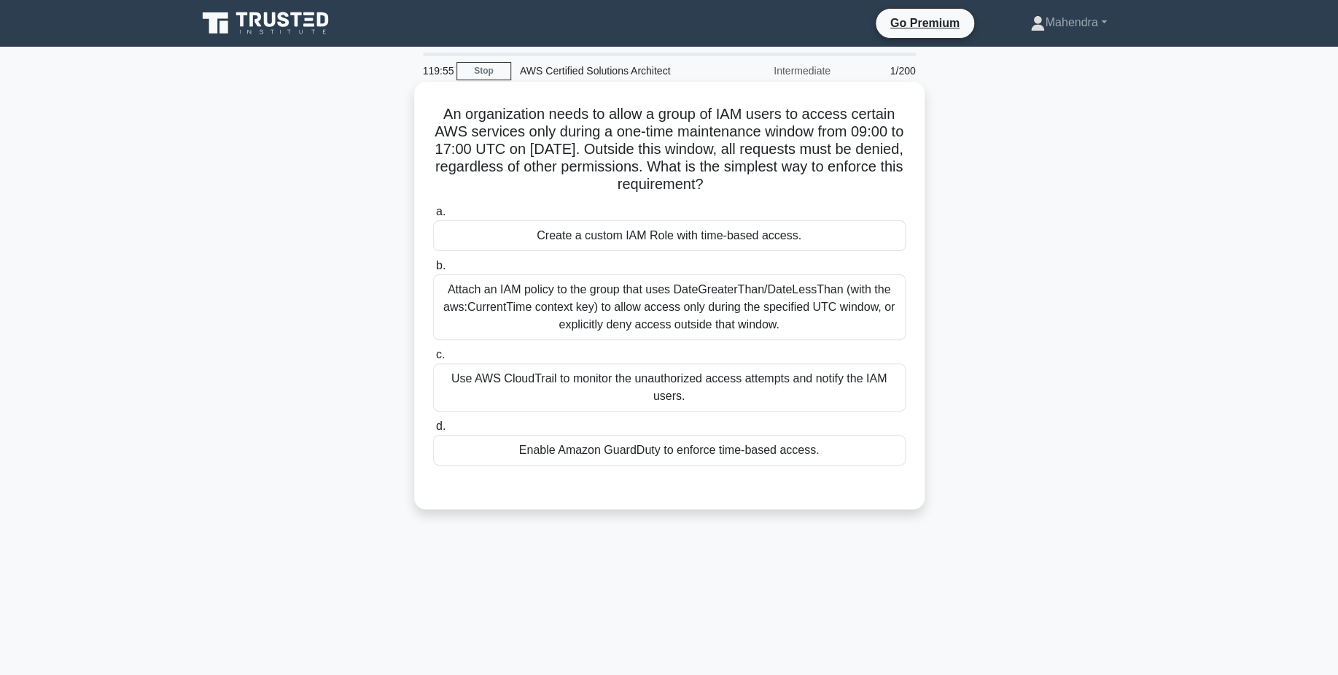
click at [552, 237] on div "Create a custom IAM Role with time-based access." at bounding box center [669, 235] width 473 height 31
click at [433, 217] on input "a. Create a custom IAM Role with time-based access." at bounding box center [433, 211] width 0 height 9
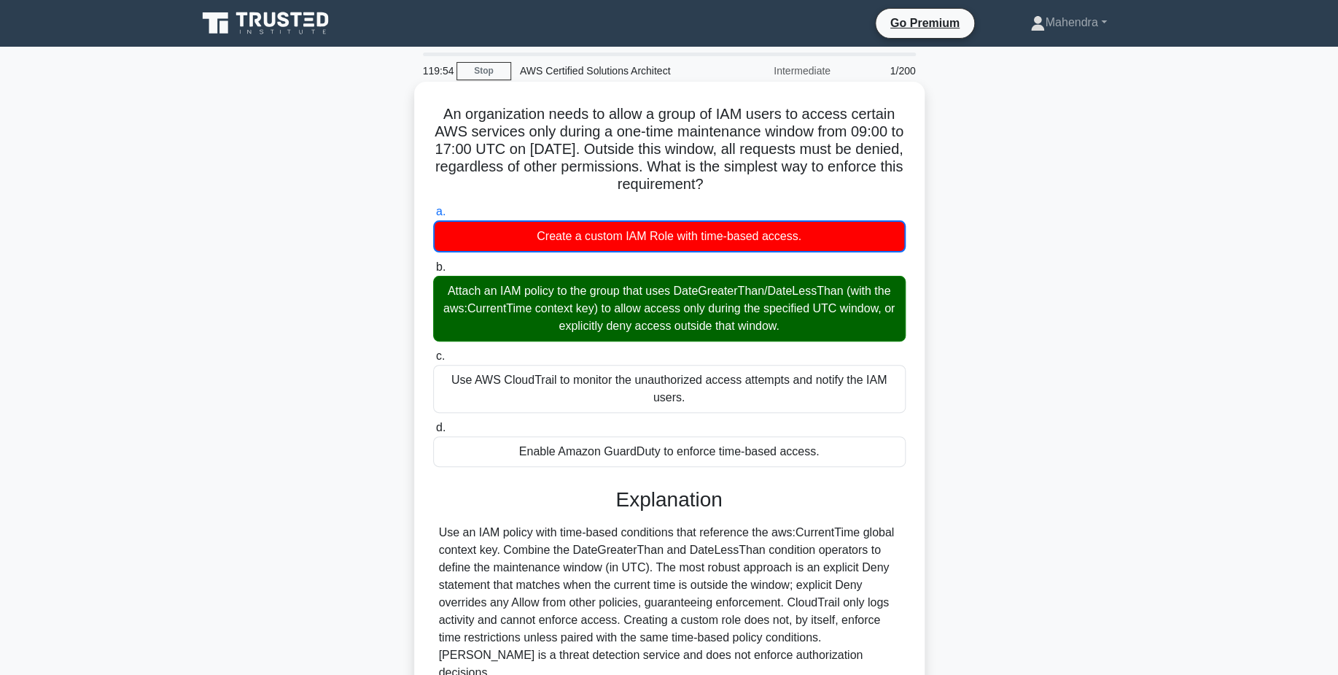
scroll to position [123, 0]
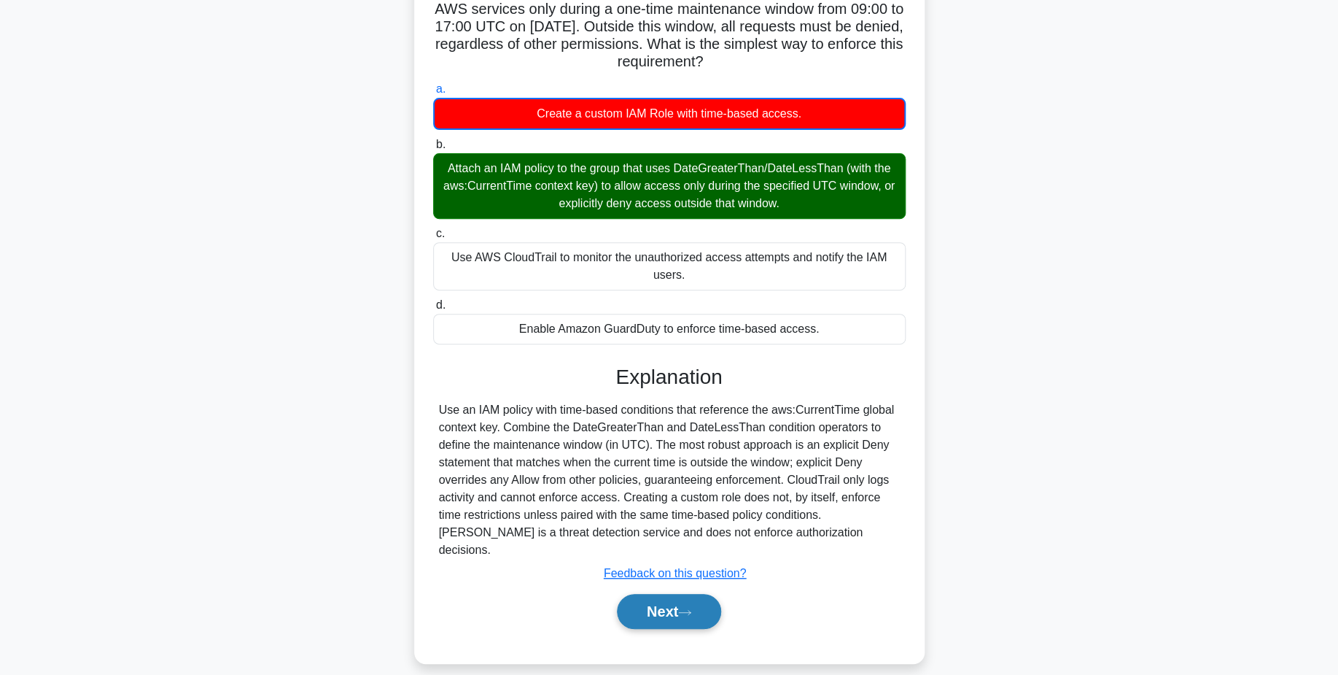
click at [697, 608] on button "Next" at bounding box center [669, 611] width 104 height 35
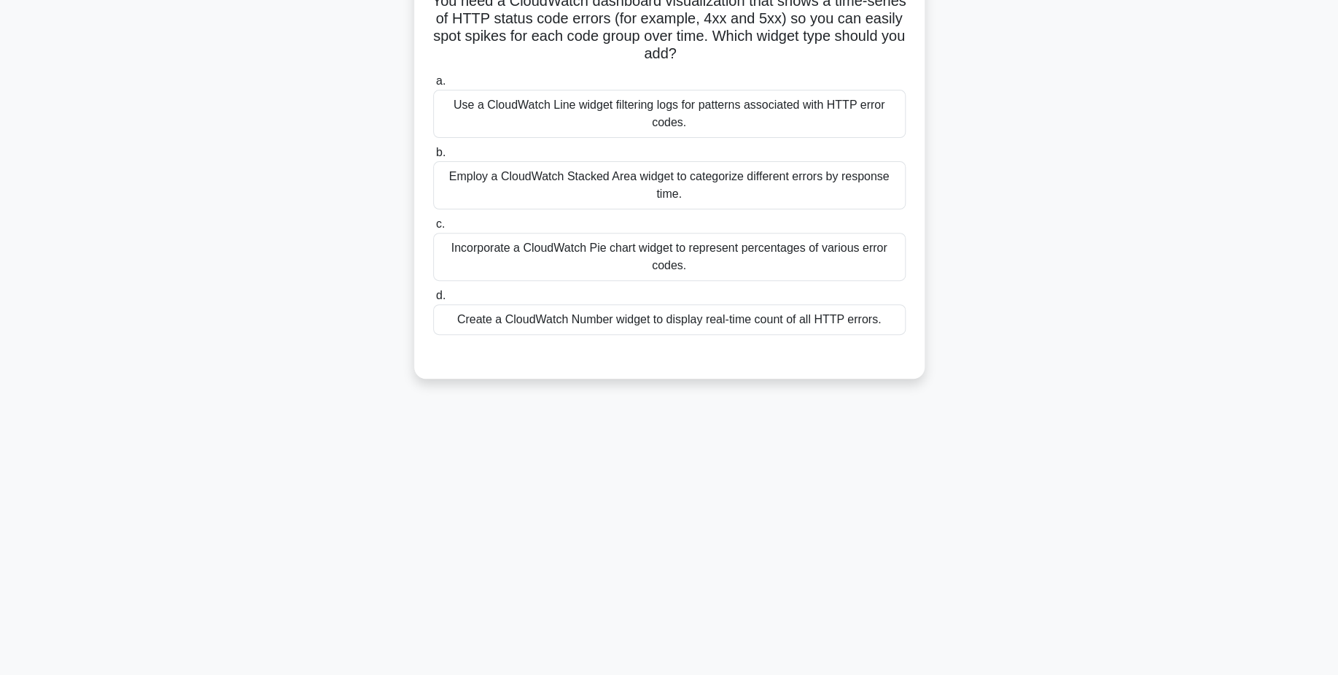
scroll to position [0, 0]
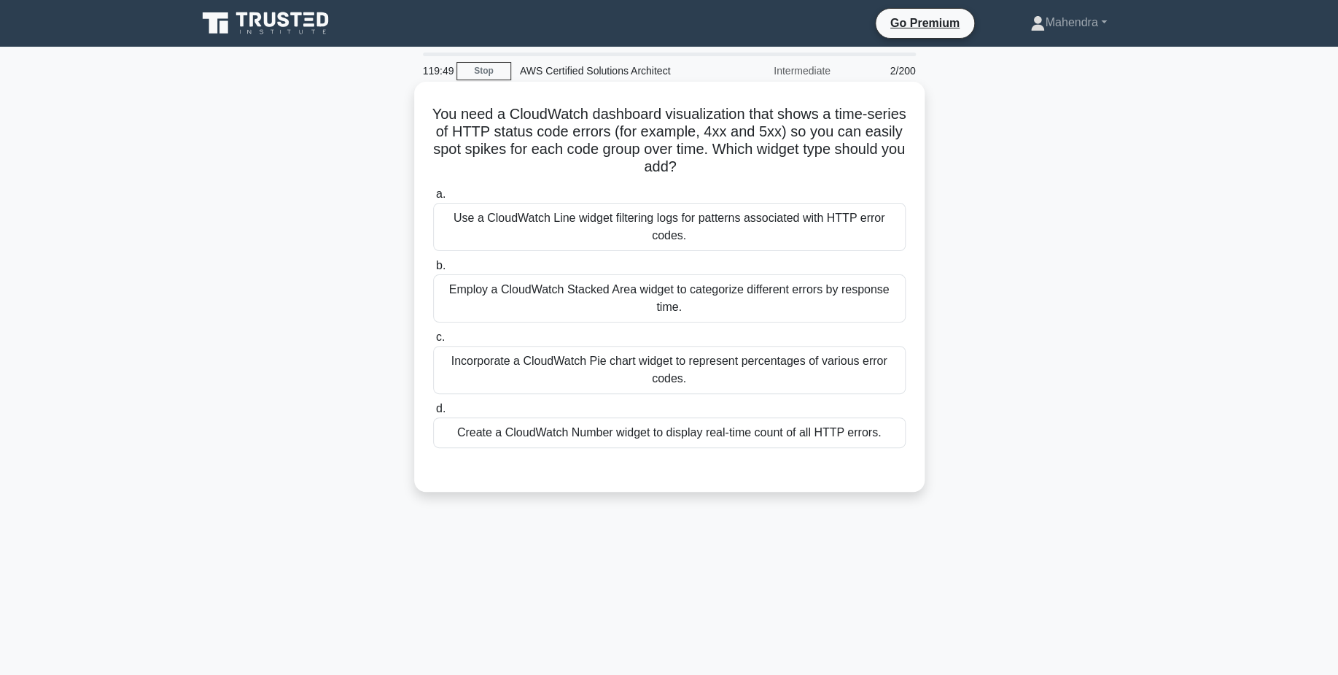
click at [710, 228] on div "Use a CloudWatch Line widget filtering logs for patterns associated with HTTP e…" at bounding box center [669, 227] width 473 height 48
click at [433, 199] on input "a. Use a CloudWatch Line widget filtering logs for patterns associated with HTT…" at bounding box center [433, 194] width 0 height 9
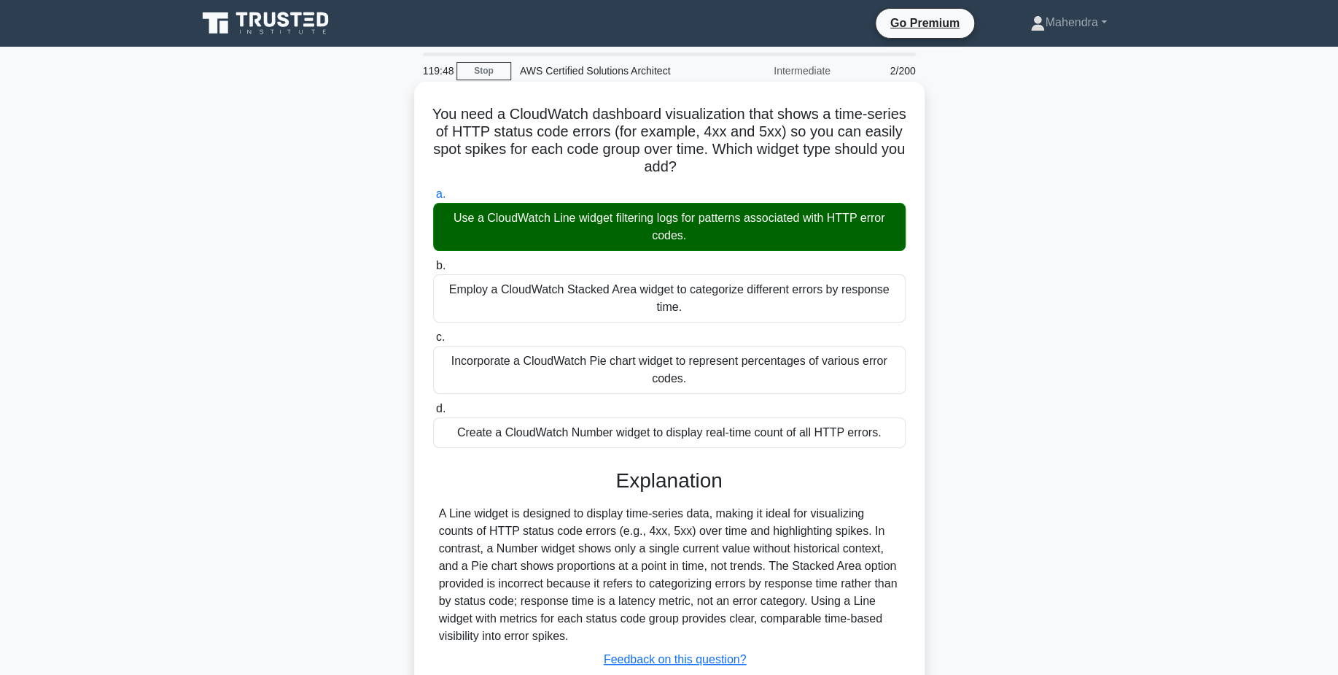
scroll to position [114, 0]
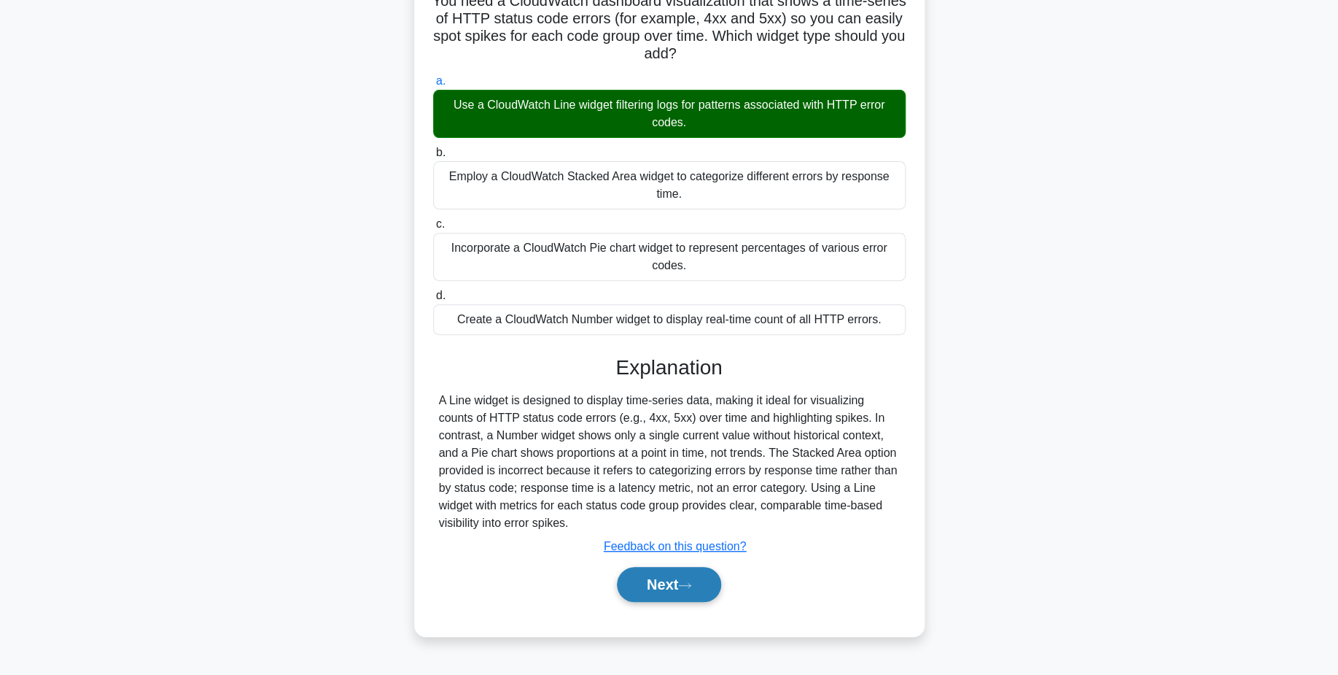
click at [705, 593] on button "Next" at bounding box center [669, 584] width 104 height 35
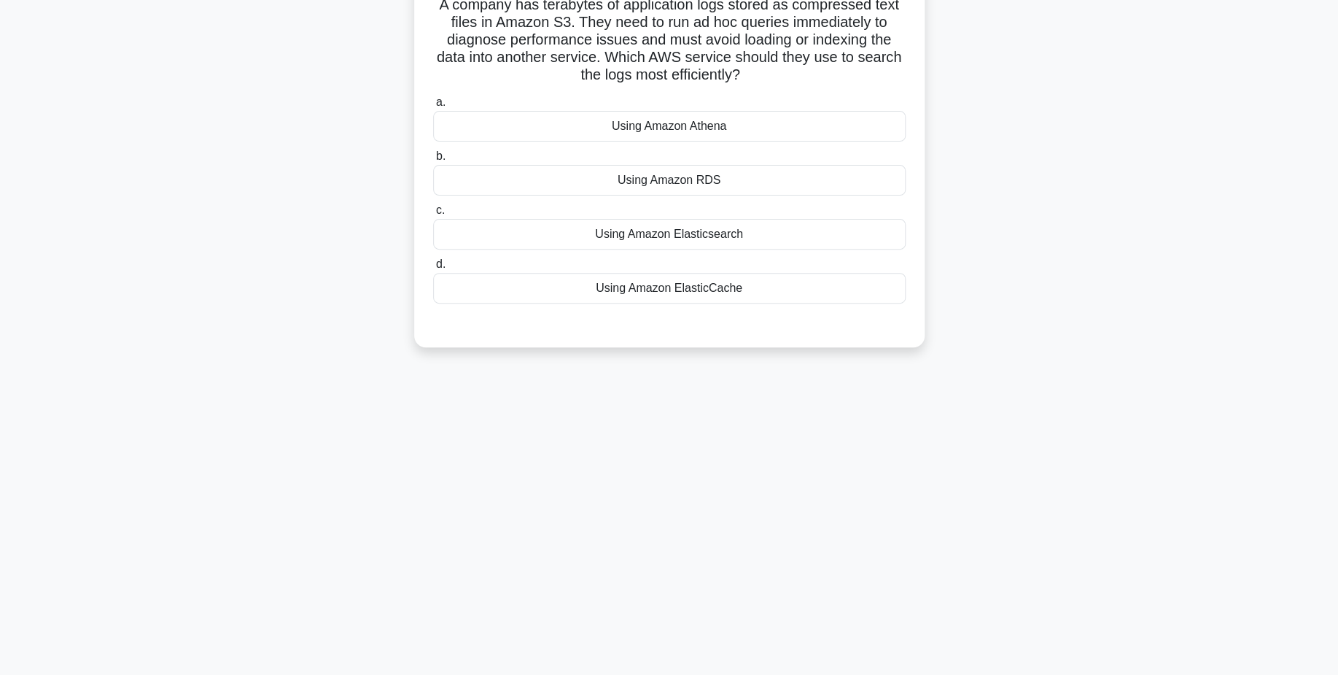
scroll to position [0, 0]
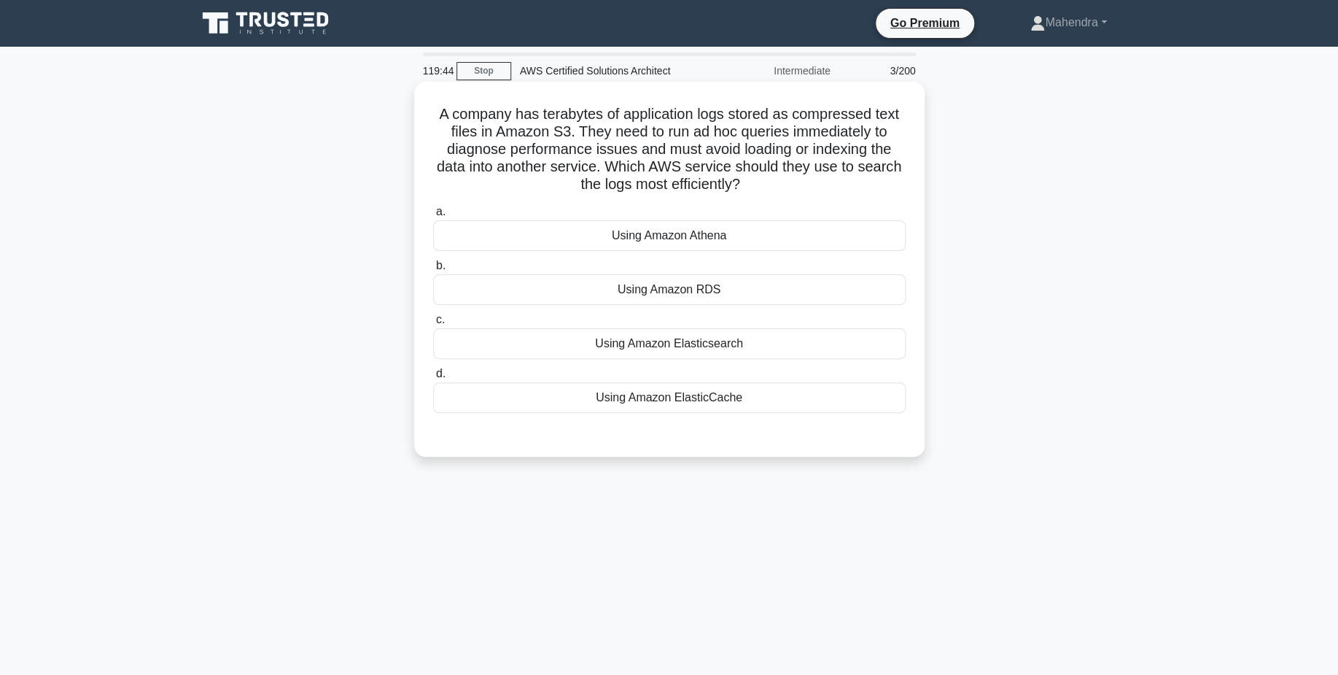
click at [743, 290] on div "Using Amazon RDS" at bounding box center [669, 289] width 473 height 31
click at [433, 271] on input "b. Using Amazon RDS" at bounding box center [433, 265] width 0 height 9
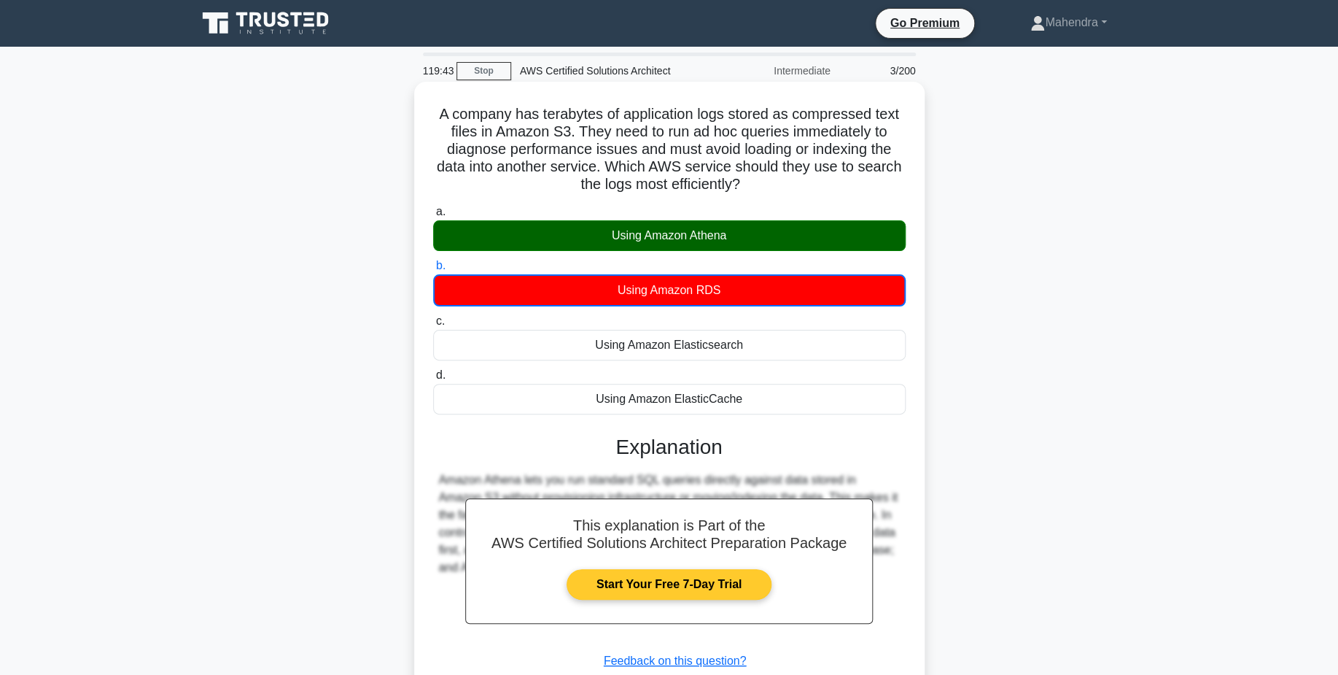
scroll to position [114, 0]
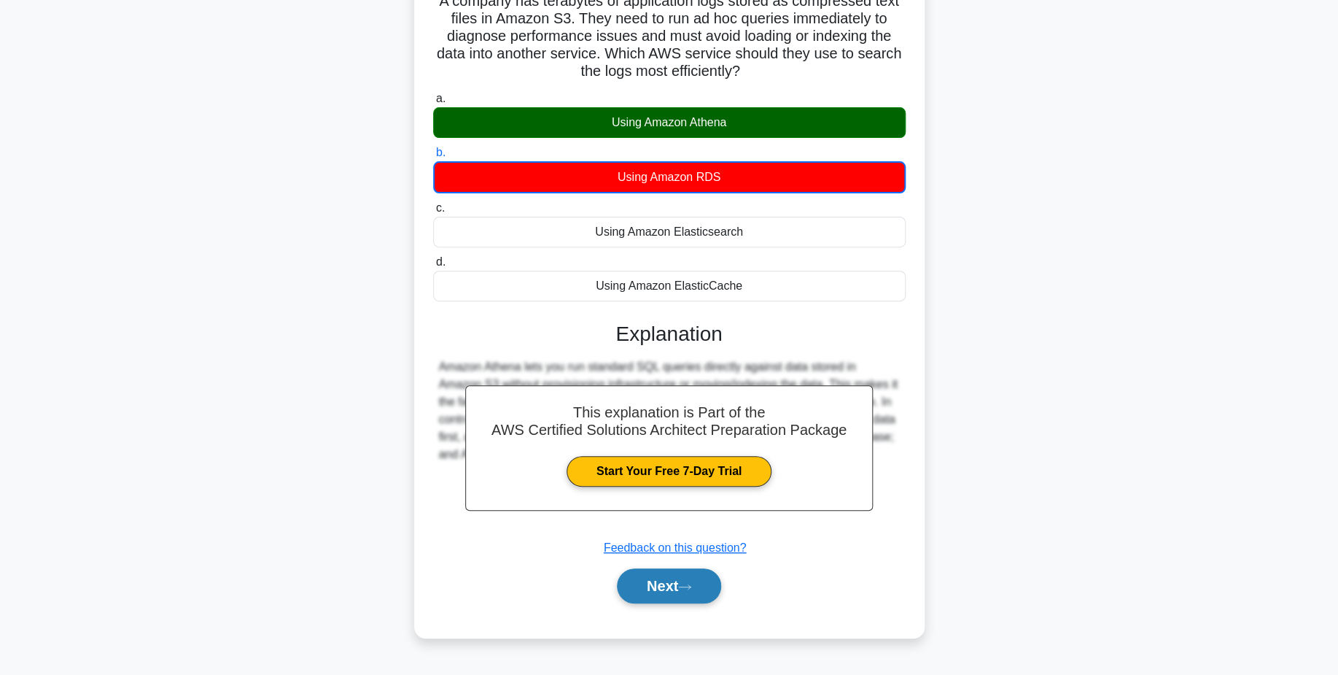
click at [691, 588] on icon at bounding box center [684, 587] width 13 height 8
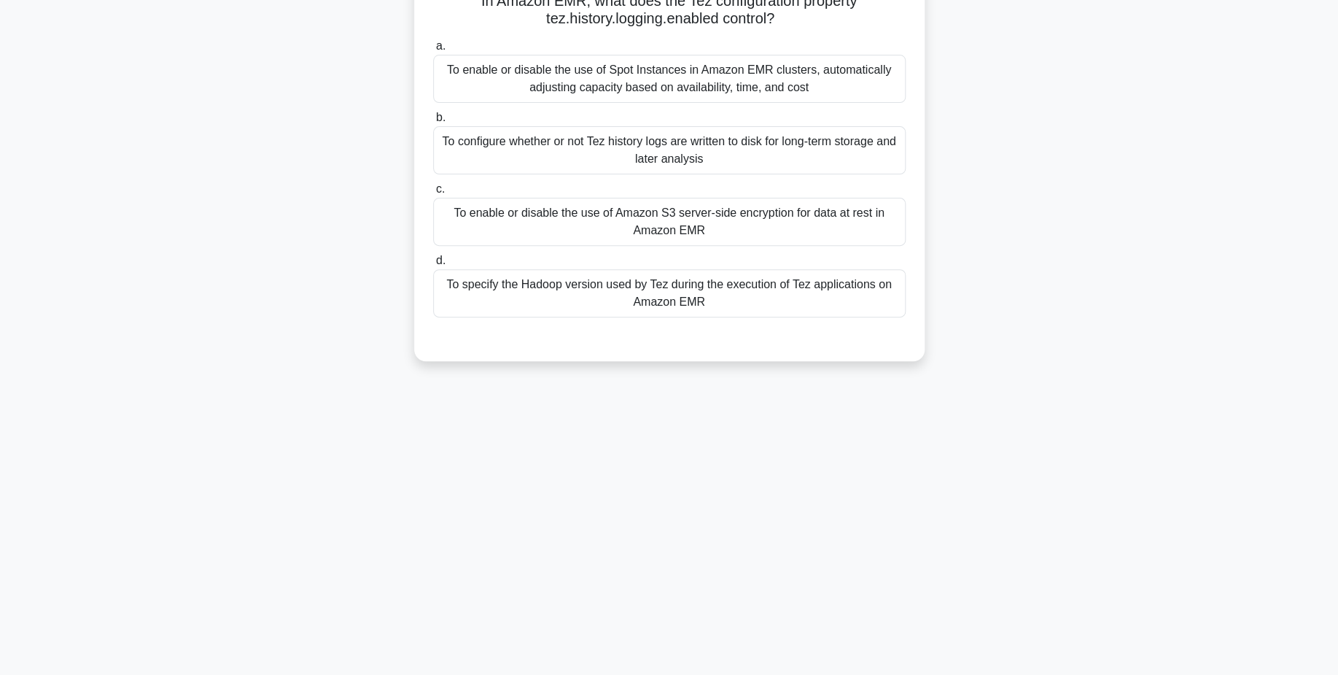
scroll to position [0, 0]
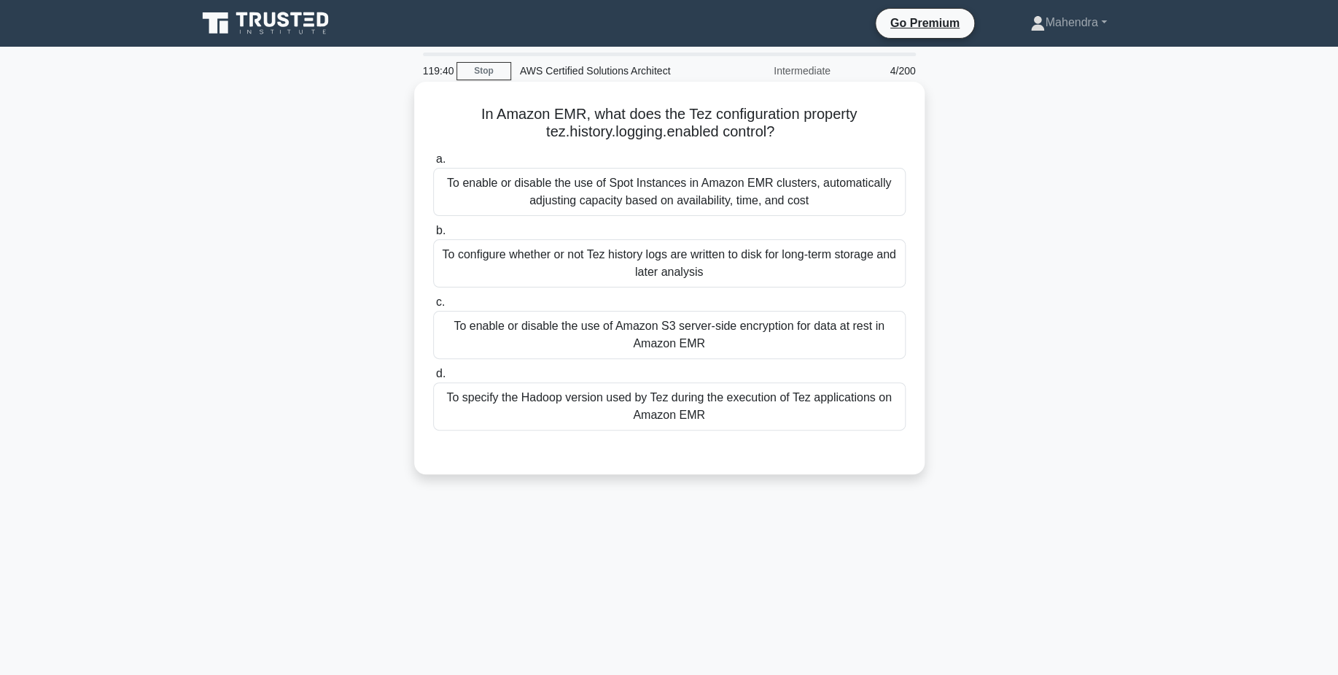
click at [740, 200] on div "To enable or disable the use of Spot Instances in Amazon EMR clusters, automati…" at bounding box center [669, 192] width 473 height 48
click at [433, 164] on input "a. To enable or disable the use of Spot Instances in Amazon EMR clusters, autom…" at bounding box center [433, 159] width 0 height 9
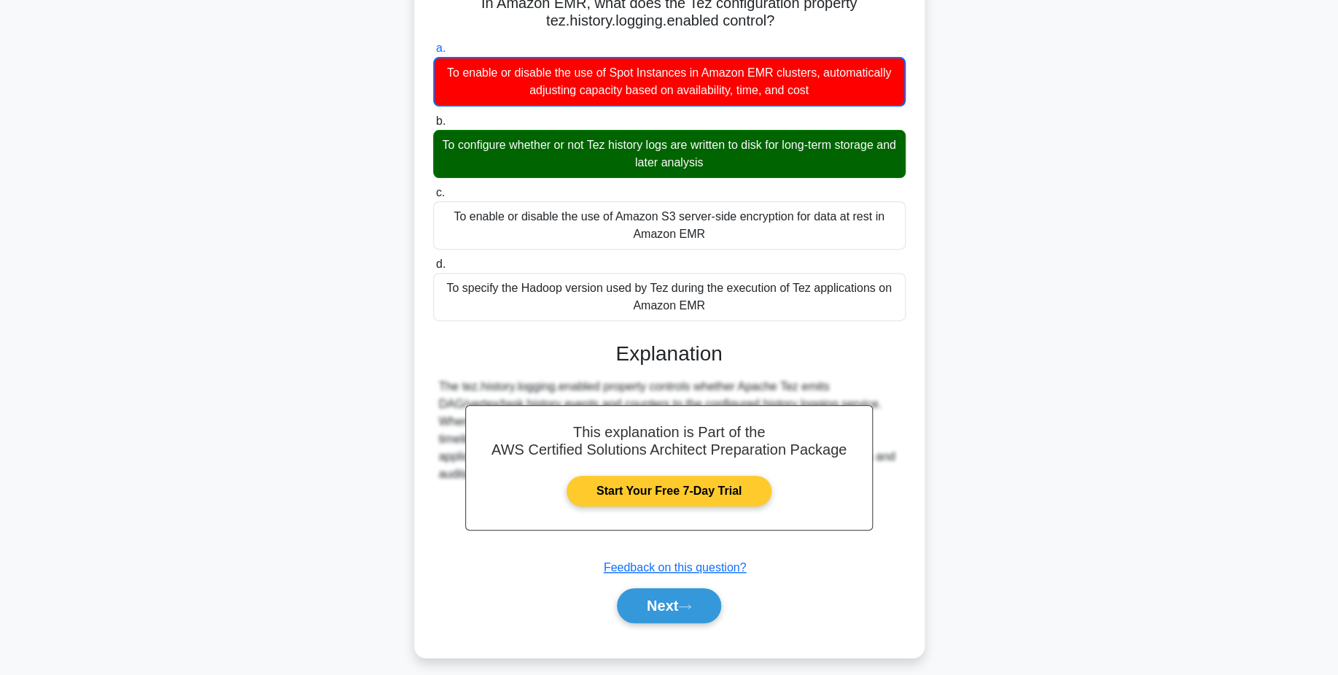
scroll to position [123, 0]
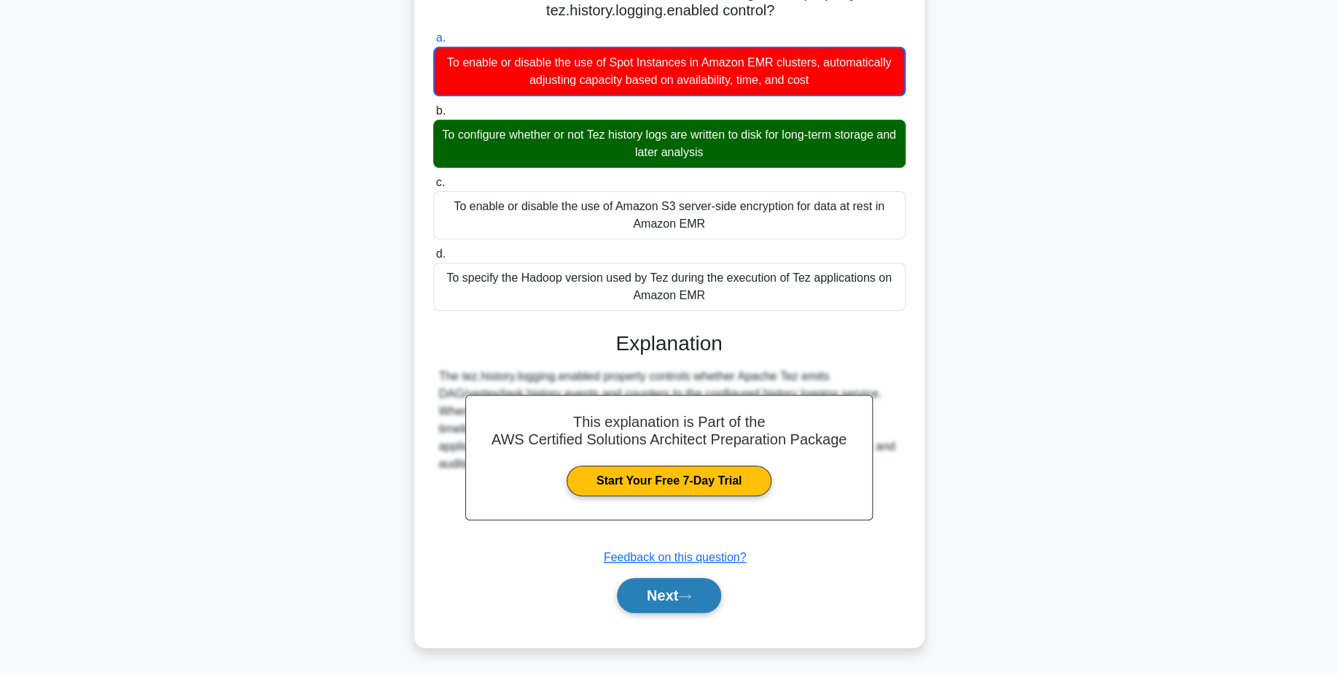
click at [716, 606] on button "Next" at bounding box center [669, 595] width 104 height 35
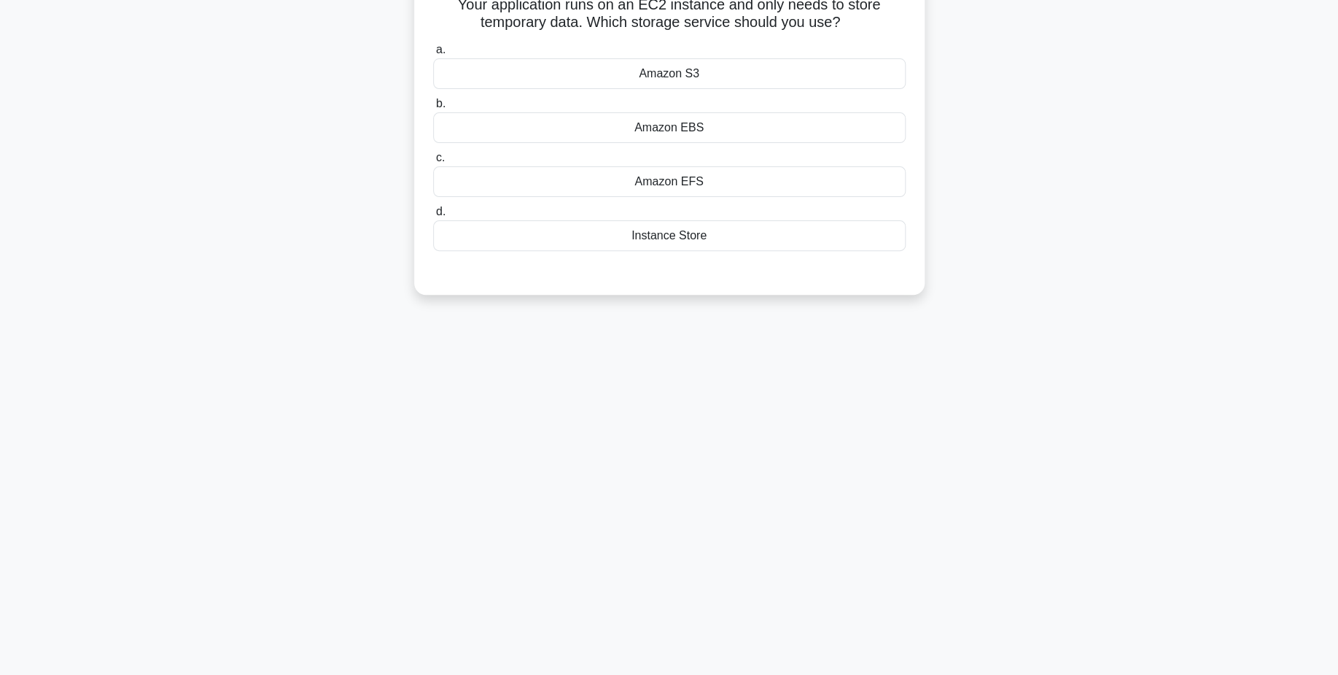
scroll to position [114, 0]
click at [754, 230] on div "Instance Store" at bounding box center [669, 232] width 473 height 31
click at [433, 213] on input "d. Instance Store" at bounding box center [433, 208] width 0 height 9
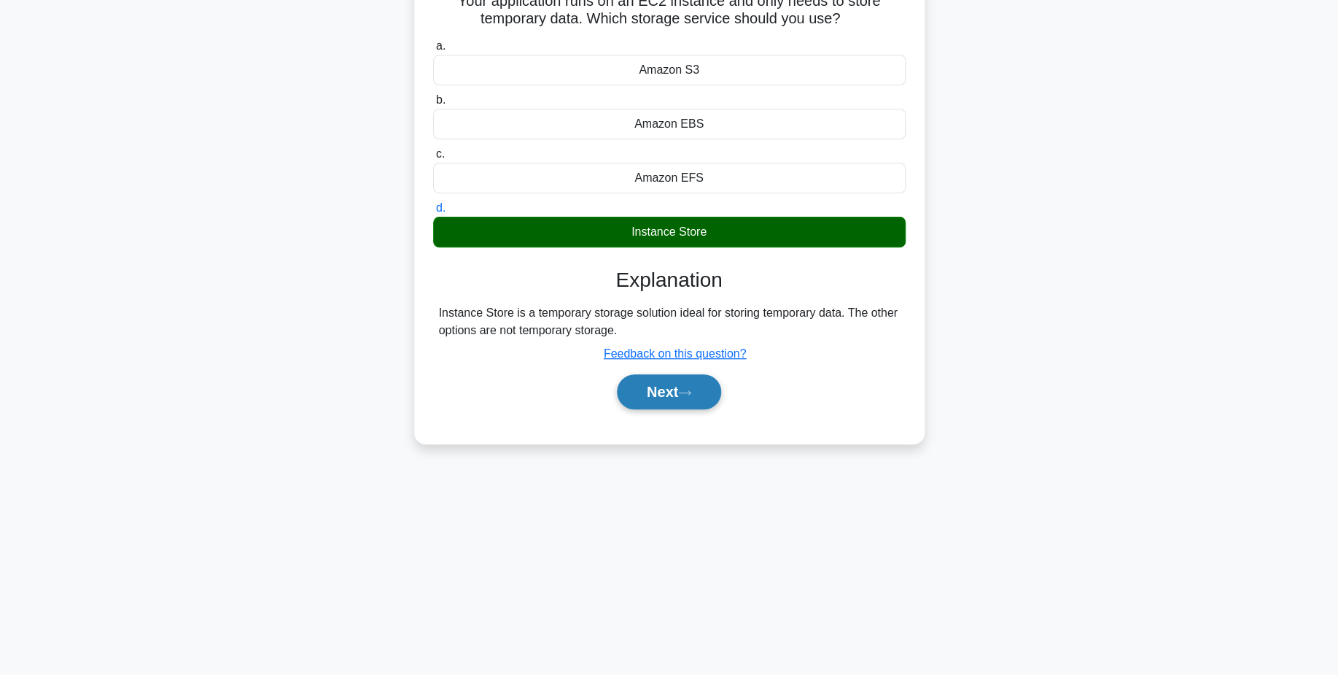
click at [688, 395] on icon at bounding box center [684, 393] width 13 height 8
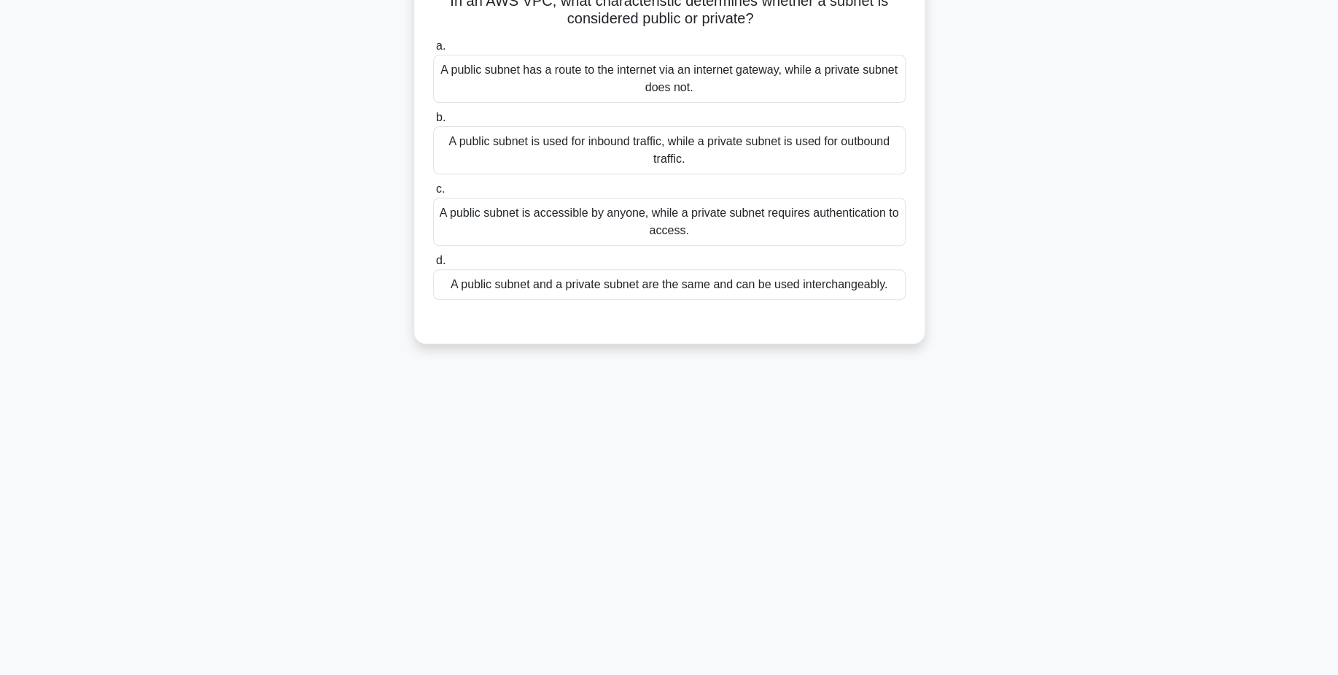
click at [726, 160] on div "A public subnet is used for inbound traffic, while a private subnet is used for…" at bounding box center [669, 150] width 473 height 48
click at [433, 123] on input "b. A public subnet is used for inbound traffic, while a private subnet is used …" at bounding box center [433, 117] width 0 height 9
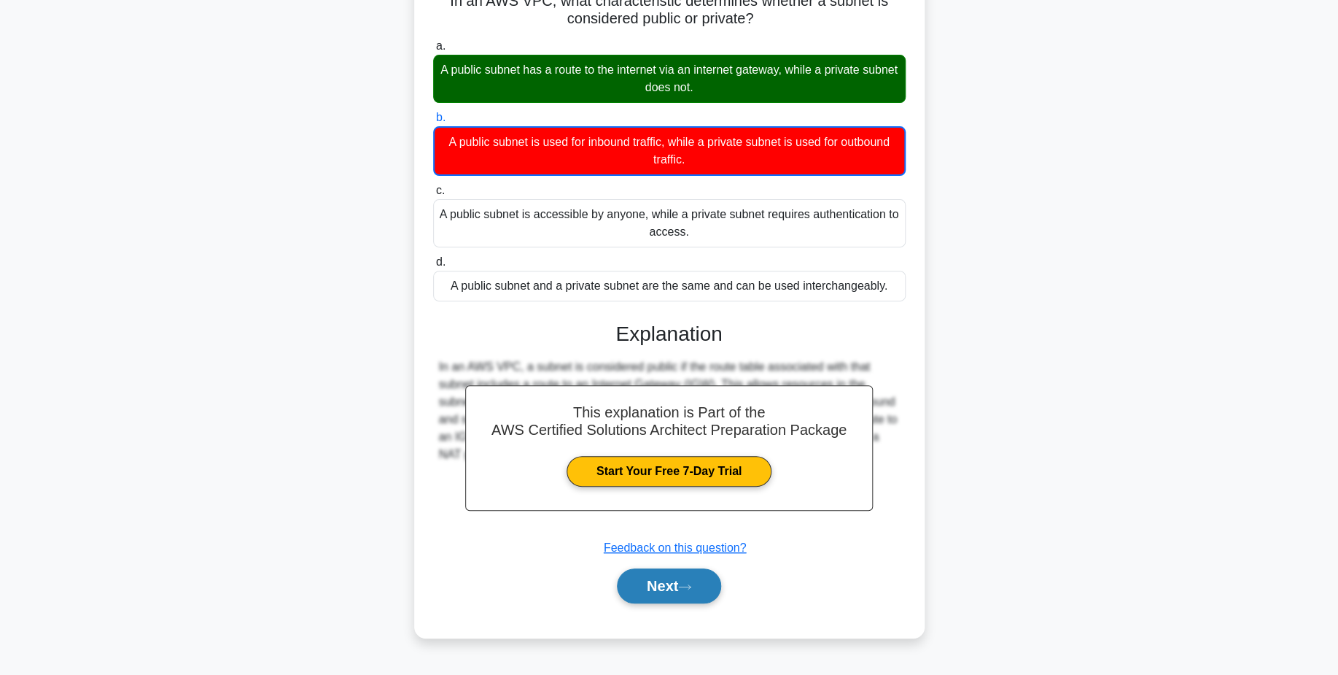
click at [681, 582] on button "Next" at bounding box center [669, 585] width 104 height 35
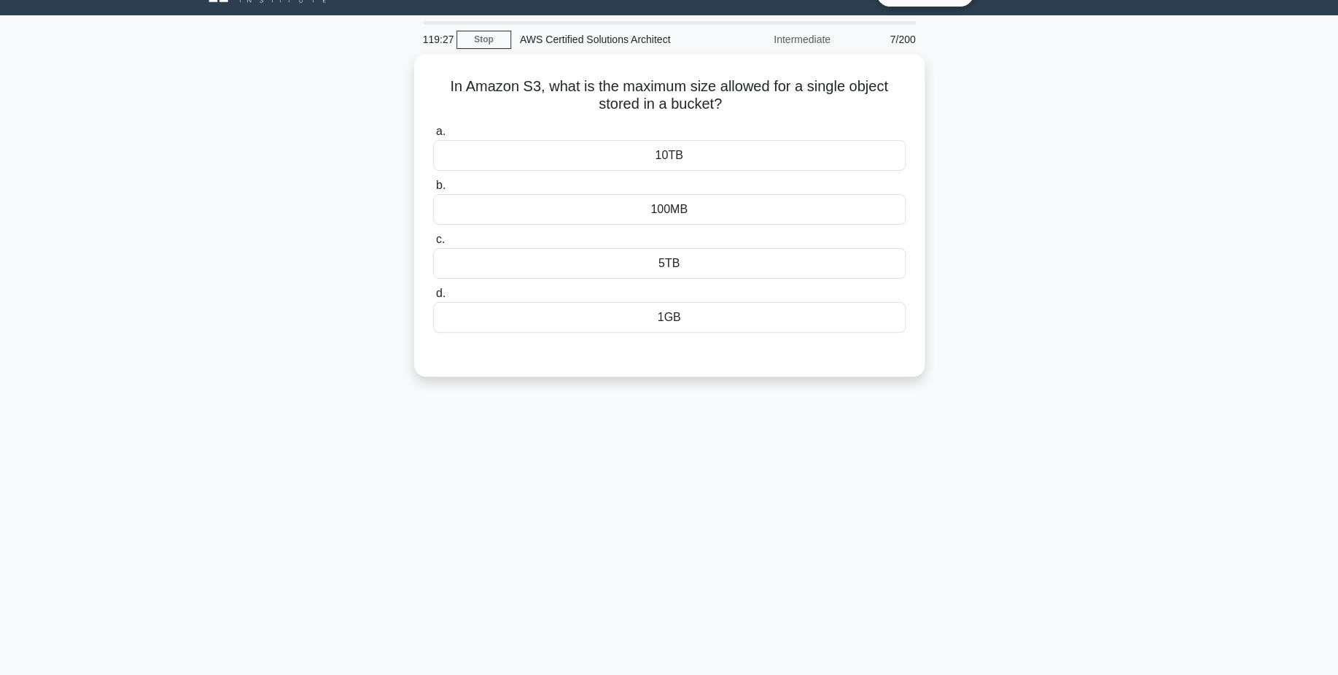
scroll to position [0, 0]
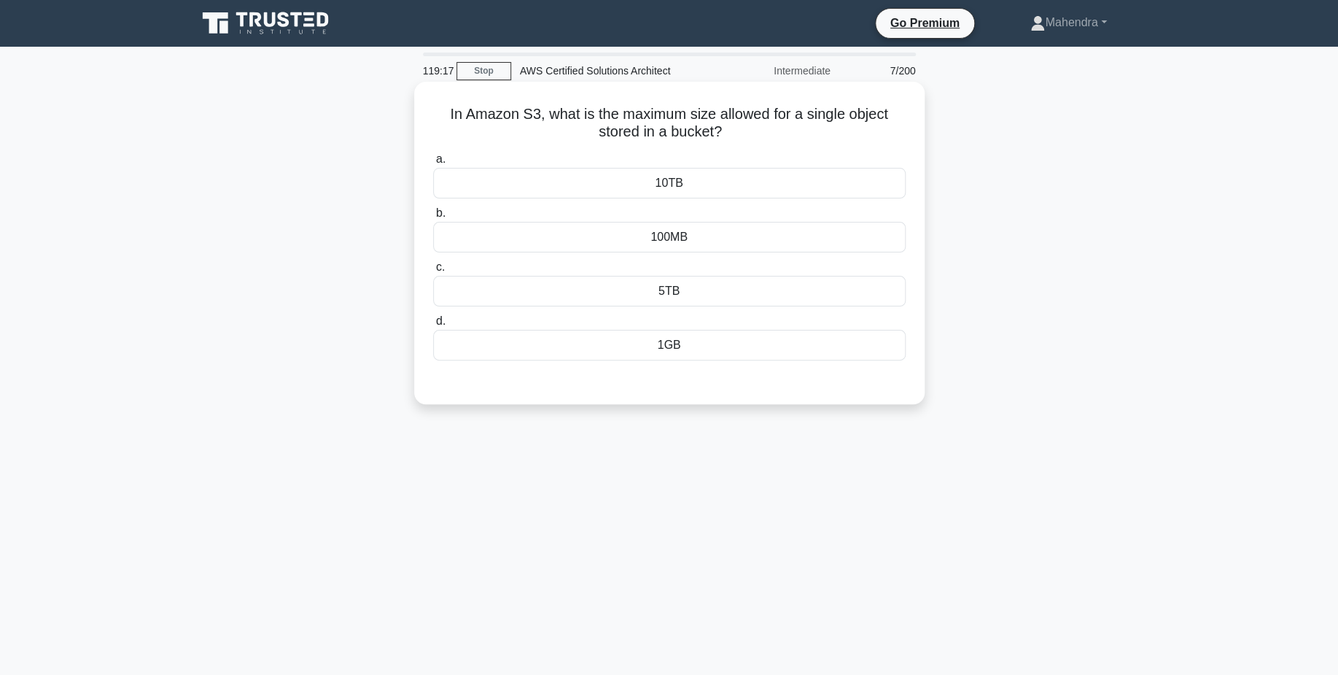
click at [708, 298] on div "5TB" at bounding box center [669, 291] width 473 height 31
click at [433, 272] on input "c. 5TB" at bounding box center [433, 267] width 0 height 9
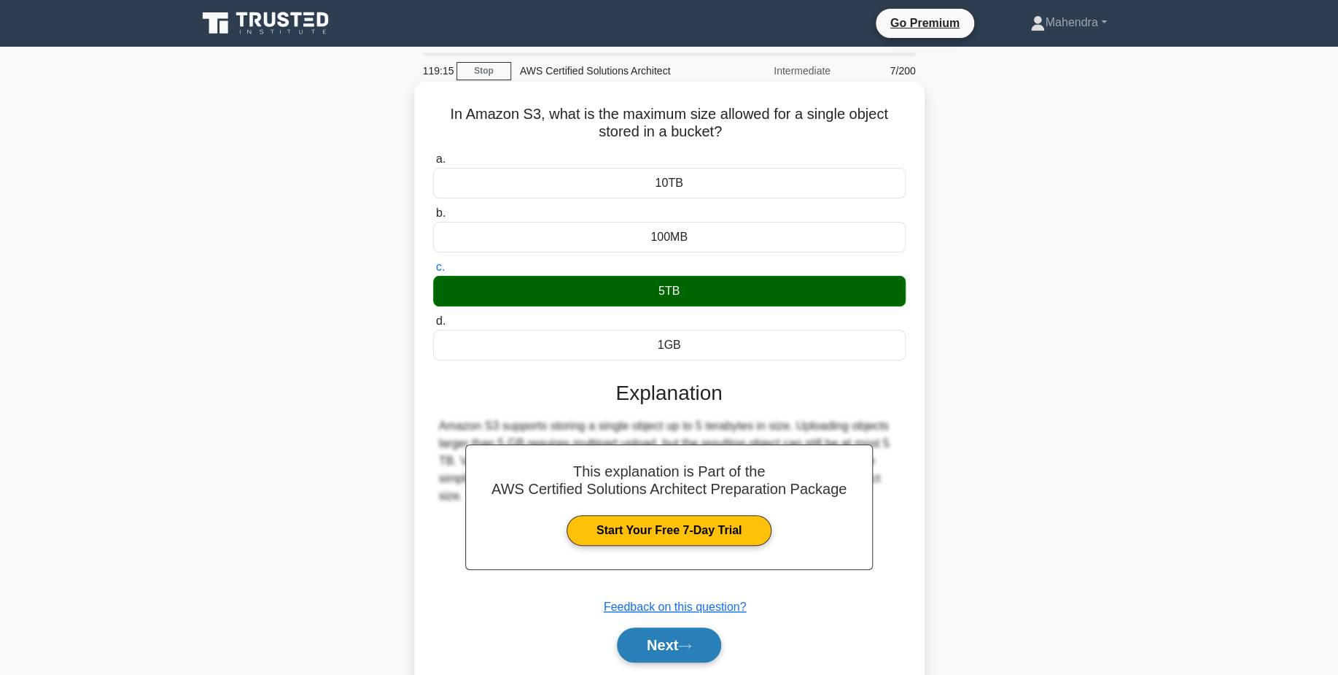
click at [689, 638] on button "Next" at bounding box center [669, 644] width 104 height 35
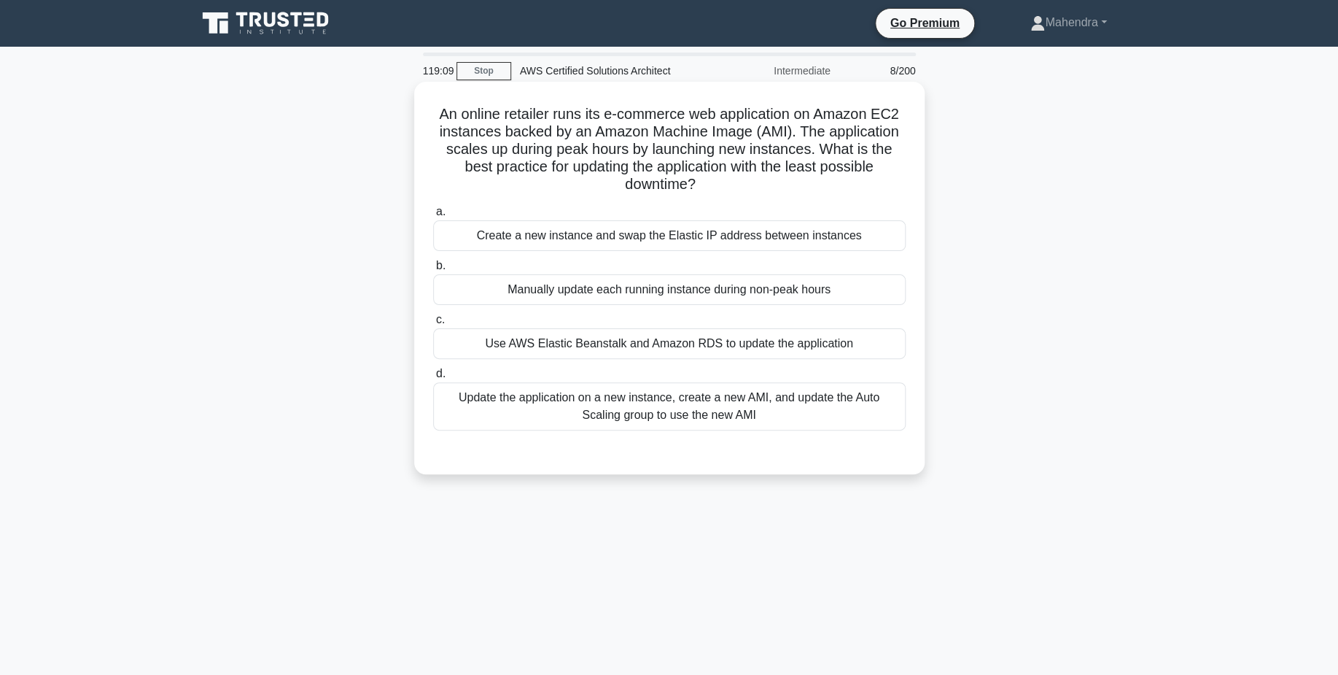
click at [705, 289] on div "Manually update each running instance during non-peak hours" at bounding box center [669, 289] width 473 height 31
click at [433, 271] on input "b. Manually update each running instance during non-peak hours" at bounding box center [433, 265] width 0 height 9
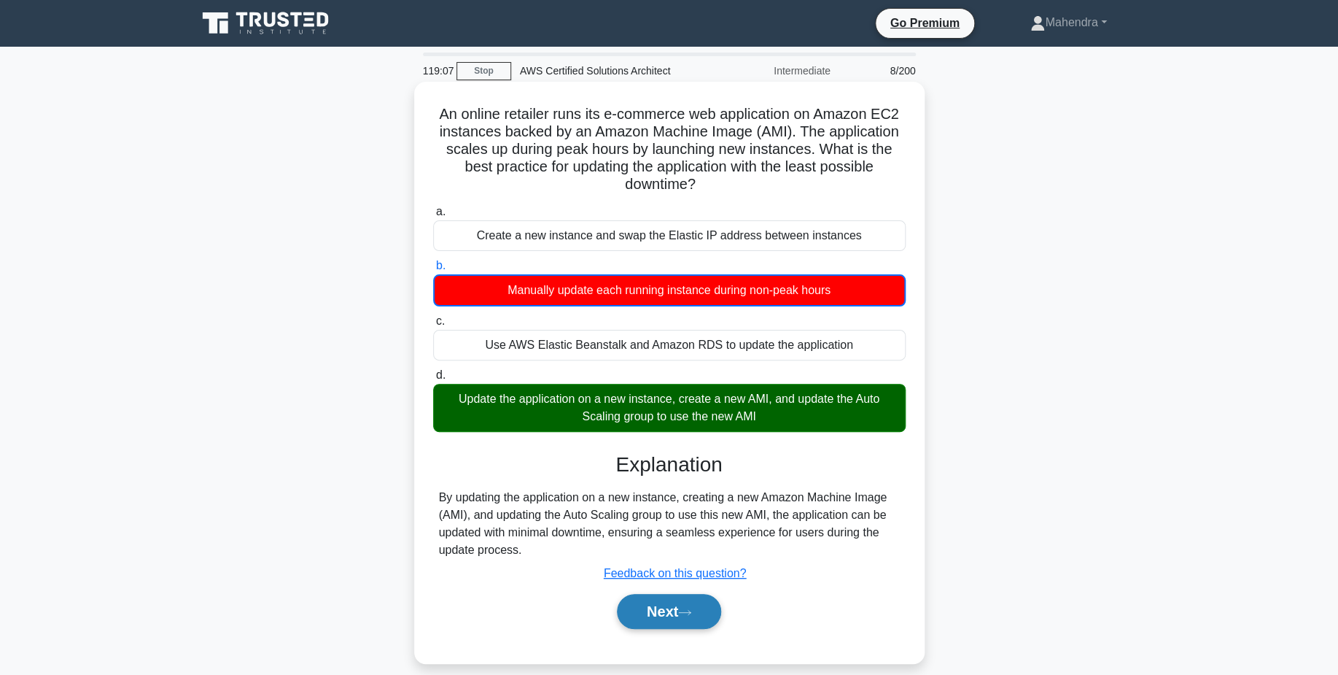
click at [667, 606] on button "Next" at bounding box center [669, 611] width 104 height 35
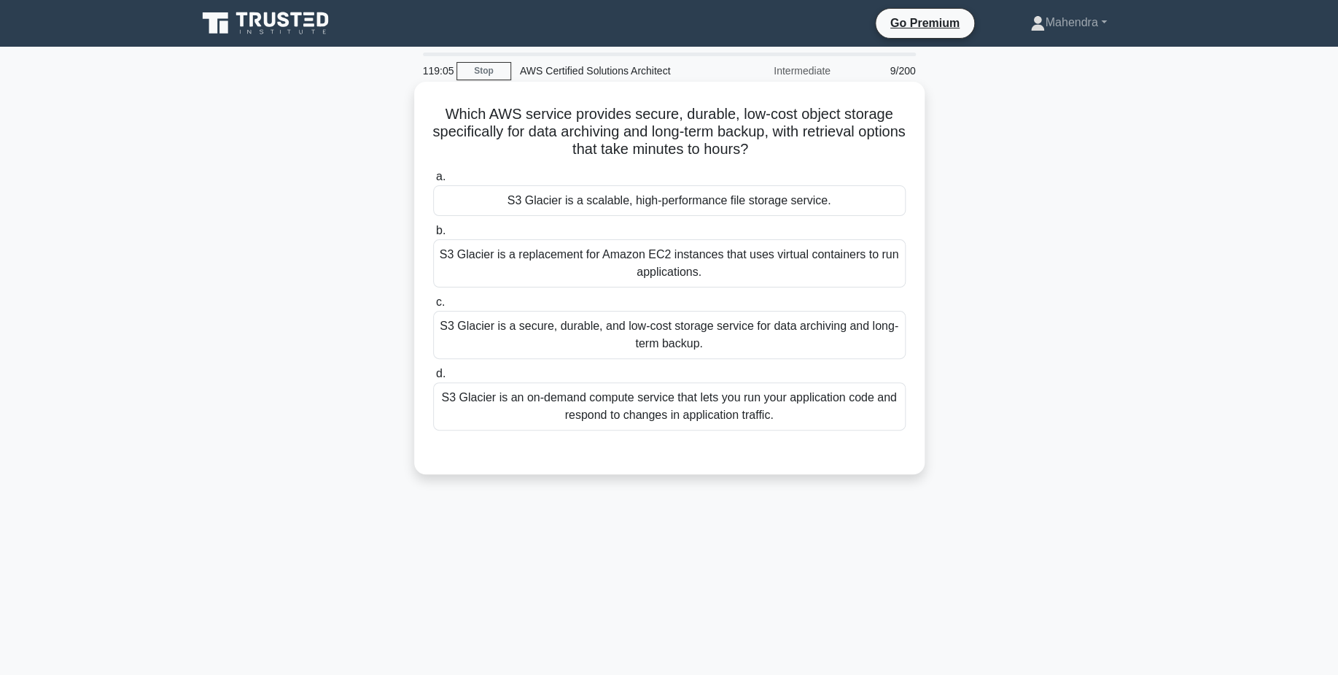
click at [740, 276] on div "S3 Glacier is a replacement for Amazon EC2 instances that uses virtual containe…" at bounding box center [669, 263] width 473 height 48
click at [433, 236] on input "b. S3 Glacier is a replacement for Amazon EC2 instances that uses virtual conta…" at bounding box center [433, 230] width 0 height 9
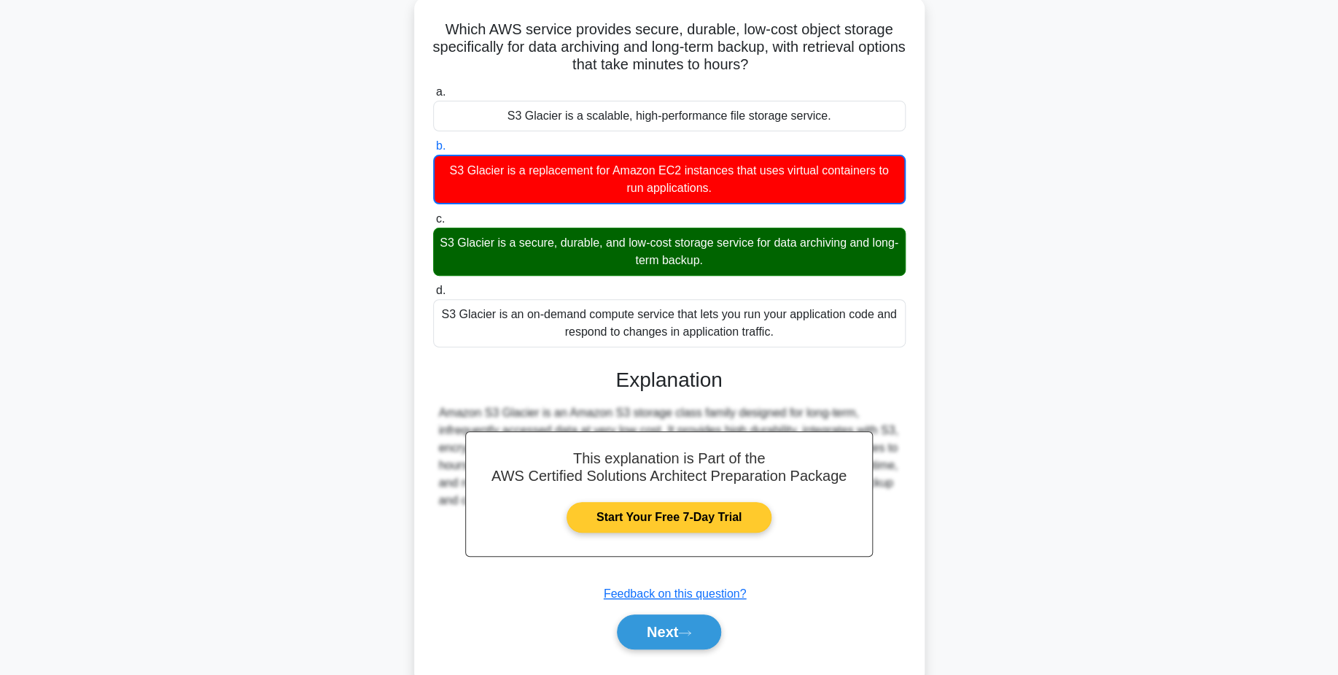
scroll to position [85, 0]
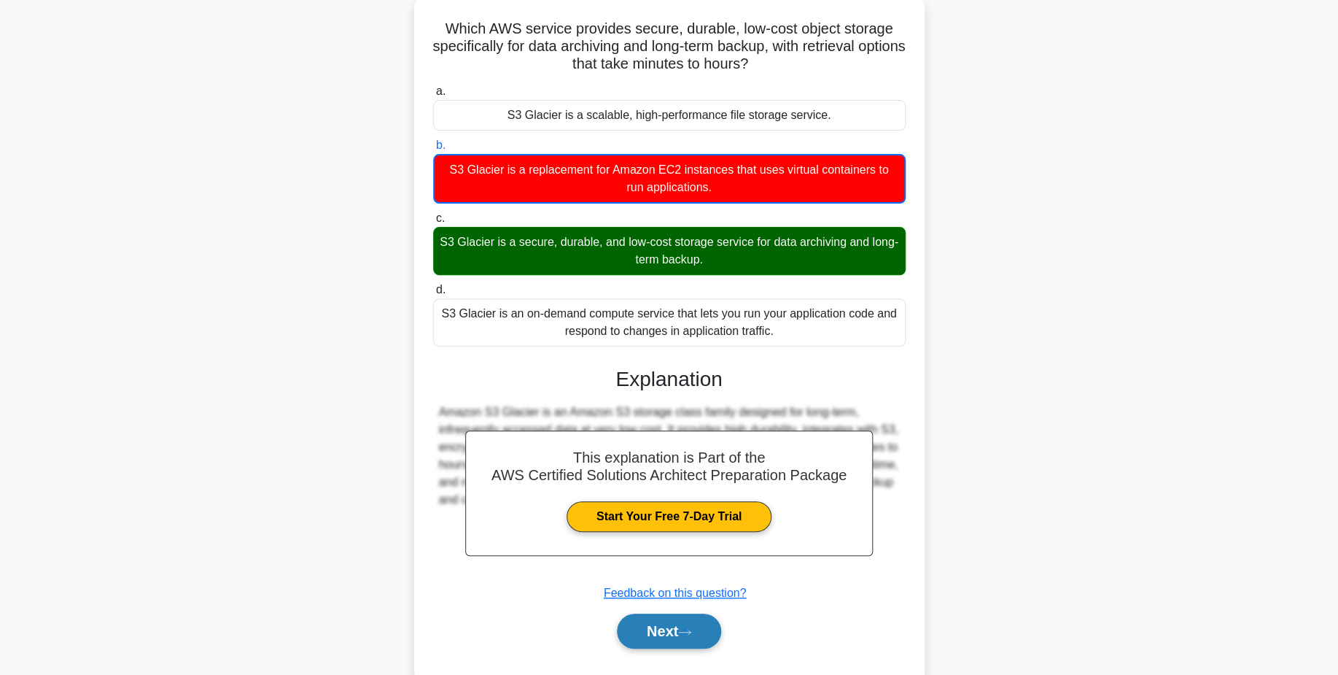
click at [702, 631] on button "Next" at bounding box center [669, 630] width 104 height 35
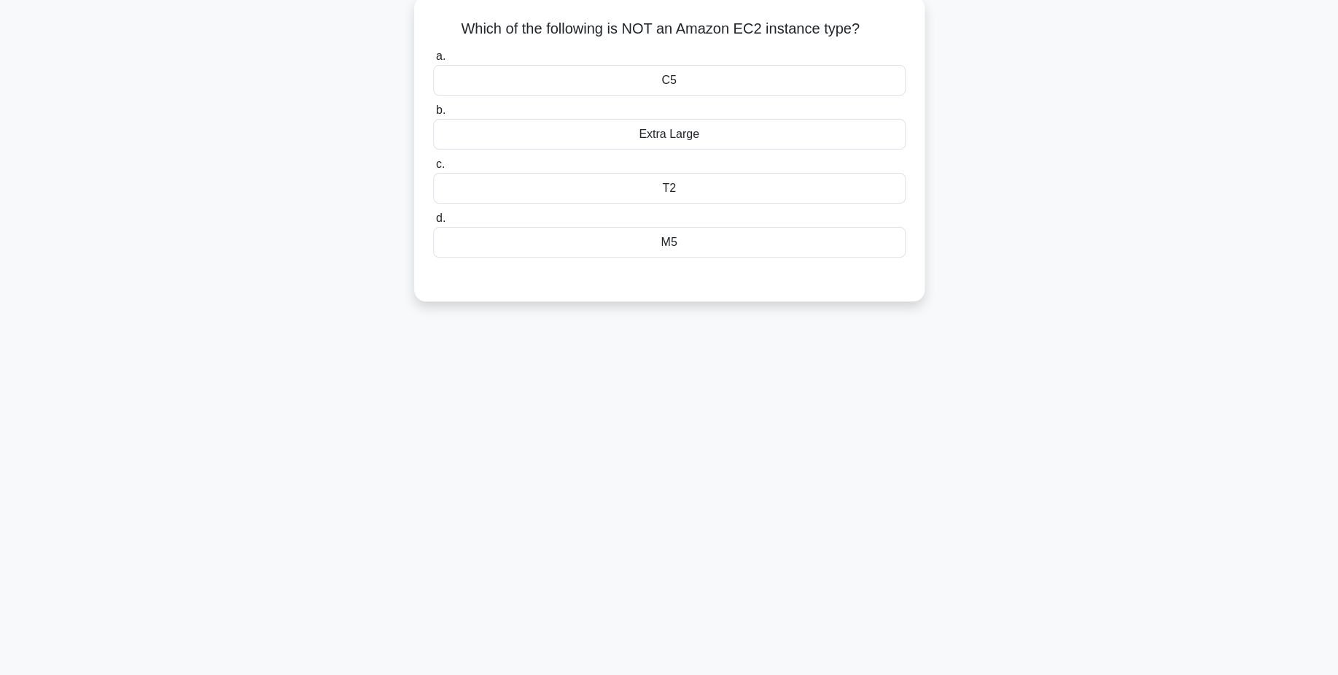
scroll to position [0, 0]
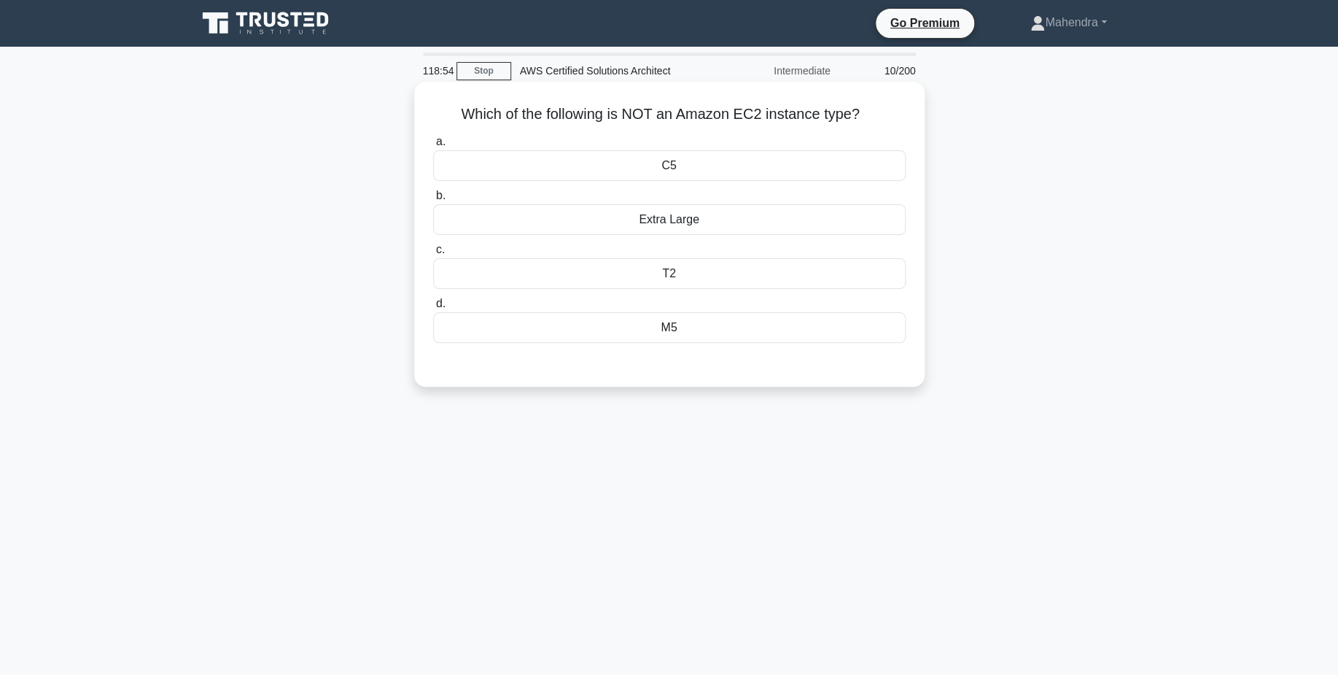
click at [705, 166] on div "C5" at bounding box center [669, 165] width 473 height 31
click at [433, 147] on input "a. C5" at bounding box center [433, 141] width 0 height 9
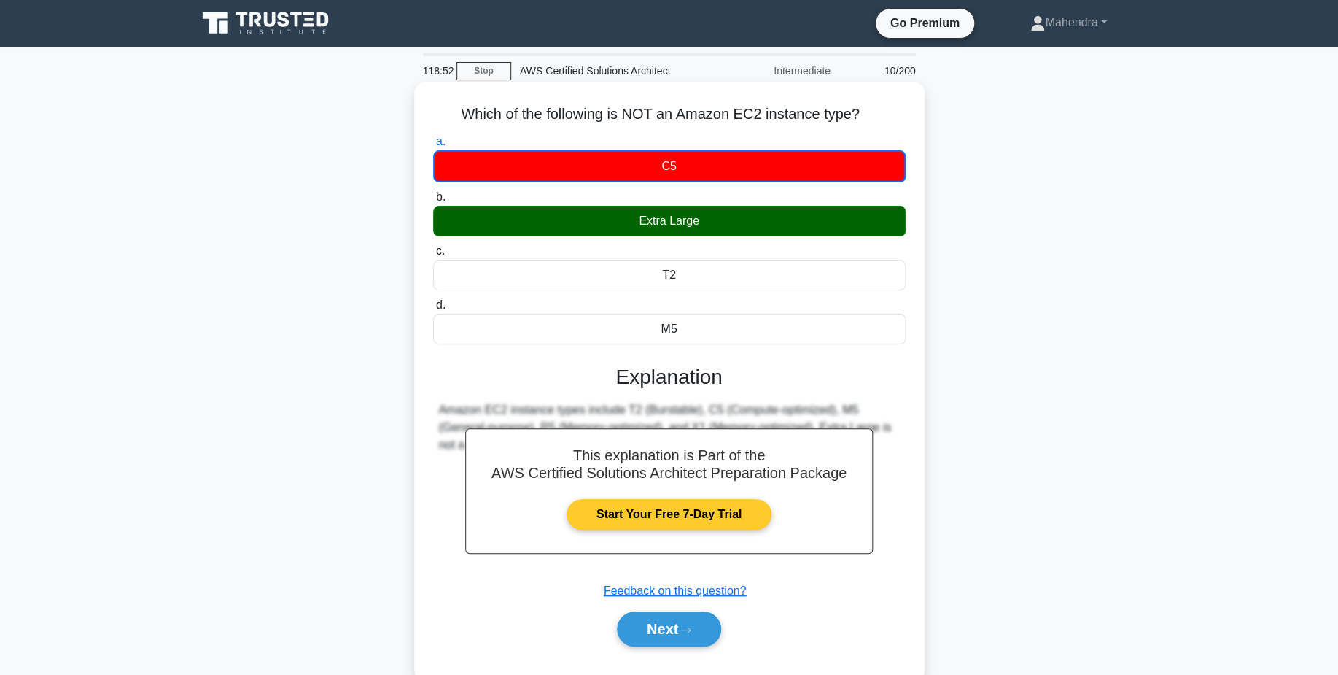
scroll to position [114, 0]
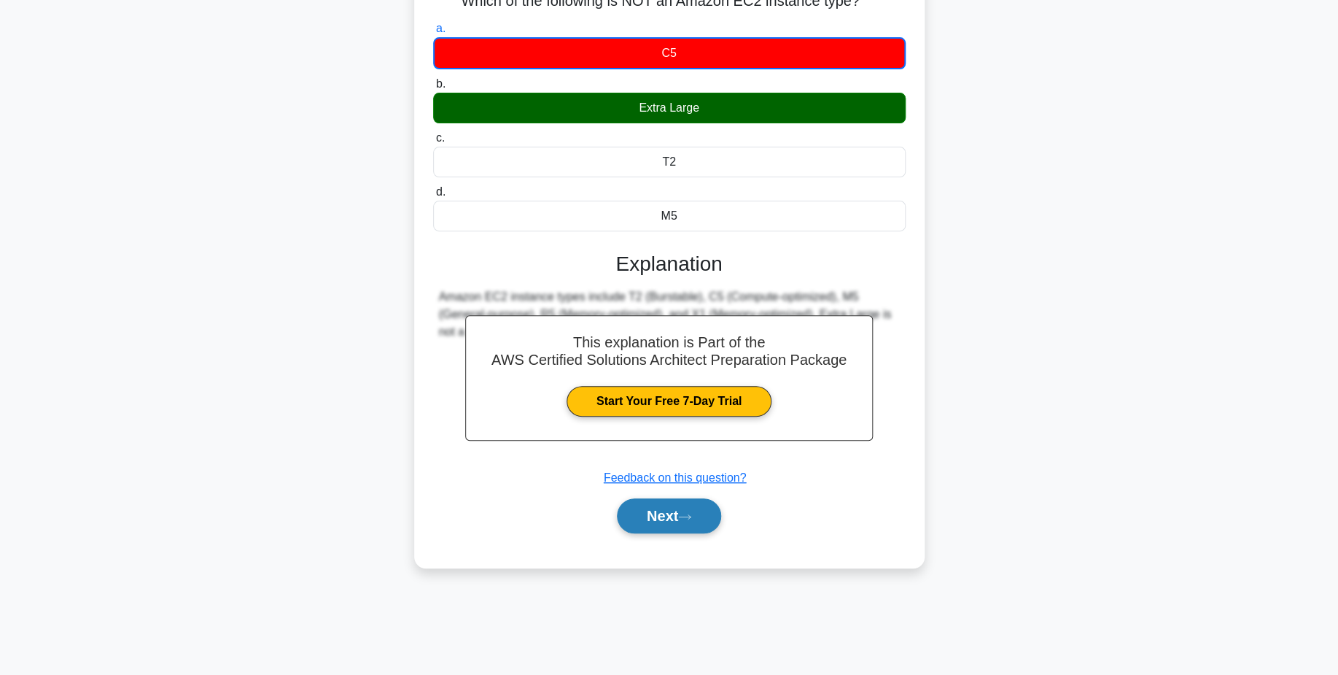
click at [688, 519] on icon at bounding box center [684, 517] width 13 height 8
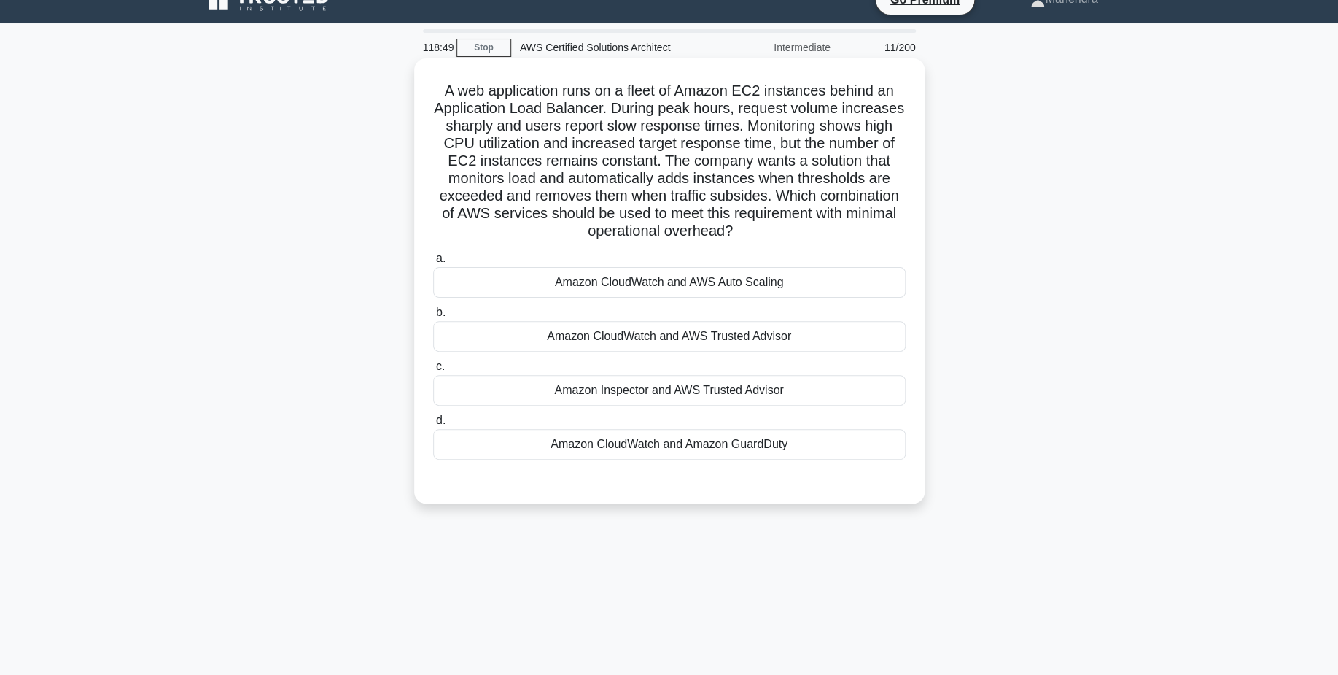
scroll to position [23, 0]
click at [741, 335] on div "Amazon CloudWatch and AWS Trusted Advisor" at bounding box center [669, 336] width 473 height 31
click at [433, 317] on input "b. Amazon CloudWatch and AWS Trusted Advisor" at bounding box center [433, 312] width 0 height 9
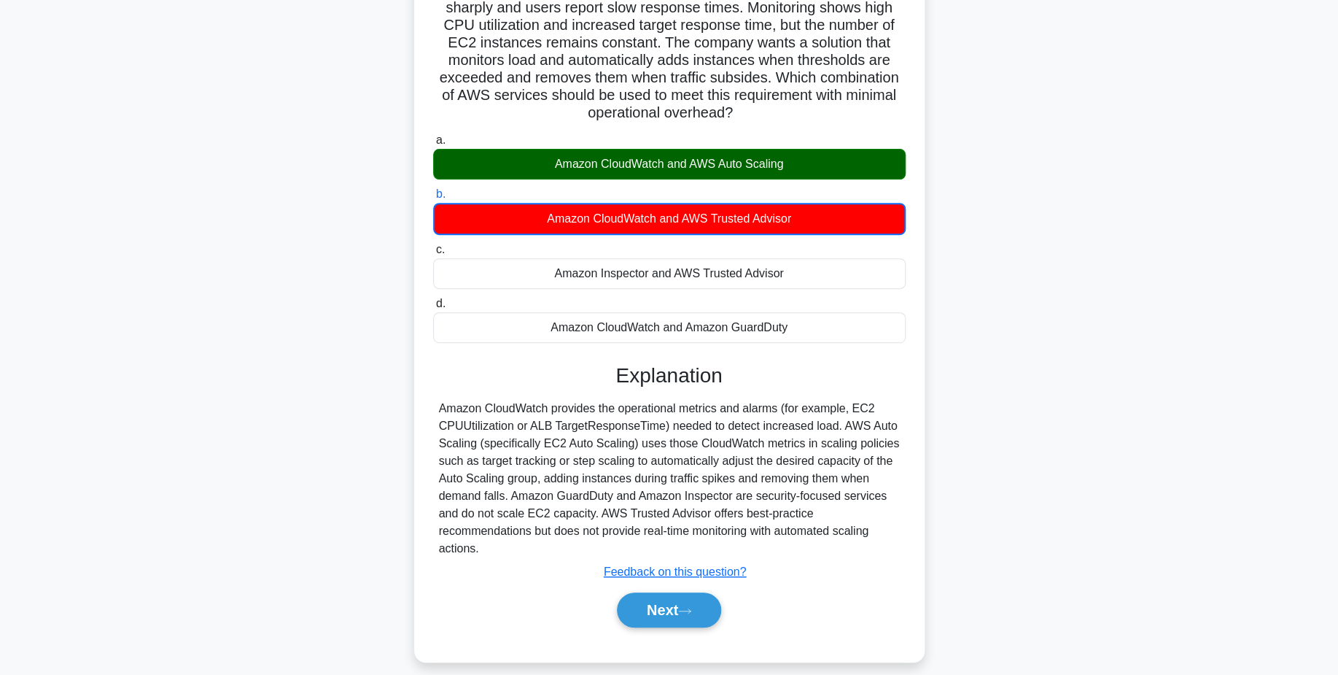
scroll to position [158, 0]
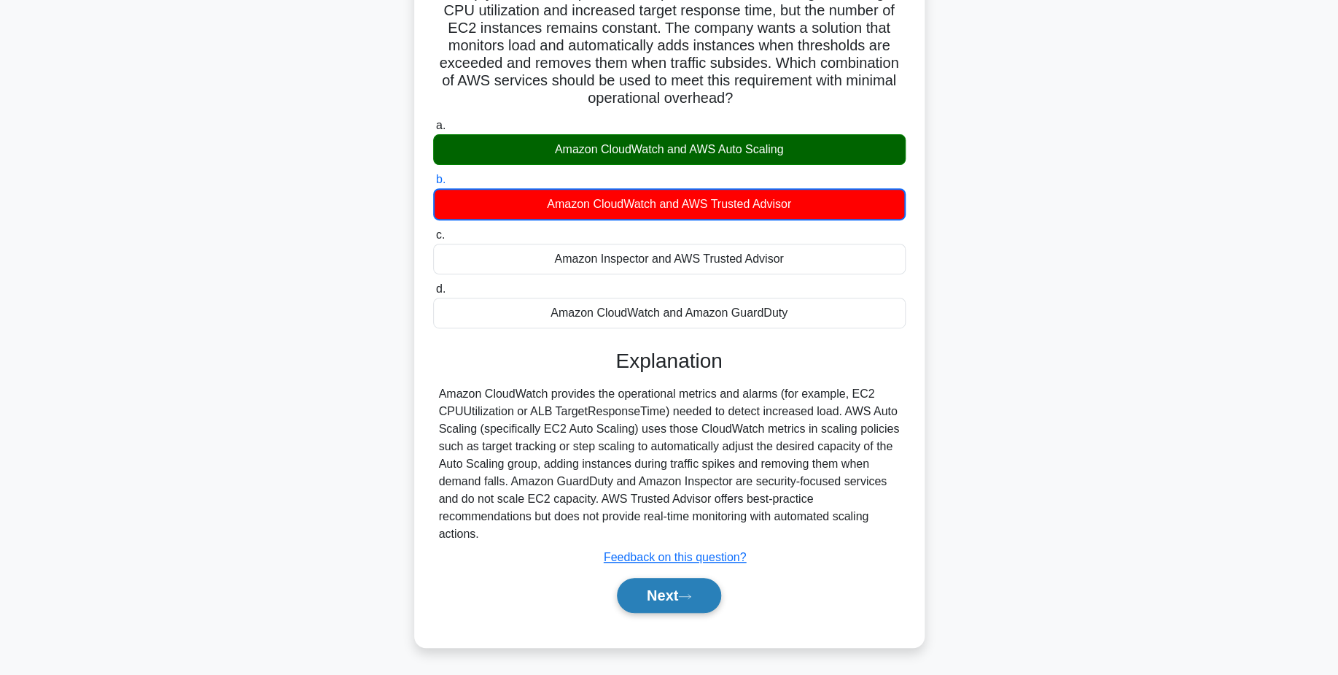
click at [662, 592] on button "Next" at bounding box center [669, 595] width 104 height 35
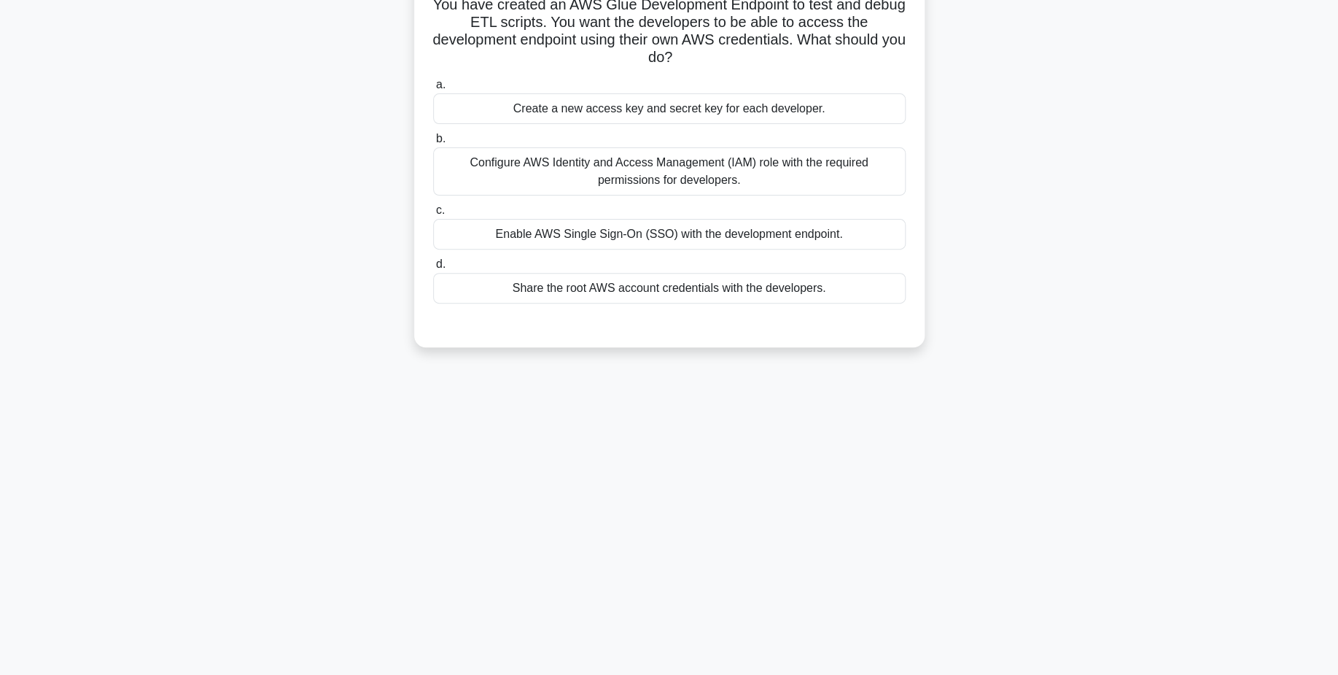
scroll to position [0, 0]
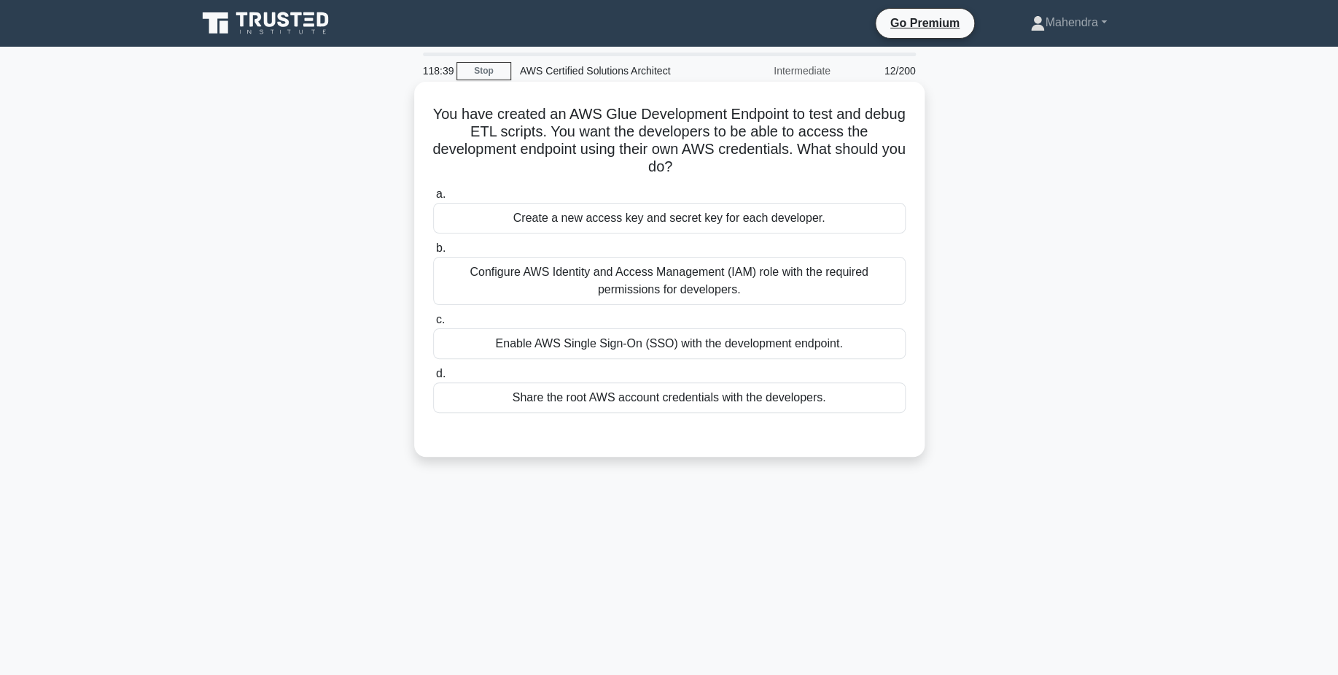
click at [786, 276] on div "Configure AWS Identity and Access Management (IAM) role with the required permi…" at bounding box center [669, 281] width 473 height 48
click at [433, 253] on input "b. Configure AWS Identity and Access Management (IAM) role with the required pe…" at bounding box center [433, 248] width 0 height 9
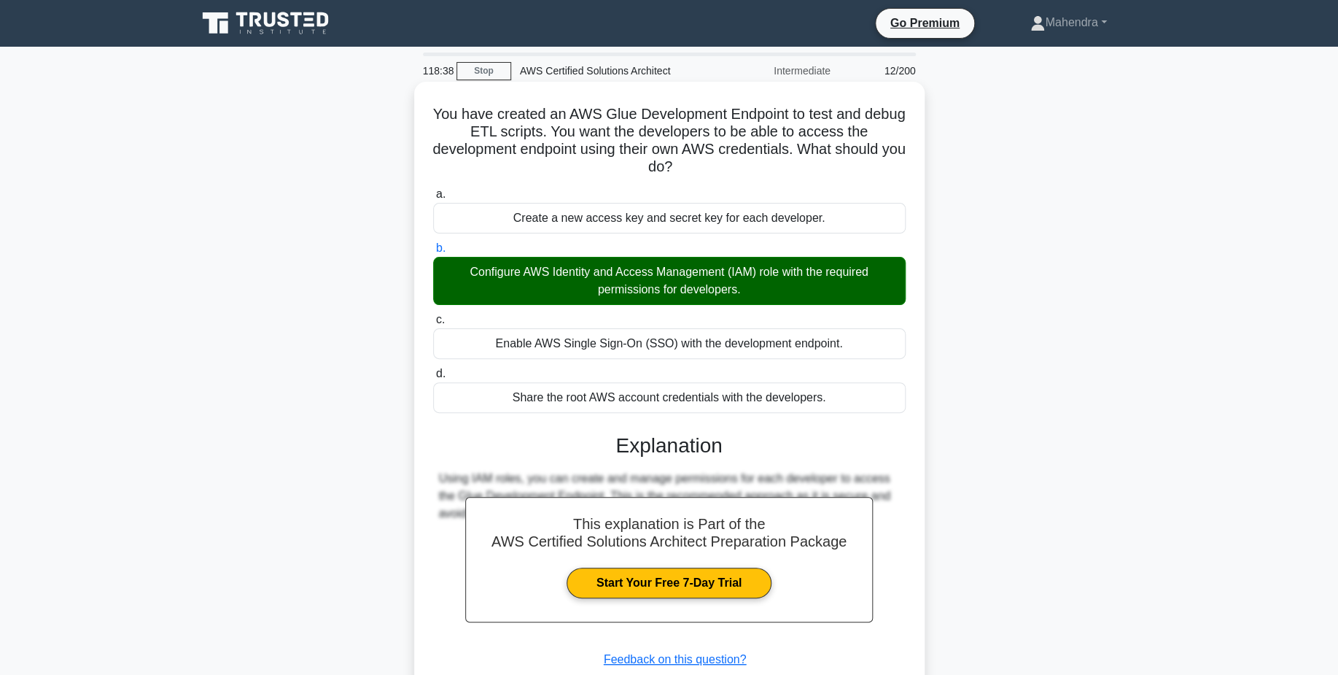
scroll to position [114, 0]
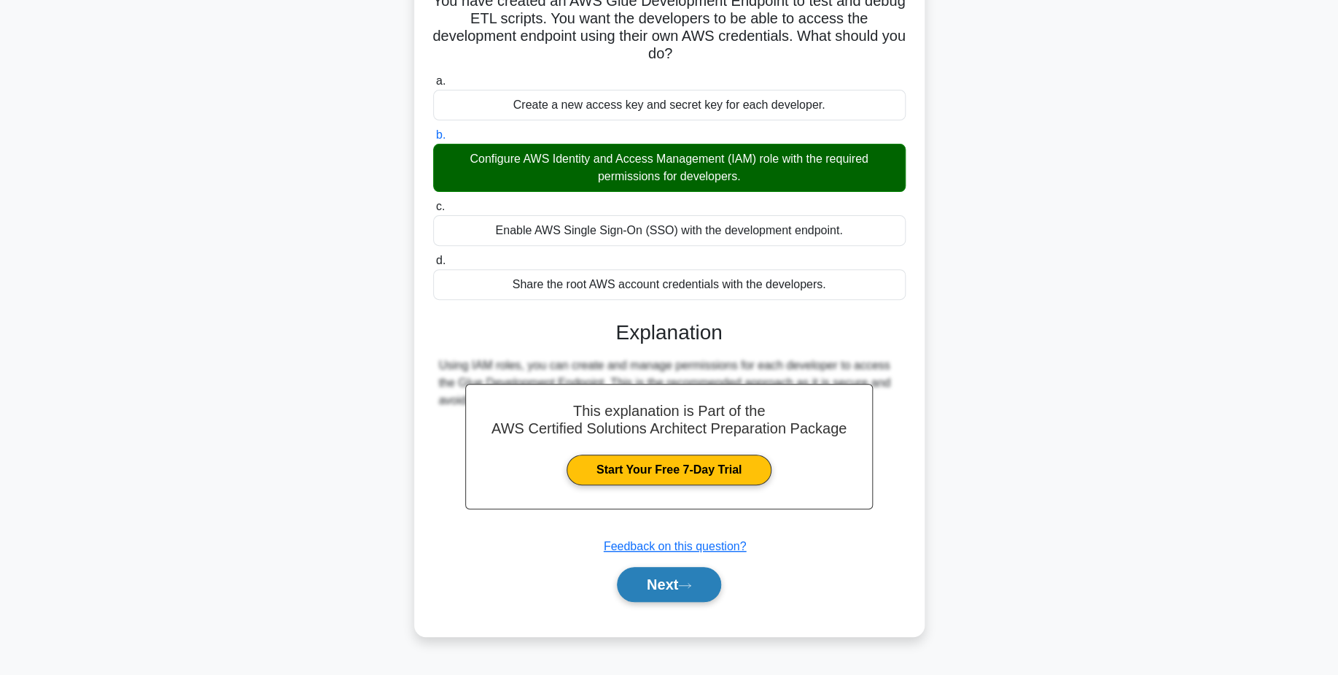
click at [696, 581] on button "Next" at bounding box center [669, 584] width 104 height 35
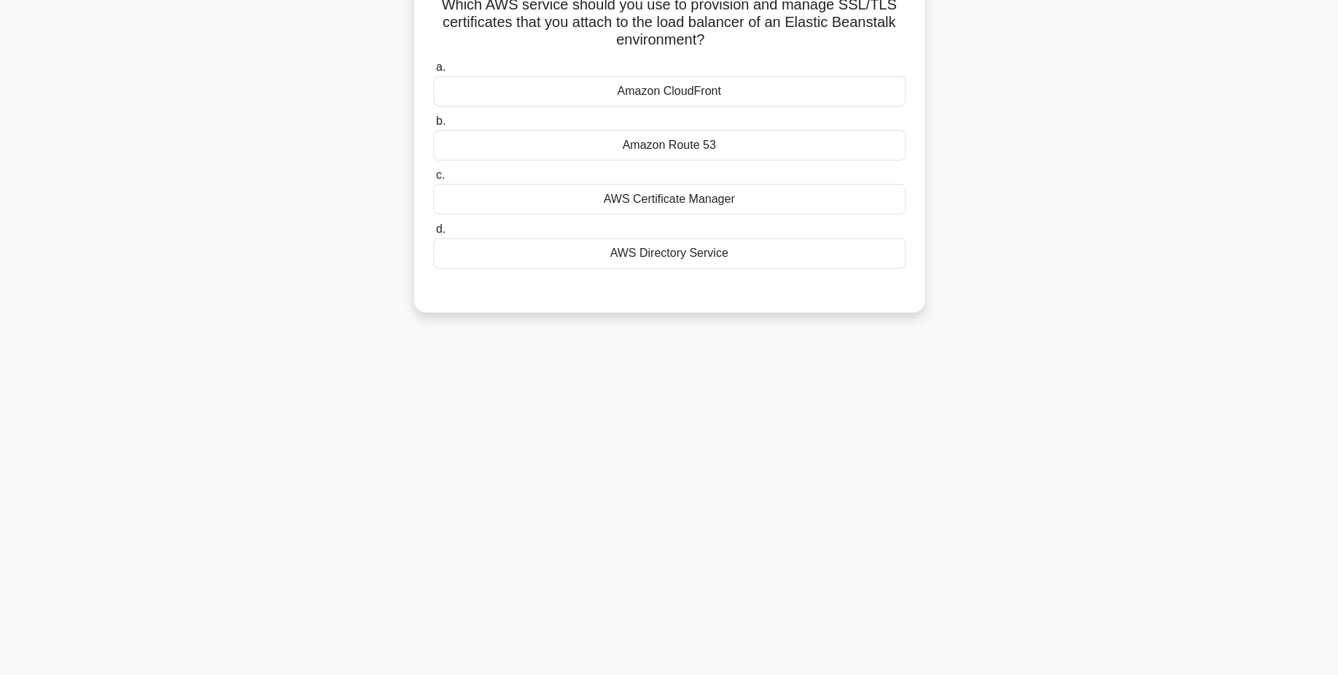
scroll to position [0, 0]
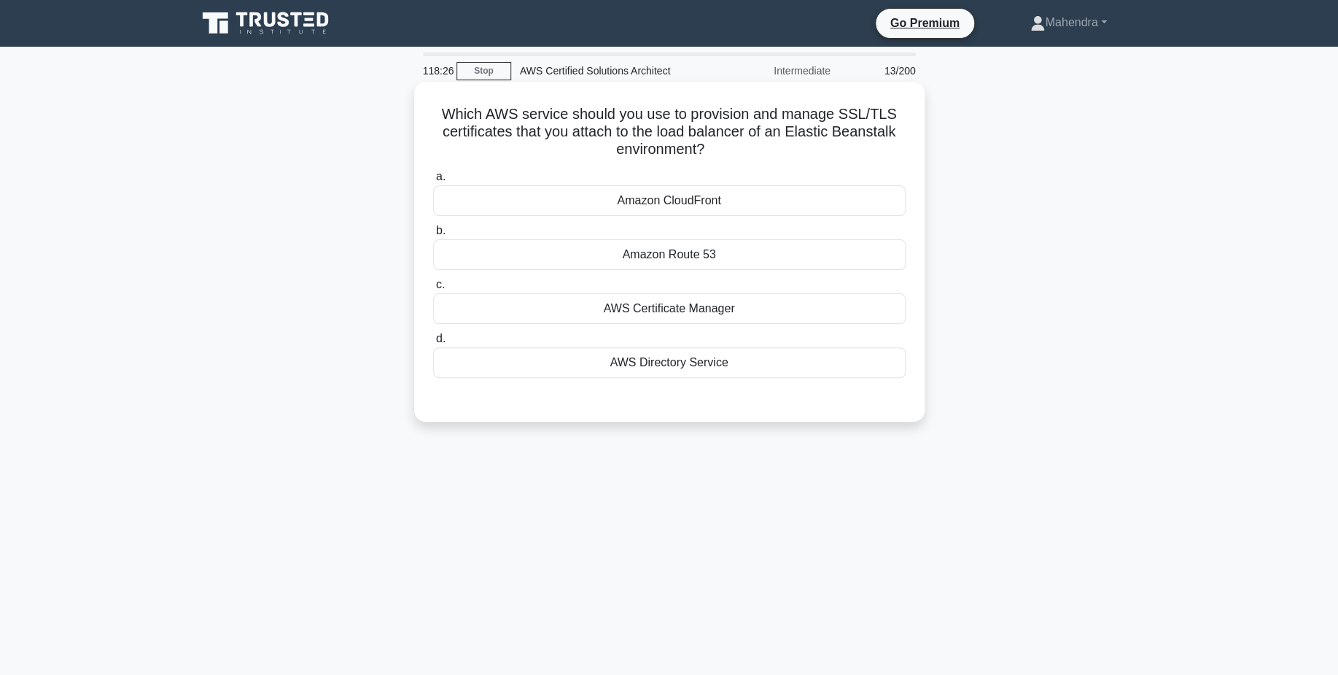
click at [722, 210] on div "Amazon CloudFront" at bounding box center [669, 200] width 473 height 31
click at [433, 182] on input "a. Amazon CloudFront" at bounding box center [433, 176] width 0 height 9
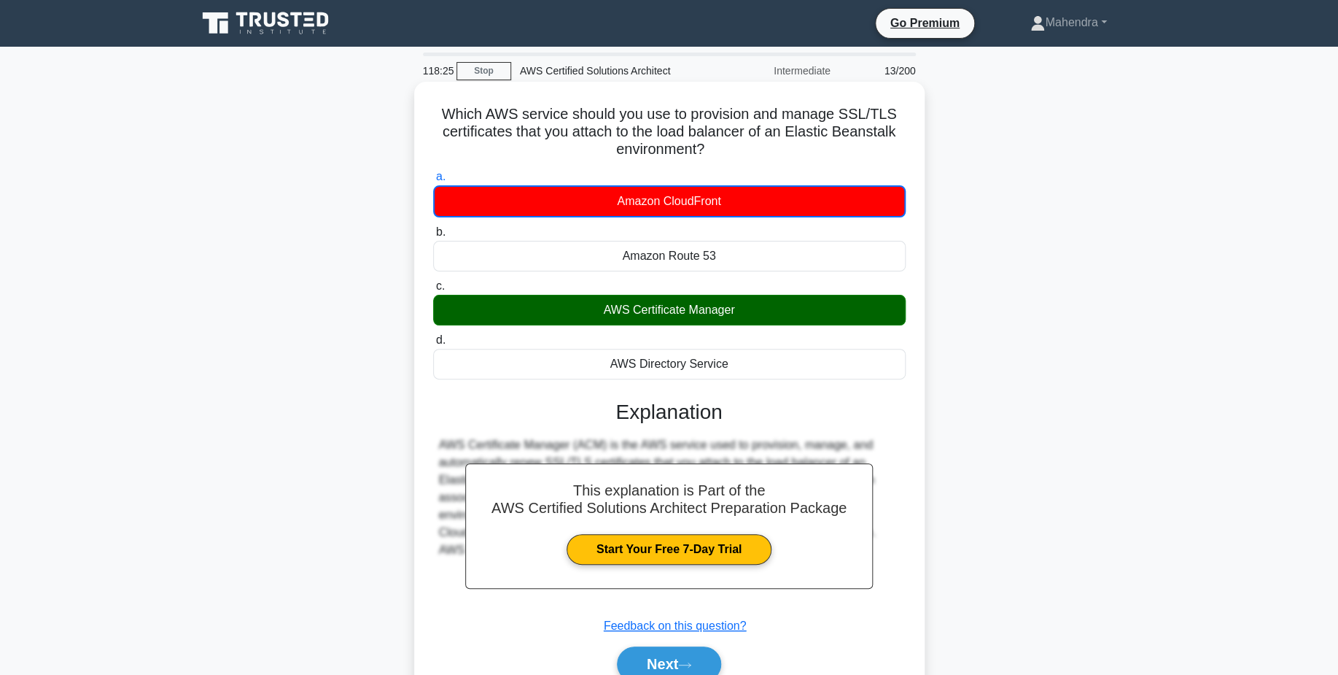
scroll to position [114, 0]
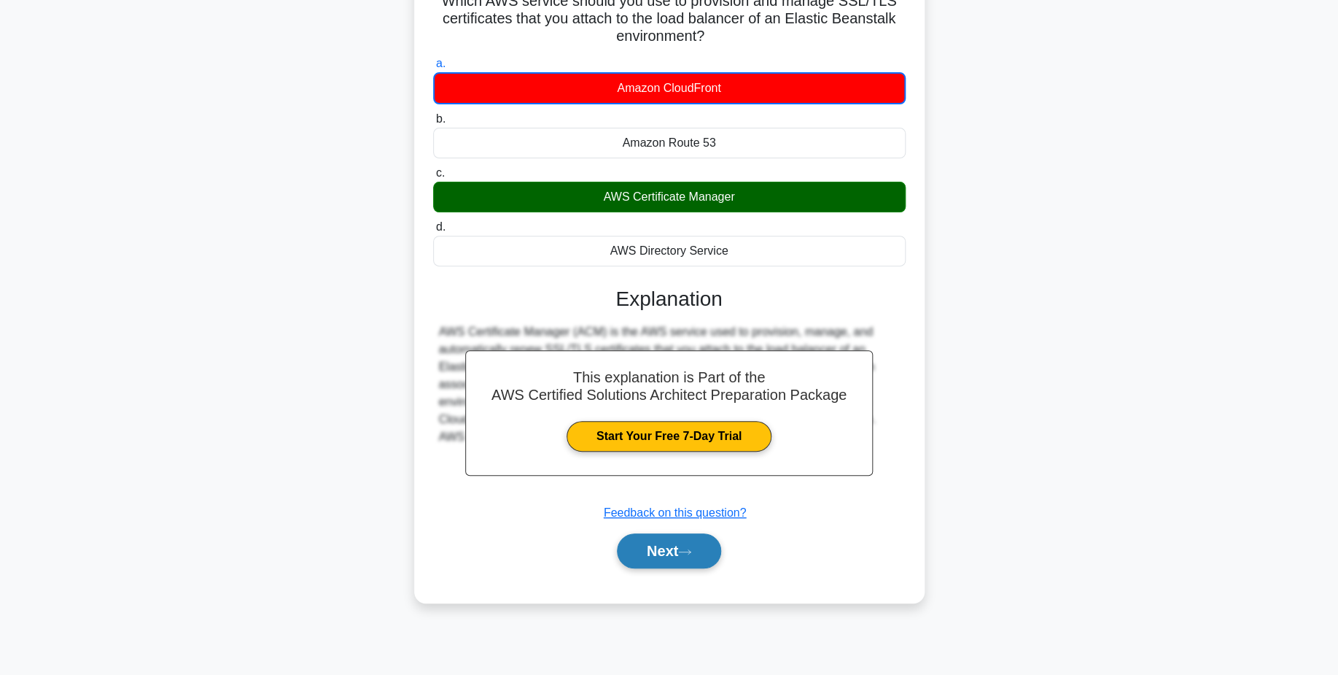
click at [701, 558] on button "Next" at bounding box center [669, 550] width 104 height 35
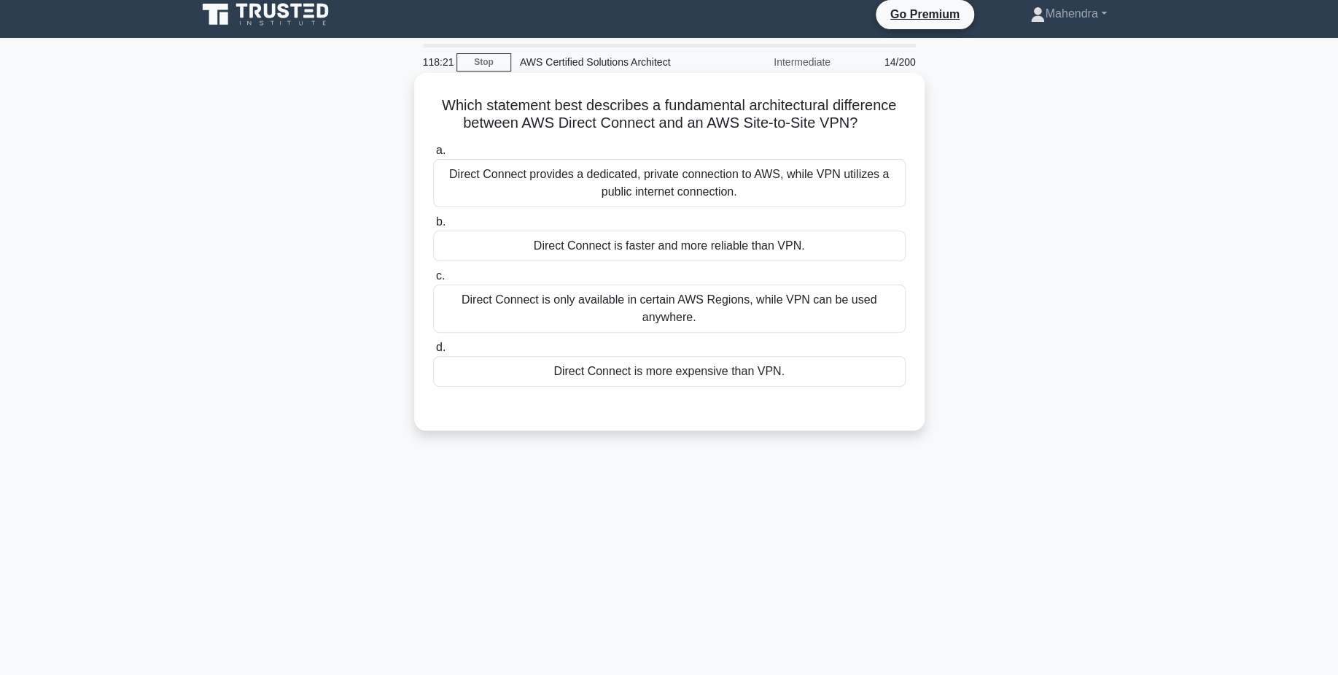
scroll to position [7, 0]
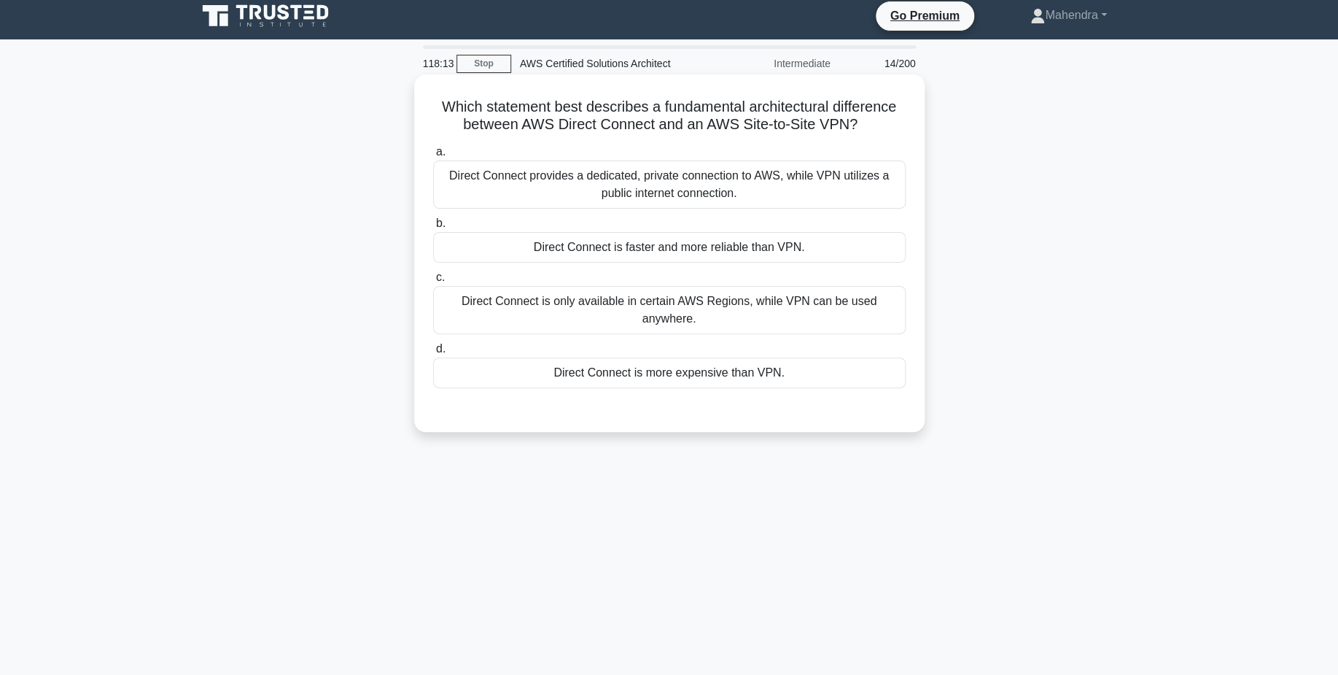
click at [770, 248] on div "Direct Connect is faster and more reliable than VPN." at bounding box center [669, 247] width 473 height 31
click at [433, 228] on input "b. Direct Connect is faster and more reliable than VPN." at bounding box center [433, 223] width 0 height 9
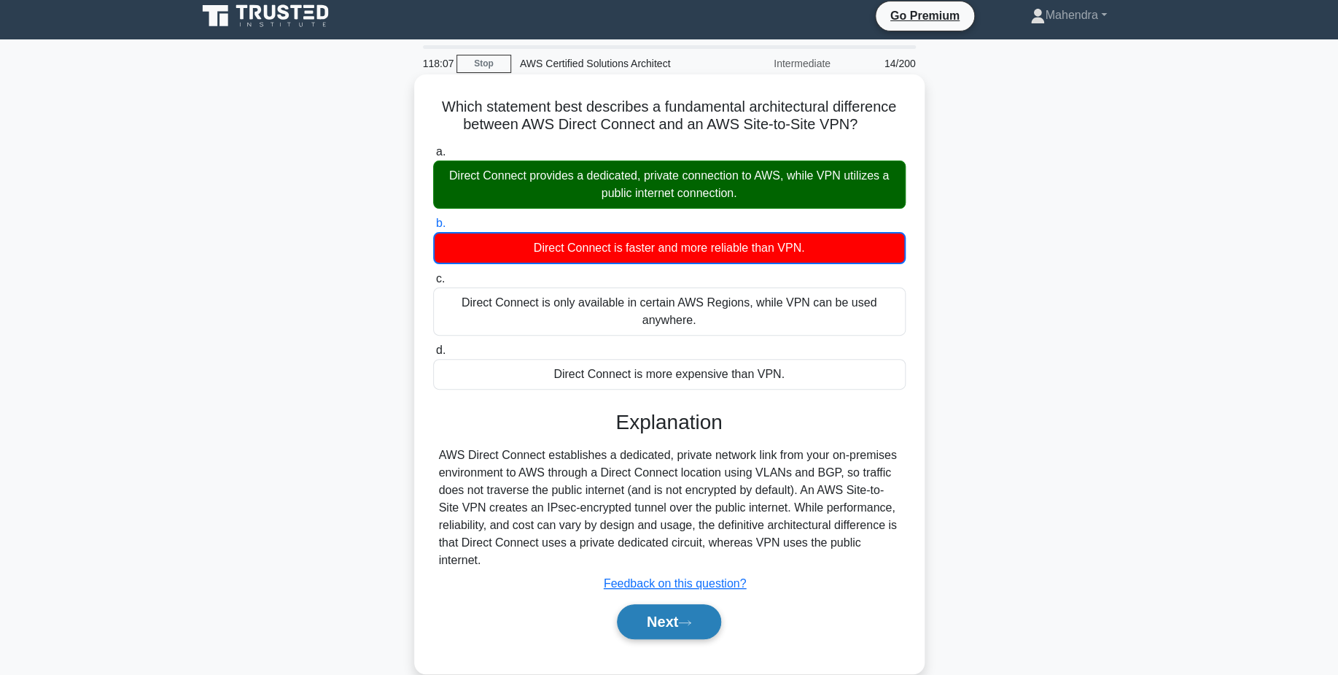
click at [660, 617] on button "Next" at bounding box center [669, 621] width 104 height 35
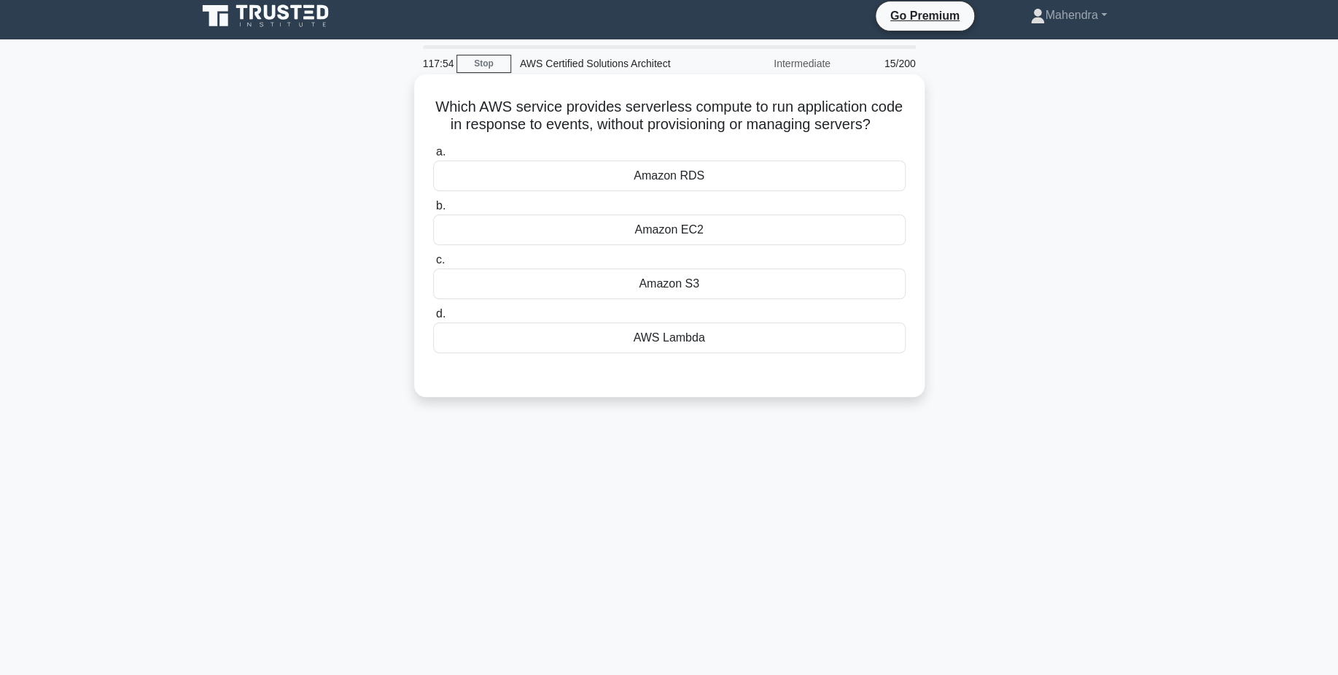
click at [751, 345] on div "AWS Lambda" at bounding box center [669, 337] width 473 height 31
click at [433, 319] on input "d. AWS Lambda" at bounding box center [433, 313] width 0 height 9
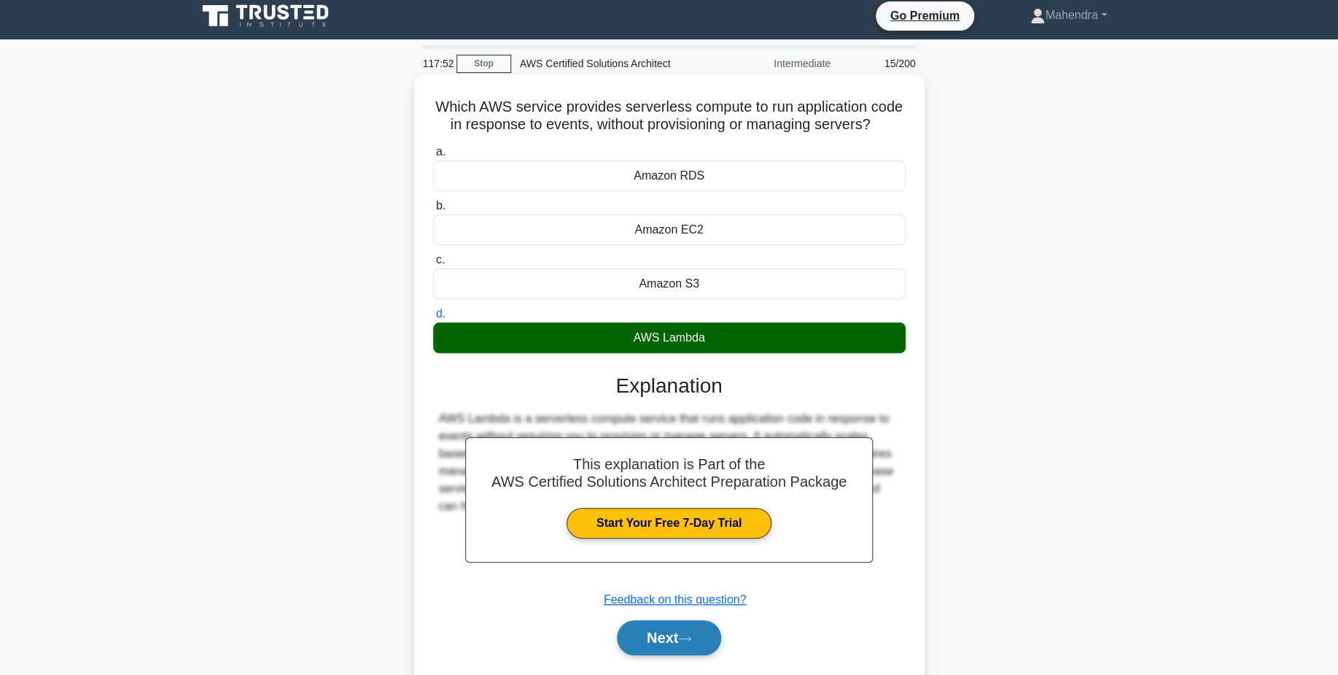
click at [687, 643] on icon at bounding box center [684, 639] width 13 height 8
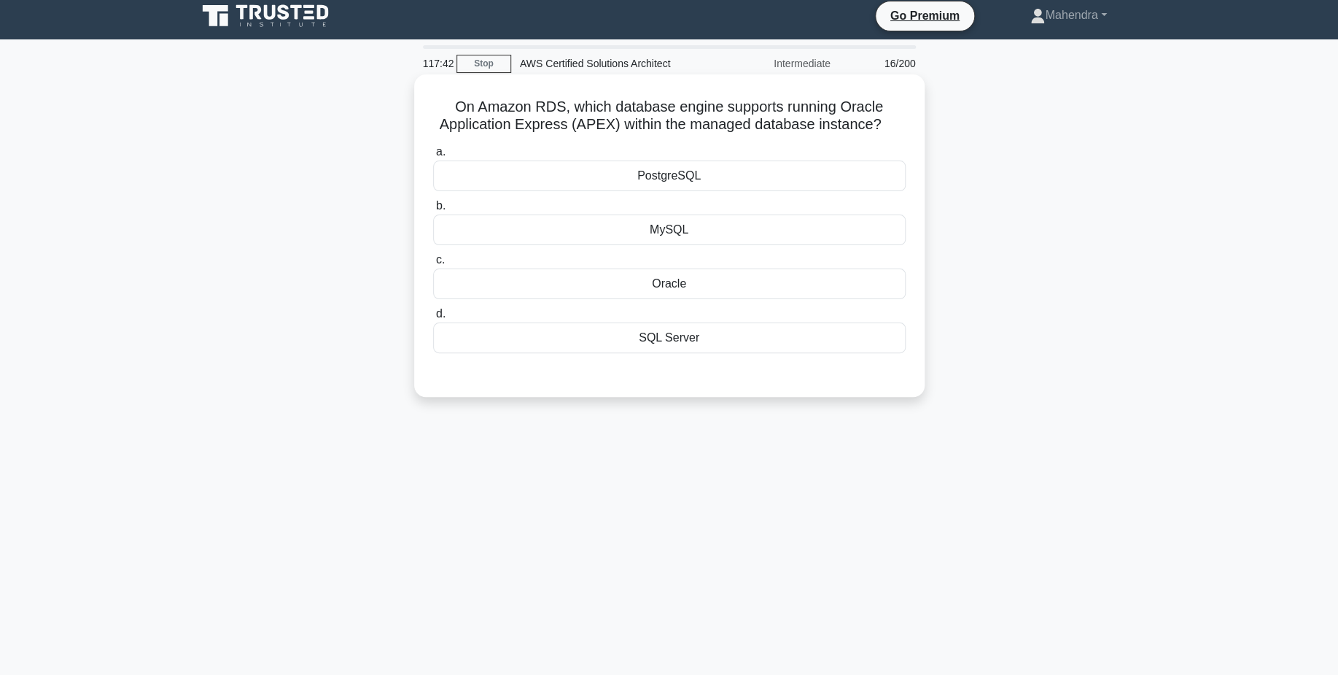
click at [668, 284] on div "Oracle" at bounding box center [669, 283] width 473 height 31
click at [433, 265] on input "c. Oracle" at bounding box center [433, 259] width 0 height 9
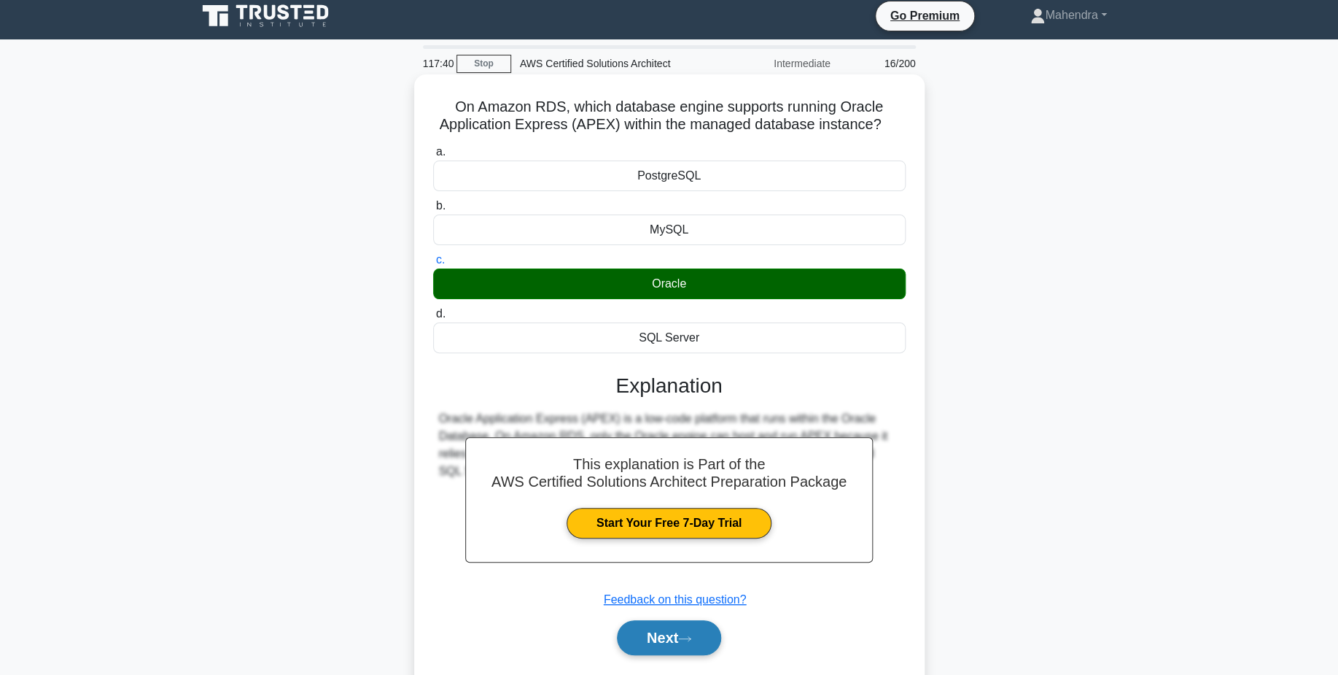
click at [673, 632] on button "Next" at bounding box center [669, 637] width 104 height 35
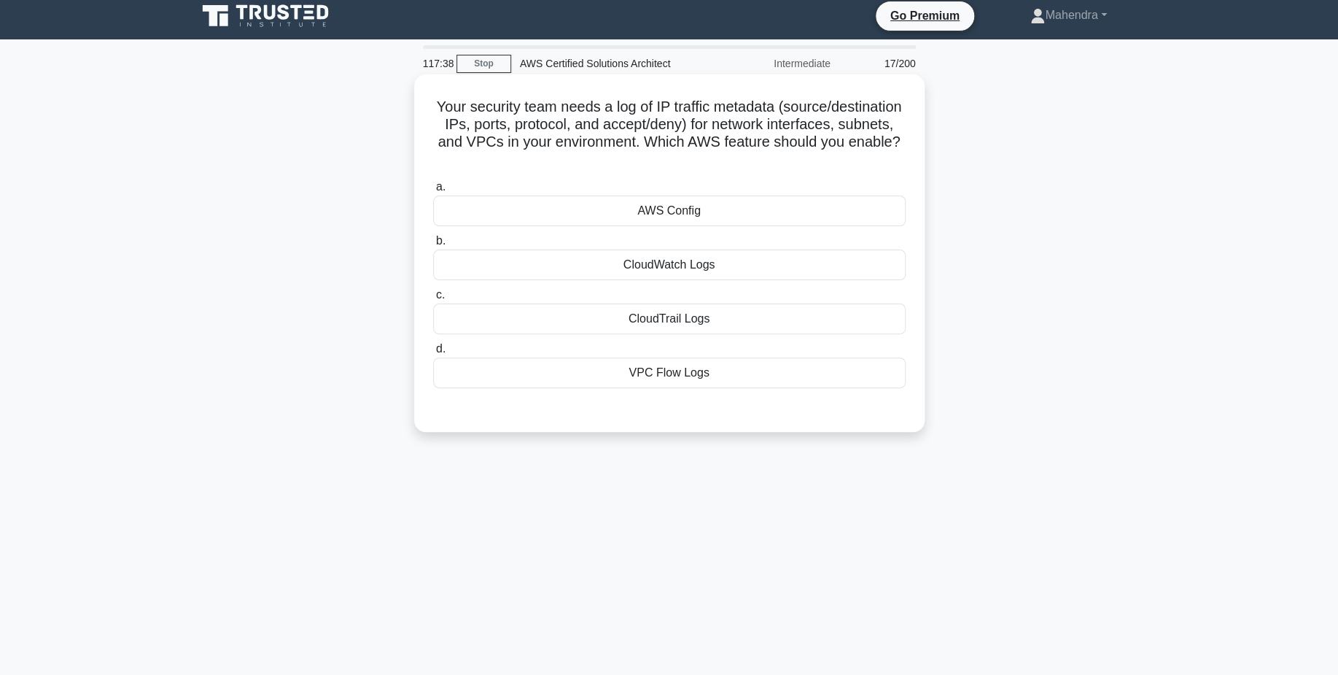
click at [663, 254] on div "CloudWatch Logs" at bounding box center [669, 264] width 473 height 31
click at [433, 246] on input "b. CloudWatch Logs" at bounding box center [433, 240] width 0 height 9
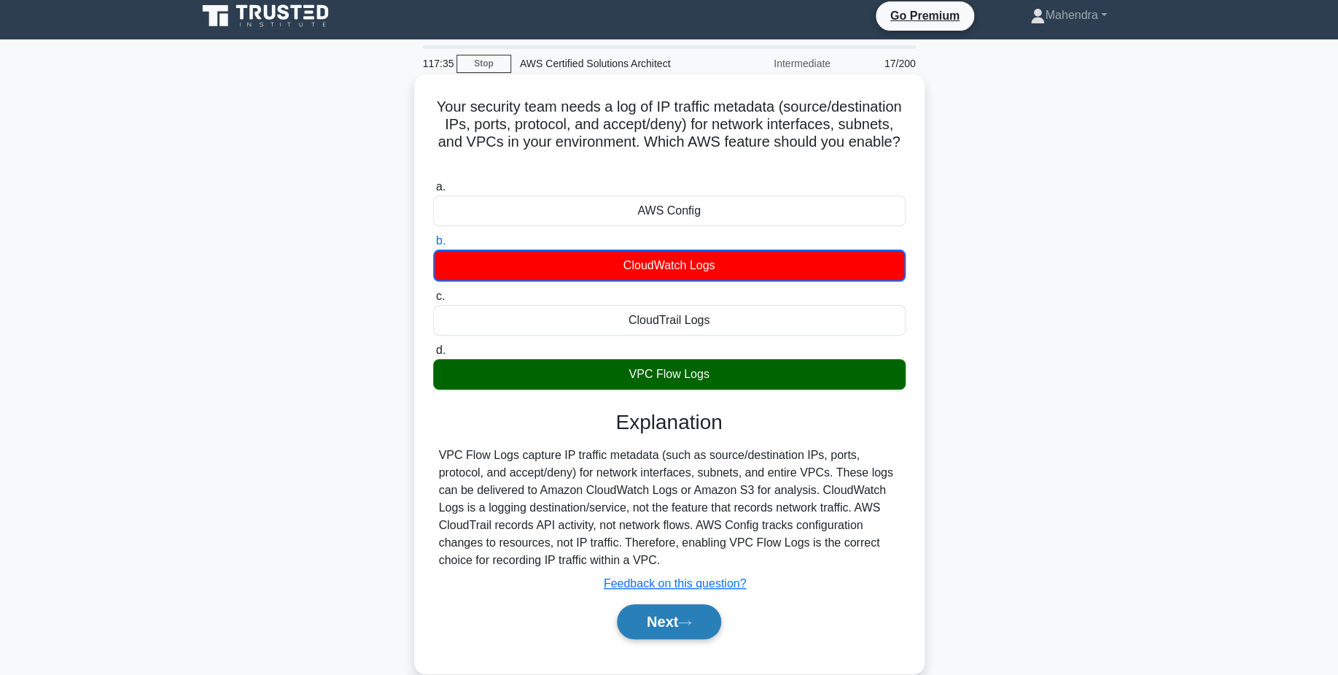
click at [695, 604] on button "Next" at bounding box center [669, 621] width 104 height 35
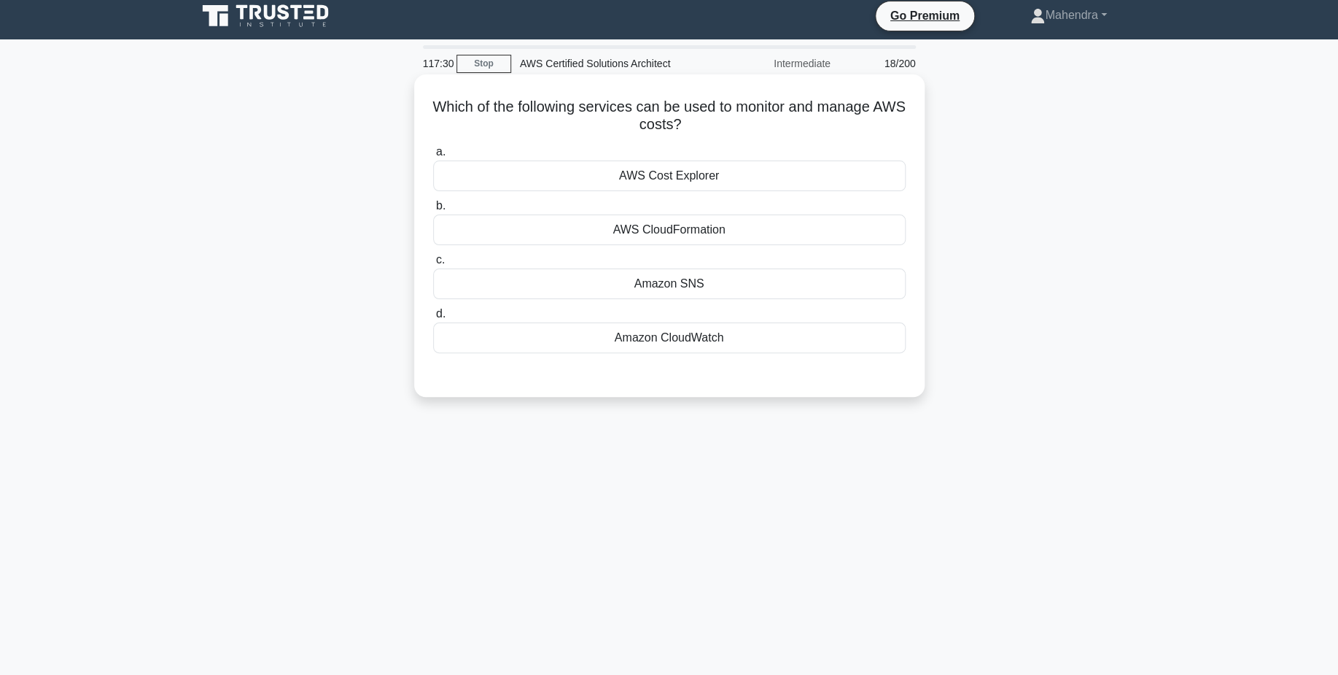
click at [686, 185] on div "AWS Cost Explorer" at bounding box center [669, 175] width 473 height 31
click at [433, 157] on input "a. AWS Cost Explorer" at bounding box center [433, 151] width 0 height 9
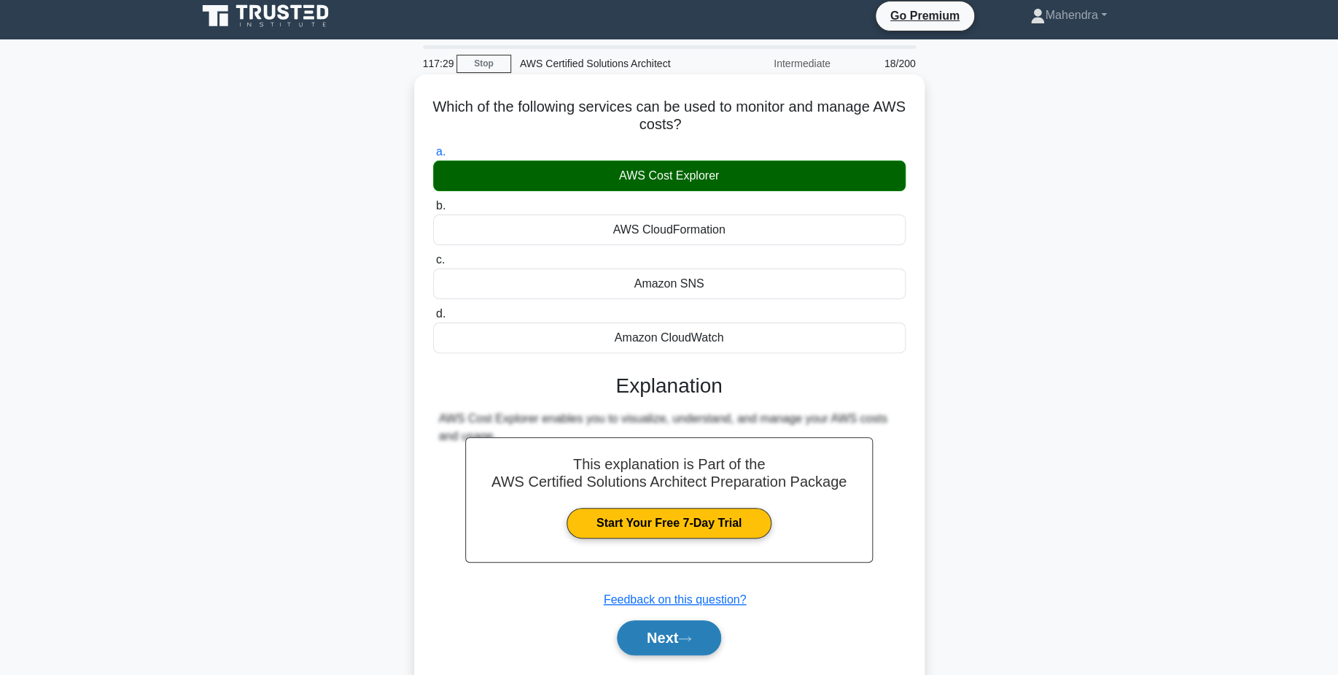
click at [667, 625] on button "Next" at bounding box center [669, 637] width 104 height 35
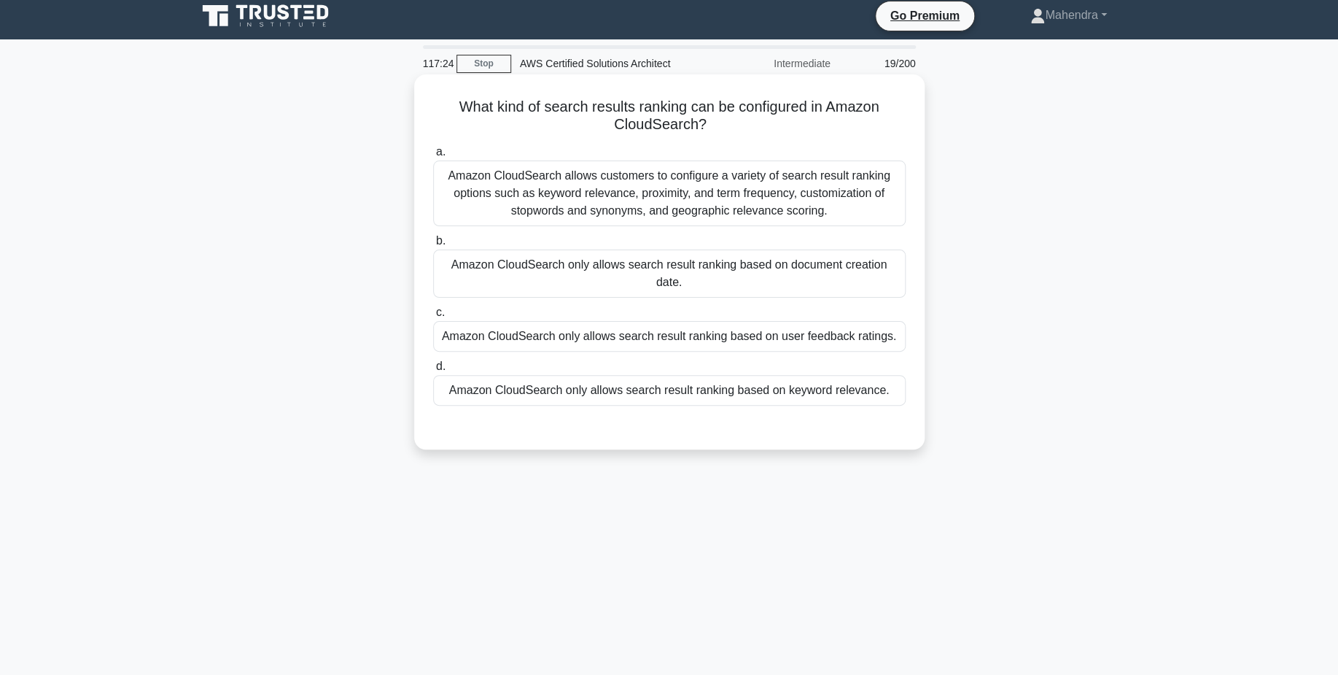
click at [708, 338] on div "Amazon CloudSearch only allows search result ranking based on user feedback rat…" at bounding box center [669, 336] width 473 height 31
click at [433, 317] on input "c. Amazon CloudSearch only allows search result ranking based on user feedback …" at bounding box center [433, 312] width 0 height 9
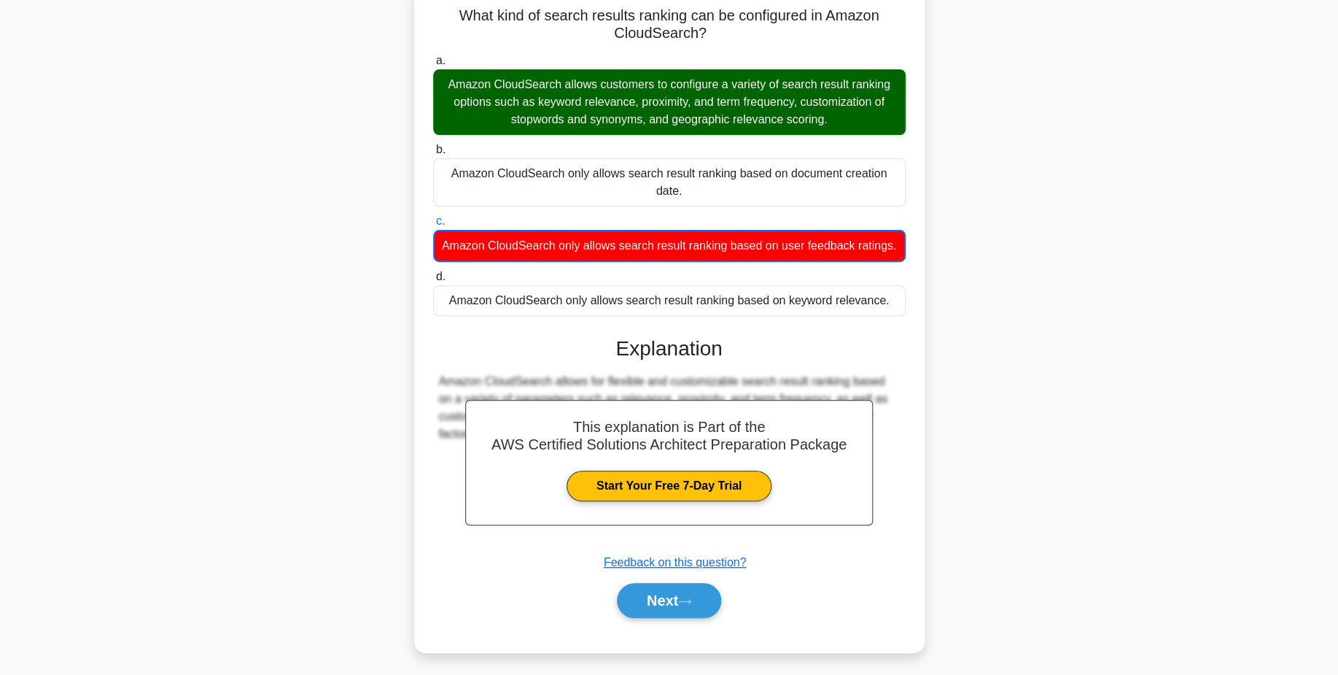
scroll to position [98, 0]
click at [705, 601] on button "Next" at bounding box center [669, 600] width 104 height 35
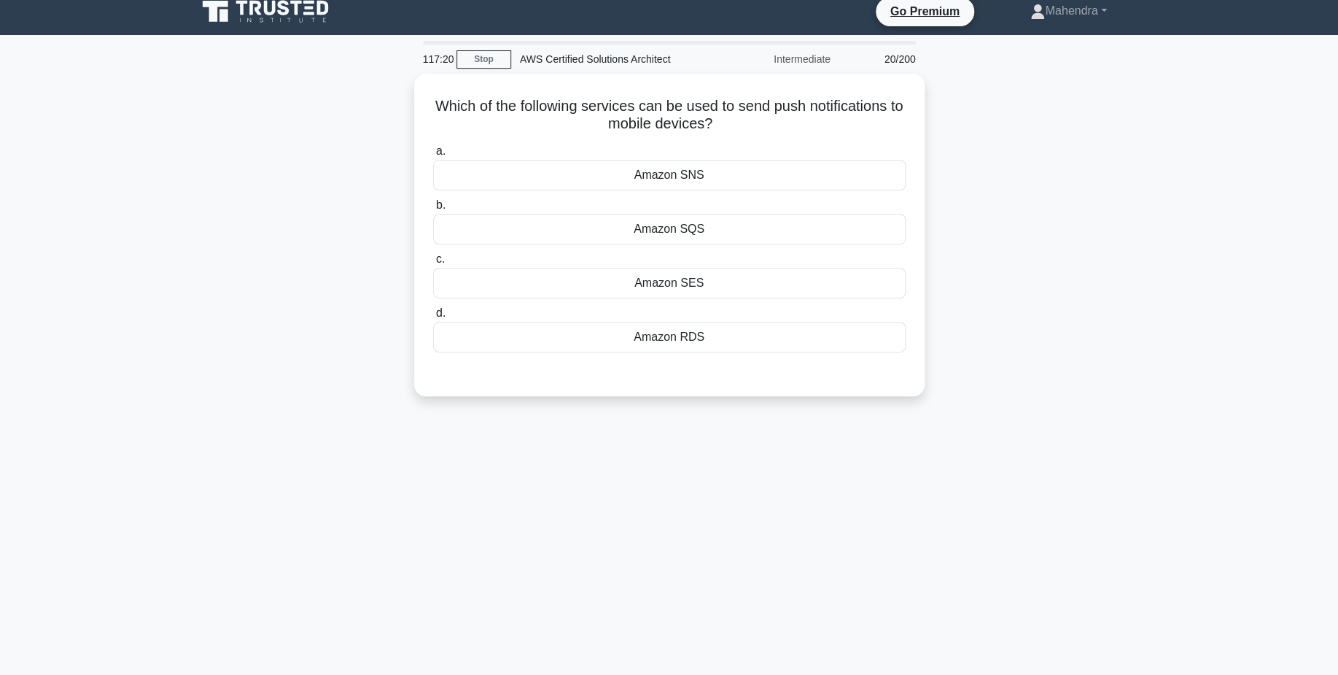
scroll to position [12, 0]
click at [742, 178] on div "Amazon SNS" at bounding box center [669, 171] width 473 height 31
click at [433, 152] on input "a. Amazon SNS" at bounding box center [433, 147] width 0 height 9
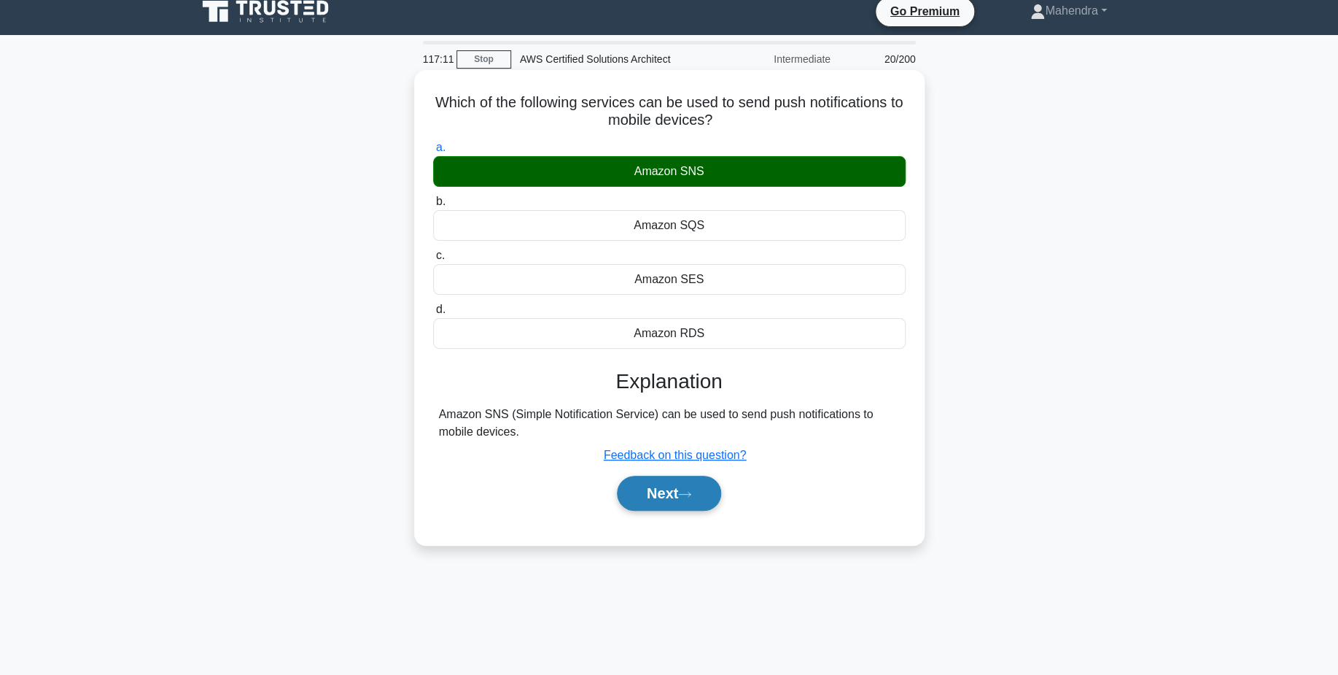
click at [668, 491] on button "Next" at bounding box center [669, 493] width 104 height 35
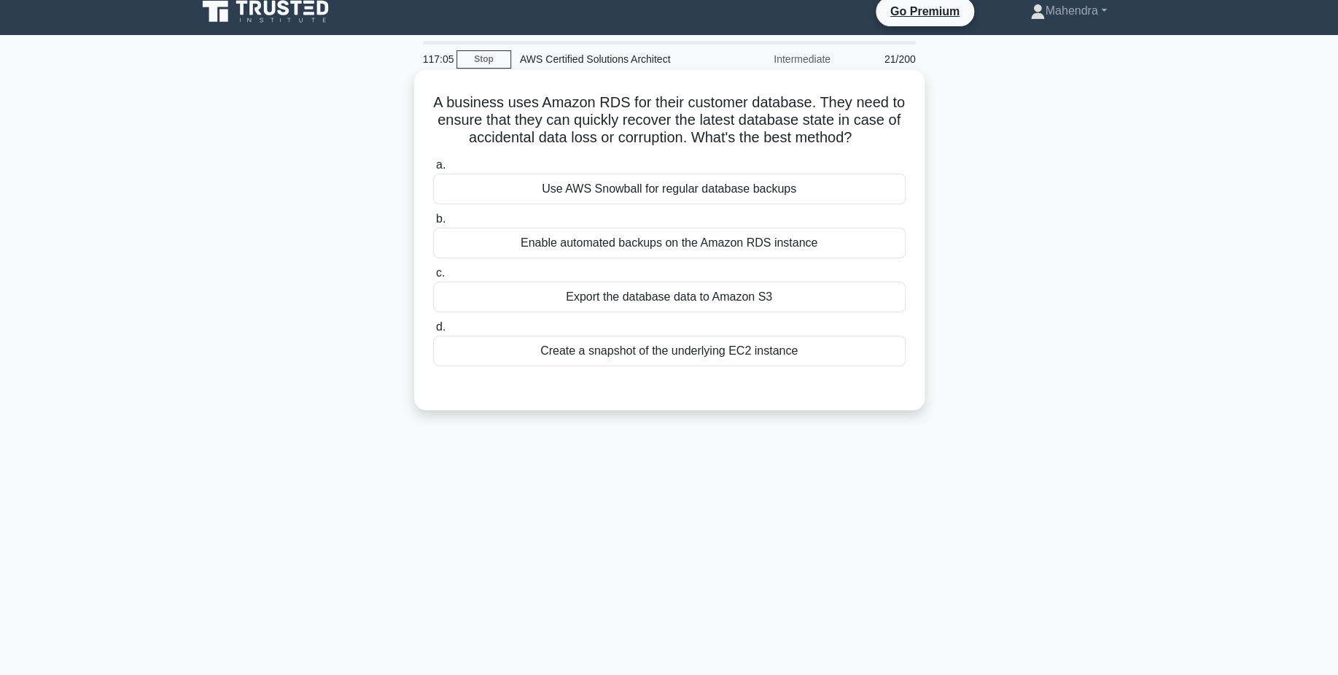
click at [671, 250] on div "Enable automated backups on the Amazon RDS instance" at bounding box center [669, 243] width 473 height 31
click at [433, 224] on input "b. Enable automated backups on the Amazon RDS instance" at bounding box center [433, 218] width 0 height 9
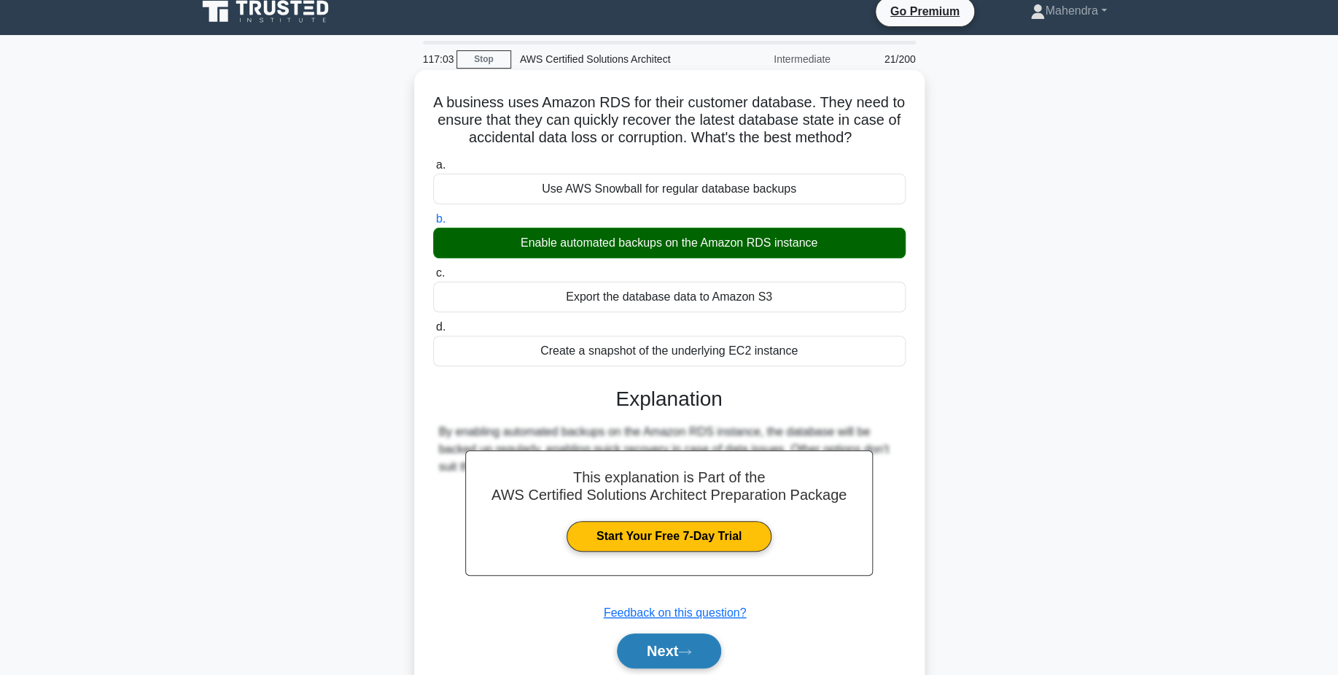
click at [671, 641] on button "Next" at bounding box center [669, 650] width 104 height 35
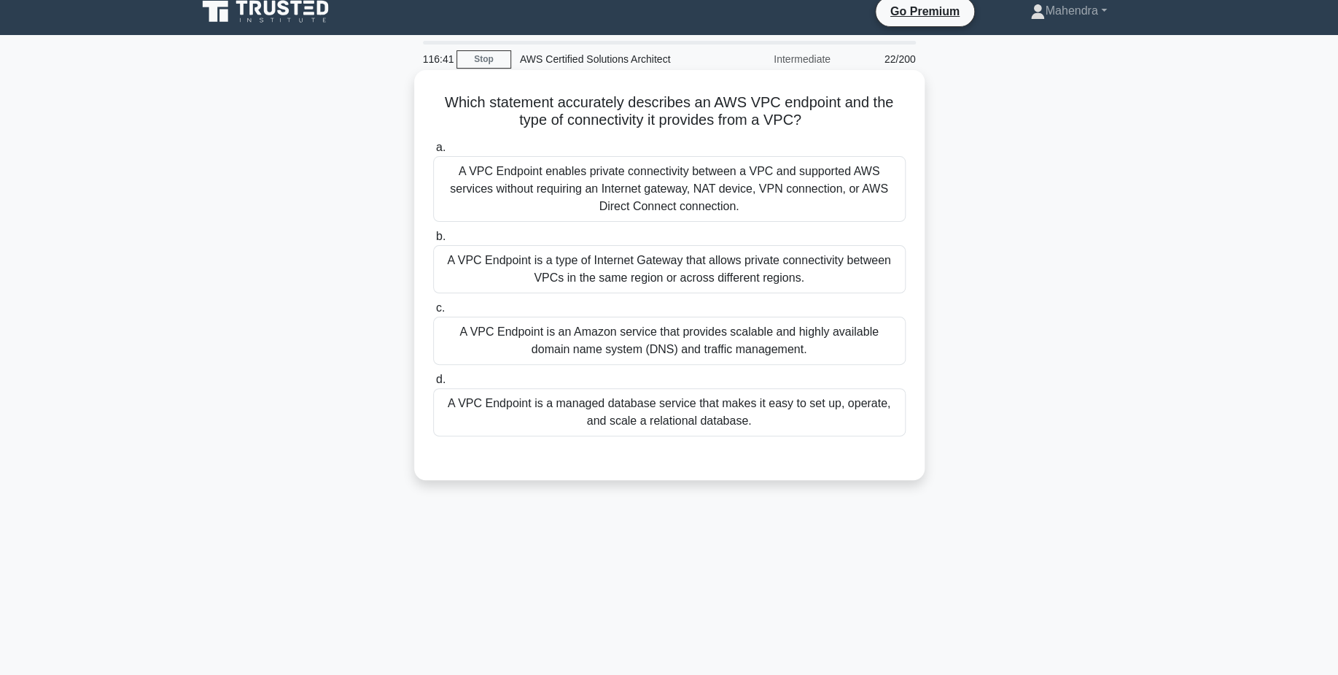
click at [748, 203] on div "A VPC Endpoint enables private connectivity between a VPC and supported AWS ser…" at bounding box center [669, 189] width 473 height 66
click at [433, 152] on input "a. A VPC Endpoint enables private connectivity between a VPC and supported AWS …" at bounding box center [433, 147] width 0 height 9
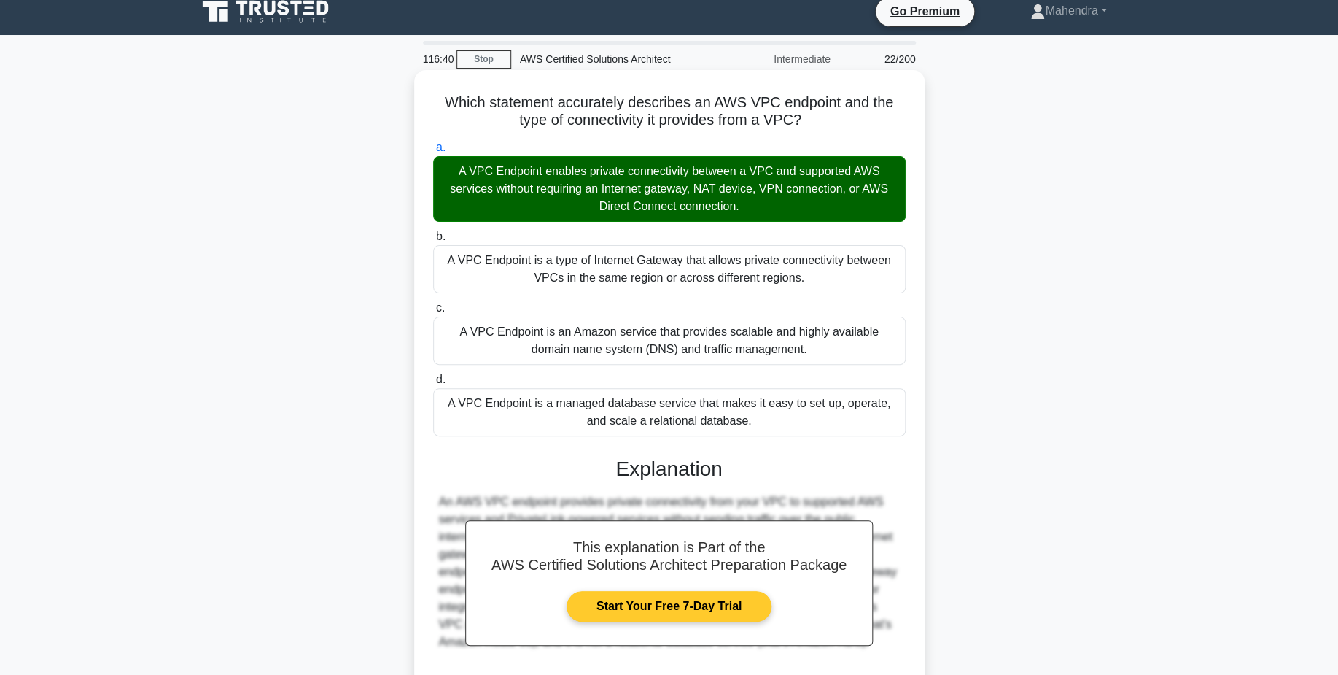
scroll to position [139, 0]
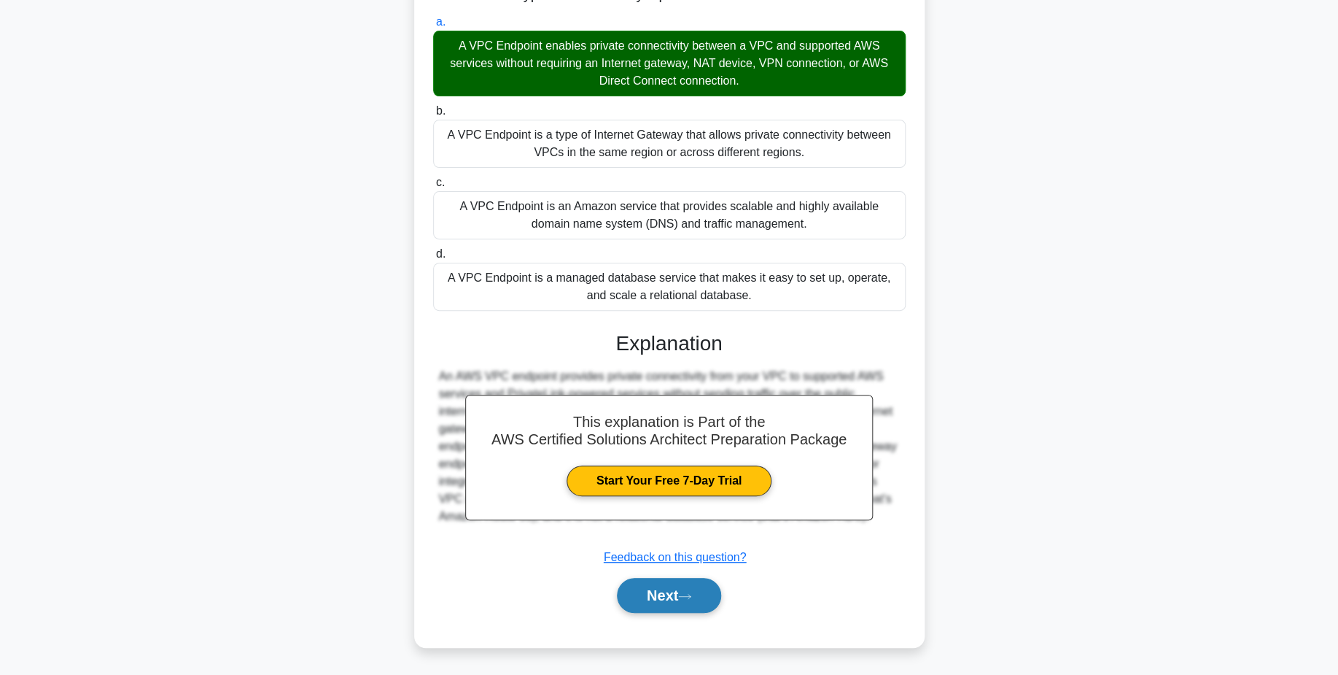
click at [697, 592] on button "Next" at bounding box center [669, 595] width 104 height 35
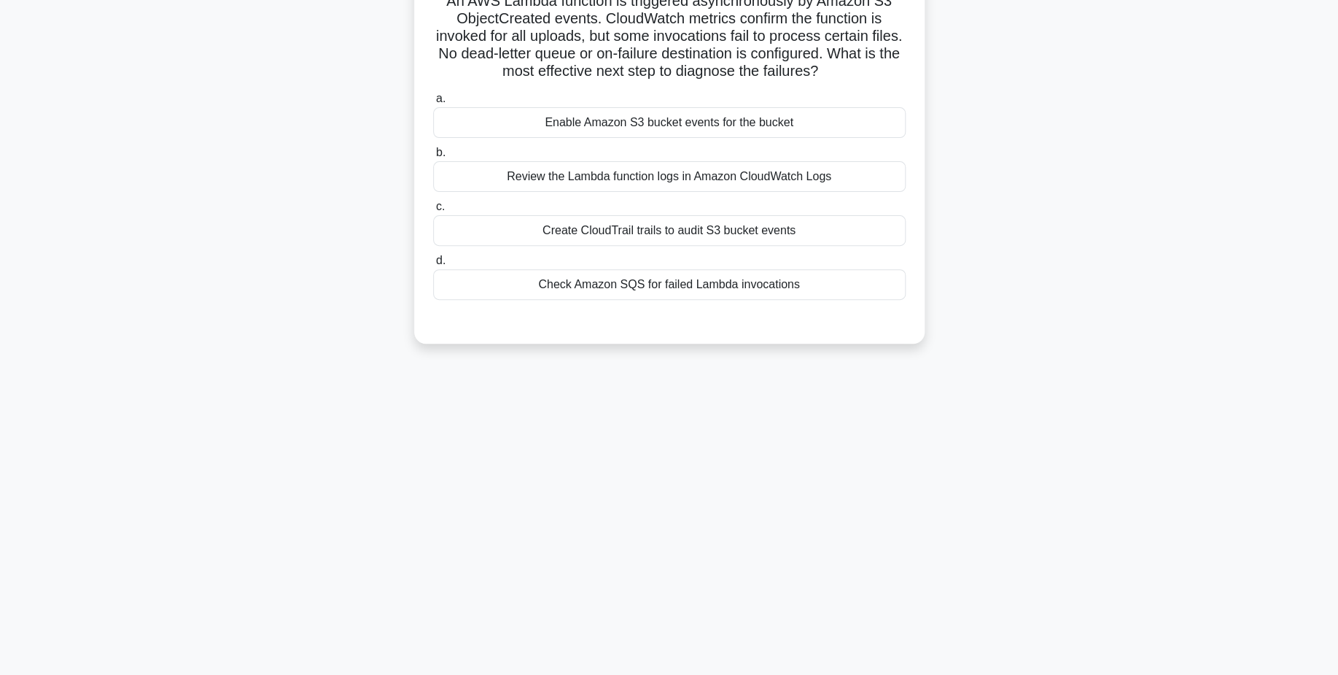
scroll to position [0, 0]
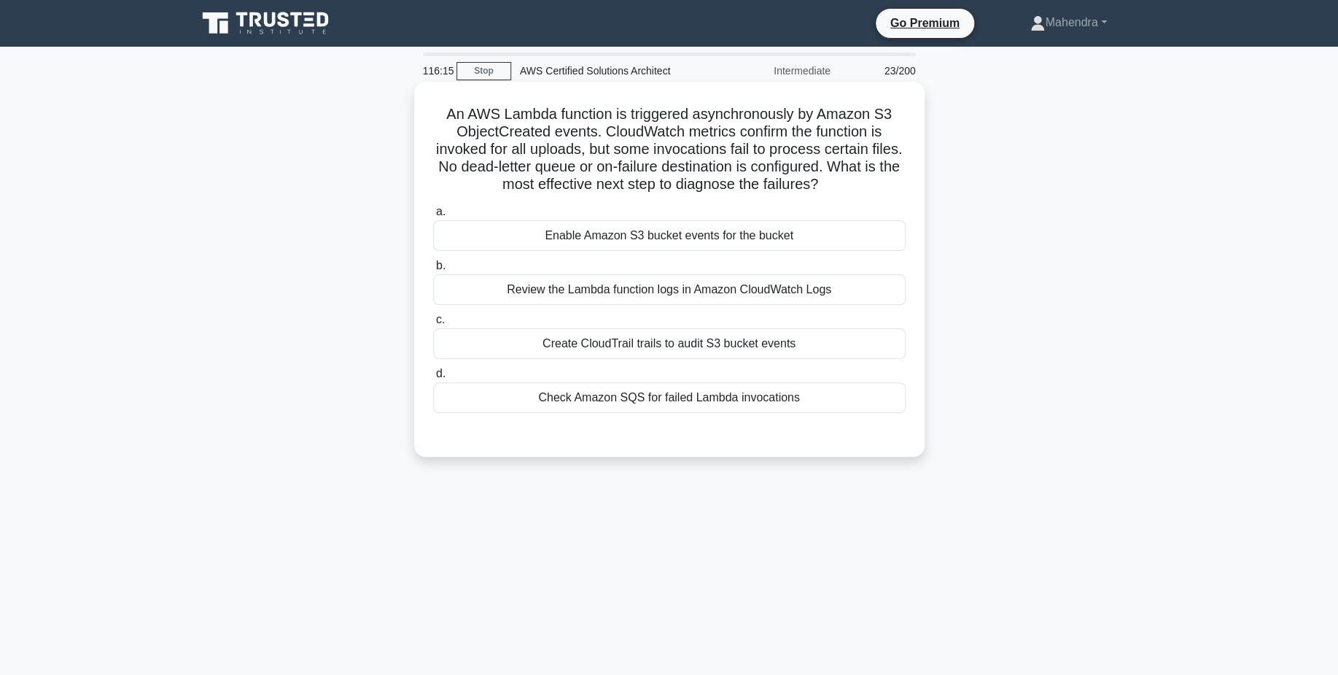
click at [729, 406] on div "Check Amazon SQS for failed Lambda invocations" at bounding box center [669, 397] width 473 height 31
click at [433, 379] on input "d. Check Amazon SQS for failed Lambda invocations" at bounding box center [433, 373] width 0 height 9
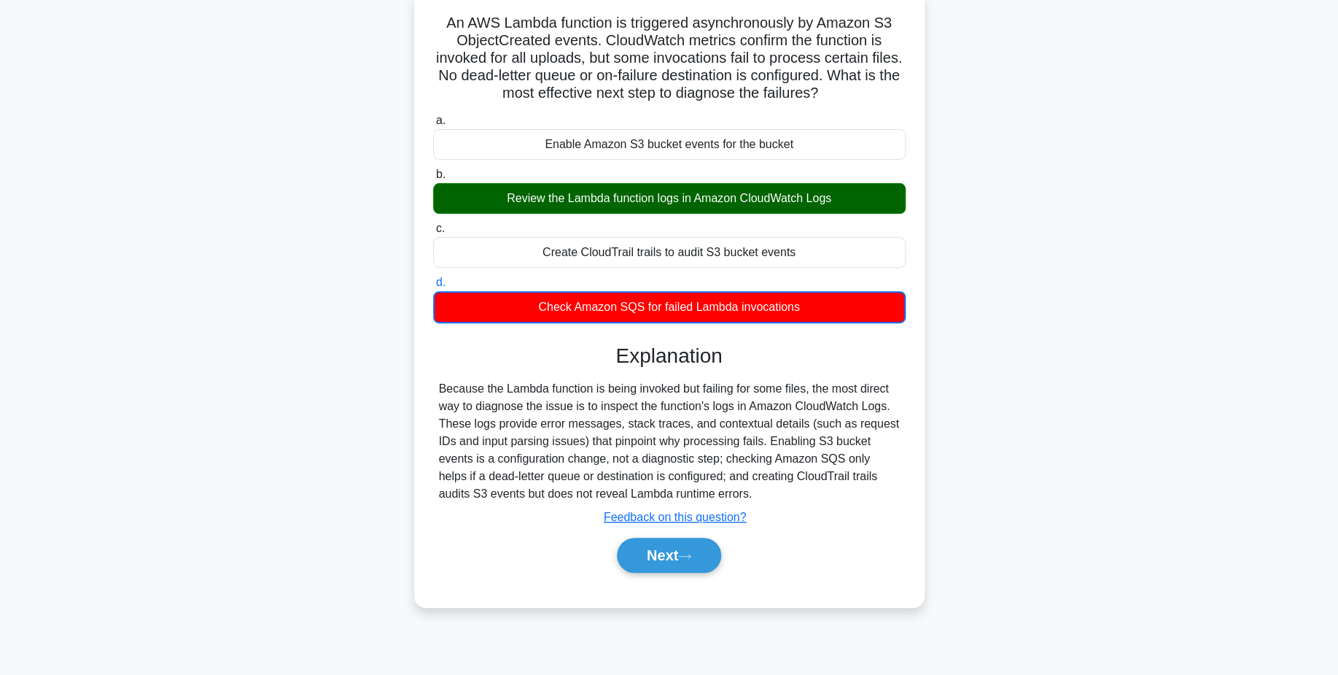
scroll to position [114, 0]
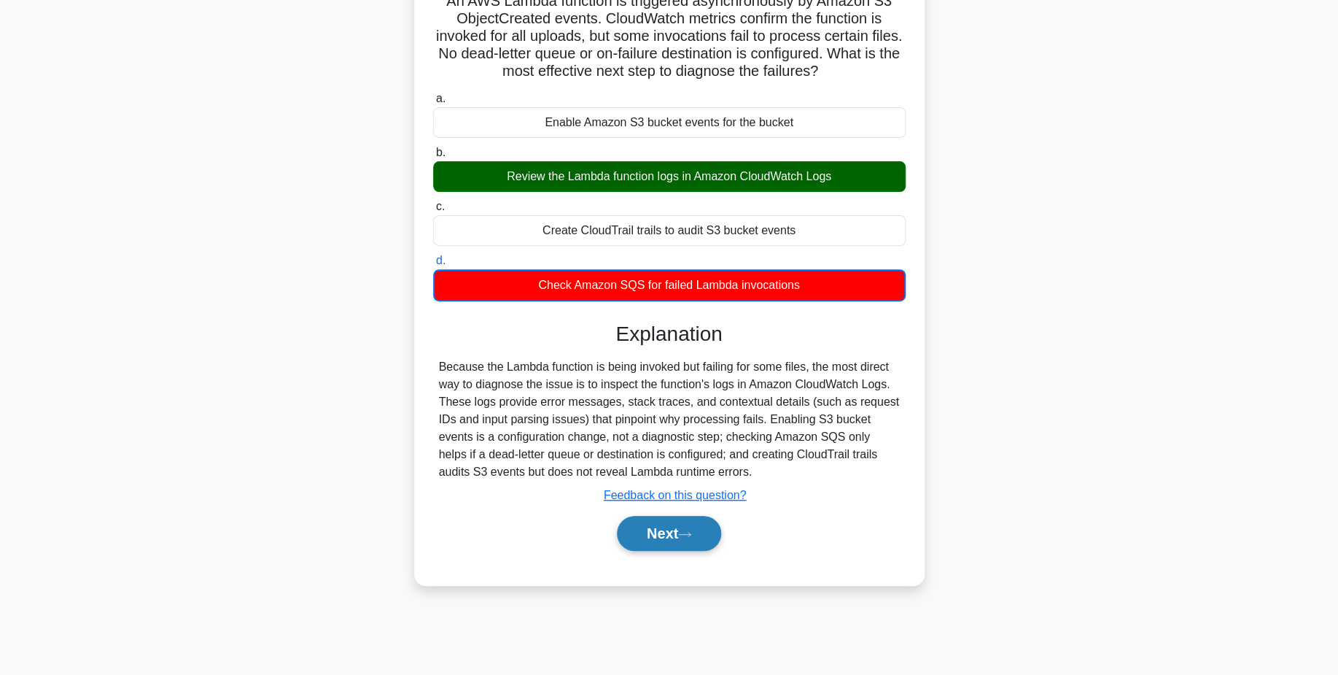
click at [699, 535] on button "Next" at bounding box center [669, 533] width 104 height 35
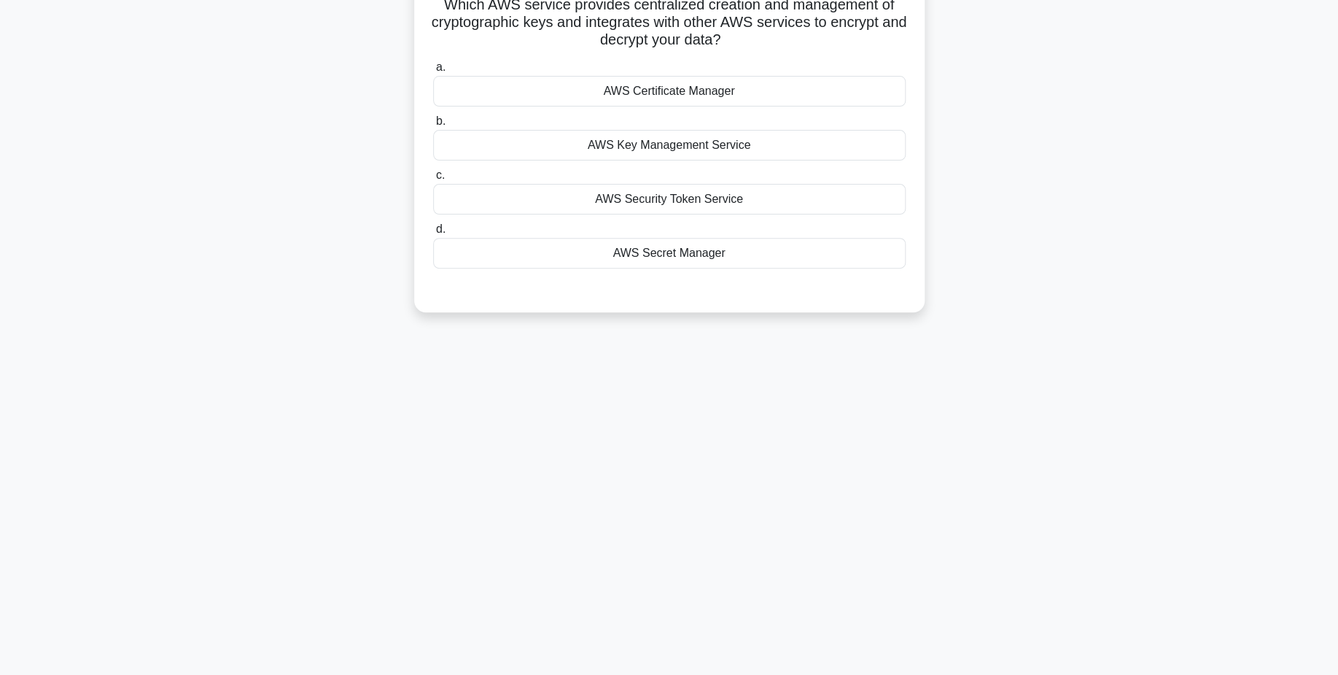
scroll to position [0, 0]
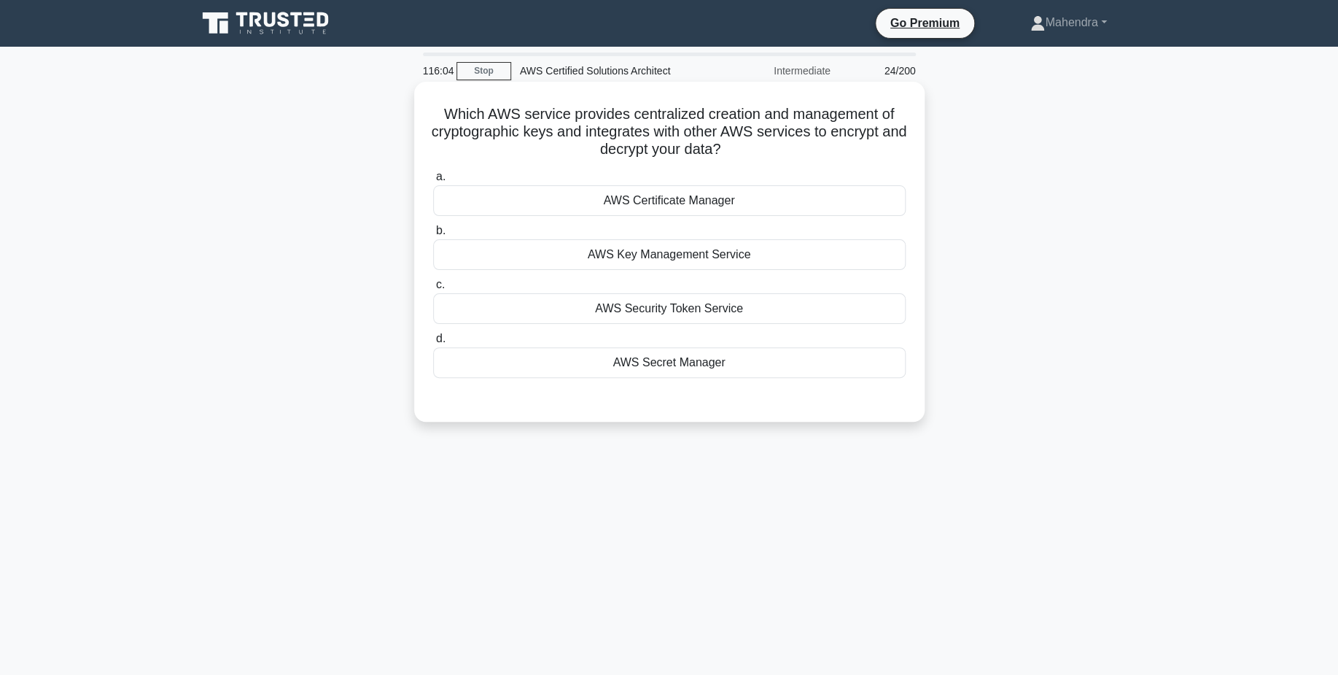
click at [742, 262] on div "AWS Key Management Service" at bounding box center [669, 254] width 473 height 31
click at [433, 236] on input "b. AWS Key Management Service" at bounding box center [433, 230] width 0 height 9
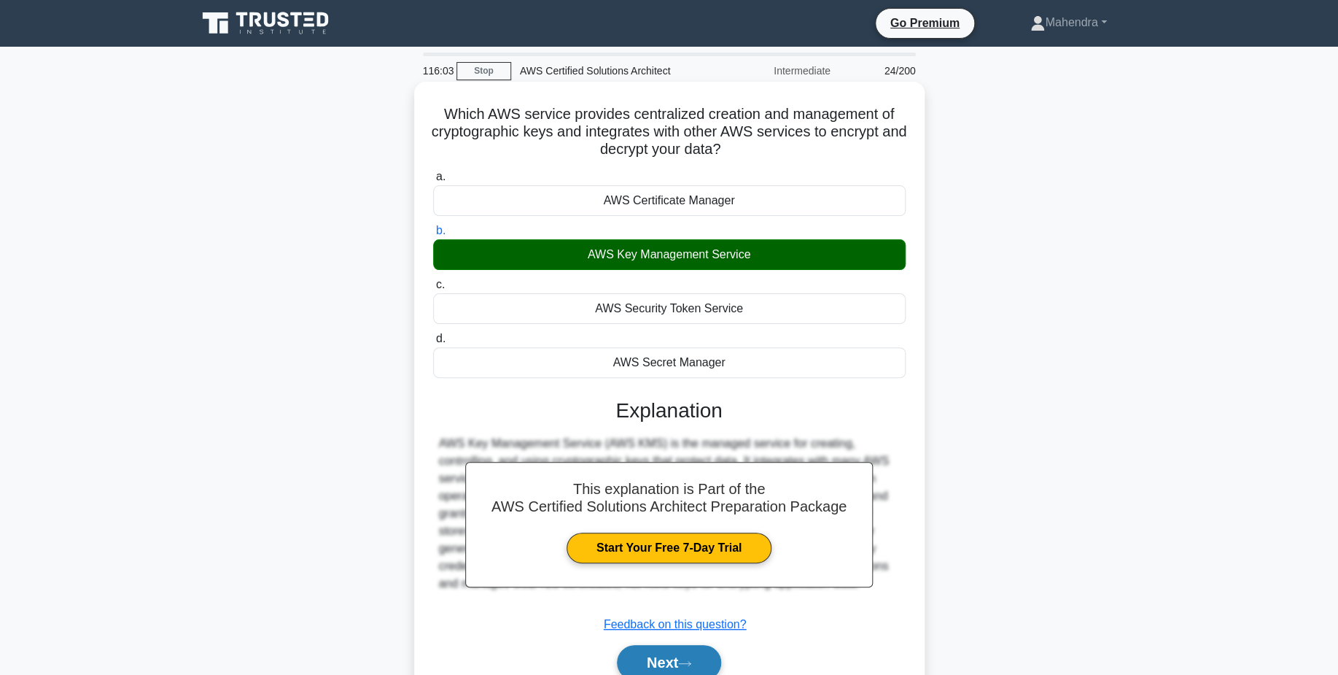
click at [700, 651] on button "Next" at bounding box center [669, 662] width 104 height 35
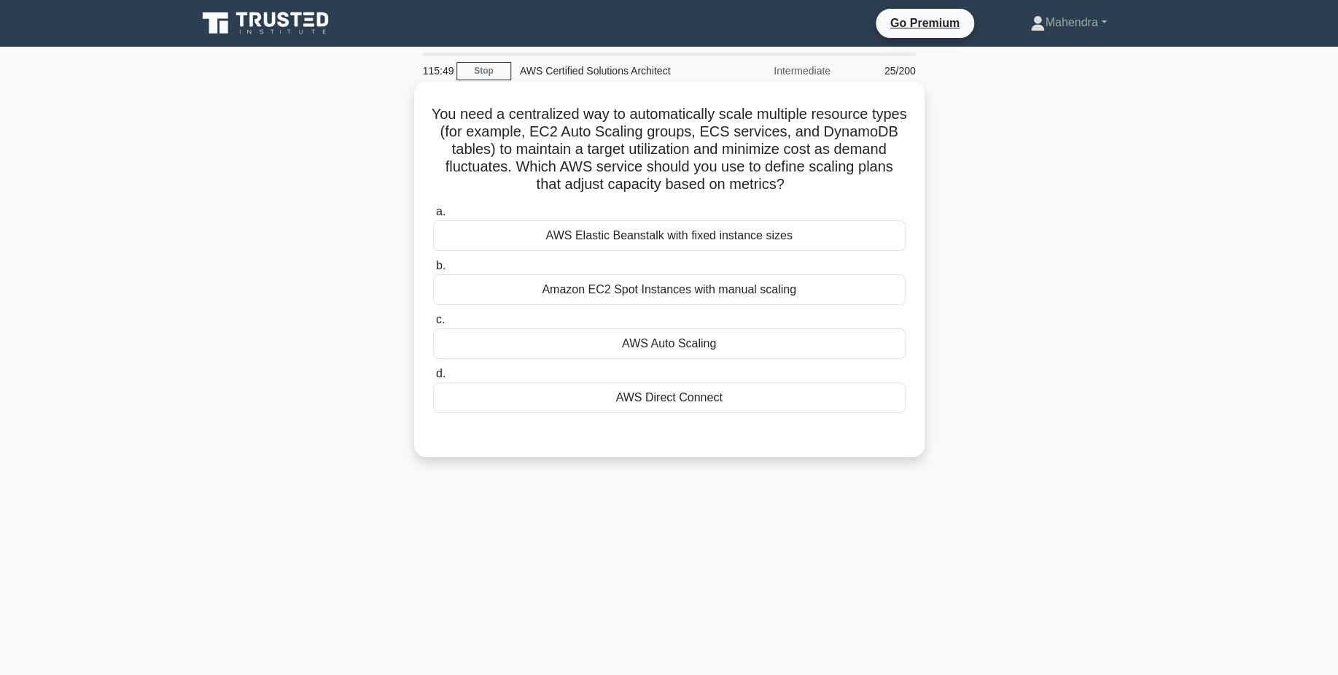
click at [661, 293] on div "Amazon EC2 Spot Instances with manual scaling" at bounding box center [669, 289] width 473 height 31
click at [433, 271] on input "b. Amazon EC2 Spot Instances with manual scaling" at bounding box center [433, 265] width 0 height 9
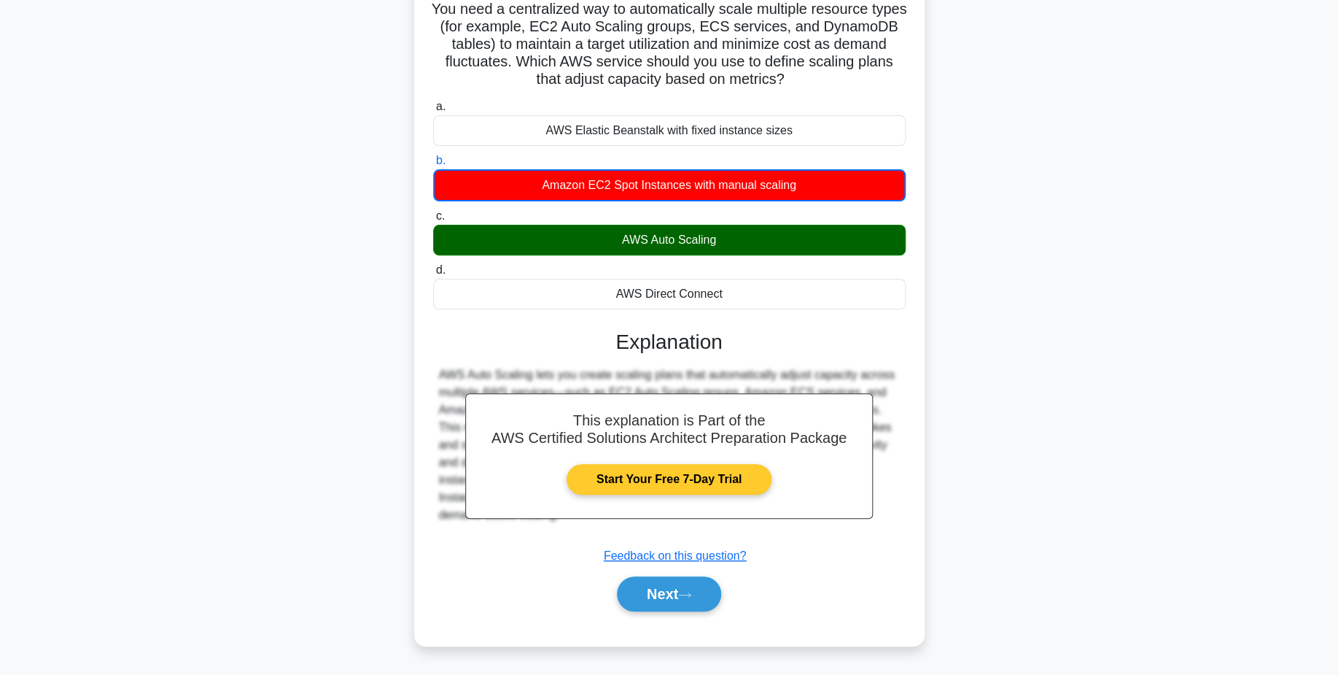
scroll to position [106, 0]
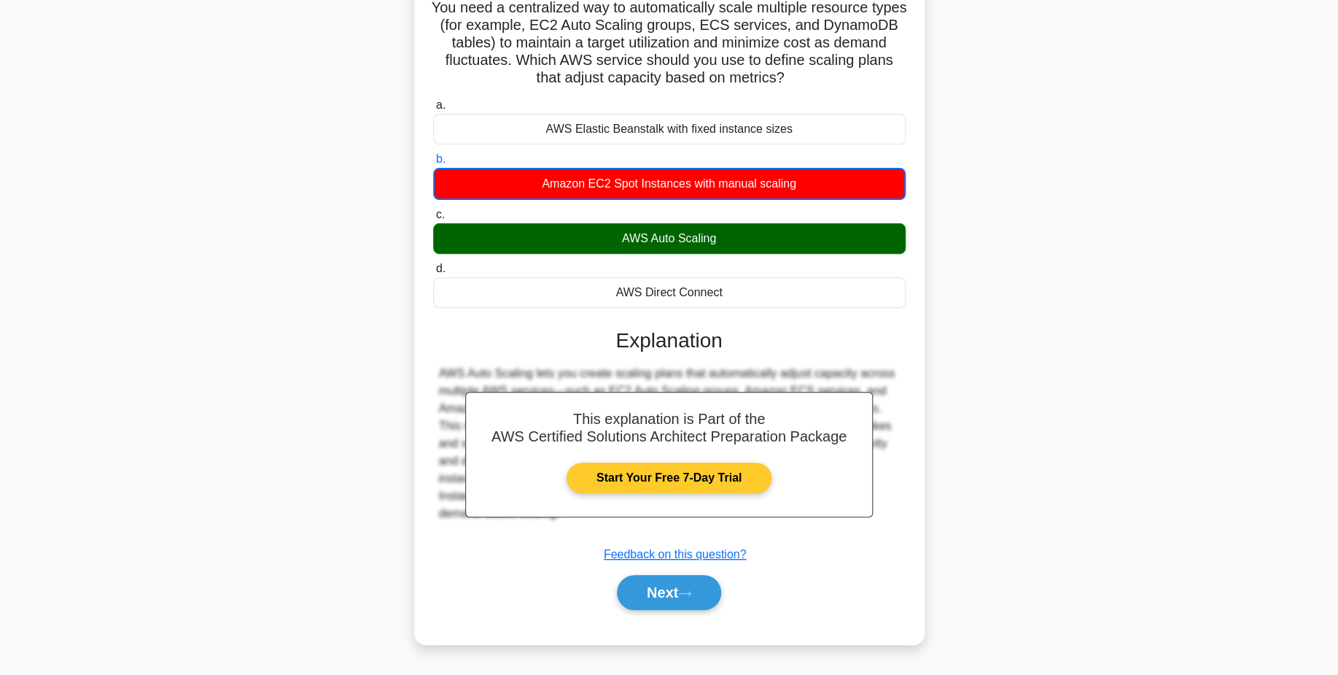
click at [693, 582] on button "Next" at bounding box center [669, 592] width 104 height 35
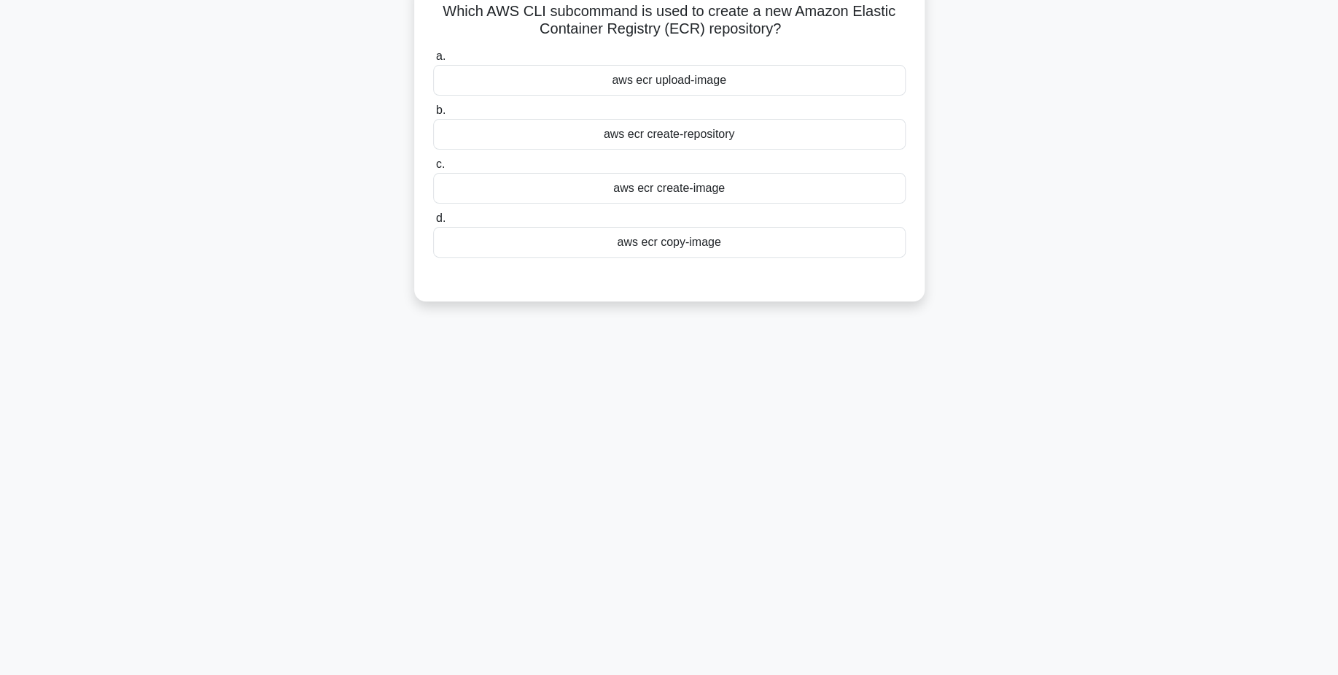
scroll to position [0, 0]
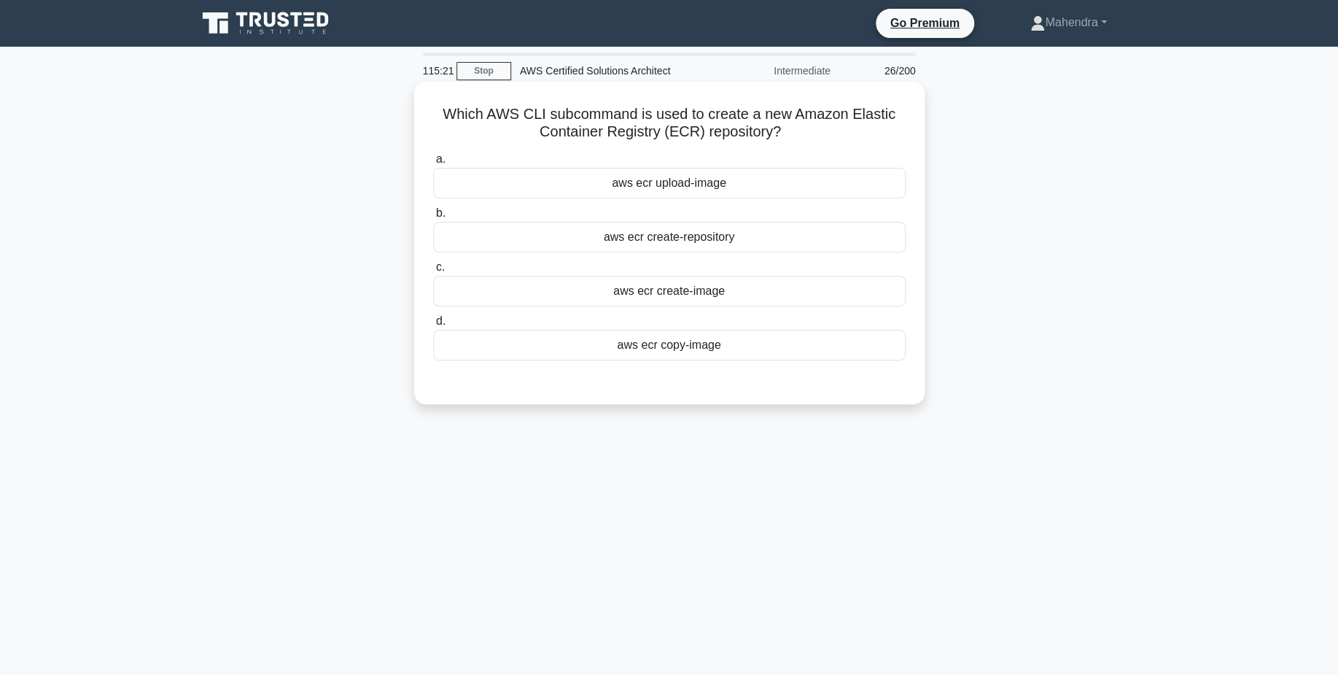
click at [724, 189] on div "aws ecr upload-image" at bounding box center [669, 183] width 473 height 31
click at [433, 164] on input "a. aws ecr upload-image" at bounding box center [433, 159] width 0 height 9
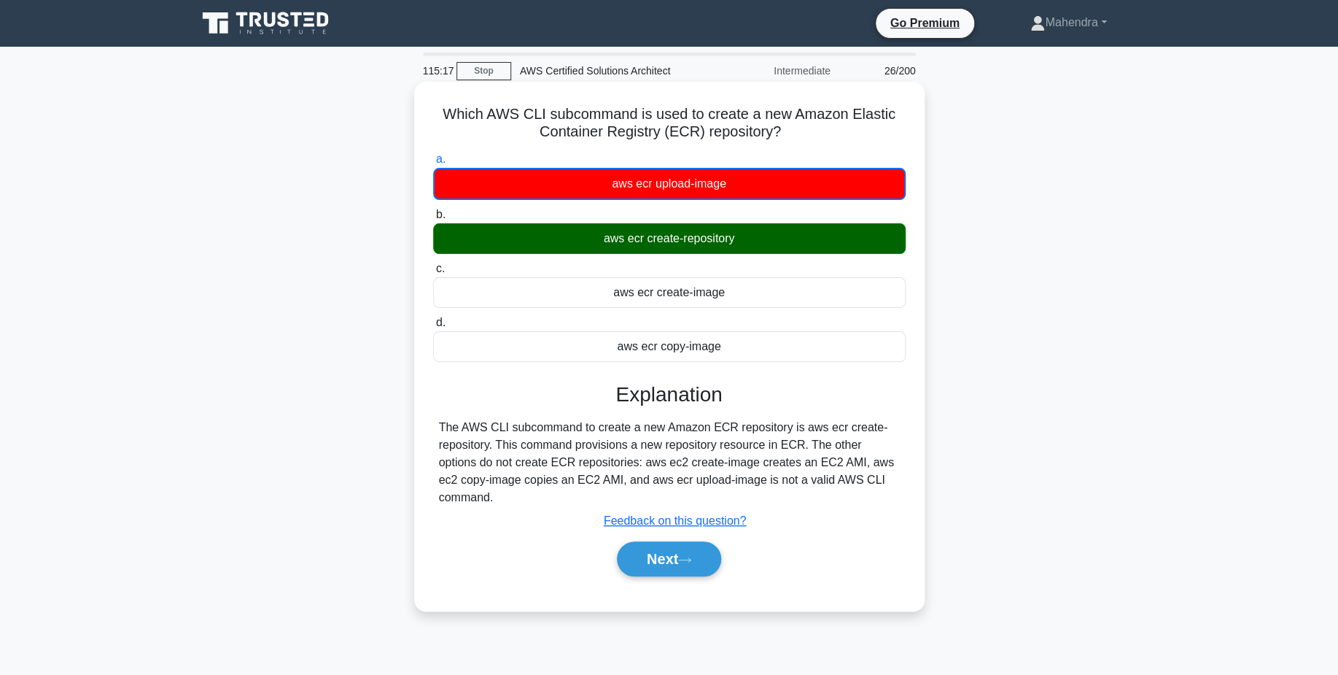
click at [681, 535] on div "Next" at bounding box center [669, 558] width 473 height 47
click at [687, 541] on button "Next" at bounding box center [669, 558] width 104 height 35
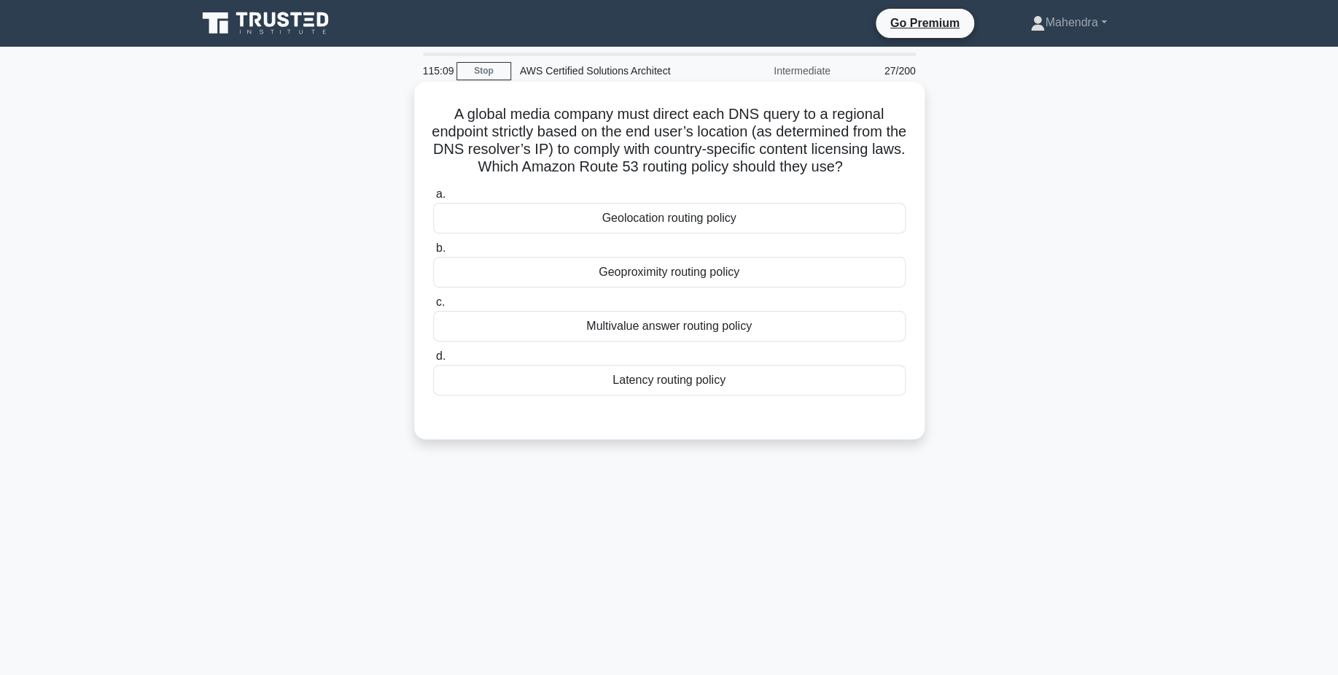
click at [717, 278] on div "Geoproximity routing policy" at bounding box center [669, 272] width 473 height 31
click at [433, 253] on input "b. Geoproximity routing policy" at bounding box center [433, 248] width 0 height 9
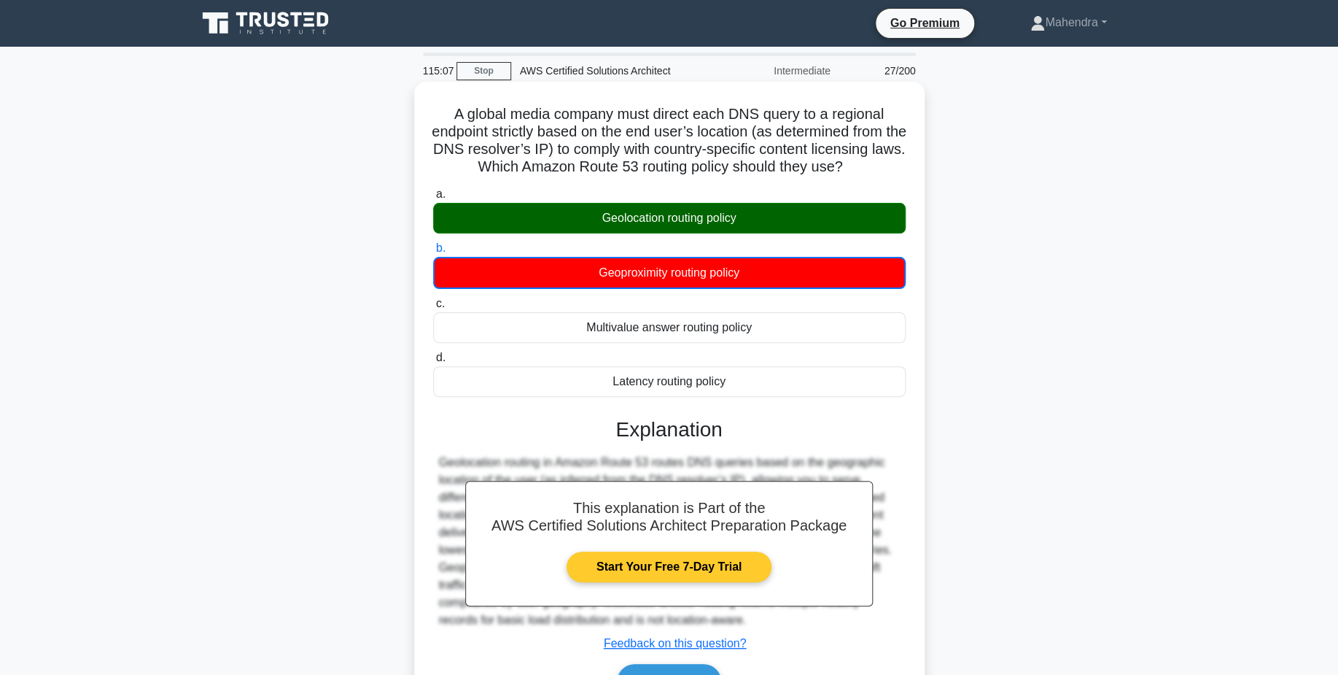
scroll to position [114, 0]
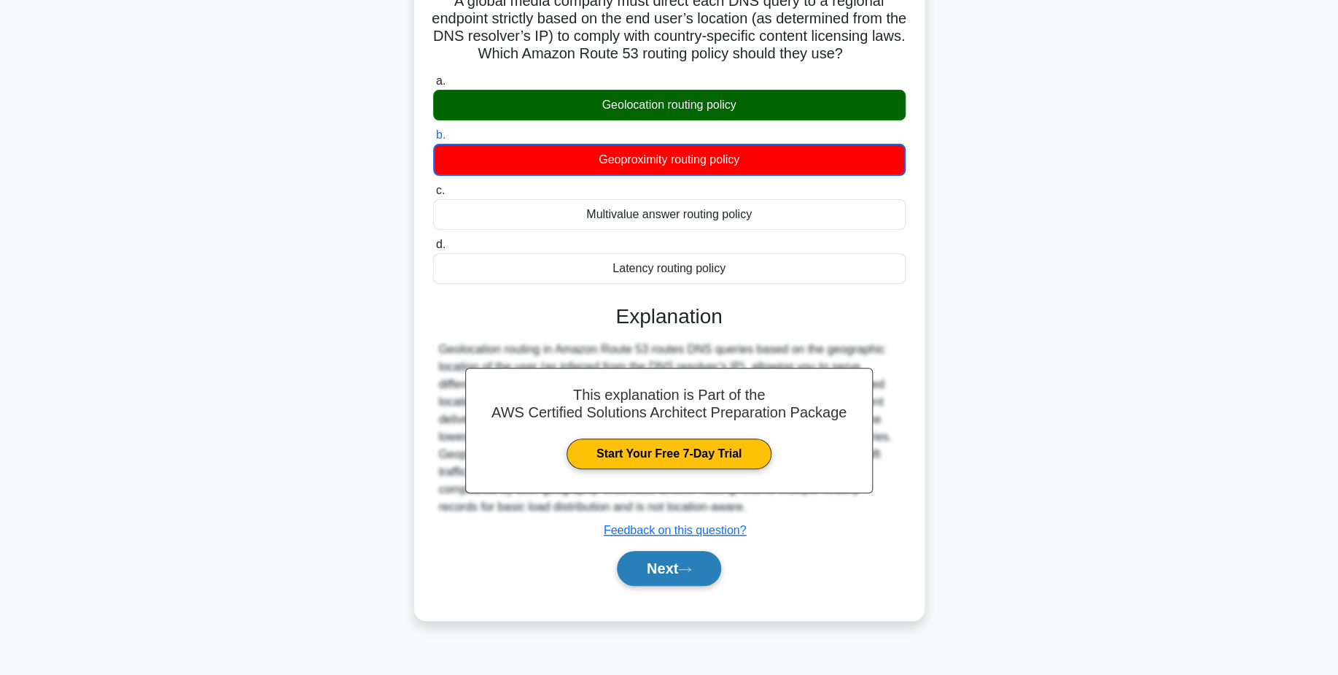
click at [690, 559] on button "Next" at bounding box center [669, 568] width 104 height 35
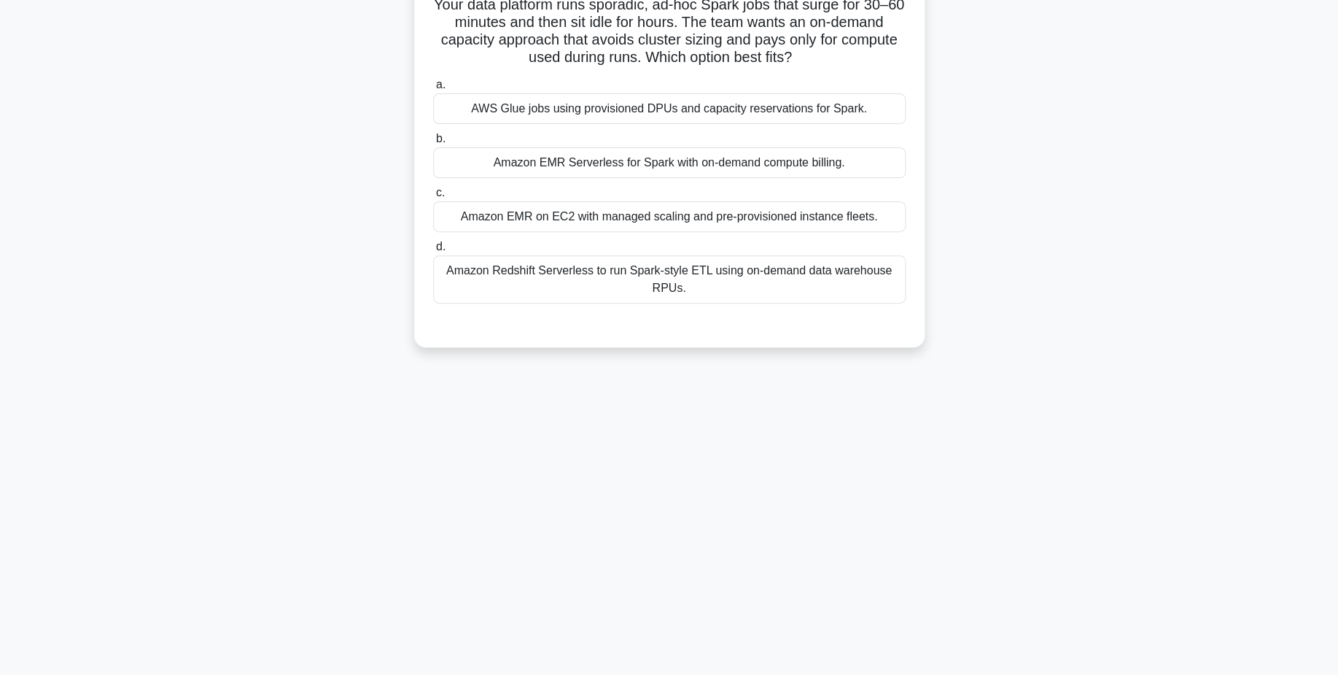
scroll to position [0, 0]
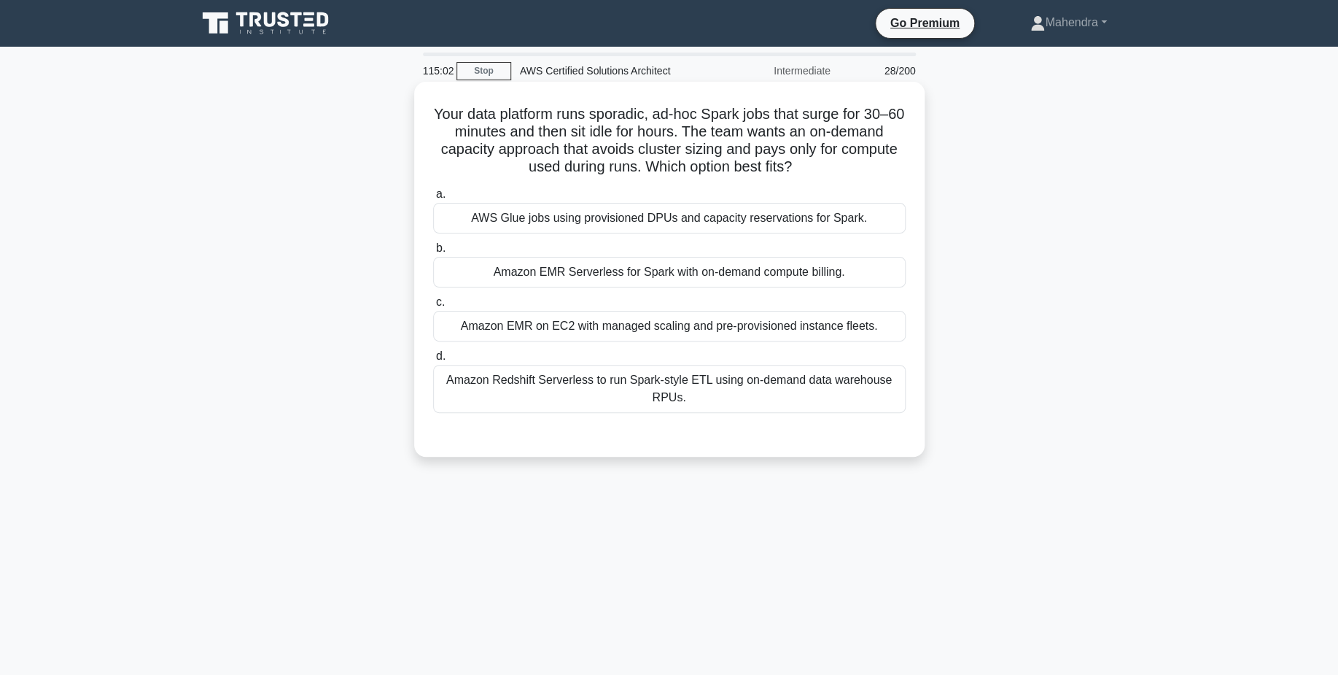
click at [678, 266] on div "Amazon EMR Serverless for Spark with on-demand compute billing." at bounding box center [669, 272] width 473 height 31
click at [433, 253] on input "b. Amazon EMR Serverless for Spark with on-demand compute billing." at bounding box center [433, 248] width 0 height 9
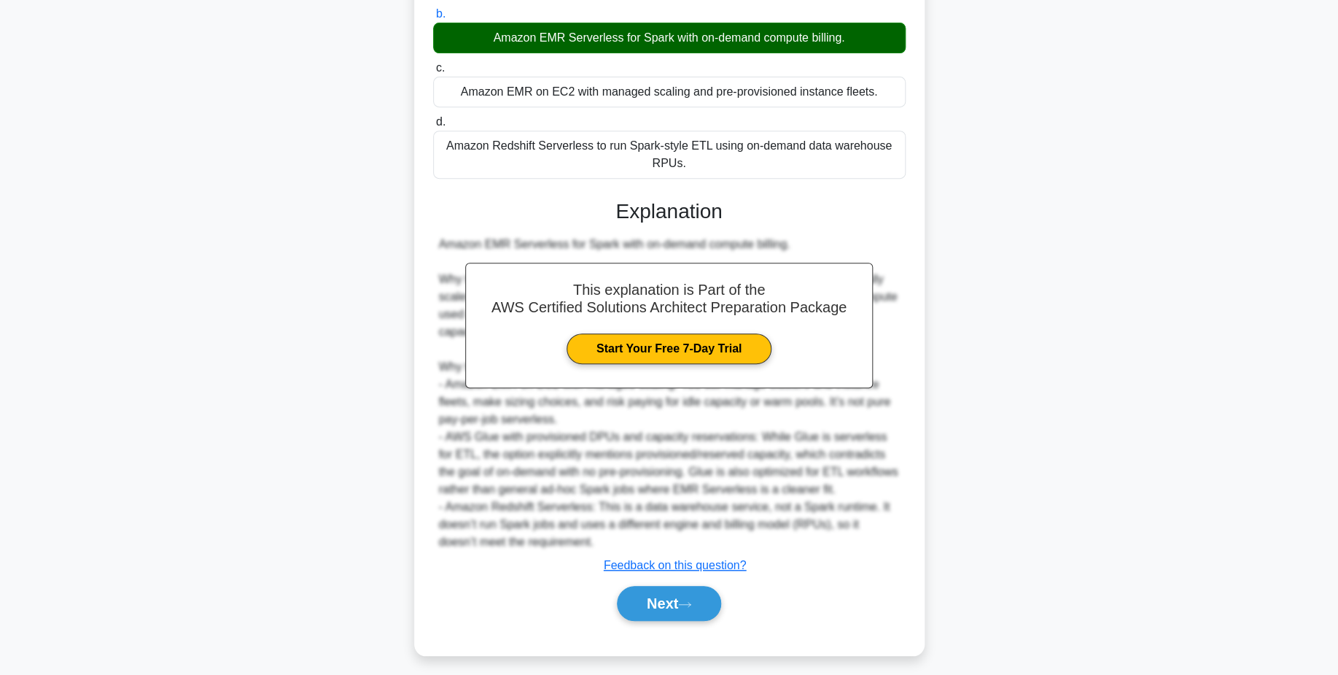
scroll to position [244, 0]
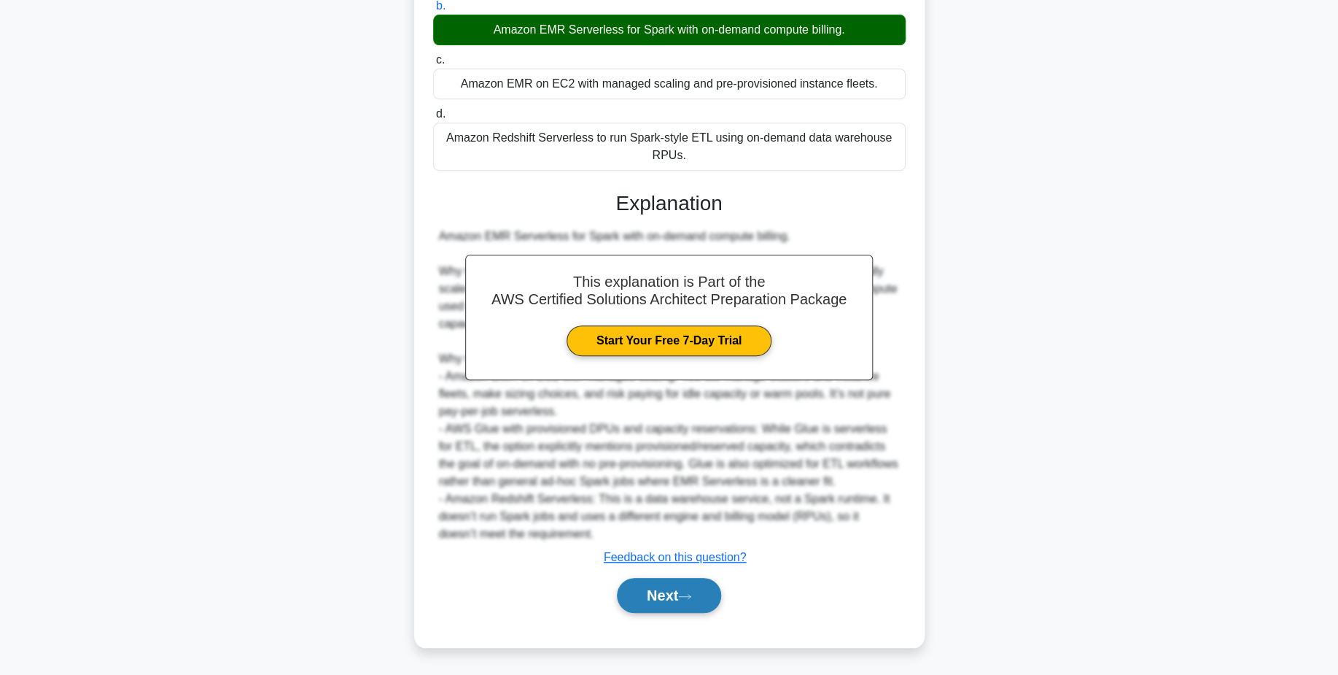
click at [692, 604] on button "Next" at bounding box center [669, 595] width 104 height 35
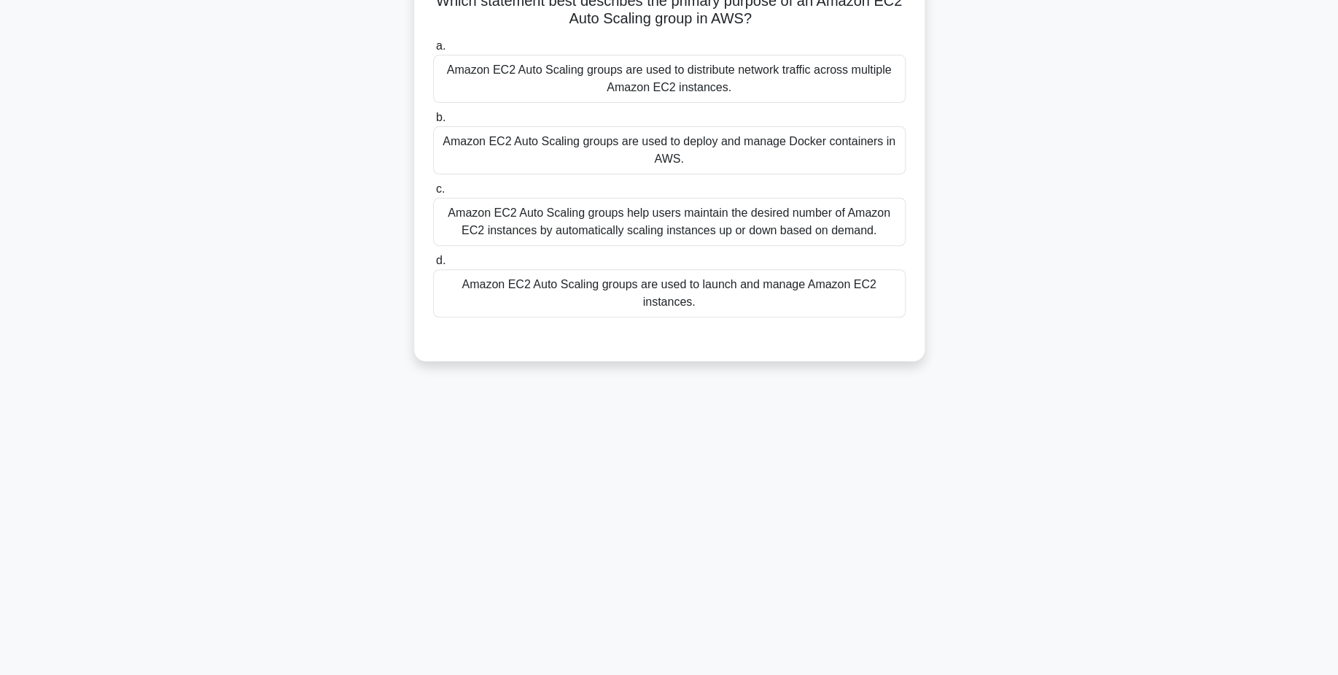
click at [732, 212] on div "Amazon EC2 Auto Scaling groups help users maintain the desired number of Amazon…" at bounding box center [669, 222] width 473 height 48
click at [433, 194] on input "c. Amazon EC2 Auto Scaling groups help users maintain the desired number of Ama…" at bounding box center [433, 189] width 0 height 9
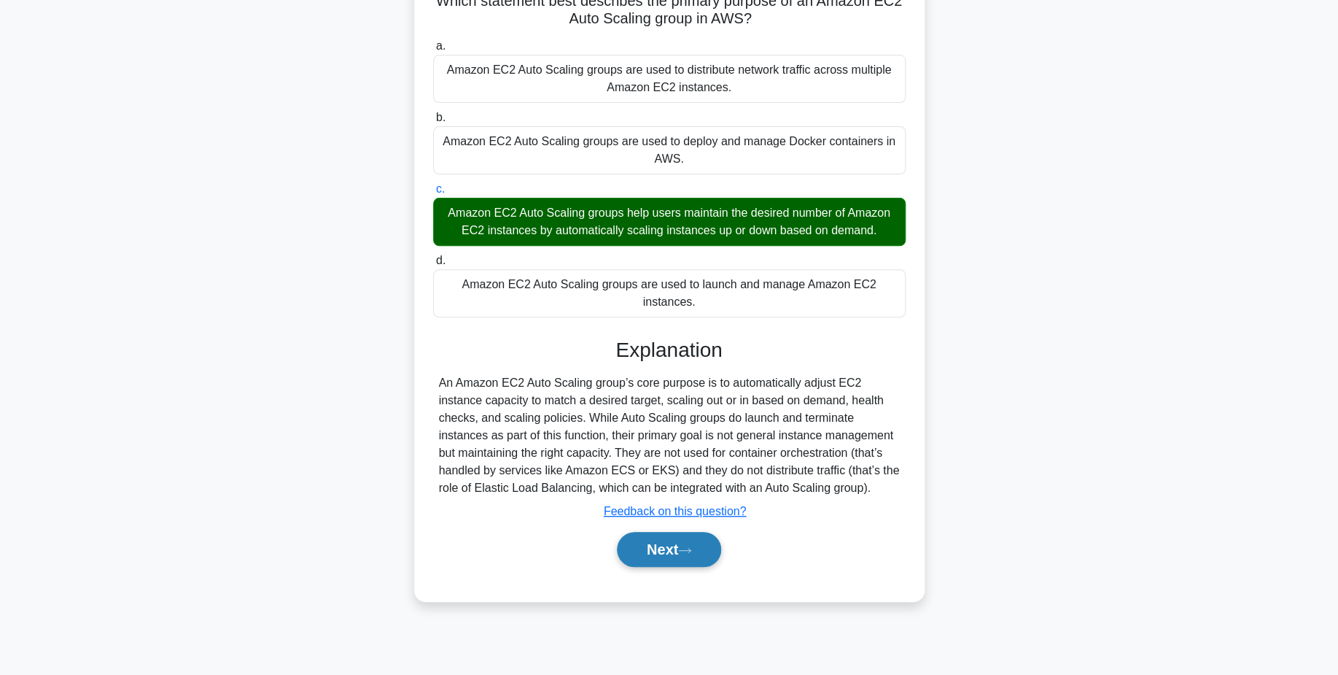
click at [690, 532] on button "Next" at bounding box center [669, 549] width 104 height 35
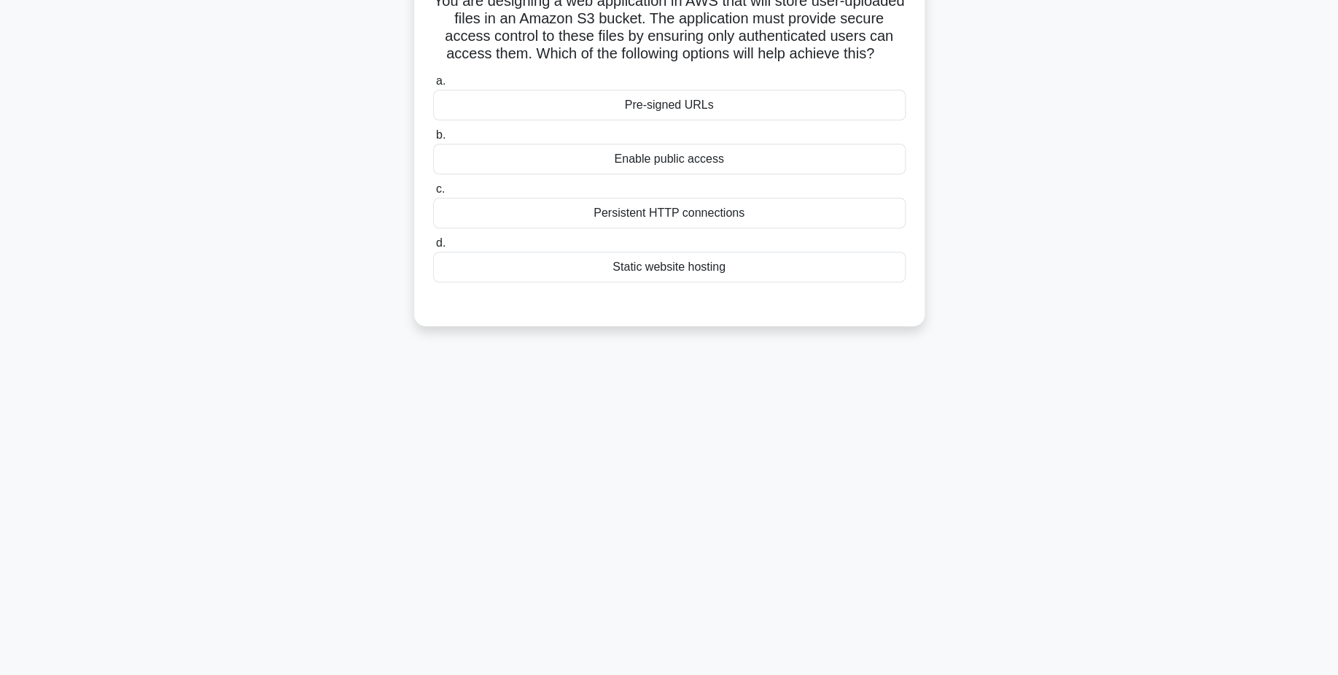
scroll to position [0, 0]
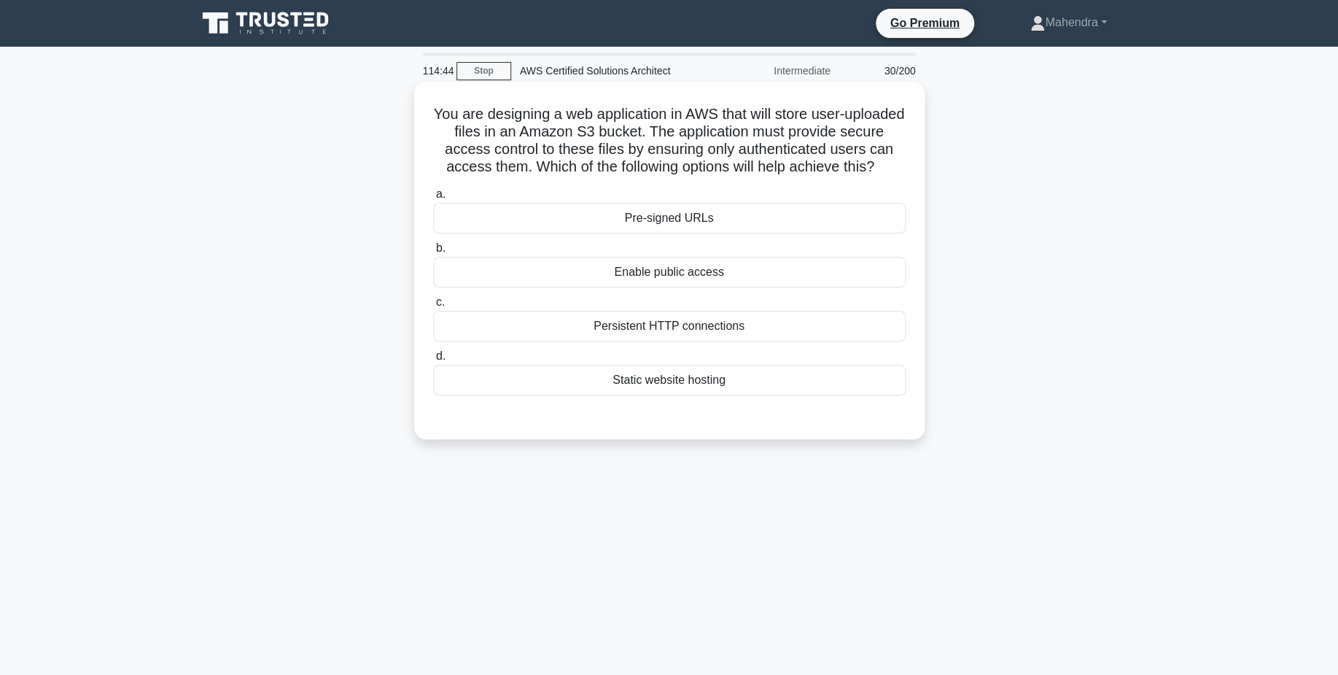
click at [766, 280] on div "Enable public access" at bounding box center [669, 272] width 473 height 31
click at [433, 253] on input "b. Enable public access" at bounding box center [433, 248] width 0 height 9
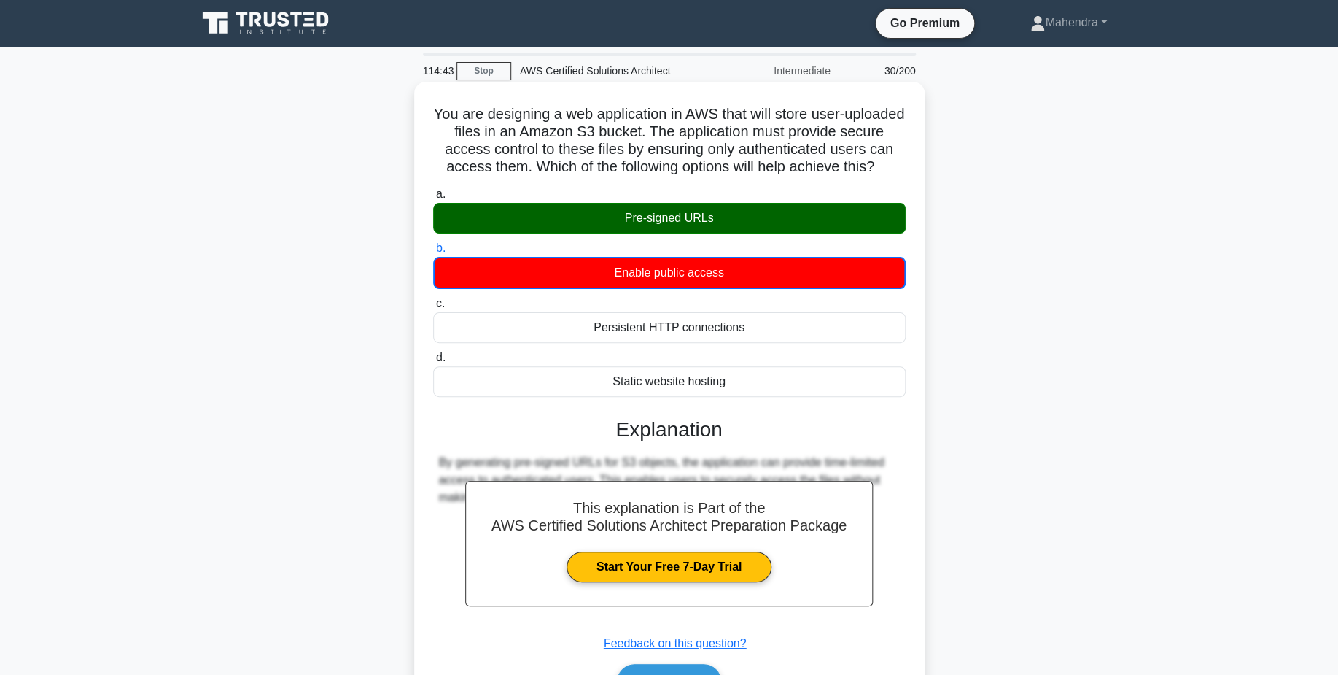
scroll to position [114, 0]
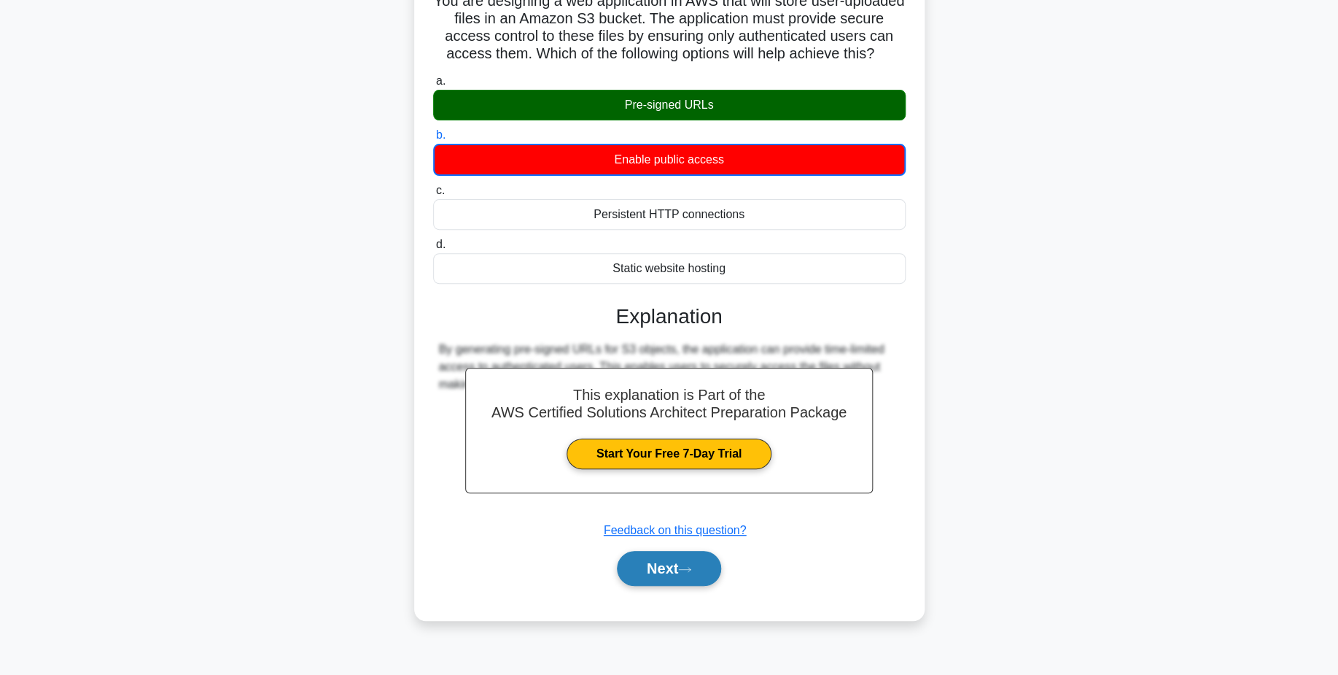
click at [713, 563] on button "Next" at bounding box center [669, 568] width 104 height 35
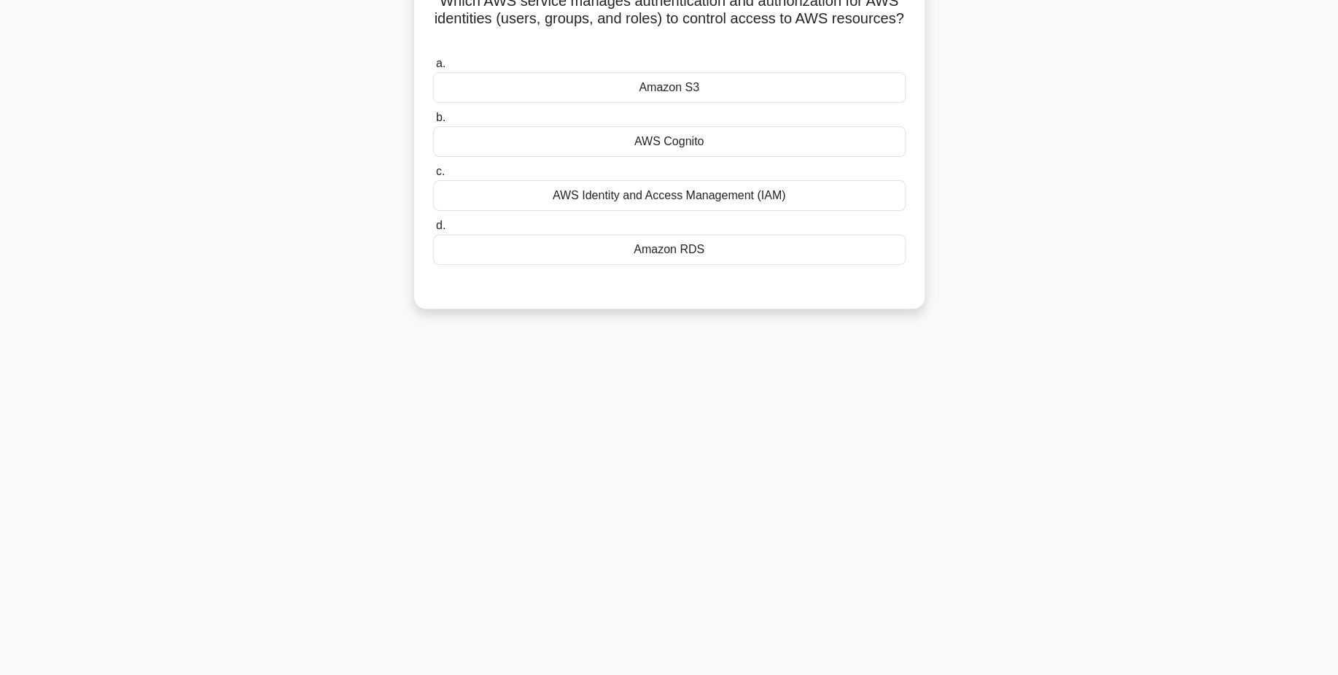
scroll to position [0, 0]
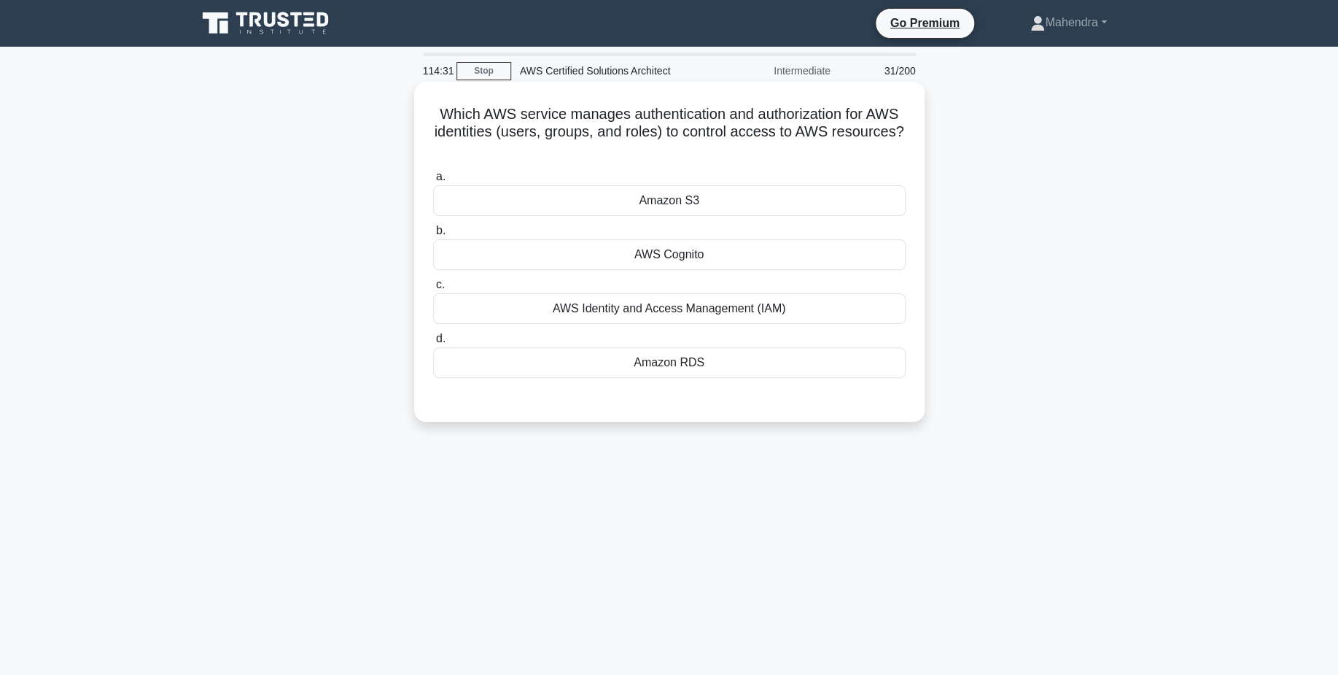
click at [697, 261] on div "AWS Cognito" at bounding box center [669, 254] width 473 height 31
click at [433, 236] on input "b. AWS Cognito" at bounding box center [433, 230] width 0 height 9
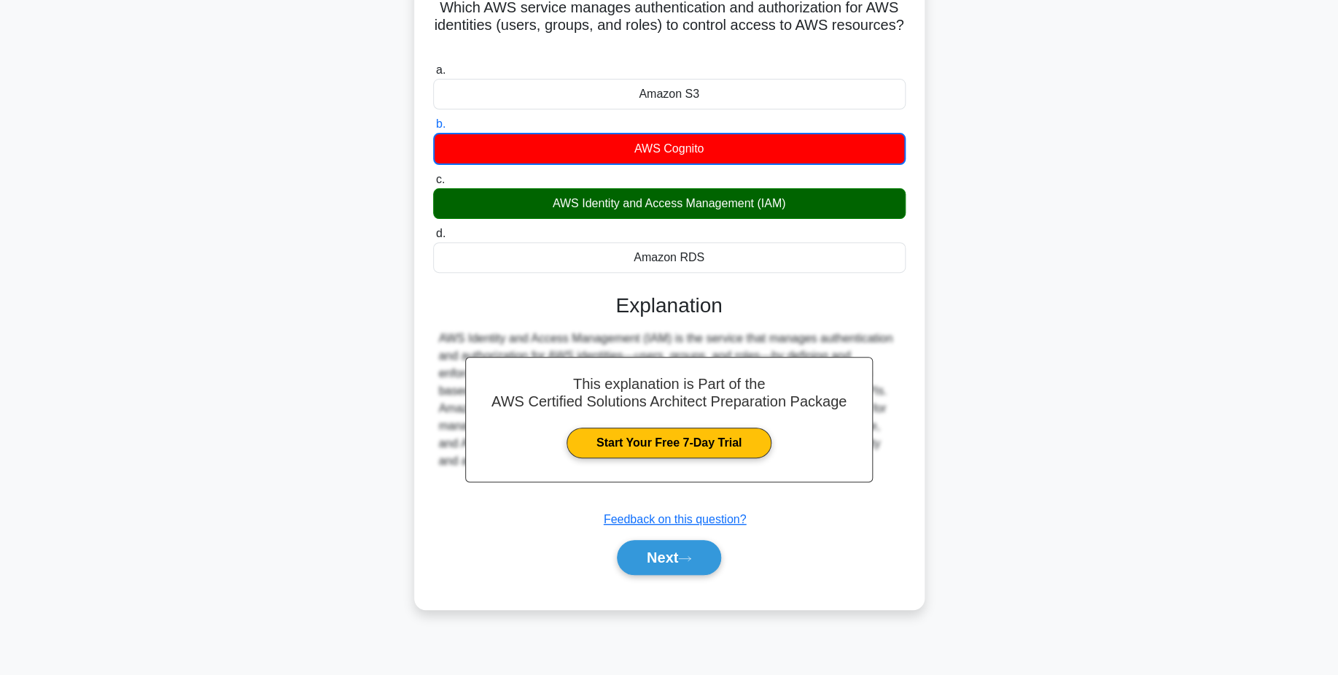
scroll to position [114, 0]
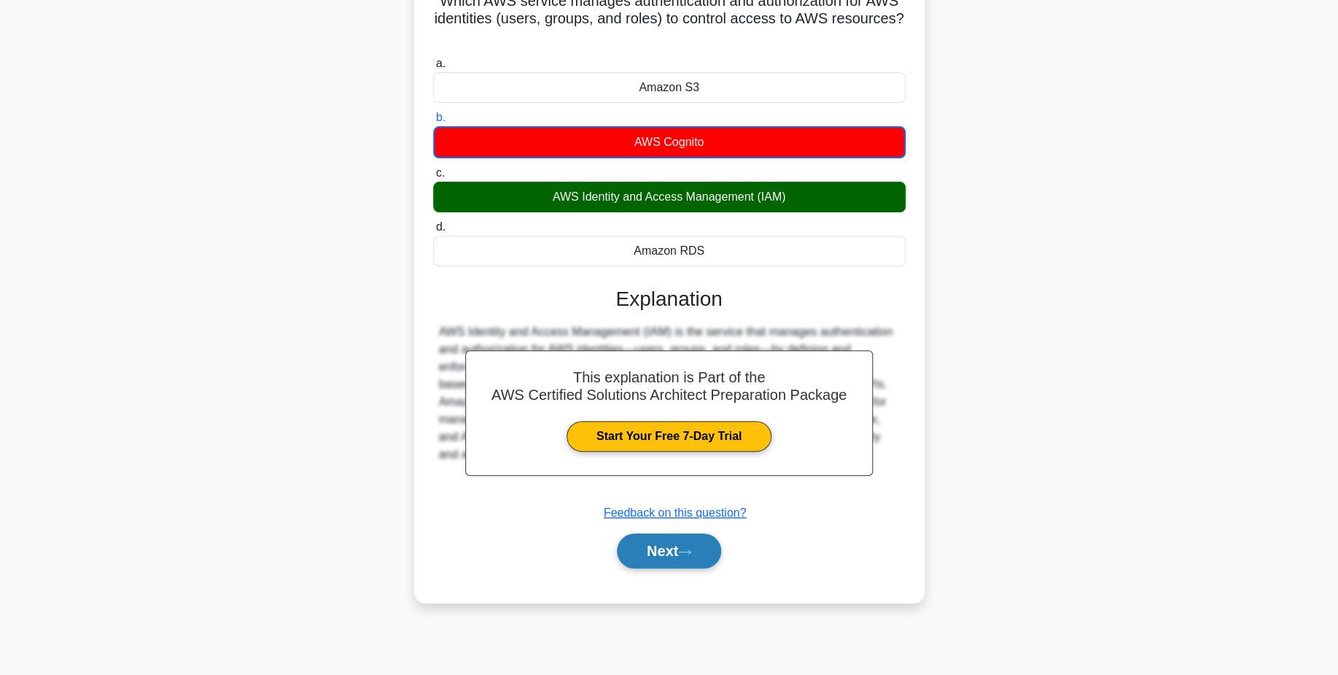
click at [681, 549] on button "Next" at bounding box center [669, 550] width 104 height 35
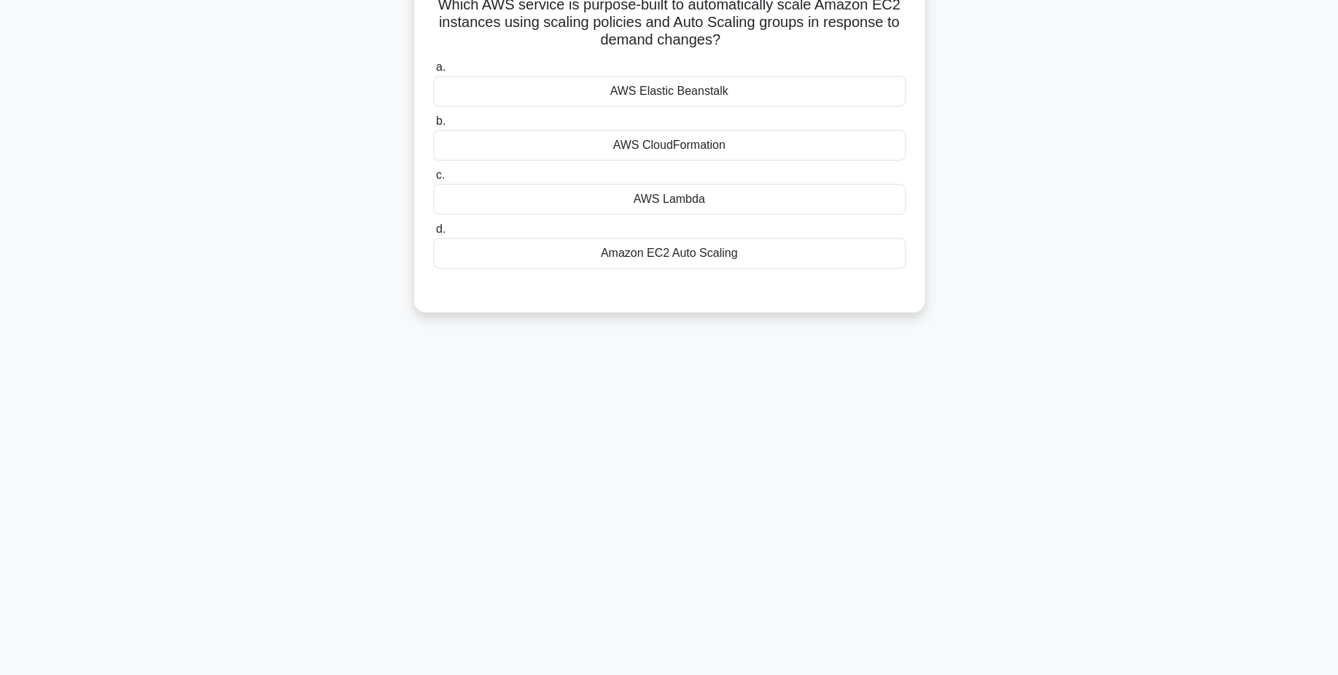
scroll to position [0, 0]
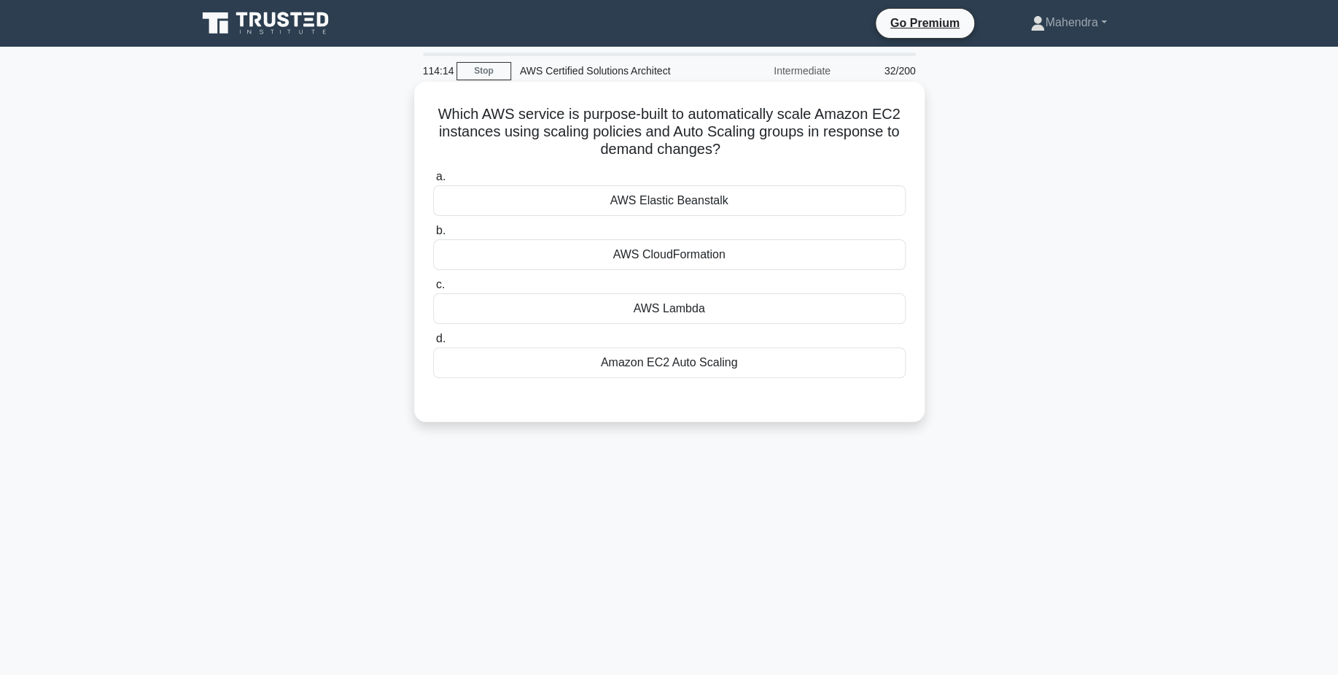
click at [753, 355] on div "Amazon EC2 Auto Scaling" at bounding box center [669, 362] width 473 height 31
click at [433, 344] on input "d. Amazon EC2 Auto Scaling" at bounding box center [433, 338] width 0 height 9
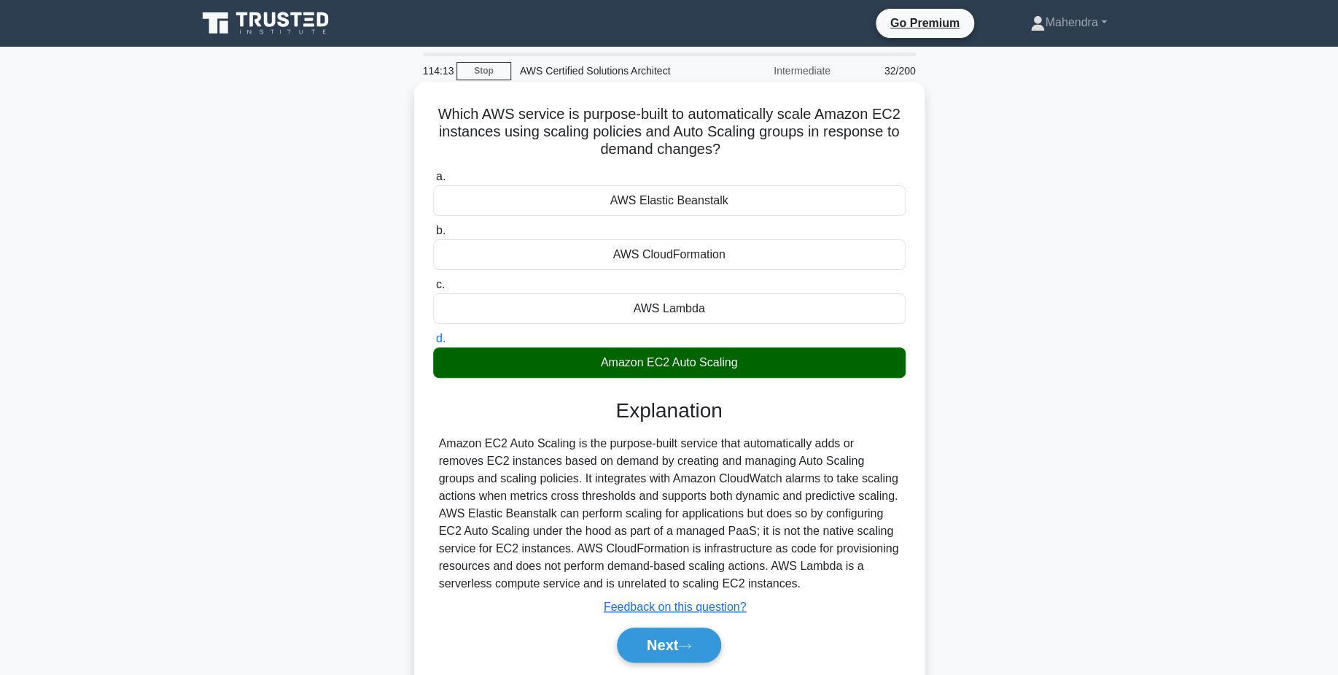
scroll to position [114, 0]
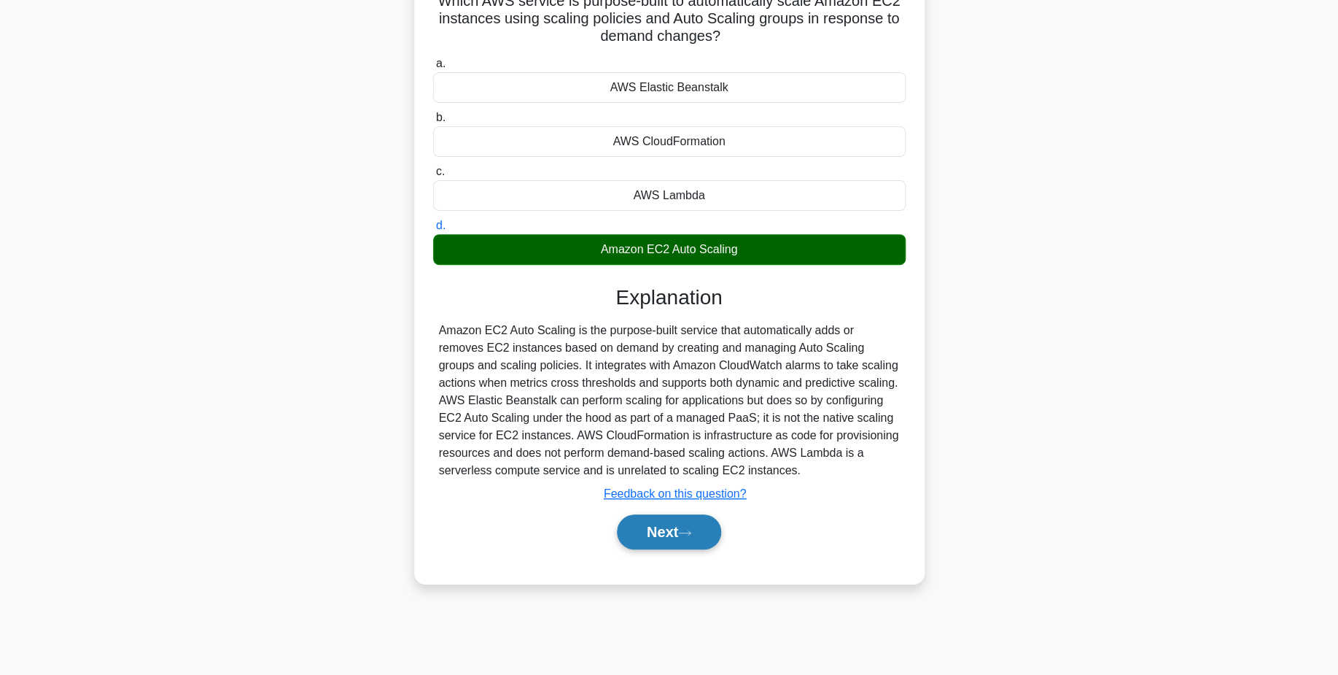
click at [698, 532] on button "Next" at bounding box center [669, 531] width 104 height 35
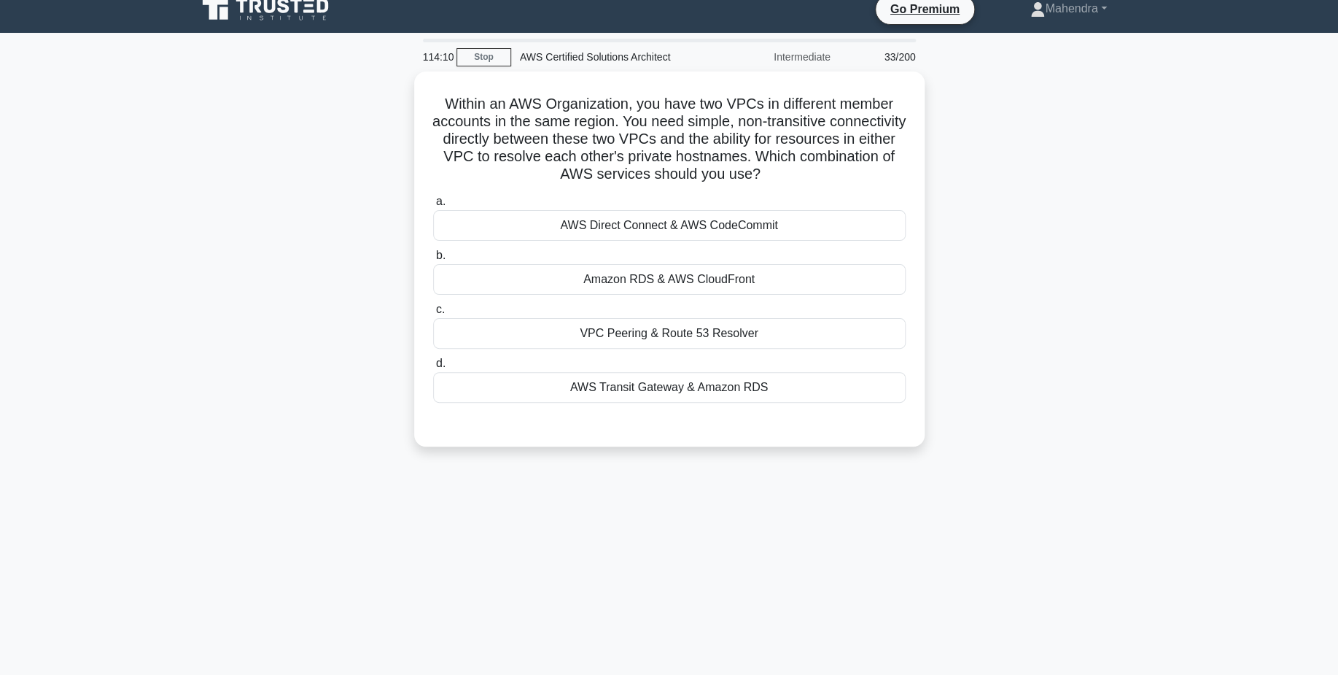
scroll to position [0, 0]
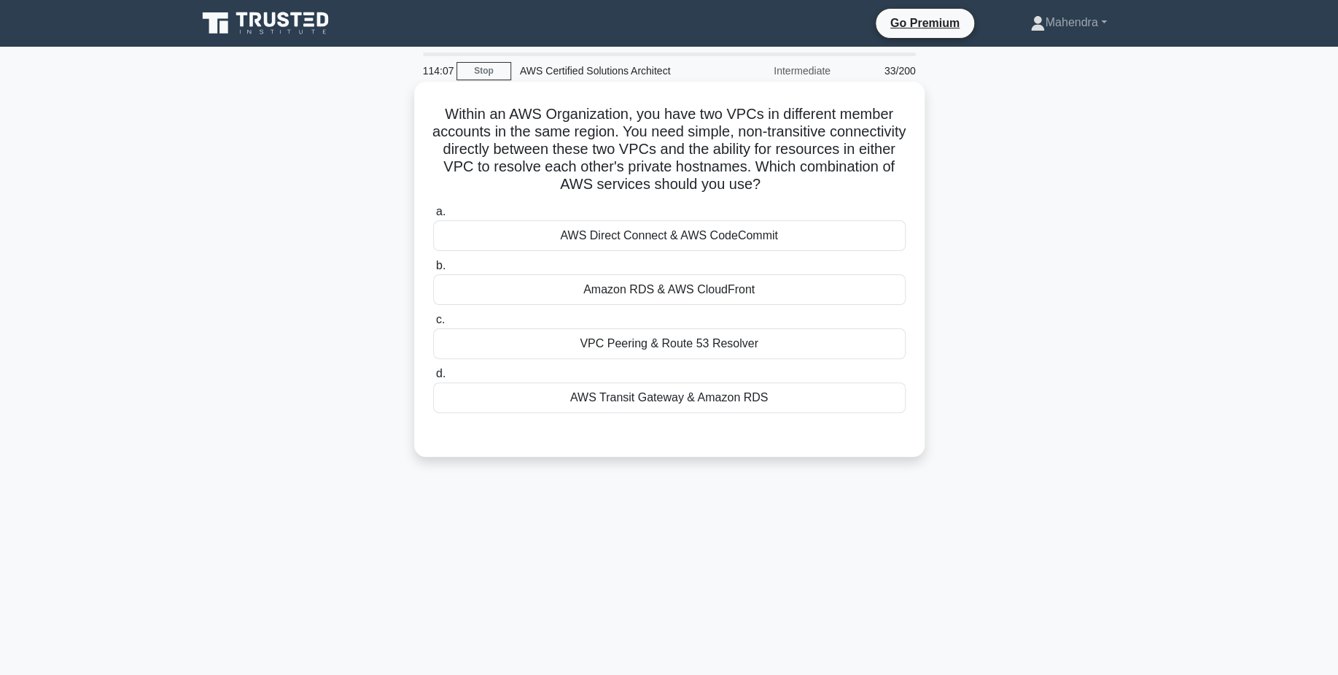
click at [696, 295] on div "Amazon RDS & AWS CloudFront" at bounding box center [669, 289] width 473 height 31
click at [433, 271] on input "b. Amazon RDS & AWS CloudFront" at bounding box center [433, 265] width 0 height 9
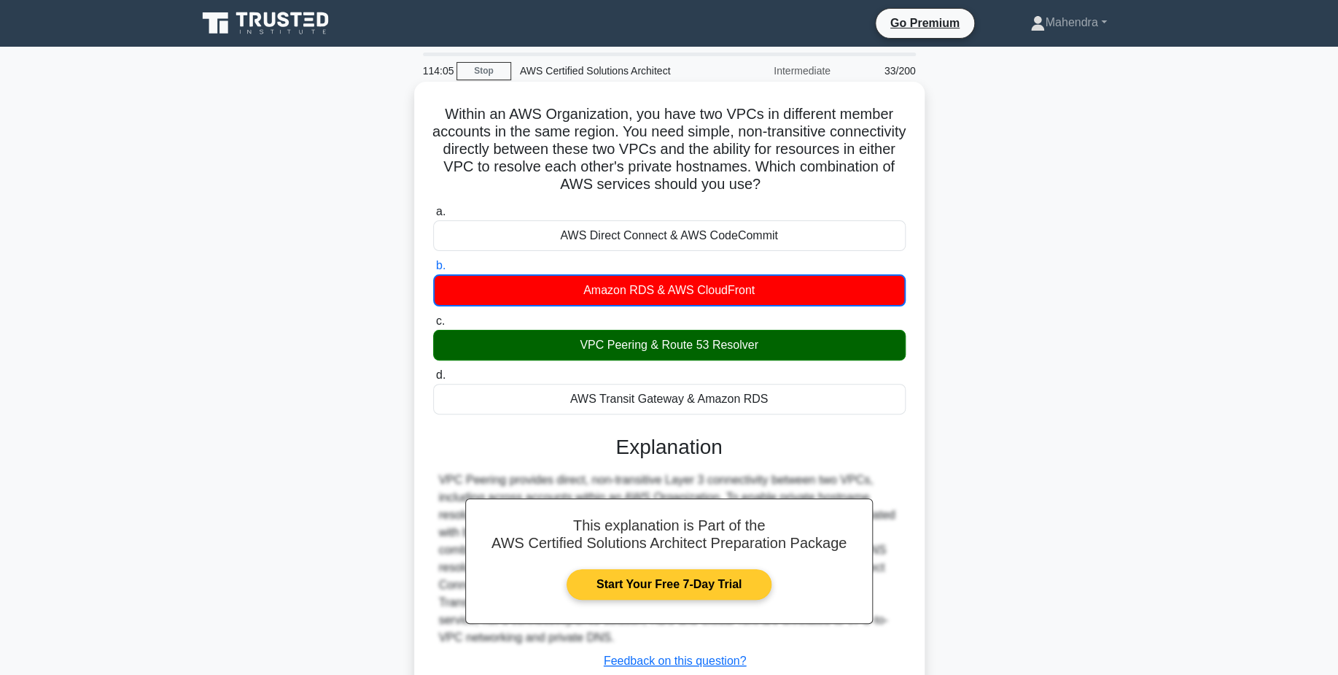
scroll to position [114, 0]
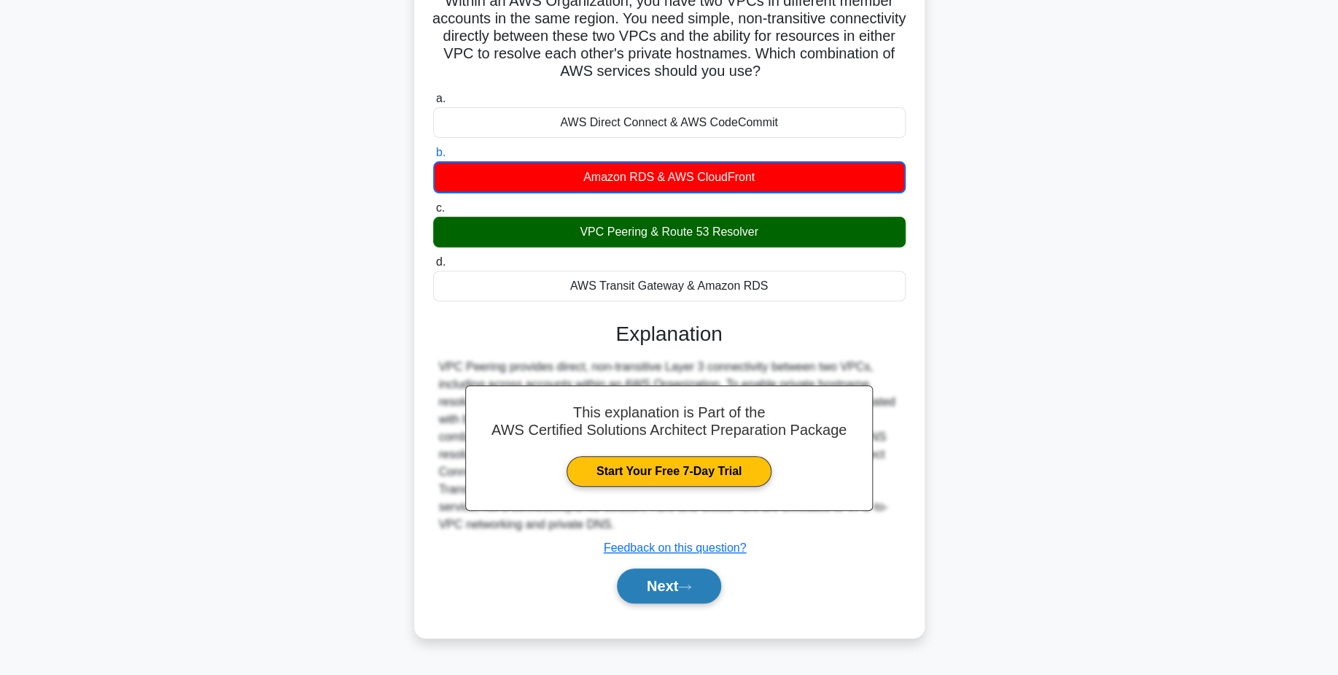
click at [667, 595] on button "Next" at bounding box center [669, 585] width 104 height 35
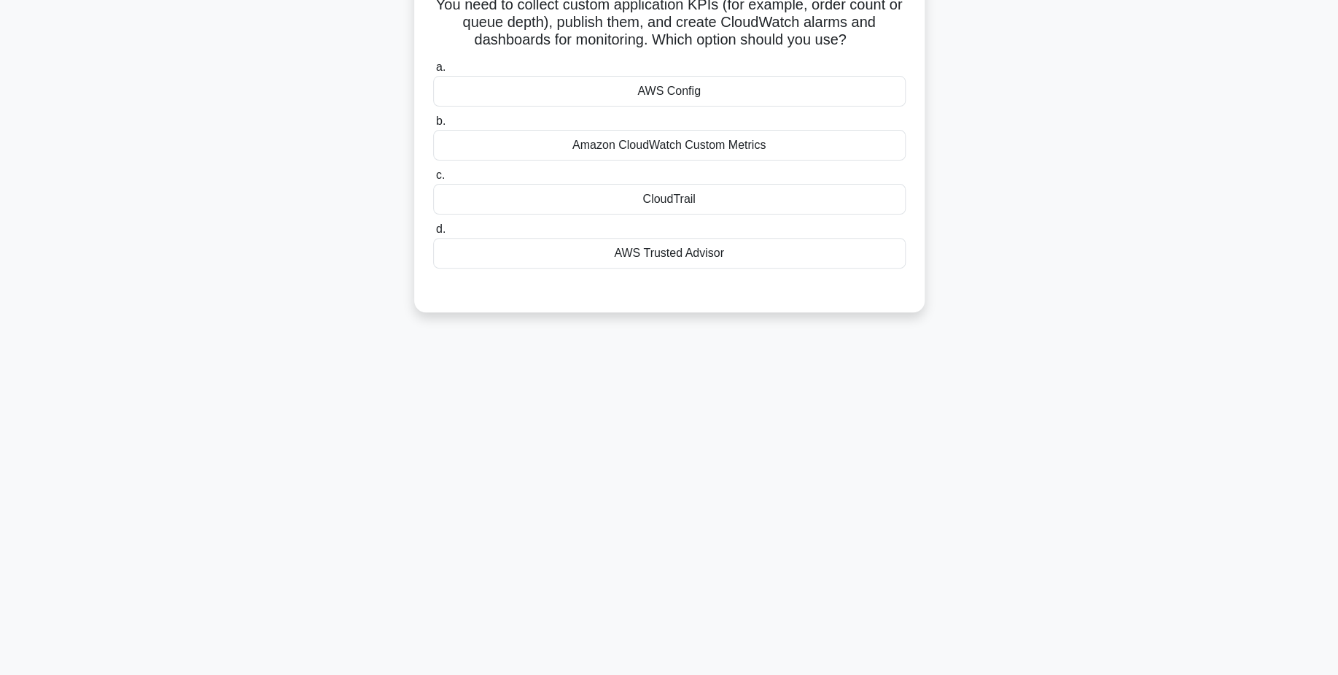
scroll to position [0, 0]
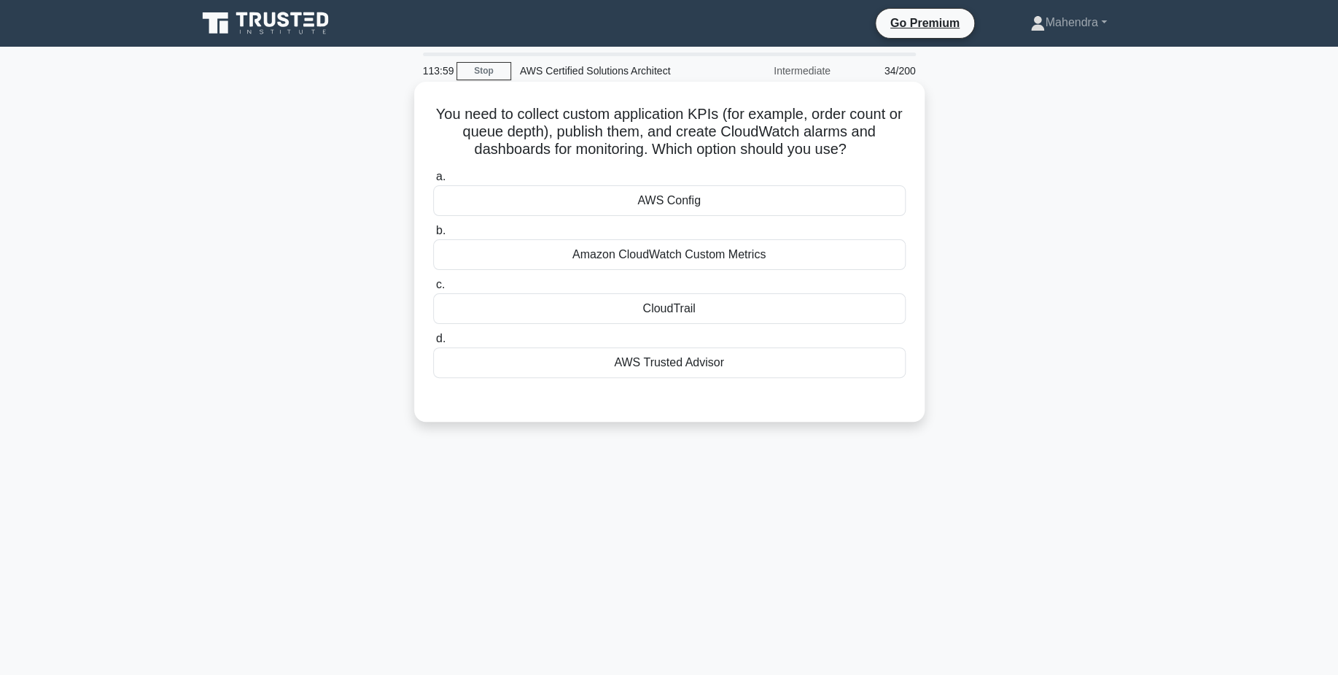
click at [686, 116] on h5 "You need to collect custom application KPIs (for example, order count or queue …" at bounding box center [670, 132] width 476 height 54
click at [670, 309] on div "CloudTrail" at bounding box center [669, 308] width 473 height 31
click at [433, 290] on input "c. CloudTrail" at bounding box center [433, 284] width 0 height 9
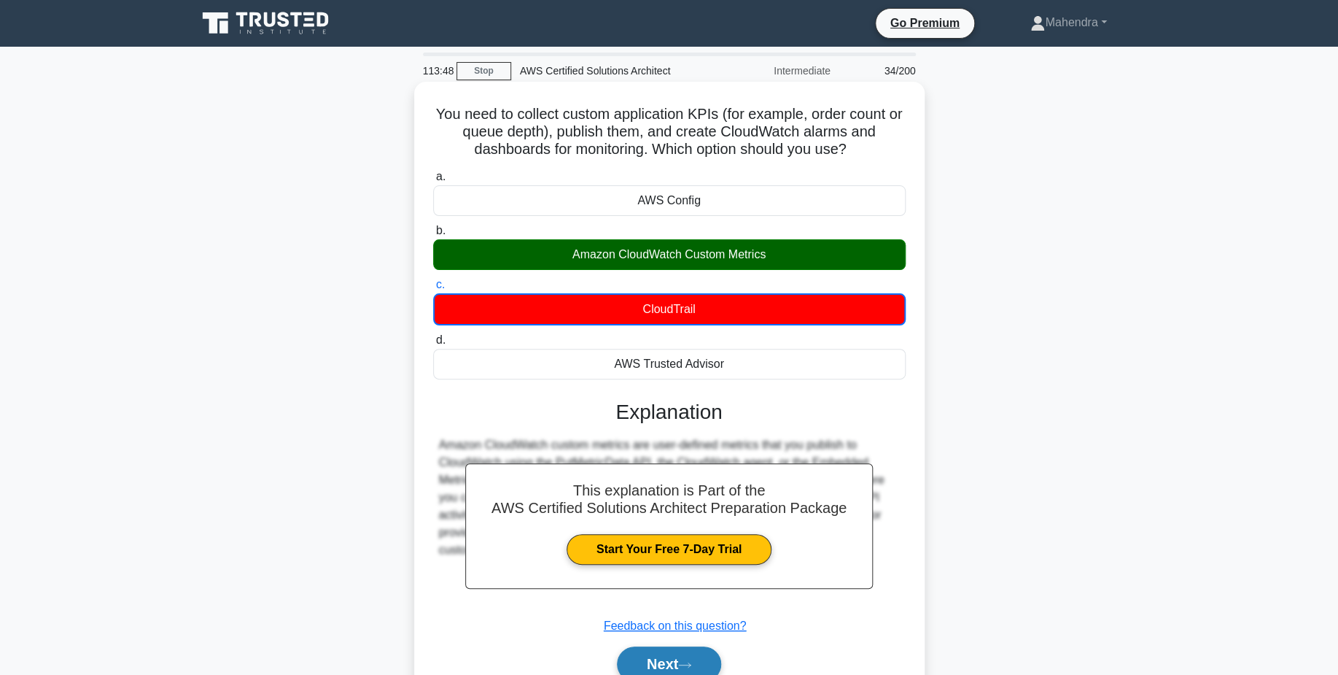
click at [700, 653] on button "Next" at bounding box center [669, 663] width 104 height 35
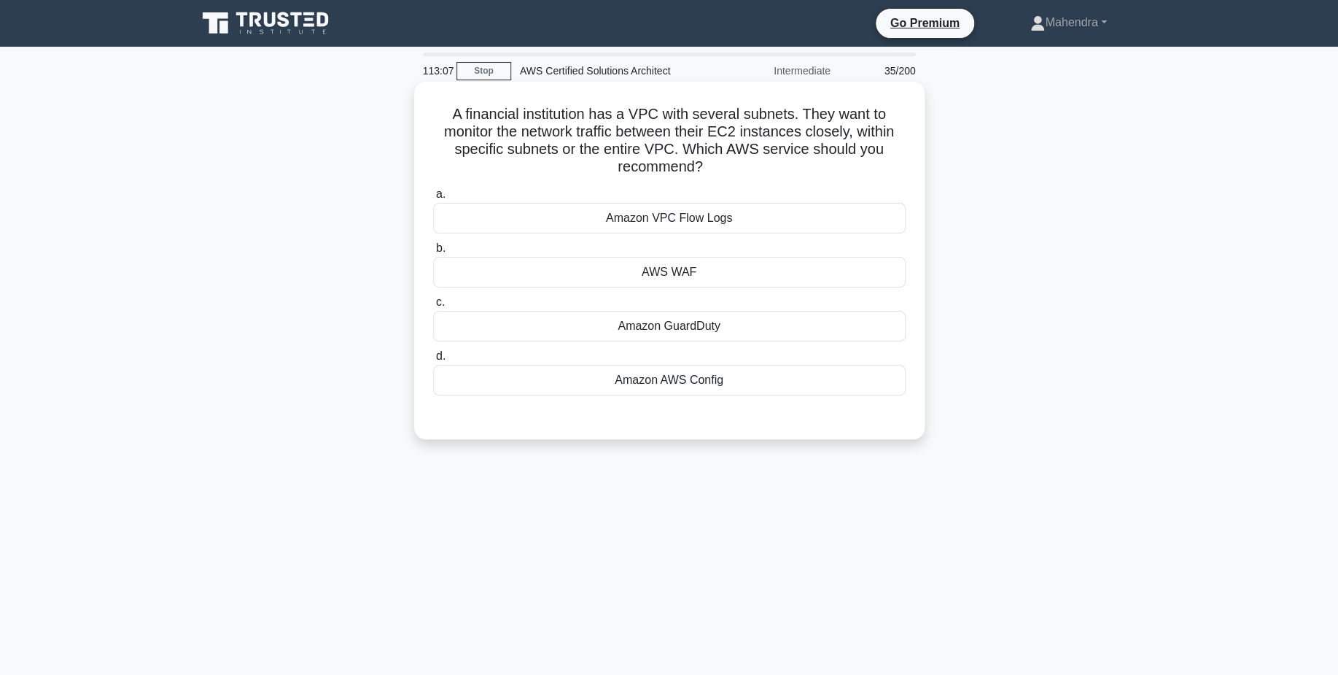
click at [730, 276] on div "AWS WAF" at bounding box center [669, 272] width 473 height 31
click at [433, 253] on input "b. AWS WAF" at bounding box center [433, 248] width 0 height 9
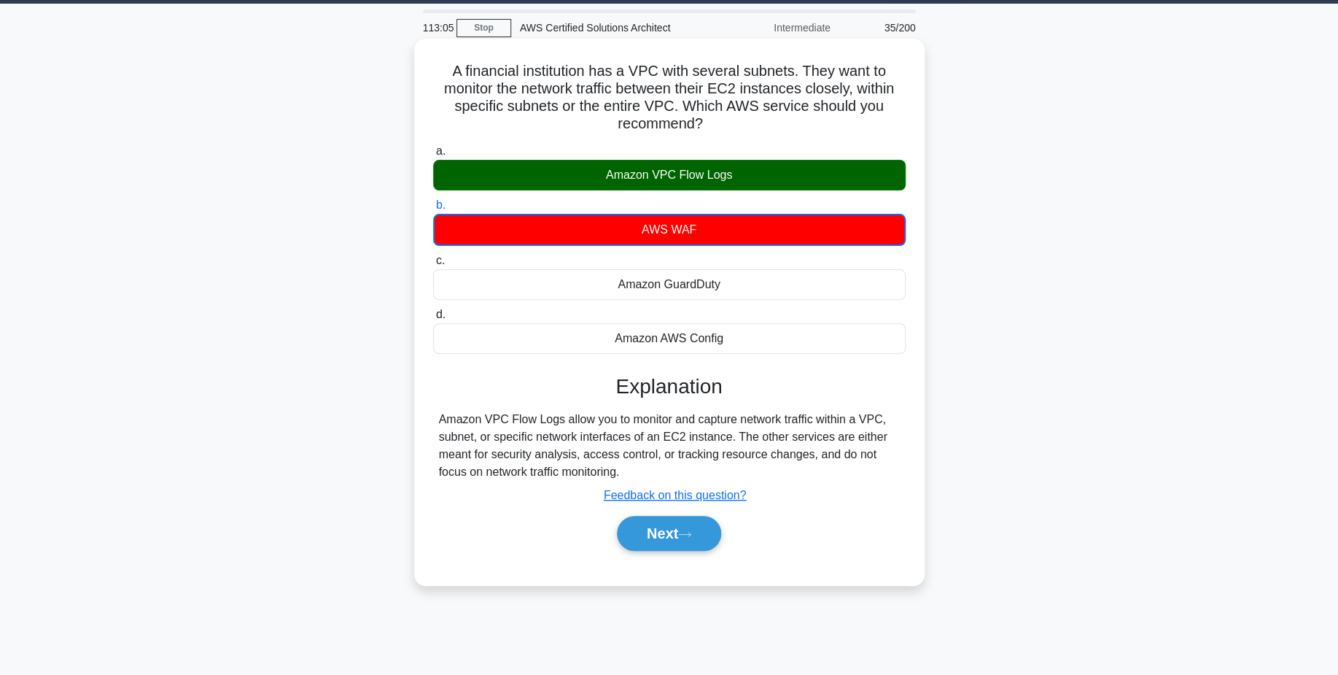
scroll to position [44, 0]
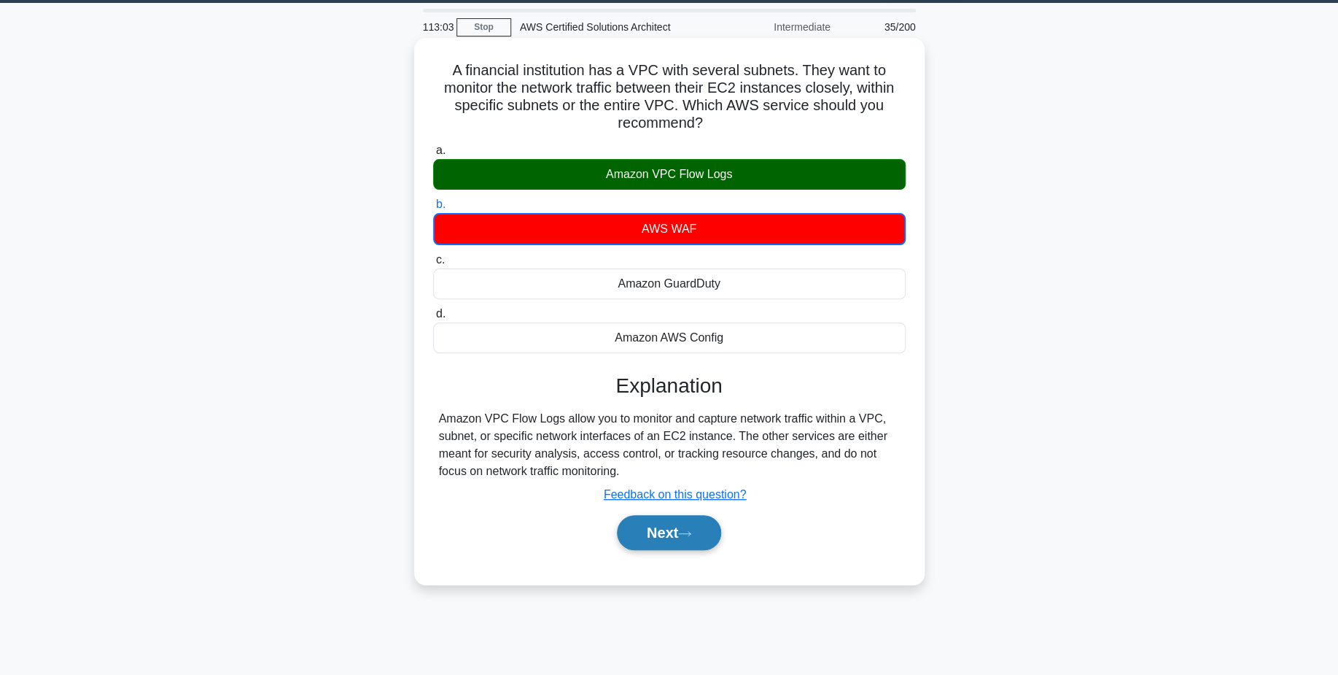
click at [691, 537] on icon at bounding box center [684, 534] width 13 height 8
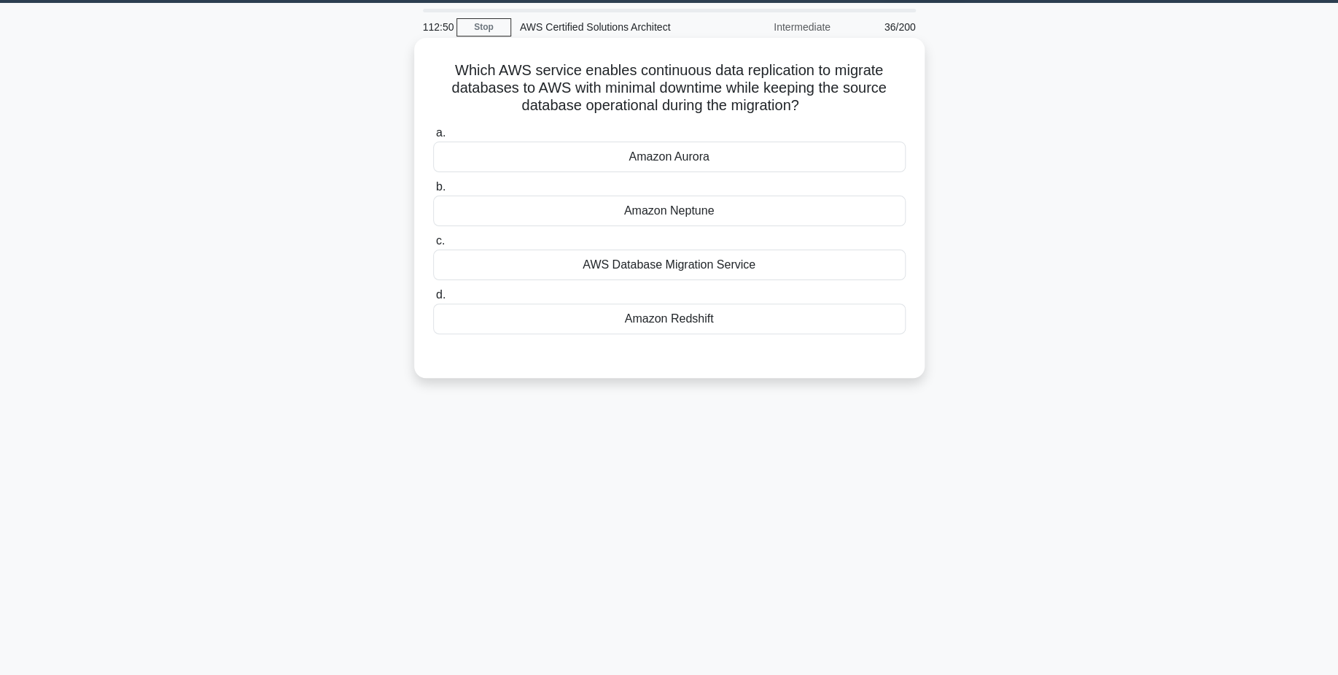
drag, startPoint x: 756, startPoint y: 282, endPoint x: 790, endPoint y: 268, distance: 37.0
click at [790, 268] on div "a. Amazon [PERSON_NAME] Amazon Neptune c. d." at bounding box center [670, 229] width 490 height 216
click at [790, 268] on div "AWS Database Migration Service" at bounding box center [669, 264] width 473 height 31
click at [433, 246] on input "c. AWS Database Migration Service" at bounding box center [433, 240] width 0 height 9
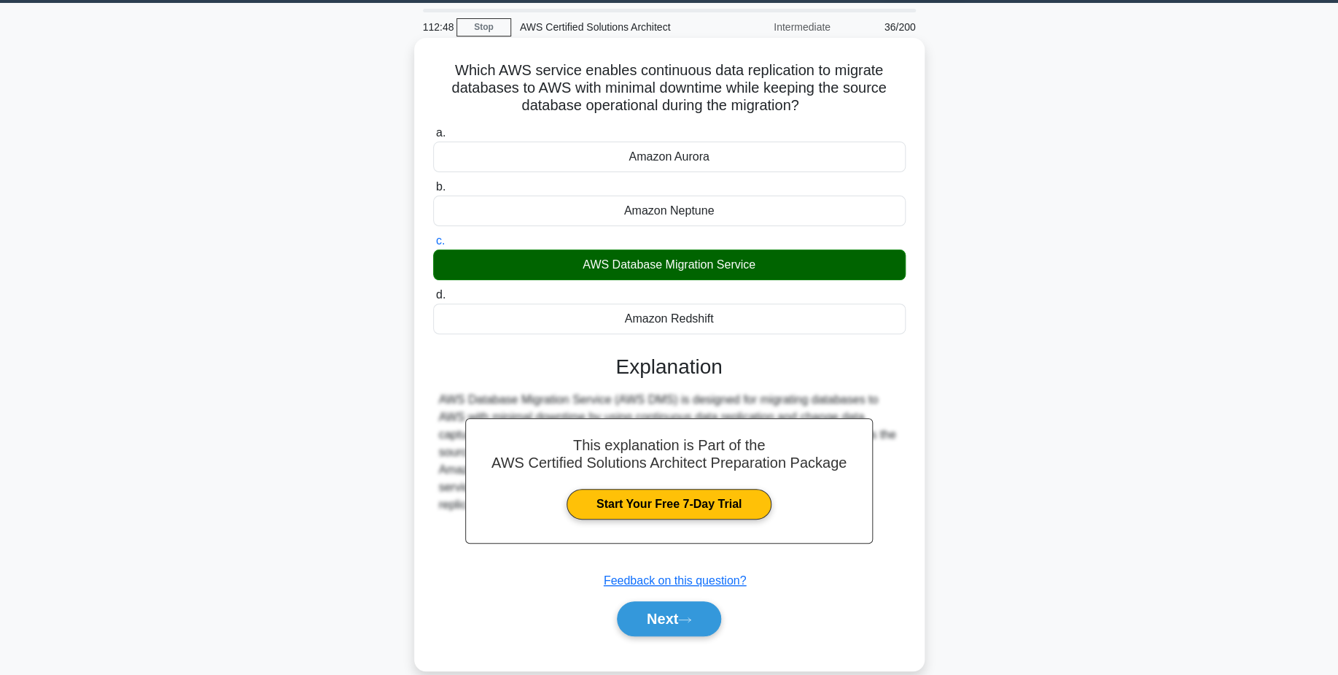
scroll to position [114, 0]
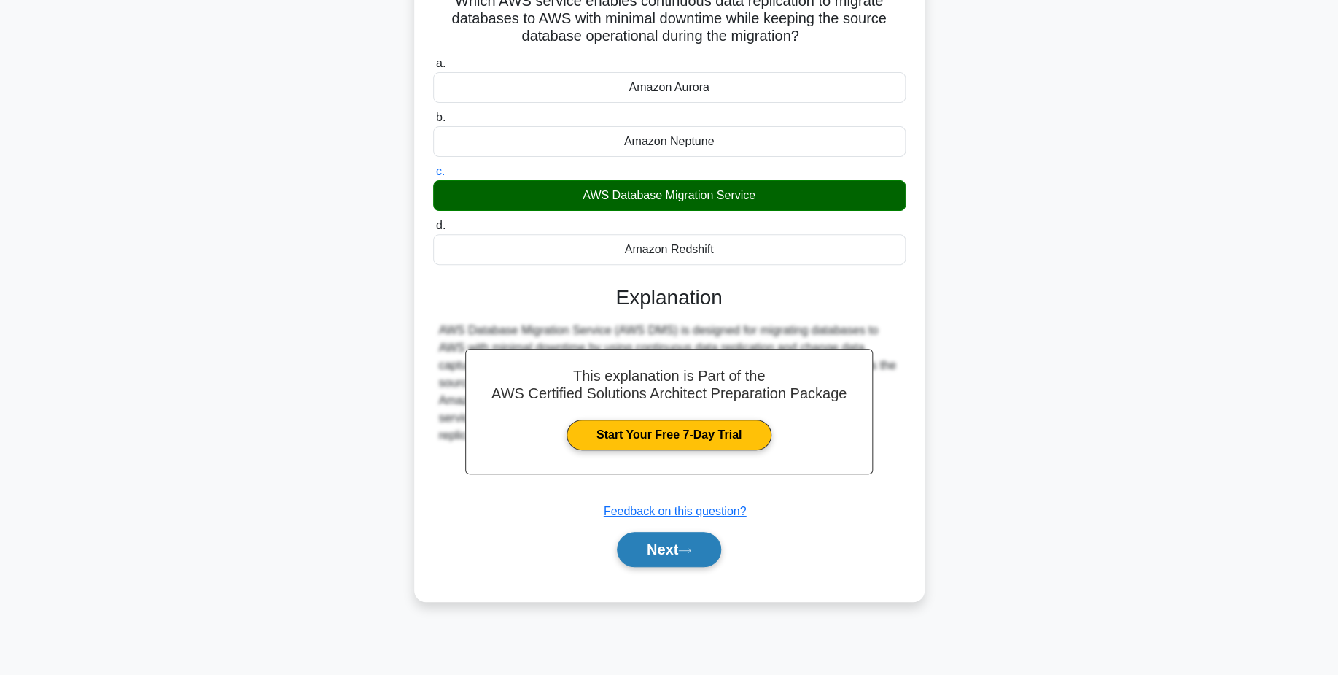
click at [681, 562] on button "Next" at bounding box center [669, 549] width 104 height 35
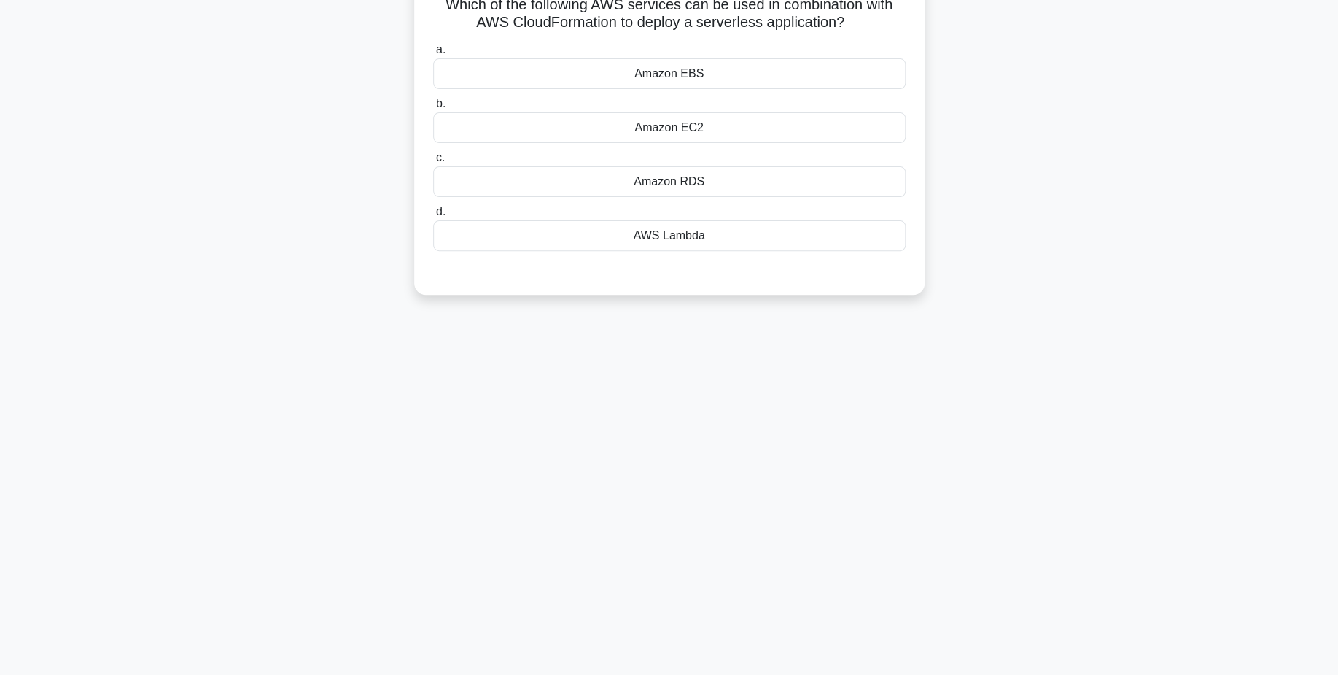
scroll to position [0, 0]
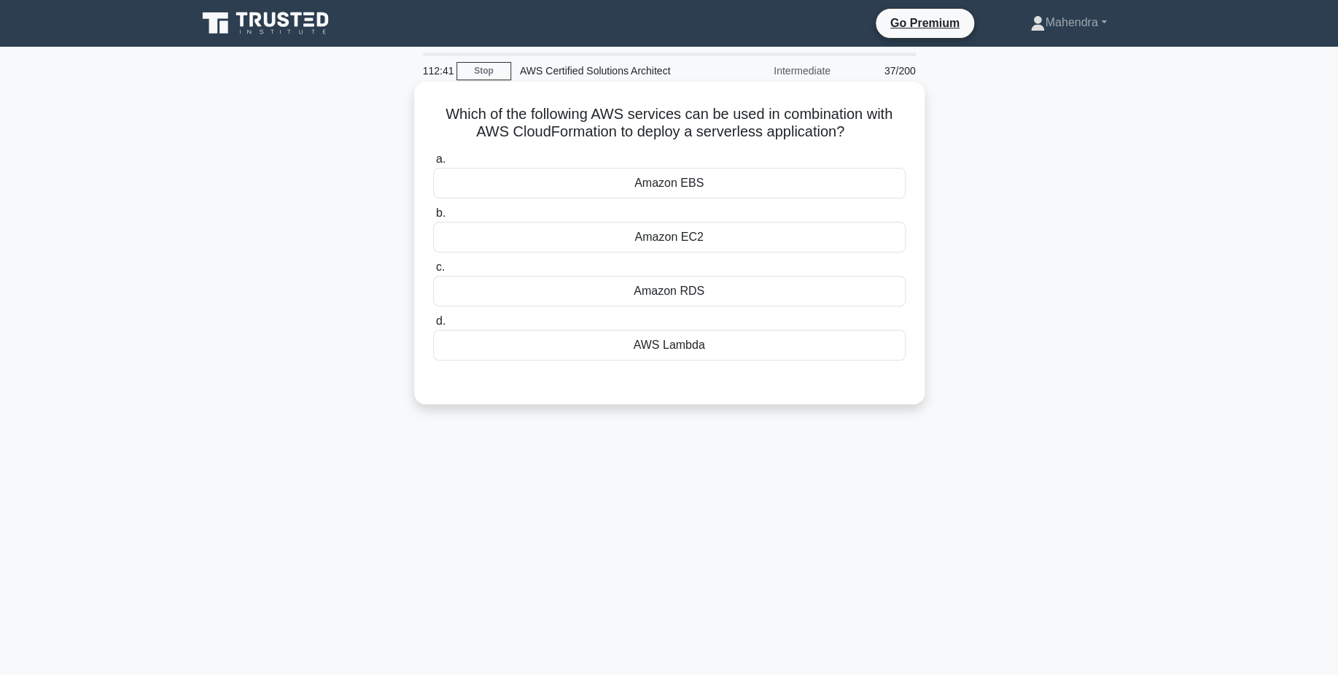
click at [690, 239] on div "Amazon EC2" at bounding box center [669, 237] width 473 height 31
click at [433, 218] on input "b. Amazon EC2" at bounding box center [433, 213] width 0 height 9
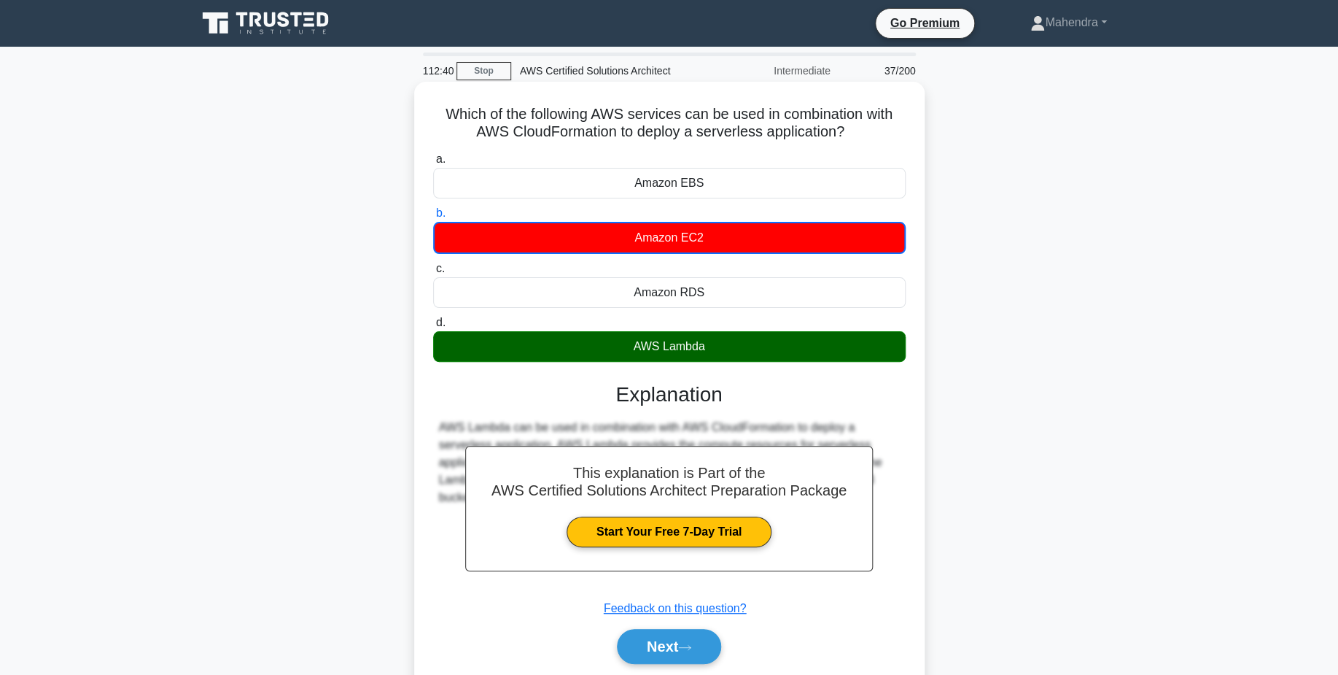
scroll to position [114, 0]
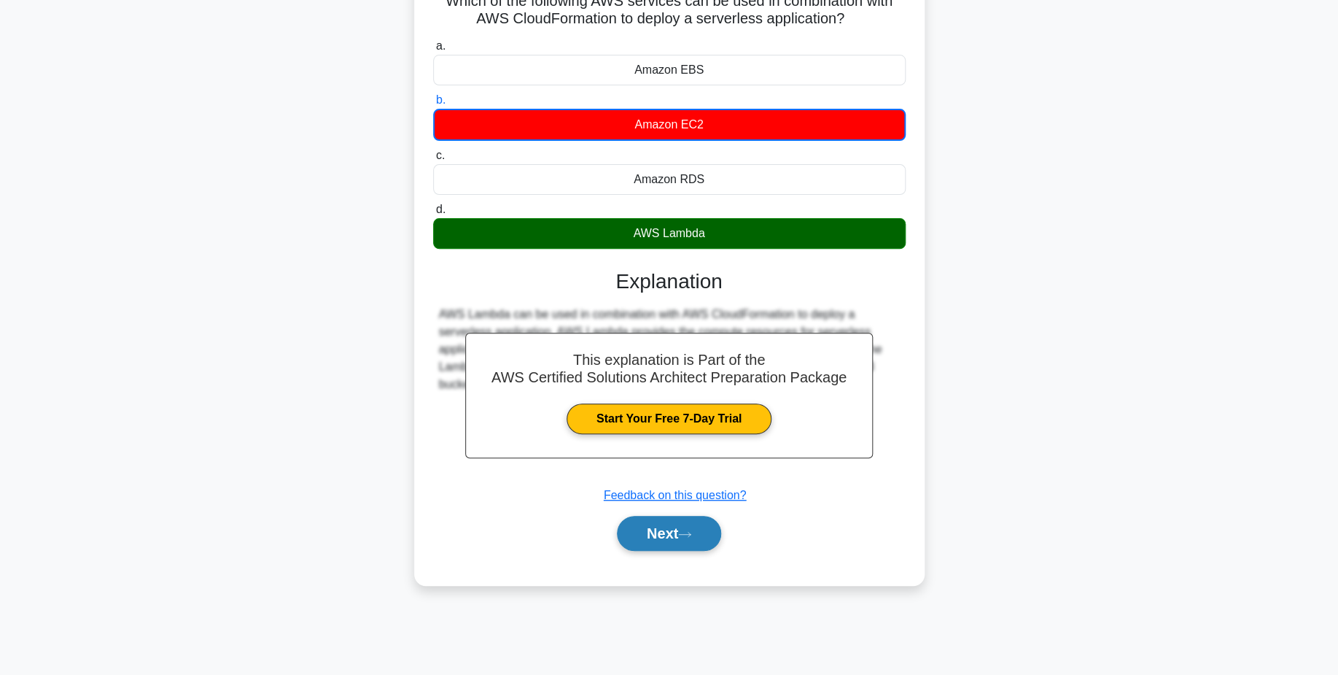
click at [686, 531] on icon at bounding box center [684, 534] width 13 height 8
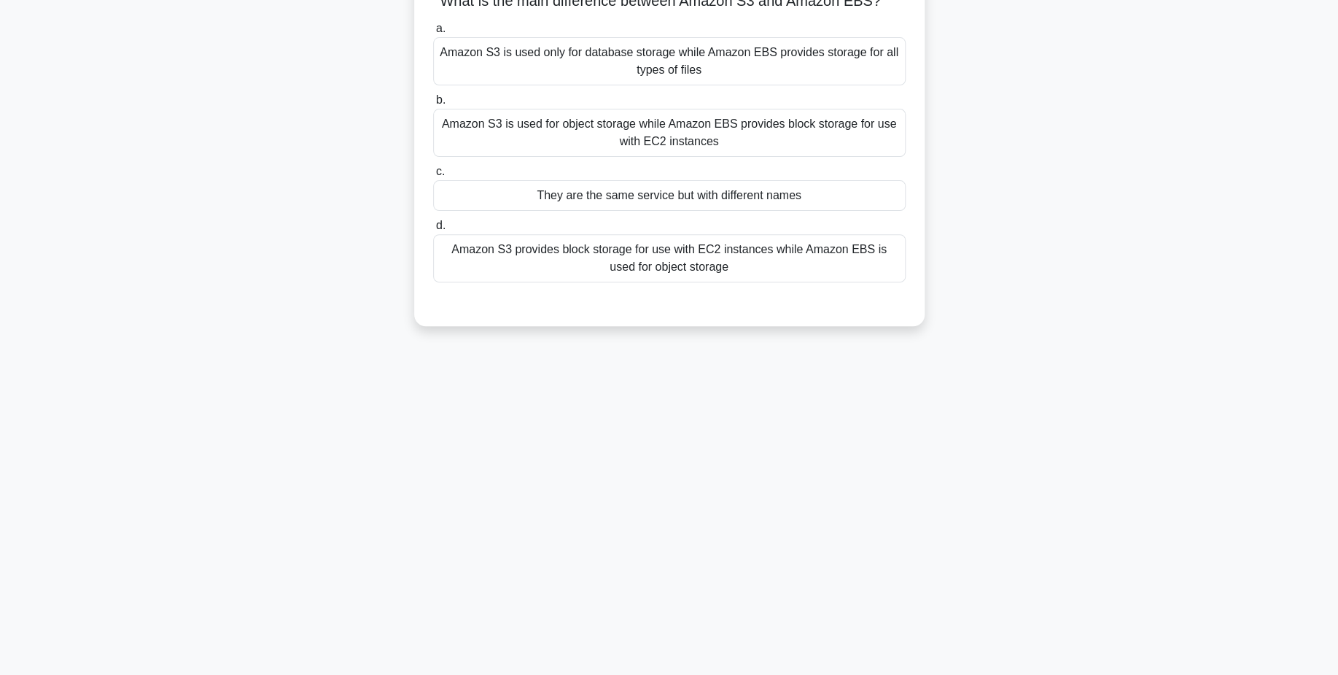
scroll to position [0, 0]
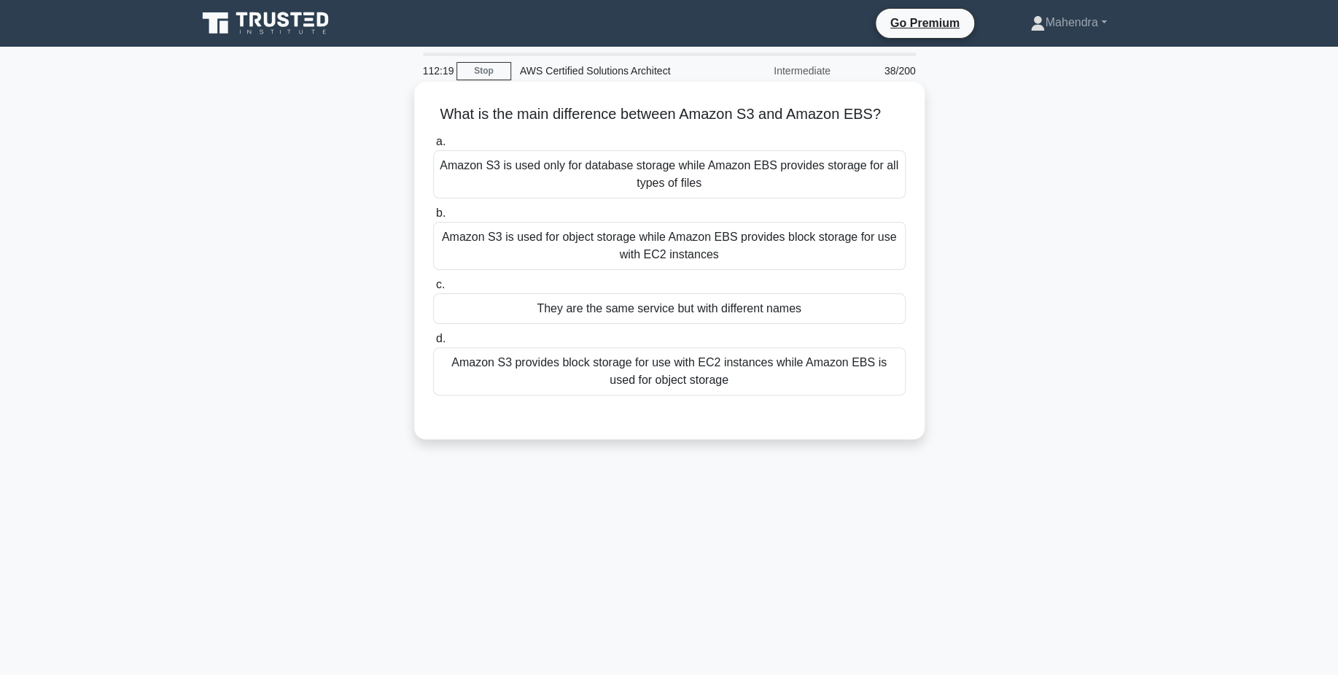
click at [666, 266] on div "Amazon S3 is used for object storage while Amazon EBS provides block storage fo…" at bounding box center [669, 246] width 473 height 48
click at [433, 218] on input "b. Amazon S3 is used for object storage while Amazon EBS provides block storage…" at bounding box center [433, 213] width 0 height 9
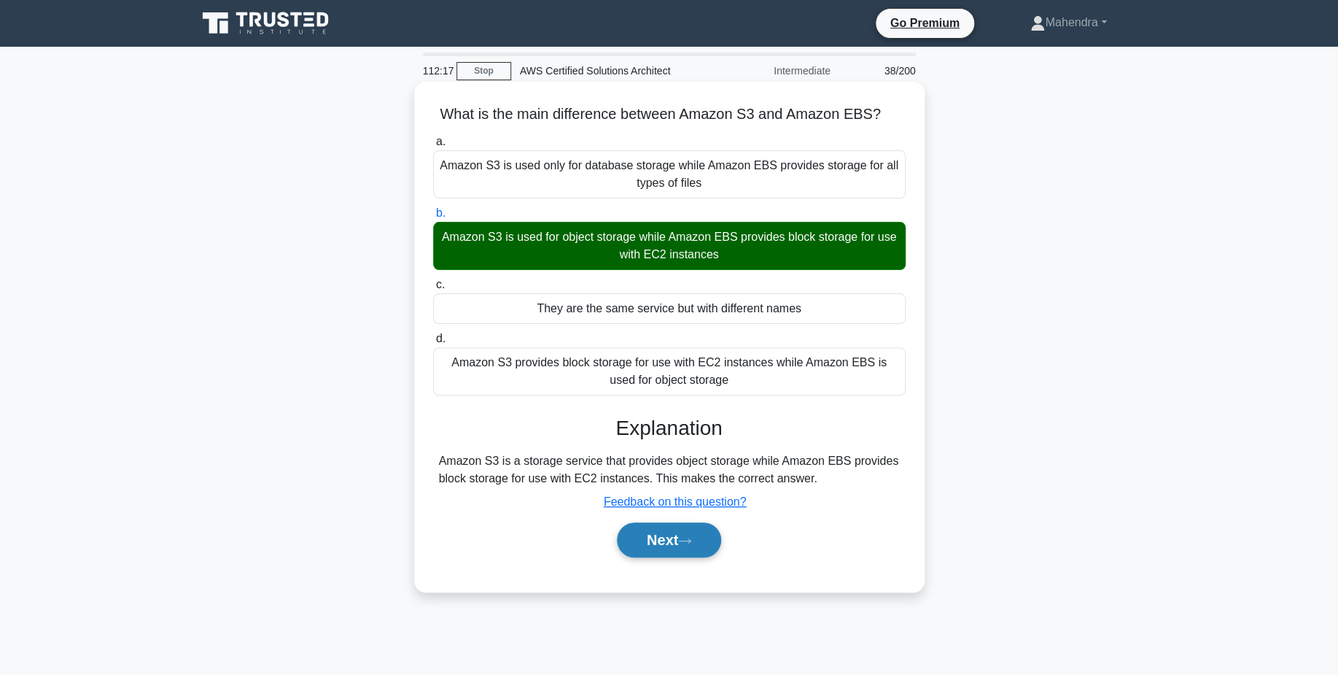
click at [671, 530] on button "Next" at bounding box center [669, 539] width 104 height 35
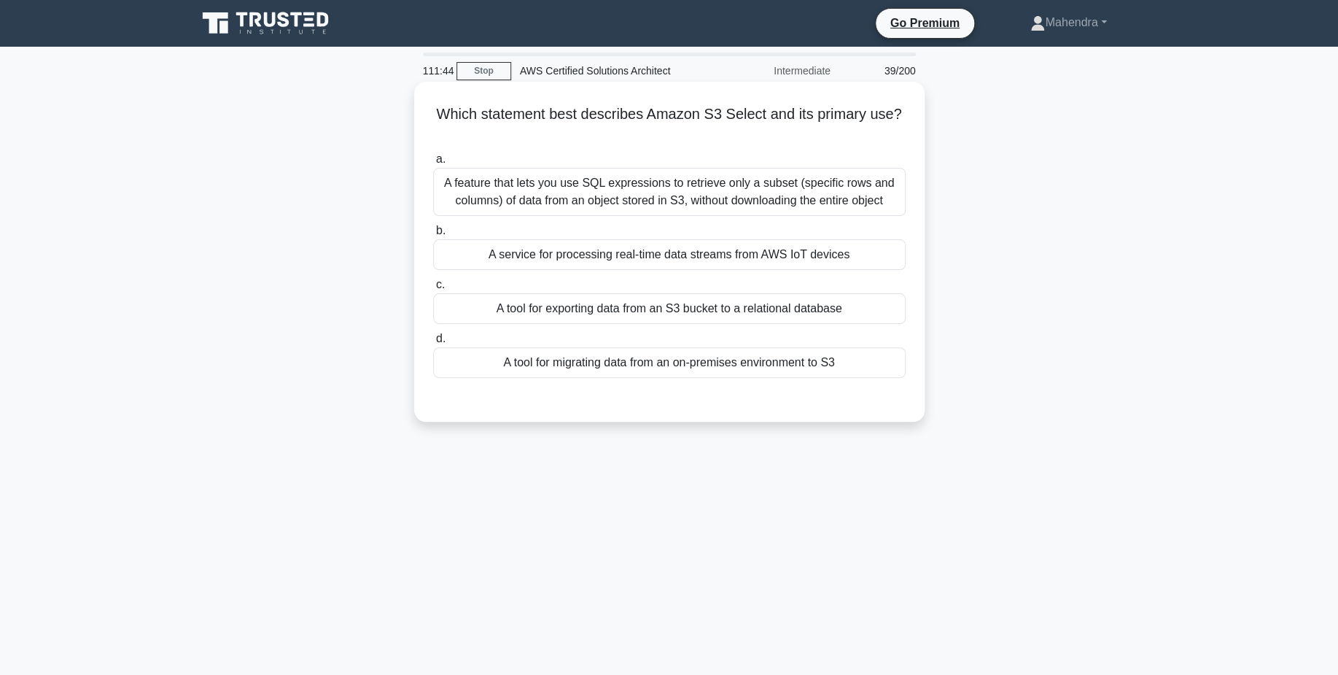
click at [634, 195] on div "A feature that lets you use SQL expressions to retrieve only a subset (specific…" at bounding box center [669, 192] width 473 height 48
click at [433, 164] on input "a. A feature that lets you use SQL expressions to retrieve only a subset (speci…" at bounding box center [433, 159] width 0 height 9
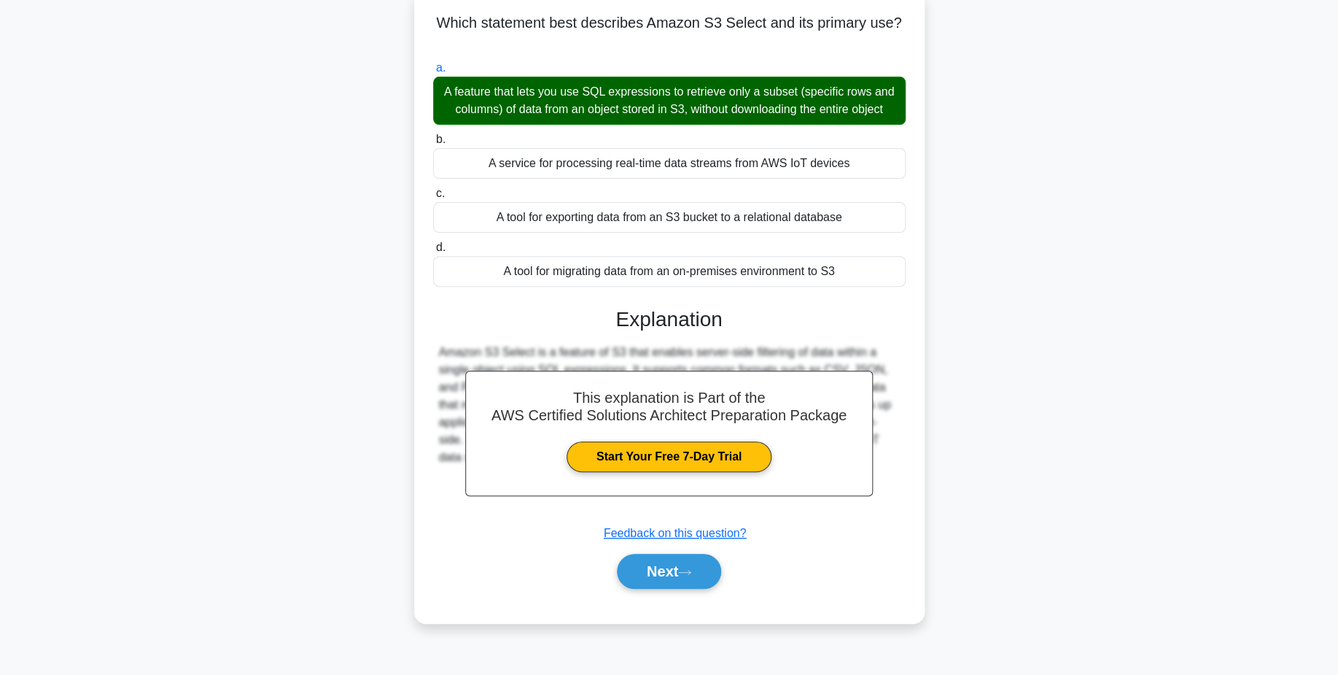
scroll to position [93, 0]
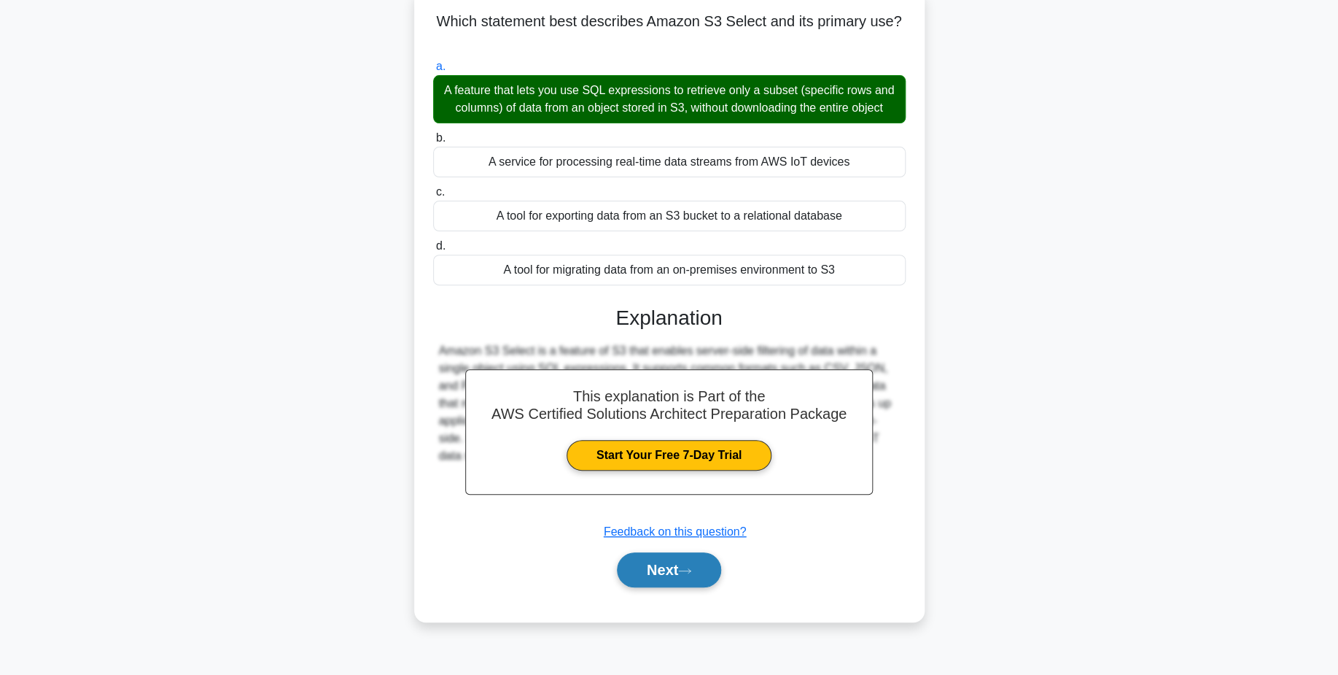
click at [659, 576] on button "Next" at bounding box center [669, 569] width 104 height 35
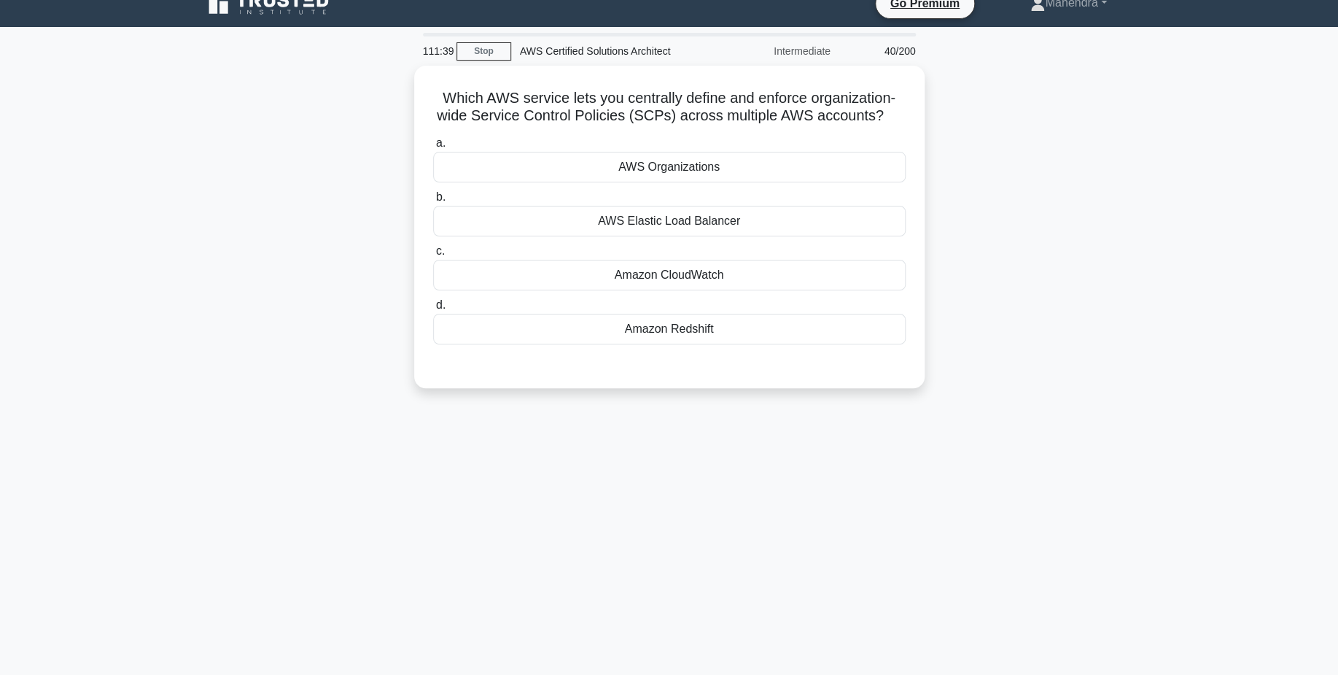
scroll to position [17, 0]
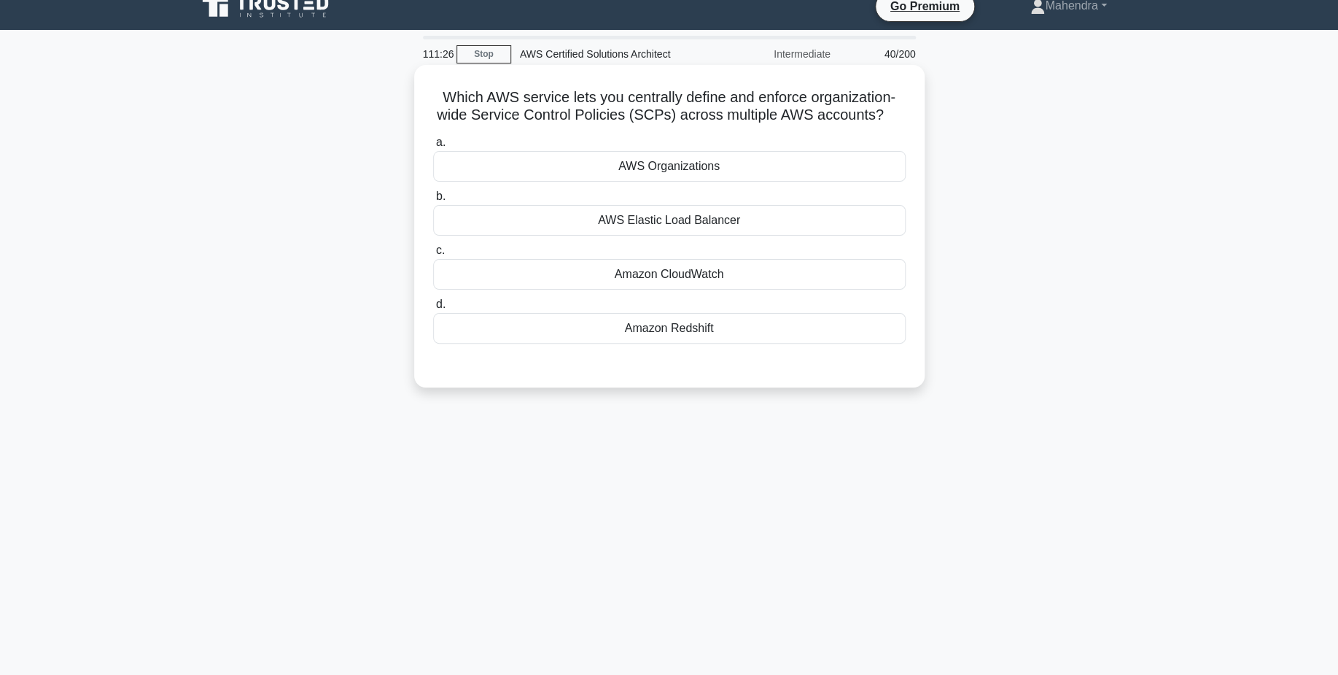
click at [759, 167] on div "AWS Organizations" at bounding box center [669, 166] width 473 height 31
click at [433, 147] on input "a. AWS Organizations" at bounding box center [433, 142] width 0 height 9
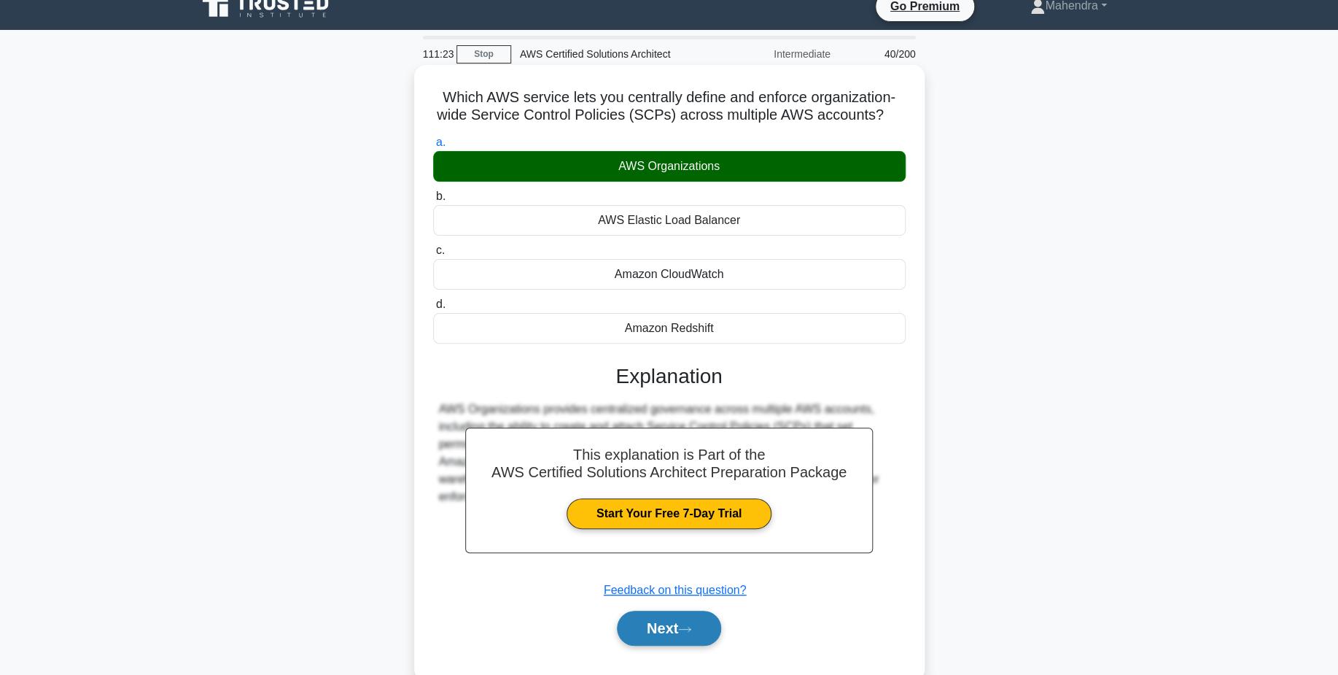
click at [669, 632] on button "Next" at bounding box center [669, 628] width 104 height 35
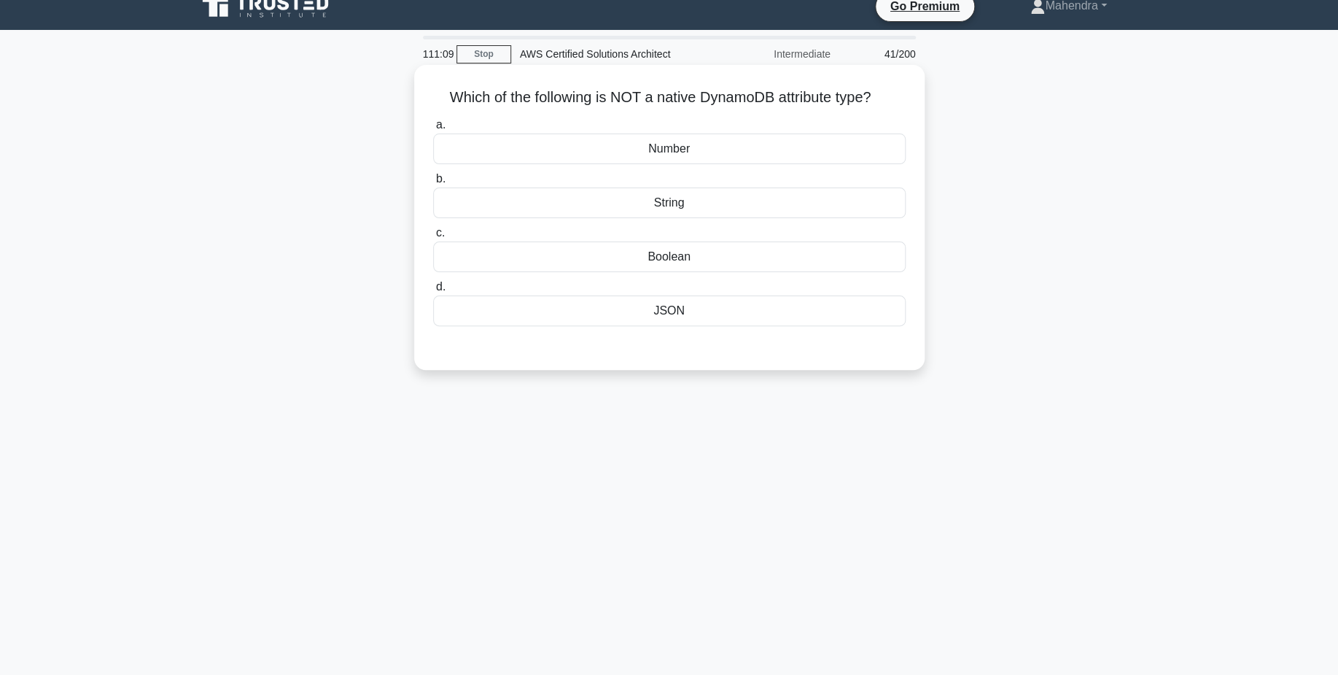
click at [670, 315] on div "JSON" at bounding box center [669, 310] width 473 height 31
click at [433, 292] on input "d. JSON" at bounding box center [433, 286] width 0 height 9
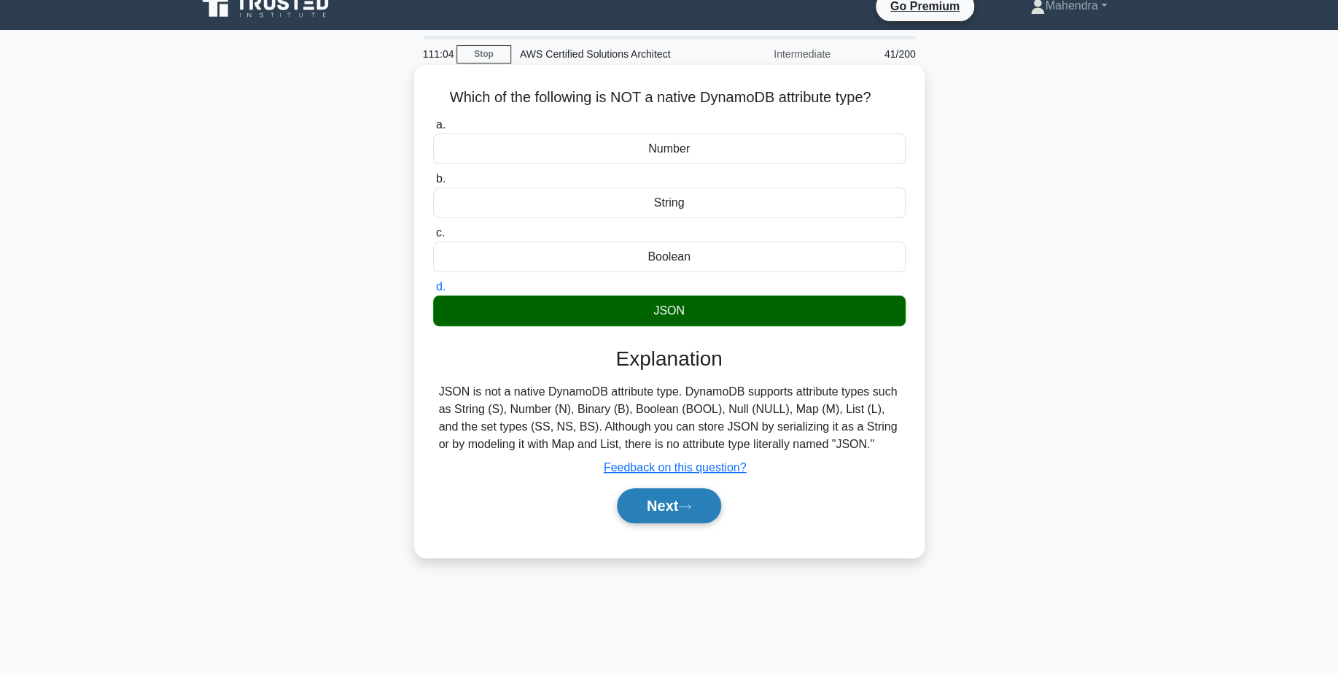
click at [683, 513] on button "Next" at bounding box center [669, 505] width 104 height 35
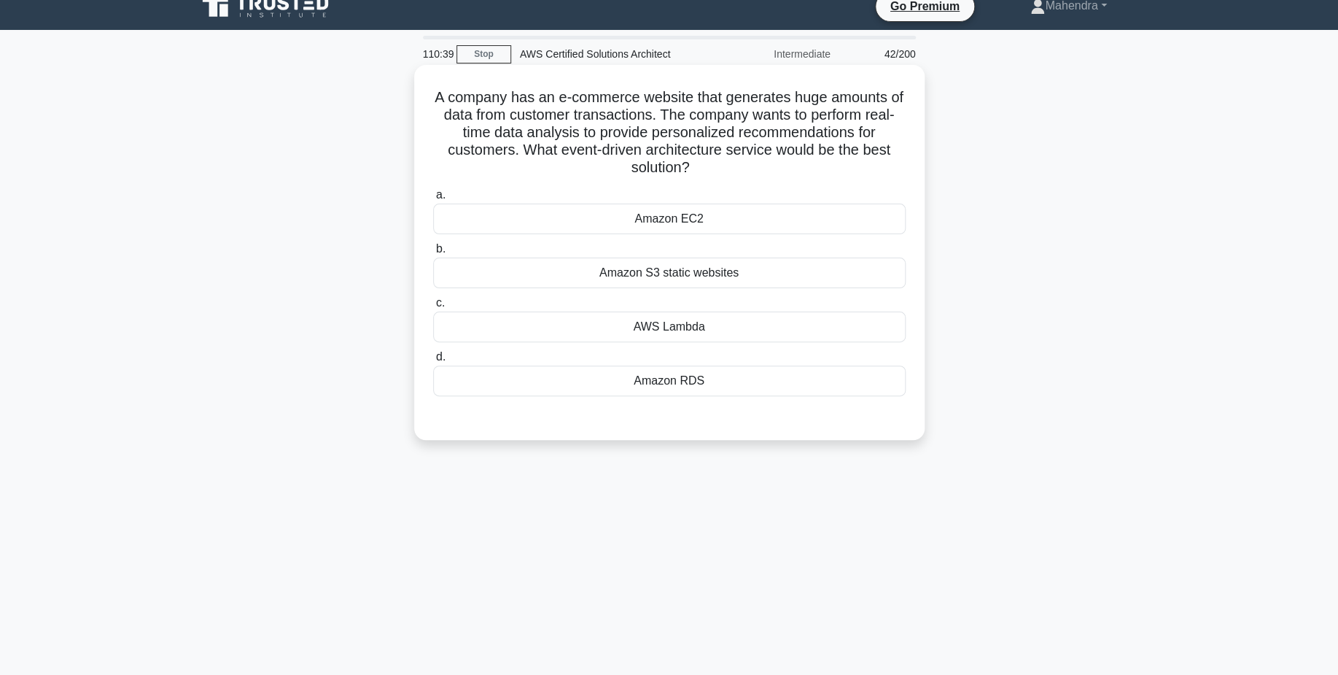
click at [677, 326] on div "AWS Lambda" at bounding box center [669, 326] width 473 height 31
click at [433, 308] on input "c. AWS Lambda" at bounding box center [433, 302] width 0 height 9
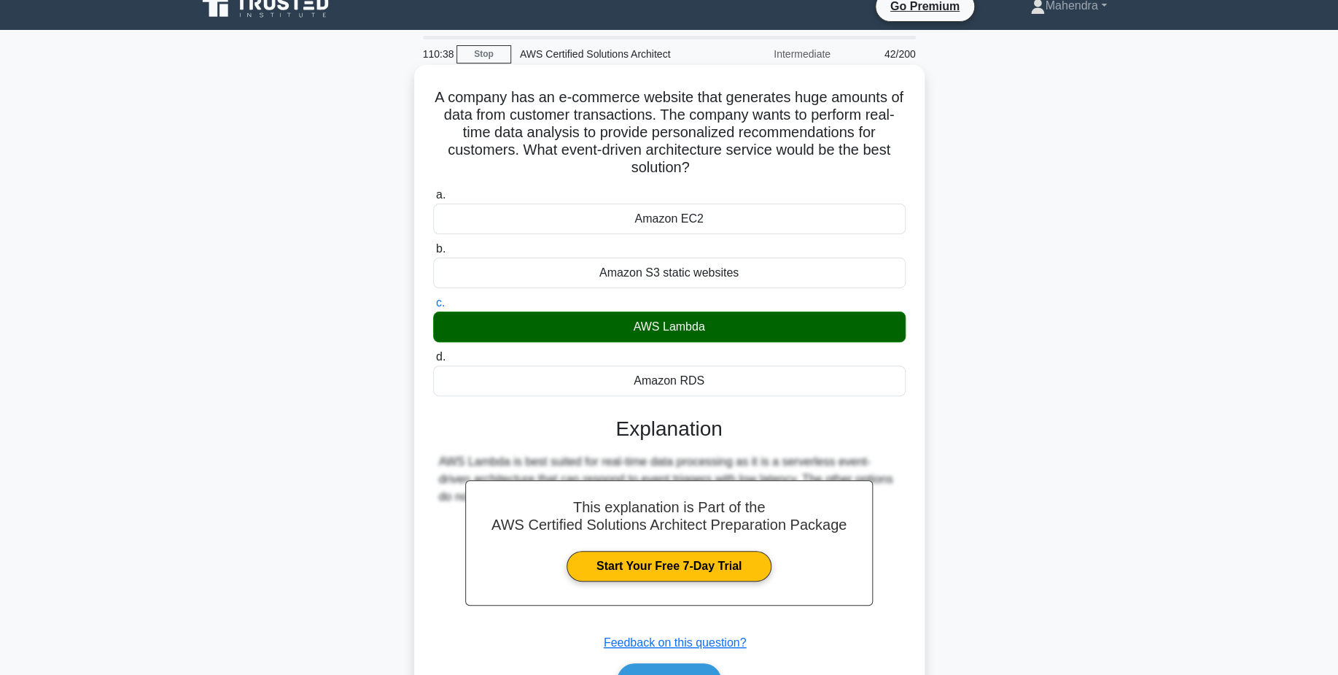
scroll to position [114, 0]
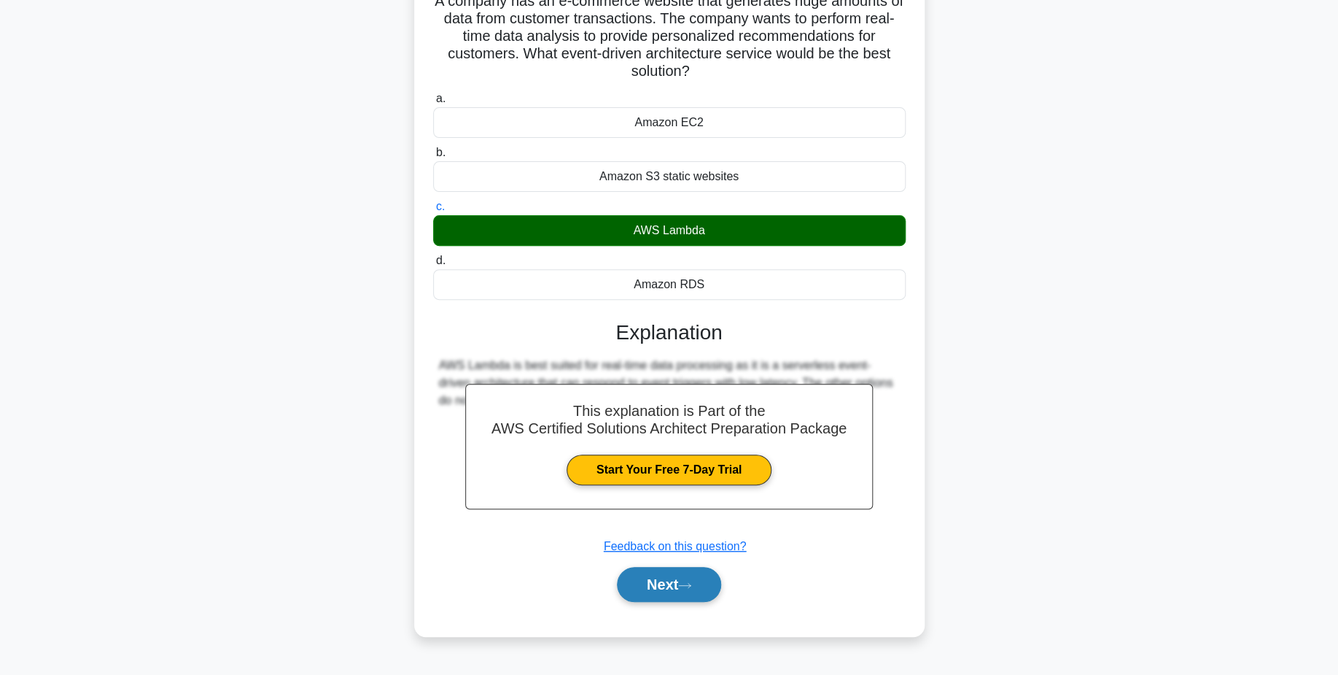
click at [660, 584] on button "Next" at bounding box center [669, 584] width 104 height 35
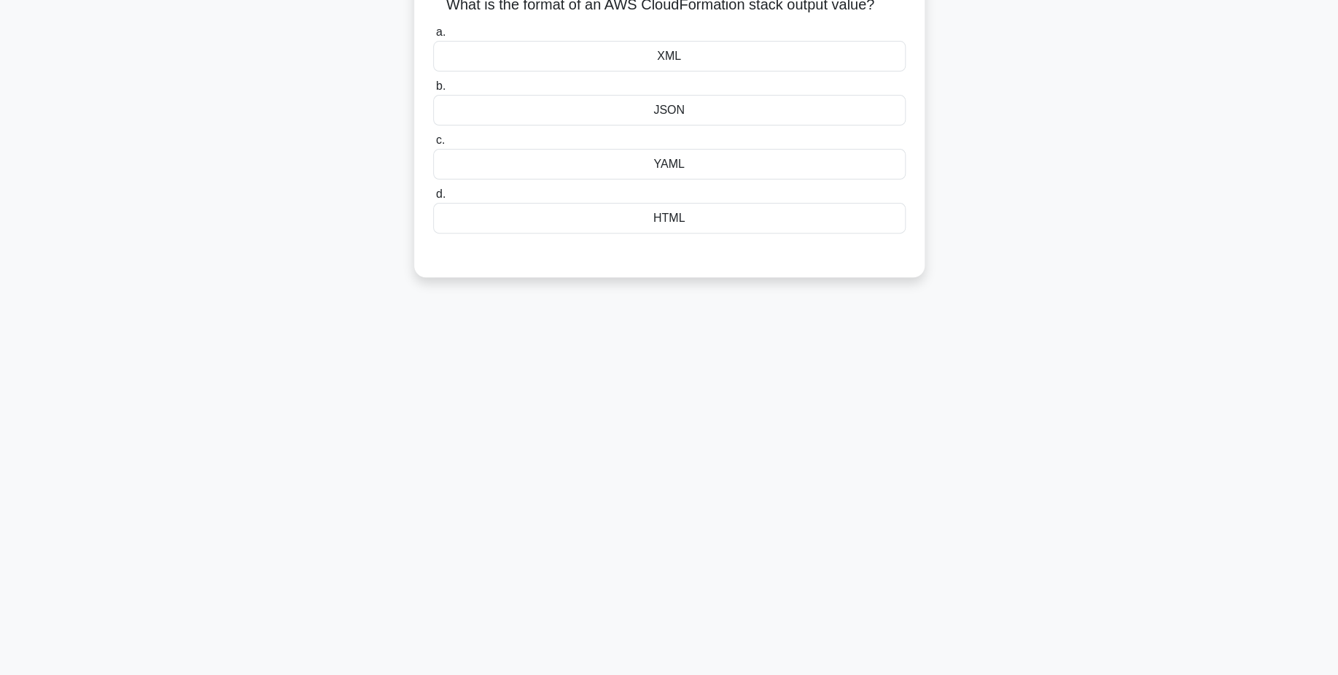
scroll to position [0, 0]
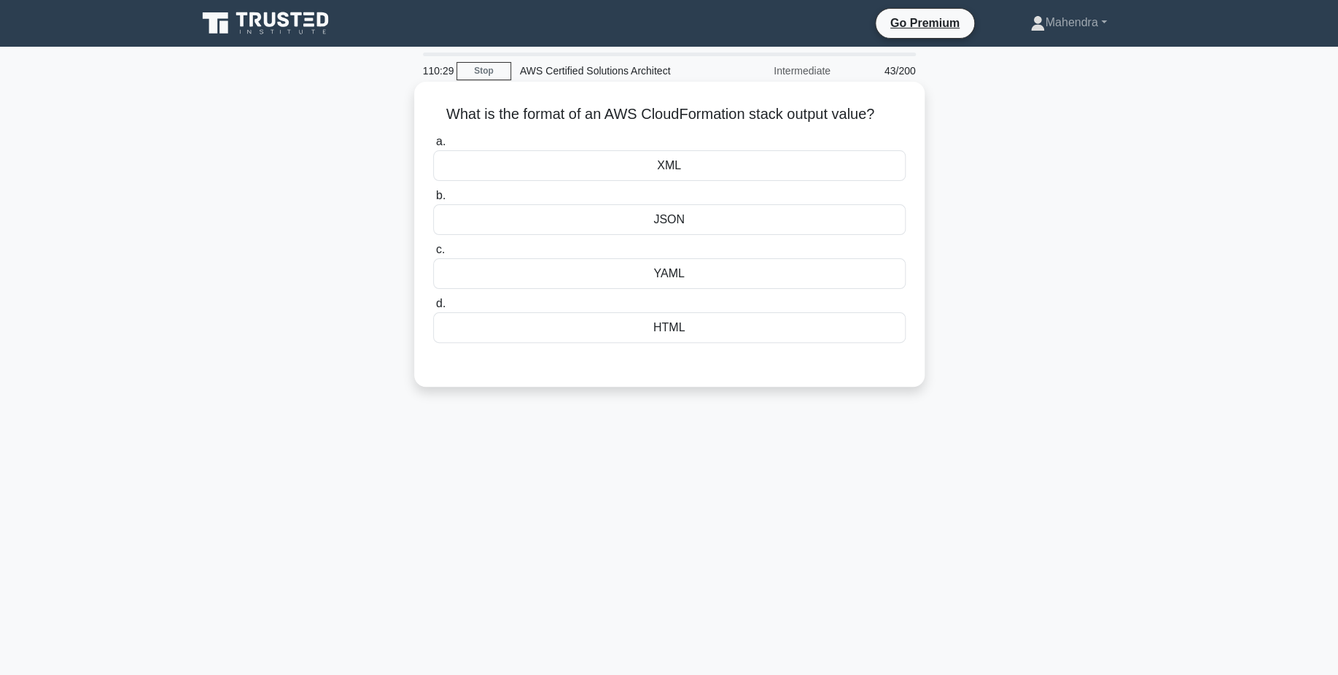
click at [676, 229] on div "JSON" at bounding box center [669, 219] width 473 height 31
click at [433, 201] on input "b. JSON" at bounding box center [433, 195] width 0 height 9
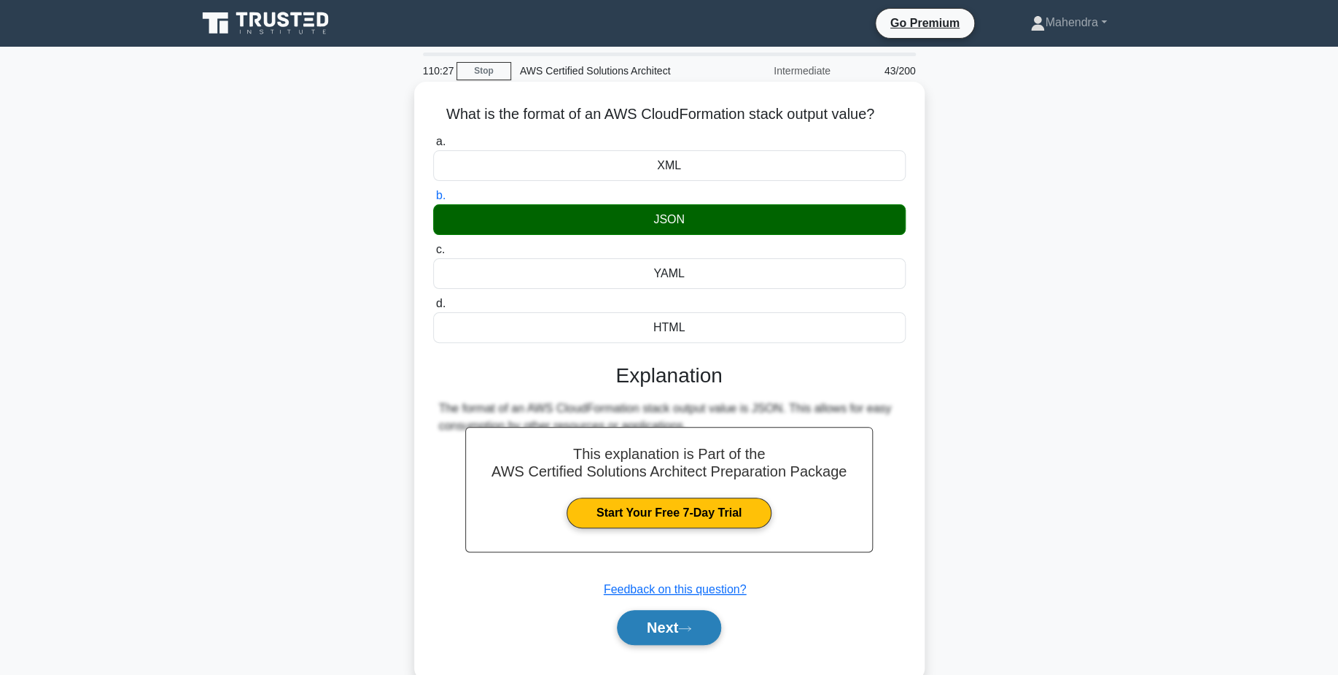
click at [694, 625] on button "Next" at bounding box center [669, 627] width 104 height 35
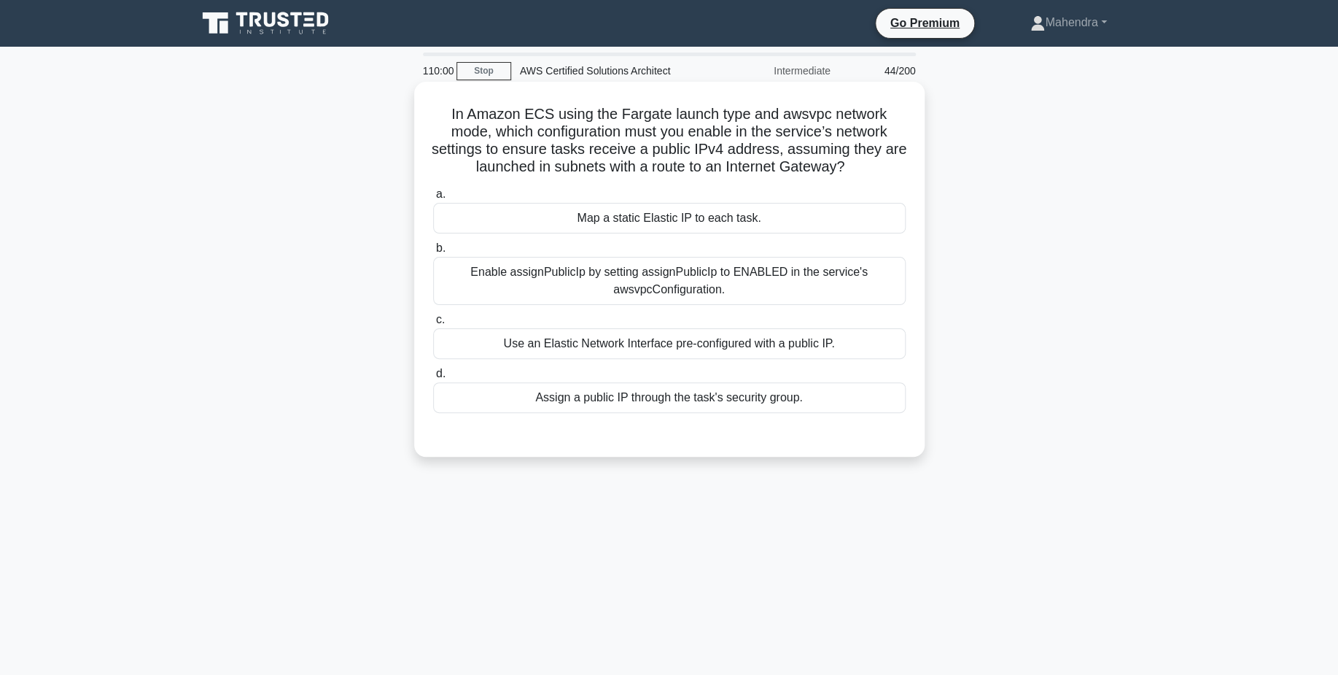
click at [737, 286] on div "Enable assignPublicIp by setting assignPublicIp to ENABLED in the service's aws…" at bounding box center [669, 281] width 473 height 48
click at [433, 253] on input "b. Enable assignPublicIp by setting assignPublicIp to ENABLED in the service's …" at bounding box center [433, 248] width 0 height 9
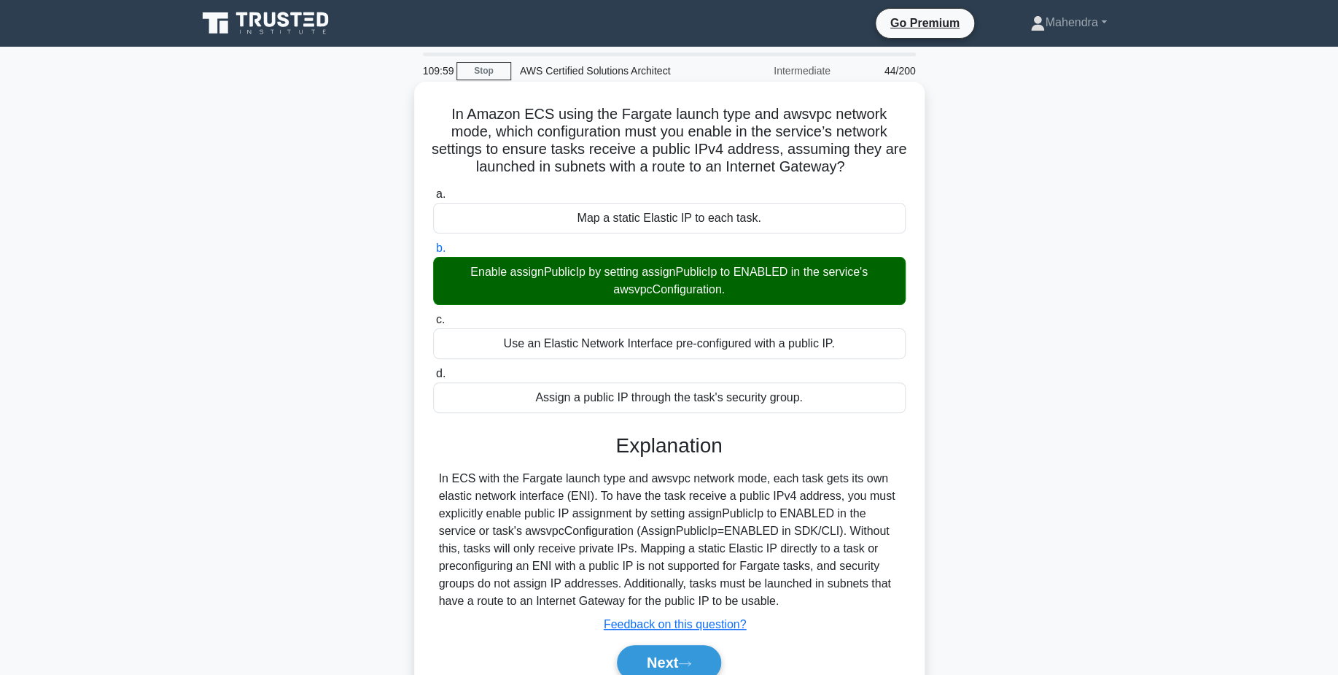
scroll to position [114, 0]
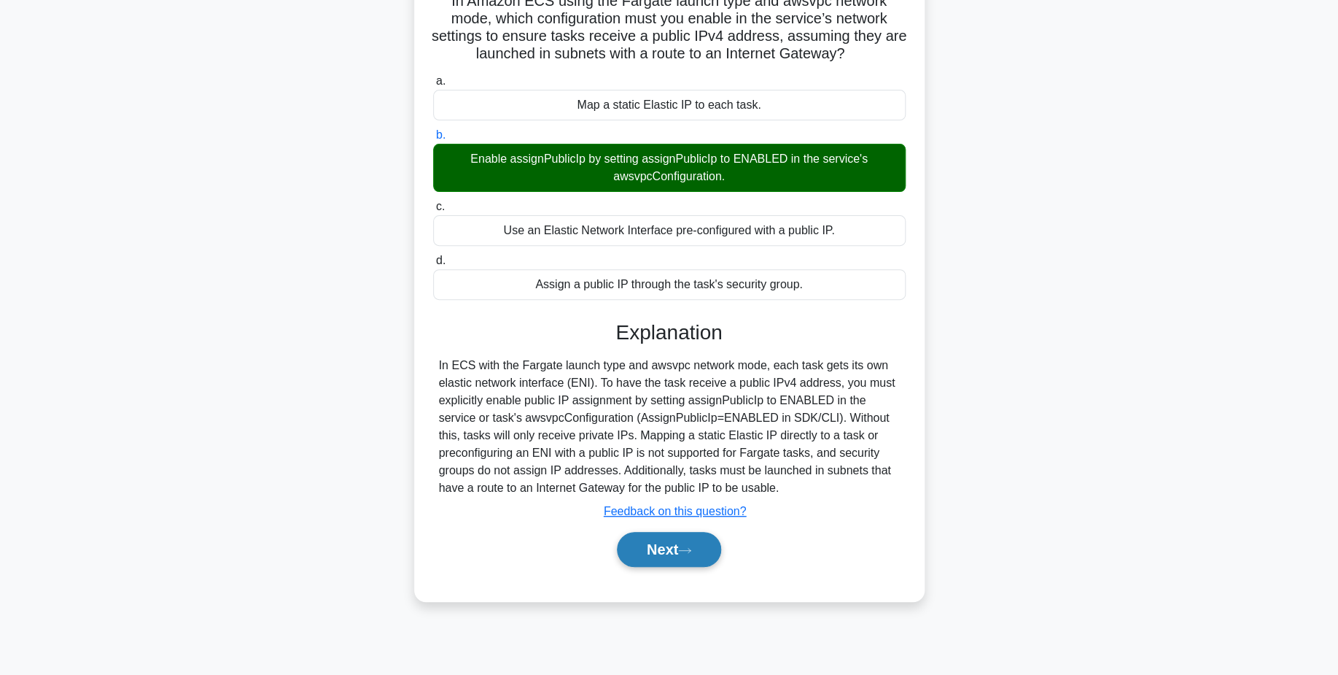
click at [683, 540] on button "Next" at bounding box center [669, 549] width 104 height 35
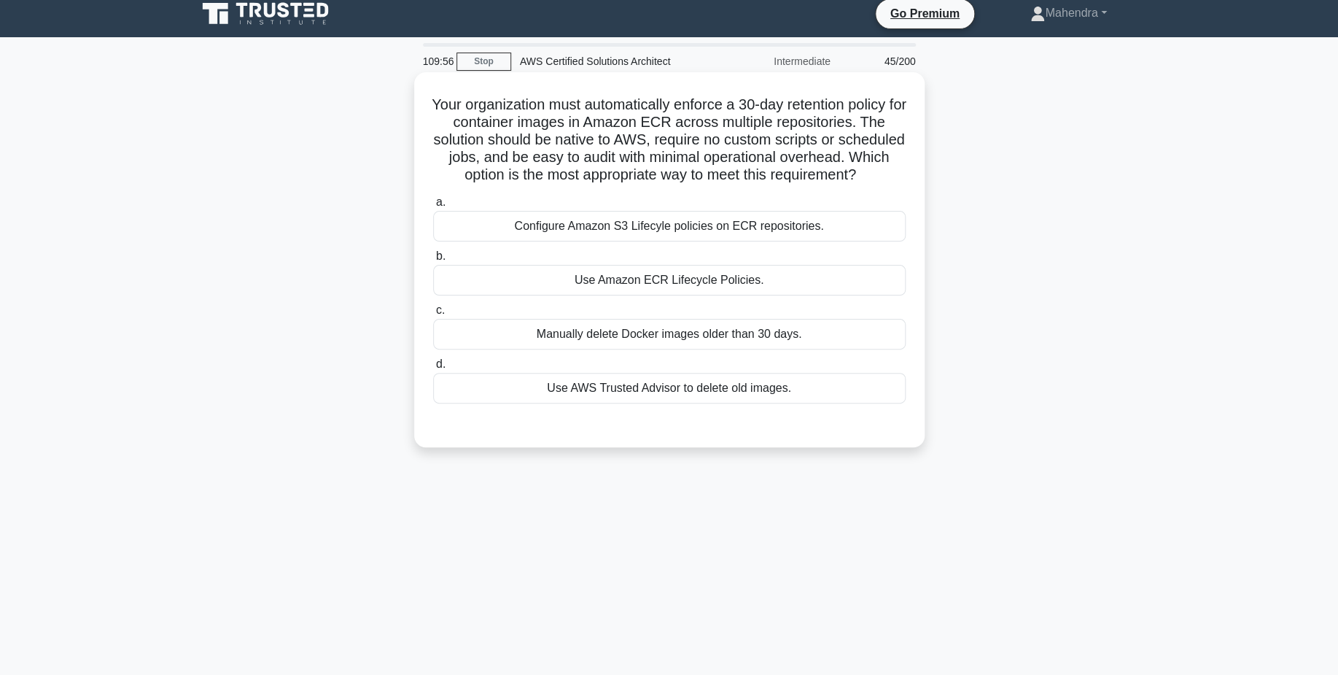
scroll to position [8, 0]
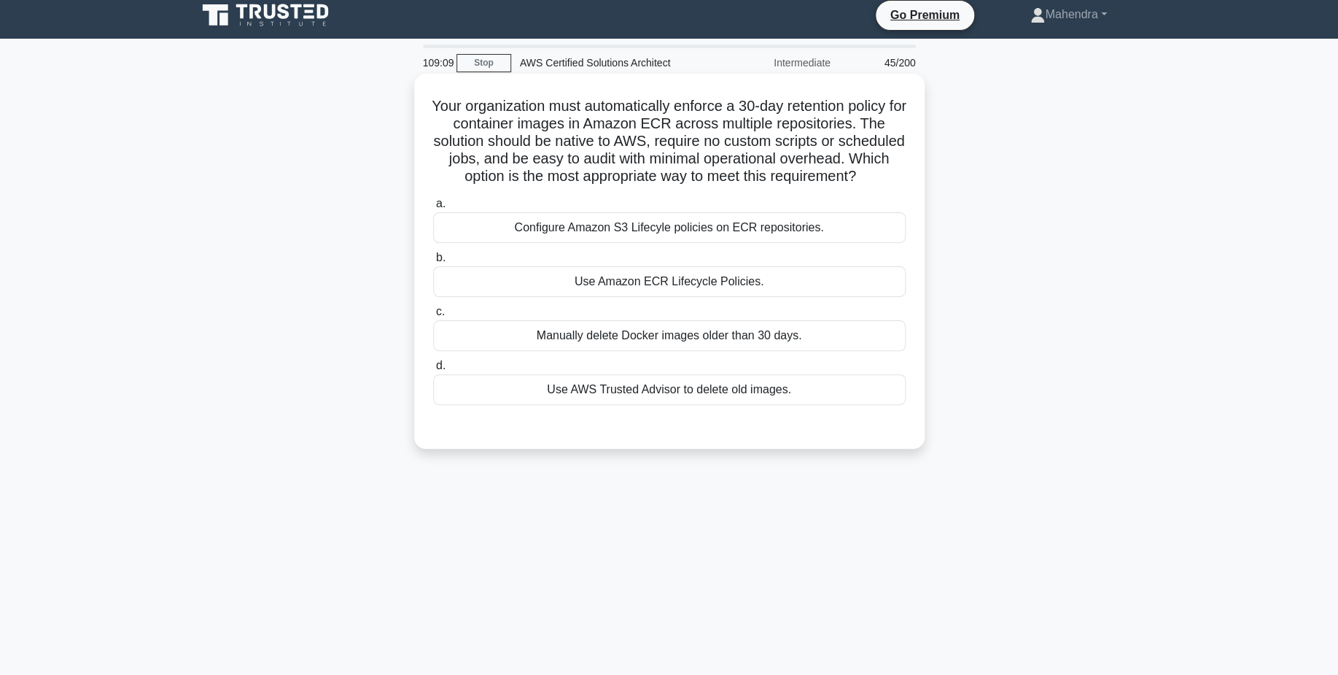
click at [747, 287] on div "Use Amazon ECR Lifecycle Policies." at bounding box center [669, 281] width 473 height 31
click at [433, 263] on input "b. Use Amazon ECR Lifecycle Policies." at bounding box center [433, 257] width 0 height 9
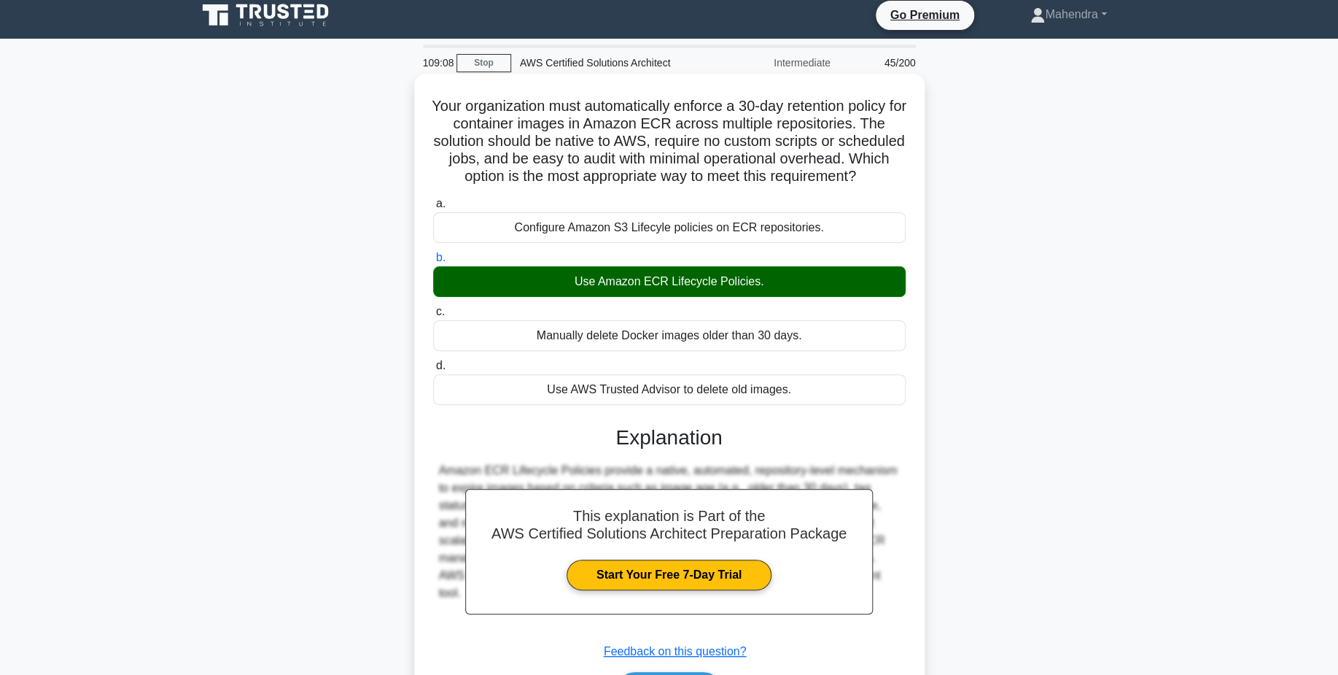
scroll to position [114, 0]
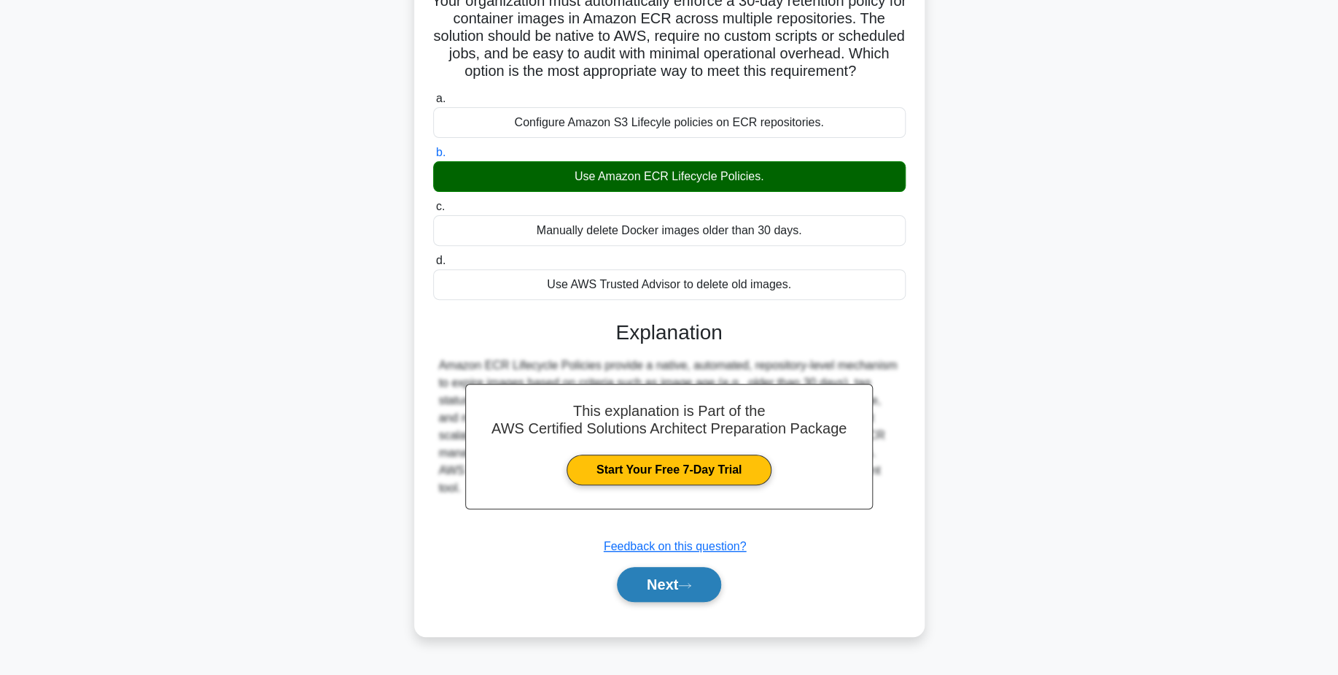
click at [676, 596] on button "Next" at bounding box center [669, 584] width 104 height 35
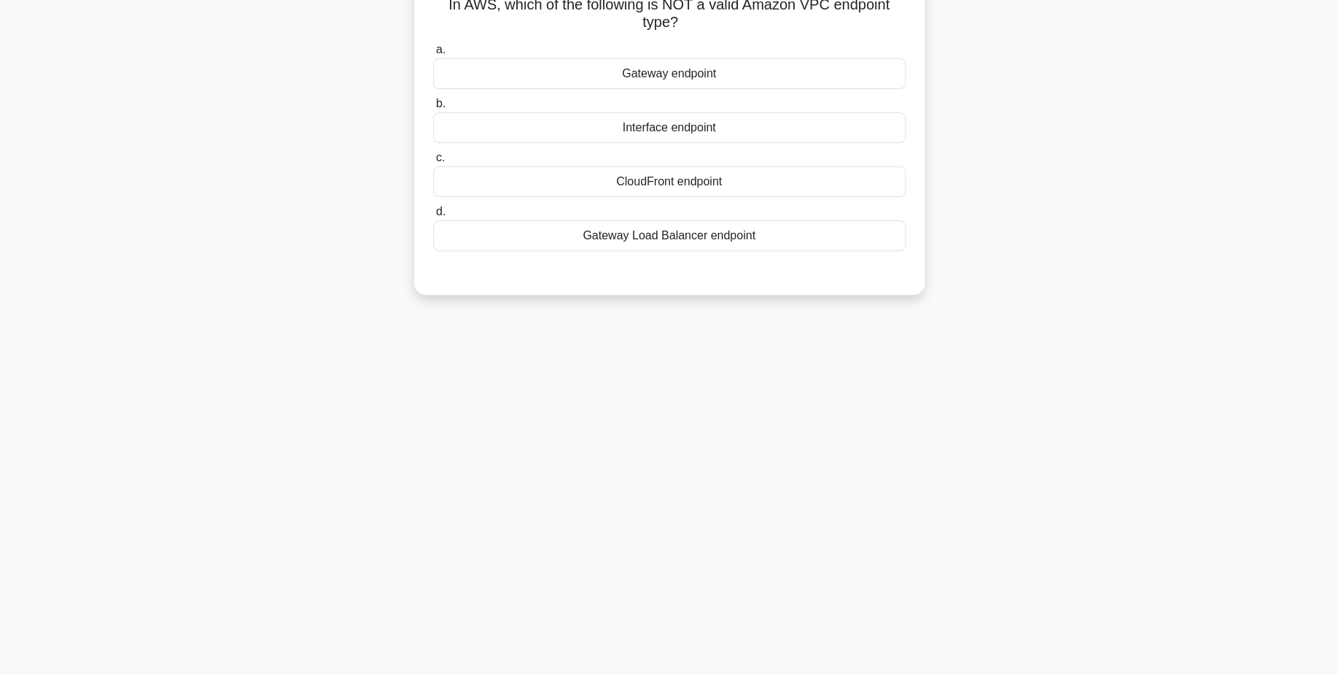
scroll to position [0, 0]
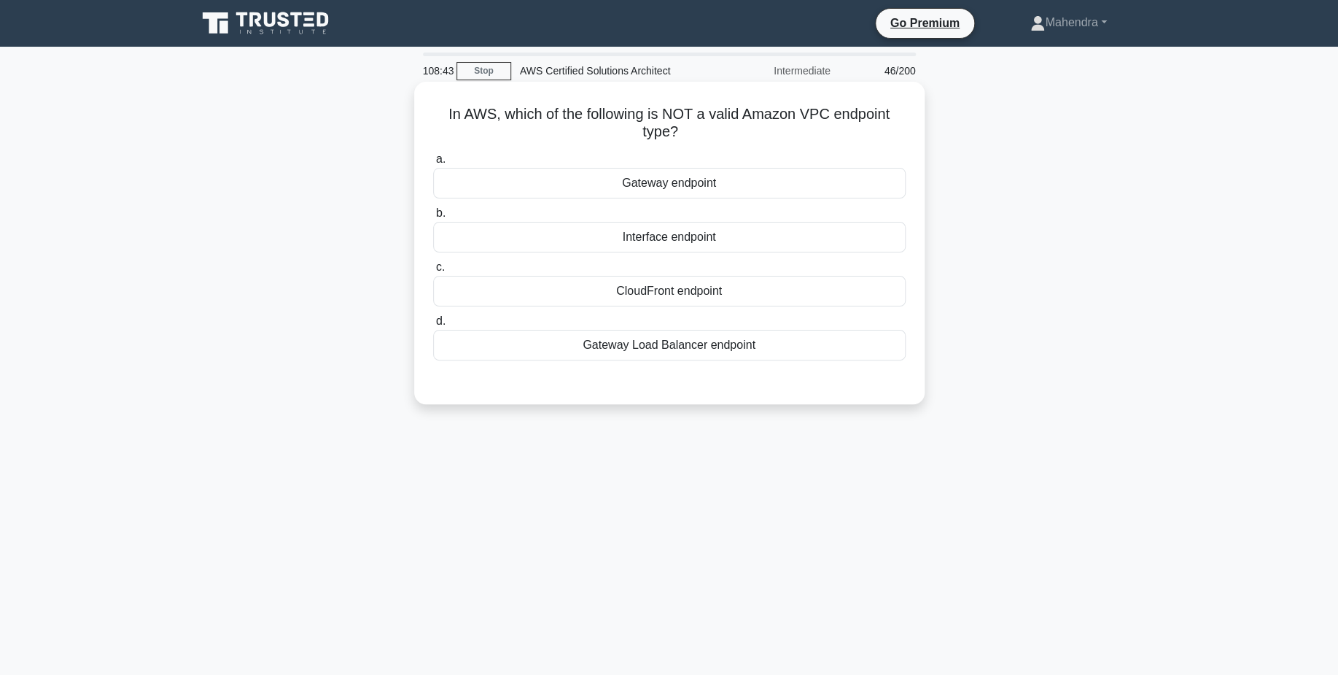
click at [717, 352] on div "Gateway Load Balancer endpoint" at bounding box center [669, 345] width 473 height 31
click at [433, 326] on input "d. Gateway Load Balancer endpoint" at bounding box center [433, 321] width 0 height 9
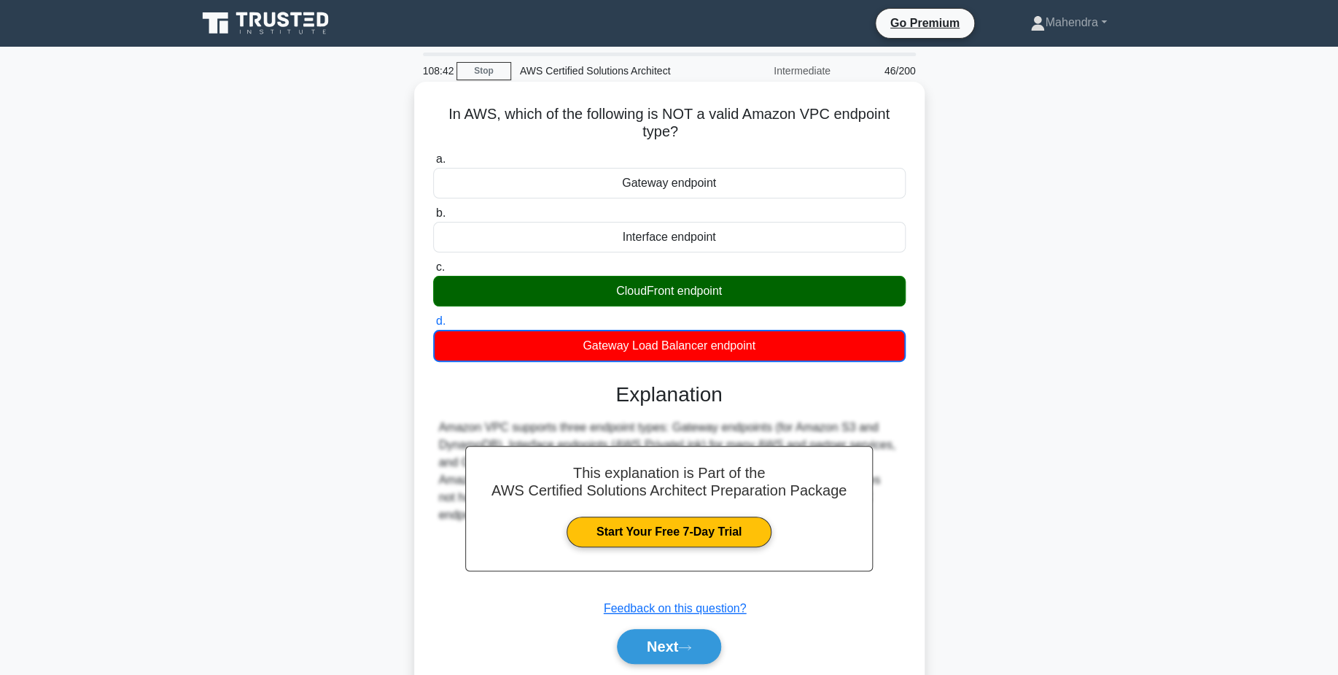
scroll to position [114, 0]
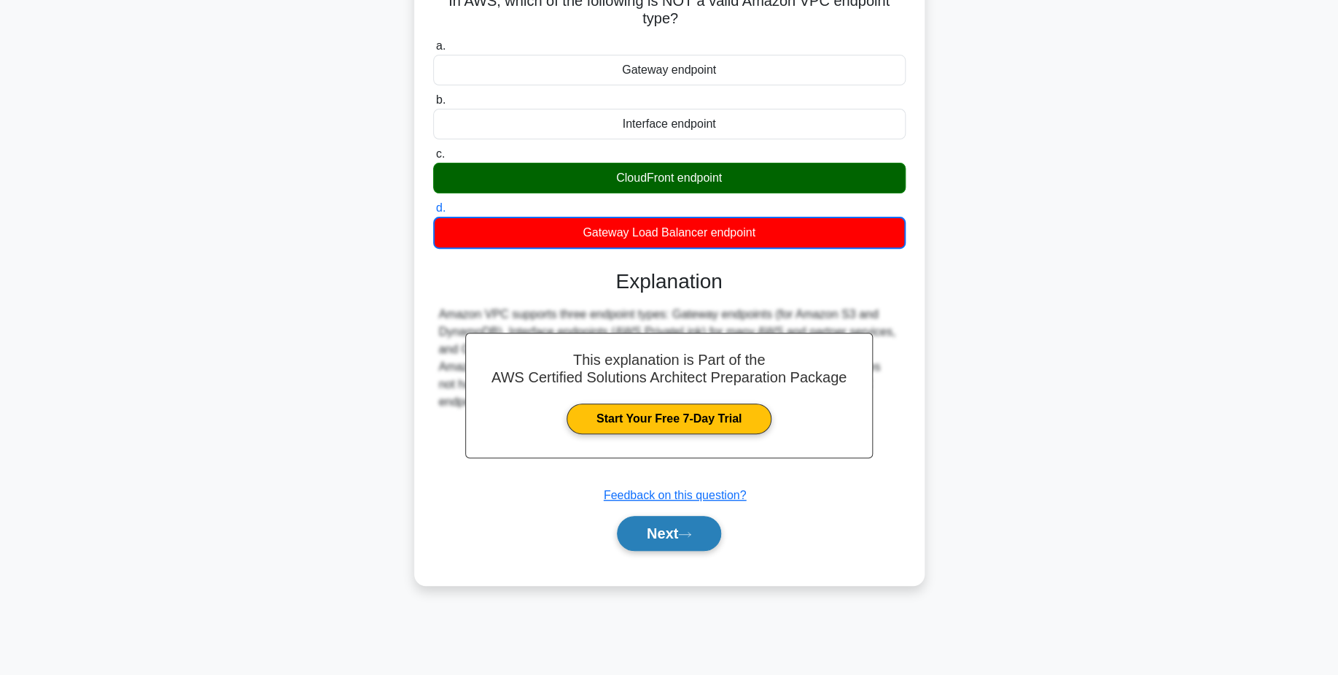
click at [656, 528] on button "Next" at bounding box center [669, 533] width 104 height 35
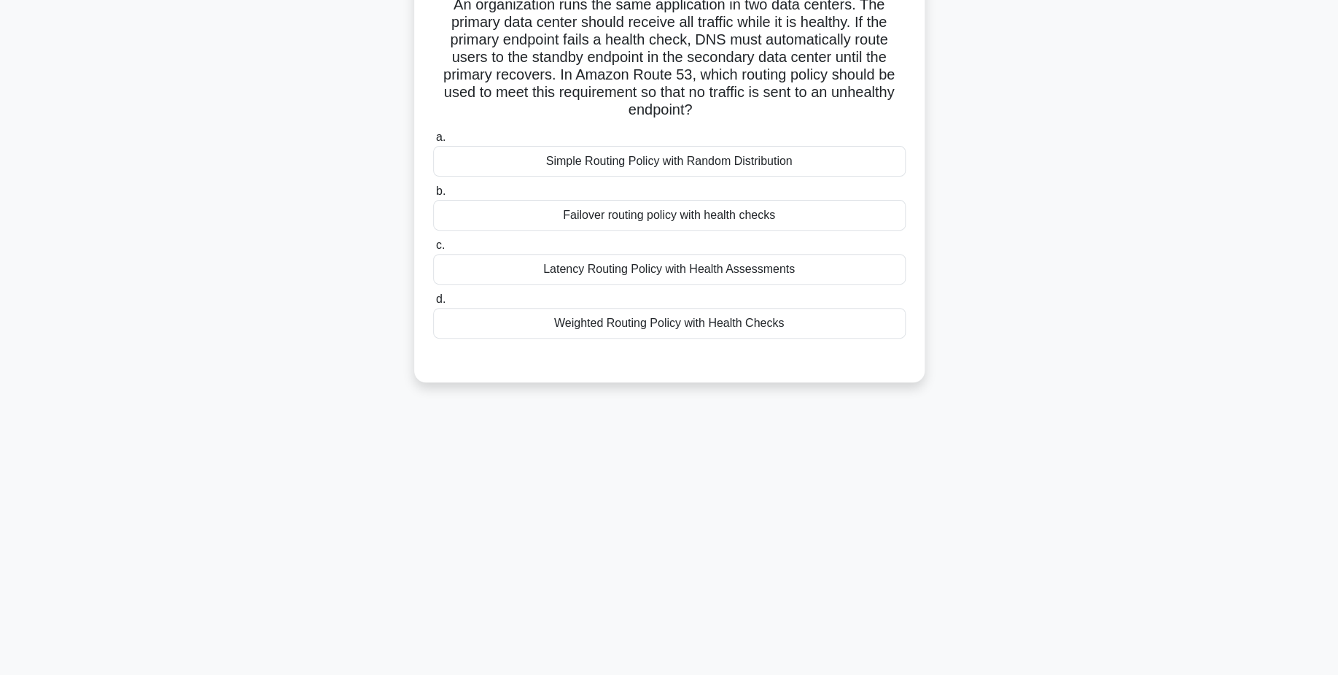
scroll to position [0, 0]
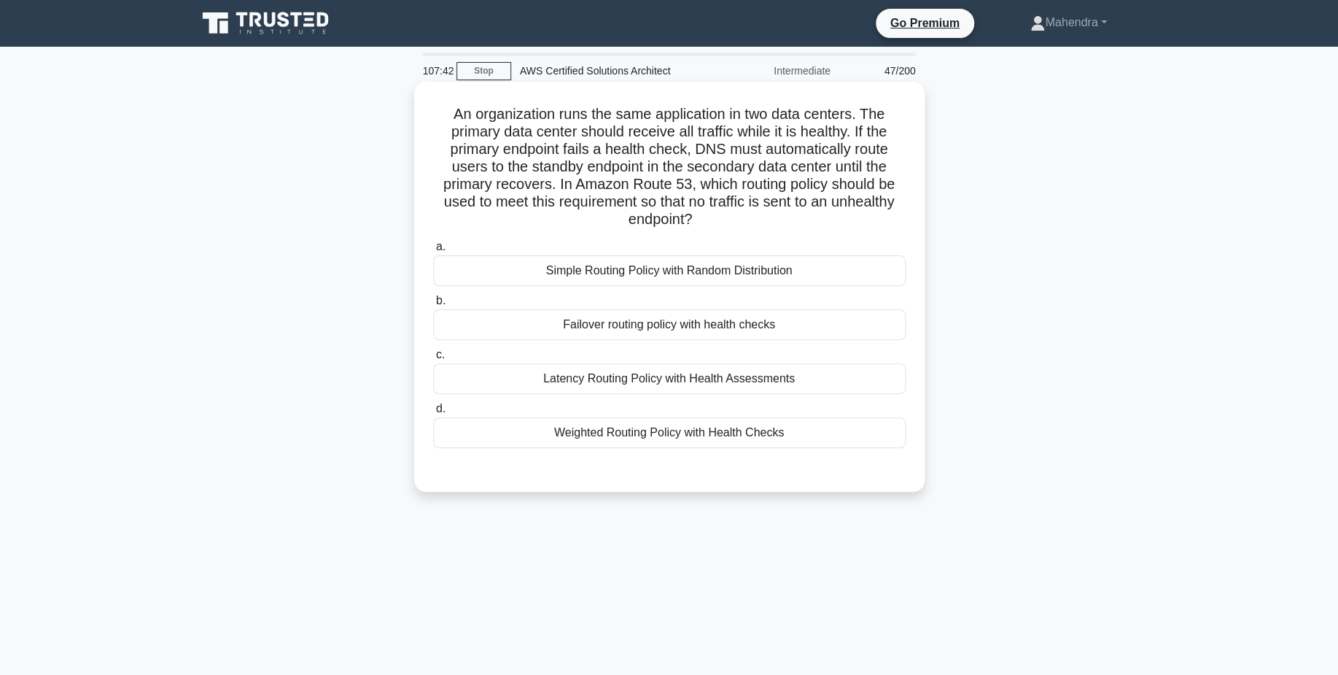
click at [685, 323] on div "Failover routing policy with health checks" at bounding box center [669, 324] width 473 height 31
click at [433, 306] on input "b. Failover routing policy with health checks" at bounding box center [433, 300] width 0 height 9
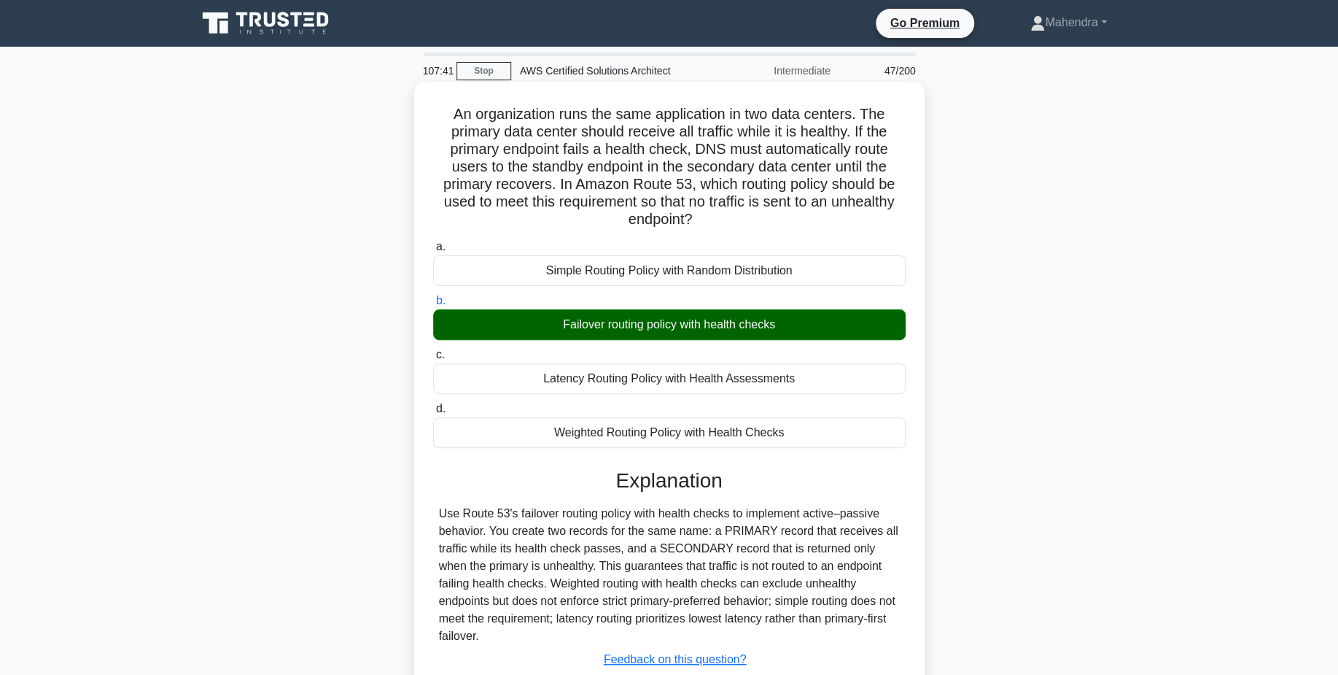
scroll to position [114, 0]
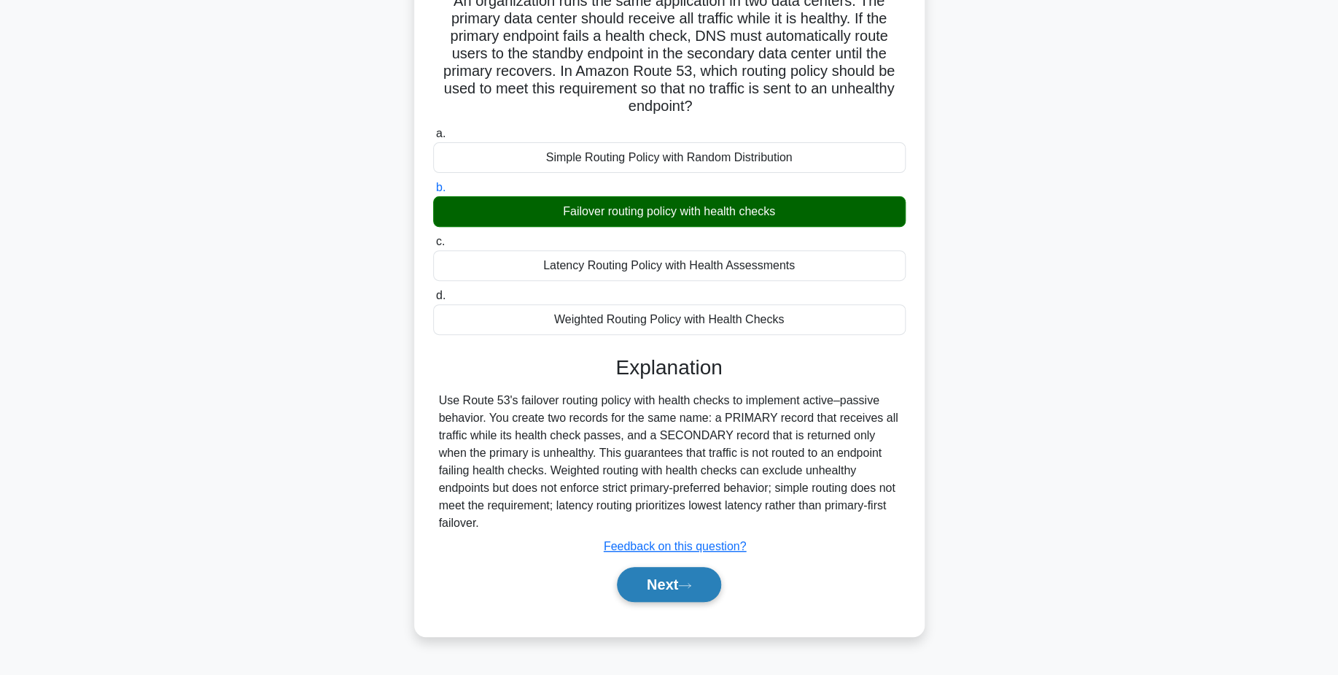
click at [674, 573] on button "Next" at bounding box center [669, 584] width 104 height 35
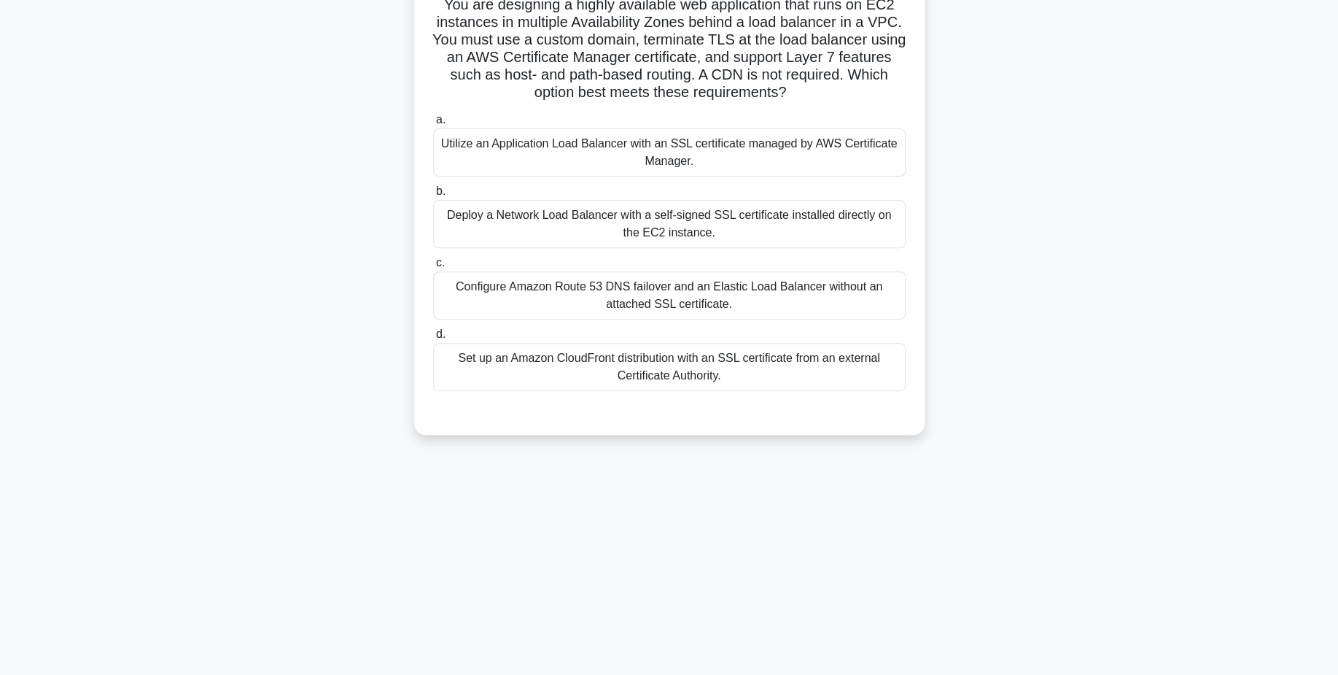
scroll to position [0, 0]
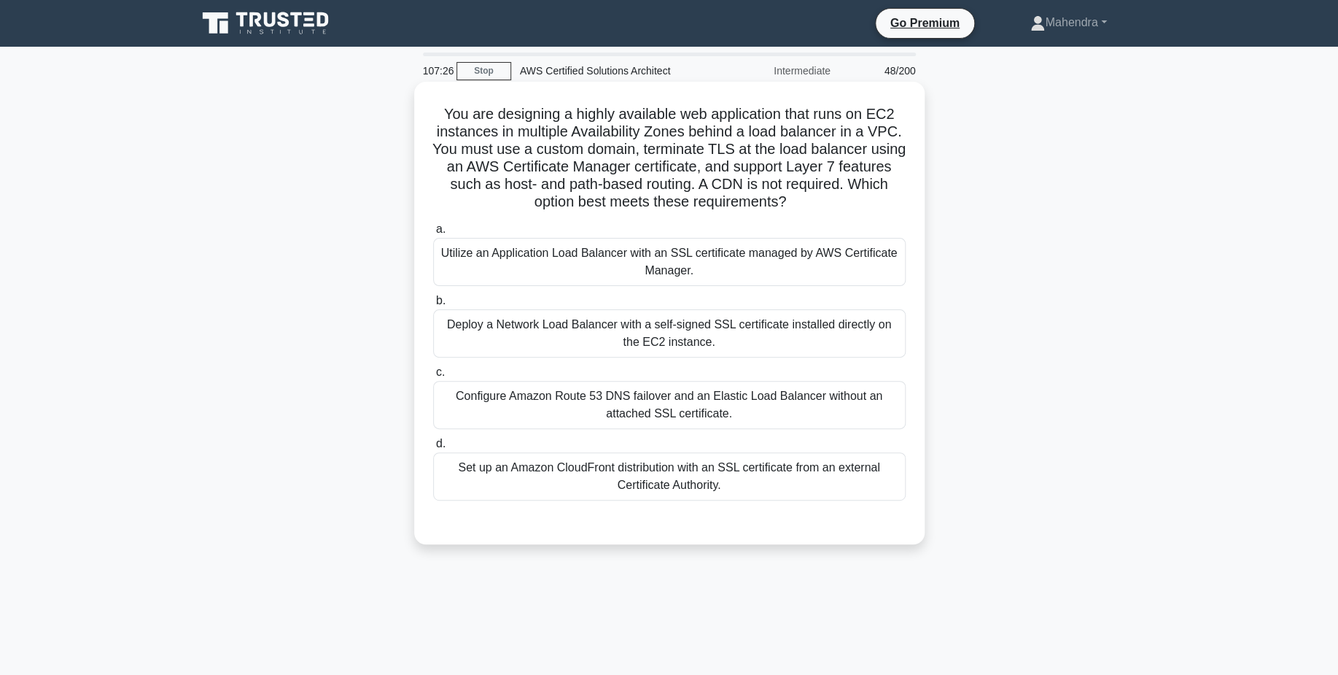
click at [702, 338] on div "Deploy a Network Load Balancer with a self-signed SSL certificate installed dir…" at bounding box center [669, 333] width 473 height 48
click at [433, 306] on input "b. Deploy a Network Load Balancer with a self-signed SSL certificate installed …" at bounding box center [433, 300] width 0 height 9
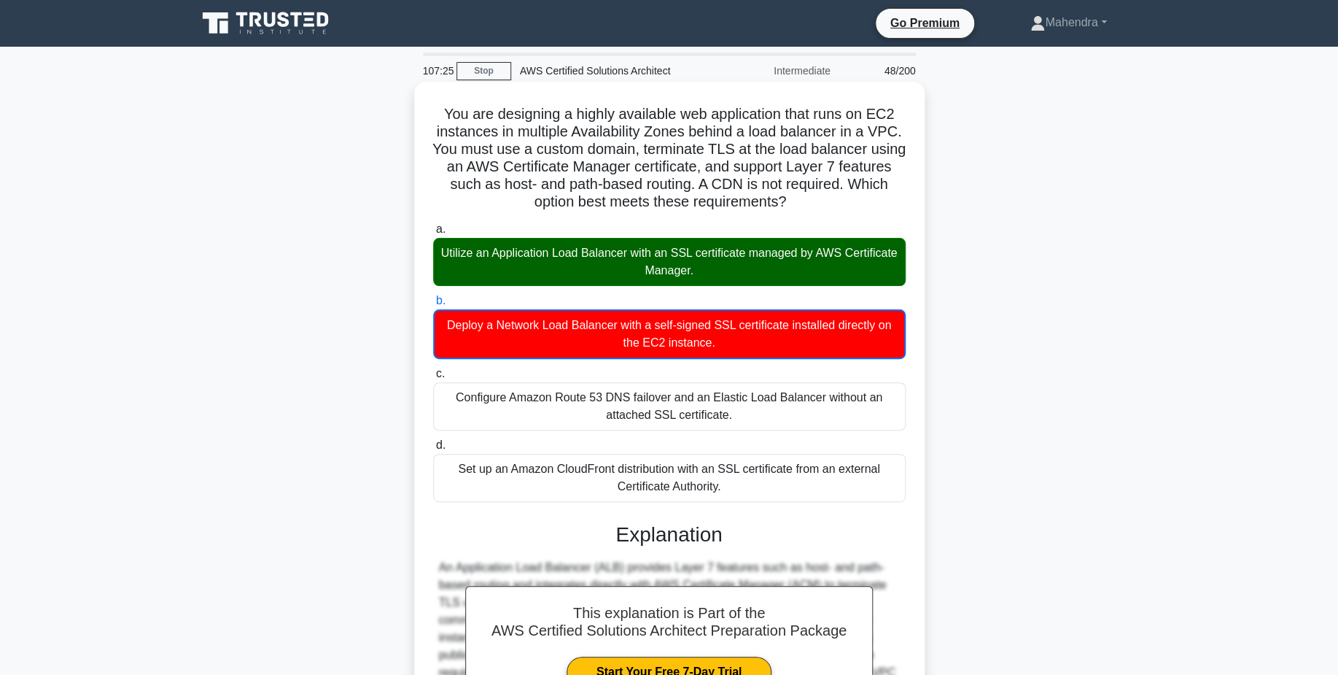
scroll to position [193, 0]
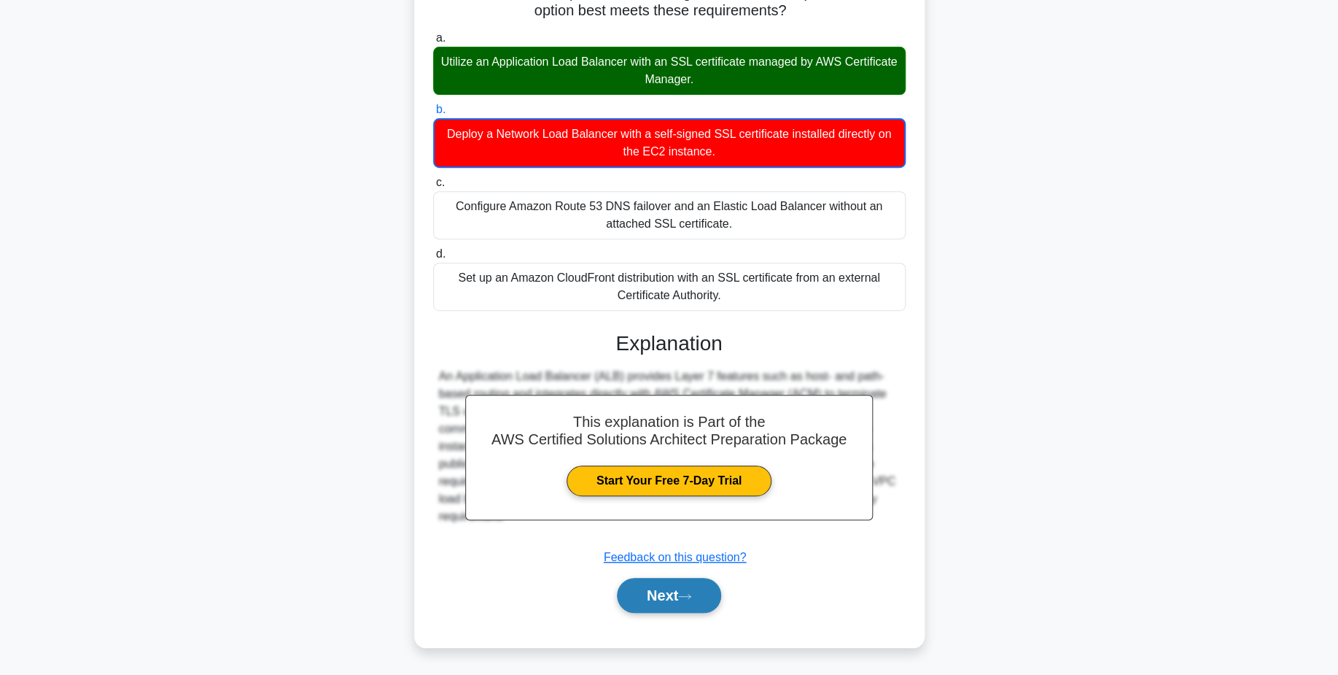
click at [677, 596] on button "Next" at bounding box center [669, 595] width 104 height 35
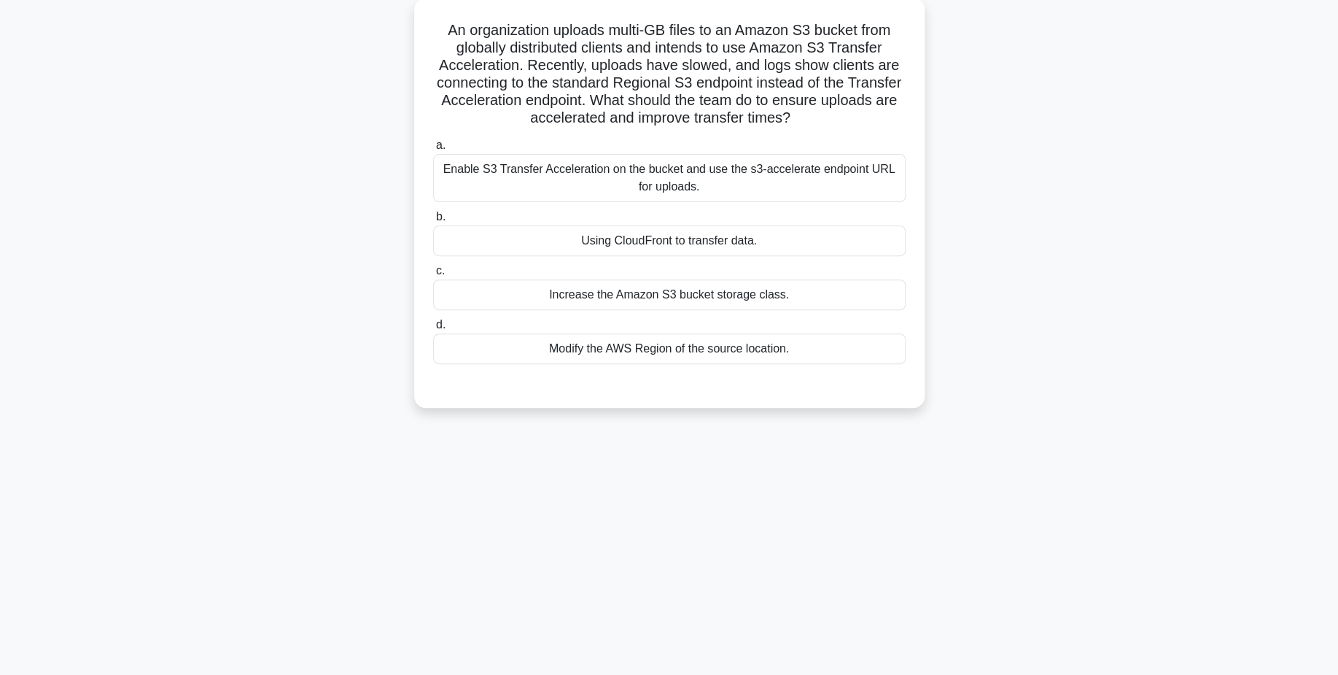
scroll to position [87, 0]
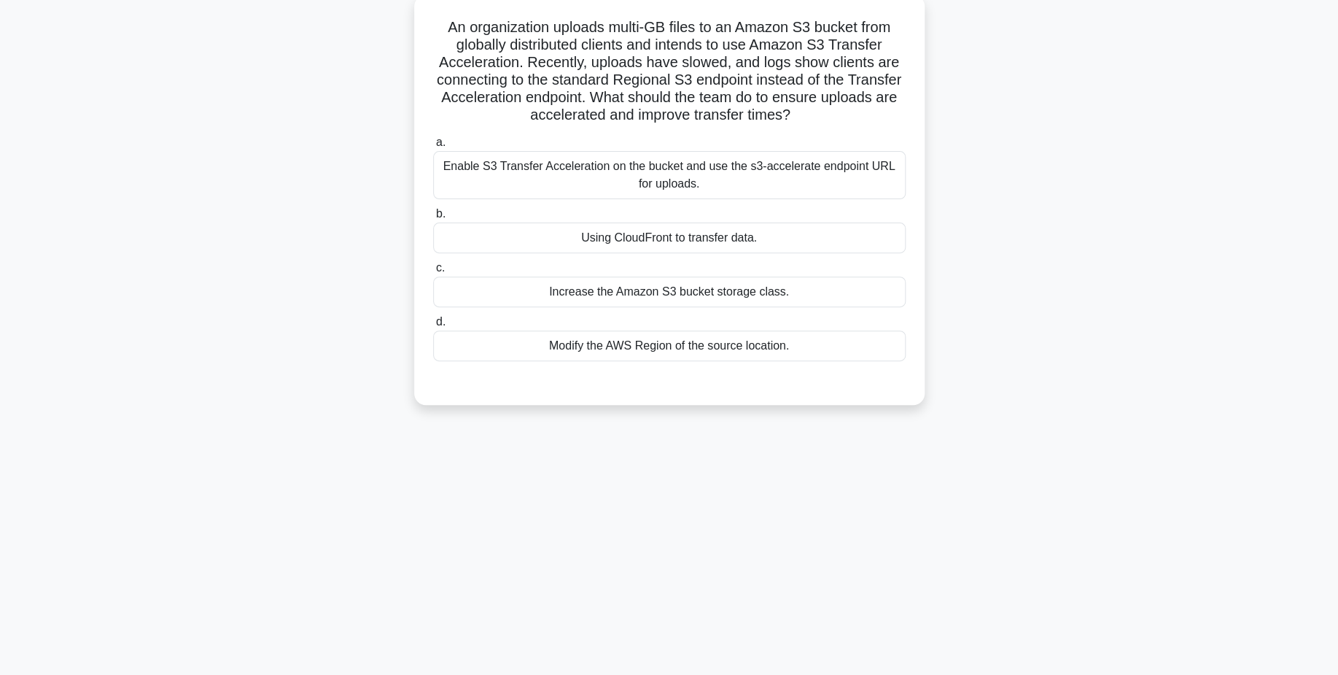
click at [763, 189] on div "Enable S3 Transfer Acceleration on the bucket and use the s3-accelerate endpoin…" at bounding box center [669, 175] width 473 height 48
click at [433, 147] on input "a. Enable S3 Transfer Acceleration on the bucket and use the s3-accelerate endp…" at bounding box center [433, 142] width 0 height 9
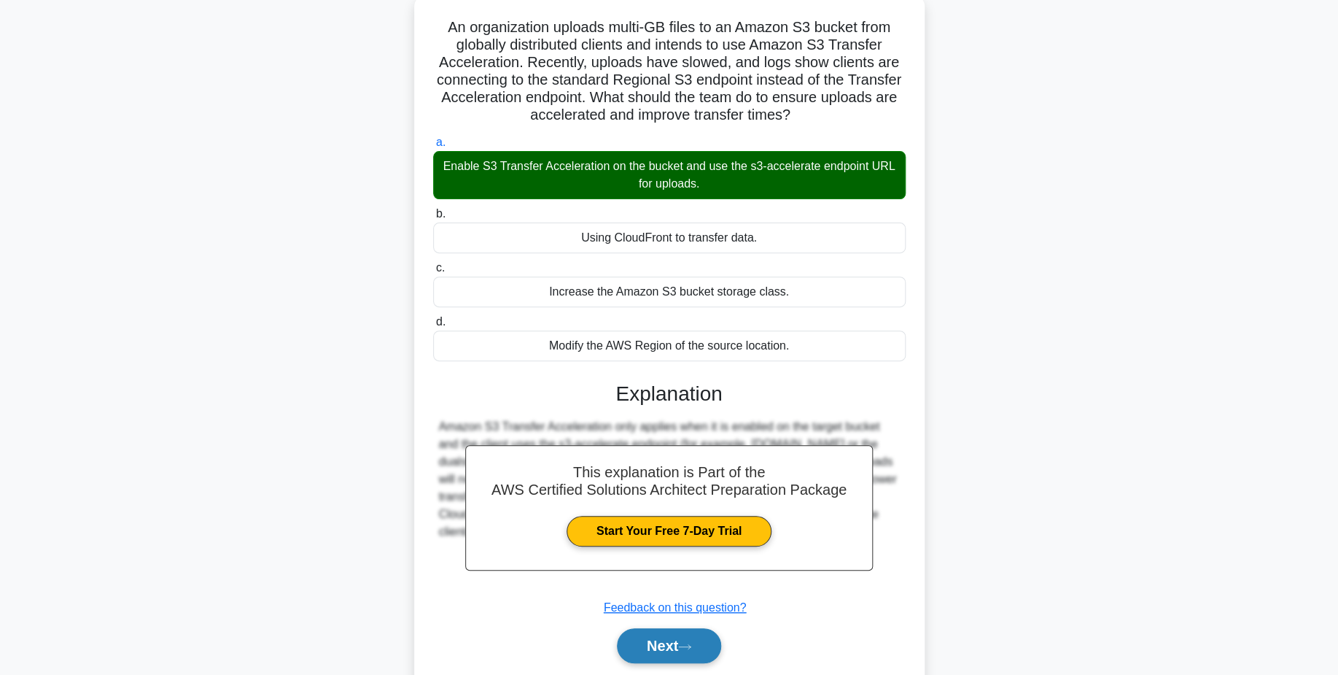
click at [702, 656] on button "Next" at bounding box center [669, 645] width 104 height 35
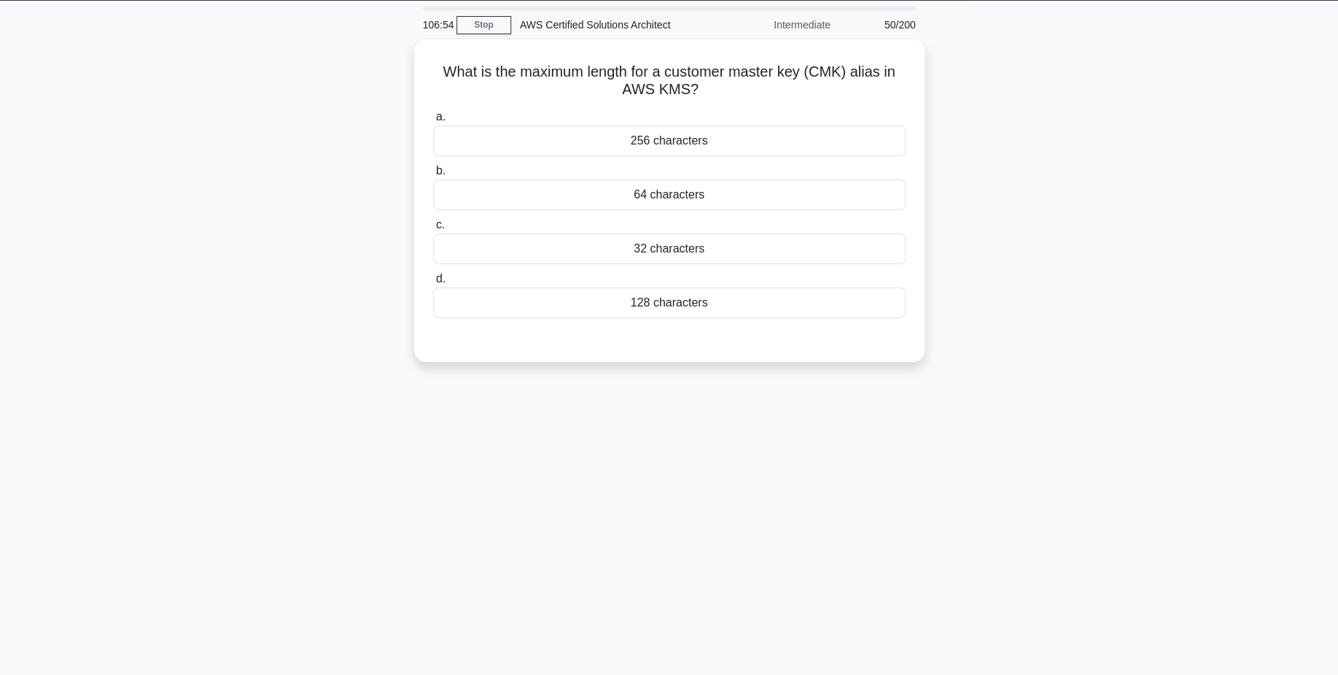
scroll to position [41, 0]
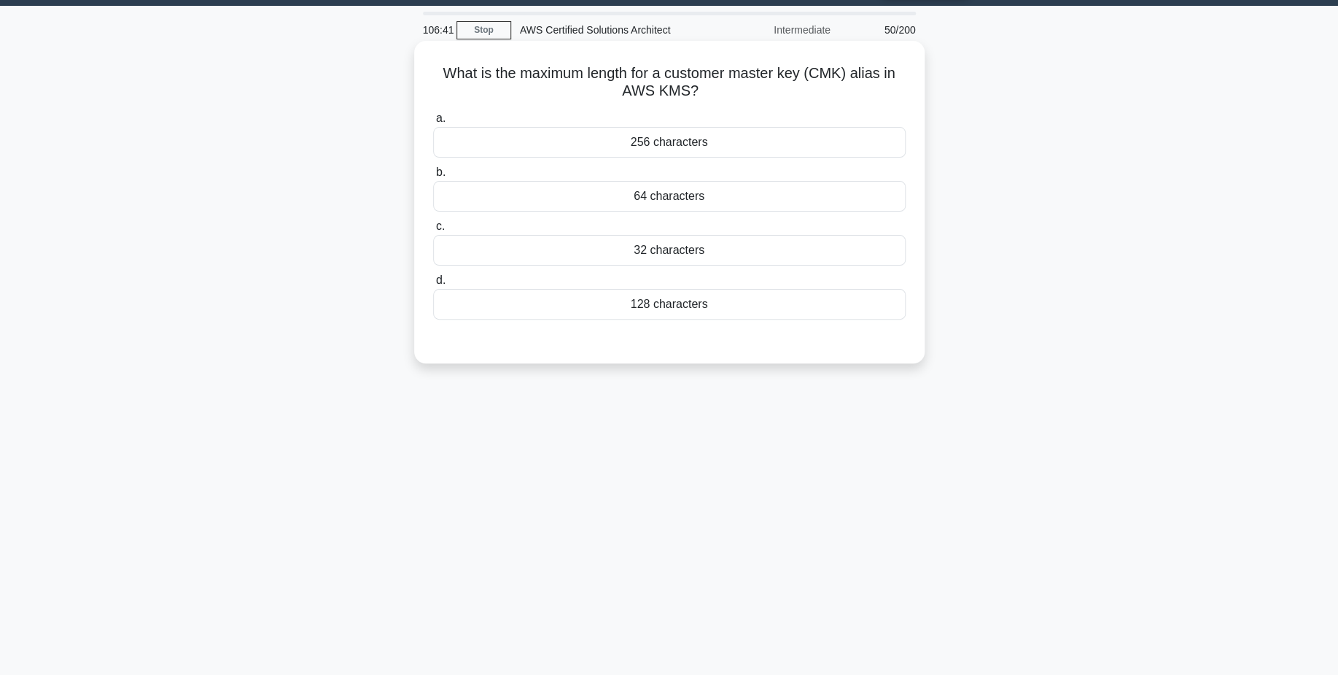
click at [701, 153] on div "256 characters" at bounding box center [669, 142] width 473 height 31
click at [433, 123] on input "a. 256 characters" at bounding box center [433, 118] width 0 height 9
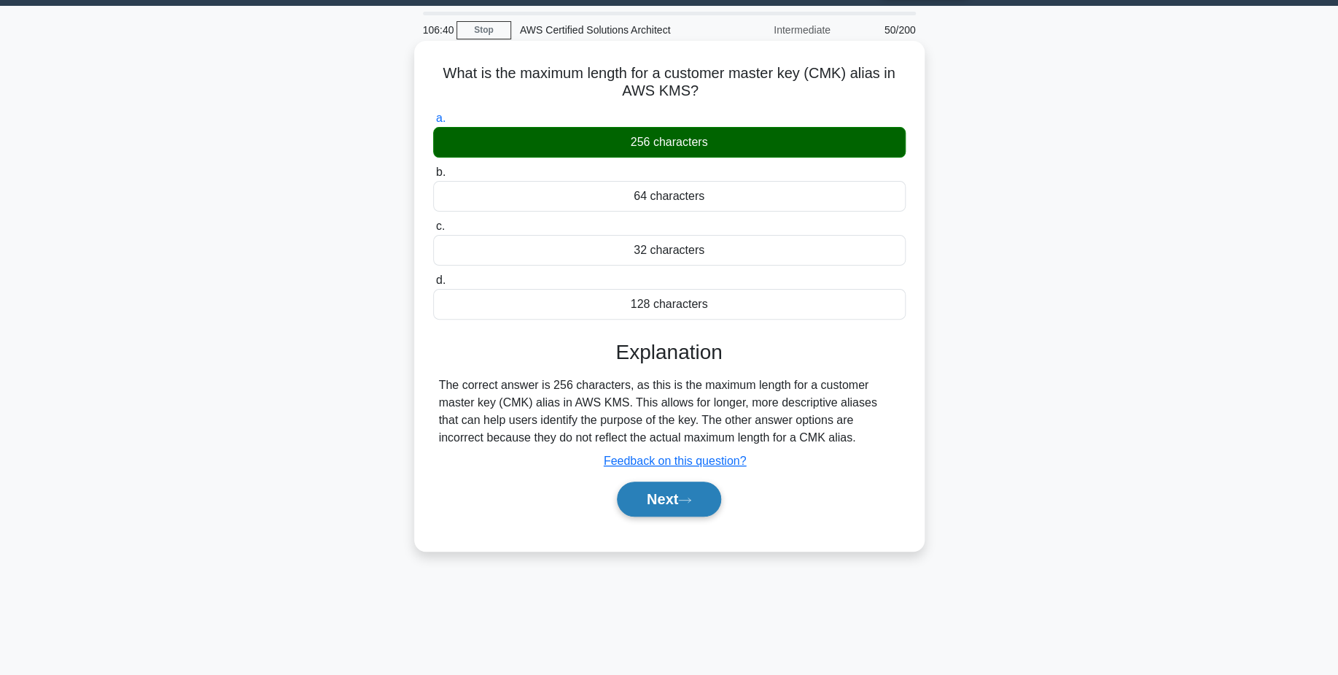
click at [675, 494] on button "Next" at bounding box center [669, 498] width 104 height 35
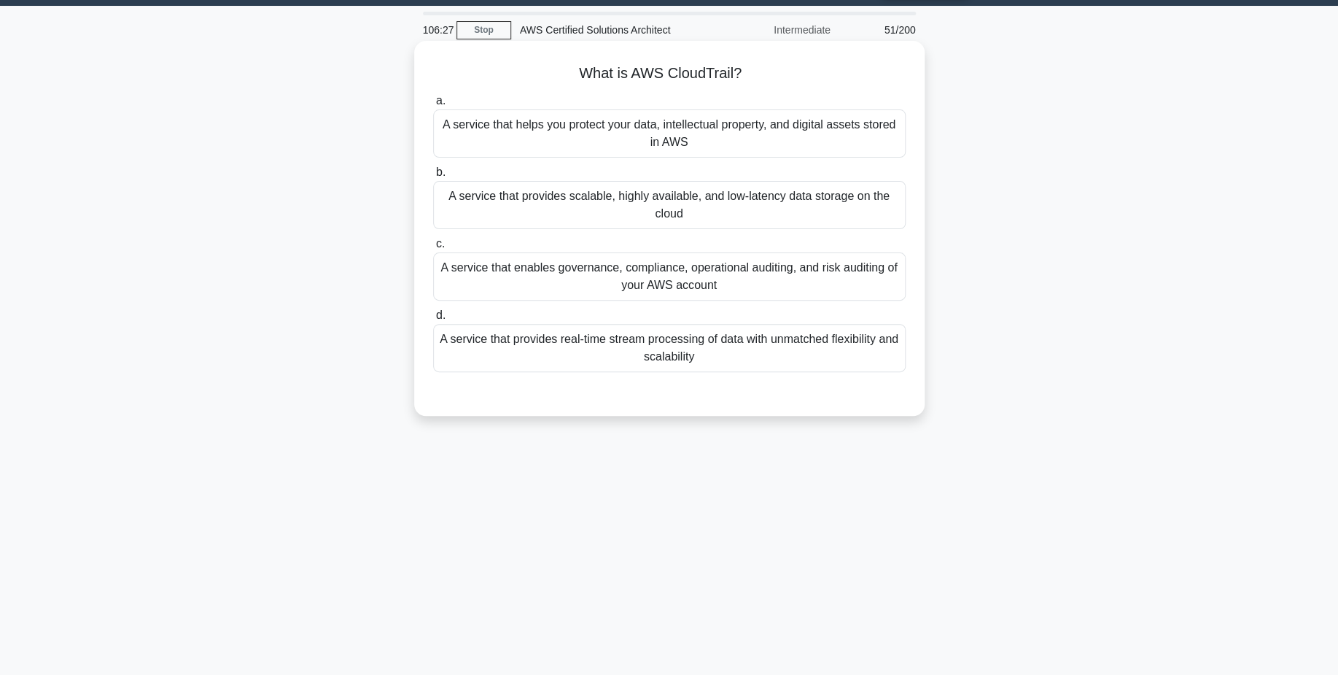
click at [737, 279] on div "A service that enables governance, compliance, operational auditing, and risk a…" at bounding box center [669, 276] width 473 height 48
click at [433, 249] on input "c. A service that enables governance, compliance, operational auditing, and ris…" at bounding box center [433, 243] width 0 height 9
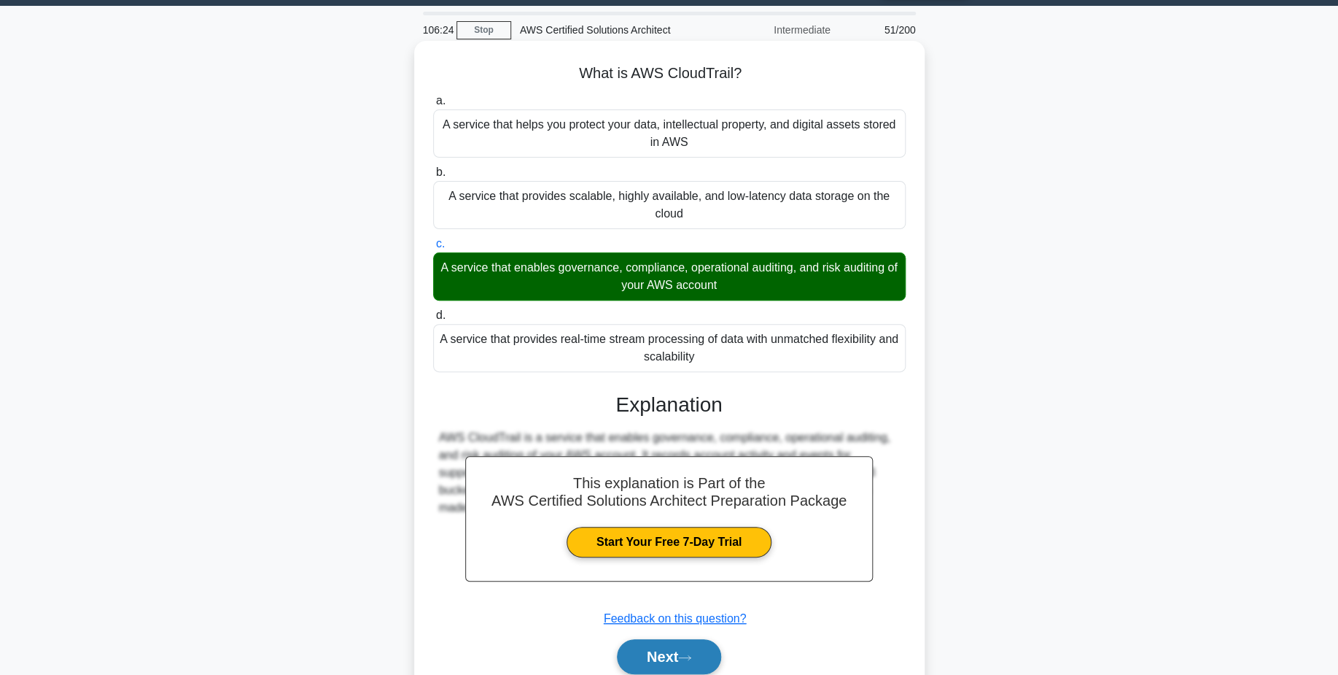
click at [705, 664] on button "Next" at bounding box center [669, 656] width 104 height 35
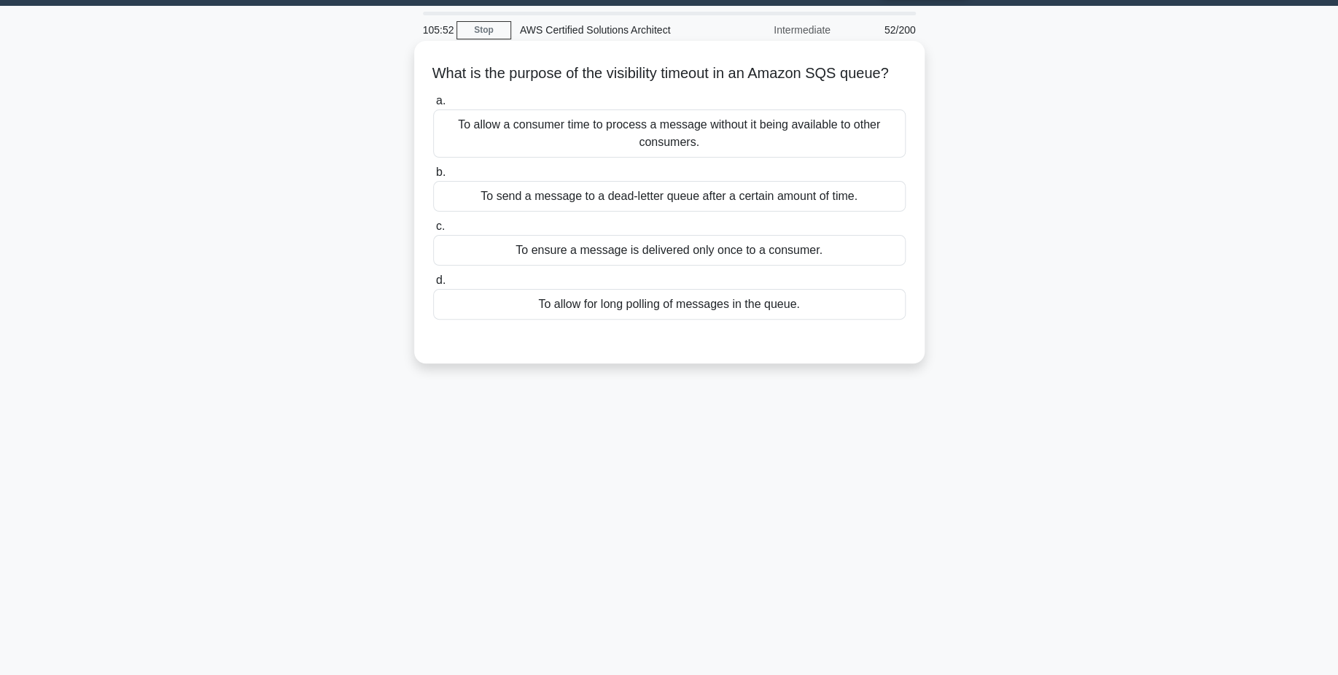
click at [759, 266] on div "To ensure a message is delivered only once to a consumer." at bounding box center [669, 250] width 473 height 31
click at [433, 231] on input "c. To ensure a message is delivered only once to a consumer." at bounding box center [433, 226] width 0 height 9
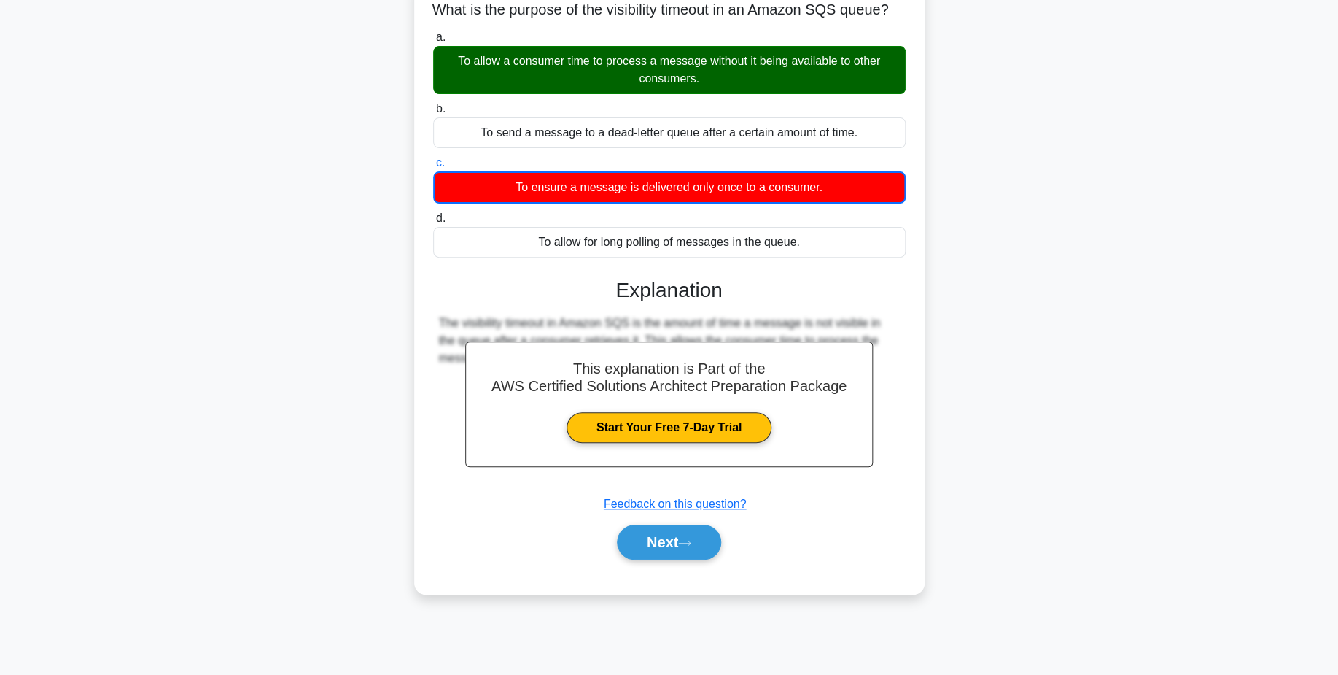
scroll to position [114, 0]
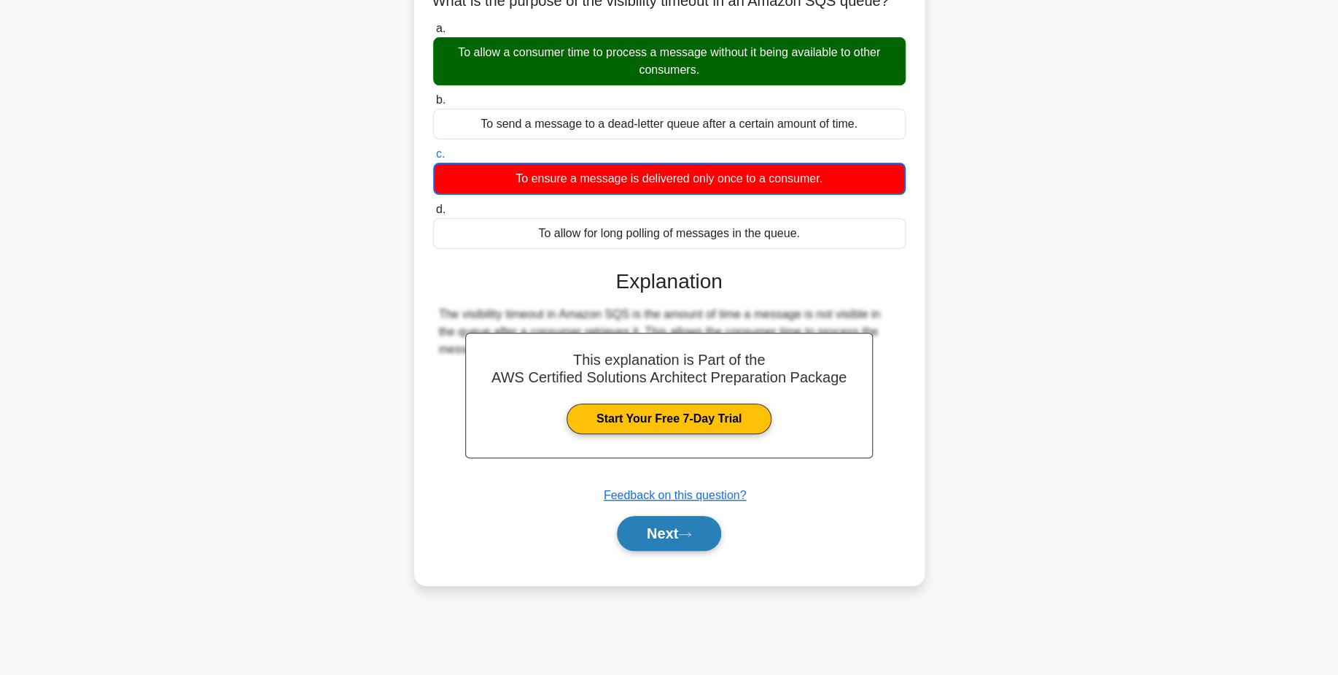
click at [705, 542] on button "Next" at bounding box center [669, 533] width 104 height 35
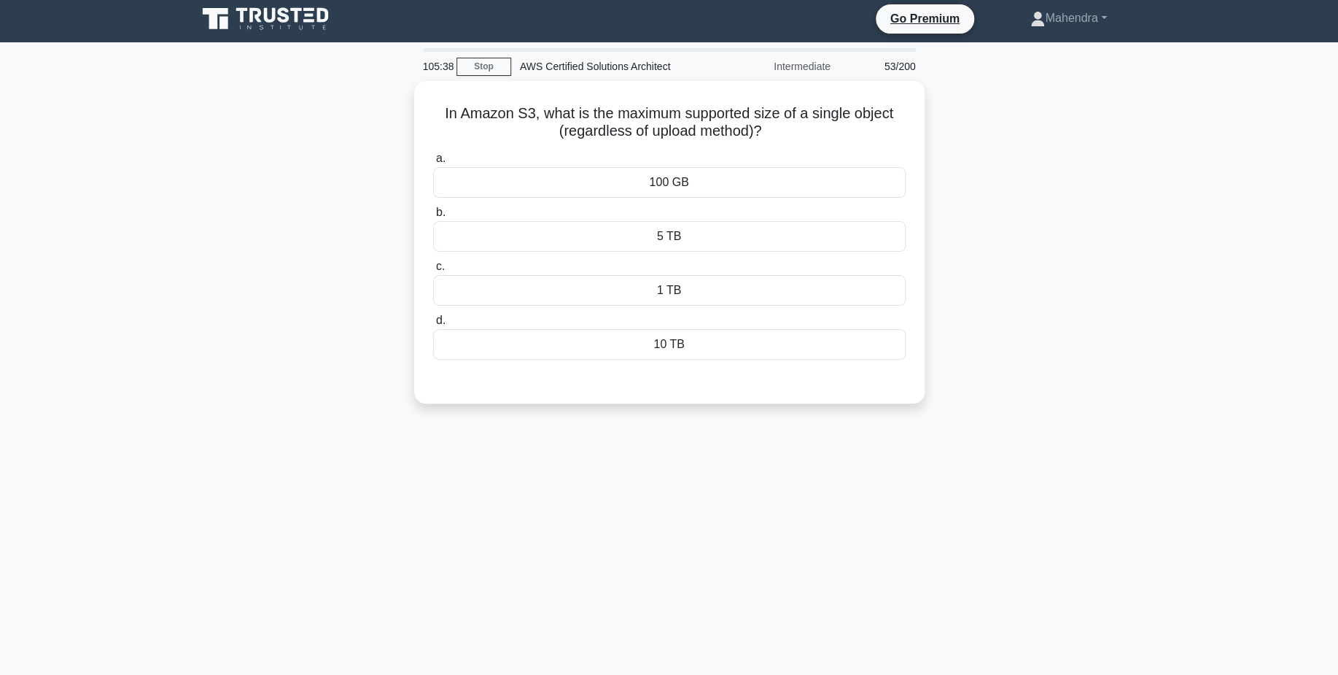
scroll to position [0, 0]
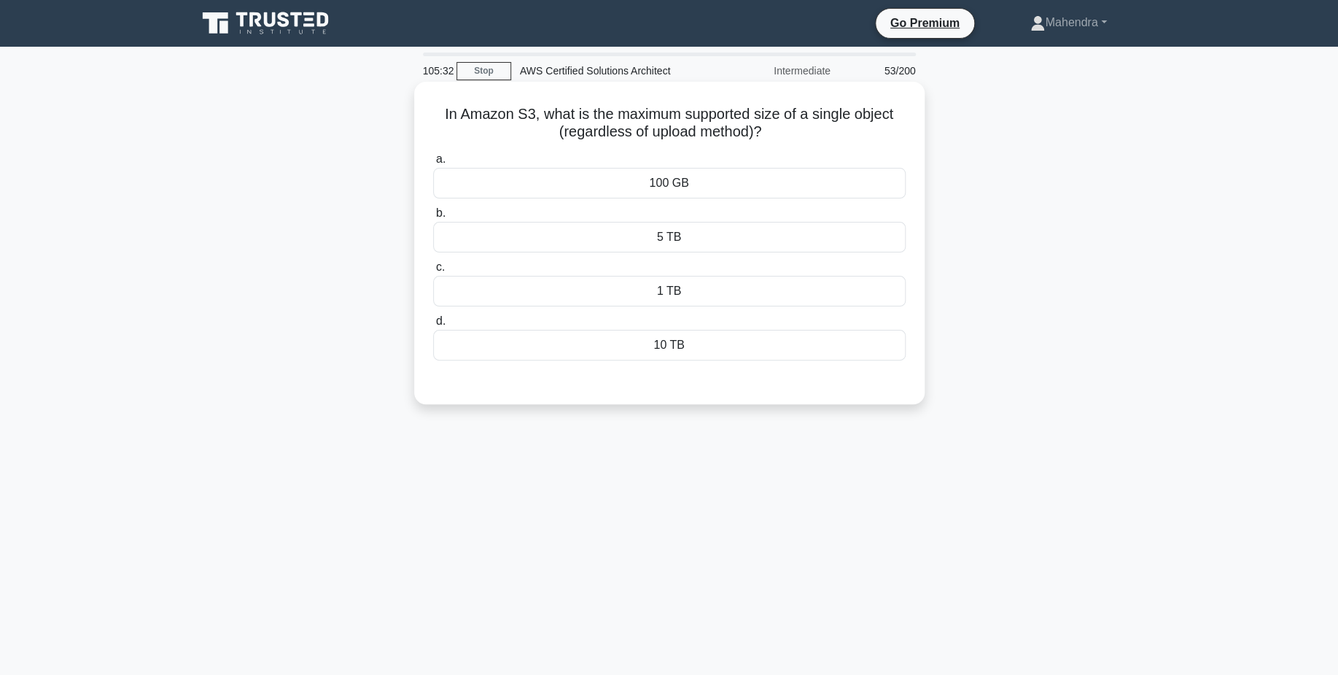
click at [746, 243] on div "5 TB" at bounding box center [669, 237] width 473 height 31
click at [433, 218] on input "b. 5 TB" at bounding box center [433, 213] width 0 height 9
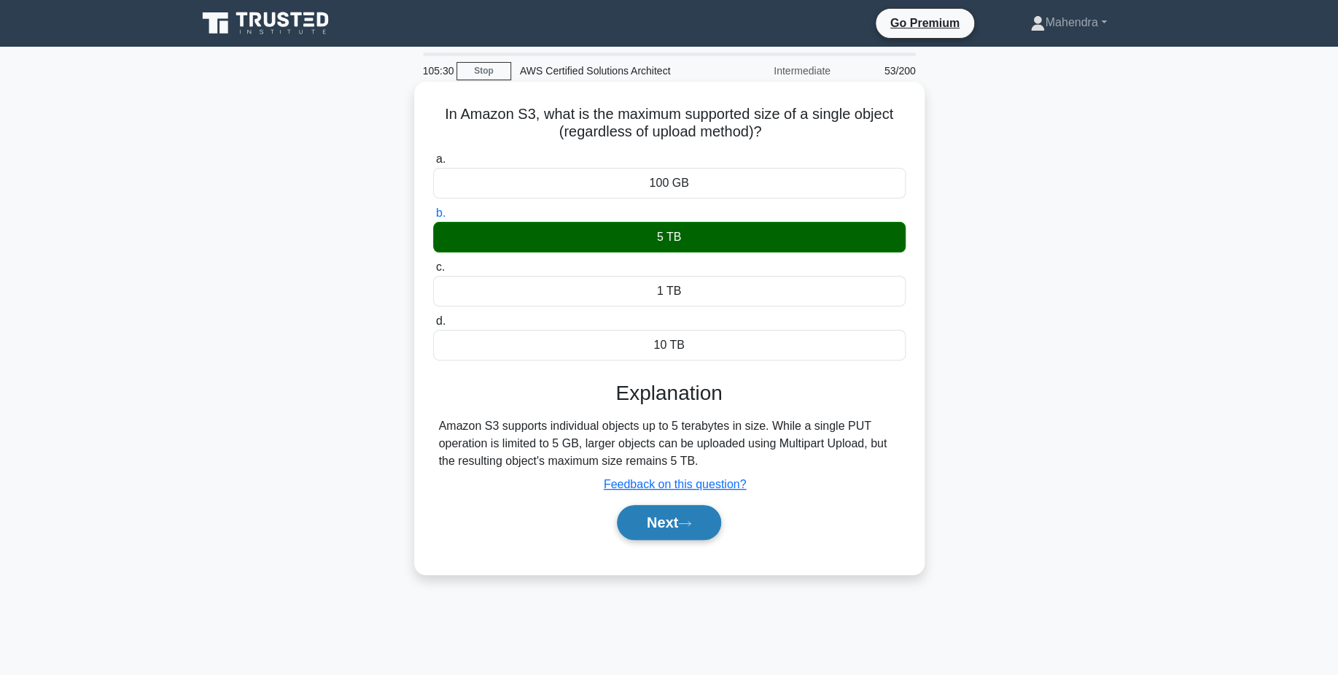
click at [683, 525] on button "Next" at bounding box center [669, 522] width 104 height 35
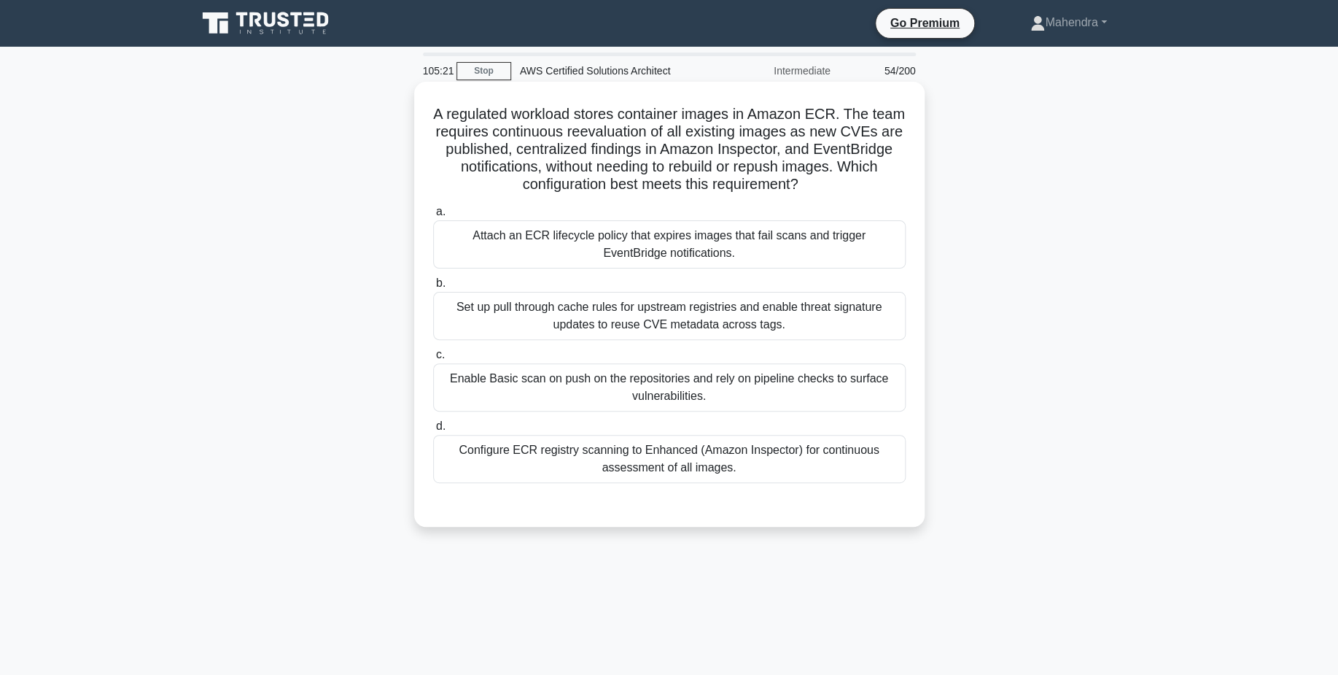
click at [705, 378] on div "Enable Basic scan on push on the repositories and rely on pipeline checks to su…" at bounding box center [669, 387] width 473 height 48
click at [433, 360] on input "c. Enable Basic scan on push on the repositories and rely on pipeline checks to…" at bounding box center [433, 354] width 0 height 9
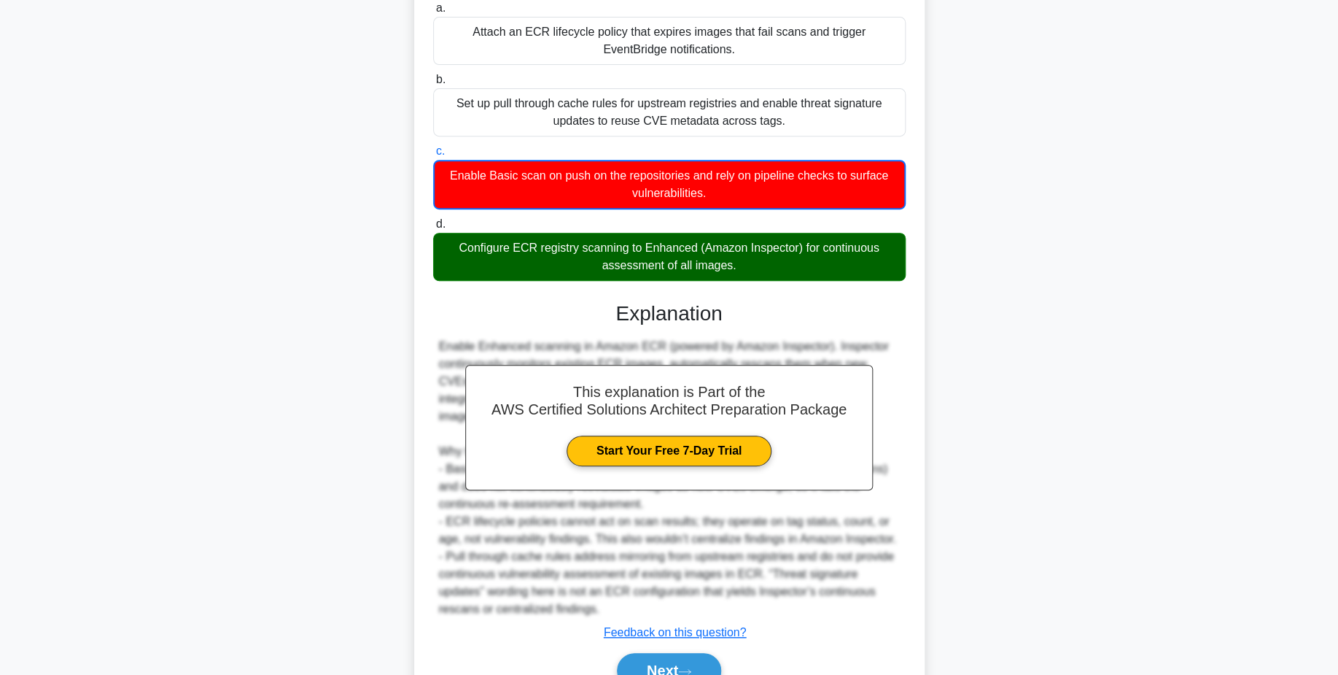
scroll to position [280, 0]
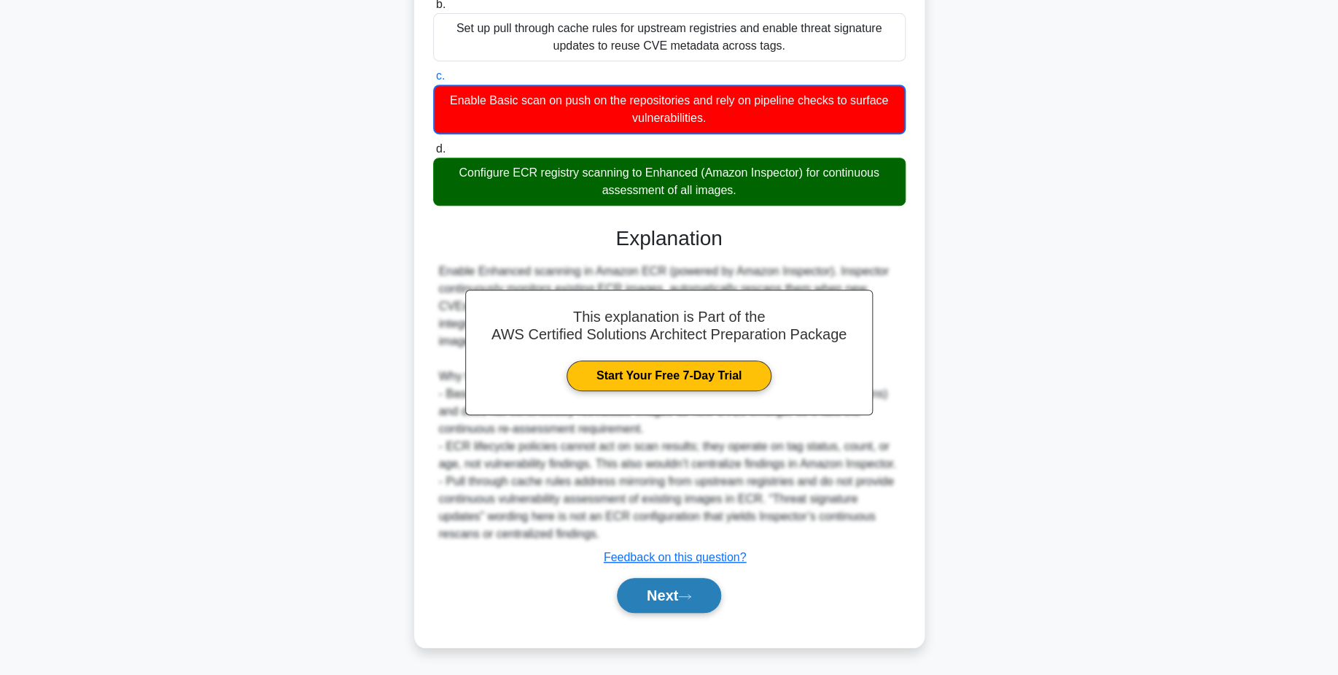
click at [694, 589] on button "Next" at bounding box center [669, 595] width 104 height 35
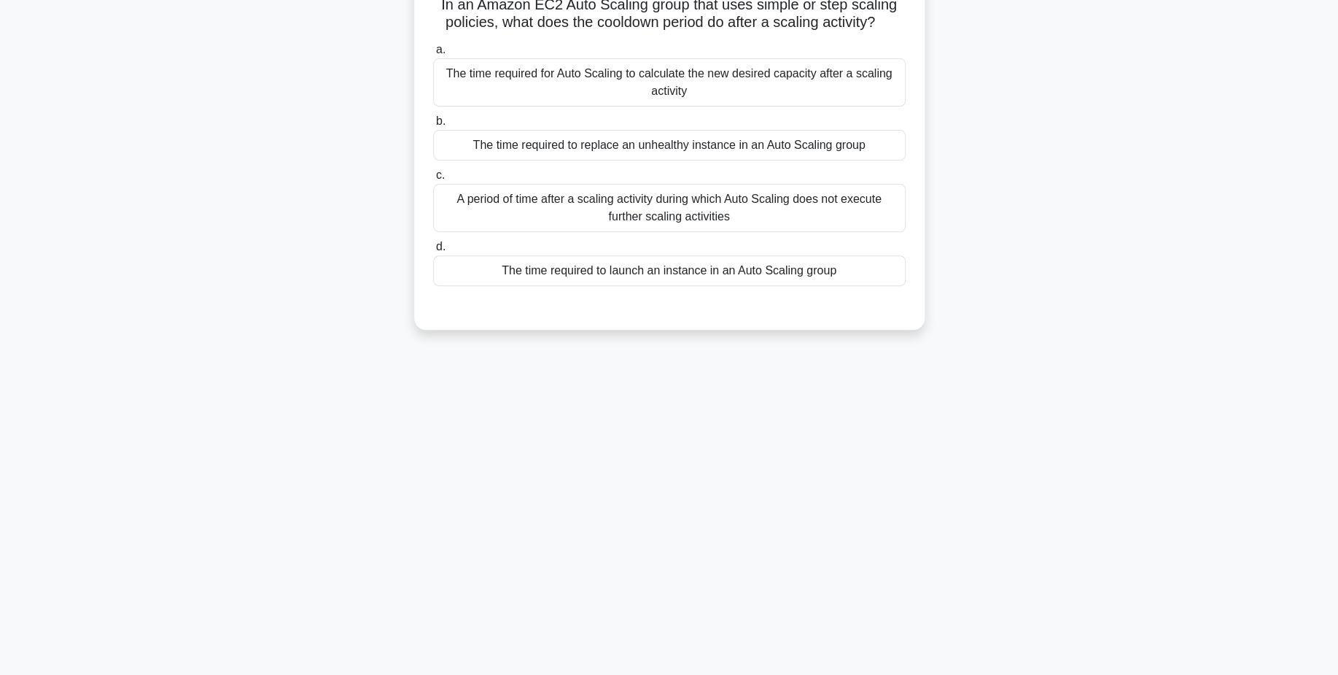
scroll to position [0, 0]
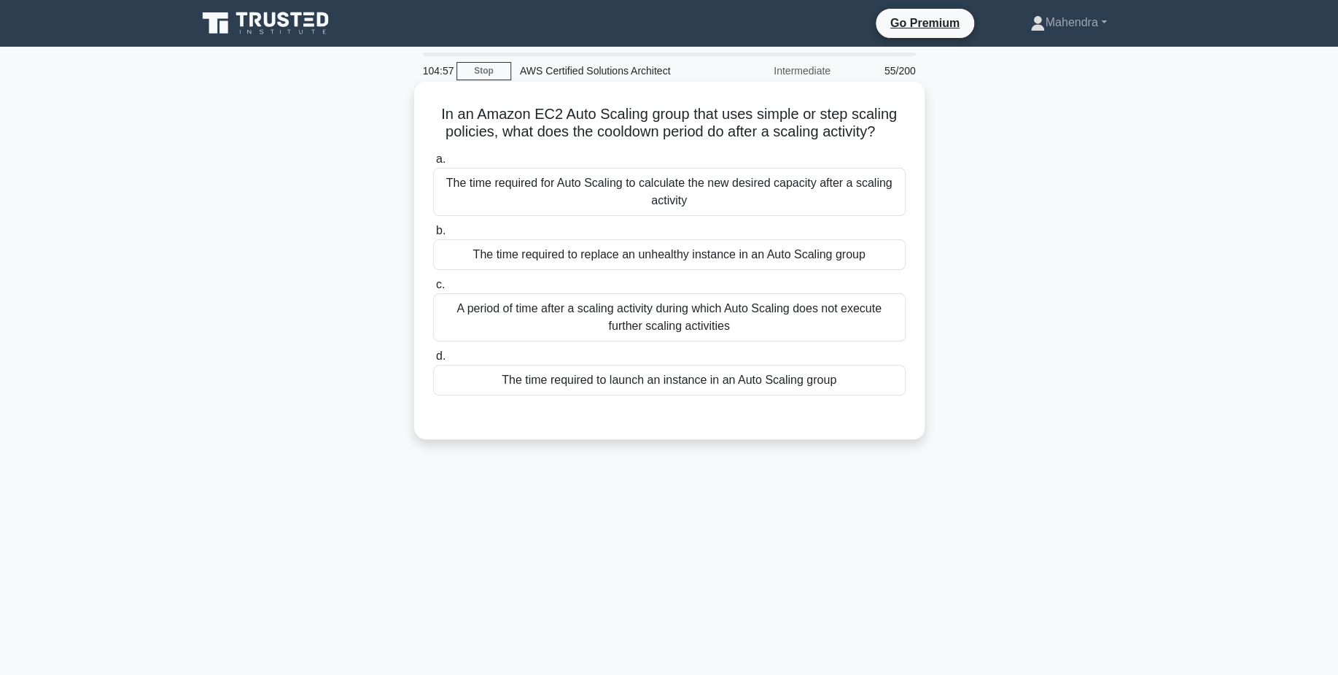
click at [635, 270] on div "The time required to replace an unhealthy instance in an Auto Scaling group" at bounding box center [669, 254] width 473 height 31
click at [433, 236] on input "b. The time required to replace an unhealthy instance in an Auto Scaling group" at bounding box center [433, 230] width 0 height 9
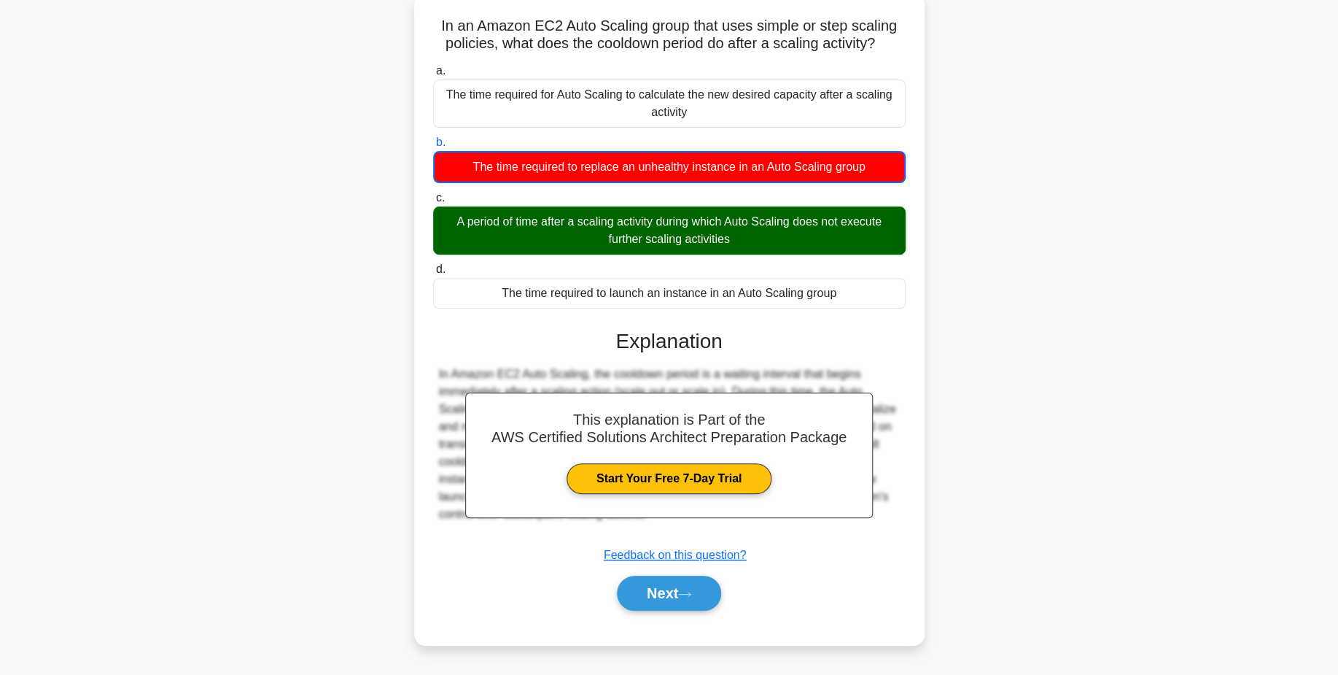
scroll to position [114, 0]
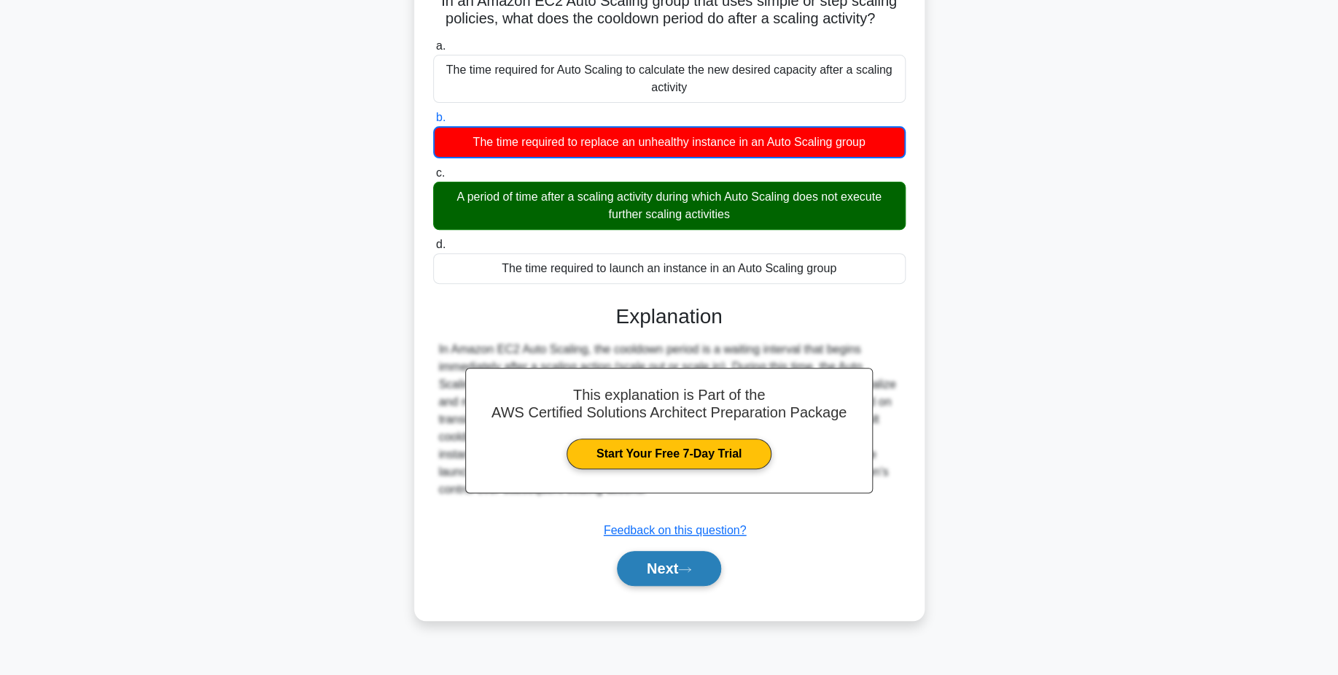
click at [713, 578] on button "Next" at bounding box center [669, 568] width 104 height 35
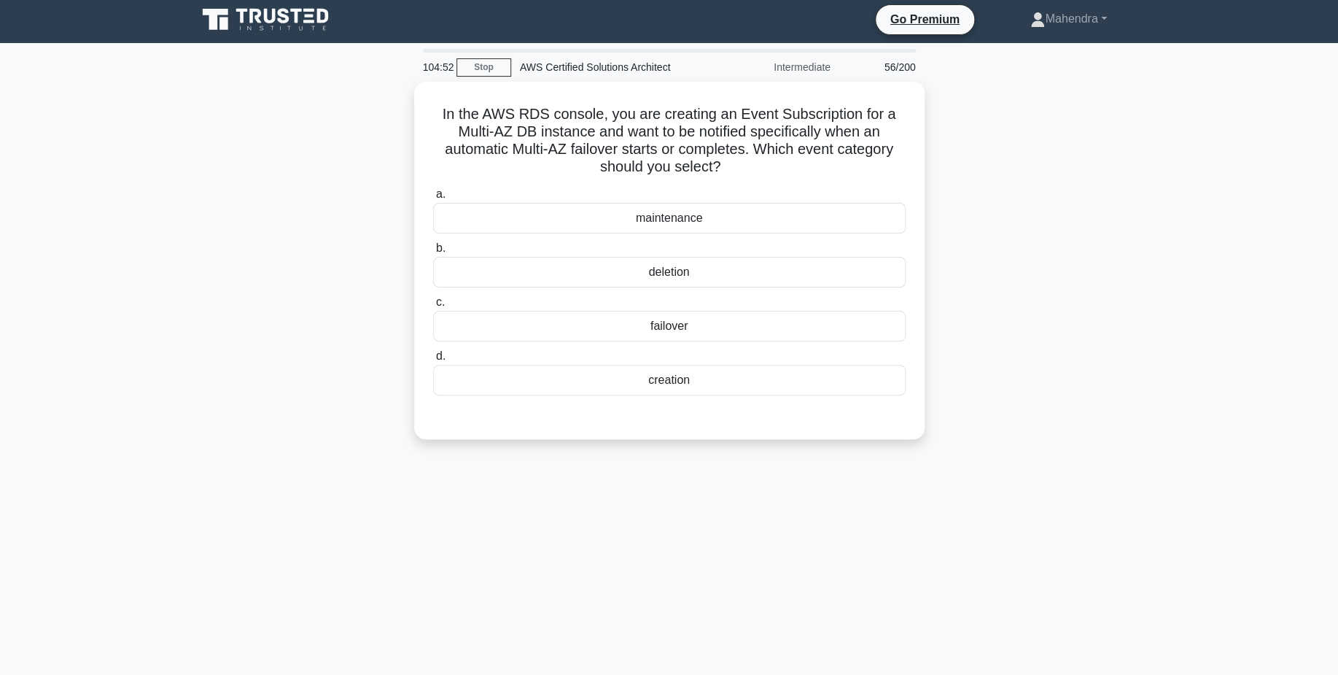
scroll to position [0, 0]
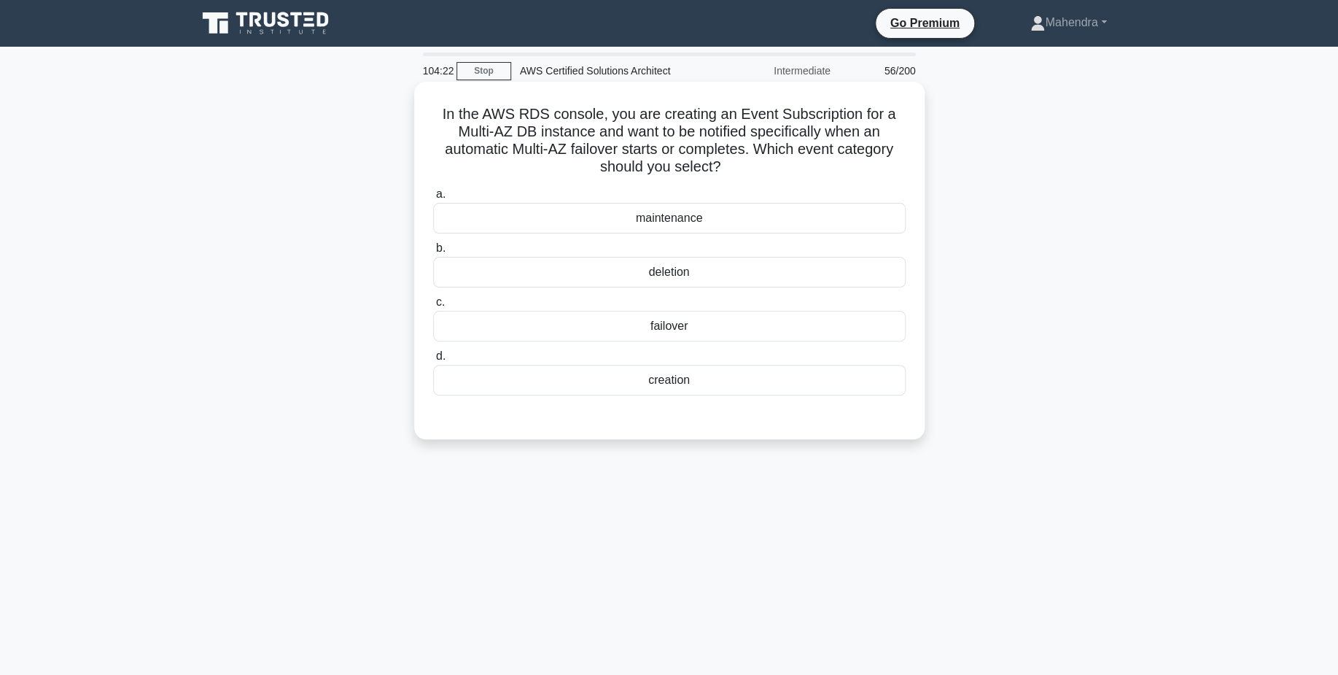
click at [675, 332] on div "failover" at bounding box center [669, 326] width 473 height 31
click at [433, 307] on input "c. failover" at bounding box center [433, 302] width 0 height 9
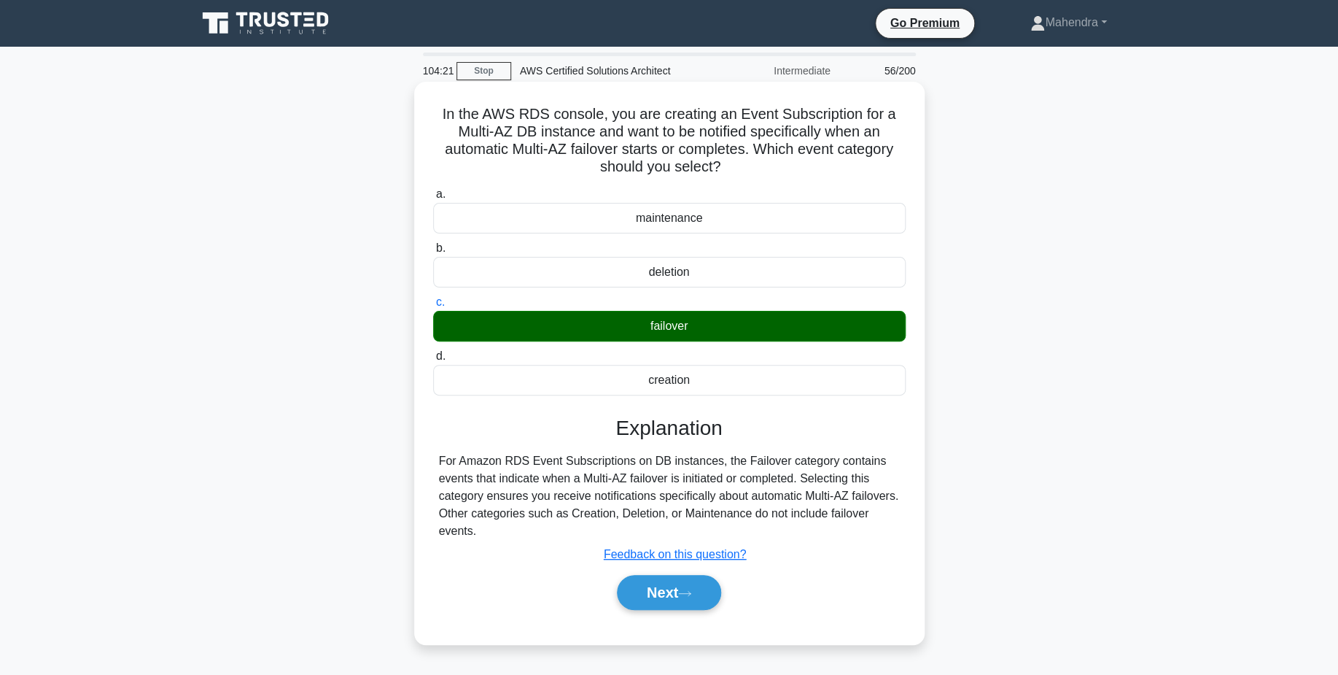
scroll to position [114, 0]
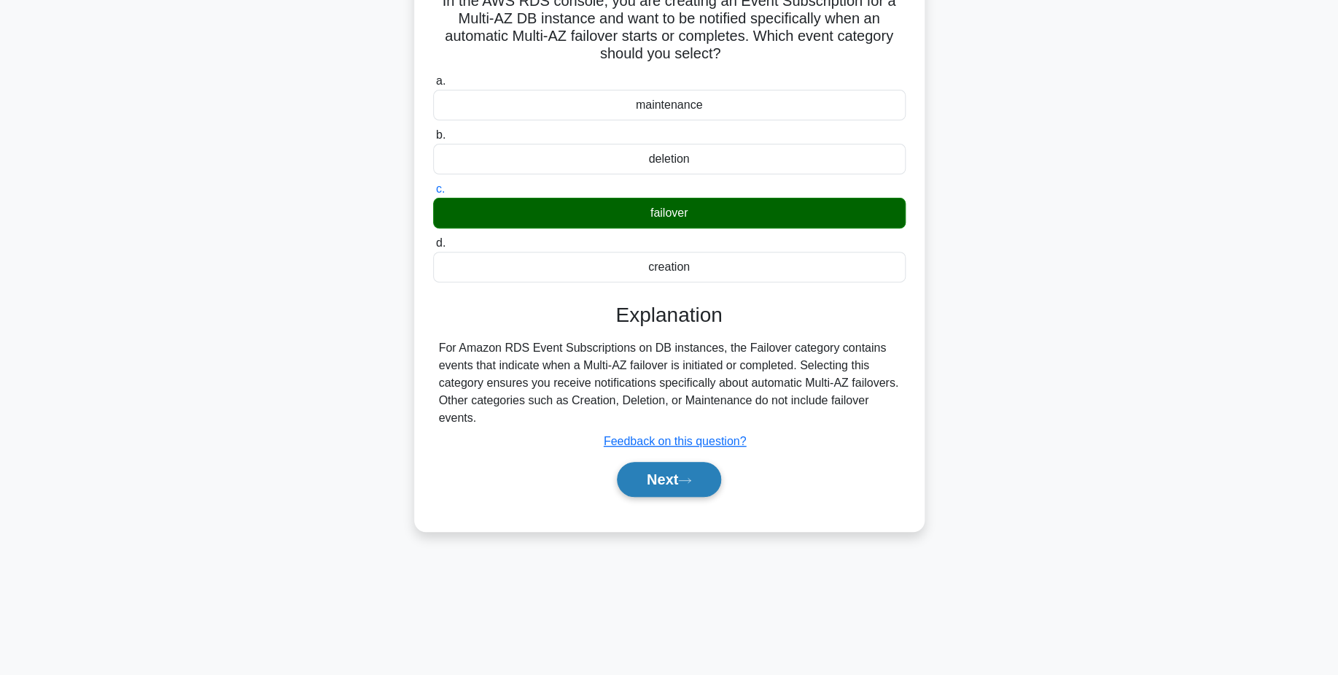
click at [691, 479] on icon at bounding box center [684, 480] width 13 height 8
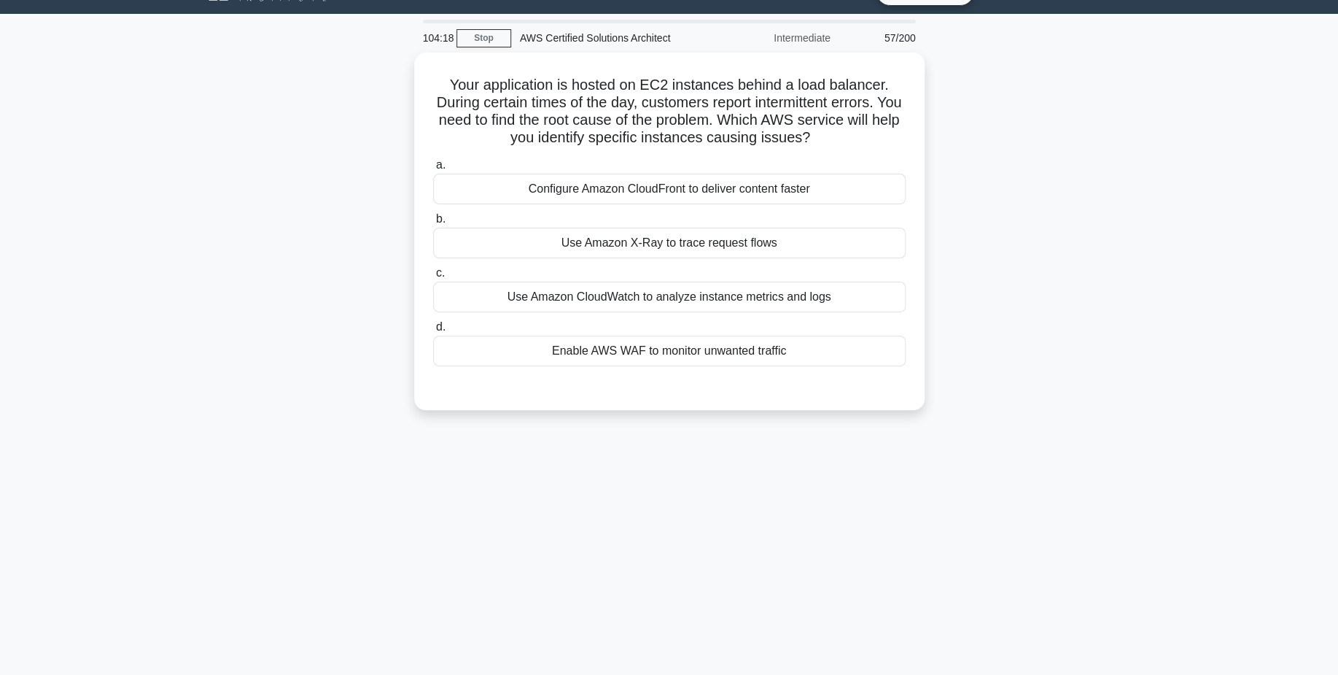
scroll to position [31, 0]
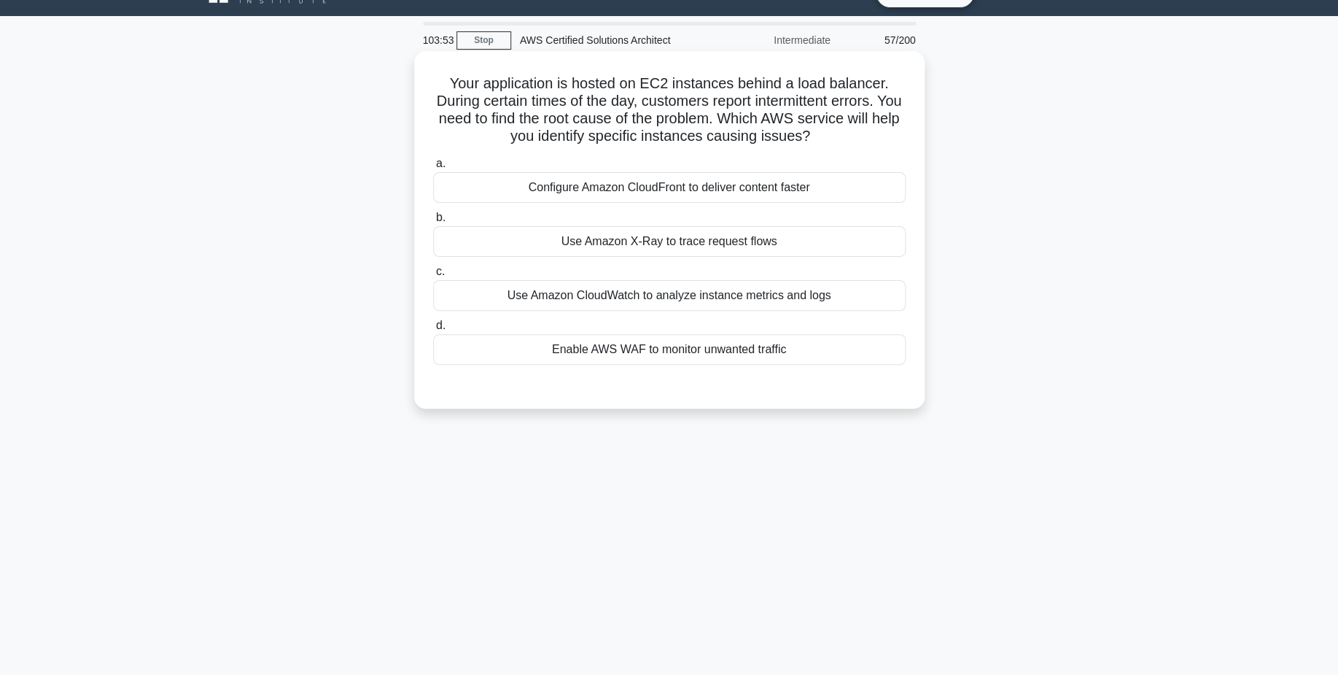
click at [803, 244] on div "Use Amazon X-Ray to trace request flows" at bounding box center [669, 241] width 473 height 31
click at [433, 222] on input "b. Use Amazon X-Ray to trace request flows" at bounding box center [433, 217] width 0 height 9
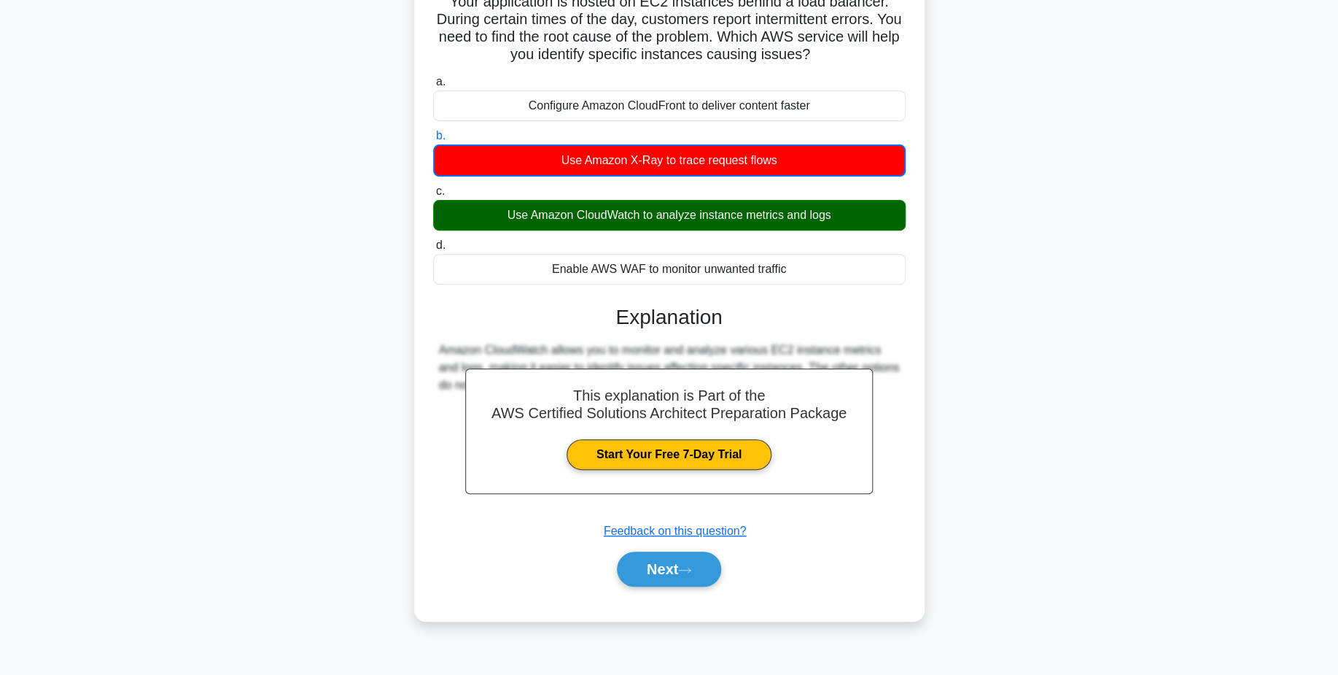
scroll to position [114, 0]
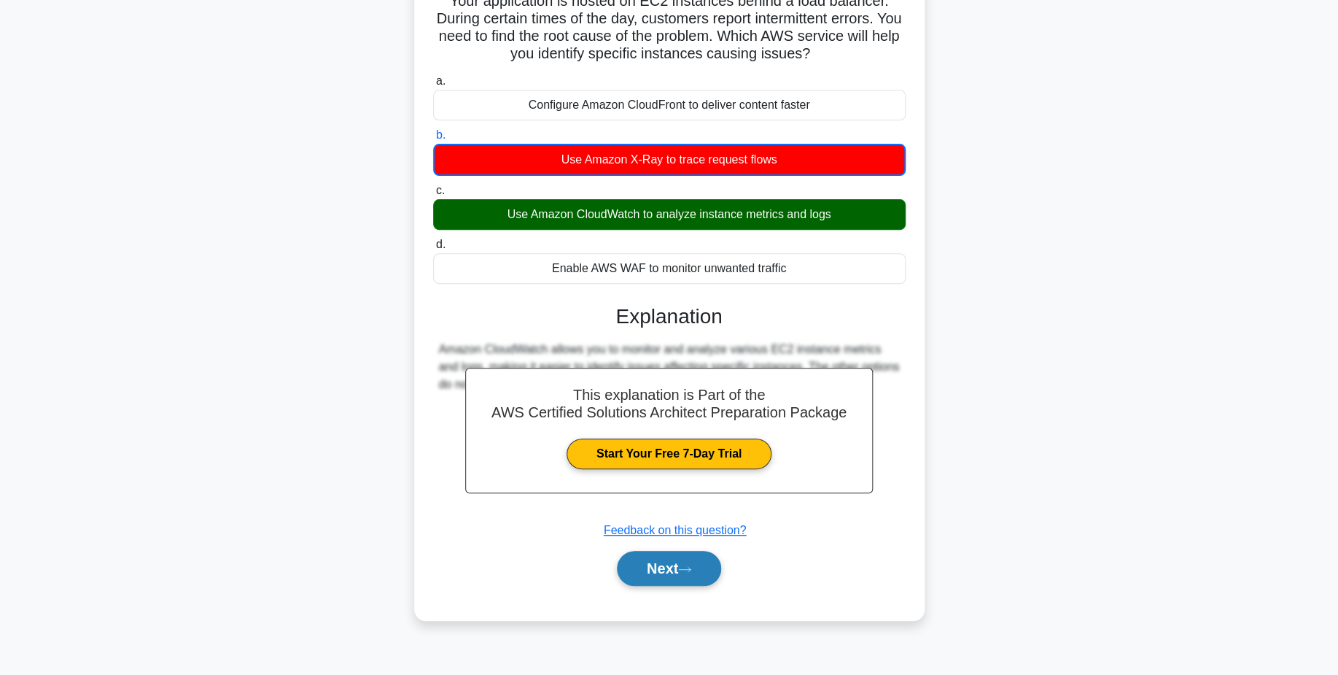
click at [690, 558] on button "Next" at bounding box center [669, 568] width 104 height 35
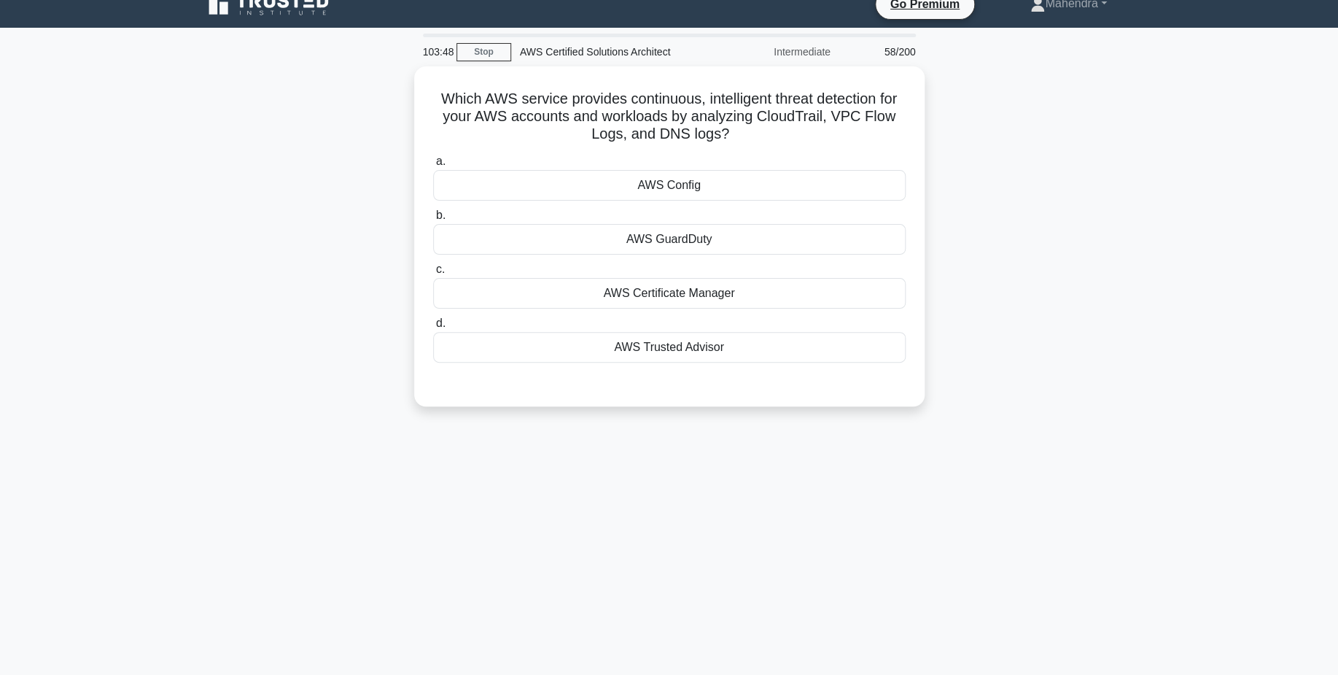
scroll to position [18, 0]
click at [734, 233] on div "AWS GuardDuty" at bounding box center [669, 236] width 473 height 31
click at [433, 217] on input "b. AWS GuardDuty" at bounding box center [433, 212] width 0 height 9
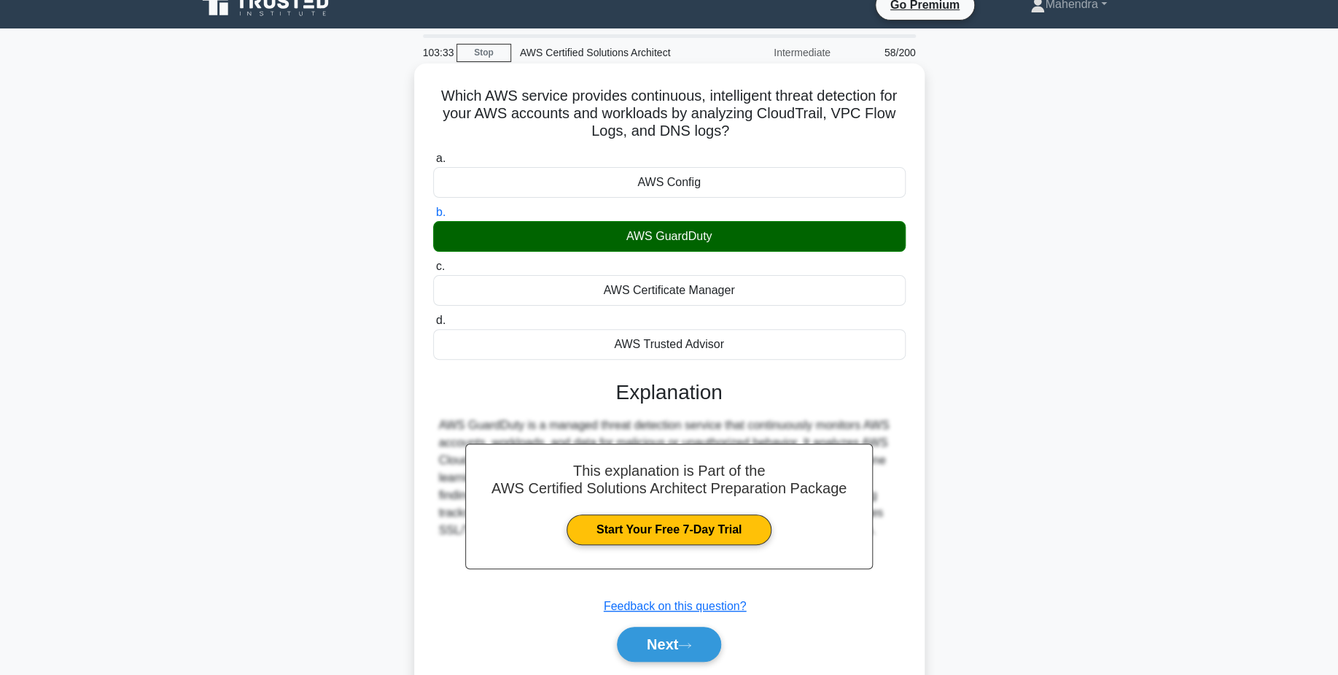
scroll to position [114, 0]
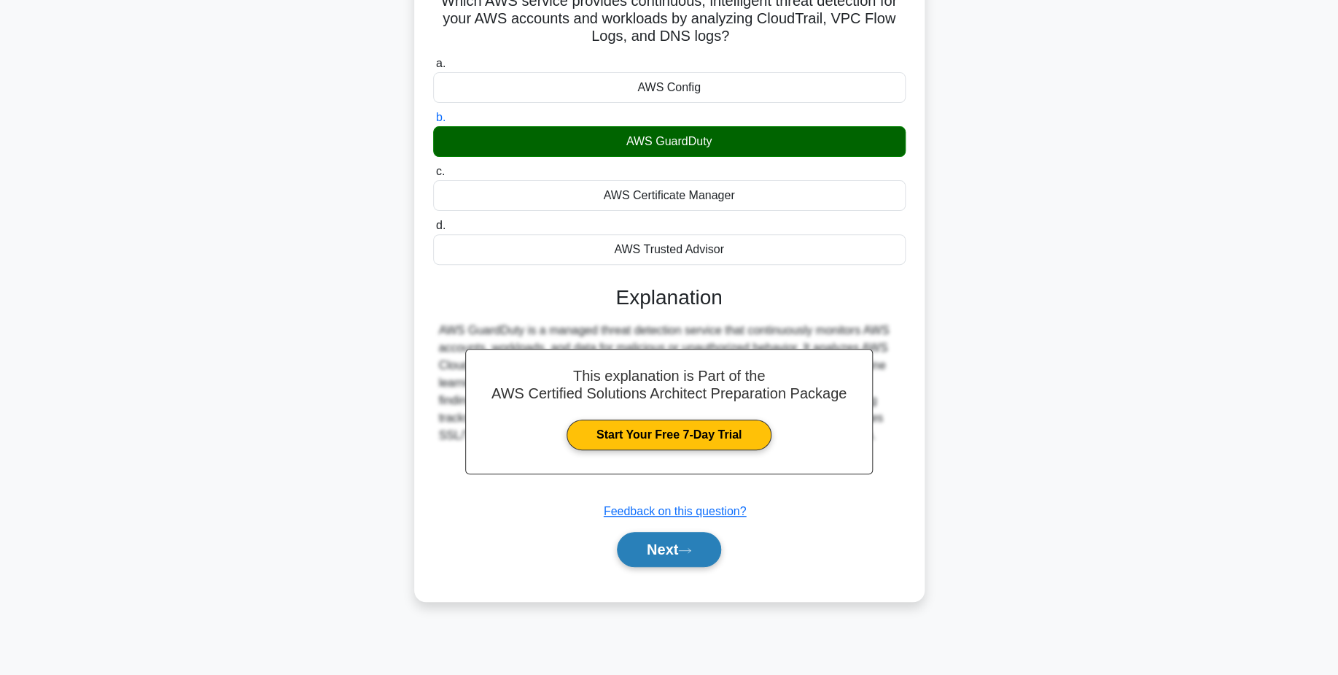
click at [662, 548] on button "Next" at bounding box center [669, 549] width 104 height 35
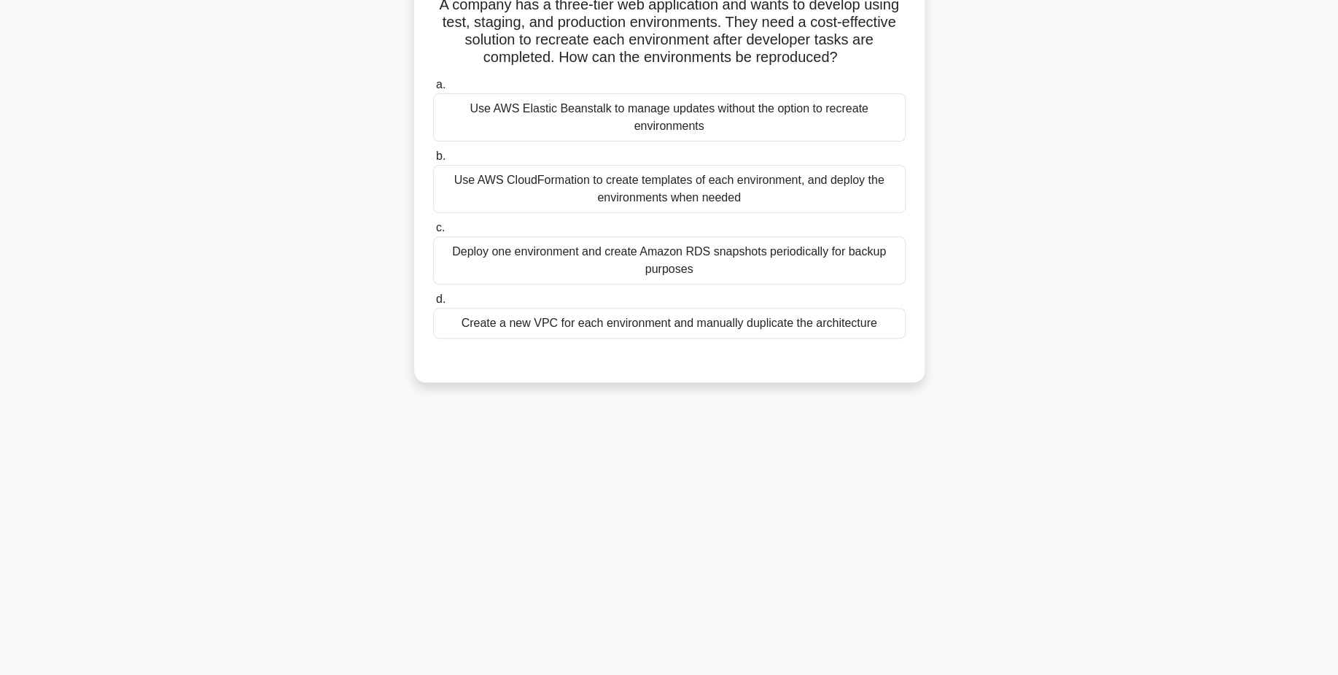
scroll to position [0, 0]
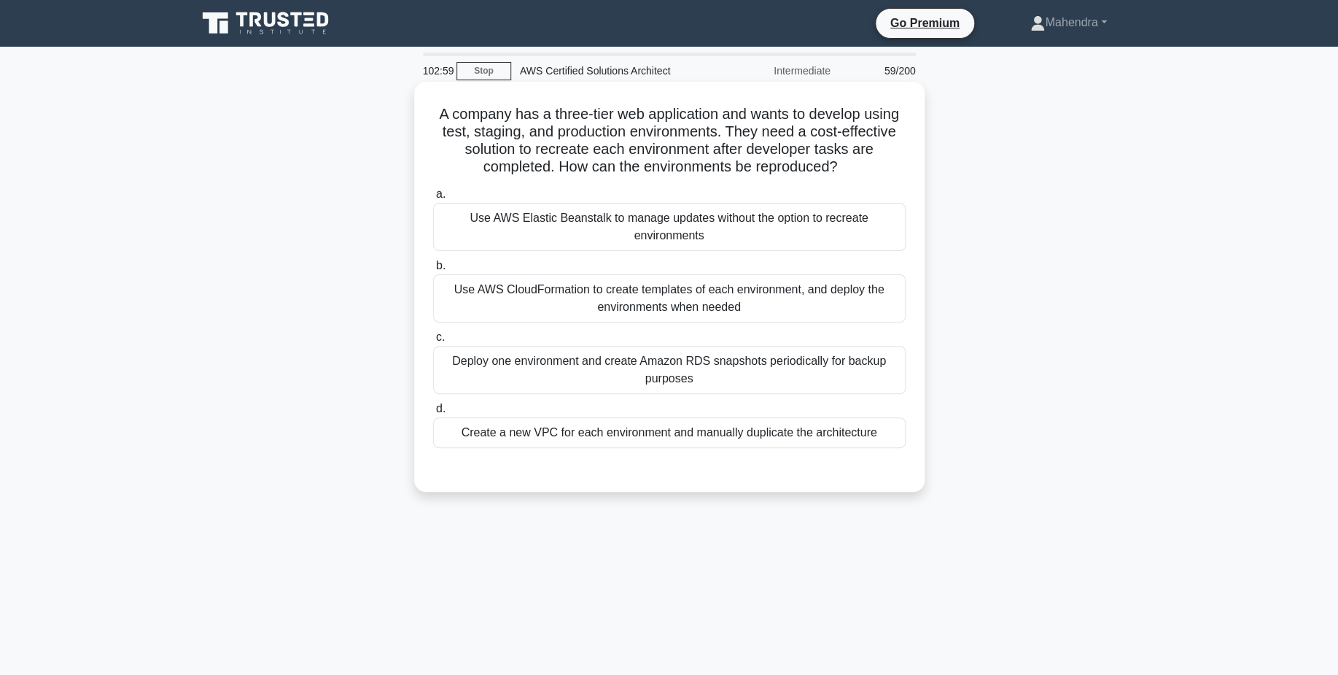
click at [790, 299] on div "Use AWS CloudFormation to create templates of each environment, and deploy the …" at bounding box center [669, 298] width 473 height 48
click at [433, 271] on input "b. Use AWS CloudFormation to create templates of each environment, and deploy t…" at bounding box center [433, 265] width 0 height 9
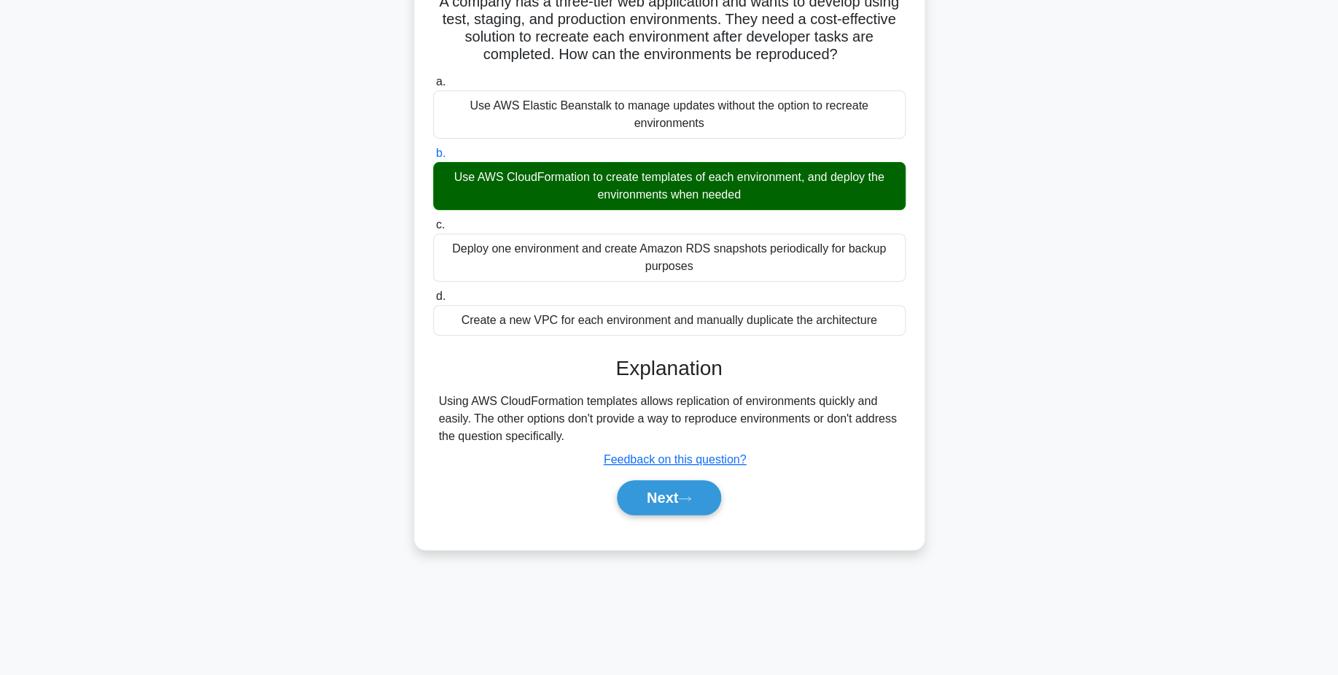
scroll to position [114, 0]
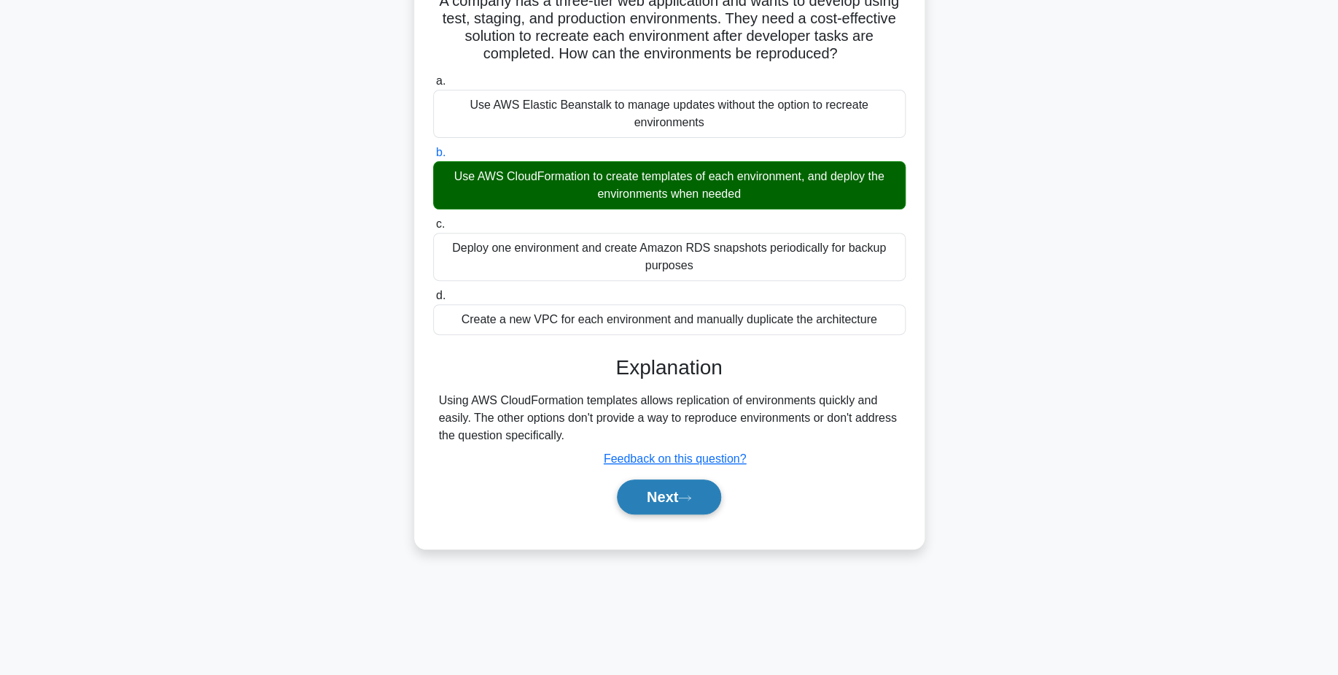
click at [697, 492] on button "Next" at bounding box center [669, 496] width 104 height 35
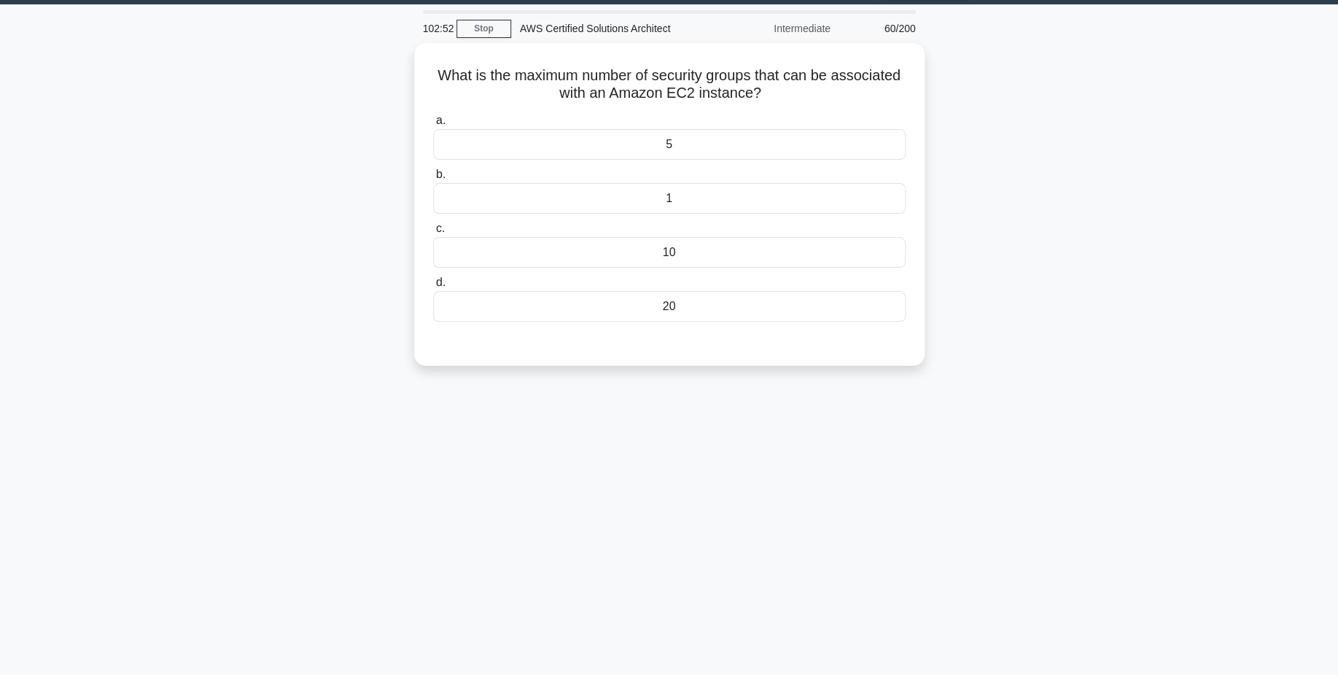
scroll to position [41, 0]
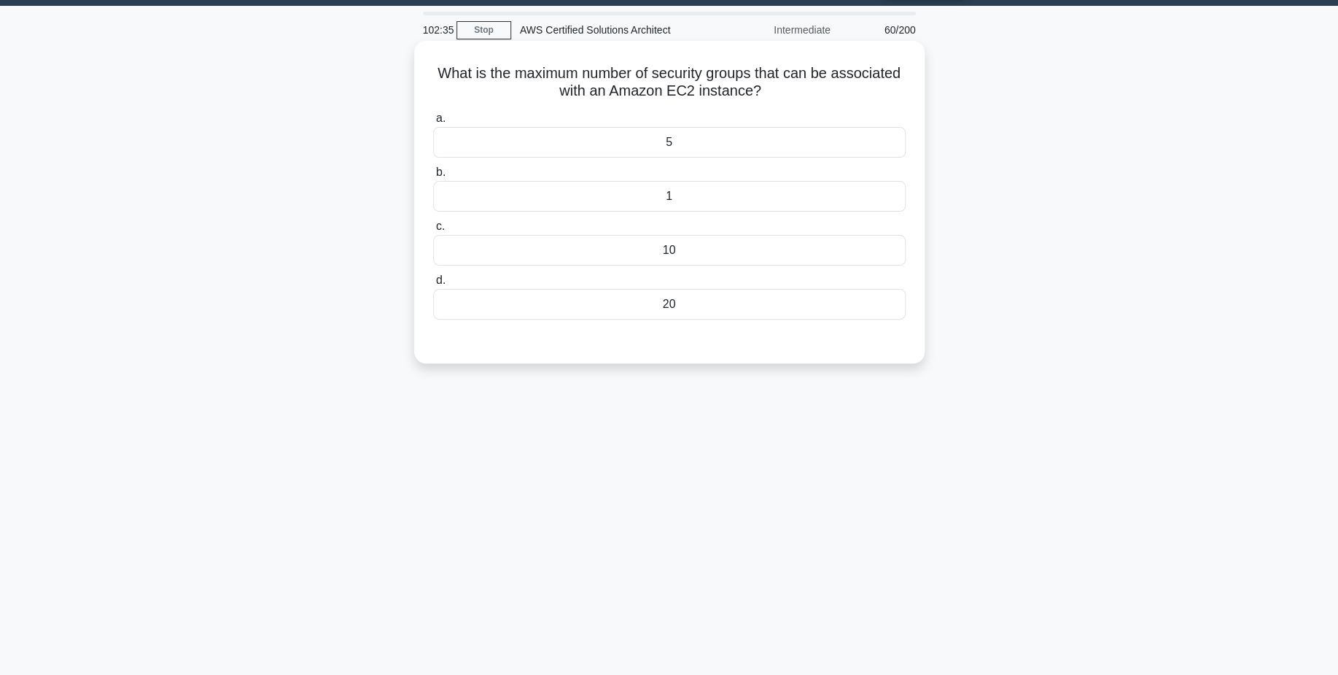
click at [694, 152] on div "5" at bounding box center [669, 142] width 473 height 31
click at [433, 123] on input "a. 5" at bounding box center [433, 118] width 0 height 9
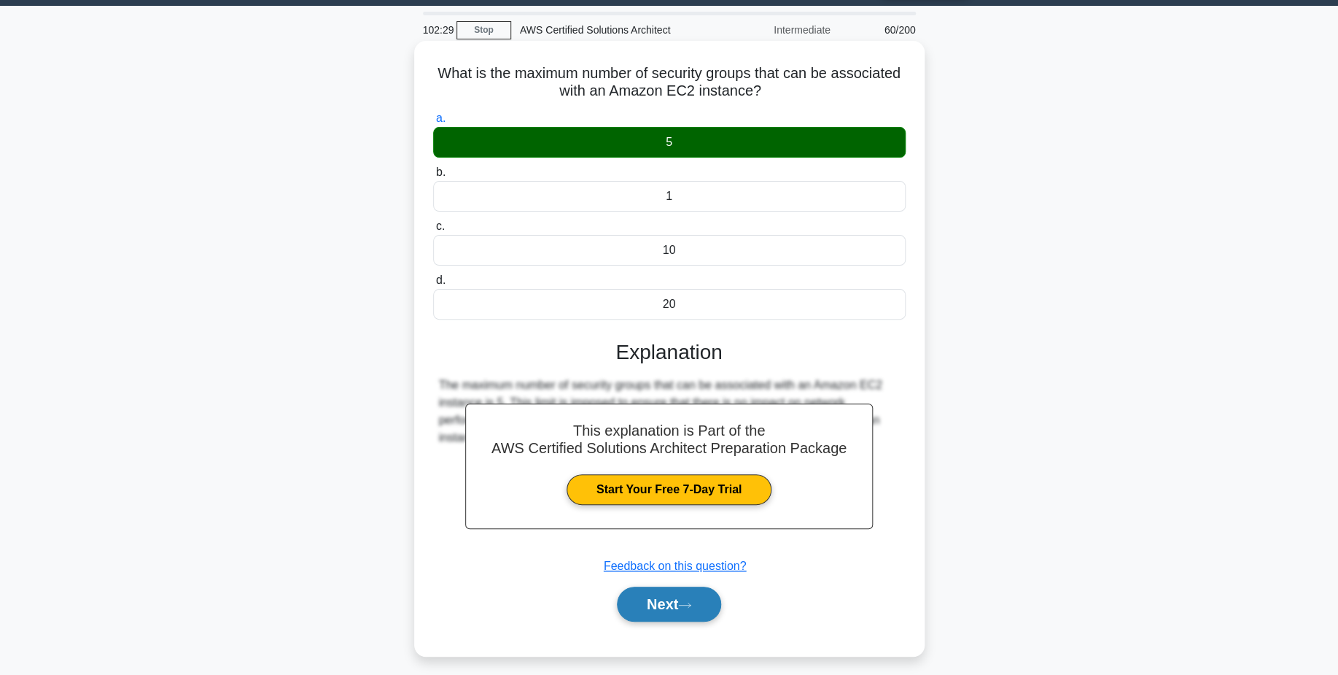
click at [702, 606] on button "Next" at bounding box center [669, 603] width 104 height 35
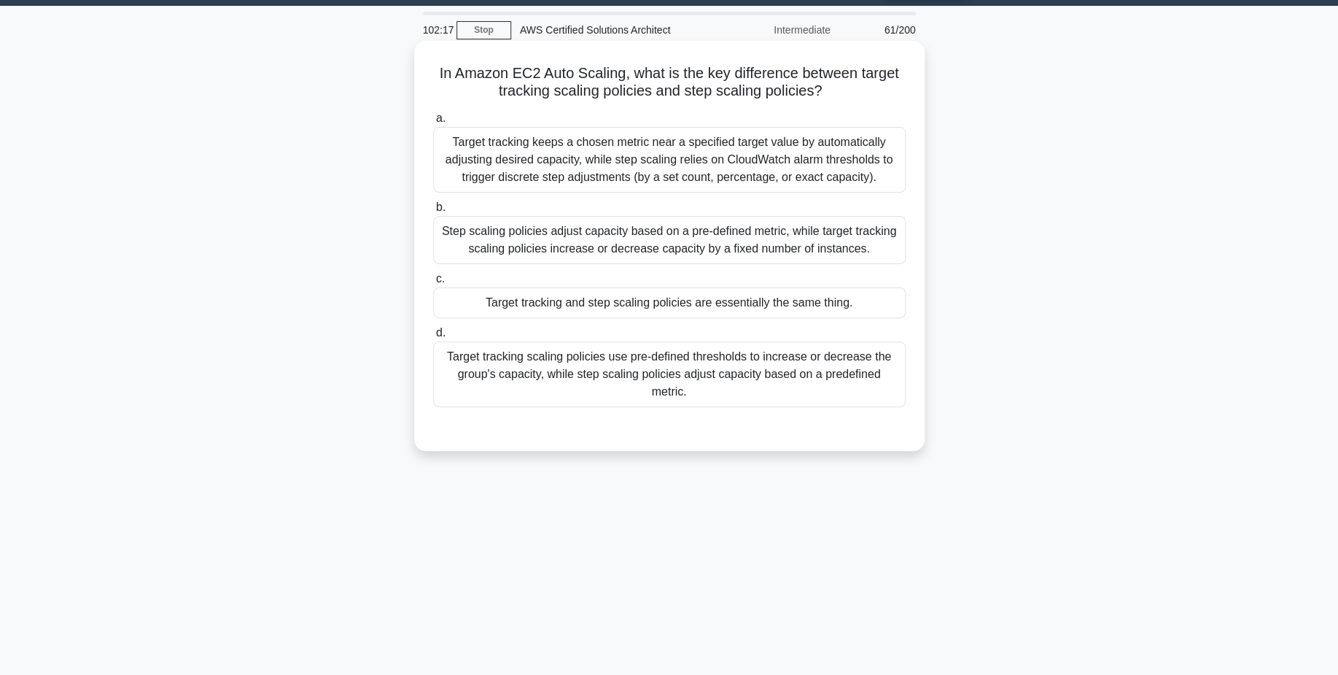
click at [718, 187] on div "Target tracking keeps a chosen metric near a specified target value by automati…" at bounding box center [669, 160] width 473 height 66
click at [433, 123] on input "a. Target tracking keeps a chosen metric near a specified target value by autom…" at bounding box center [433, 118] width 0 height 9
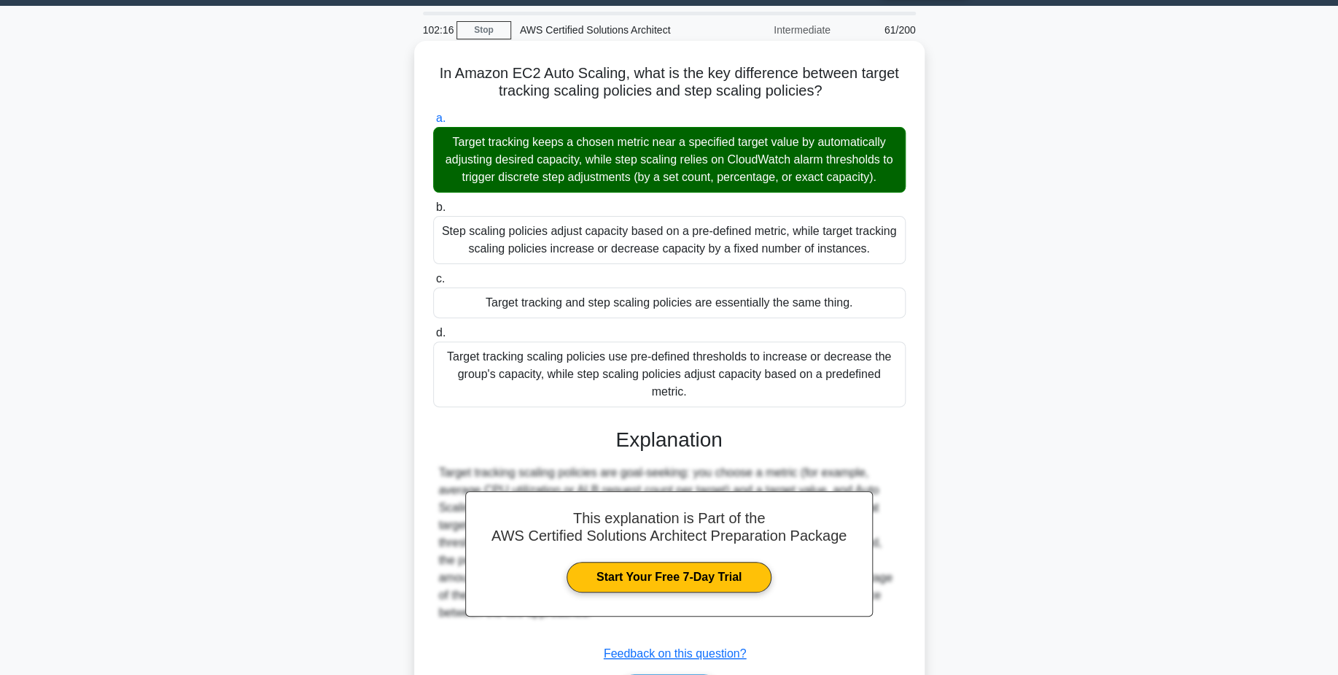
scroll to position [121, 0]
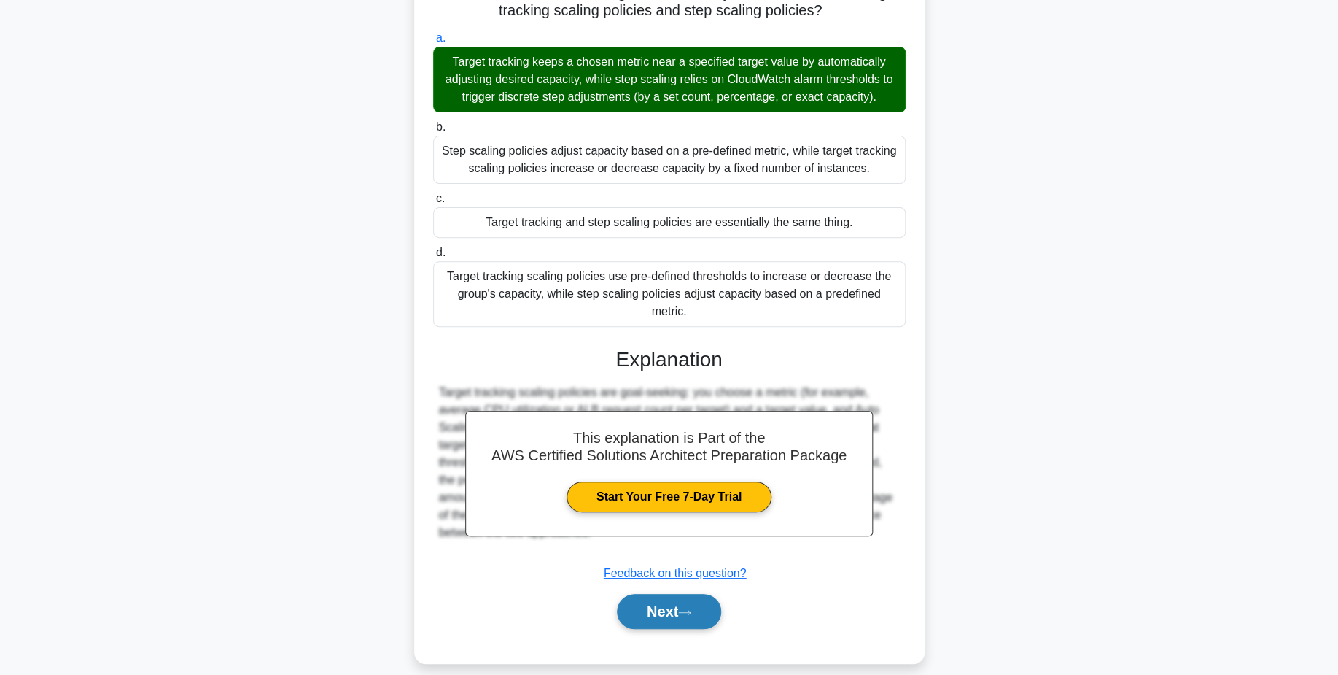
click at [684, 597] on button "Next" at bounding box center [669, 611] width 104 height 35
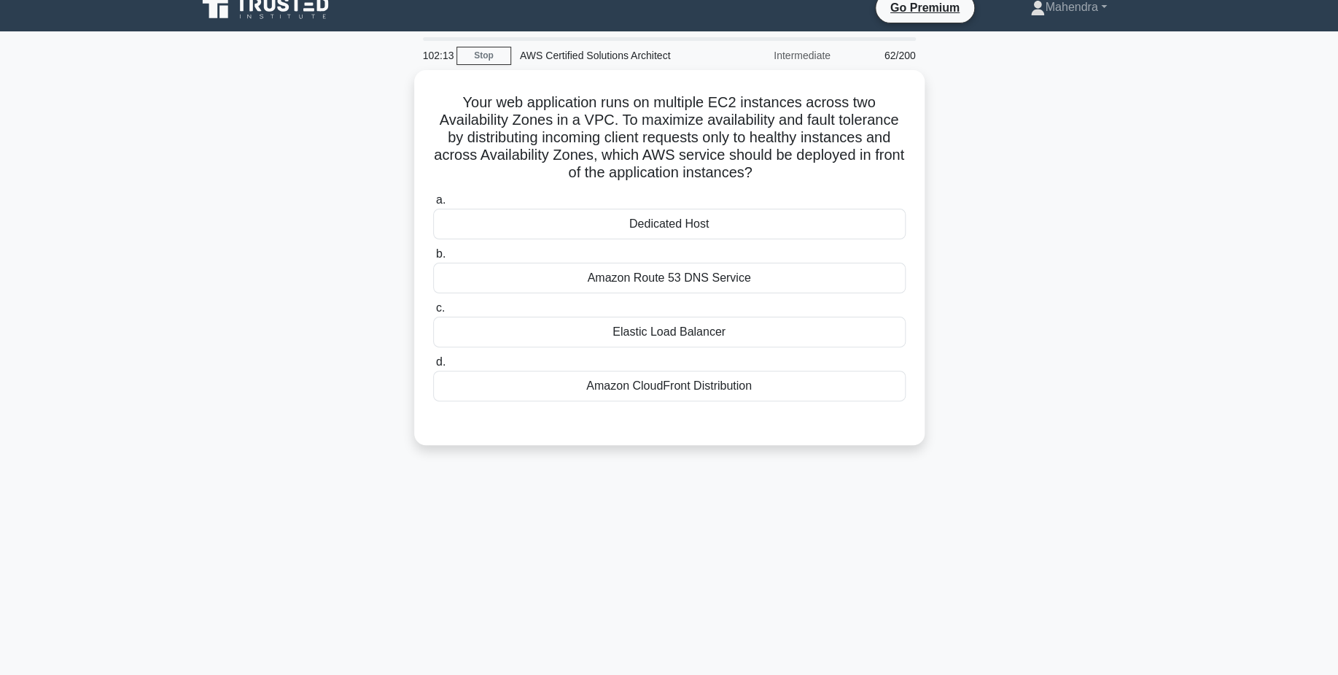
scroll to position [15, 0]
click at [739, 334] on div "Elastic Load Balancer" at bounding box center [669, 329] width 473 height 31
click at [433, 310] on input "c. Elastic Load Balancer" at bounding box center [433, 305] width 0 height 9
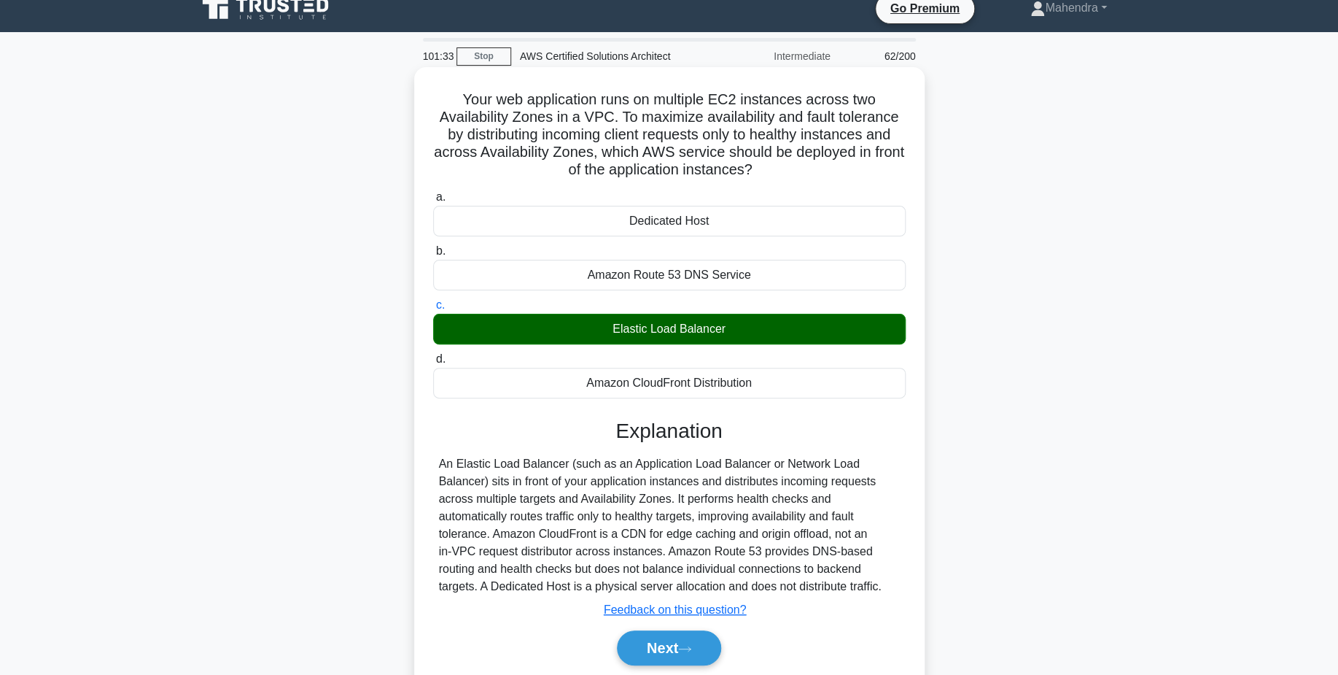
scroll to position [114, 0]
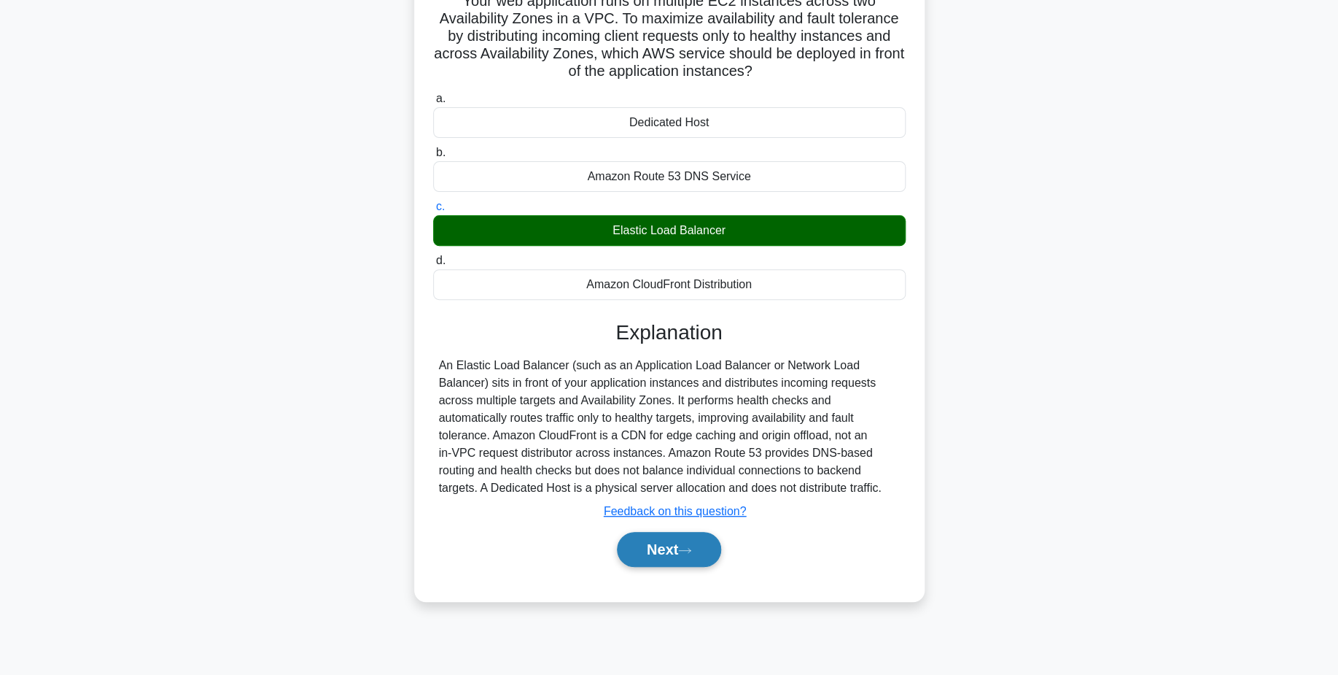
click at [645, 546] on button "Next" at bounding box center [669, 549] width 104 height 35
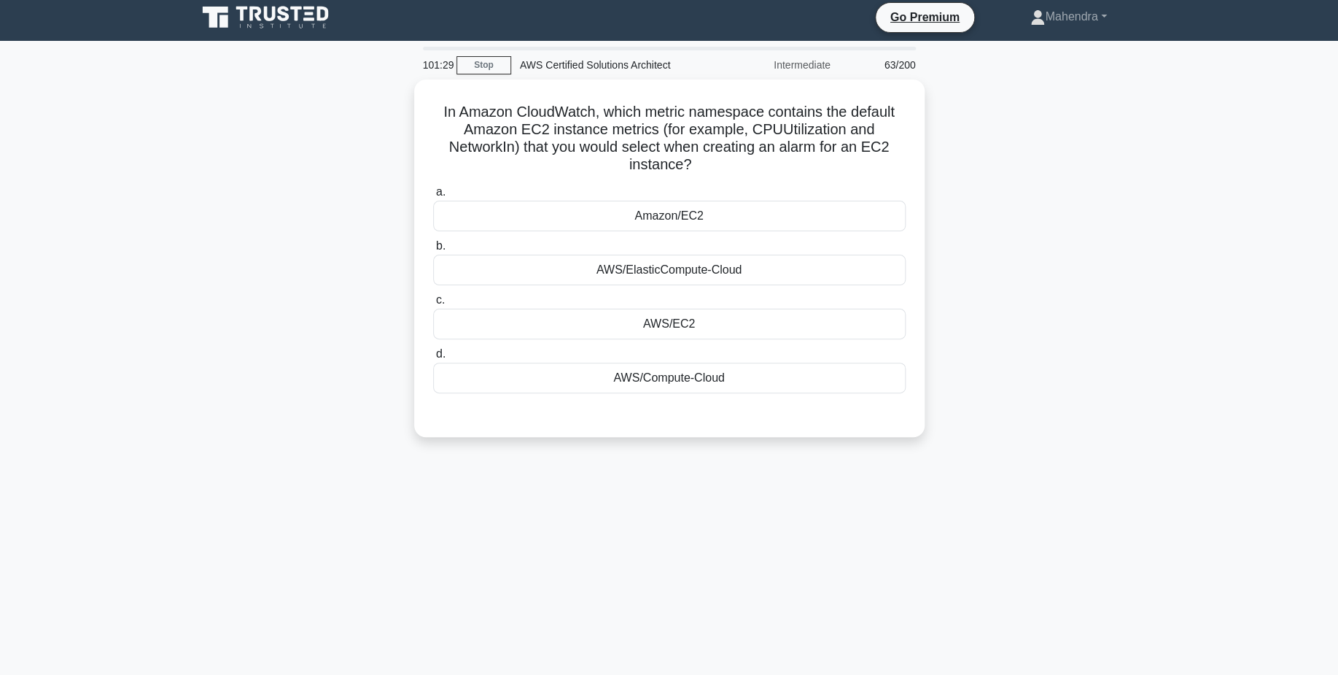
scroll to position [0, 0]
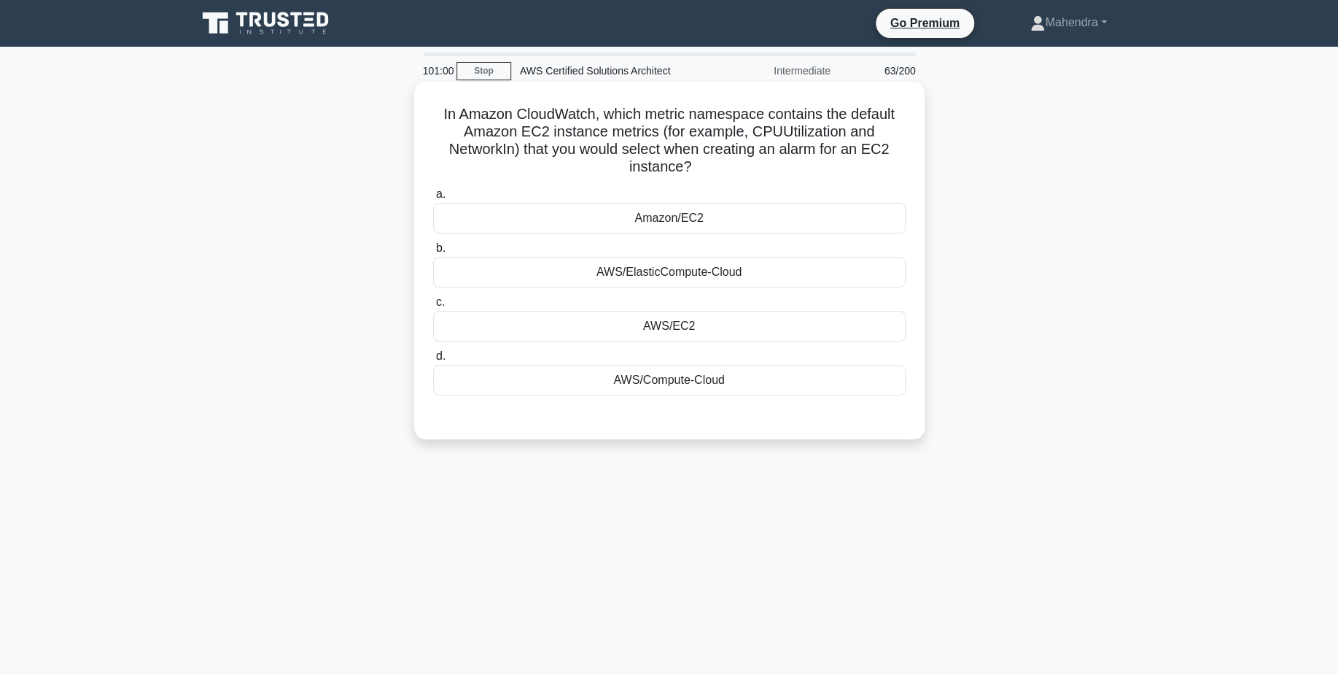
click at [748, 378] on div "AWS/Compute-Cloud" at bounding box center [669, 380] width 473 height 31
click at [433, 361] on input "d. AWS/Compute-Cloud" at bounding box center [433, 356] width 0 height 9
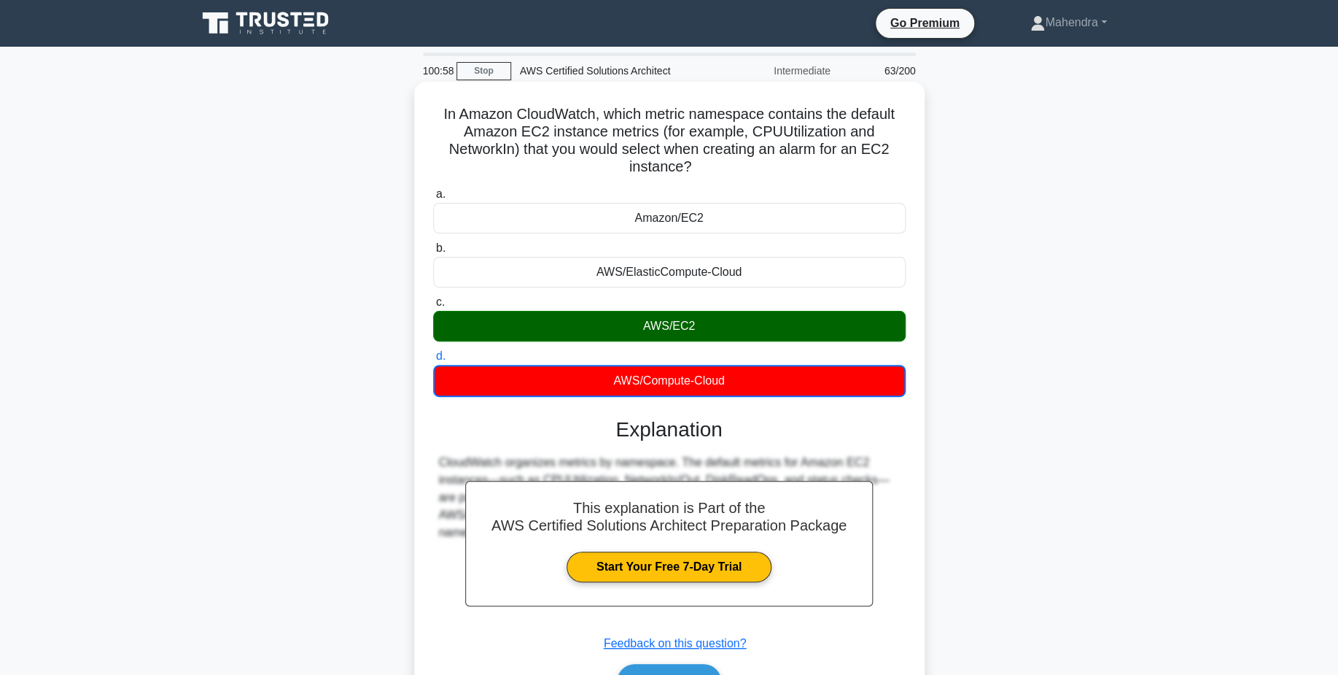
scroll to position [114, 0]
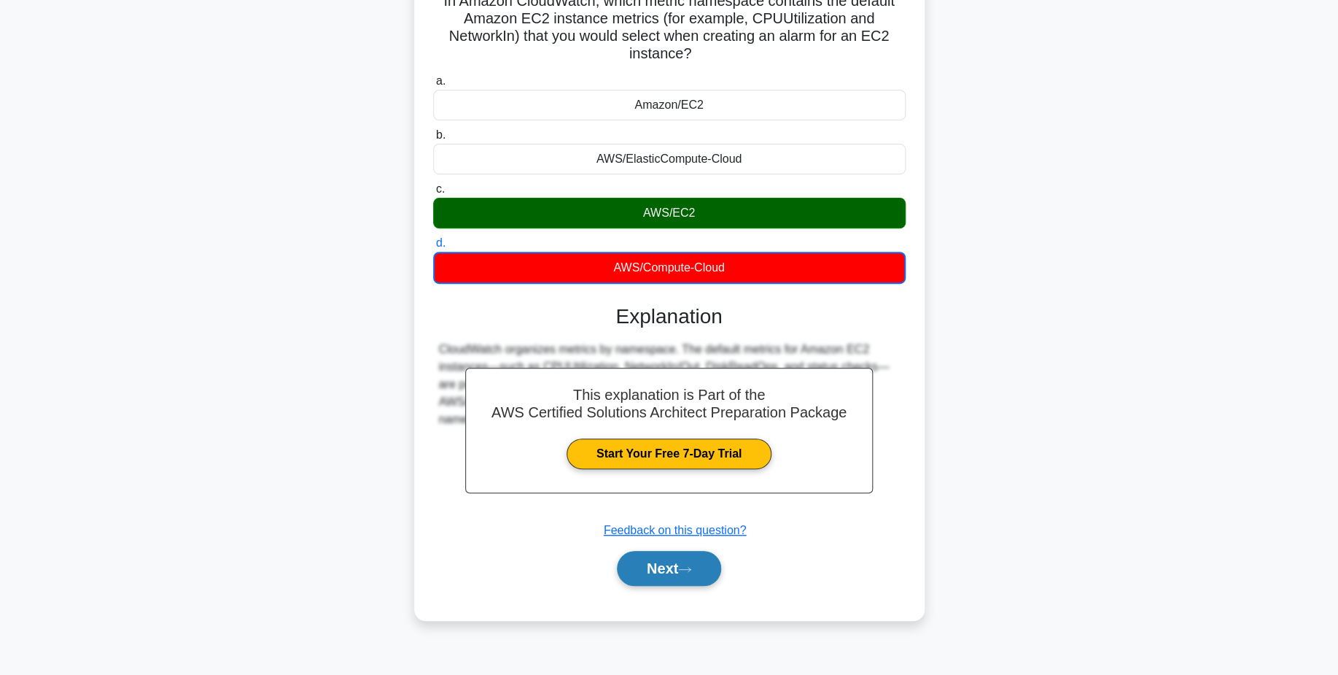
click at [679, 573] on button "Next" at bounding box center [669, 568] width 104 height 35
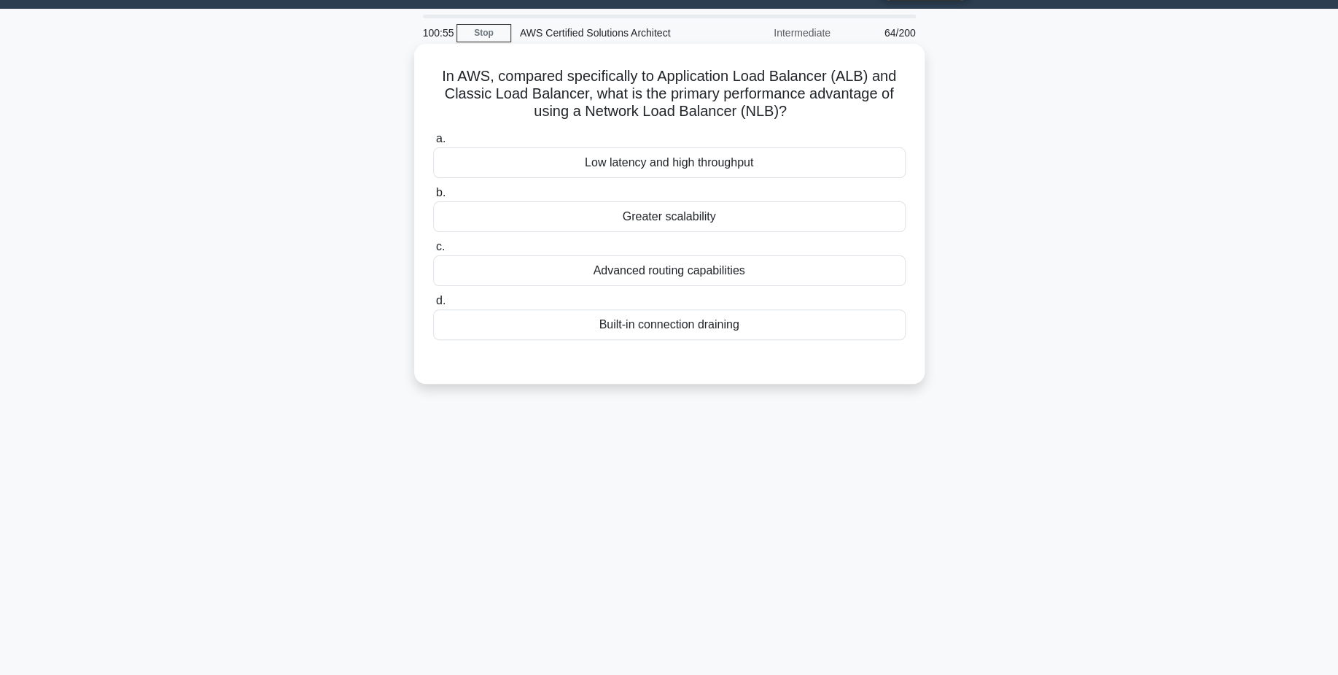
scroll to position [37, 0]
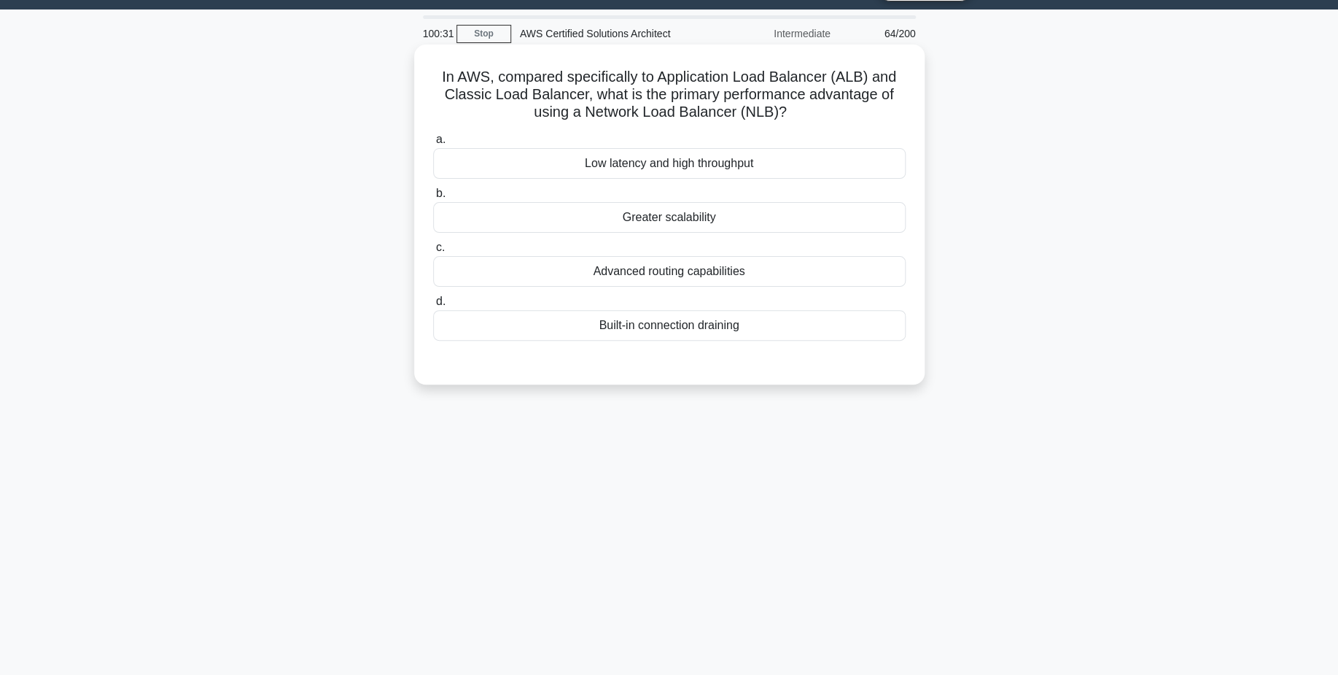
click at [687, 277] on div "Advanced routing capabilities" at bounding box center [669, 271] width 473 height 31
click at [433, 252] on input "c. Advanced routing capabilities" at bounding box center [433, 247] width 0 height 9
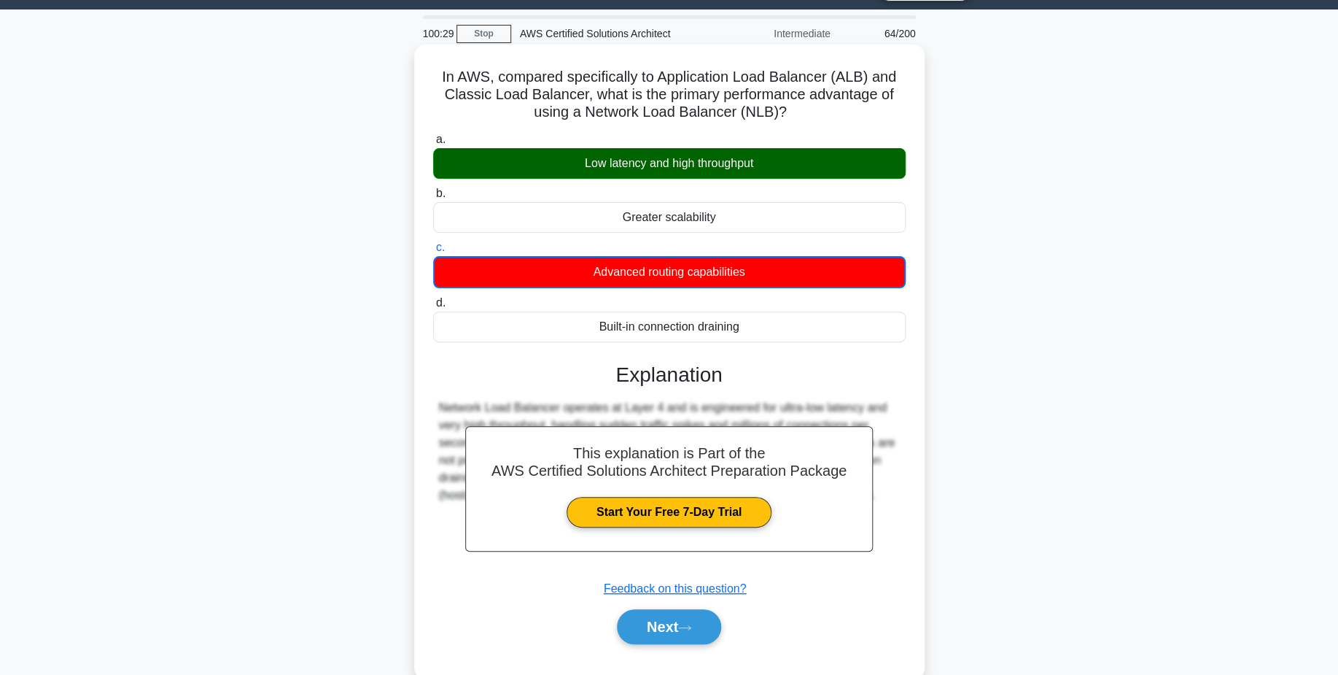
scroll to position [114, 0]
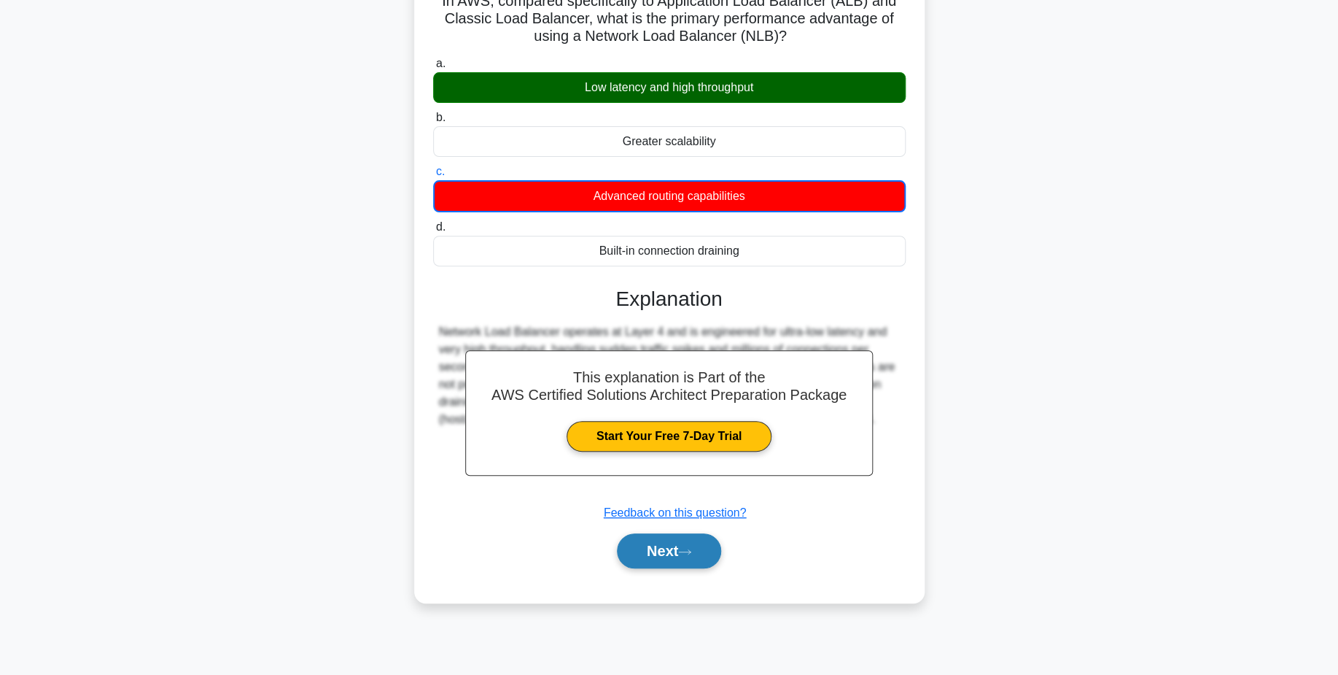
click at [701, 556] on button "Next" at bounding box center [669, 550] width 104 height 35
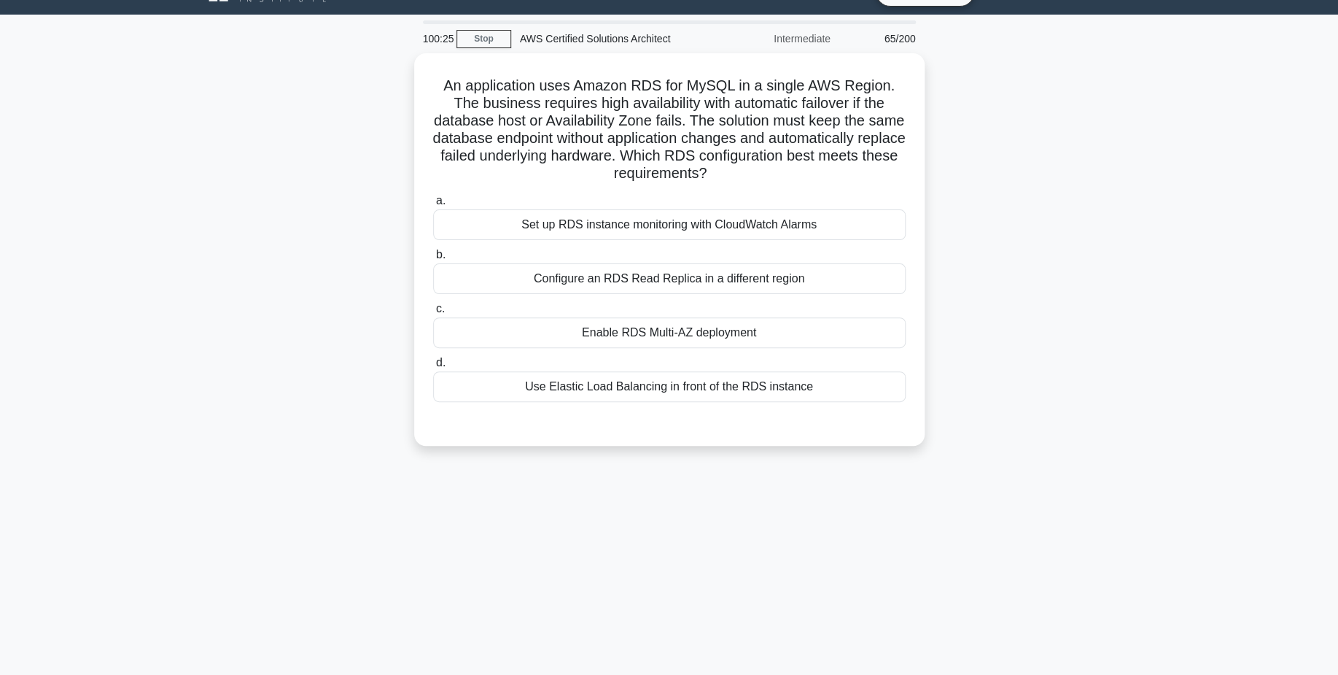
scroll to position [31, 0]
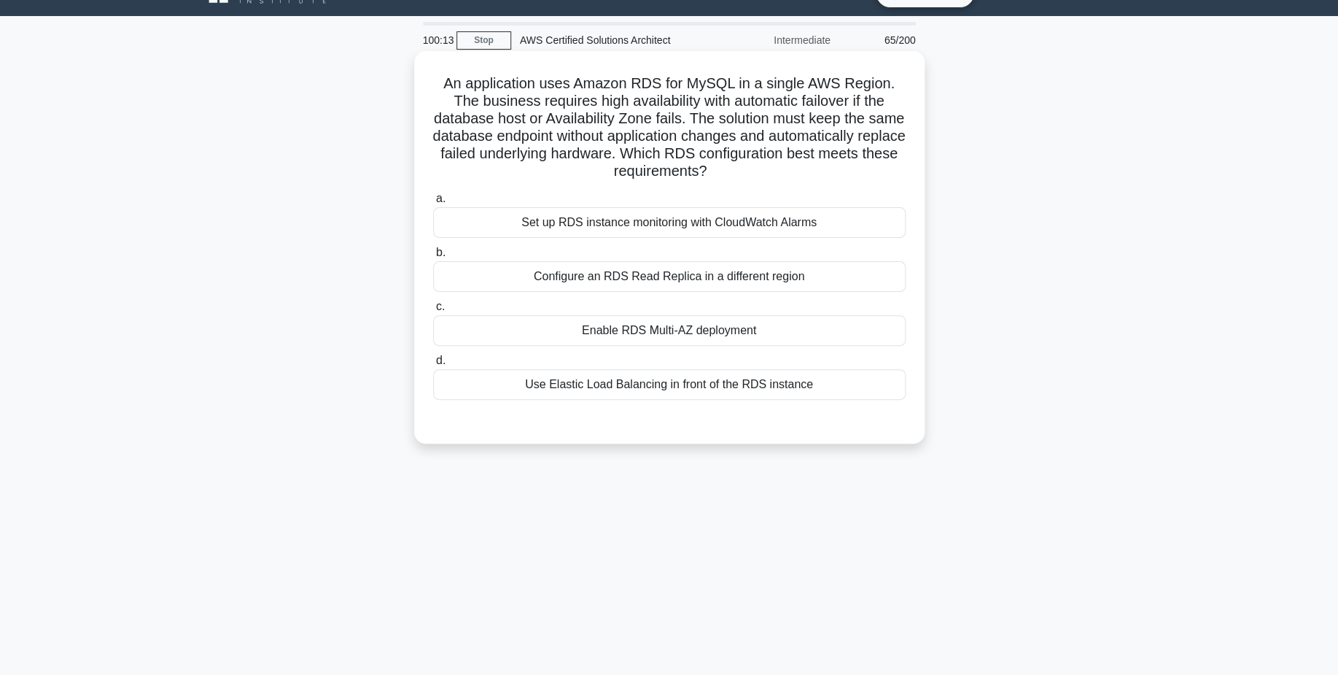
click at [736, 339] on div "Enable RDS Multi-AZ deployment" at bounding box center [669, 330] width 473 height 31
click at [433, 311] on input "c. Enable RDS Multi-AZ deployment" at bounding box center [433, 306] width 0 height 9
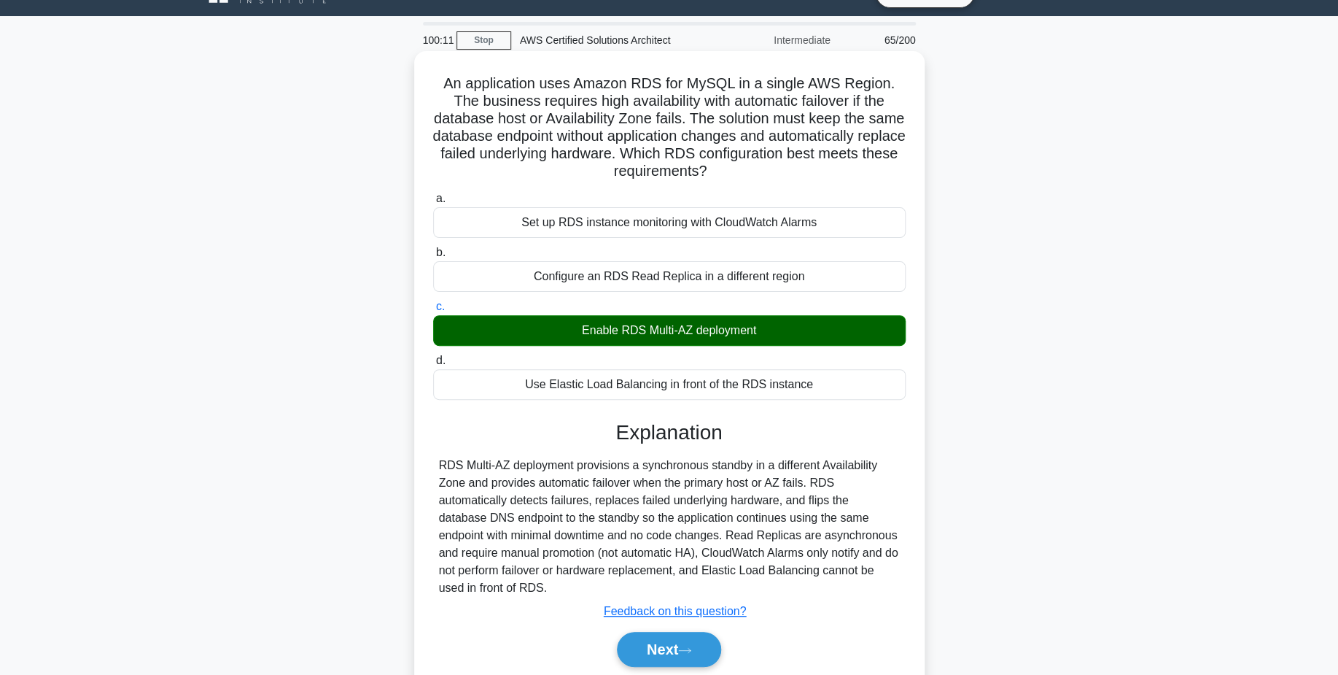
scroll to position [114, 0]
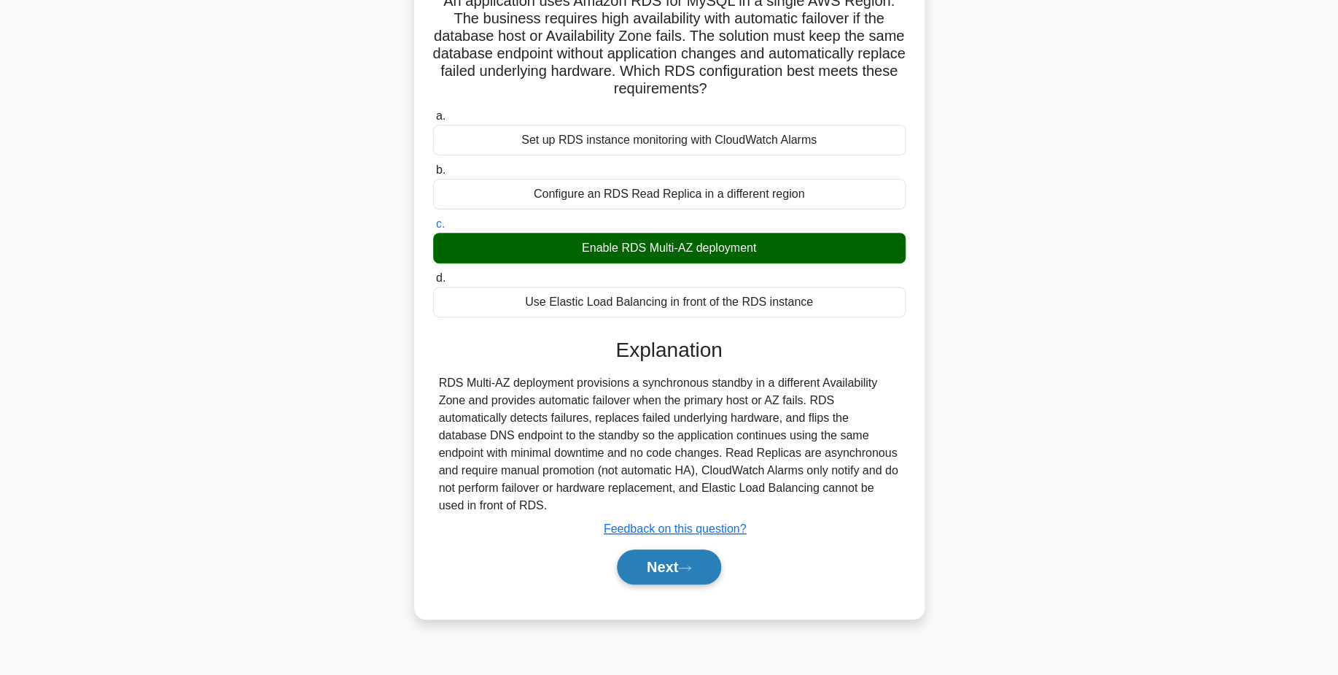
click at [667, 567] on button "Next" at bounding box center [669, 566] width 104 height 35
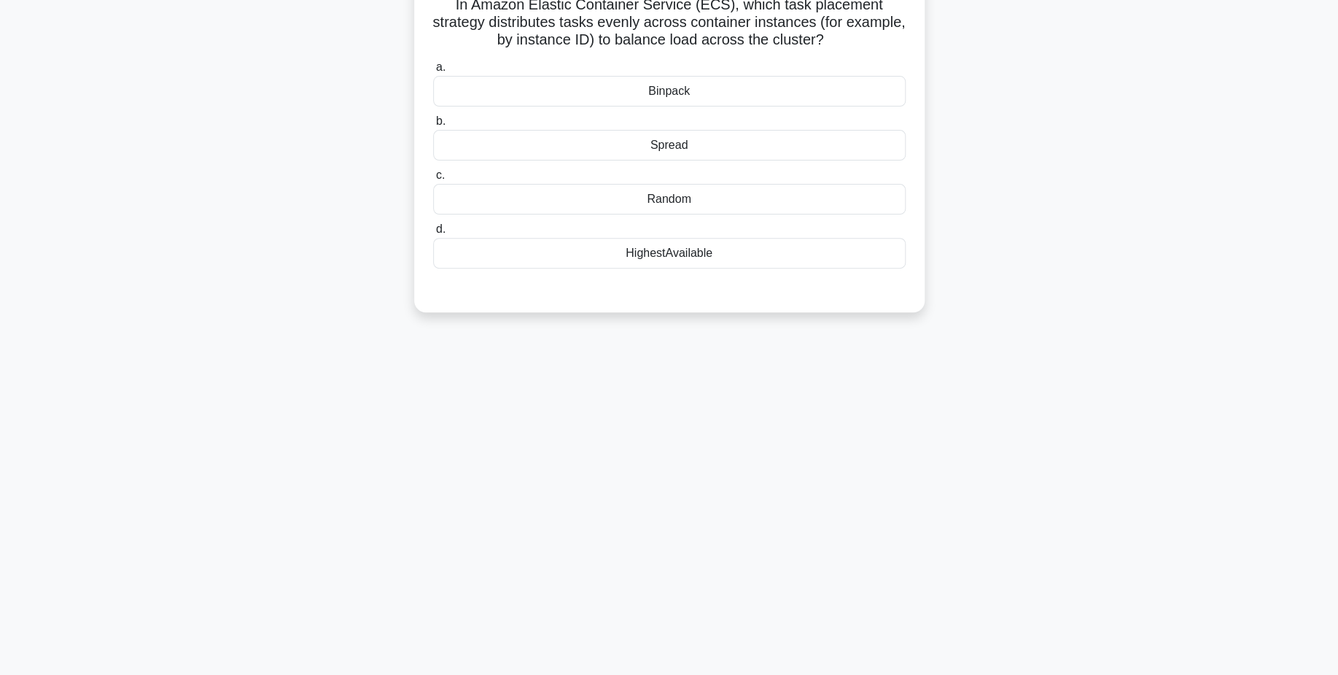
scroll to position [0, 0]
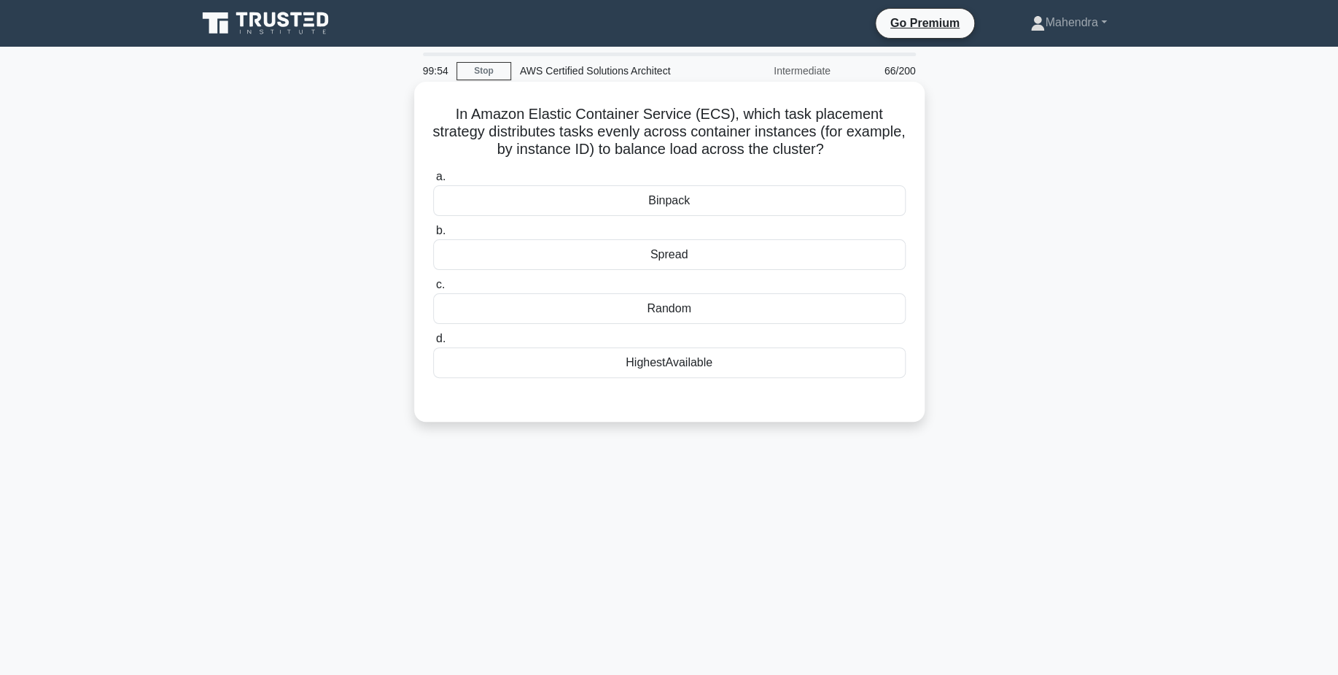
click at [740, 260] on div "Spread" at bounding box center [669, 254] width 473 height 31
click at [433, 236] on input "b. Spread" at bounding box center [433, 230] width 0 height 9
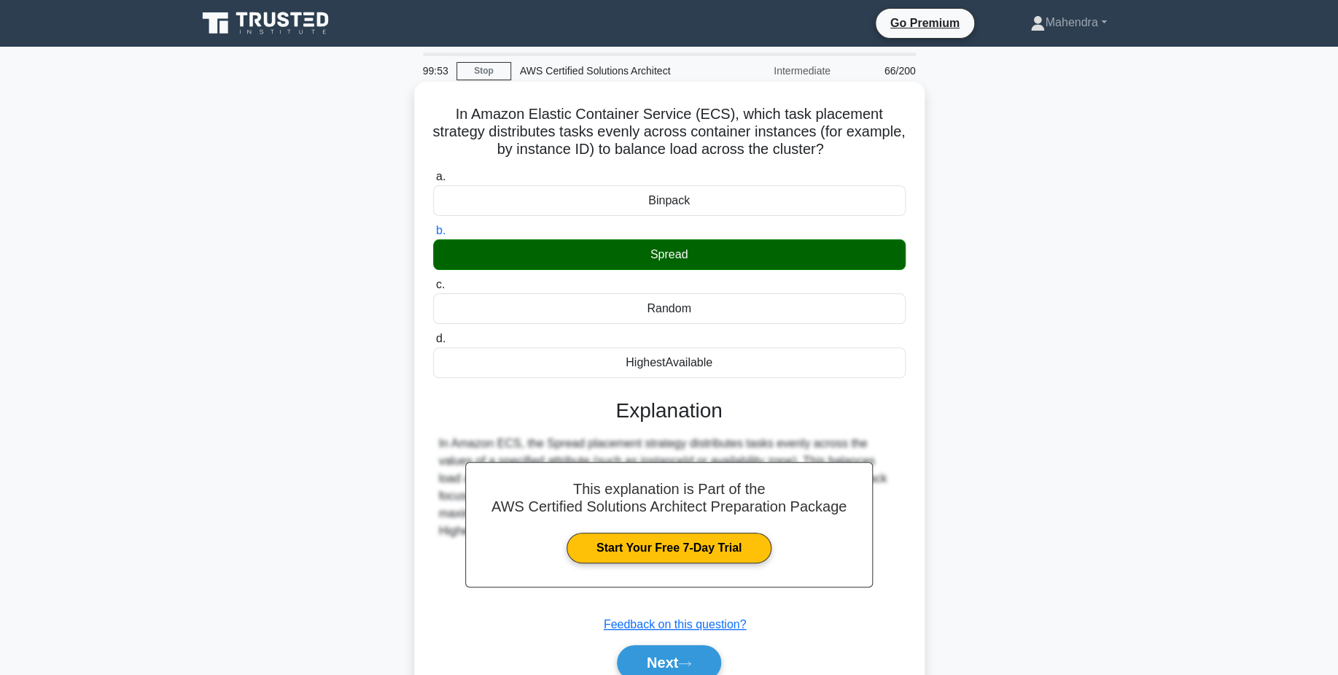
scroll to position [114, 0]
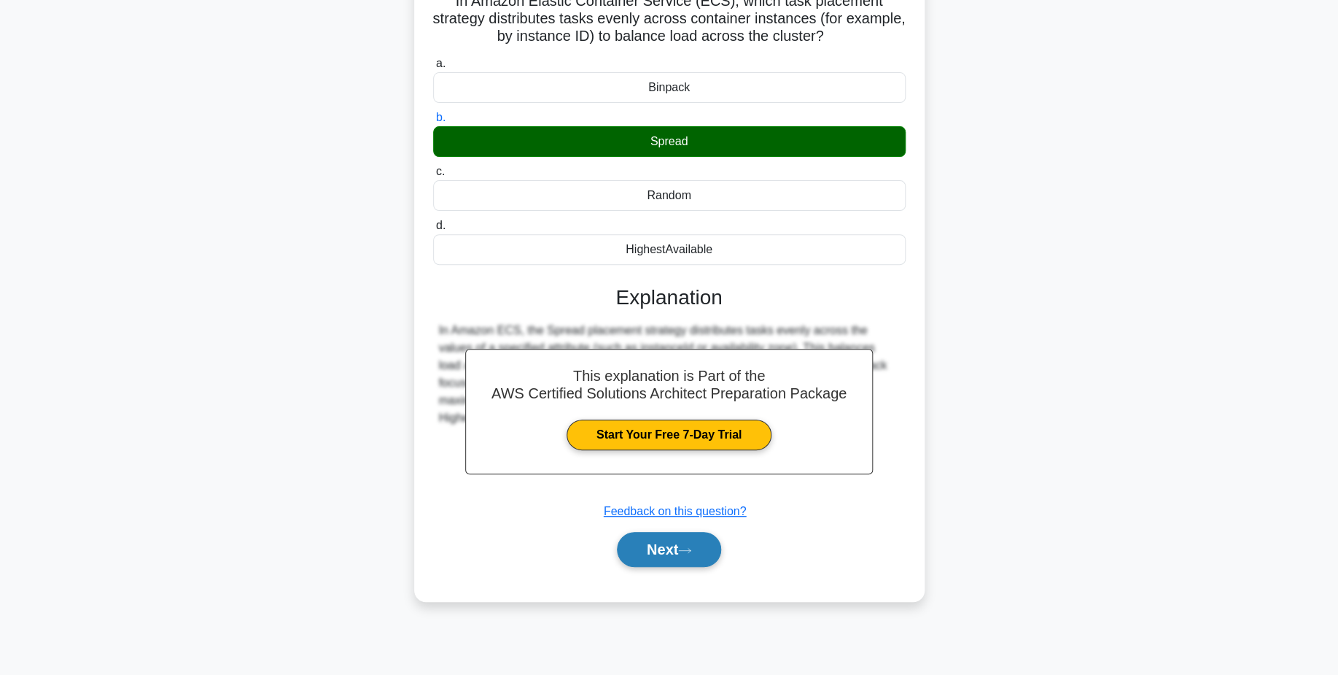
click at [686, 559] on button "Next" at bounding box center [669, 549] width 104 height 35
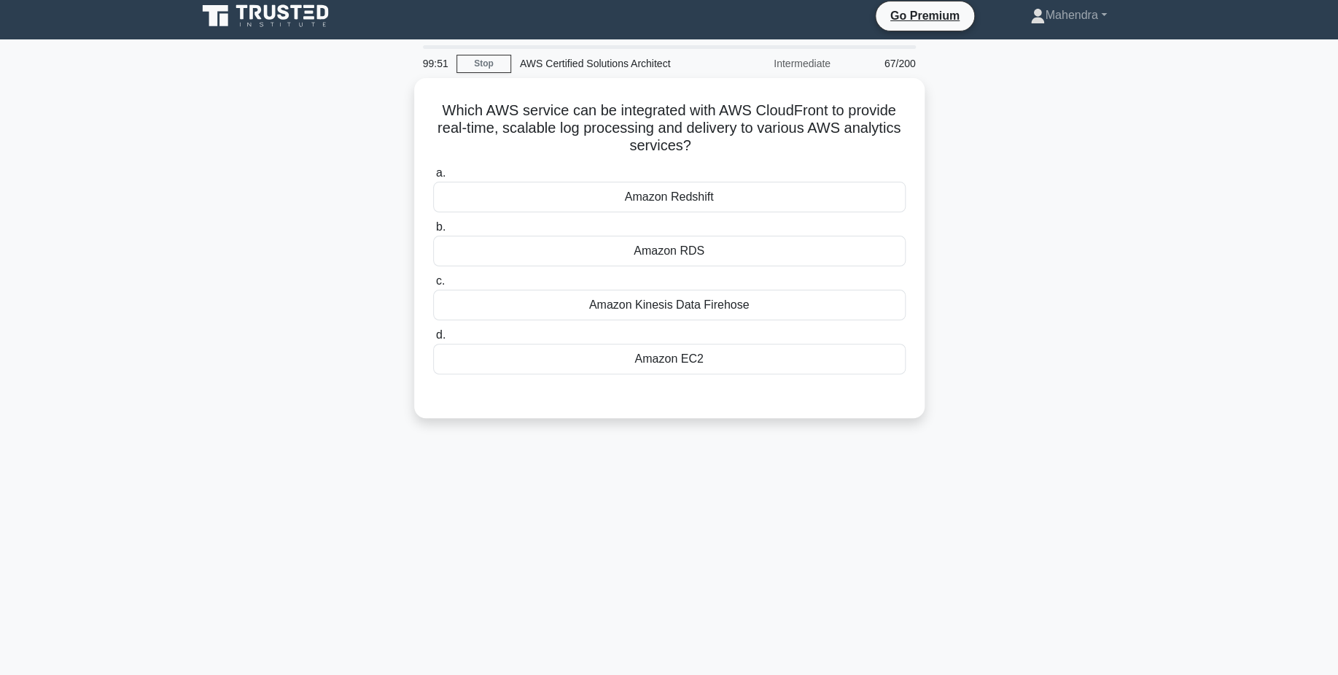
scroll to position [2, 0]
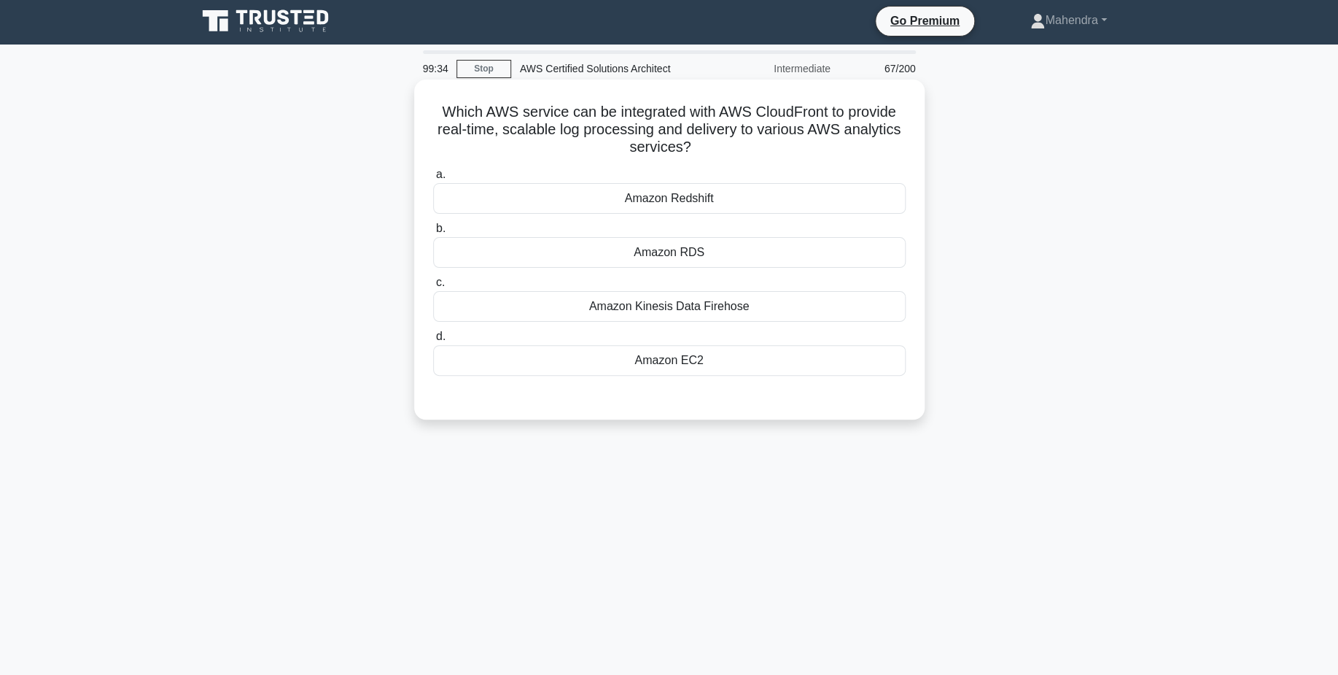
click at [705, 306] on div "Amazon Kinesis Data Firehose" at bounding box center [669, 306] width 473 height 31
click at [433, 287] on input "c. Amazon Kinesis Data Firehose" at bounding box center [433, 282] width 0 height 9
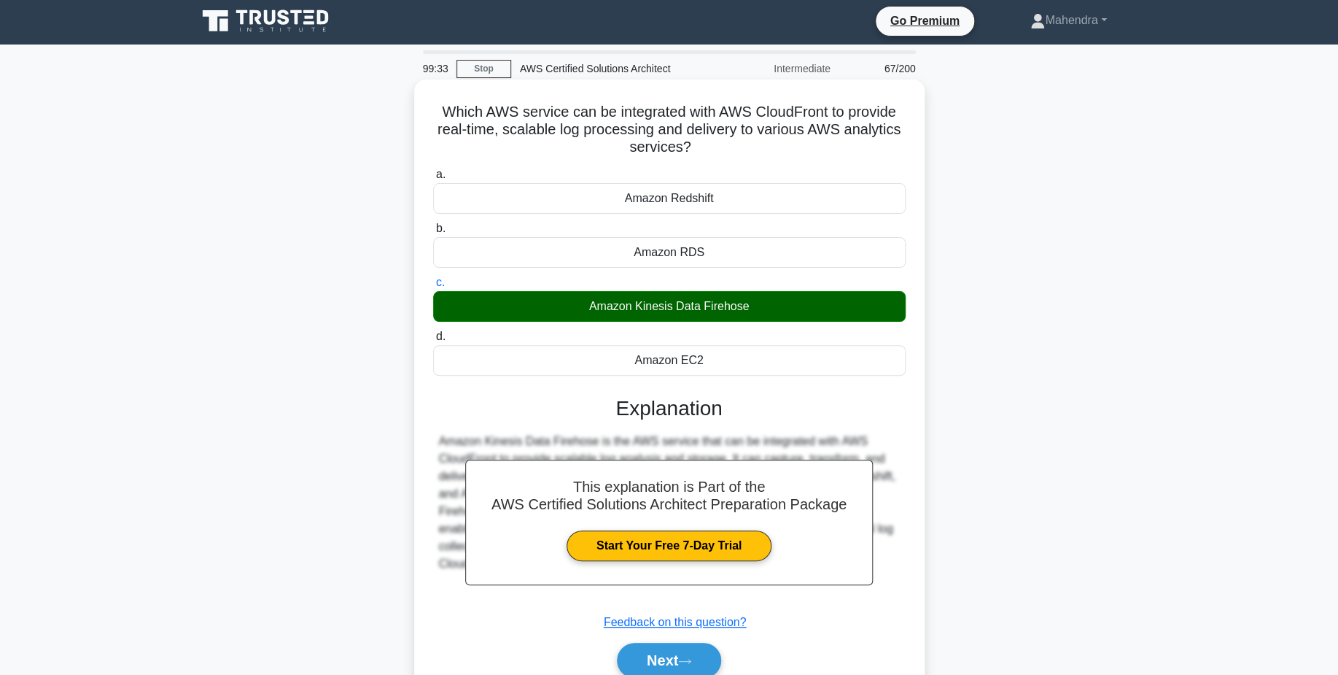
scroll to position [114, 0]
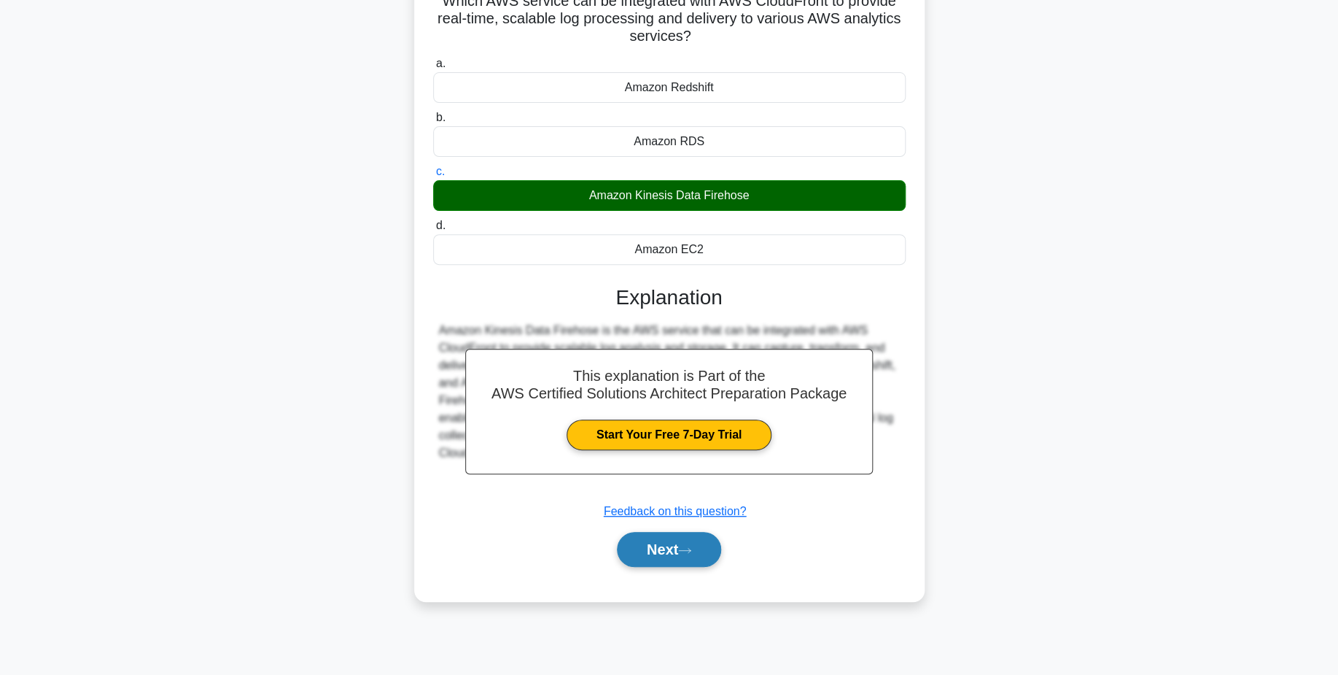
click at [662, 547] on button "Next" at bounding box center [669, 549] width 104 height 35
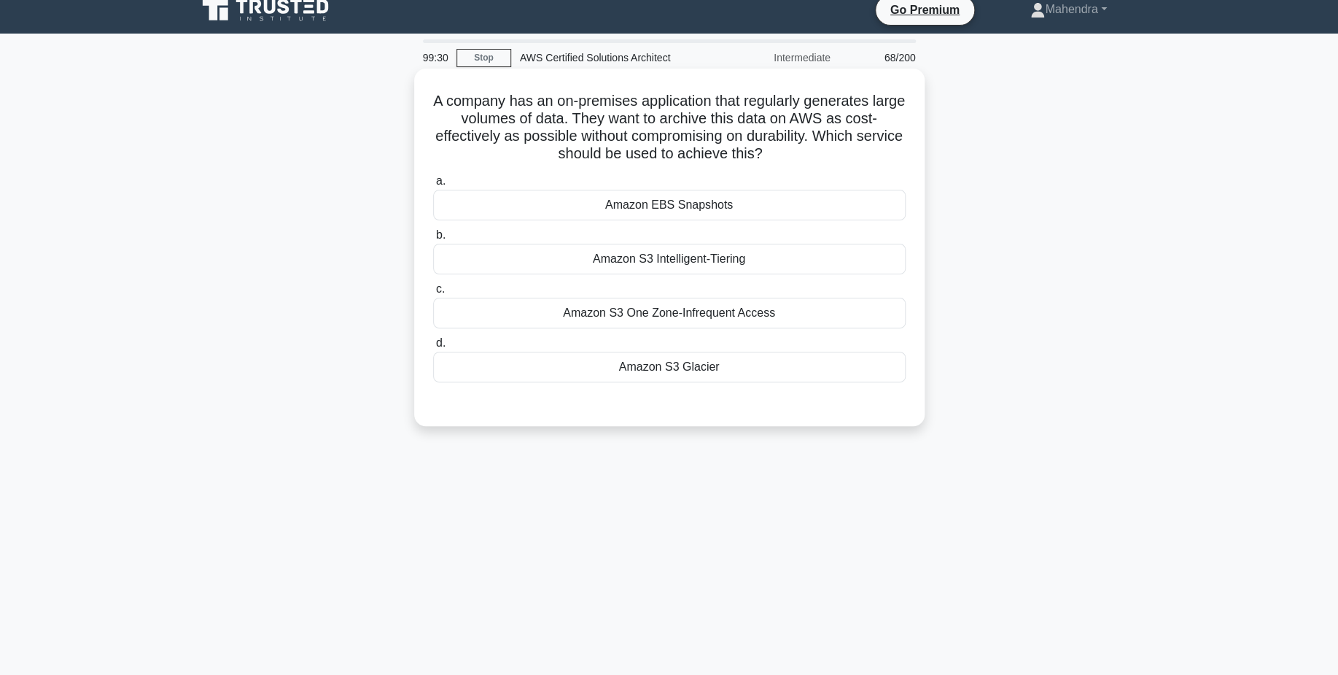
scroll to position [11, 0]
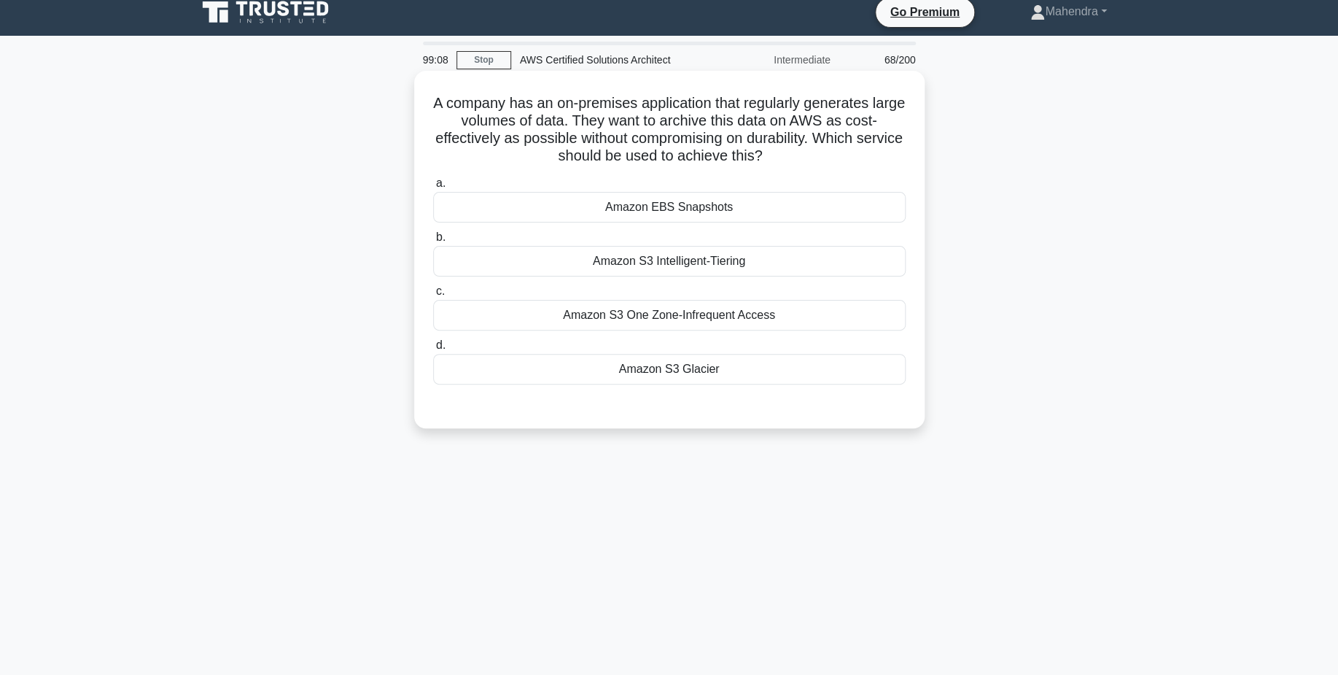
click at [758, 248] on div "Amazon S3 Intelligent-Tiering" at bounding box center [669, 261] width 473 height 31
click at [433, 242] on input "b. Amazon S3 Intelligent-Tiering" at bounding box center [433, 237] width 0 height 9
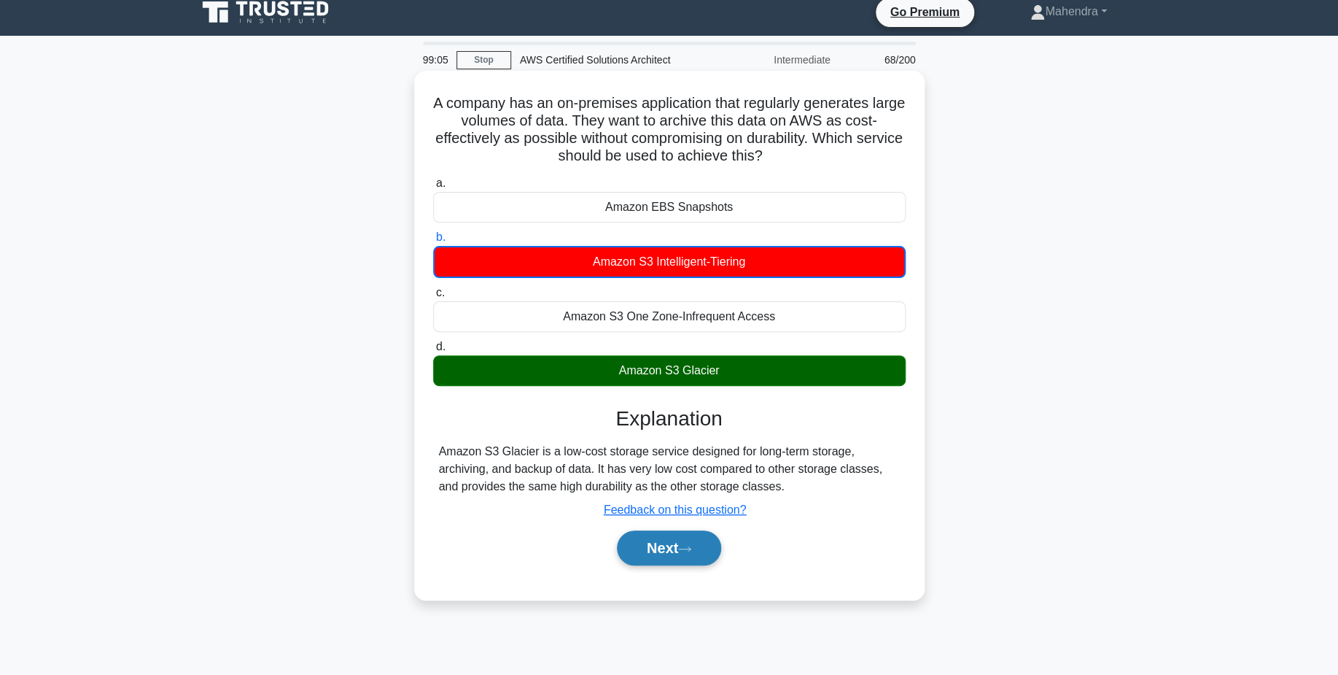
click at [686, 553] on icon at bounding box center [684, 549] width 13 height 8
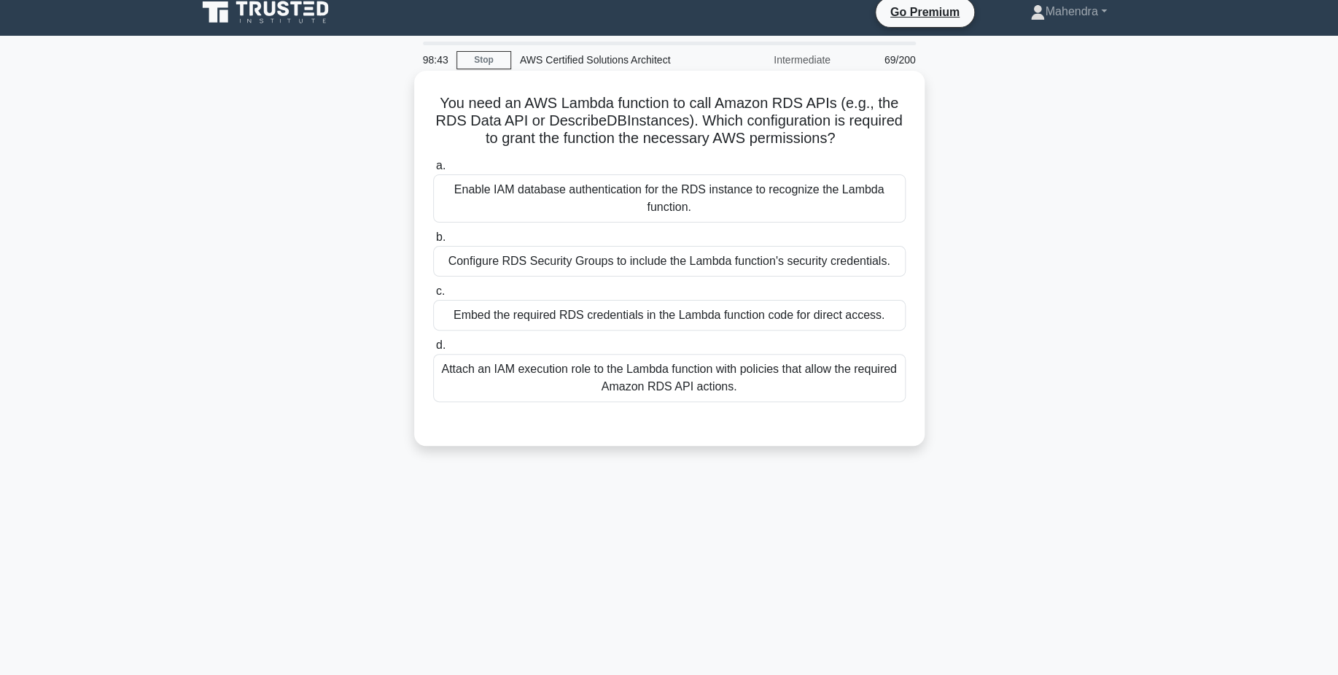
click at [693, 268] on div "Configure RDS Security Groups to include the Lambda function's security credent…" at bounding box center [669, 261] width 473 height 31
click at [433, 242] on input "b. Configure RDS Security Groups to include the Lambda function's security cred…" at bounding box center [433, 237] width 0 height 9
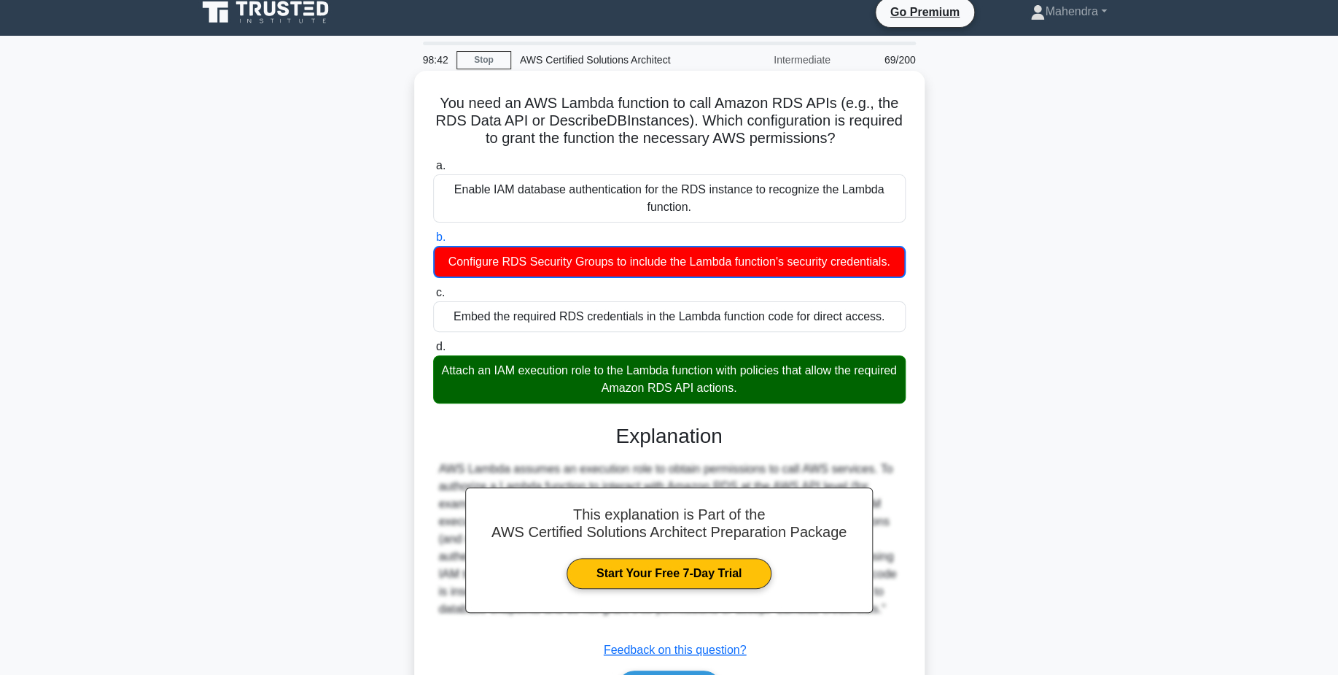
scroll to position [114, 0]
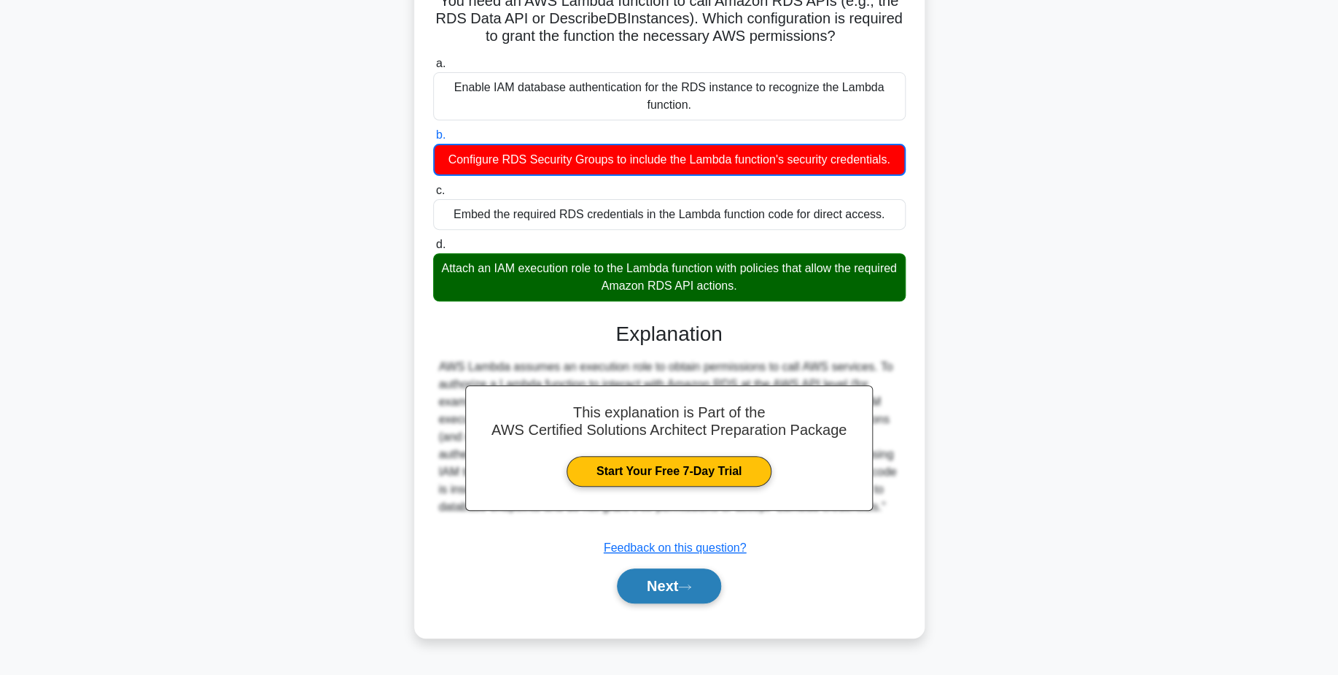
click at [695, 583] on button "Next" at bounding box center [669, 585] width 104 height 35
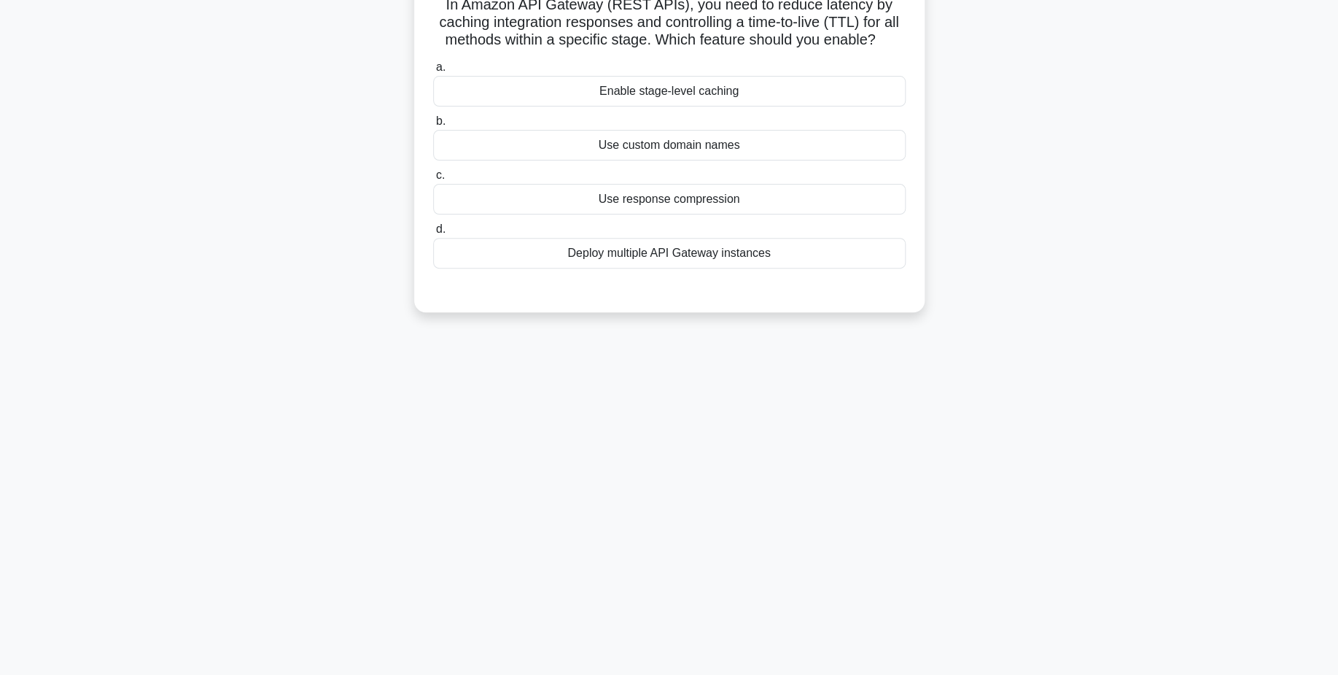
scroll to position [0, 0]
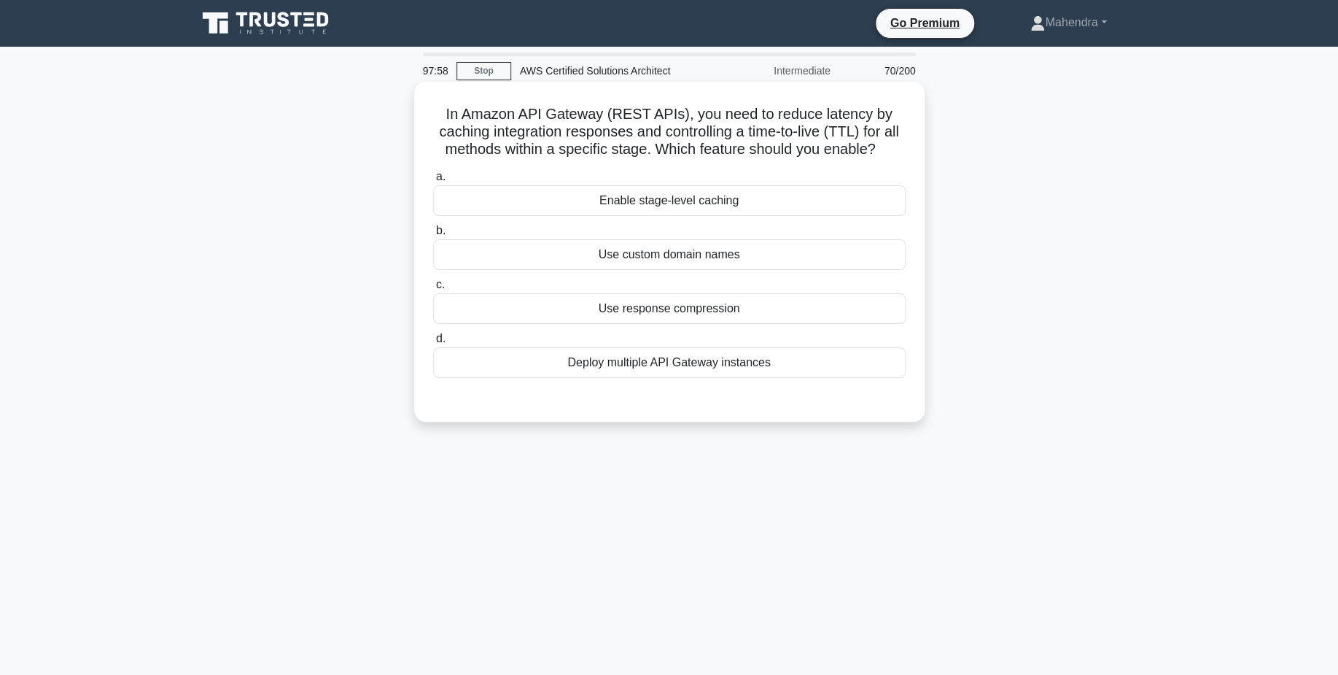
click at [776, 368] on div "Deploy multiple API Gateway instances" at bounding box center [669, 362] width 473 height 31
click at [433, 344] on input "d. Deploy multiple API Gateway instances" at bounding box center [433, 338] width 0 height 9
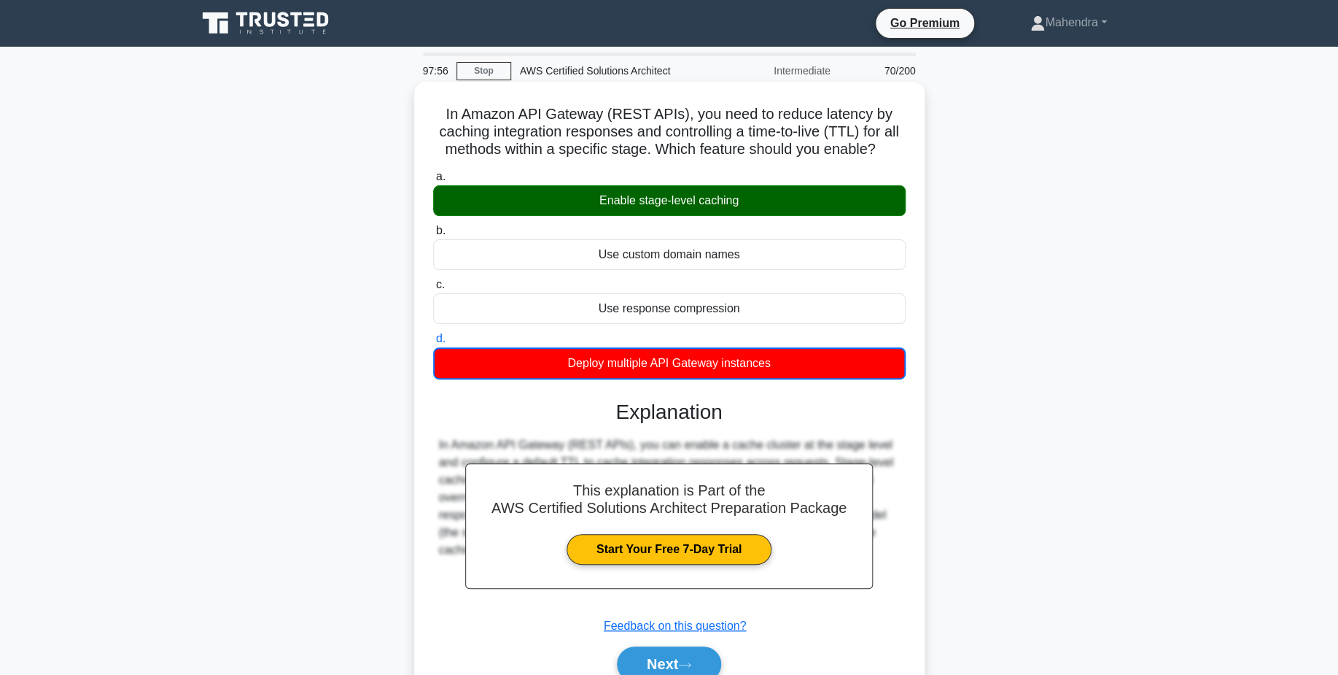
scroll to position [114, 0]
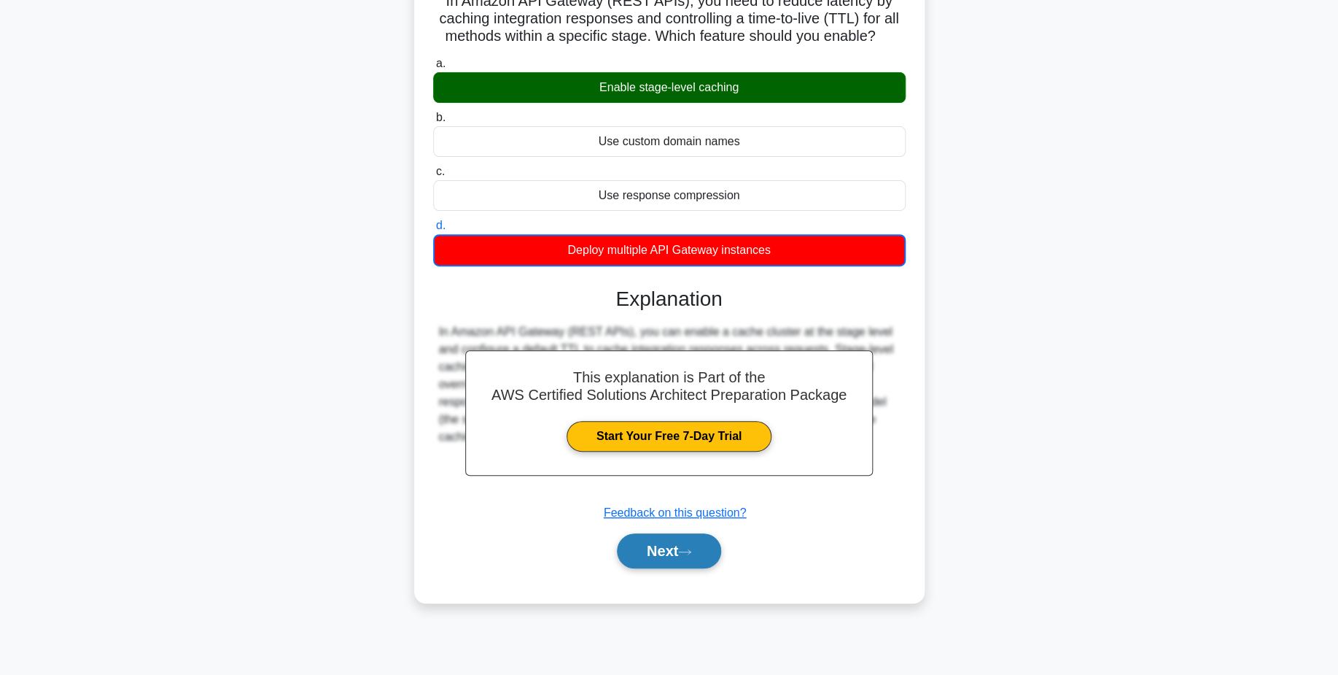
click at [628, 560] on button "Next" at bounding box center [669, 550] width 104 height 35
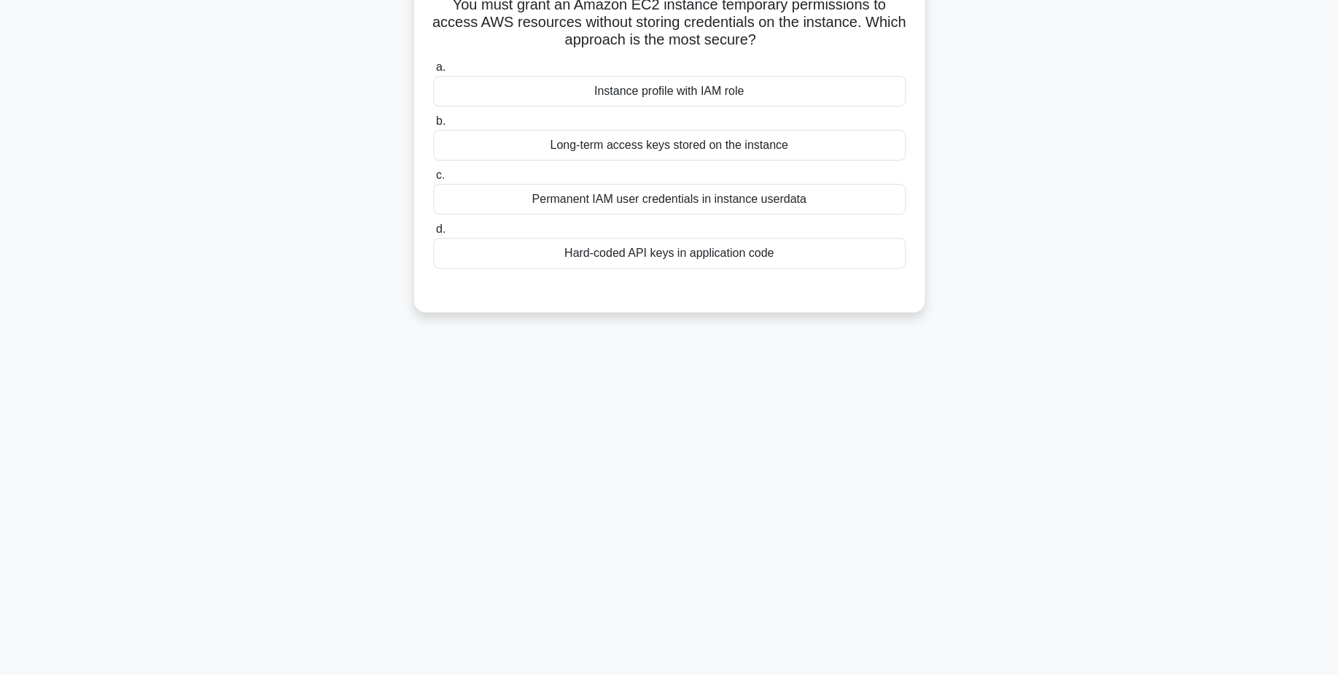
scroll to position [54, 0]
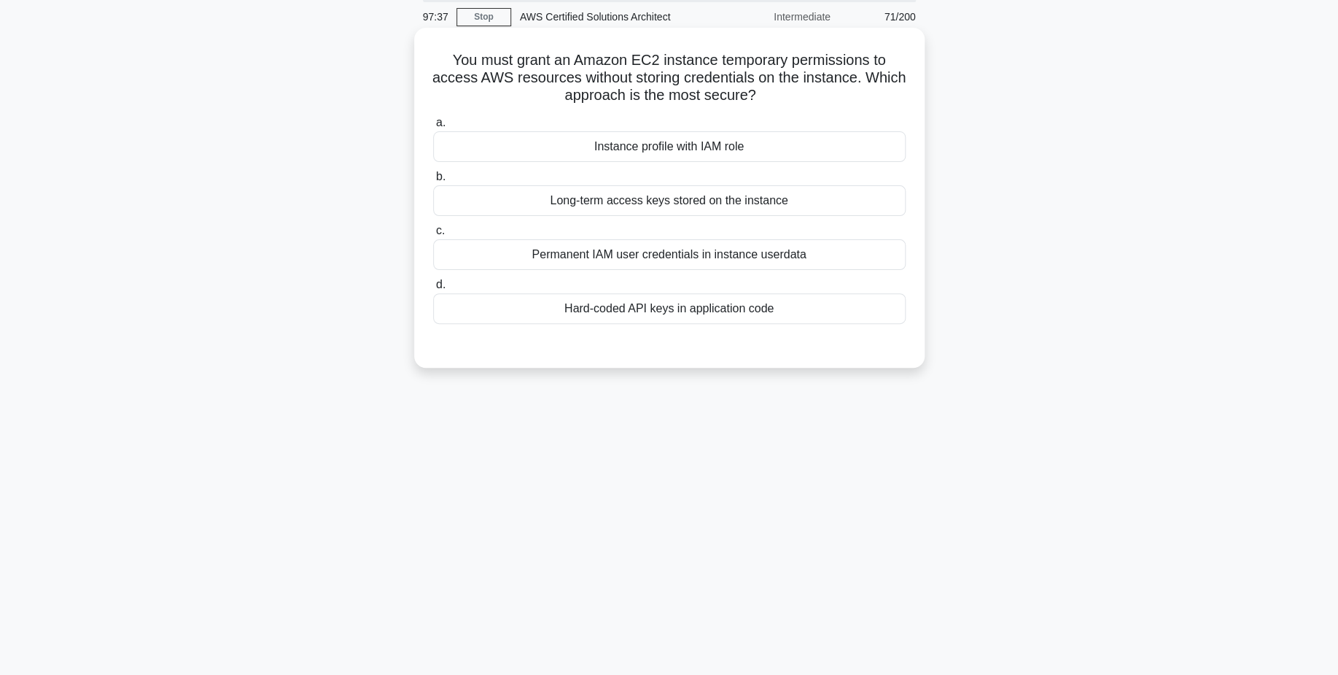
click at [694, 152] on div "Instance profile with IAM role" at bounding box center [669, 146] width 473 height 31
click at [433, 128] on input "a. Instance profile with IAM role" at bounding box center [433, 122] width 0 height 9
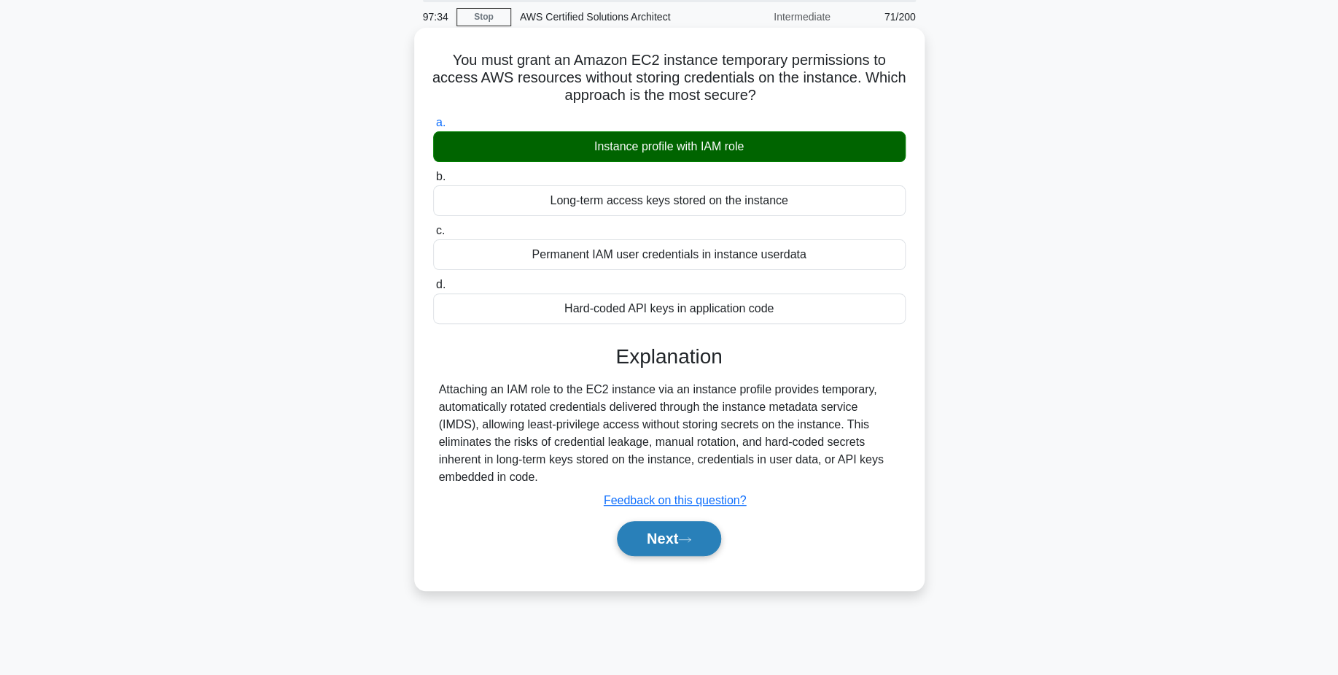
click at [694, 521] on button "Next" at bounding box center [669, 538] width 104 height 35
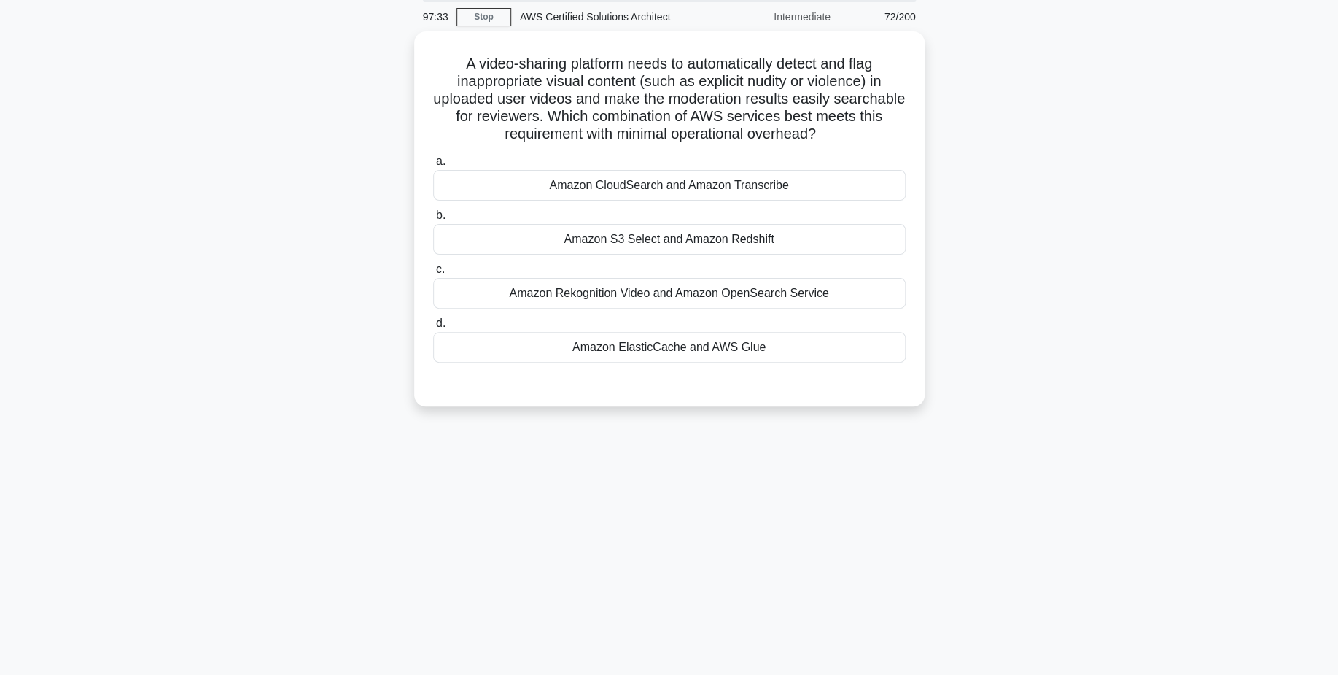
scroll to position [0, 0]
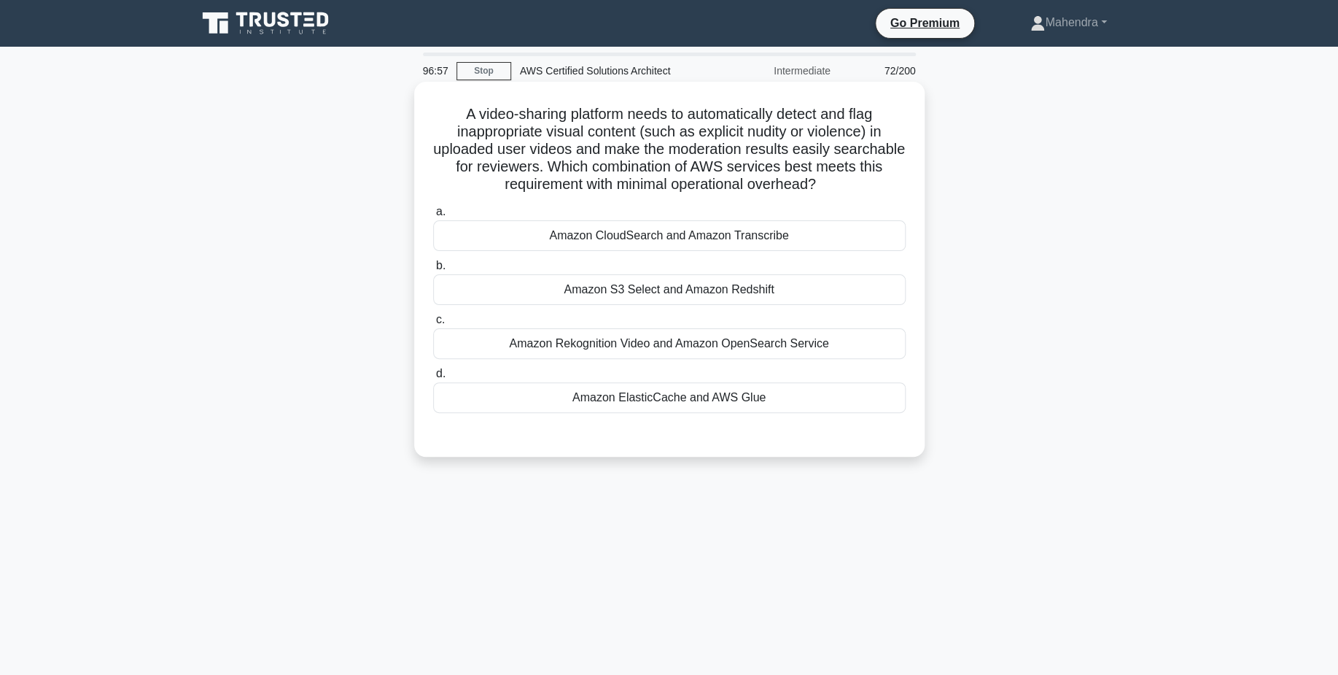
click at [746, 352] on div "Amazon Rekognition Video and Amazon OpenSearch Service" at bounding box center [669, 343] width 473 height 31
click at [433, 325] on input "c. Amazon Rekognition Video and Amazon OpenSearch Service" at bounding box center [433, 319] width 0 height 9
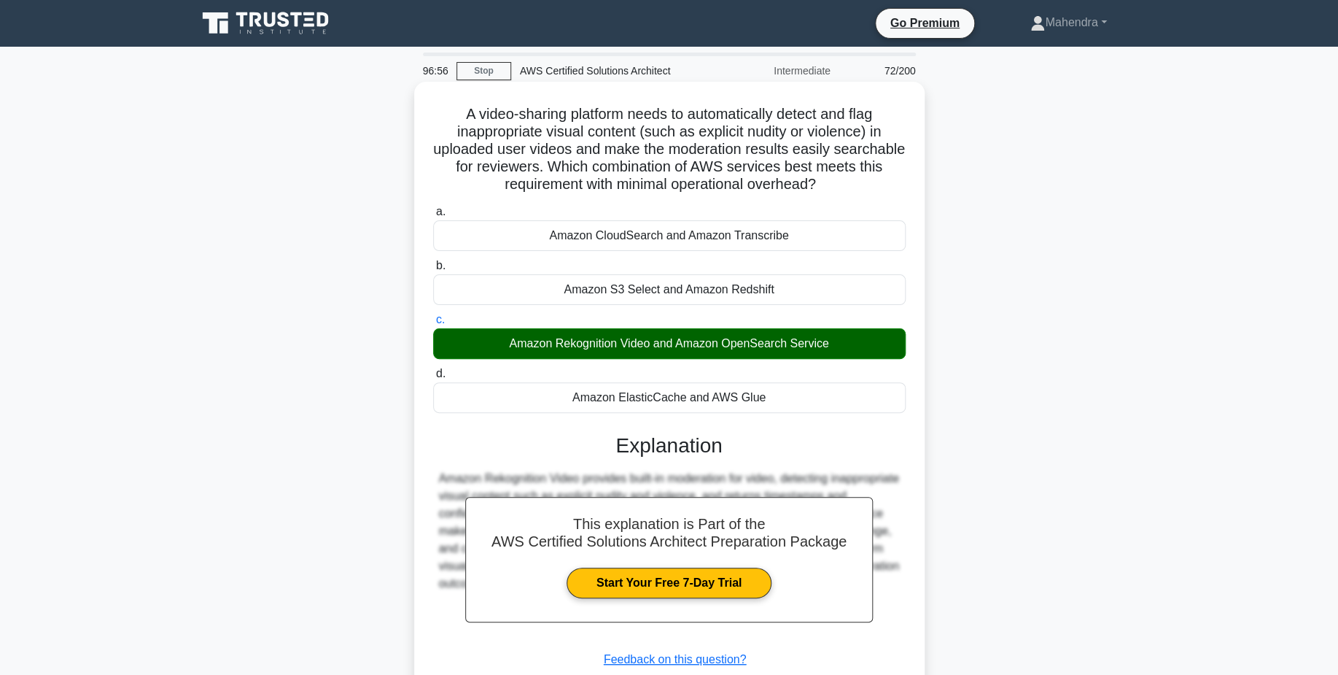
scroll to position [114, 0]
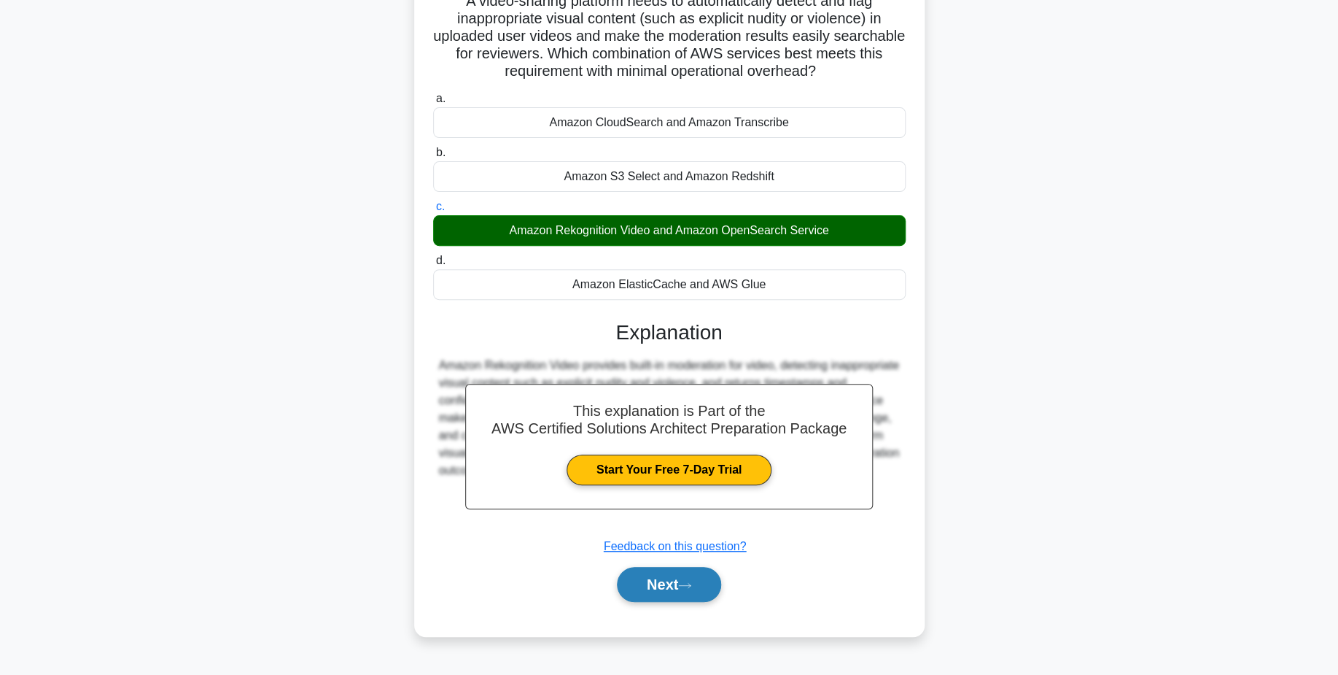
click at [659, 584] on button "Next" at bounding box center [669, 584] width 104 height 35
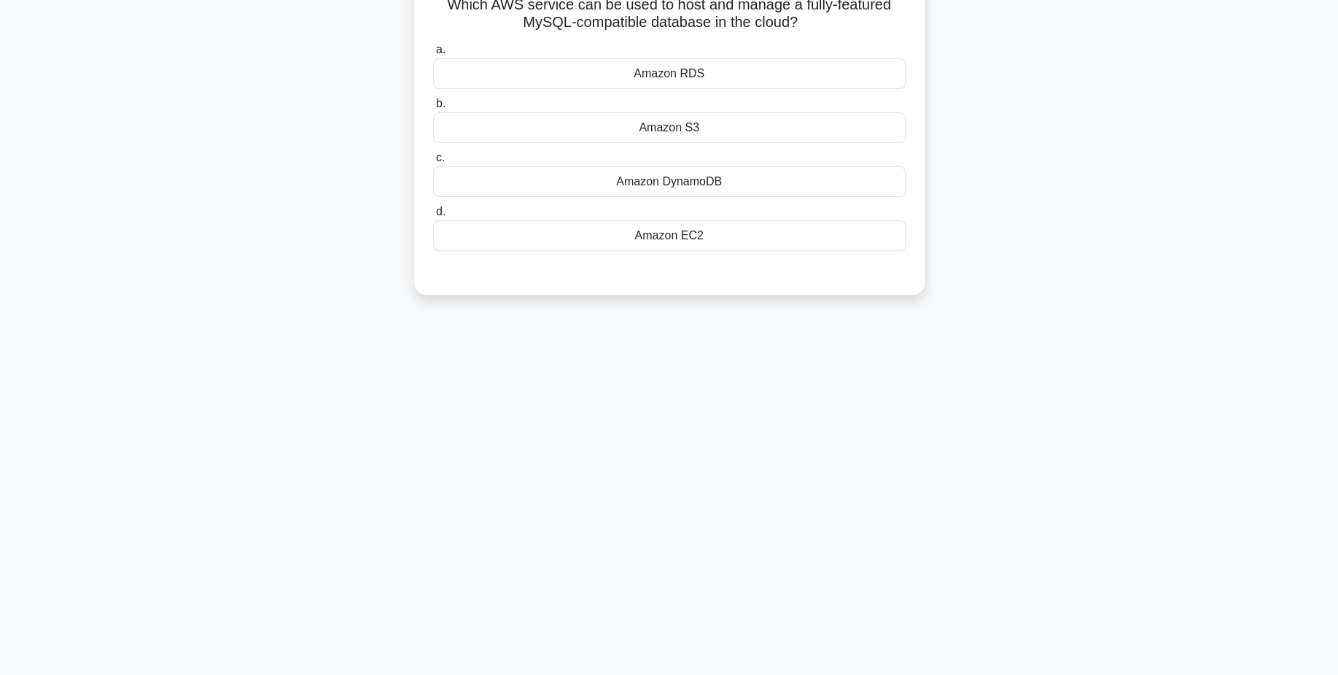
scroll to position [0, 0]
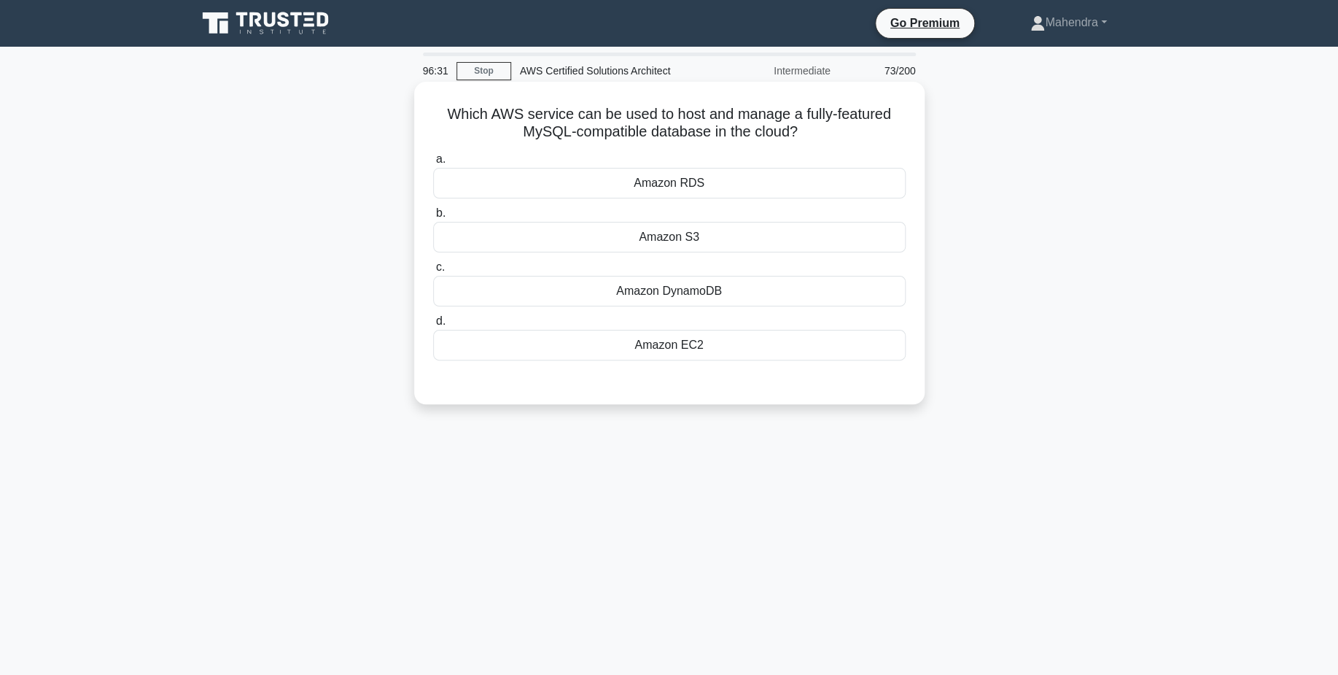
click at [772, 195] on div "Amazon RDS" at bounding box center [669, 183] width 473 height 31
click at [433, 164] on input "a. Amazon RDS" at bounding box center [433, 159] width 0 height 9
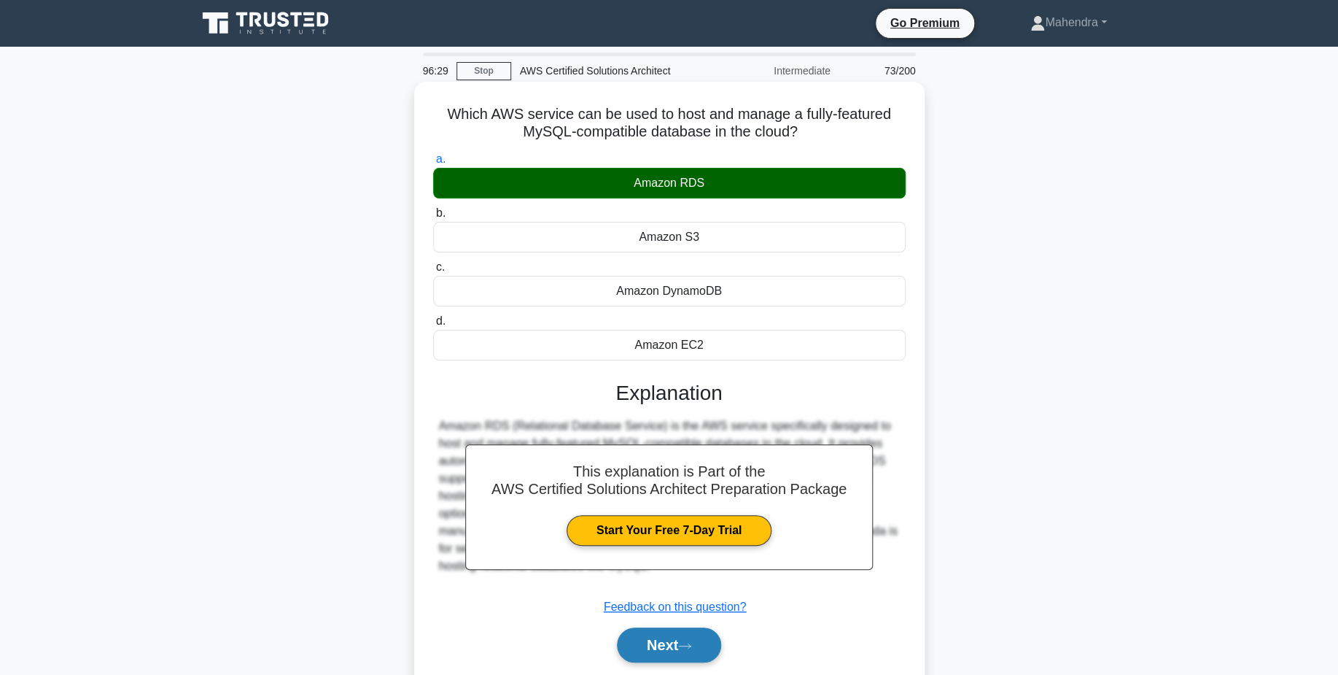
click at [671, 641] on button "Next" at bounding box center [669, 644] width 104 height 35
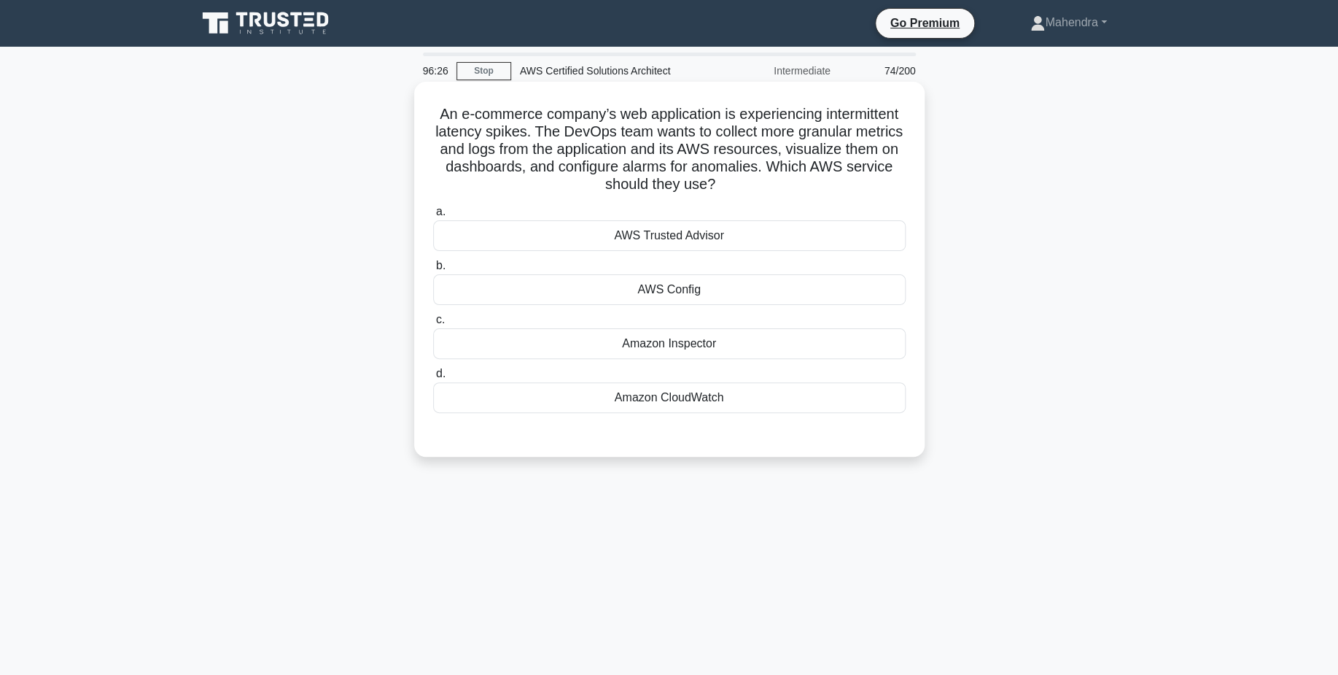
click at [735, 292] on div "AWS Config" at bounding box center [669, 289] width 473 height 31
click at [433, 271] on input "b. AWS Config" at bounding box center [433, 265] width 0 height 9
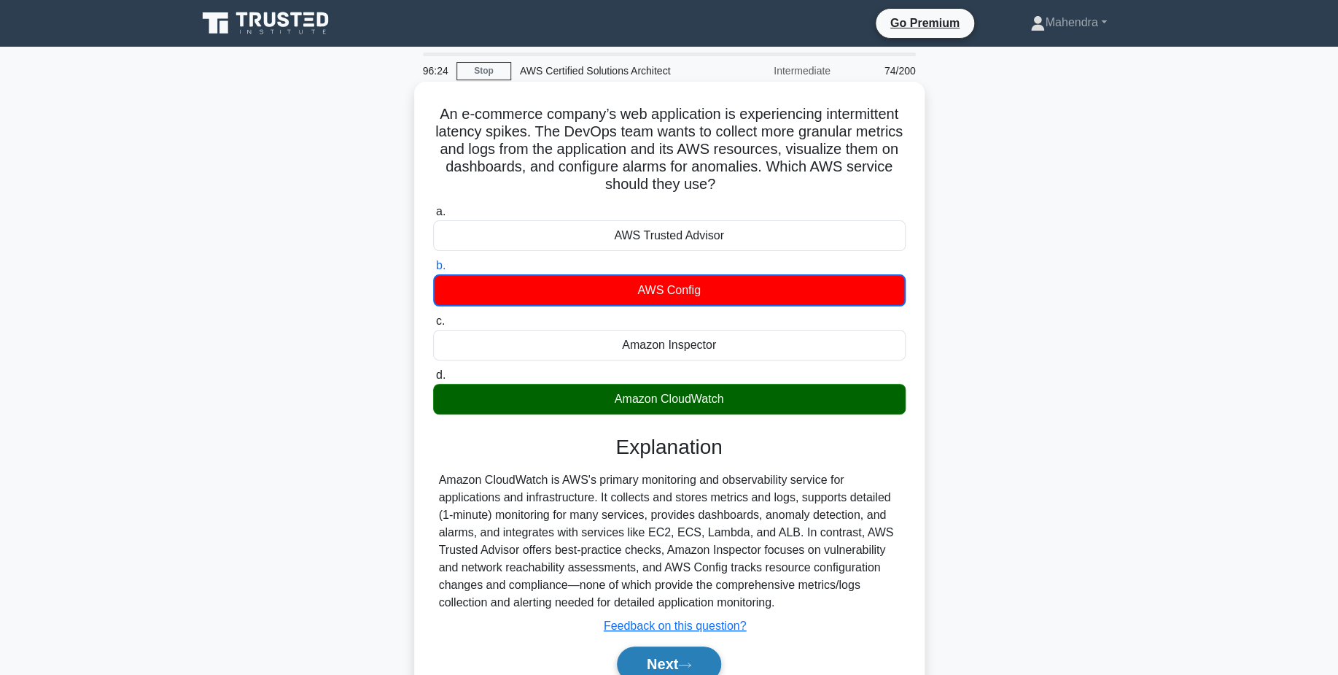
click at [693, 654] on button "Next" at bounding box center [669, 663] width 104 height 35
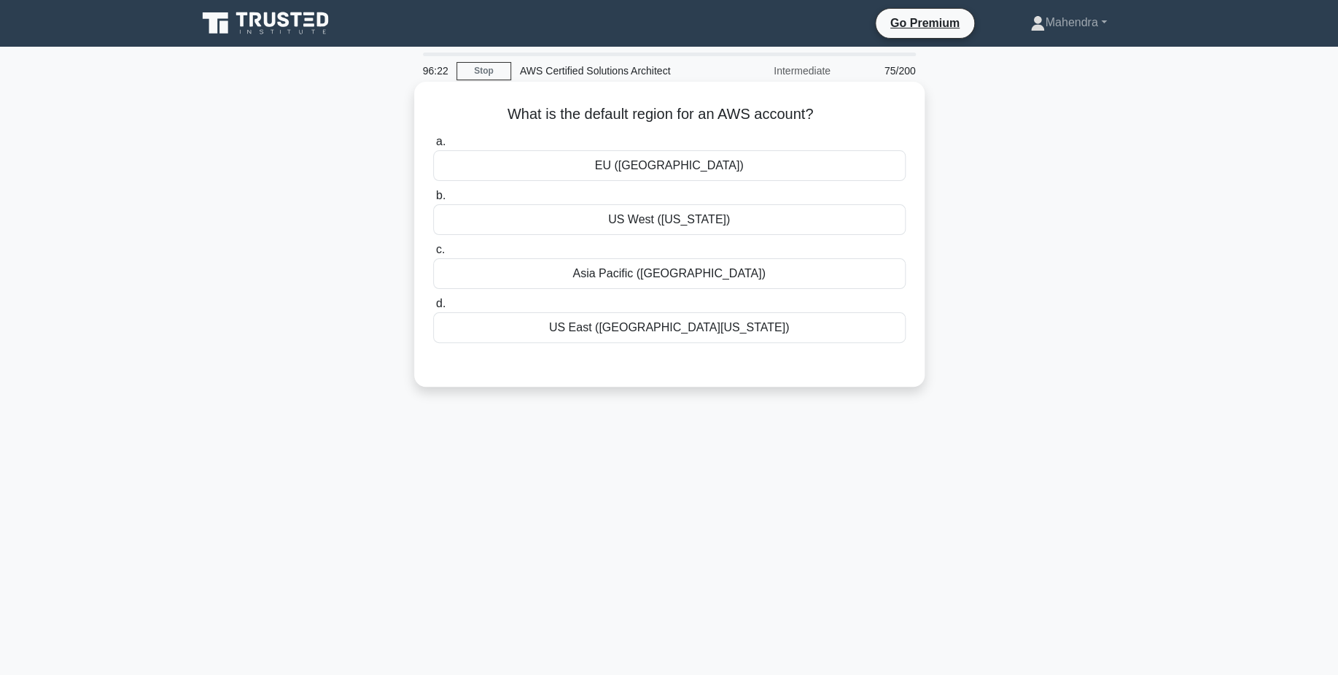
click at [689, 177] on div "EU ([GEOGRAPHIC_DATA])" at bounding box center [669, 165] width 473 height 31
click at [433, 147] on input "a. EU ([GEOGRAPHIC_DATA])" at bounding box center [433, 141] width 0 height 9
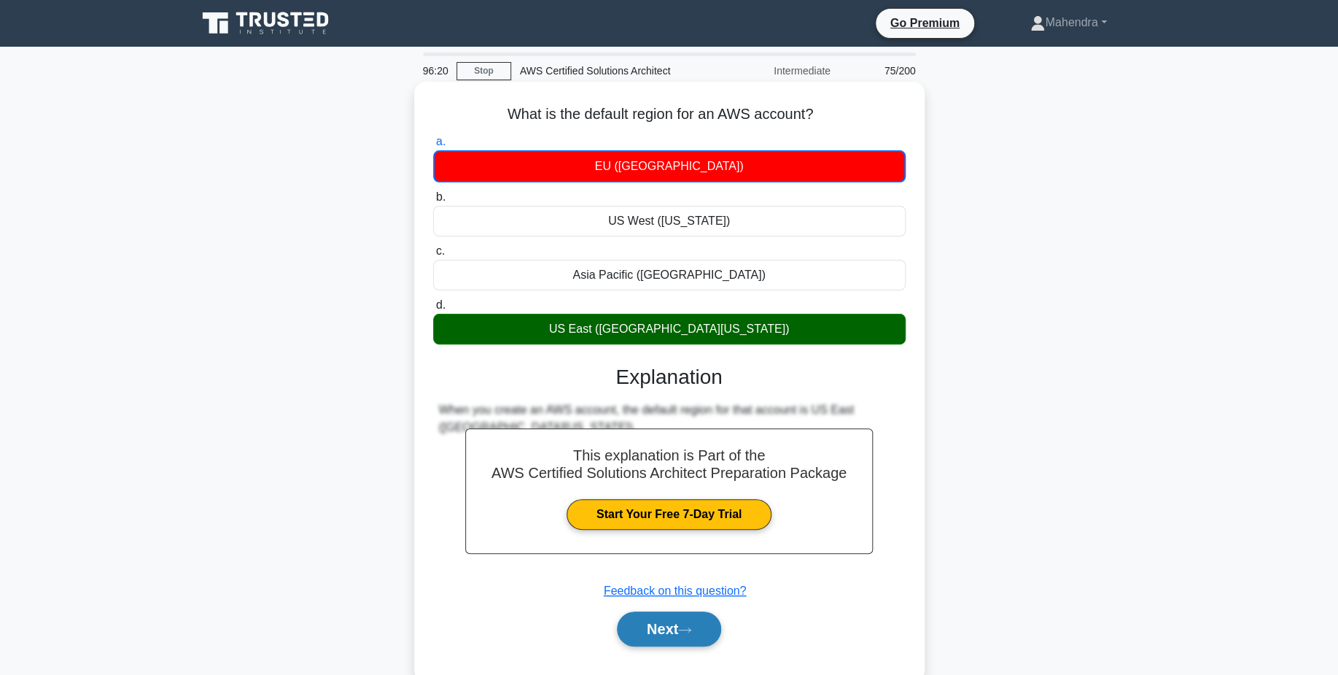
click at [677, 635] on button "Next" at bounding box center [669, 628] width 104 height 35
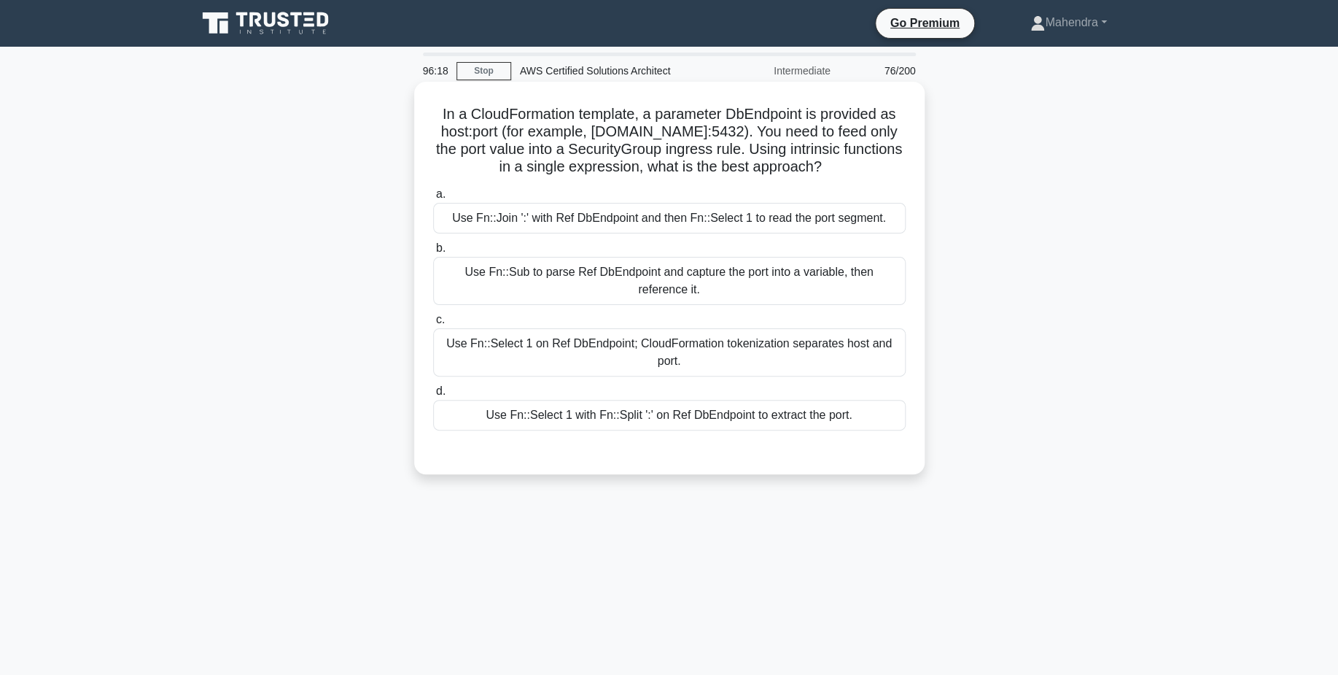
click at [658, 295] on div "Use Fn::Sub to parse Ref DbEndpoint and capture the port into a variable, then …" at bounding box center [669, 281] width 473 height 48
click at [433, 253] on input "b. Use Fn::Sub to parse Ref DbEndpoint and capture the port into a variable, th…" at bounding box center [433, 248] width 0 height 9
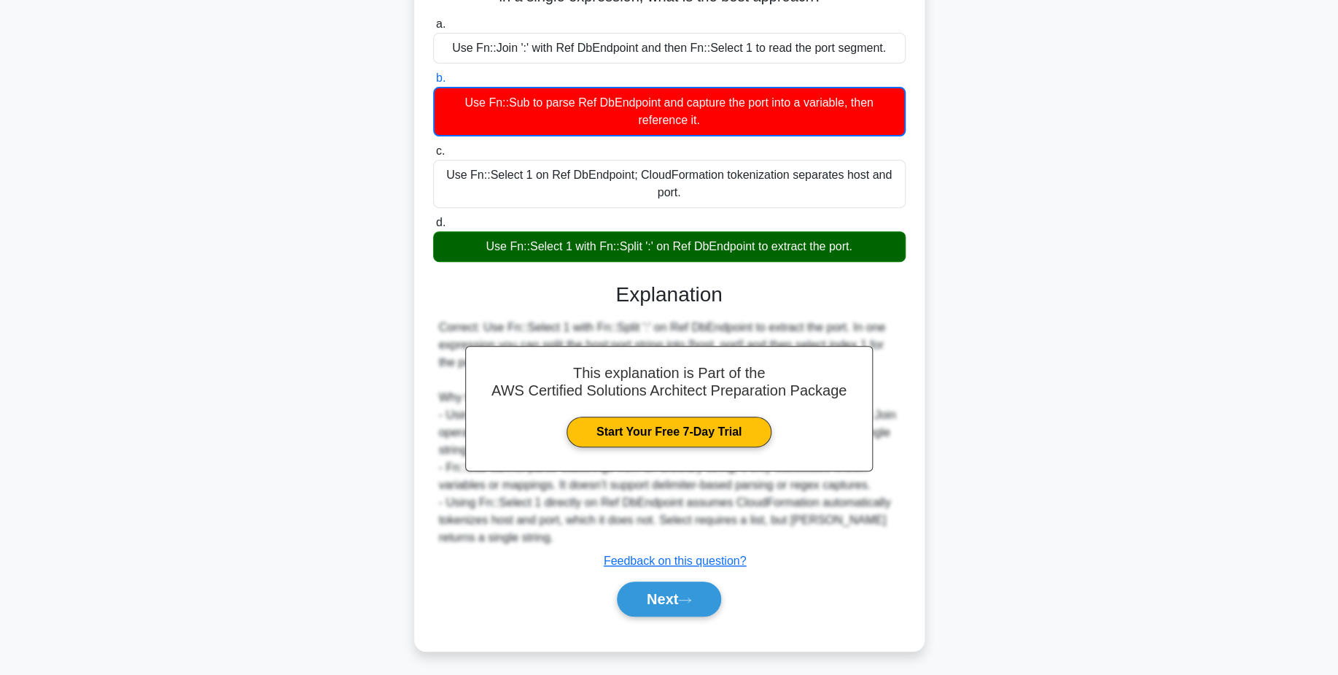
scroll to position [193, 0]
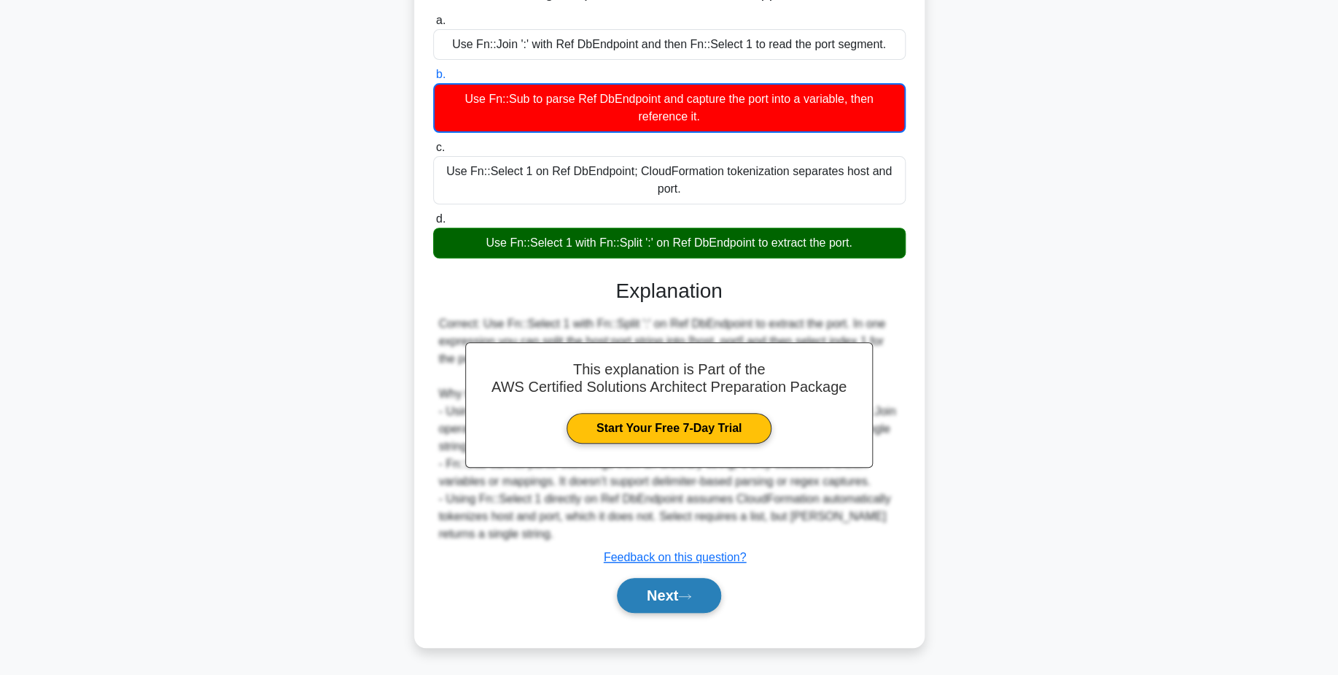
click at [694, 589] on button "Next" at bounding box center [669, 595] width 104 height 35
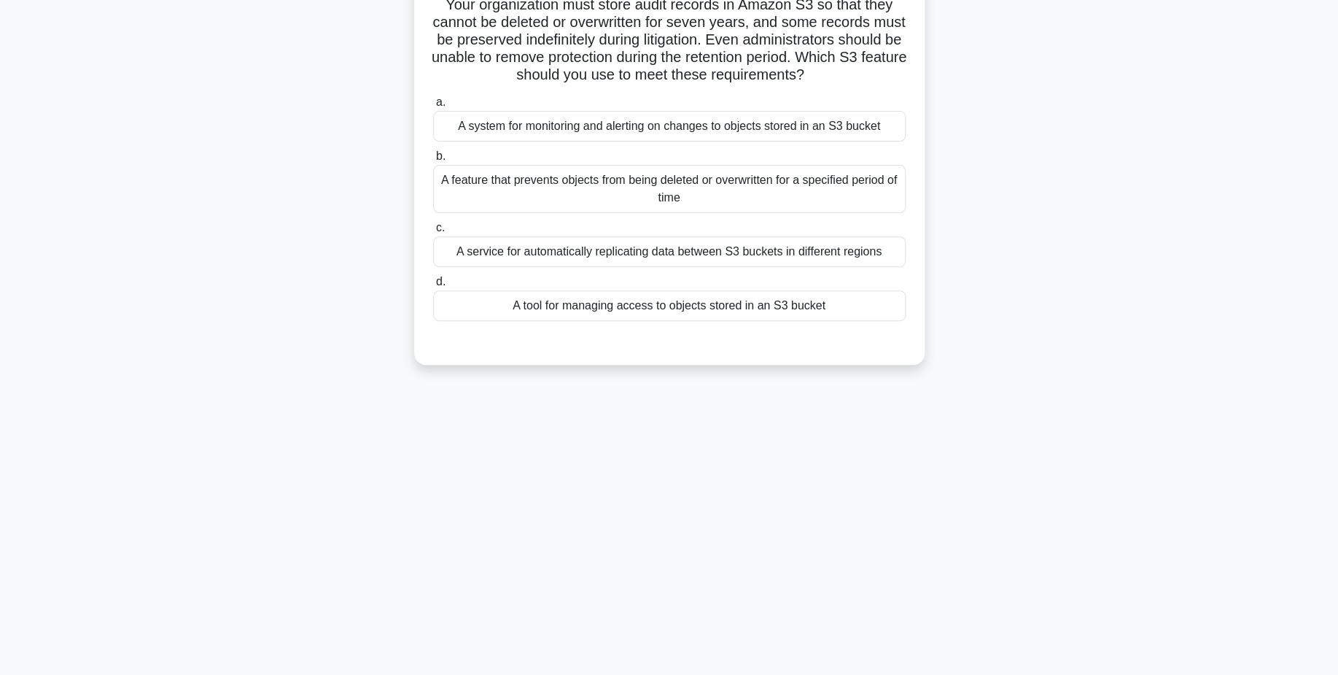
scroll to position [114, 0]
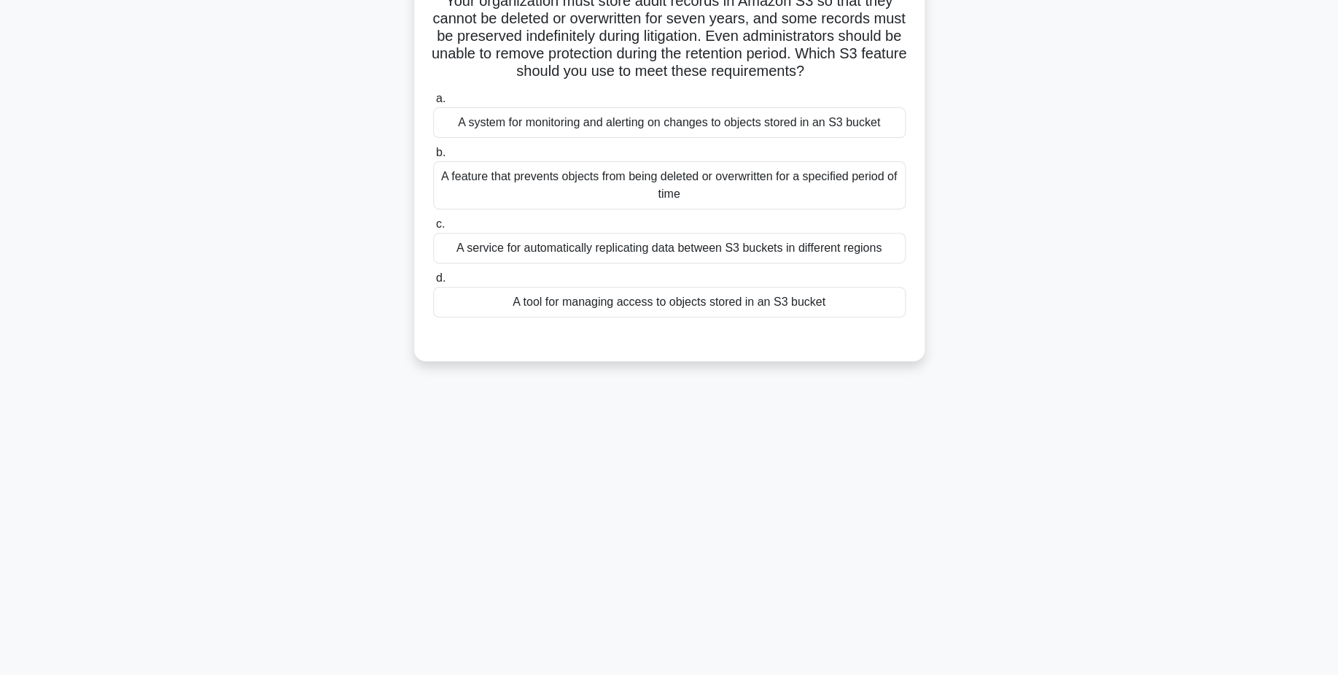
click at [739, 259] on div "A service for automatically replicating data between S3 buckets in different re…" at bounding box center [669, 248] width 473 height 31
click at [433, 229] on input "c. A service for automatically replicating data between S3 buckets in different…" at bounding box center [433, 224] width 0 height 9
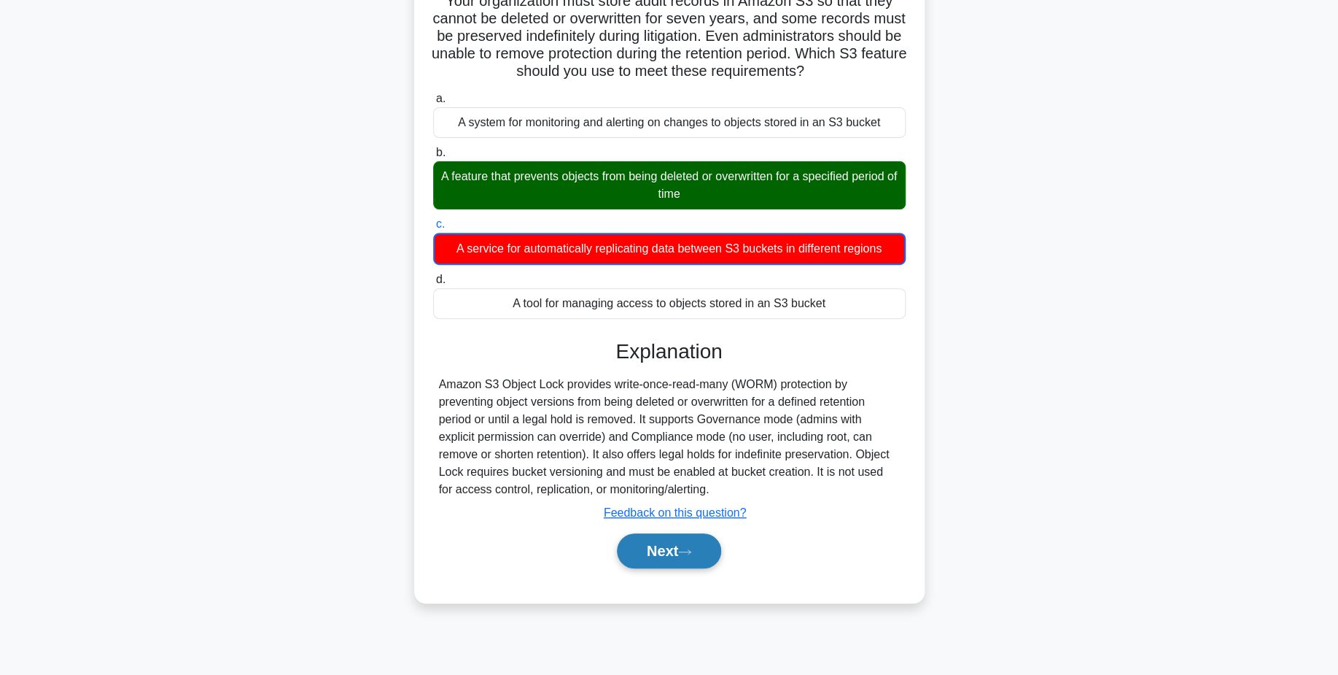
click at [698, 553] on button "Next" at bounding box center [669, 550] width 104 height 35
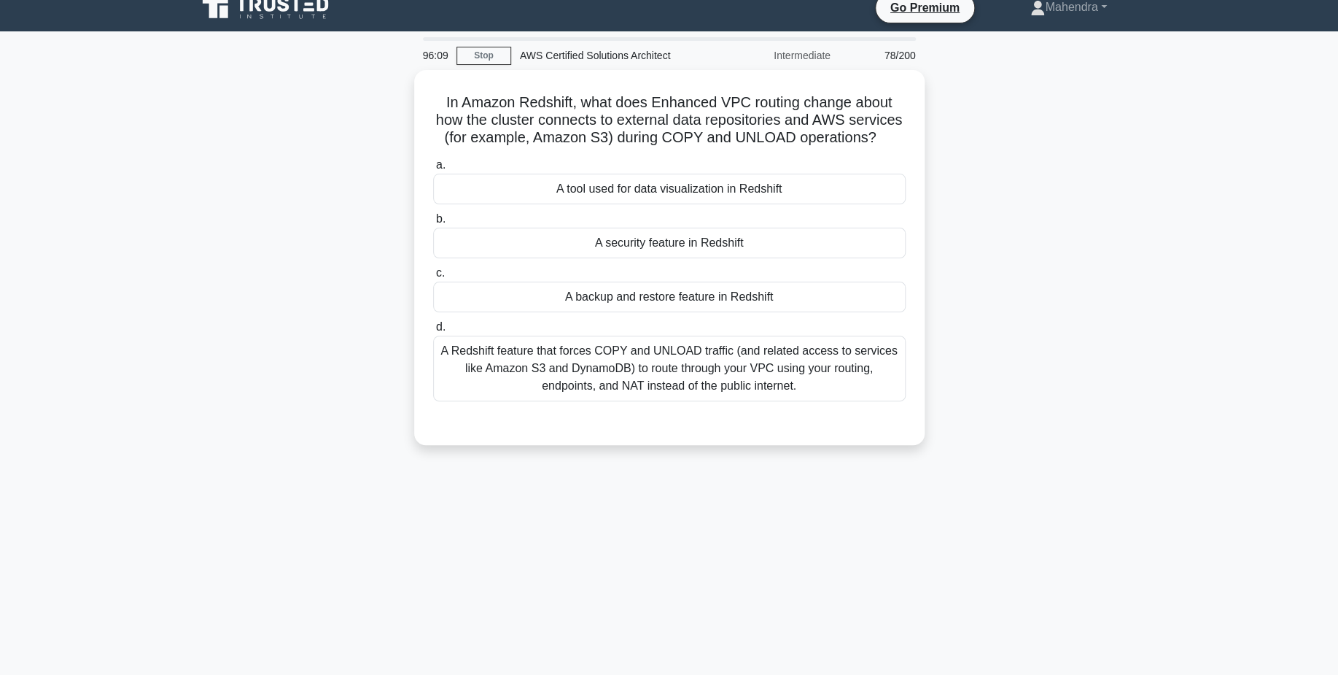
scroll to position [0, 0]
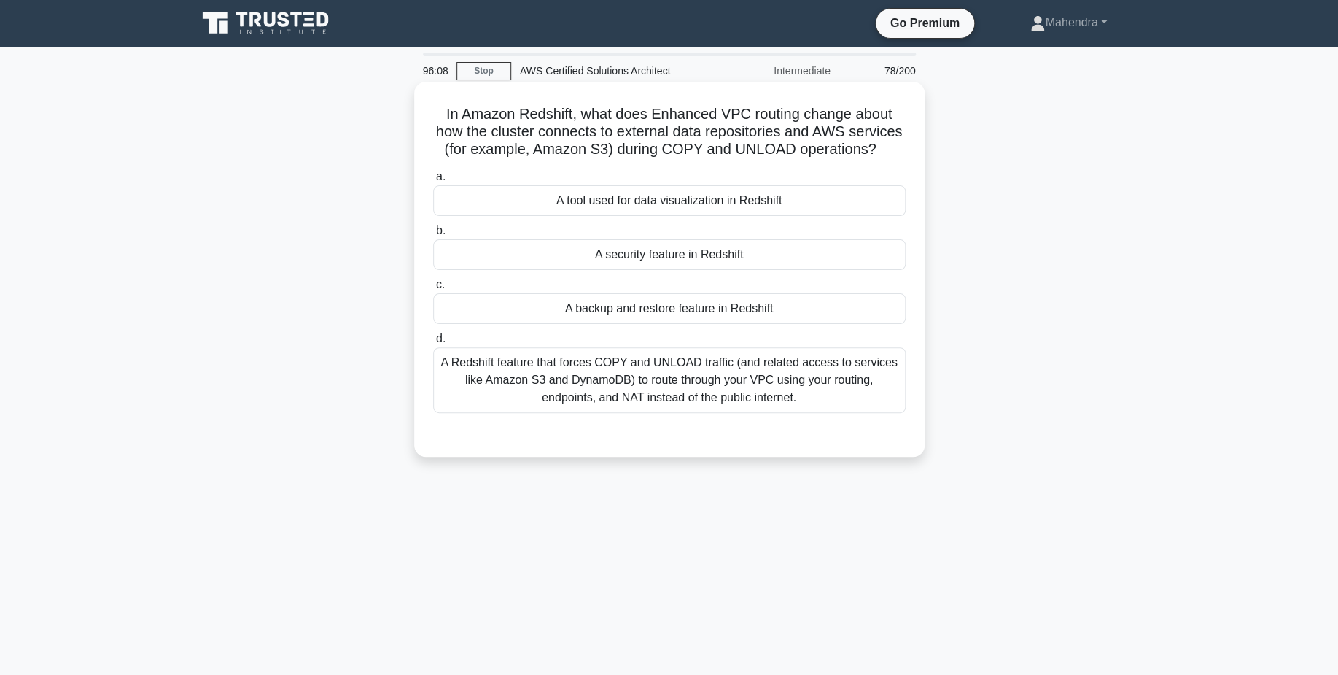
click at [735, 251] on div "A security feature in Redshift" at bounding box center [669, 254] width 473 height 31
click at [433, 236] on input "b. A security feature in Redshift" at bounding box center [433, 230] width 0 height 9
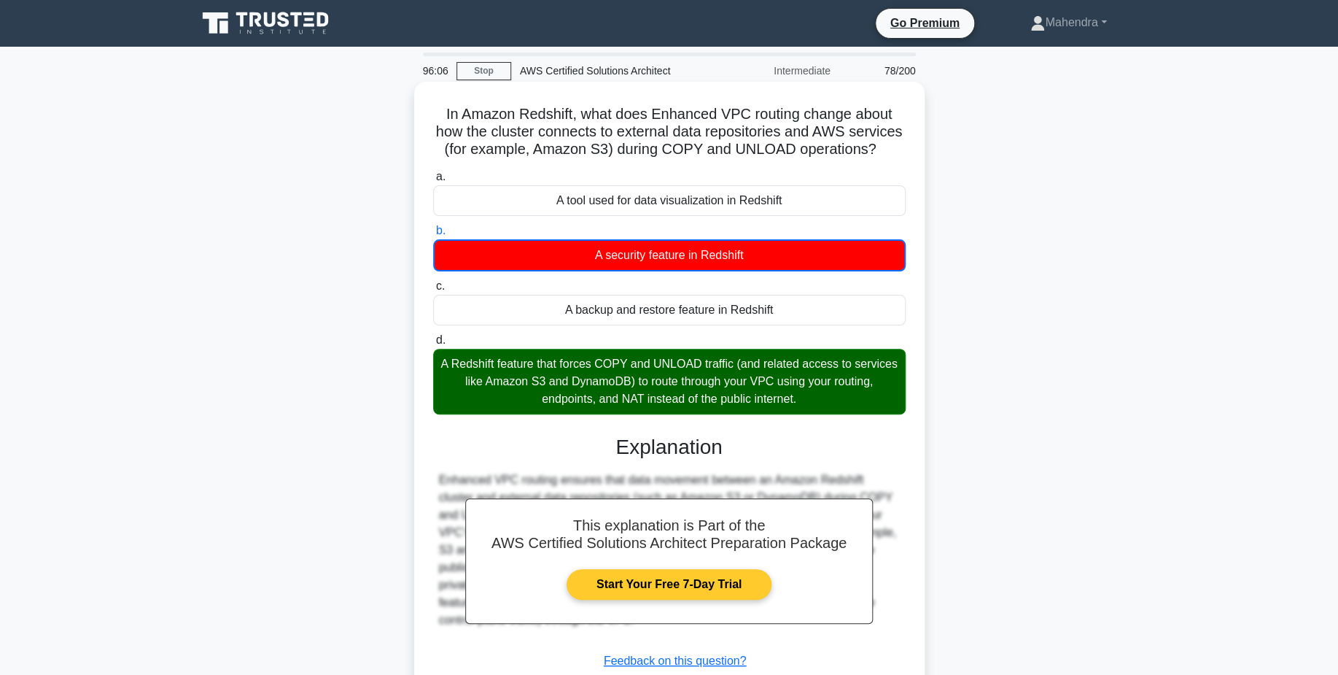
scroll to position [114, 0]
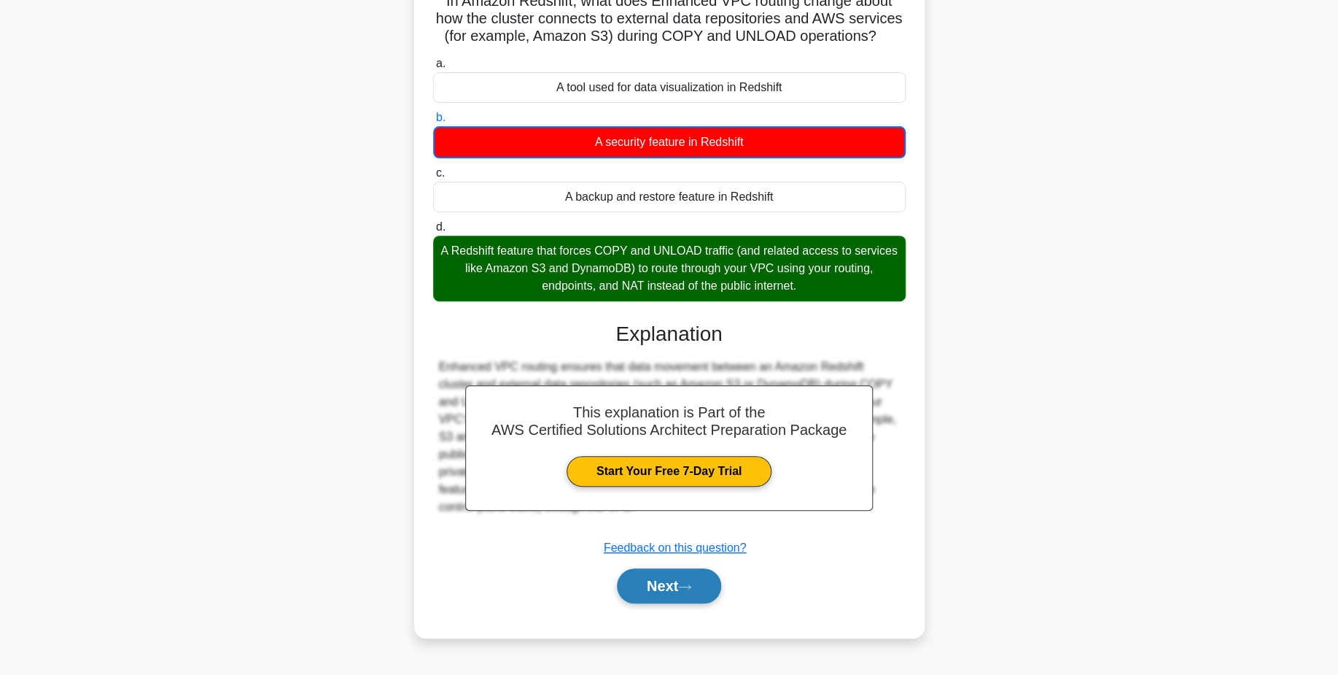
click at [701, 583] on button "Next" at bounding box center [669, 585] width 104 height 35
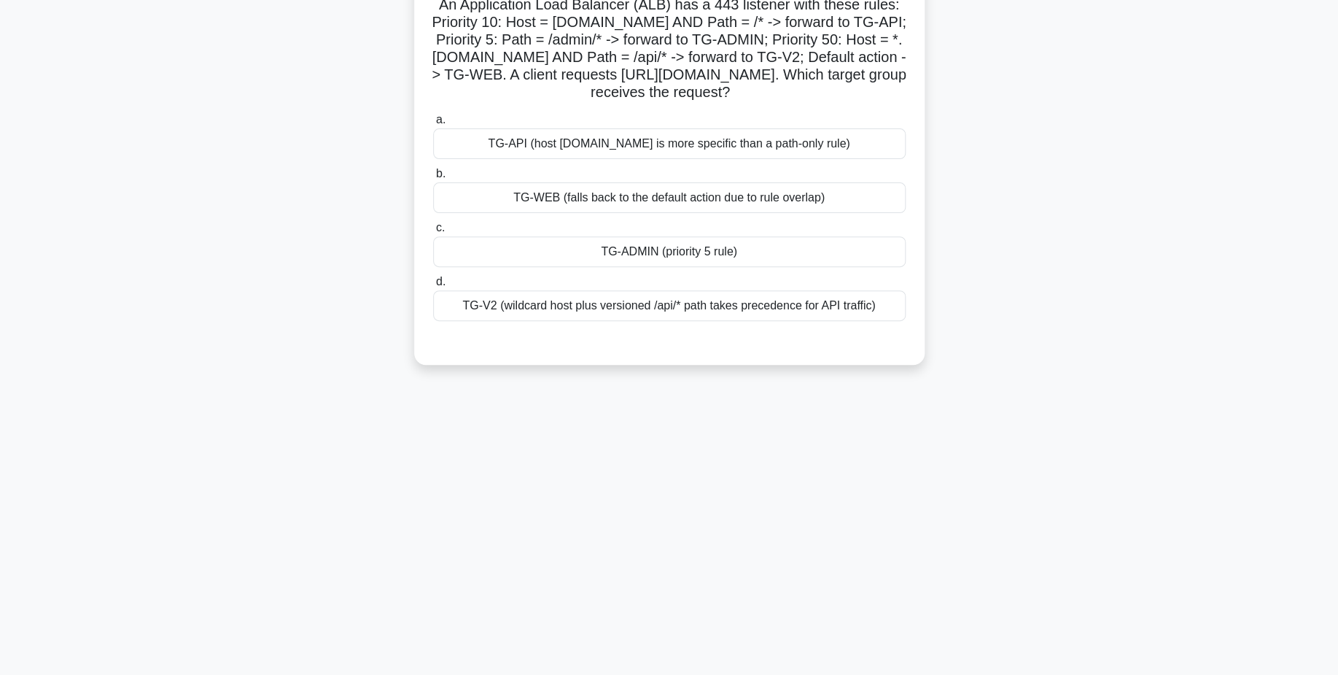
scroll to position [15, 0]
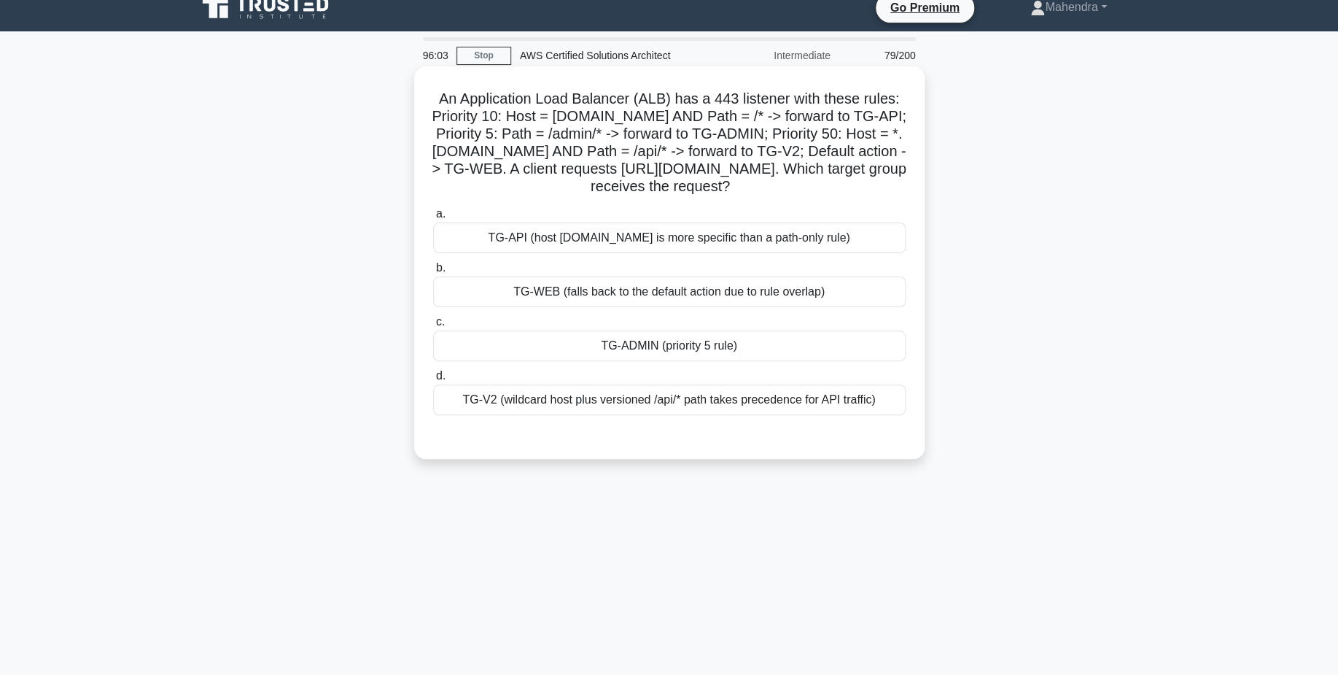
click at [767, 242] on div "TG-API (host [DOMAIN_NAME] is more specific than a path-only rule)" at bounding box center [669, 237] width 473 height 31
click at [433, 219] on input "a. TG-API (host [DOMAIN_NAME] is more specific than a path-only rule)" at bounding box center [433, 213] width 0 height 9
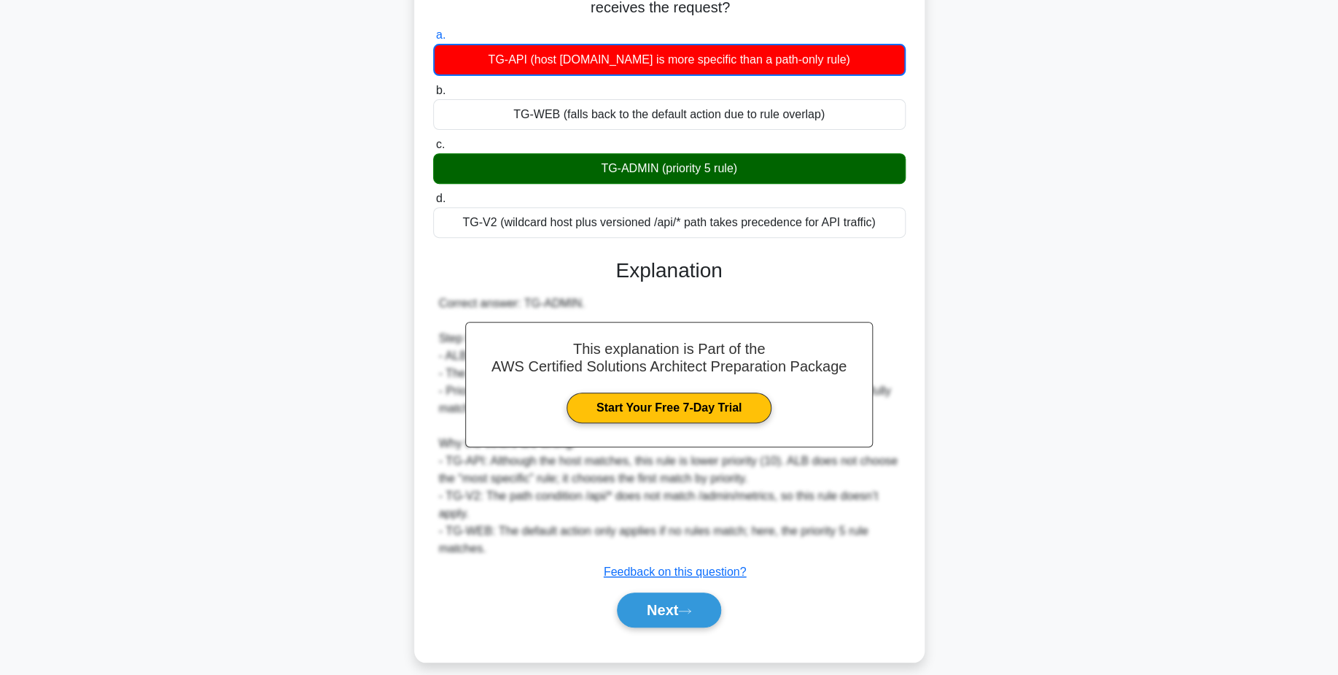
scroll to position [210, 0]
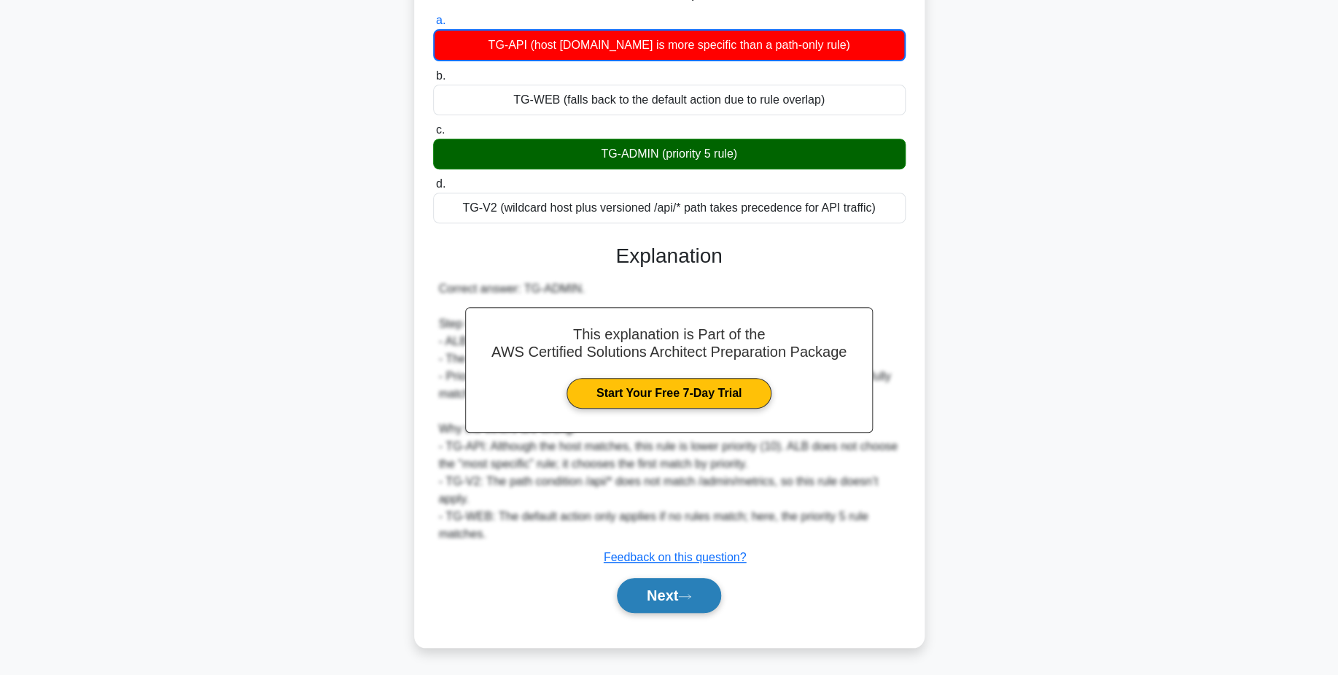
click at [691, 597] on icon at bounding box center [684, 596] width 13 height 8
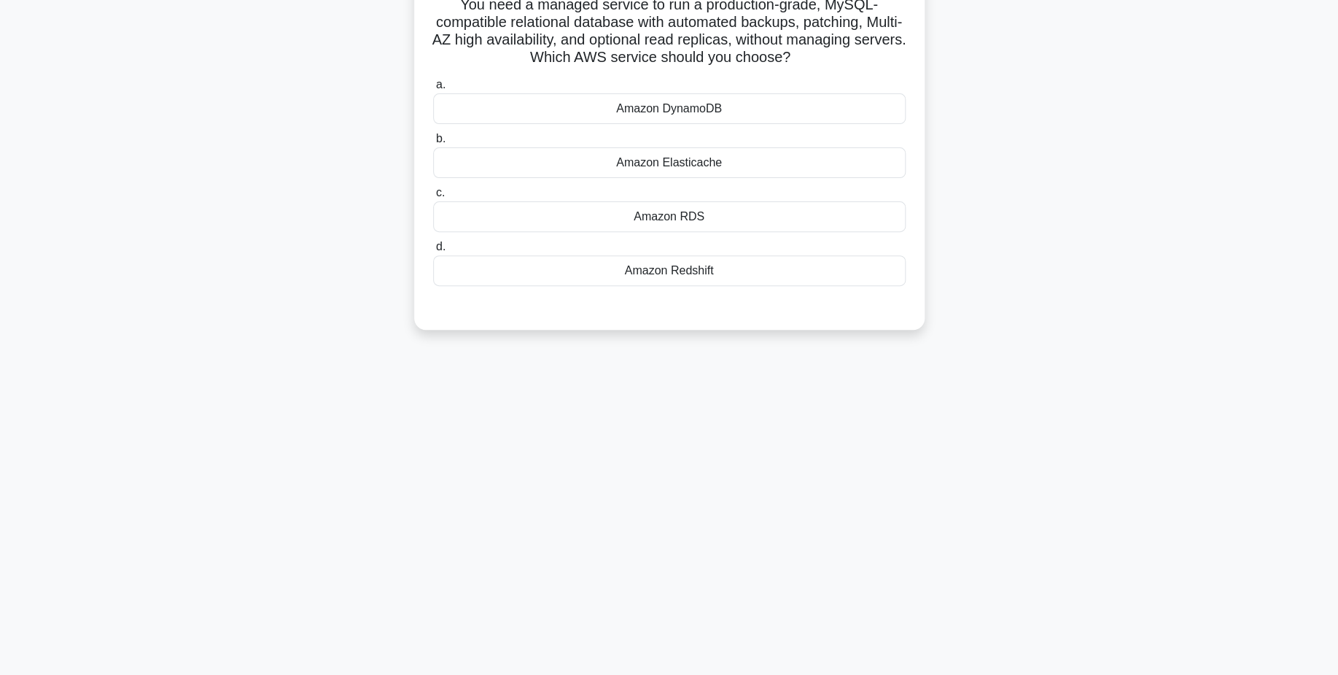
scroll to position [0, 0]
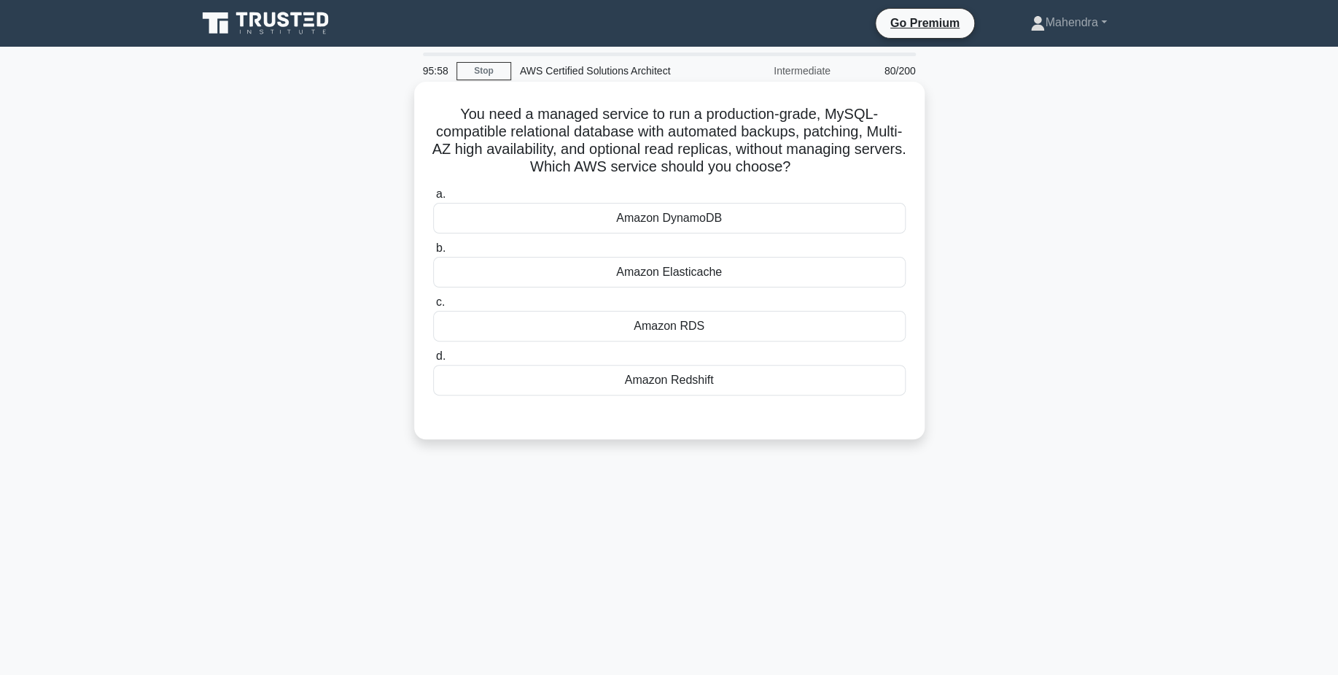
click at [761, 325] on div "Amazon RDS" at bounding box center [669, 326] width 473 height 31
click at [433, 307] on input "c. Amazon RDS" at bounding box center [433, 302] width 0 height 9
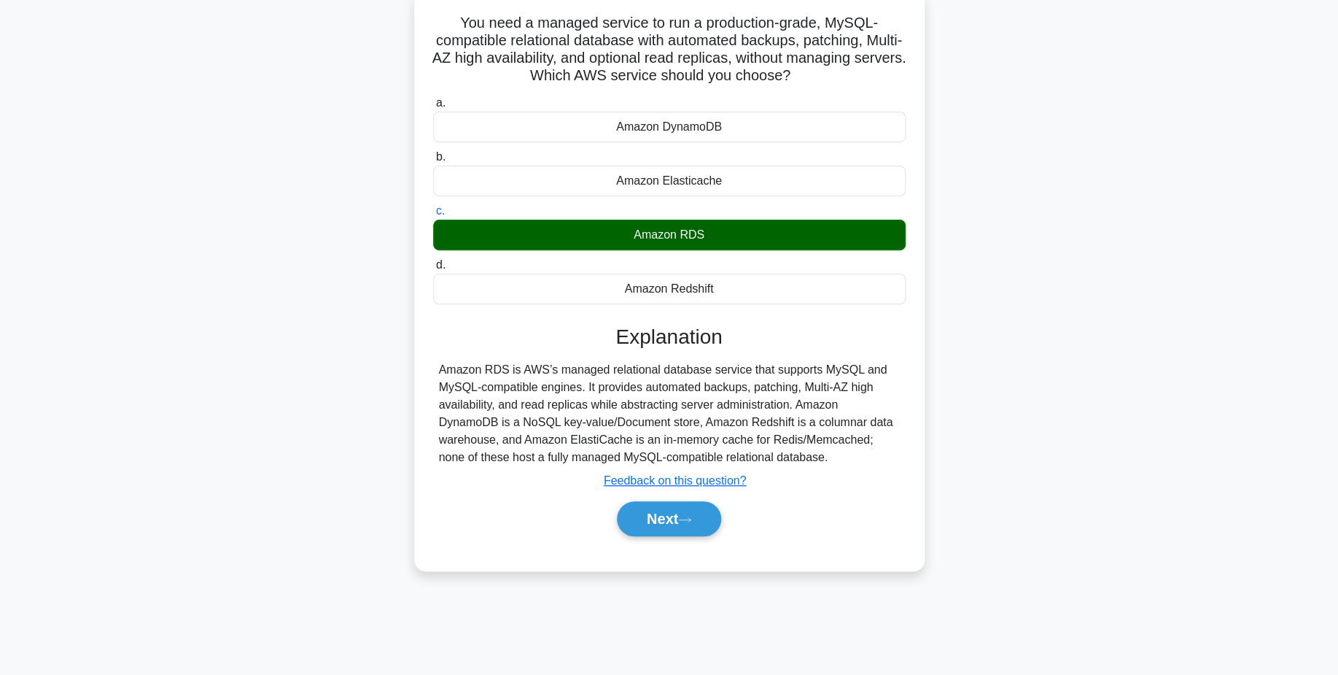
scroll to position [93, 0]
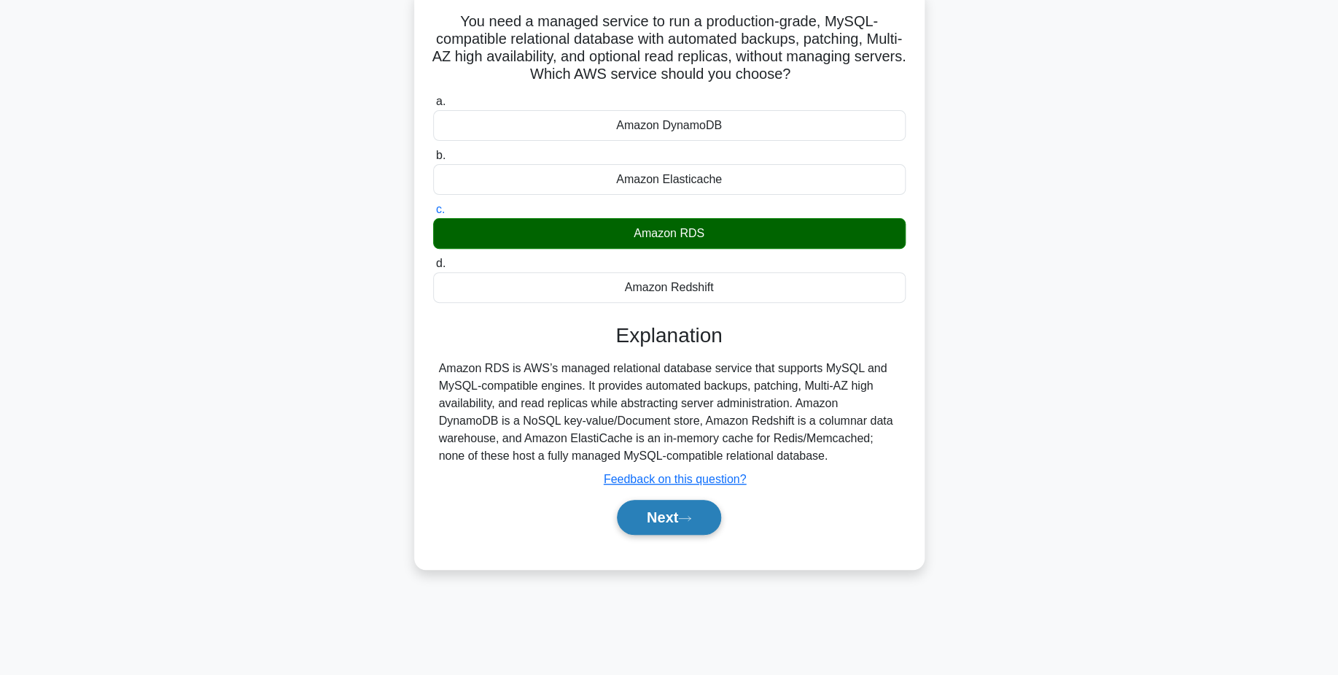
click at [656, 526] on button "Next" at bounding box center [669, 517] width 104 height 35
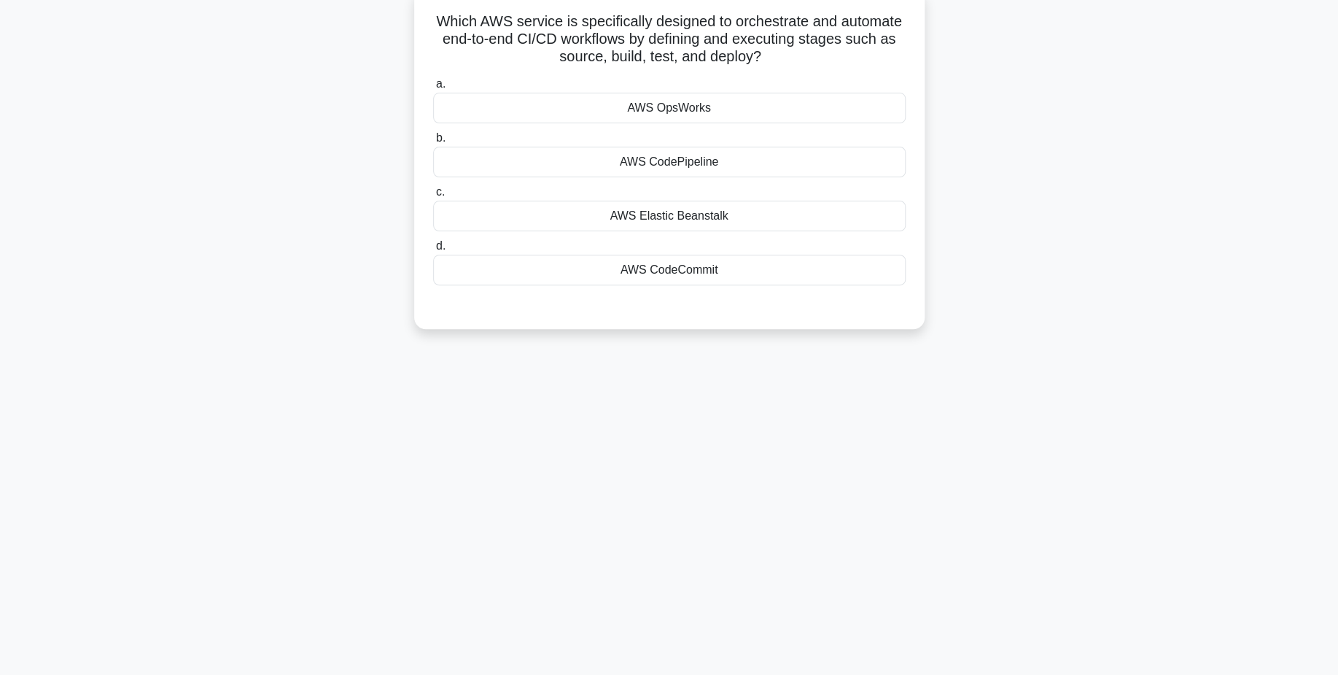
scroll to position [0, 0]
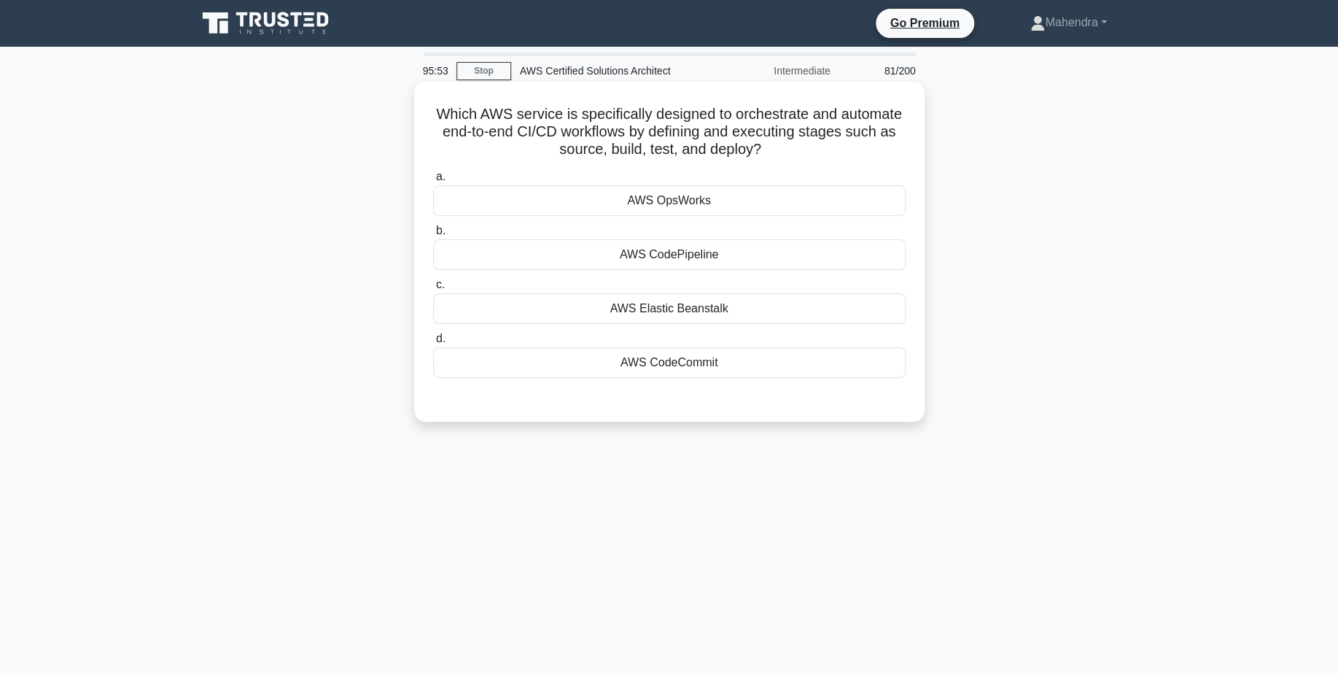
click at [762, 196] on div "AWS OpsWorks" at bounding box center [669, 200] width 473 height 31
click at [433, 182] on input "a. AWS OpsWorks" at bounding box center [433, 176] width 0 height 9
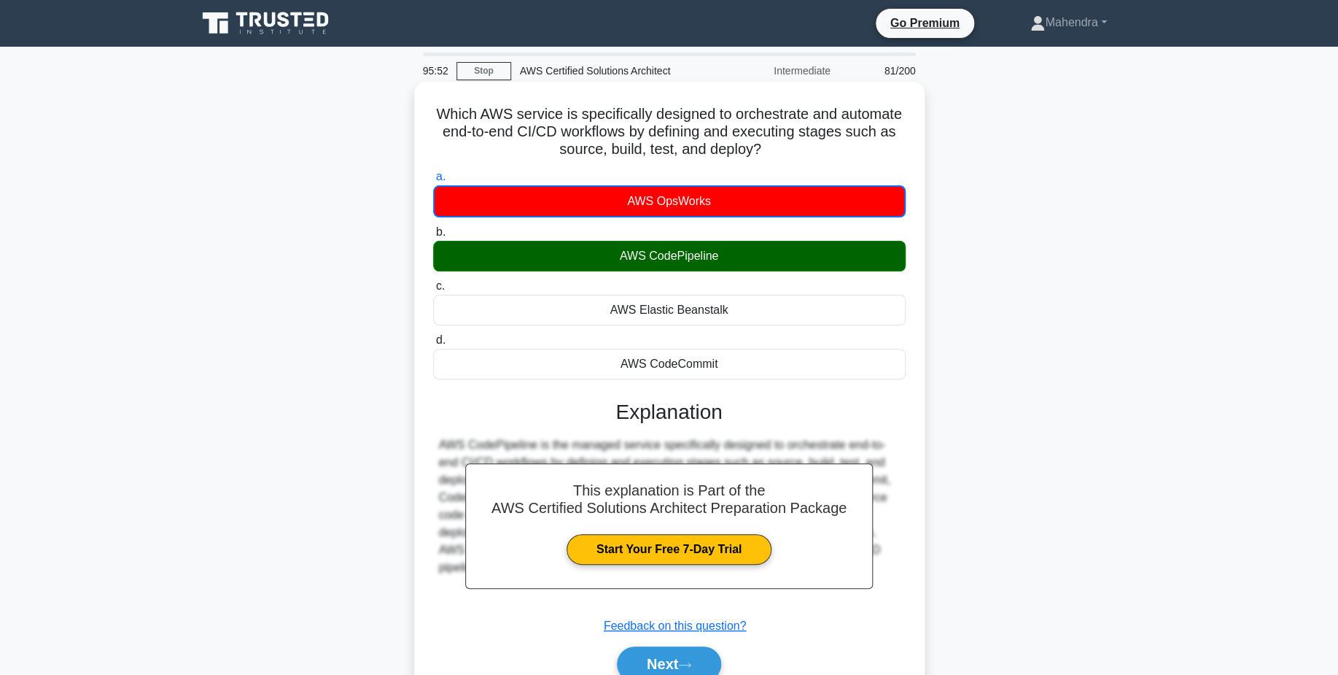
scroll to position [114, 0]
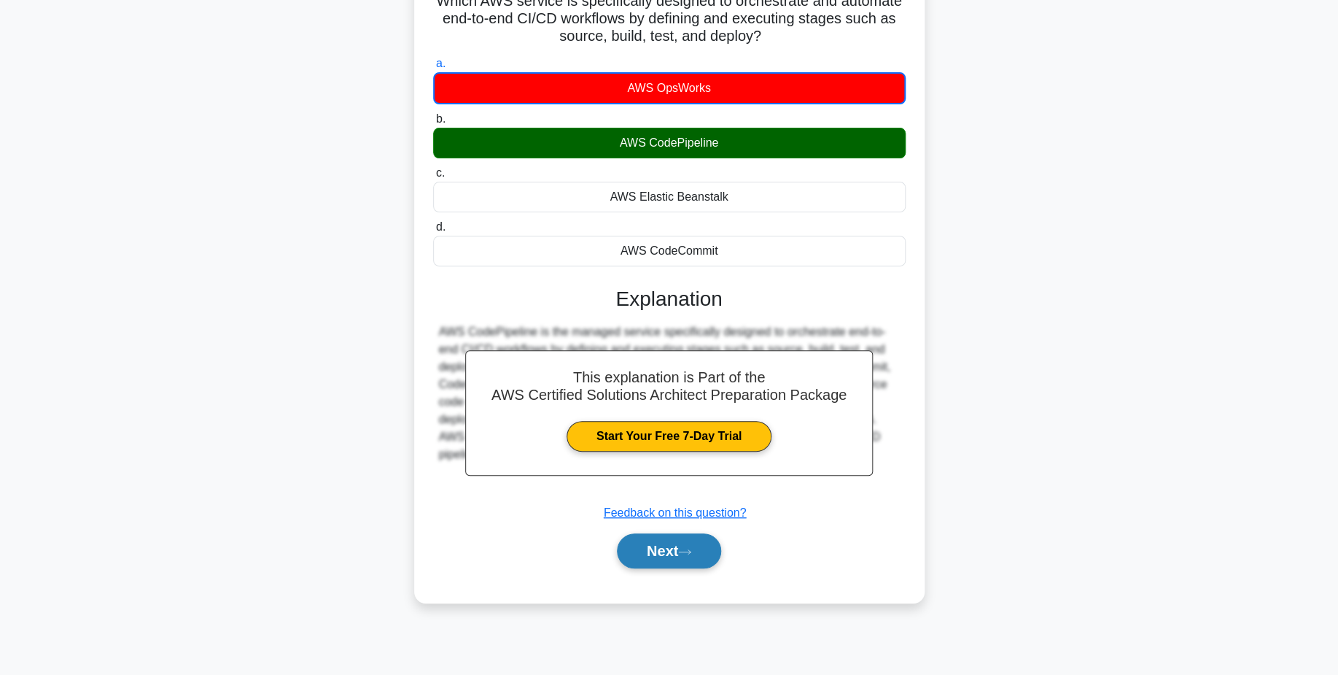
click at [701, 559] on button "Next" at bounding box center [669, 550] width 104 height 35
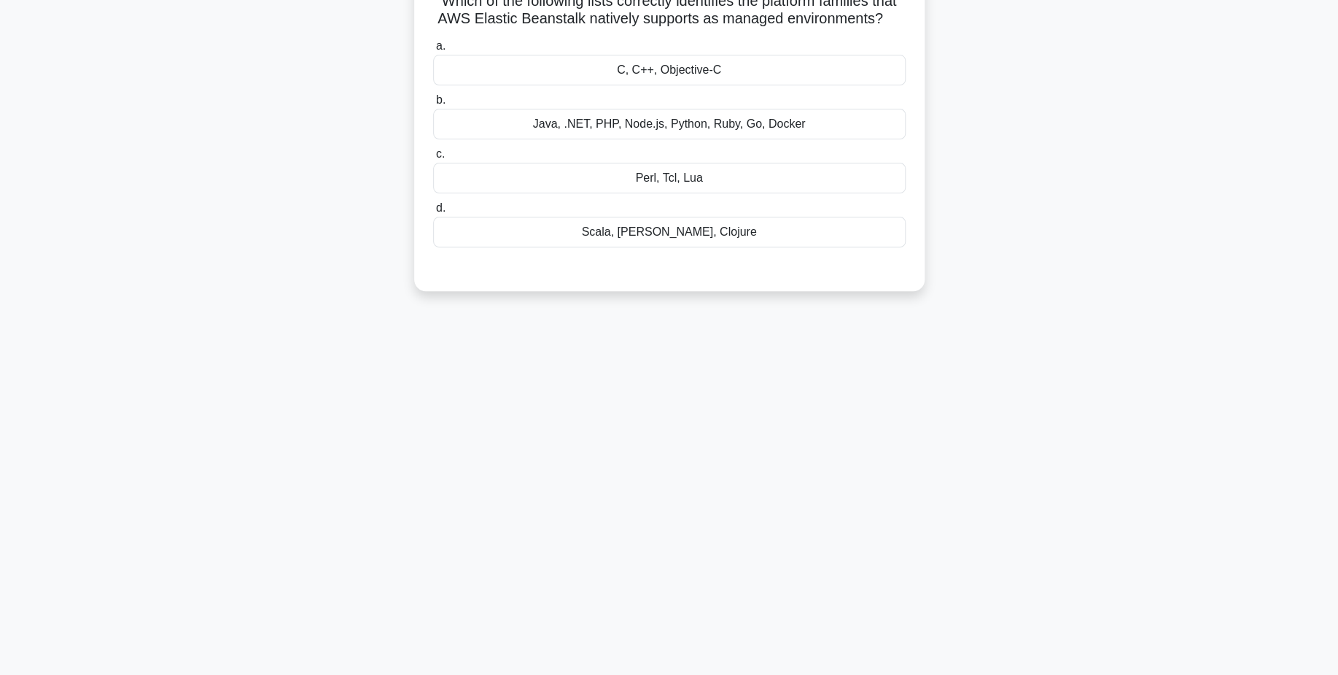
click at [748, 245] on div "Scala, [PERSON_NAME], Clojure" at bounding box center [669, 232] width 473 height 31
click at [433, 213] on input "d. Scala, [GEOGRAPHIC_DATA], [GEOGRAPHIC_DATA]" at bounding box center [433, 208] width 0 height 9
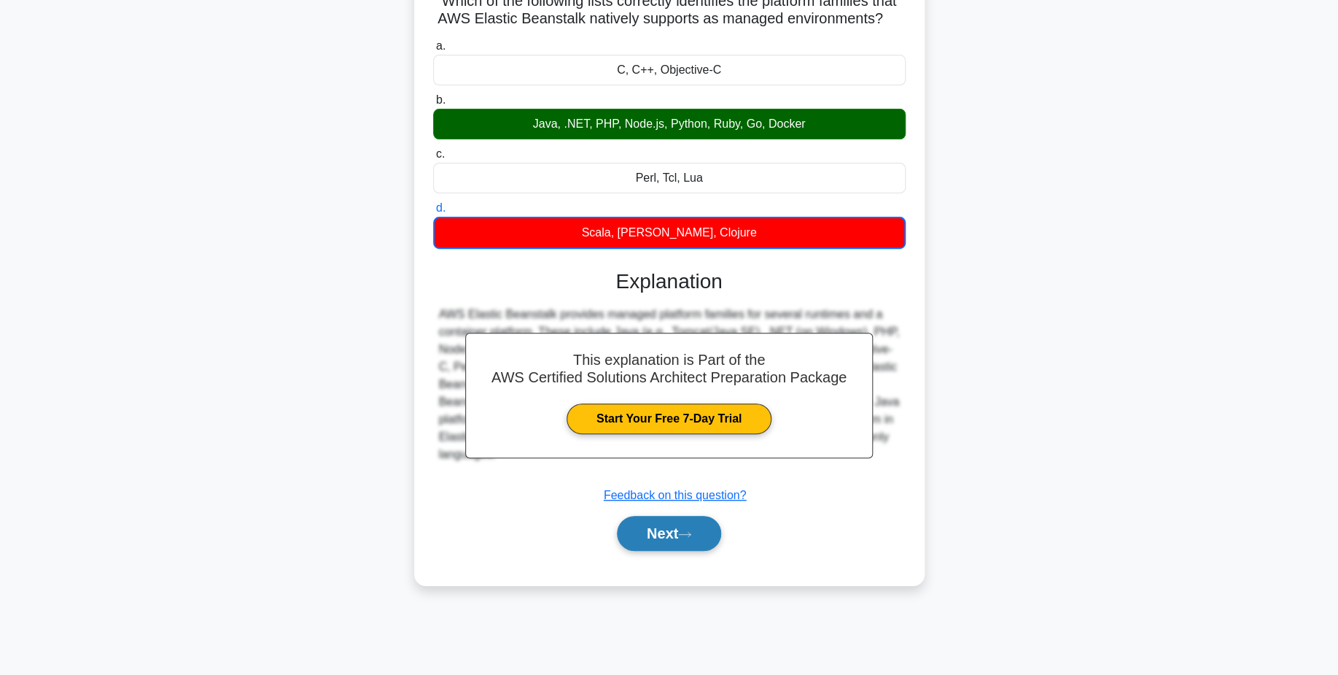
click at [673, 542] on button "Next" at bounding box center [669, 533] width 104 height 35
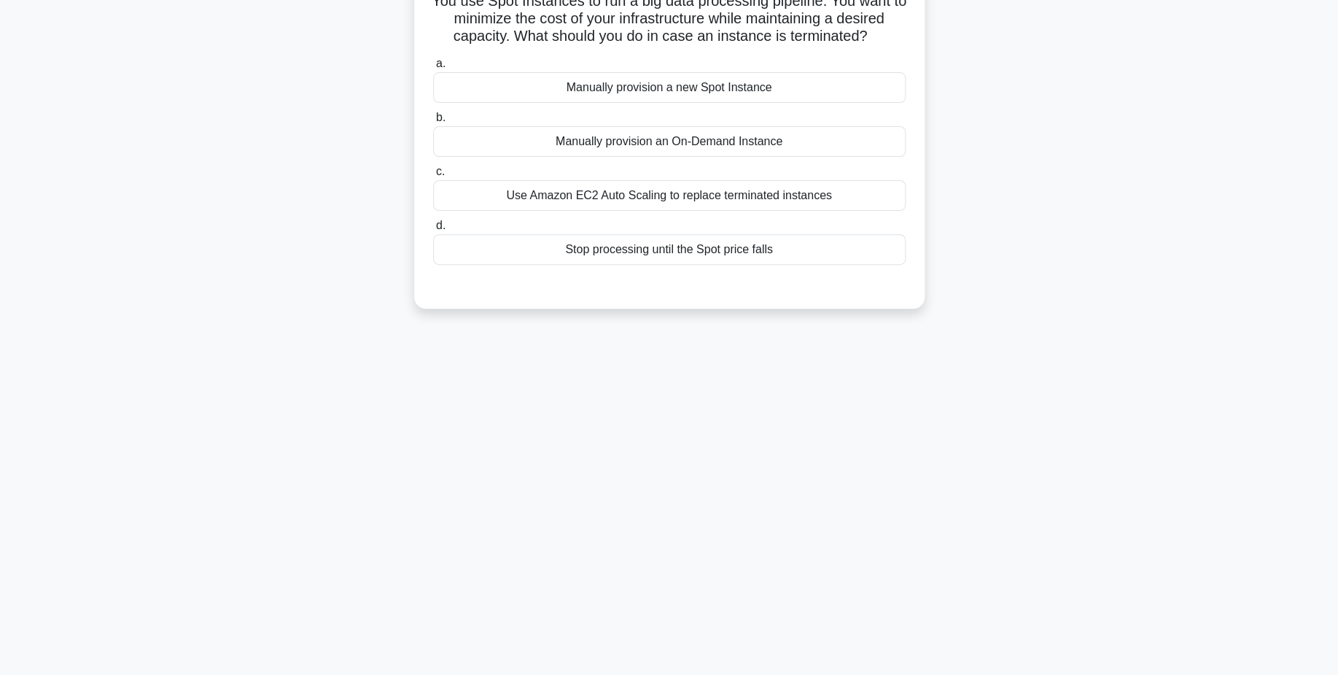
click at [704, 131] on div "Manually provision an On-Demand Instance" at bounding box center [669, 141] width 473 height 31
click at [433, 123] on input "b. Manually provision an On-Demand Instance" at bounding box center [433, 117] width 0 height 9
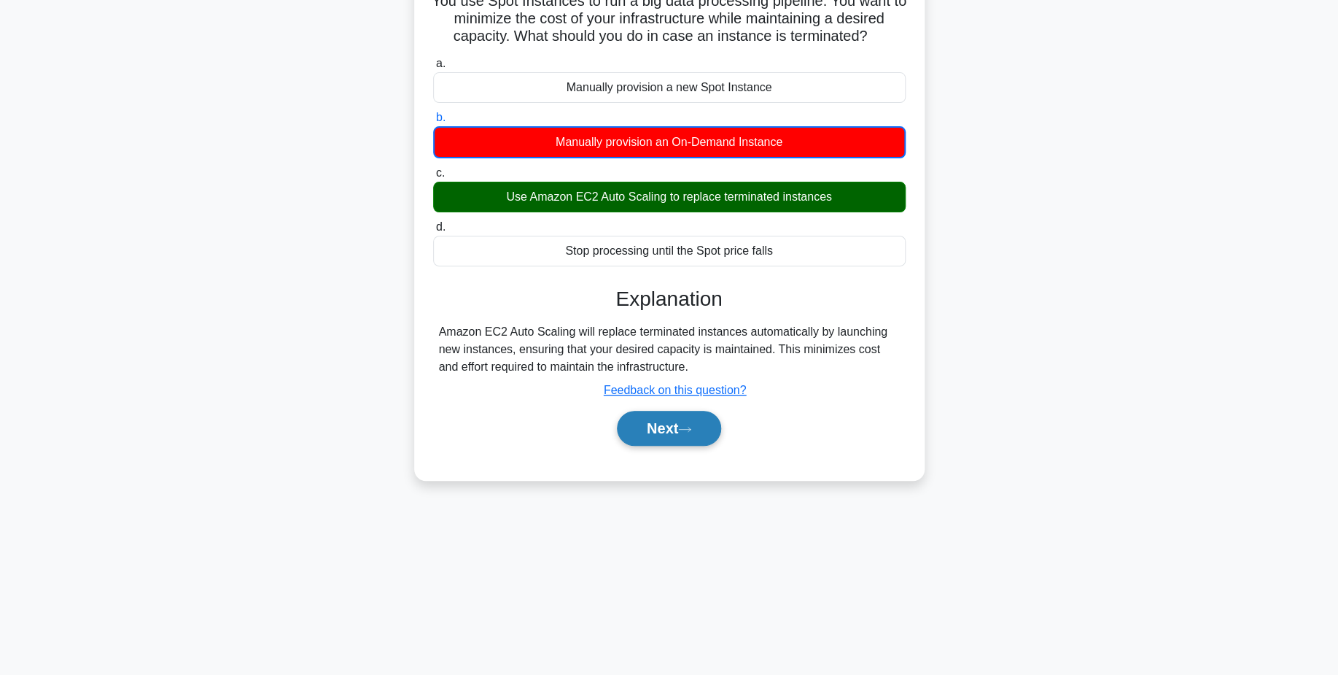
click at [661, 432] on button "Next" at bounding box center [669, 428] width 104 height 35
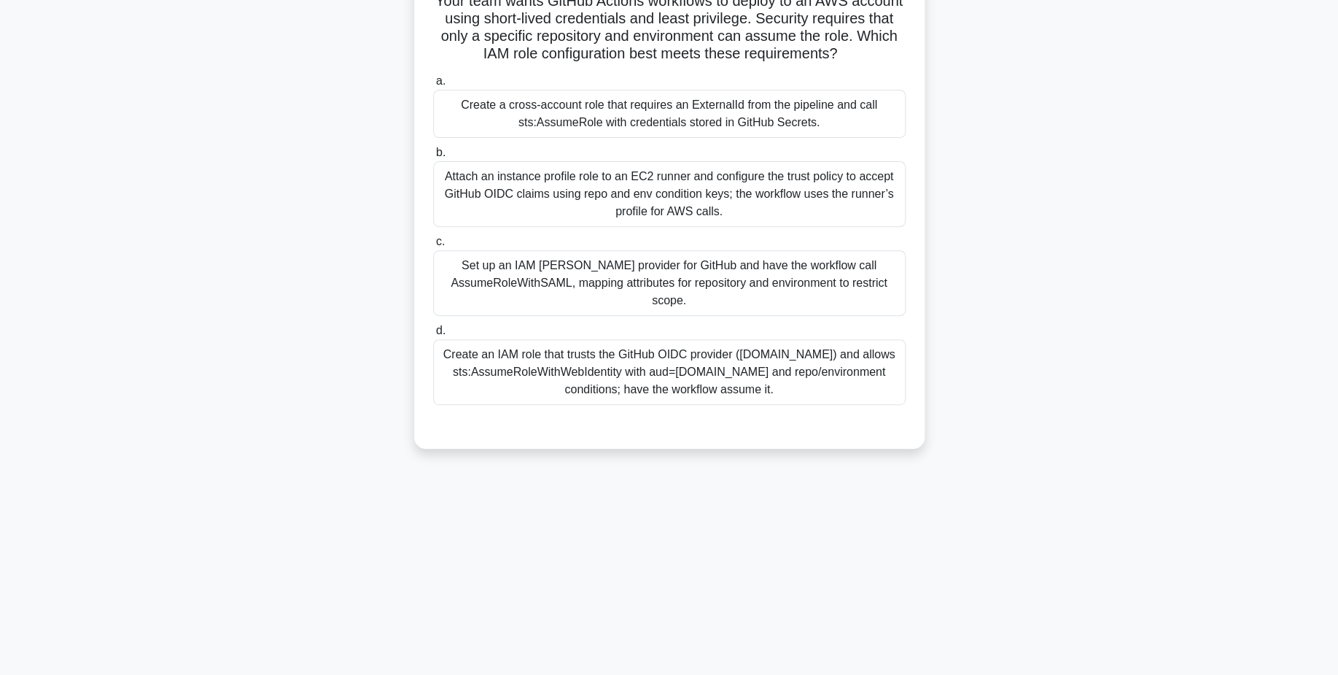
click at [761, 109] on div "Create a cross‑account role that requires an ExternalId from the pipeline and c…" at bounding box center [669, 114] width 473 height 48
click at [433, 86] on input "a. Create a cross‑account role that requires an ExternalId from the pipeline an…" at bounding box center [433, 81] width 0 height 9
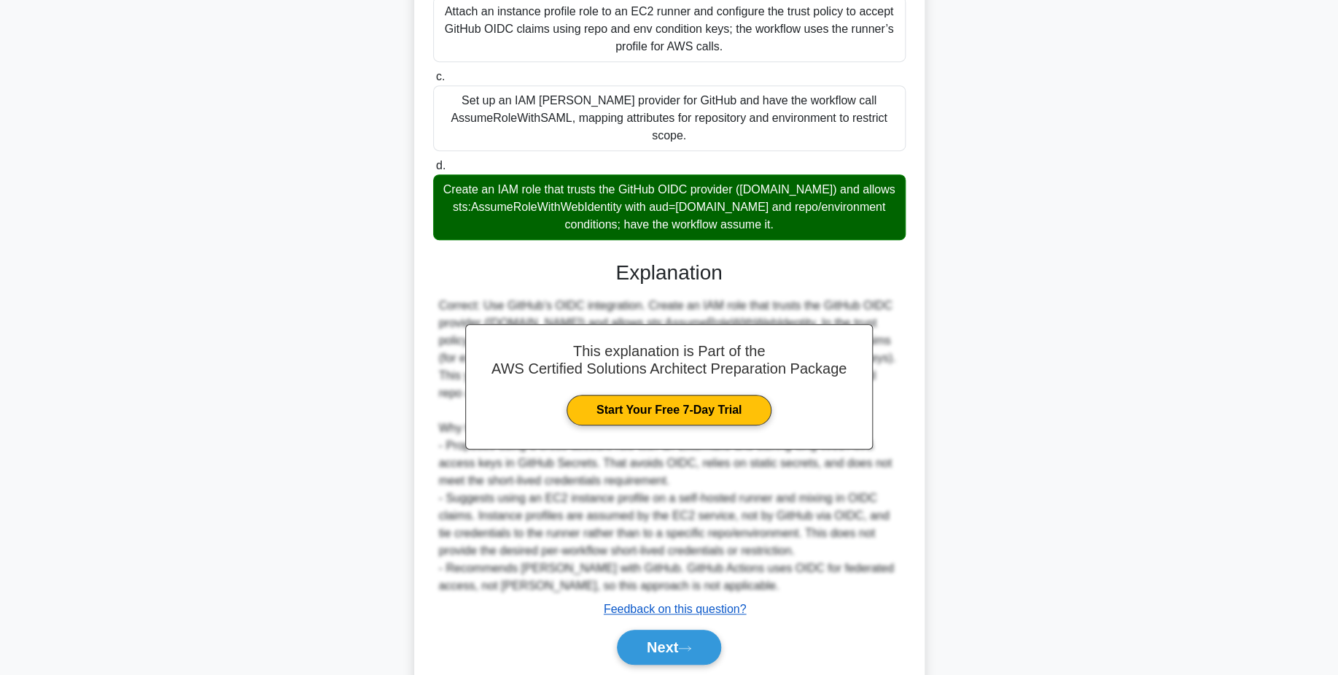
scroll to position [279, 0]
click at [684, 654] on button "Next" at bounding box center [669, 646] width 104 height 35
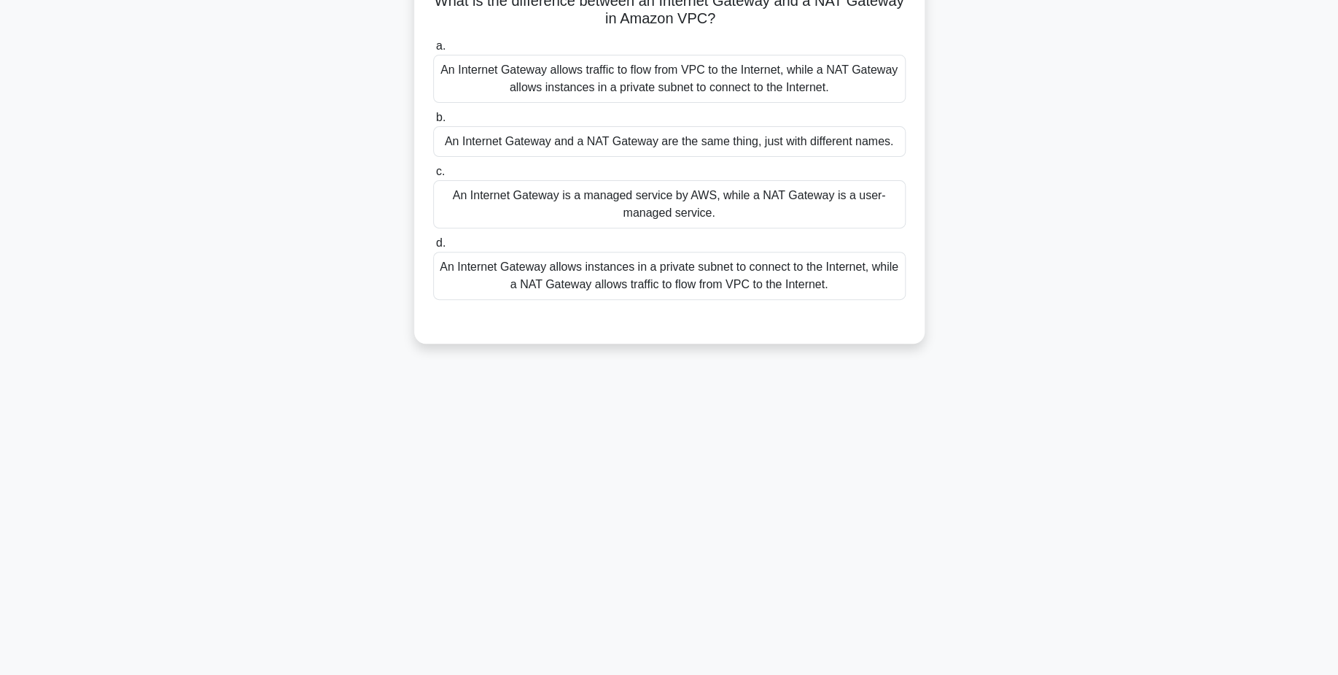
click at [704, 136] on div "An Internet Gateway and a NAT Gateway are the same thing, just with different n…" at bounding box center [669, 141] width 473 height 31
click at [433, 123] on input "b. An Internet Gateway and a NAT Gateway are the same thing, just with differen…" at bounding box center [433, 117] width 0 height 9
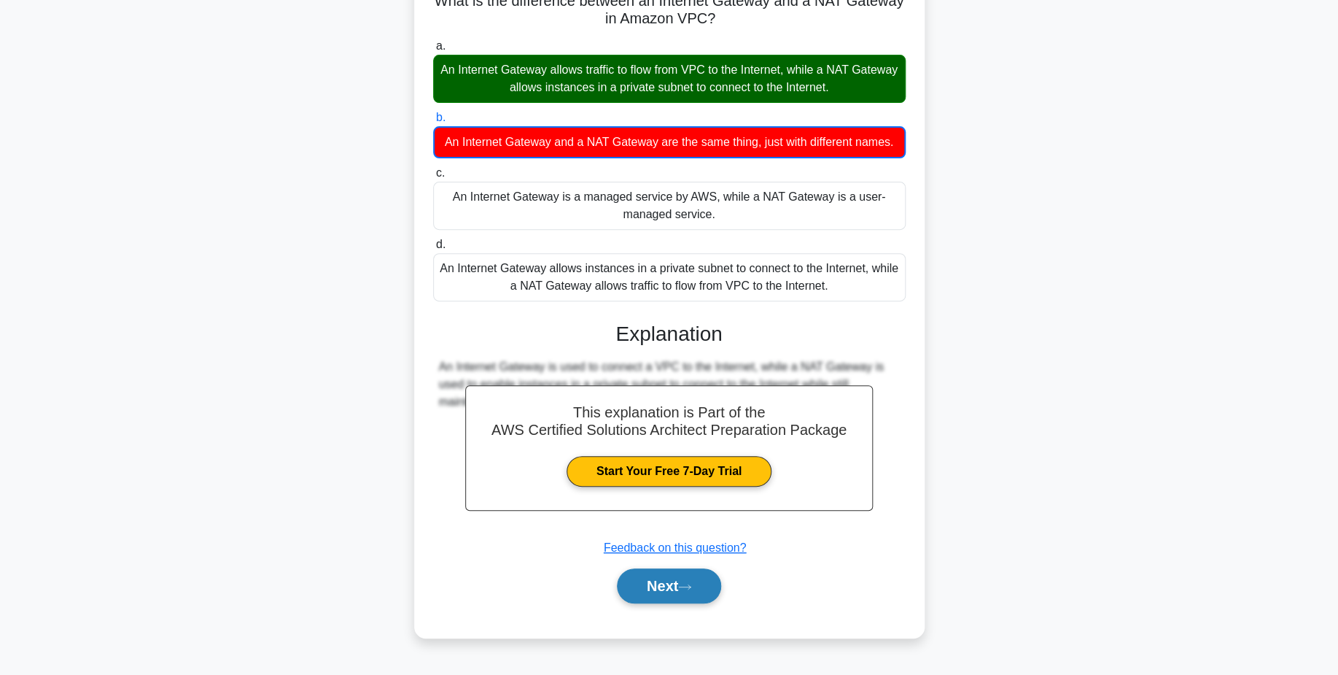
click at [678, 589] on button "Next" at bounding box center [669, 585] width 104 height 35
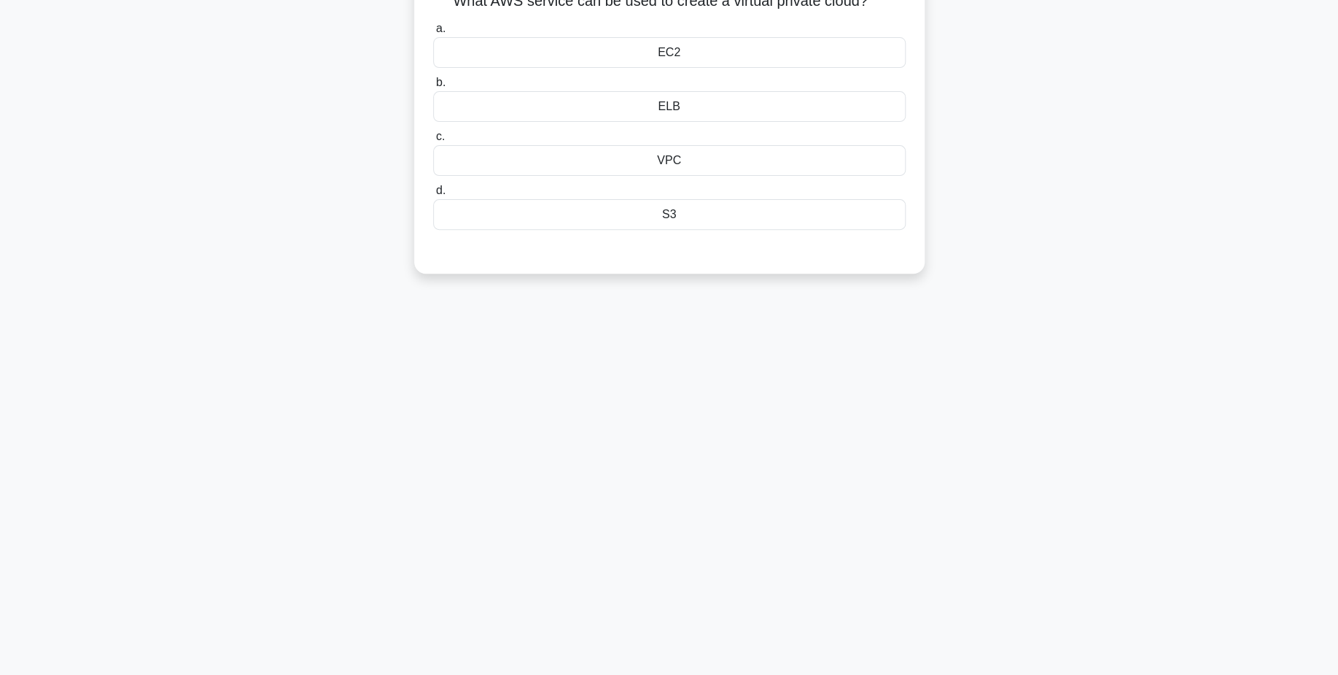
scroll to position [0, 0]
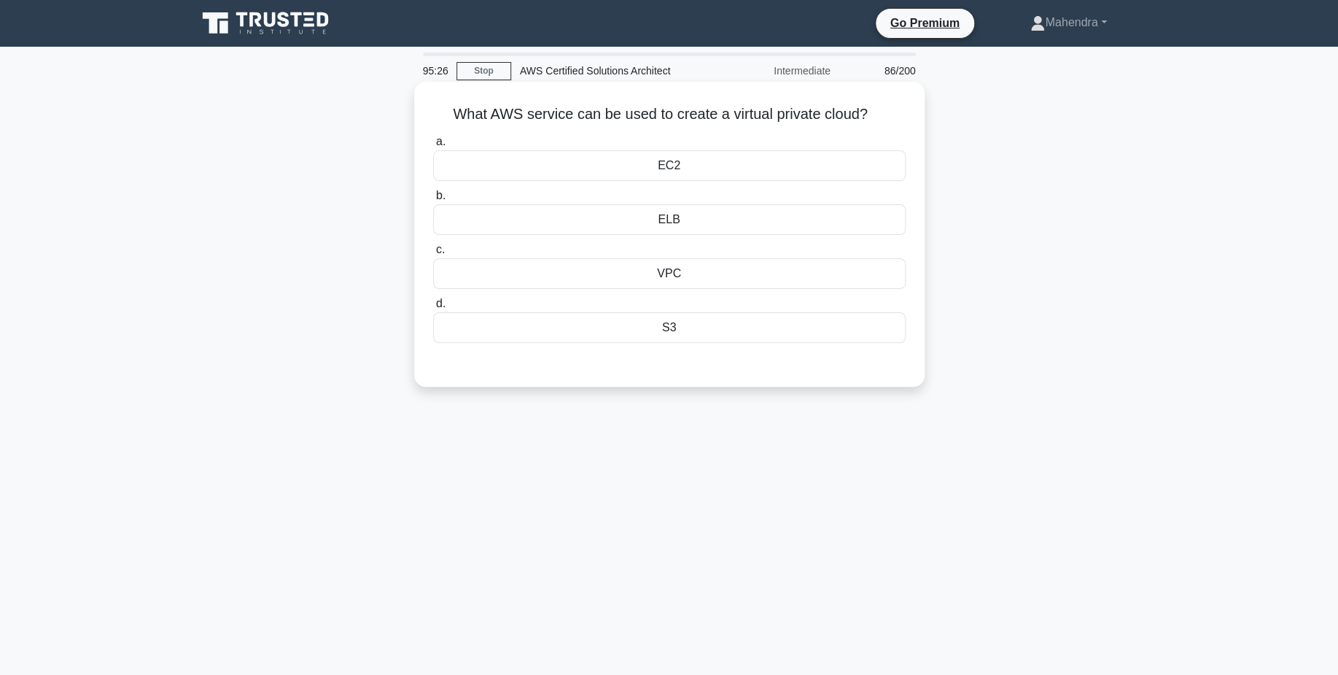
click at [737, 276] on div "VPC" at bounding box center [669, 273] width 473 height 31
click at [433, 255] on input "c. VPC" at bounding box center [433, 249] width 0 height 9
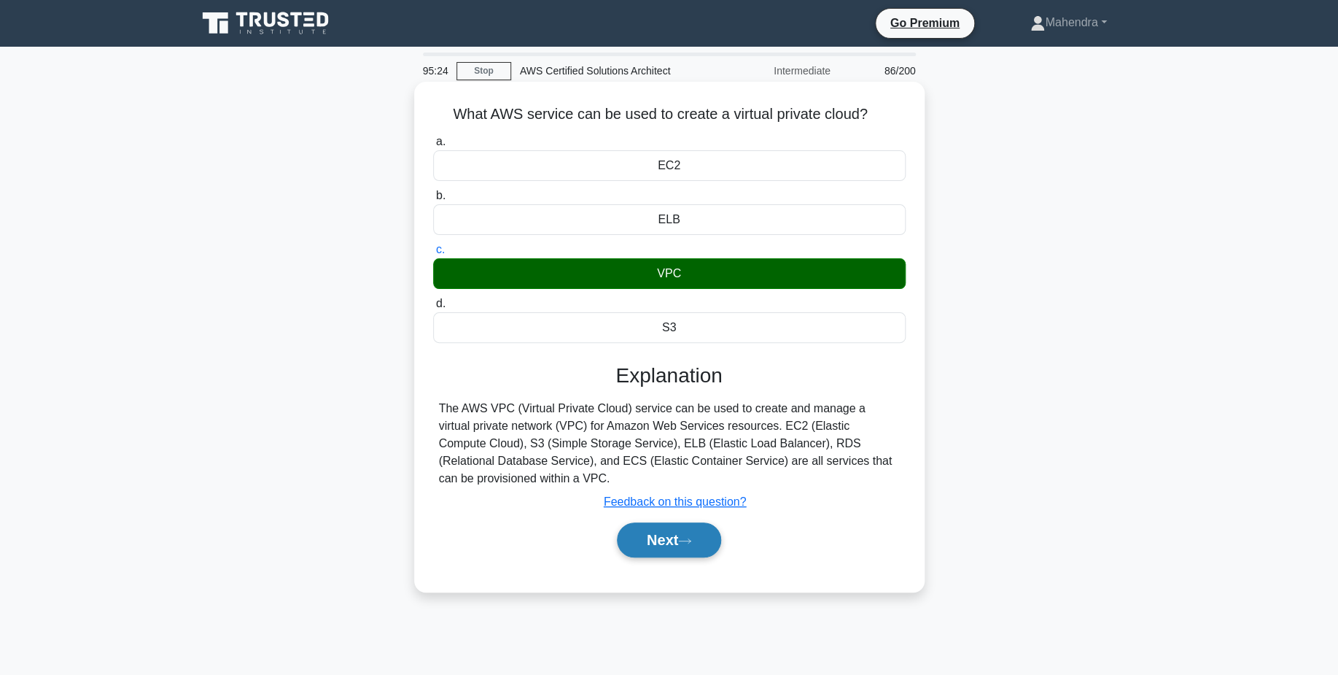
click at [671, 554] on button "Next" at bounding box center [669, 539] width 104 height 35
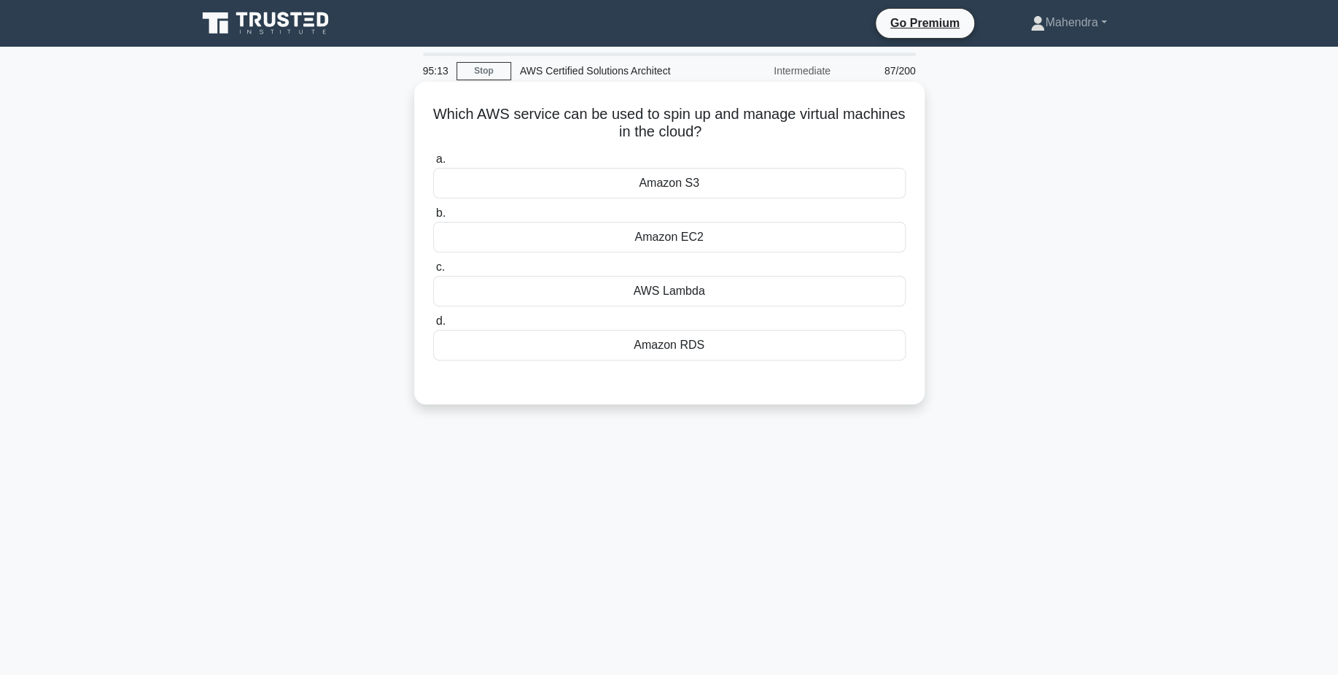
click at [715, 242] on div "Amazon EC2" at bounding box center [669, 237] width 473 height 31
click at [433, 218] on input "b. Amazon EC2" at bounding box center [433, 213] width 0 height 9
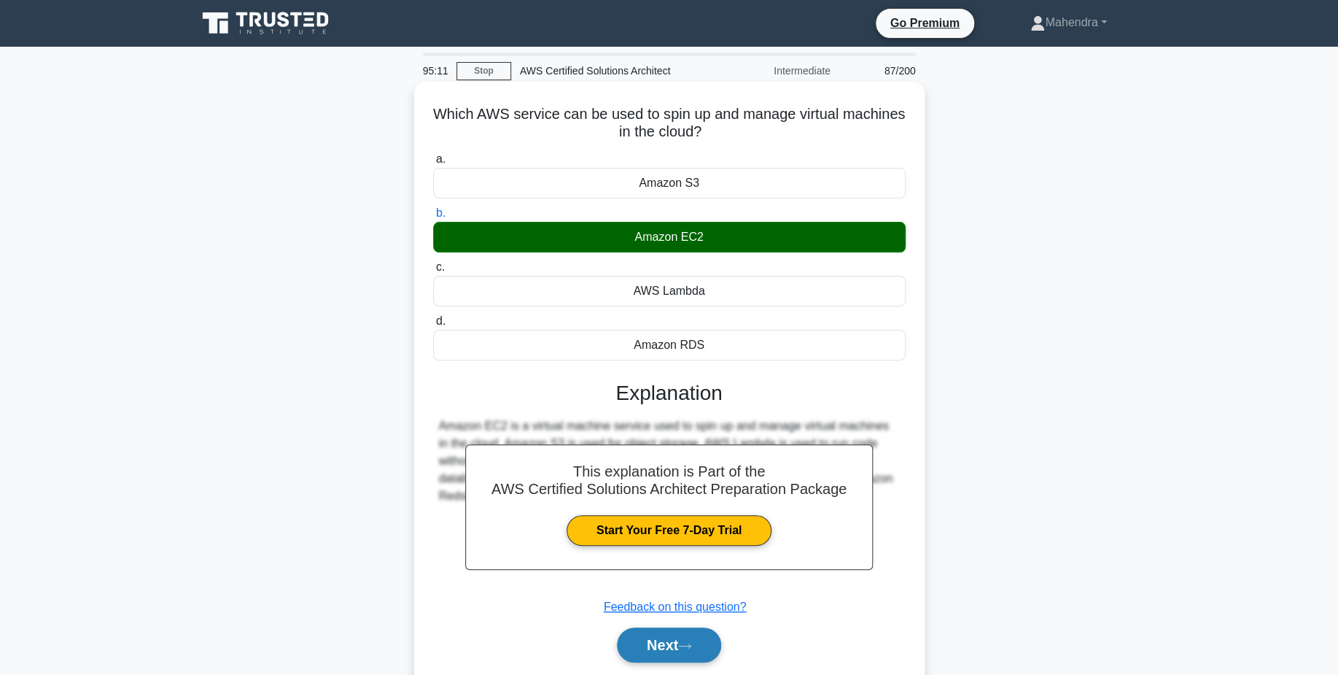
click at [691, 647] on icon at bounding box center [685, 645] width 12 height 4
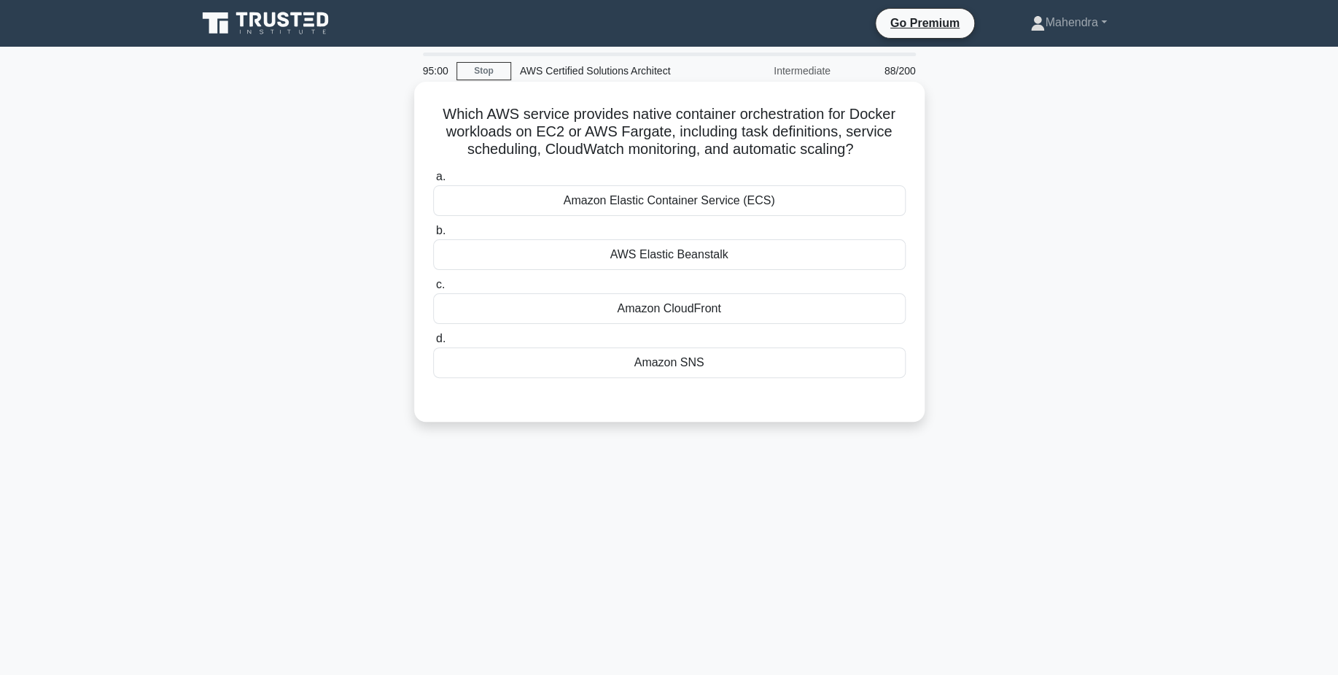
click at [765, 196] on div "Amazon Elastic Container Service (ECS)" at bounding box center [669, 200] width 473 height 31
click at [433, 182] on input "a. Amazon Elastic Container Service (ECS)" at bounding box center [433, 176] width 0 height 9
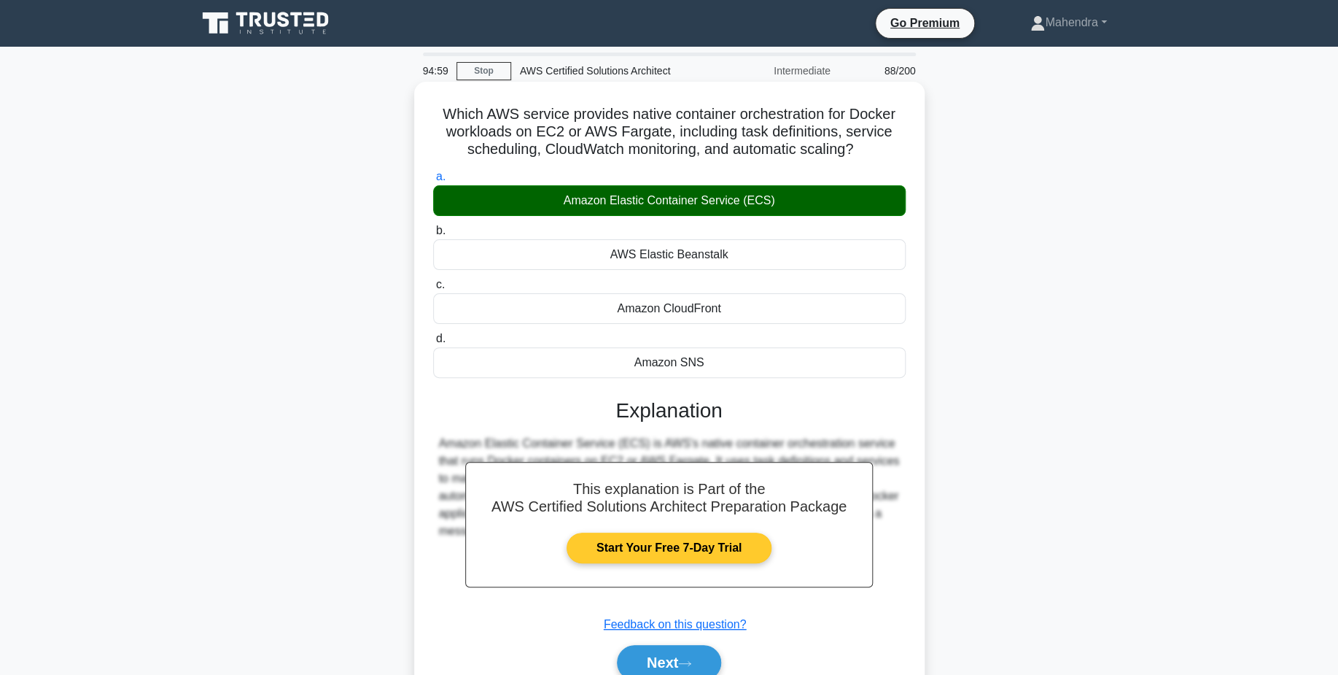
scroll to position [114, 0]
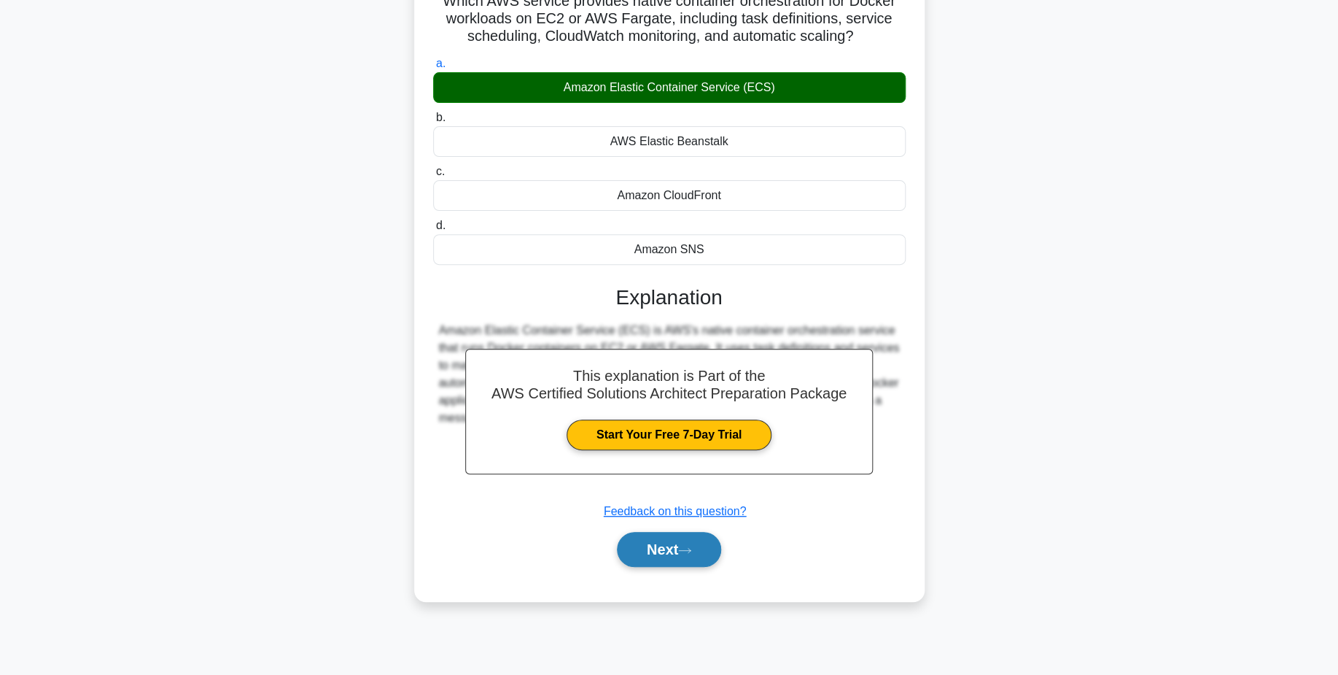
click at [667, 551] on button "Next" at bounding box center [669, 549] width 104 height 35
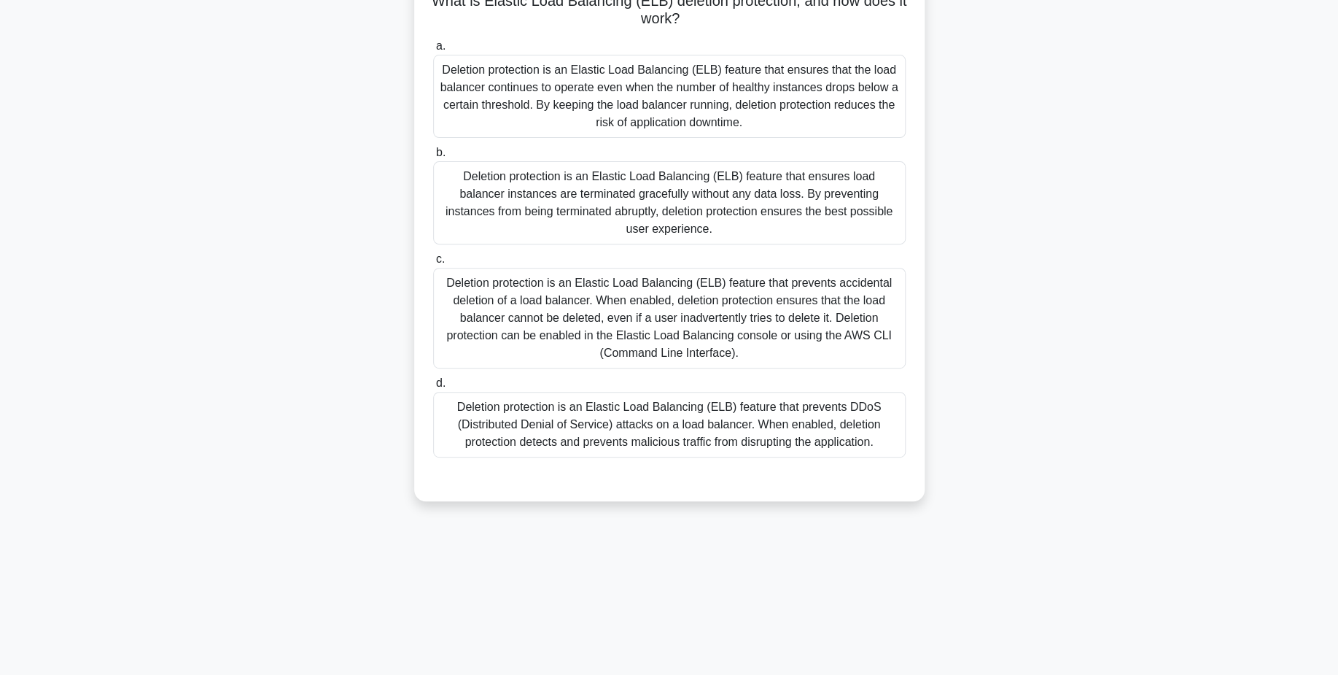
scroll to position [0, 0]
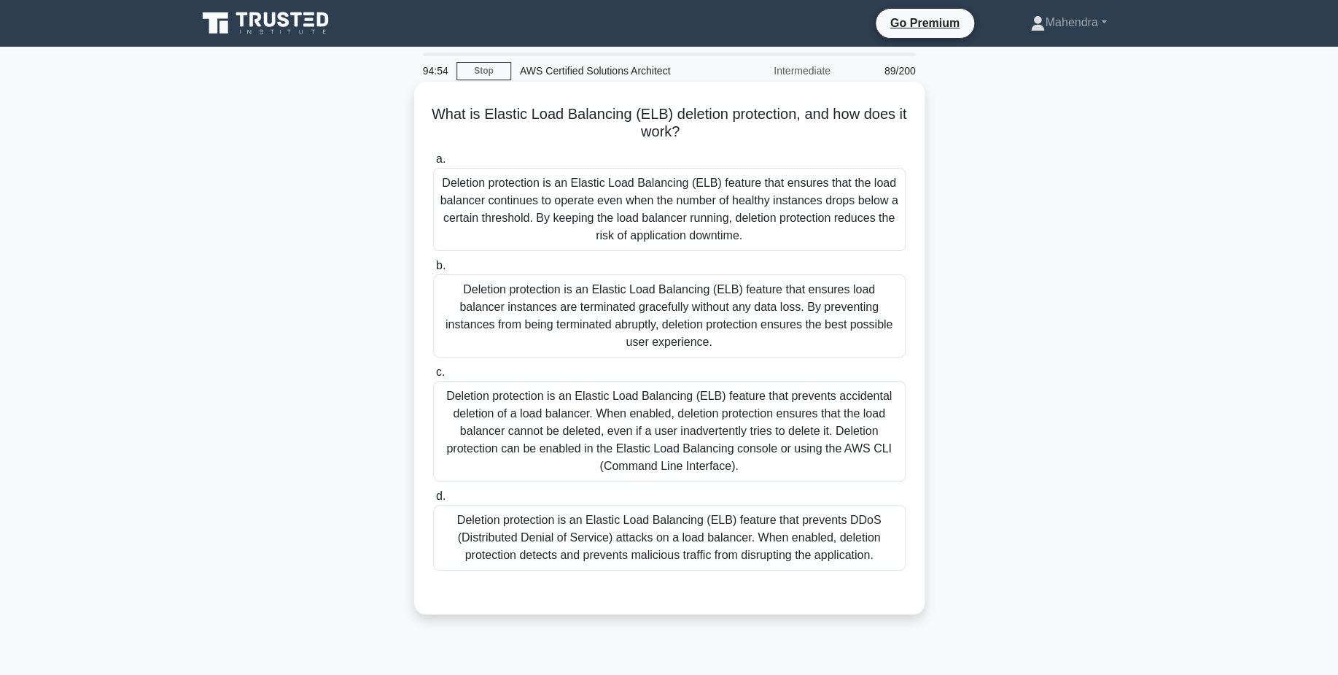
click at [734, 329] on div "Deletion protection is an Elastic Load Balancing (ELB) feature that ensures loa…" at bounding box center [669, 315] width 473 height 83
click at [433, 271] on input "b. Deletion protection is an Elastic Load Balancing (ELB) feature that ensures …" at bounding box center [433, 265] width 0 height 9
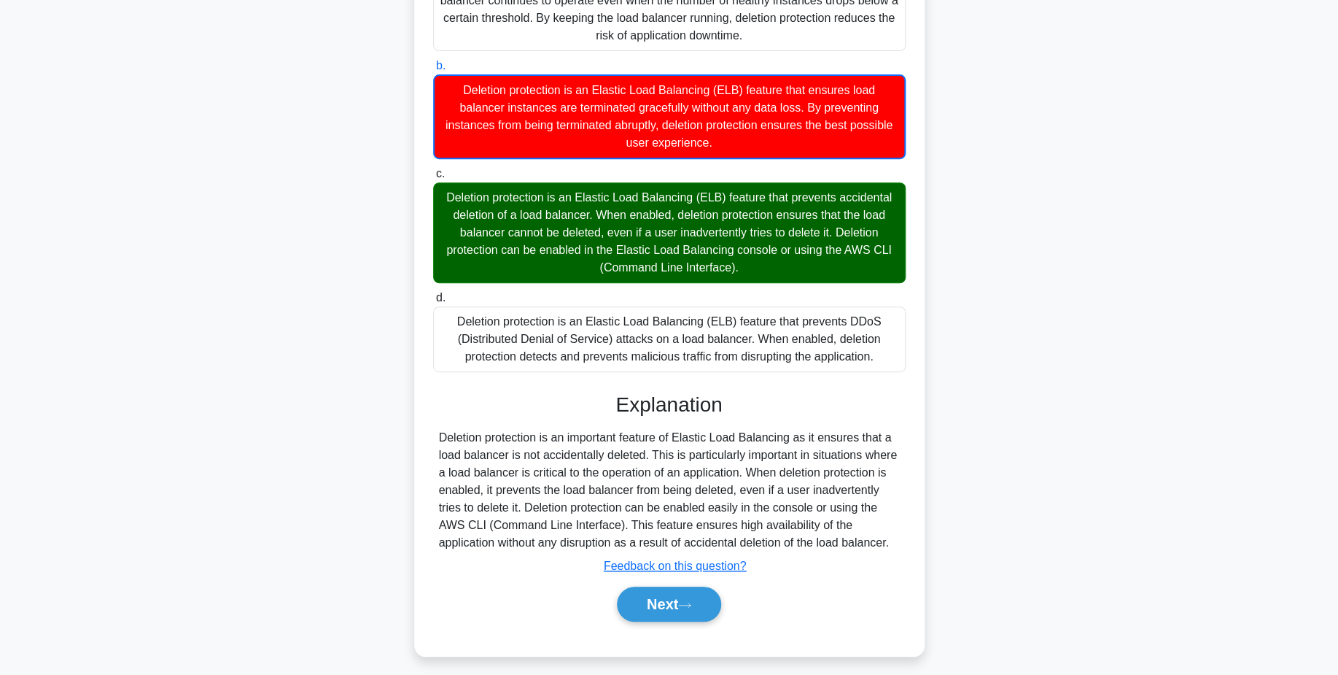
scroll to position [210, 0]
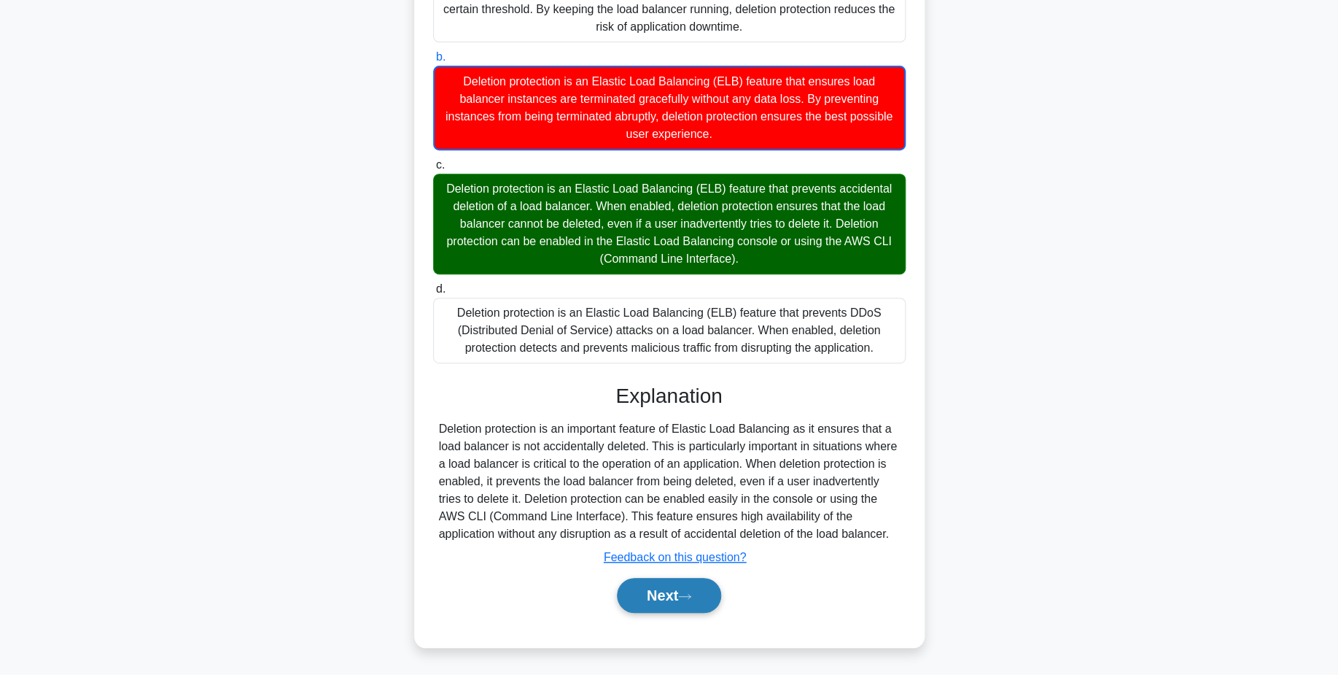
click at [709, 599] on button "Next" at bounding box center [669, 595] width 104 height 35
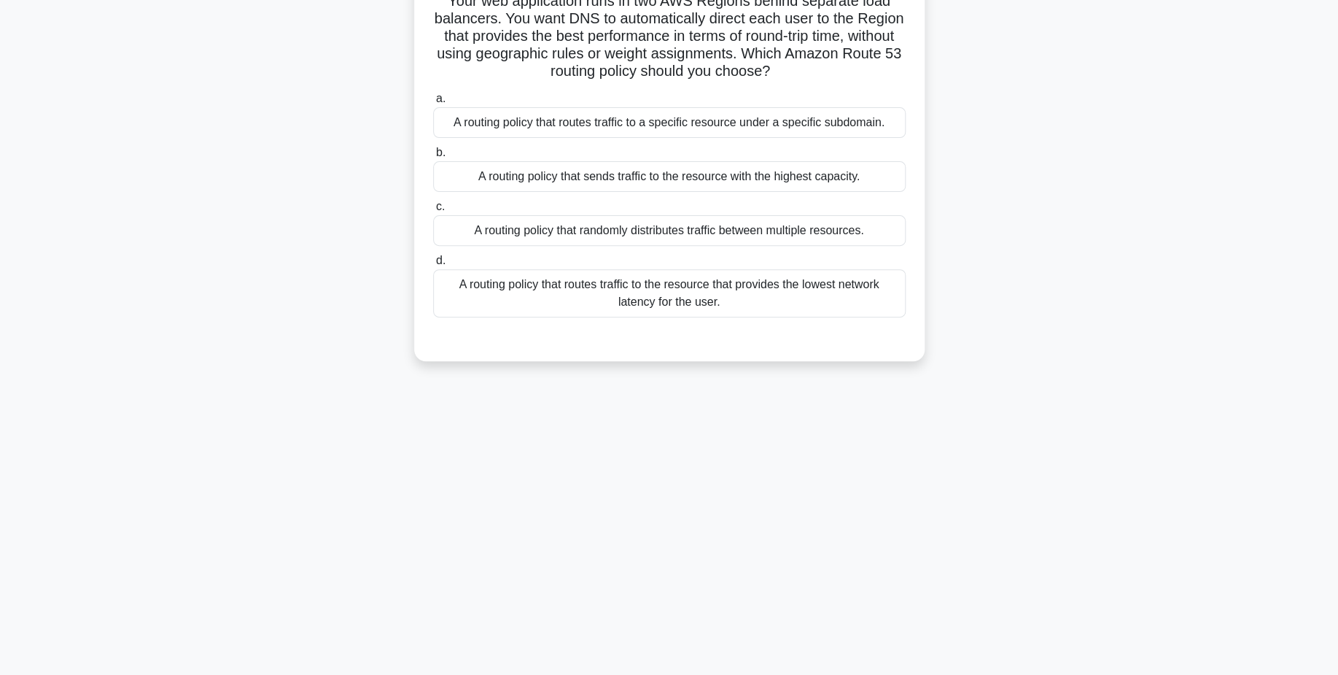
click at [740, 179] on div "A routing policy that sends traffic to the resource with the highest capacity." at bounding box center [669, 176] width 473 height 31
click at [433, 158] on input "b. A routing policy that sends traffic to the resource with the highest capacit…" at bounding box center [433, 152] width 0 height 9
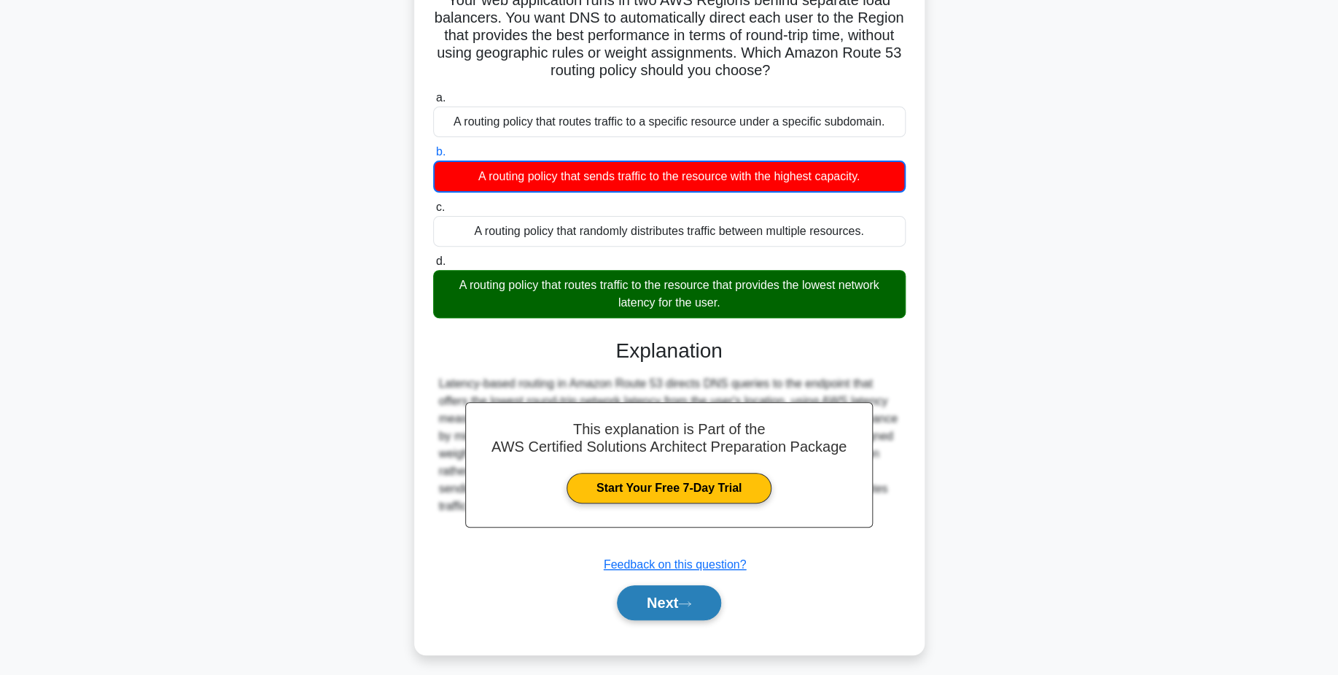
click at [709, 603] on button "Next" at bounding box center [669, 602] width 104 height 35
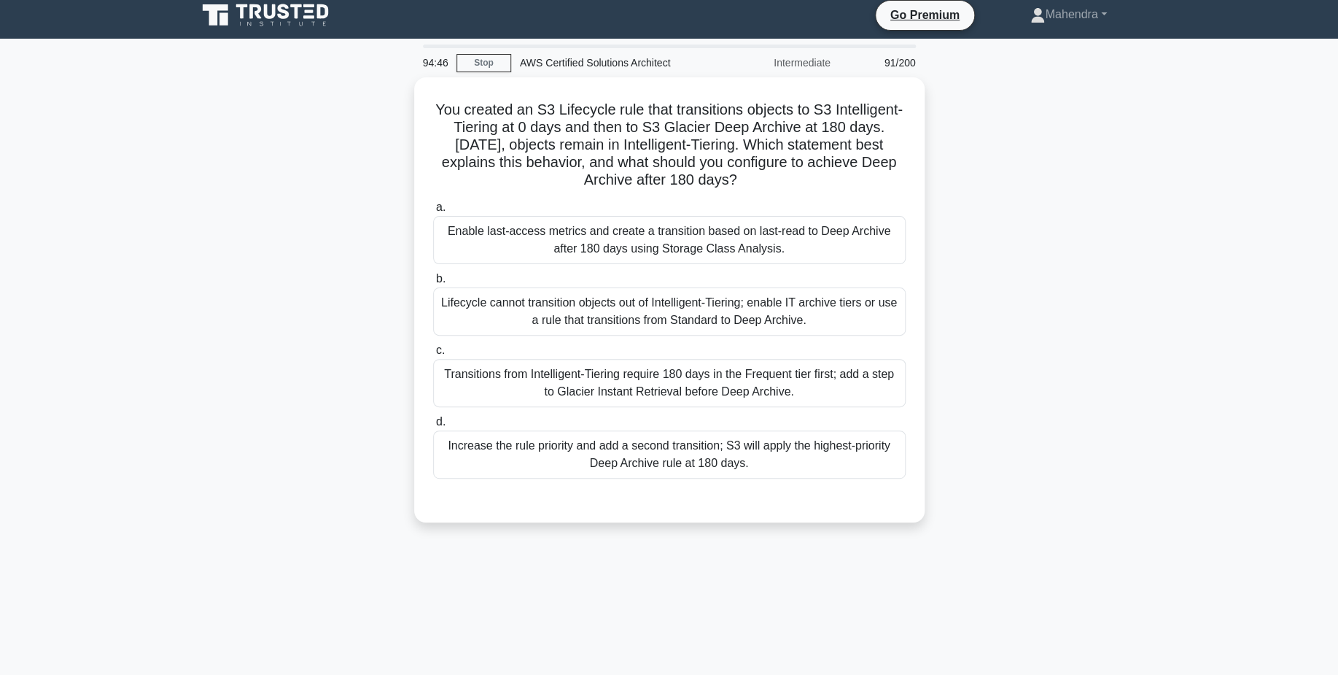
scroll to position [0, 0]
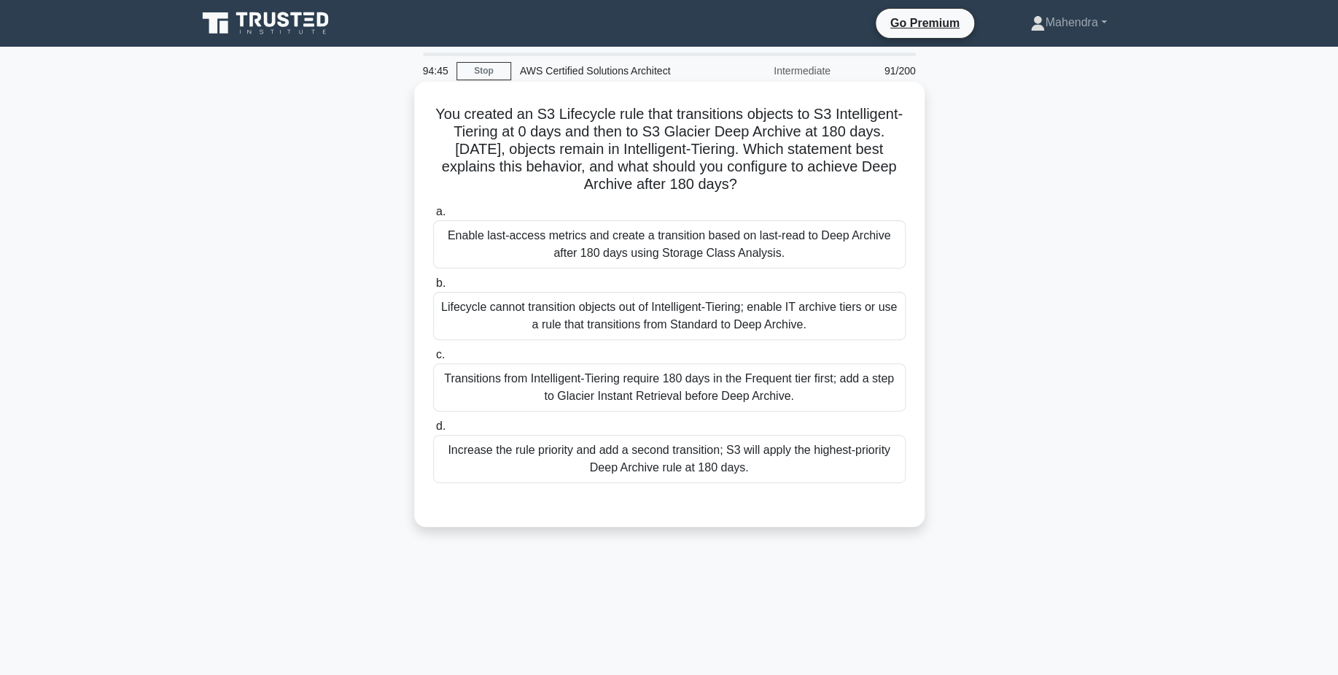
click at [758, 388] on div "Transitions from Intelligent-Tiering require 180 days in the Frequent tier firs…" at bounding box center [669, 387] width 473 height 48
click at [433, 360] on input "c. Transitions from Intelligent-Tiering require 180 days in the Frequent tier f…" at bounding box center [433, 354] width 0 height 9
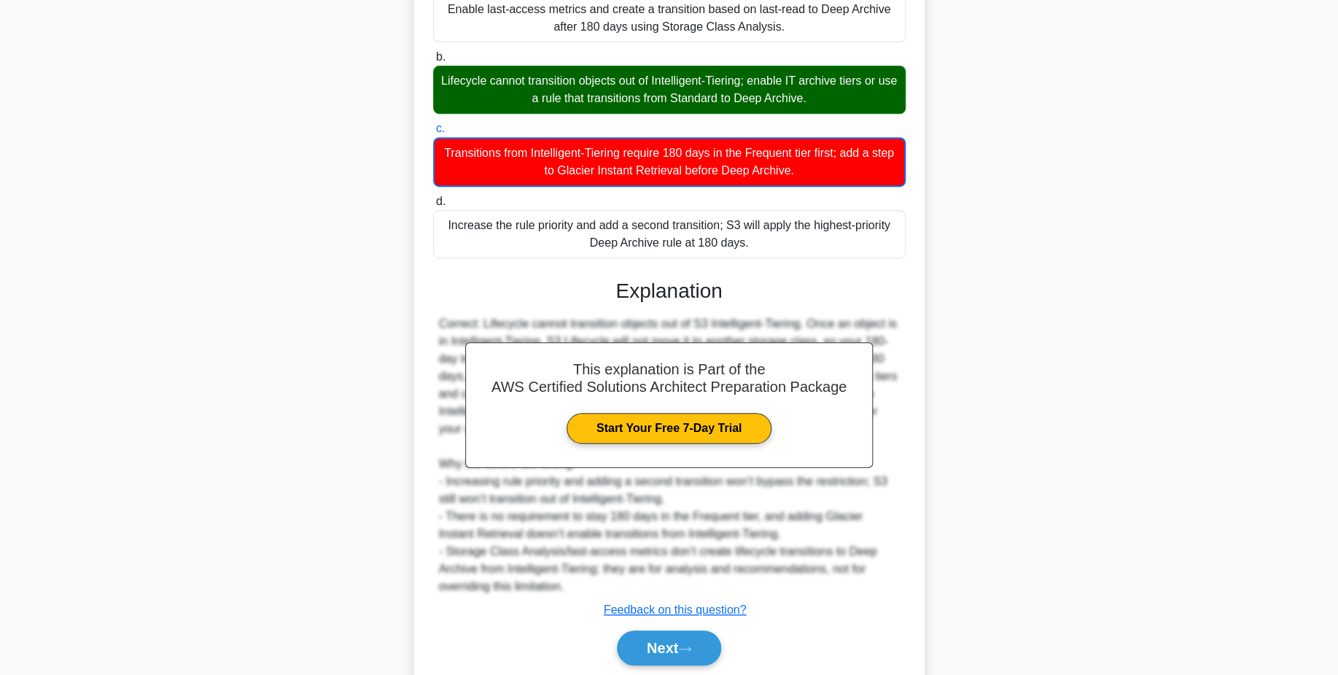
scroll to position [261, 0]
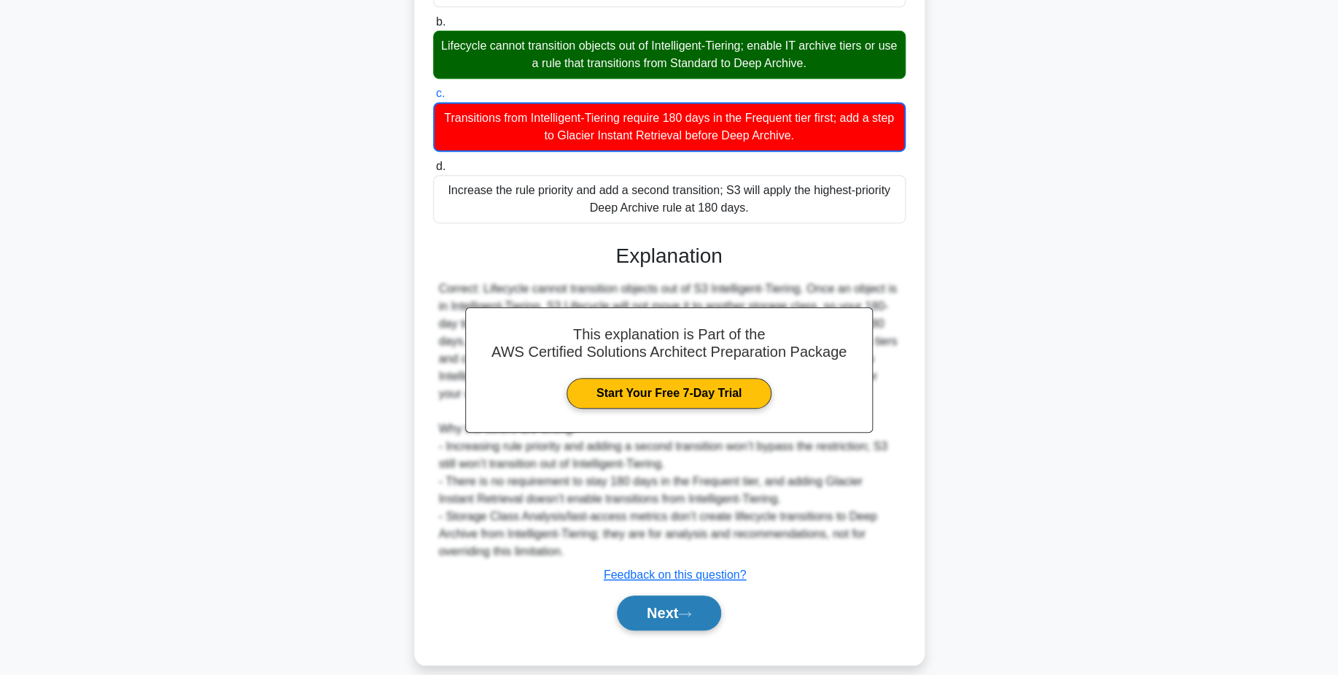
click at [713, 620] on button "Next" at bounding box center [669, 612] width 104 height 35
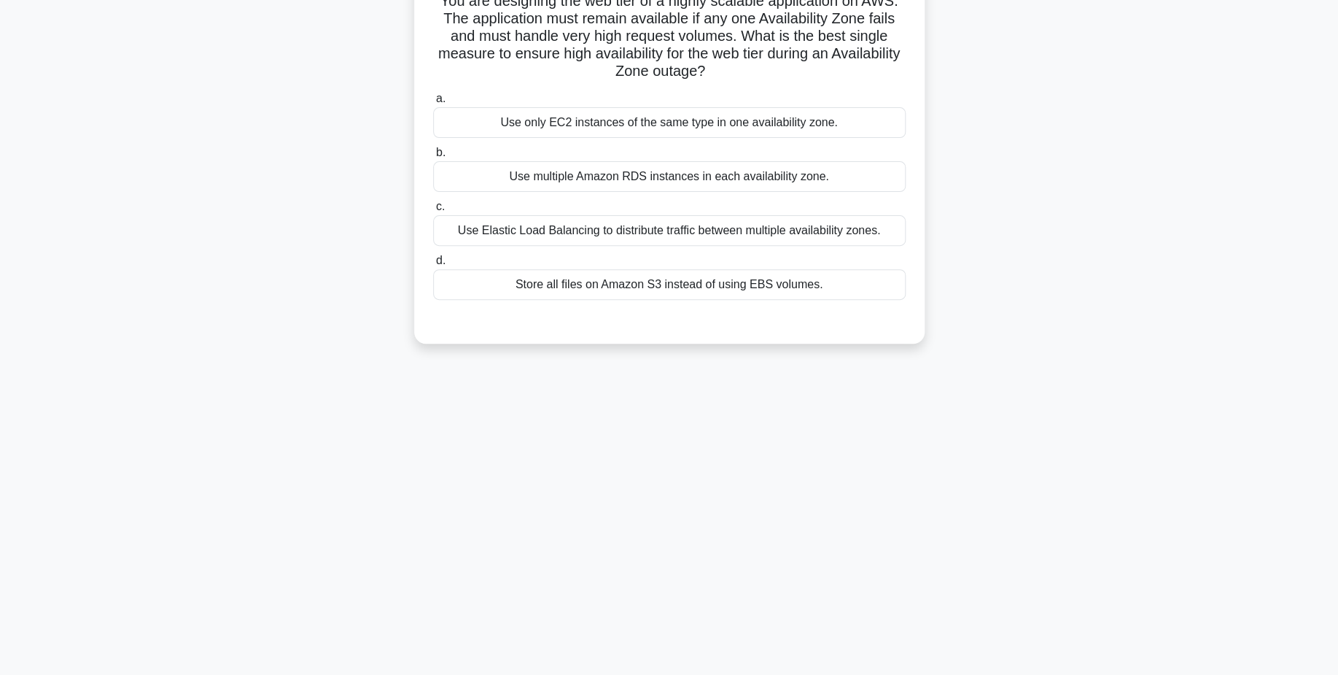
click at [740, 280] on div "Store all files on Amazon S3 instead of using EBS volumes." at bounding box center [669, 284] width 473 height 31
click at [433, 266] on input "d. Store all files on Amazon S3 instead of using EBS volumes." at bounding box center [433, 260] width 0 height 9
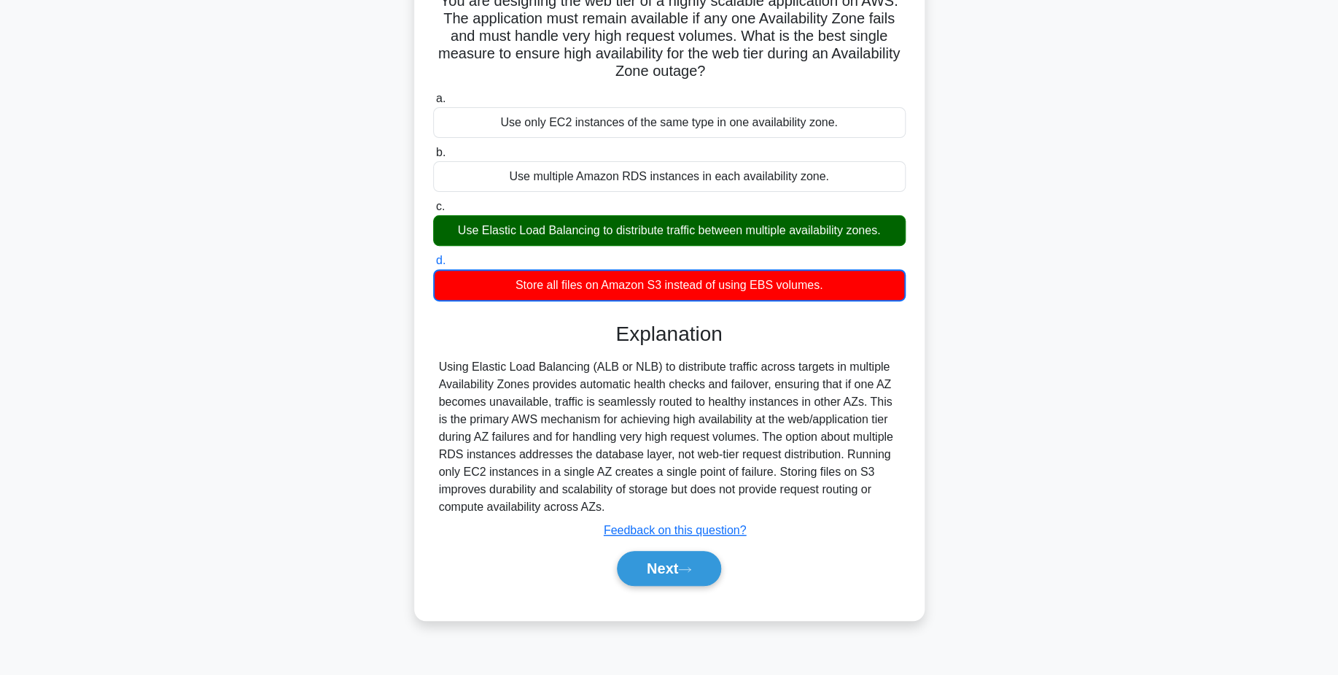
click at [708, 589] on div "Next" at bounding box center [669, 568] width 473 height 47
click at [713, 576] on button "Next" at bounding box center [669, 568] width 104 height 35
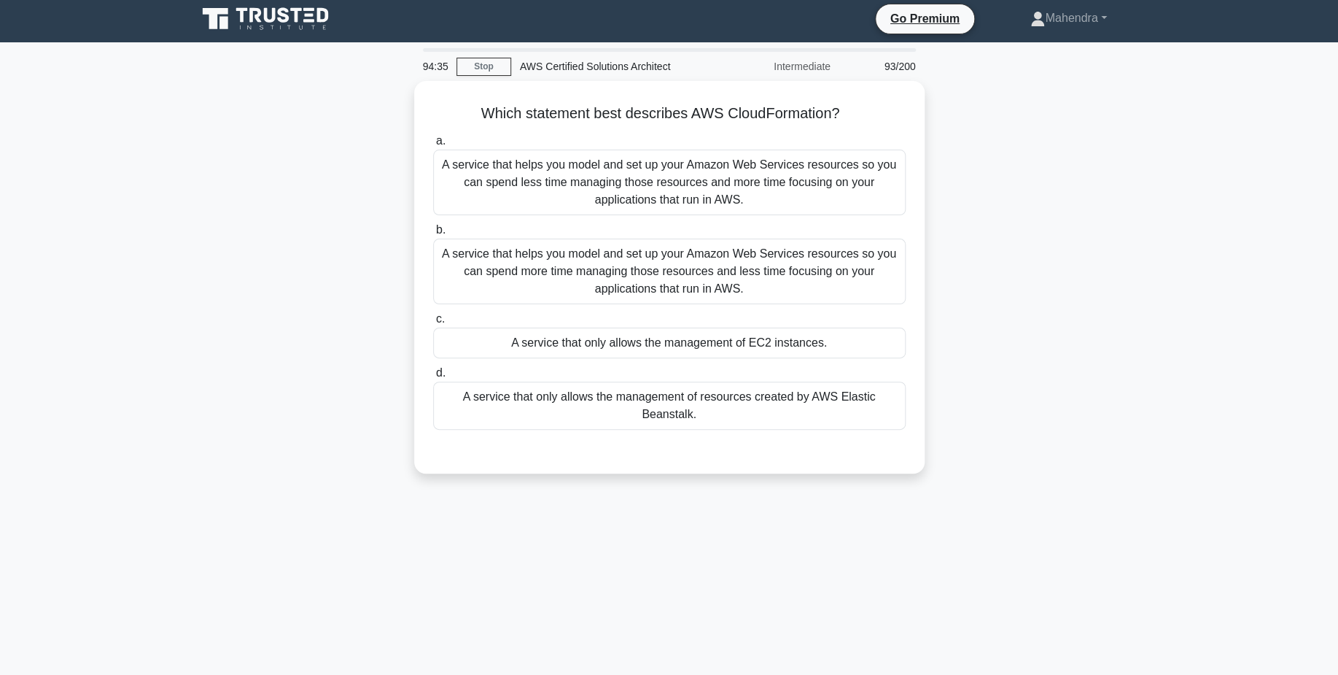
scroll to position [0, 0]
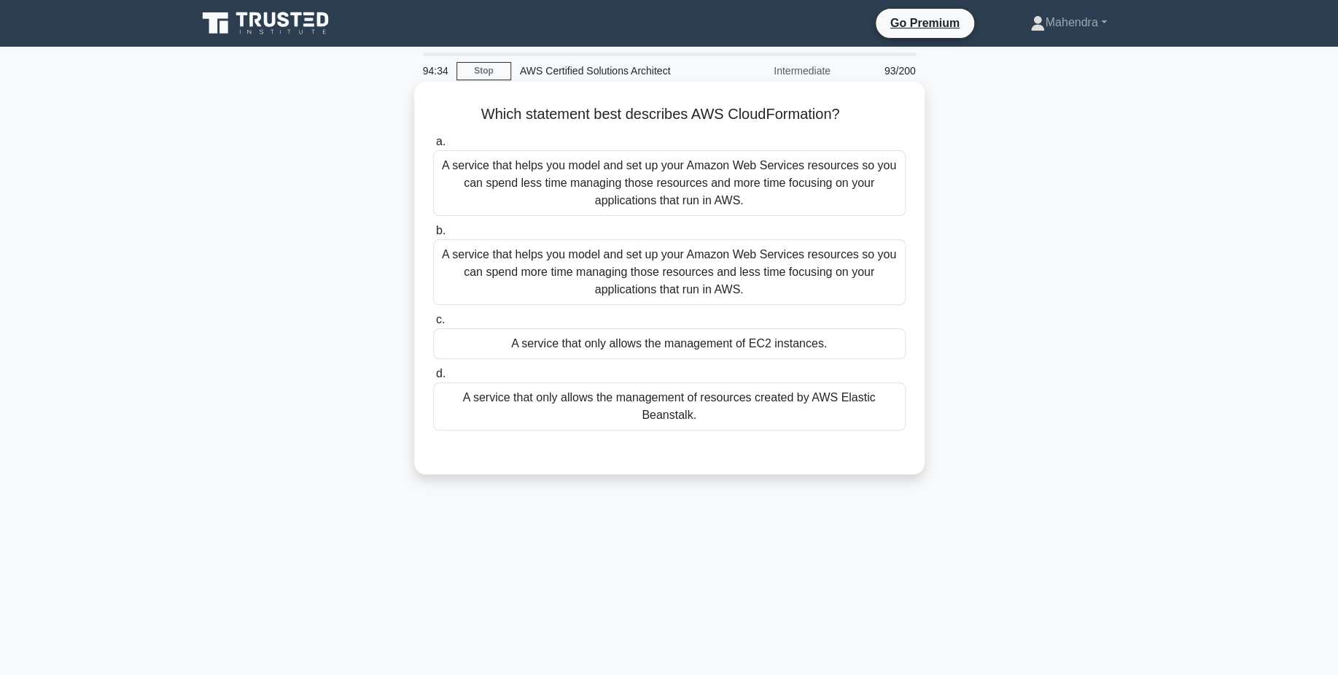
click at [748, 292] on div "A service that helps you model and set up your Amazon Web Services resources so…" at bounding box center [669, 272] width 473 height 66
click at [433, 236] on input "b. A service that helps you model and set up your Amazon Web Services resources…" at bounding box center [433, 230] width 0 height 9
